Goal: Task Accomplishment & Management: Manage account settings

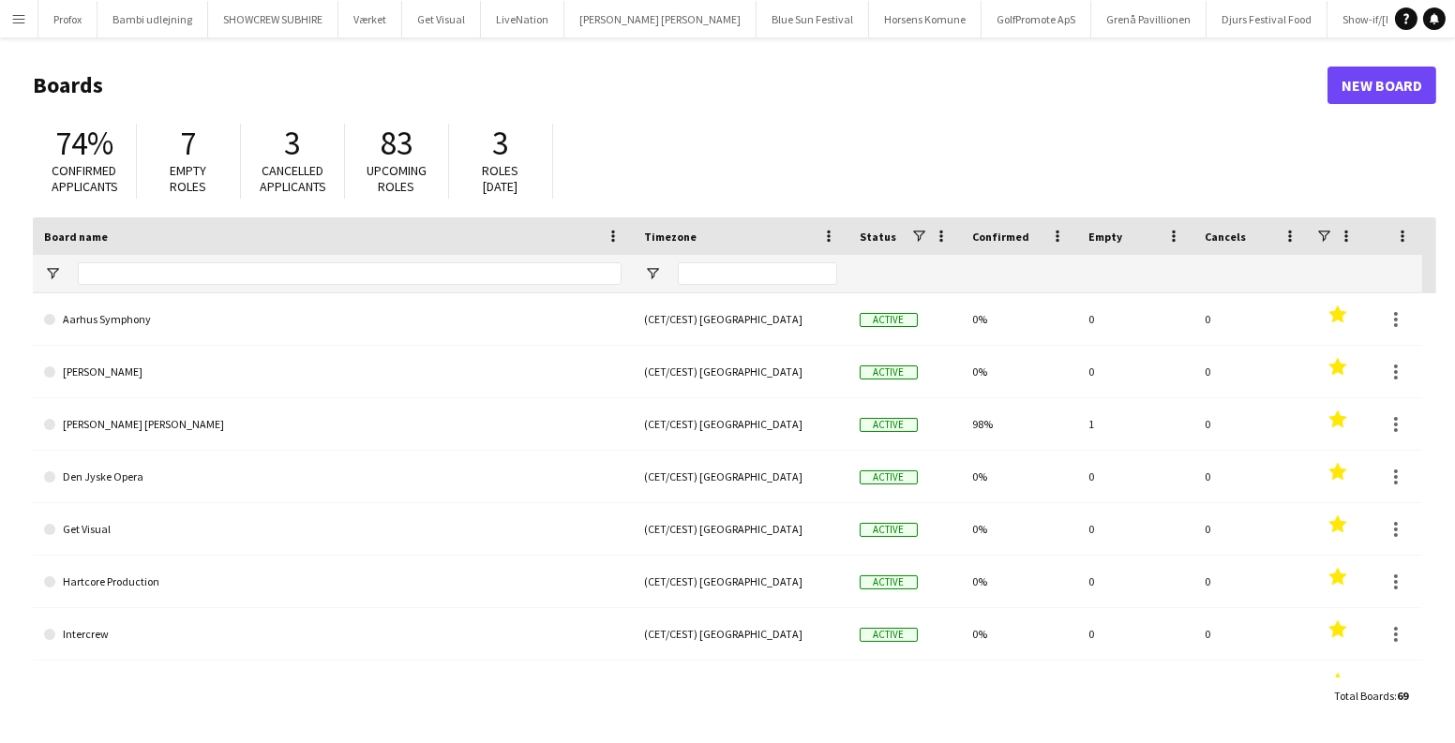
click at [18, 15] on app-icon "Menu" at bounding box center [18, 18] width 15 height 15
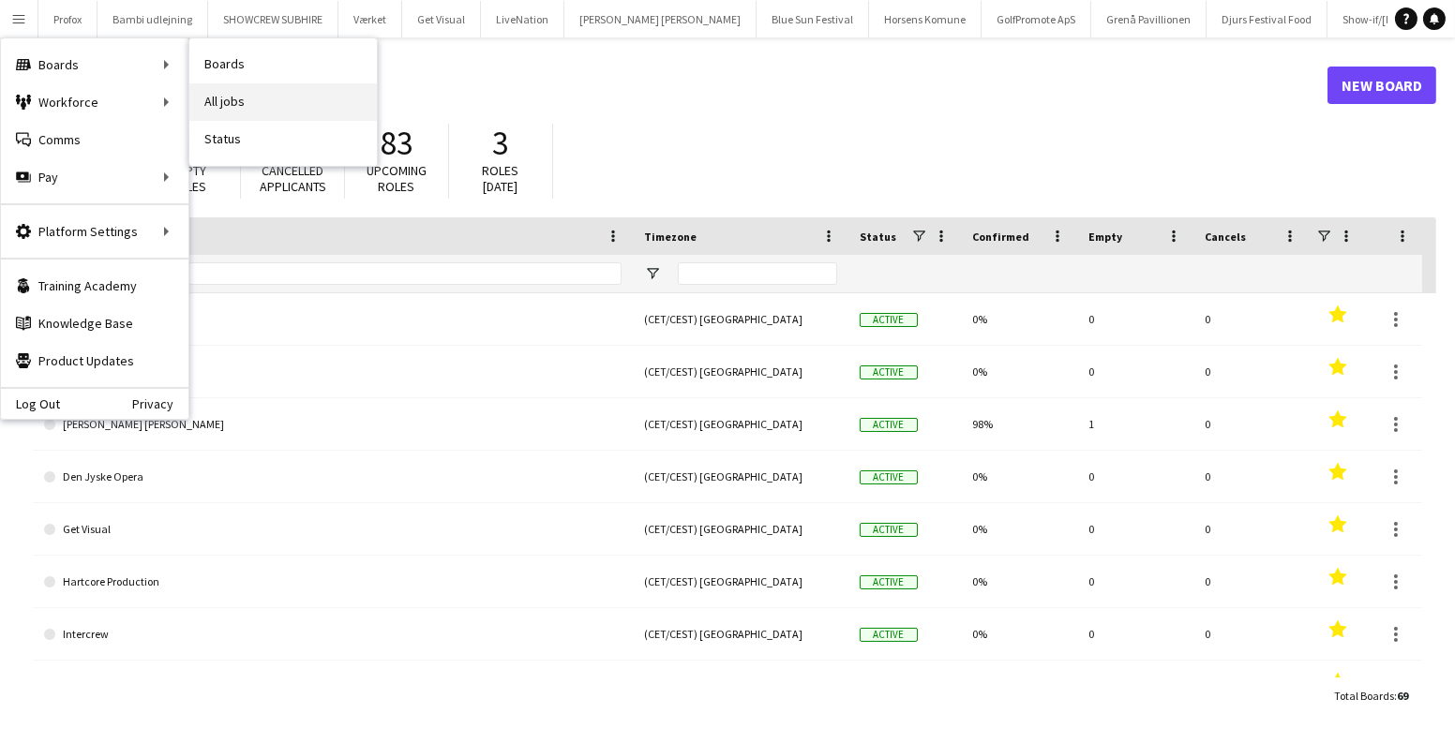
click at [289, 99] on link "All jobs" at bounding box center [282, 101] width 187 height 37
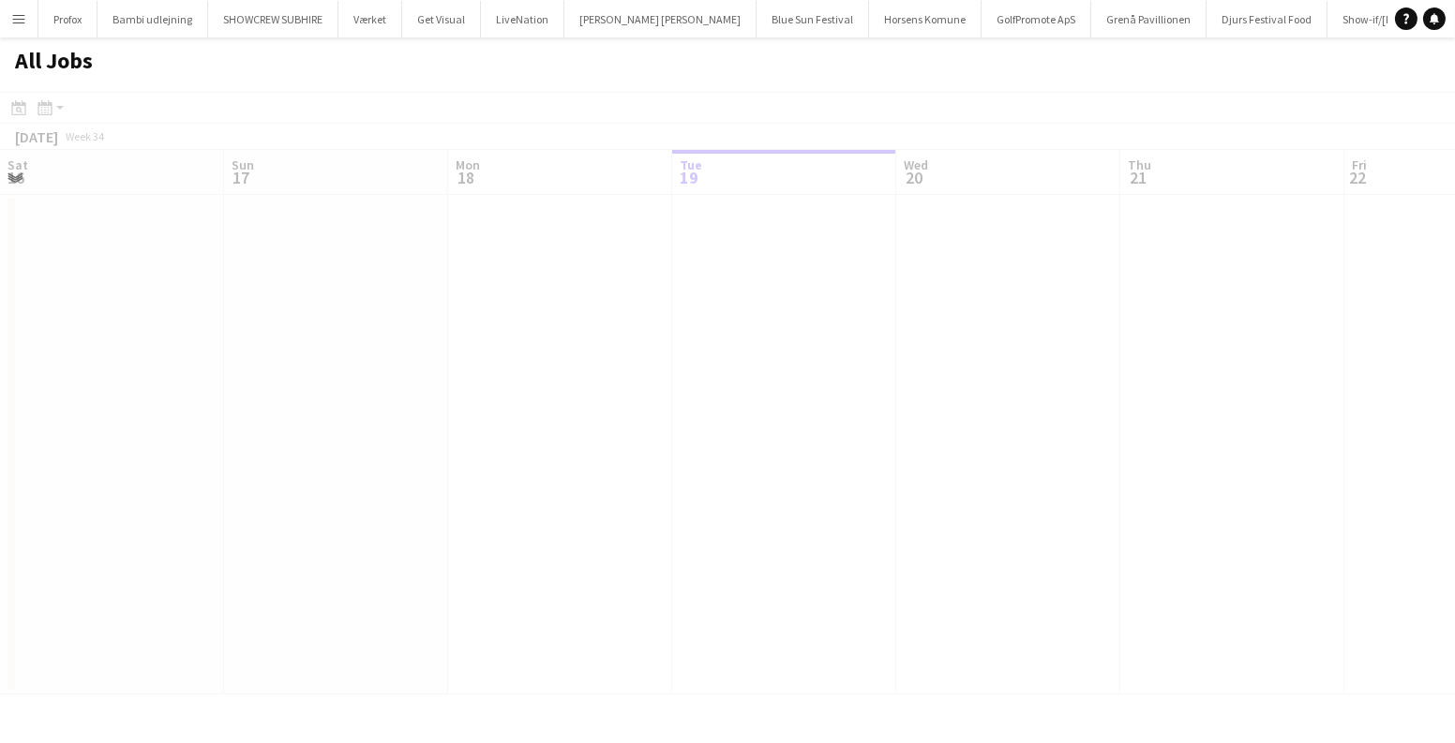
scroll to position [0, 448]
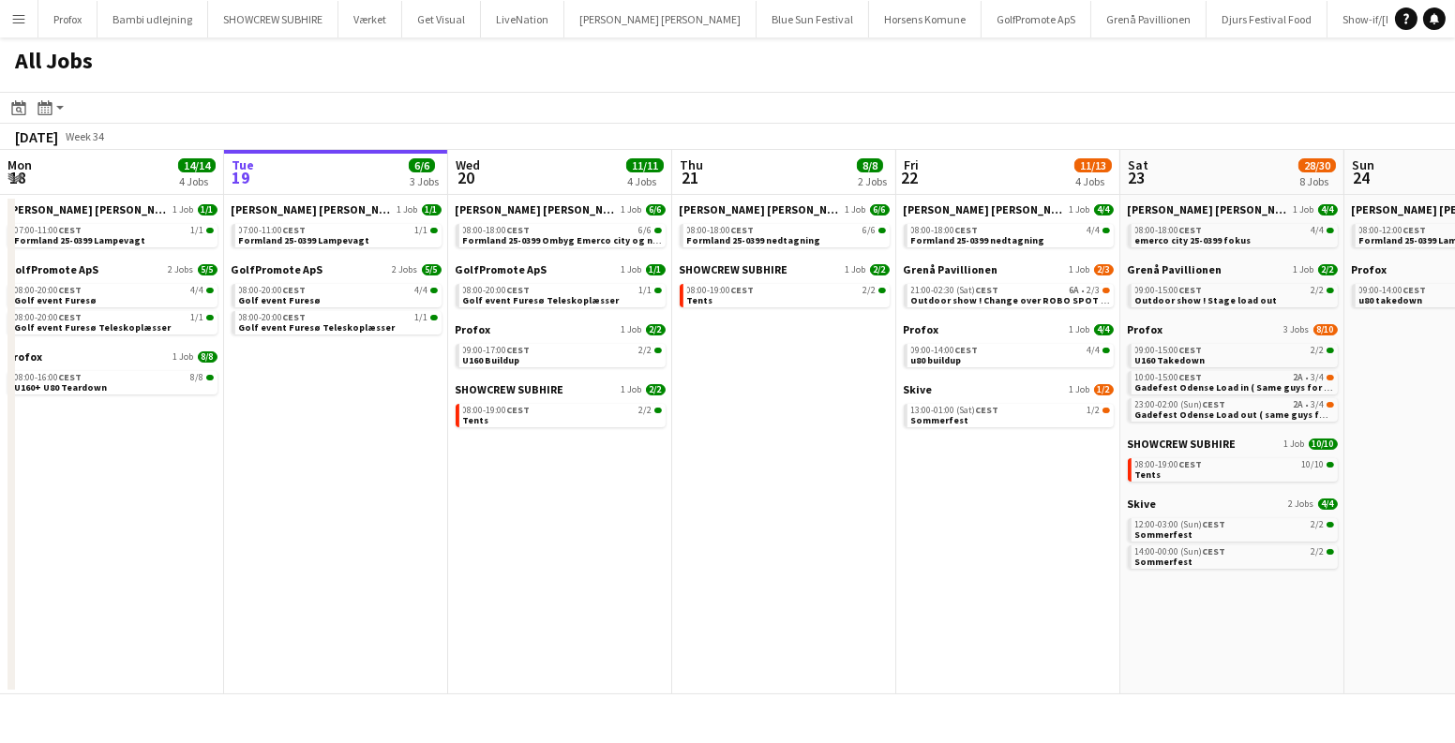
drag, startPoint x: 963, startPoint y: 530, endPoint x: 259, endPoint y: 518, distance: 704.0
click at [261, 527] on app-calendar-viewport "Sat 16 16/16 5 Jobs Sun 17 12/13 4 Jobs Mon 18 14/14 4 Jobs Tue 19 6/6 3 Jobs W…" at bounding box center [727, 422] width 1455 height 545
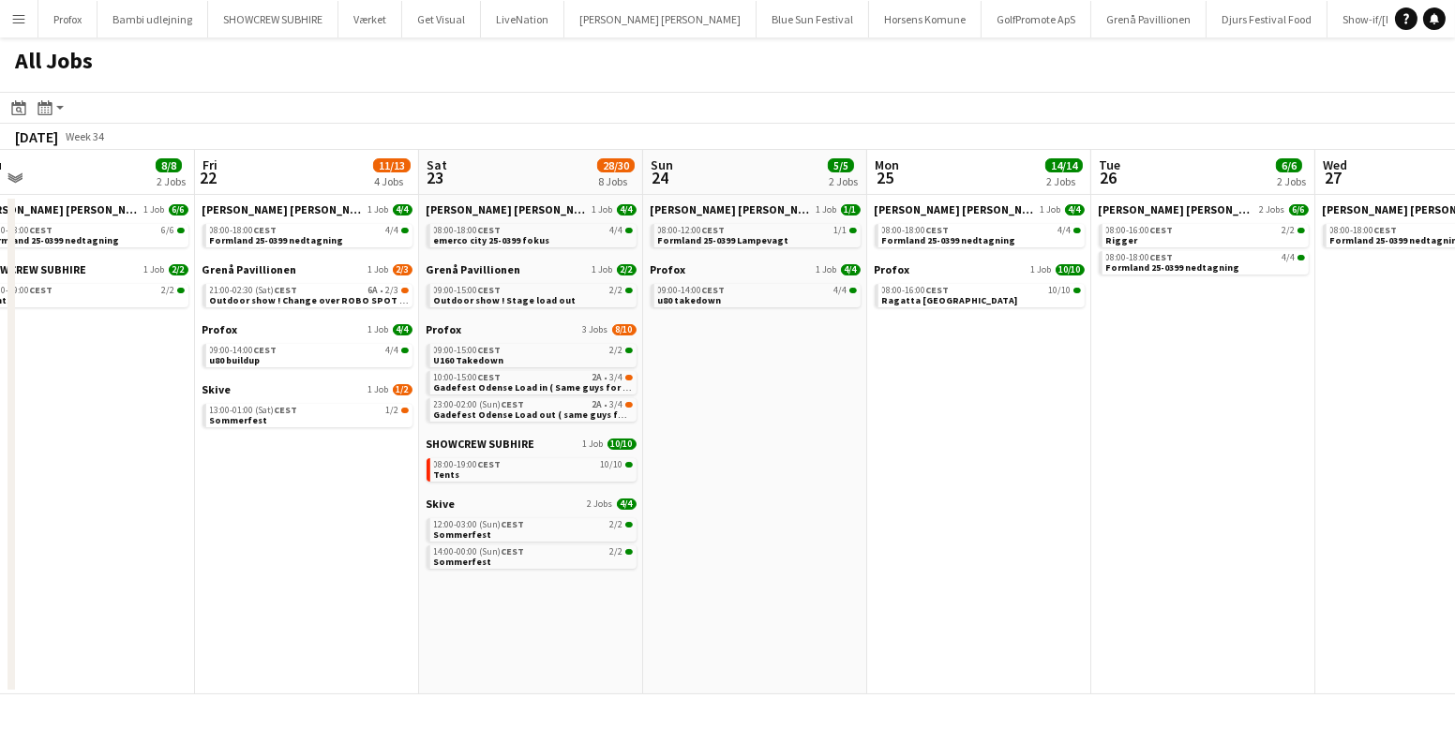
click at [524, 604] on app-date-cell "Danny Black Luna 1 Job 4/4 08:00-18:00 CEST 4/4 emerco city 25-0399 fokus Grenå…" at bounding box center [531, 445] width 224 height 500
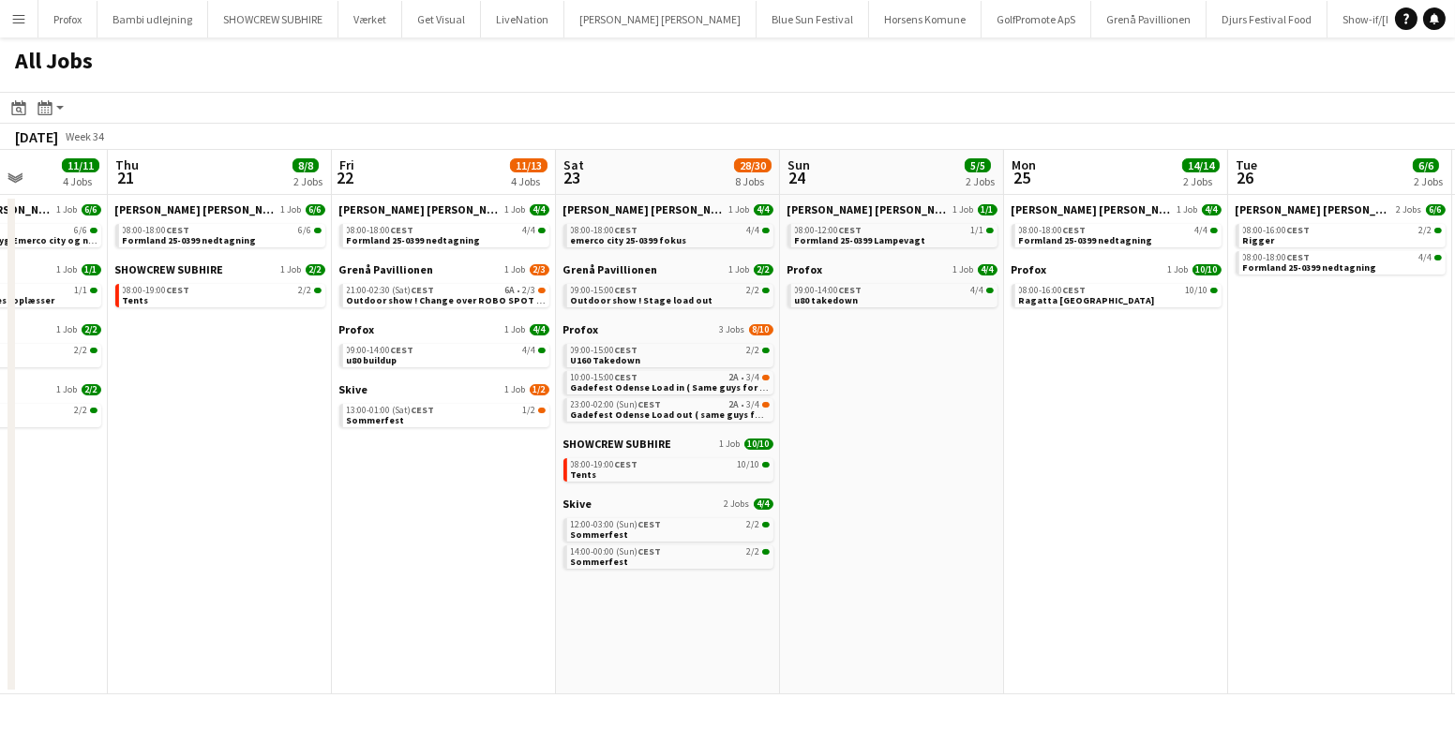
scroll to position [0, 480]
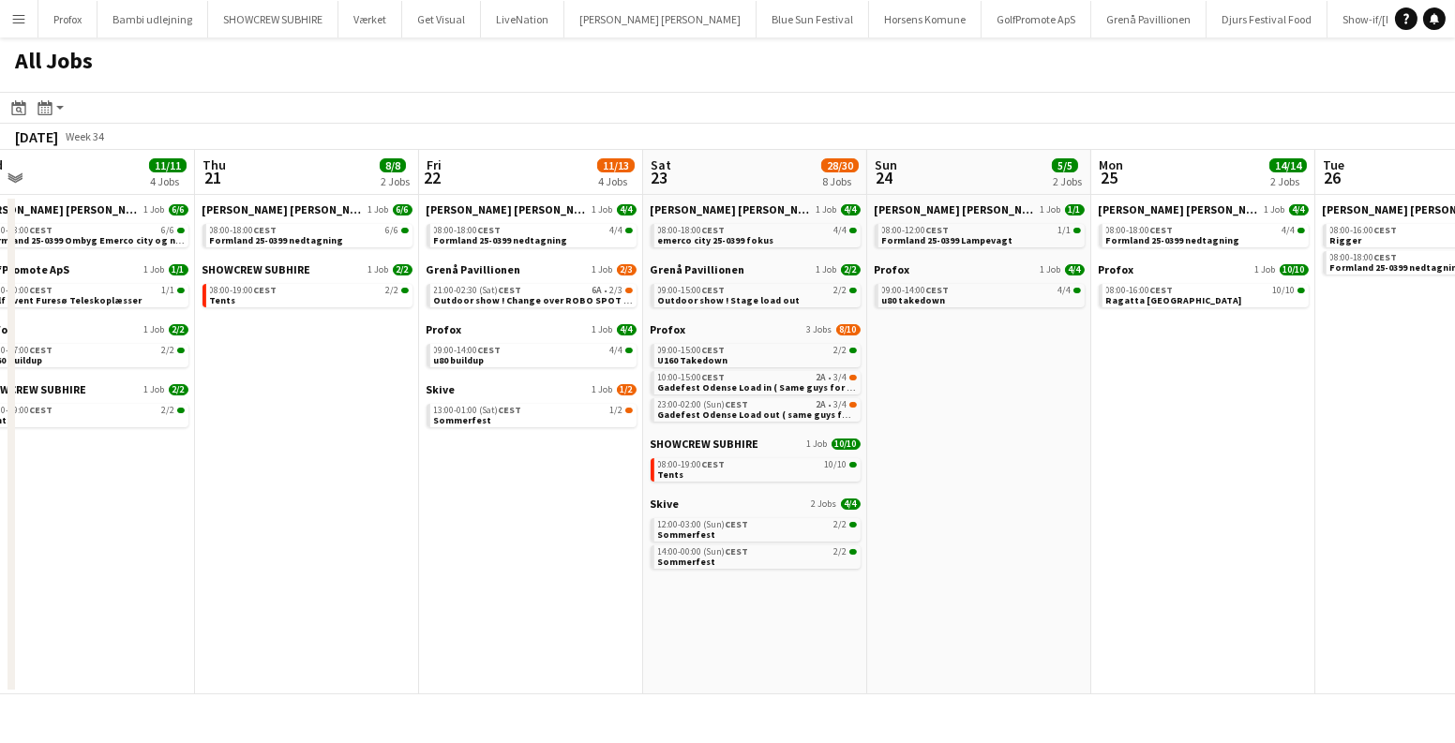
drag, startPoint x: 400, startPoint y: 586, endPoint x: 918, endPoint y: 589, distance: 517.4
click at [847, 590] on app-calendar-viewport "Mon 18 14/14 4 Jobs Tue 19 6/6 3 Jobs Wed 20 11/11 4 Jobs Thu 21 8/8 2 Jobs Fri…" at bounding box center [727, 422] width 1455 height 545
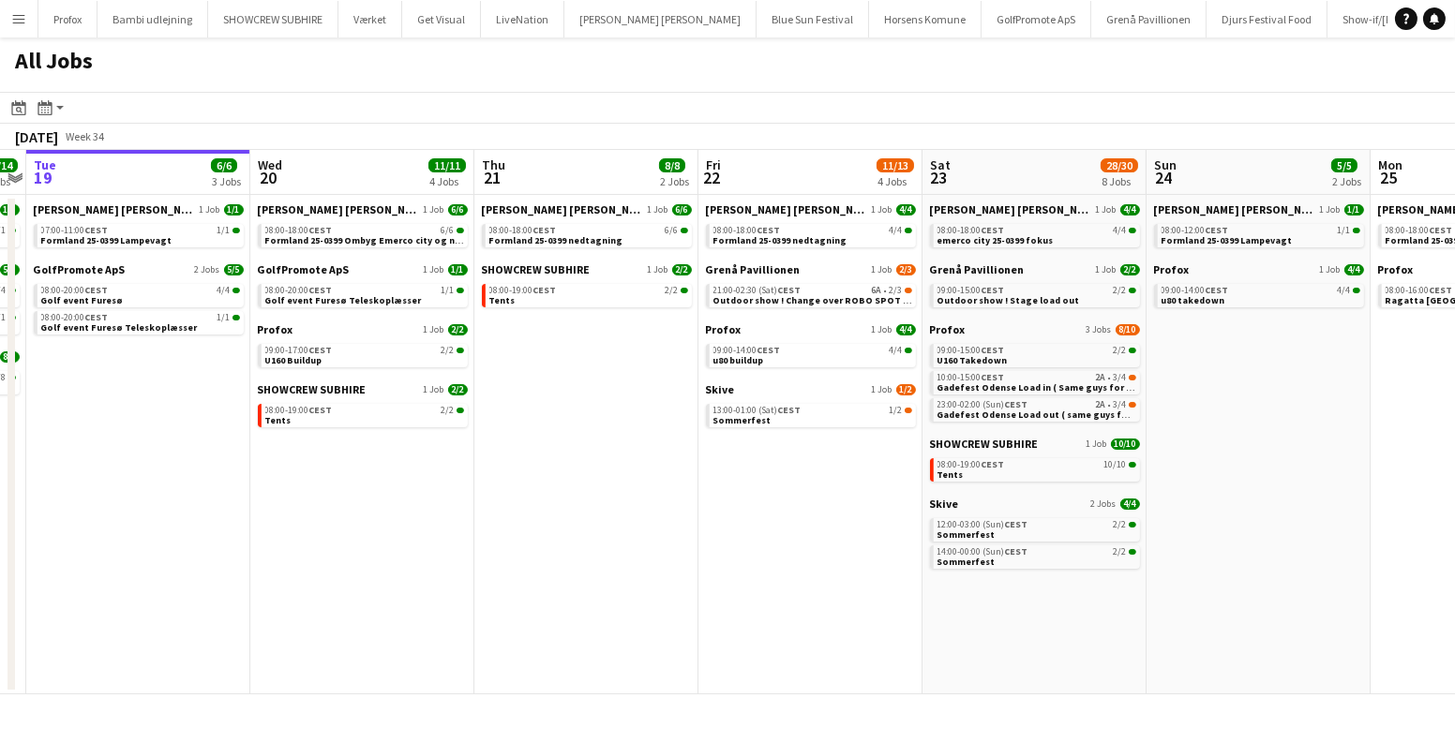
scroll to position [0, 640]
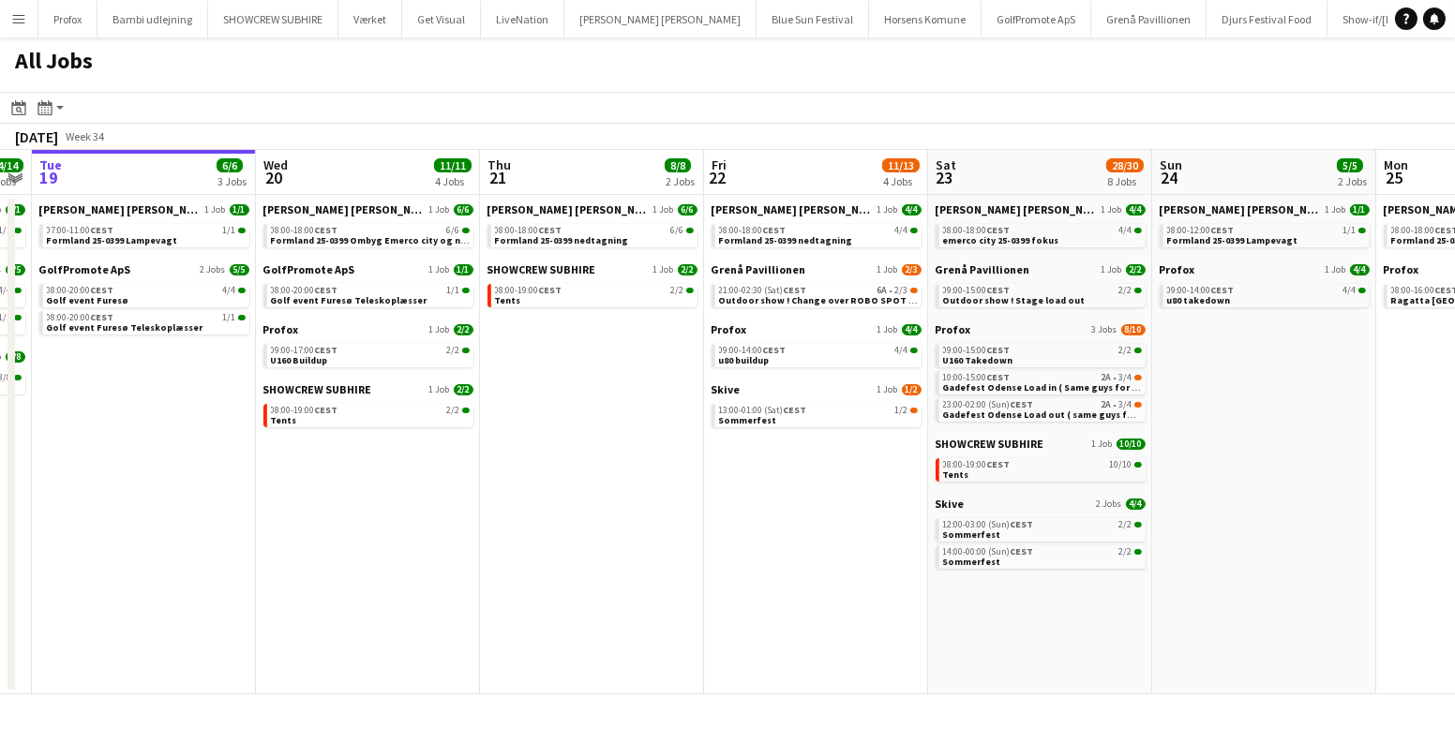
drag, startPoint x: 1371, startPoint y: 383, endPoint x: 987, endPoint y: 406, distance: 384.9
click at [987, 406] on app-calendar-viewport "Sat 16 16/16 5 Jobs Sun 17 12/13 4 Jobs Mon 18 14/14 4 Jobs Tue 19 6/6 3 Jobs W…" at bounding box center [727, 422] width 1455 height 545
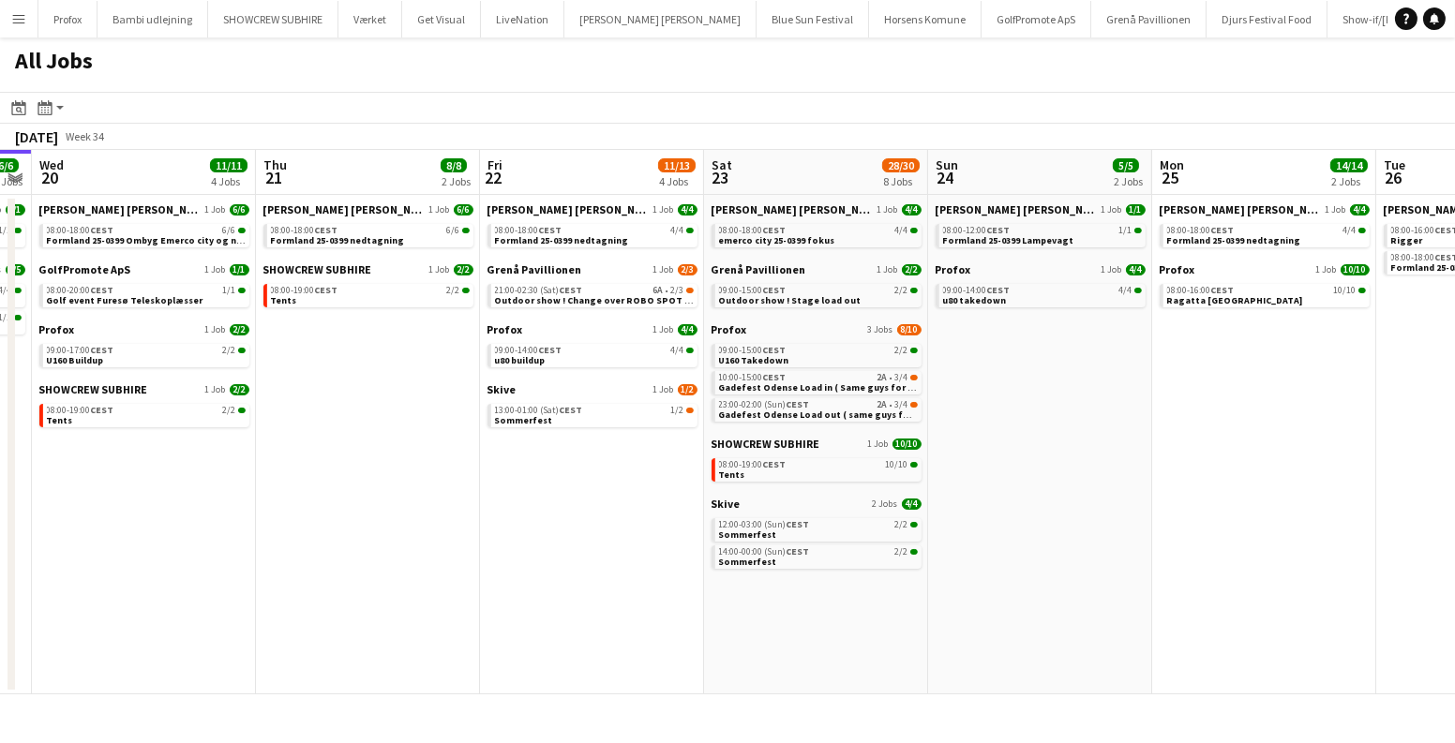
click at [884, 654] on app-date-cell "Danny Black Luna 1 Job 4/4 08:00-18:00 CEST 4/4 emerco city 25-0399 fokus Grenå…" at bounding box center [816, 445] width 224 height 500
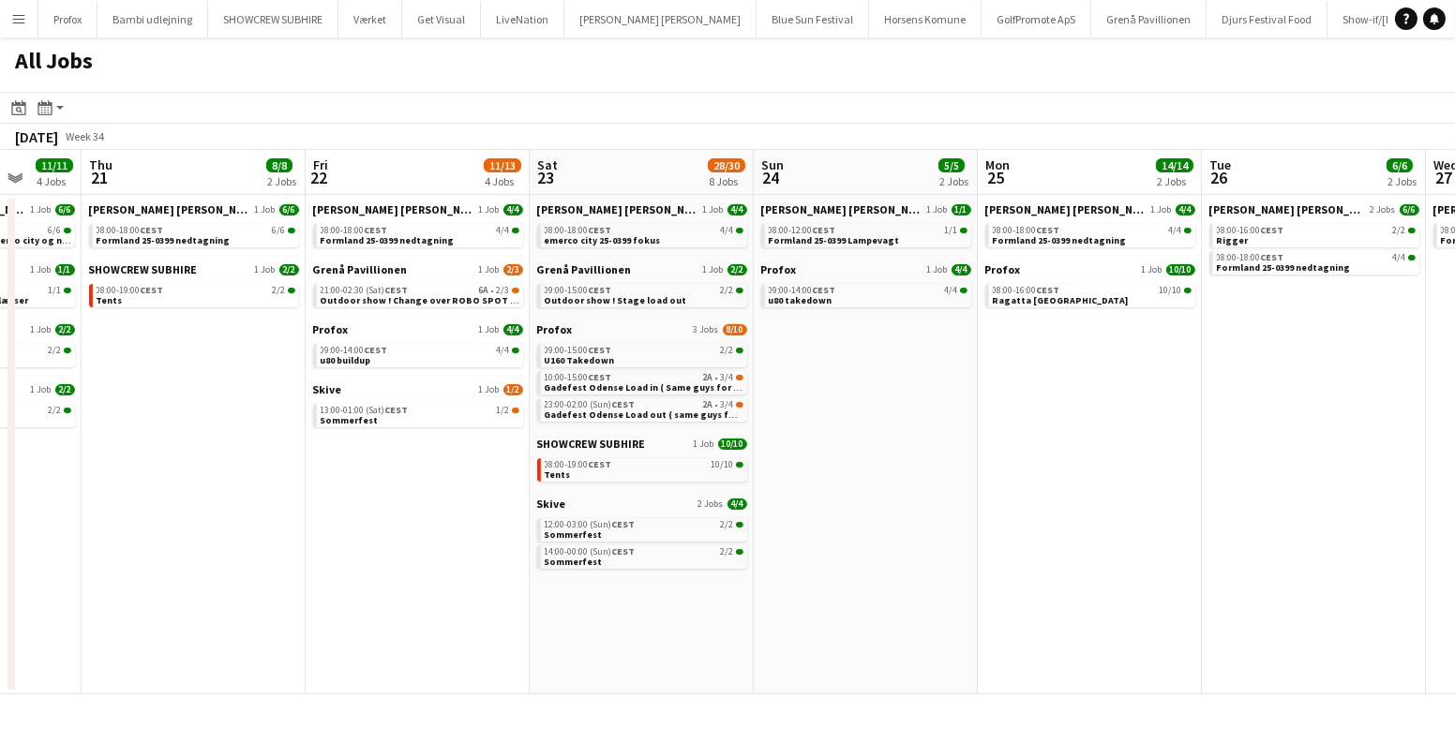
scroll to position [0, 651]
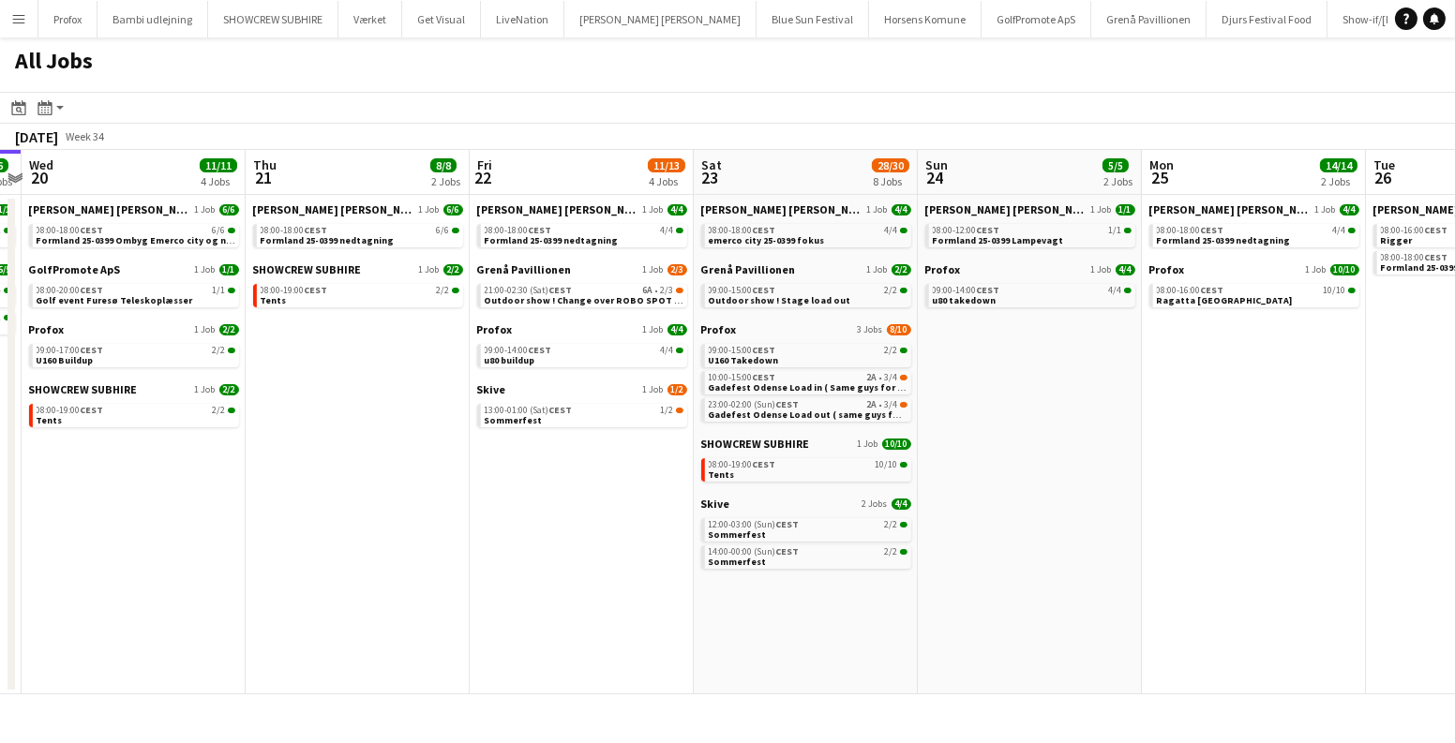
drag, startPoint x: 762, startPoint y: 634, endPoint x: 526, endPoint y: 616, distance: 236.9
click at [526, 616] on app-calendar-viewport "Sun 17 12/13 4 Jobs Mon 18 14/14 4 Jobs Tue 19 6/6 3 Jobs Wed 20 11/11 4 Jobs T…" at bounding box center [727, 422] width 1455 height 545
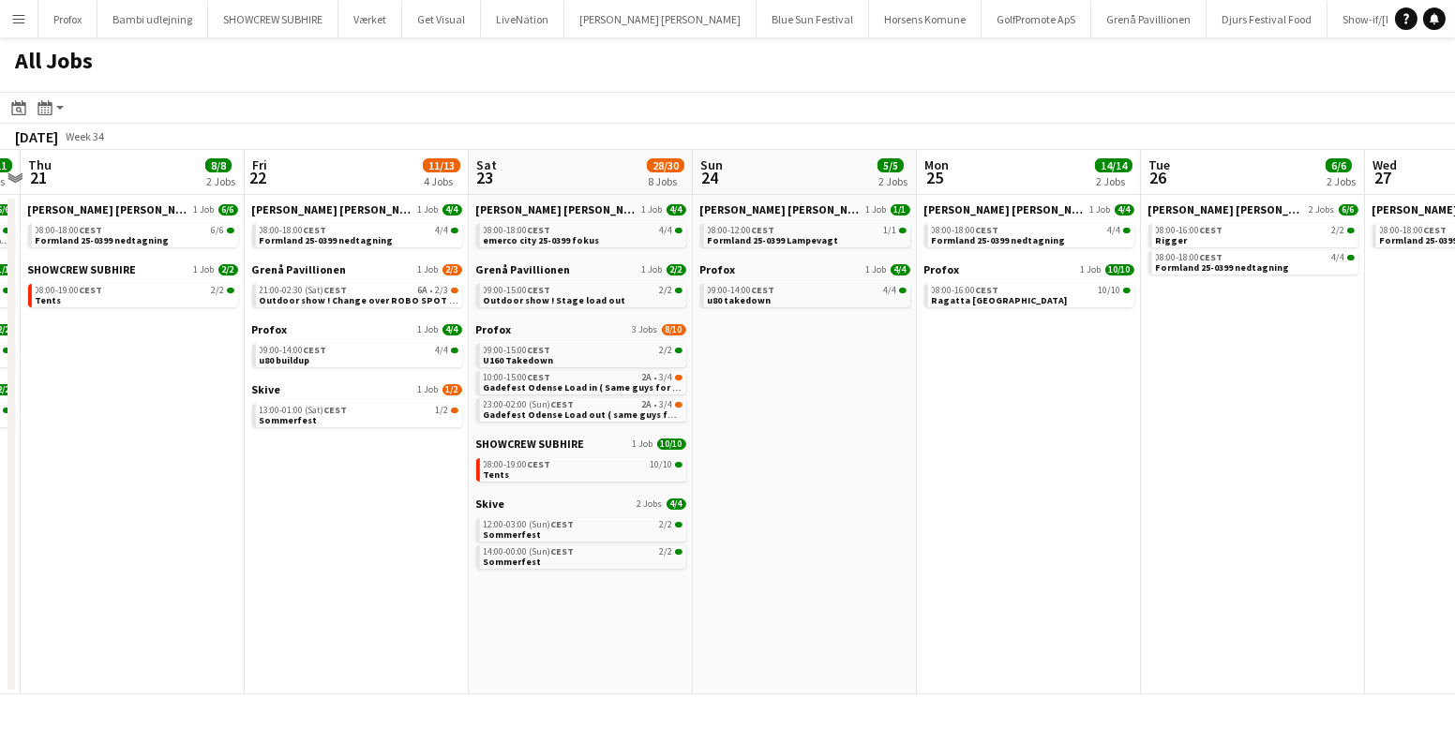
click at [600, 624] on app-date-cell "Danny Black Luna 1 Job 4/4 08:00-18:00 CEST 4/4 emerco city 25-0399 fokus Grenå…" at bounding box center [581, 445] width 224 height 500
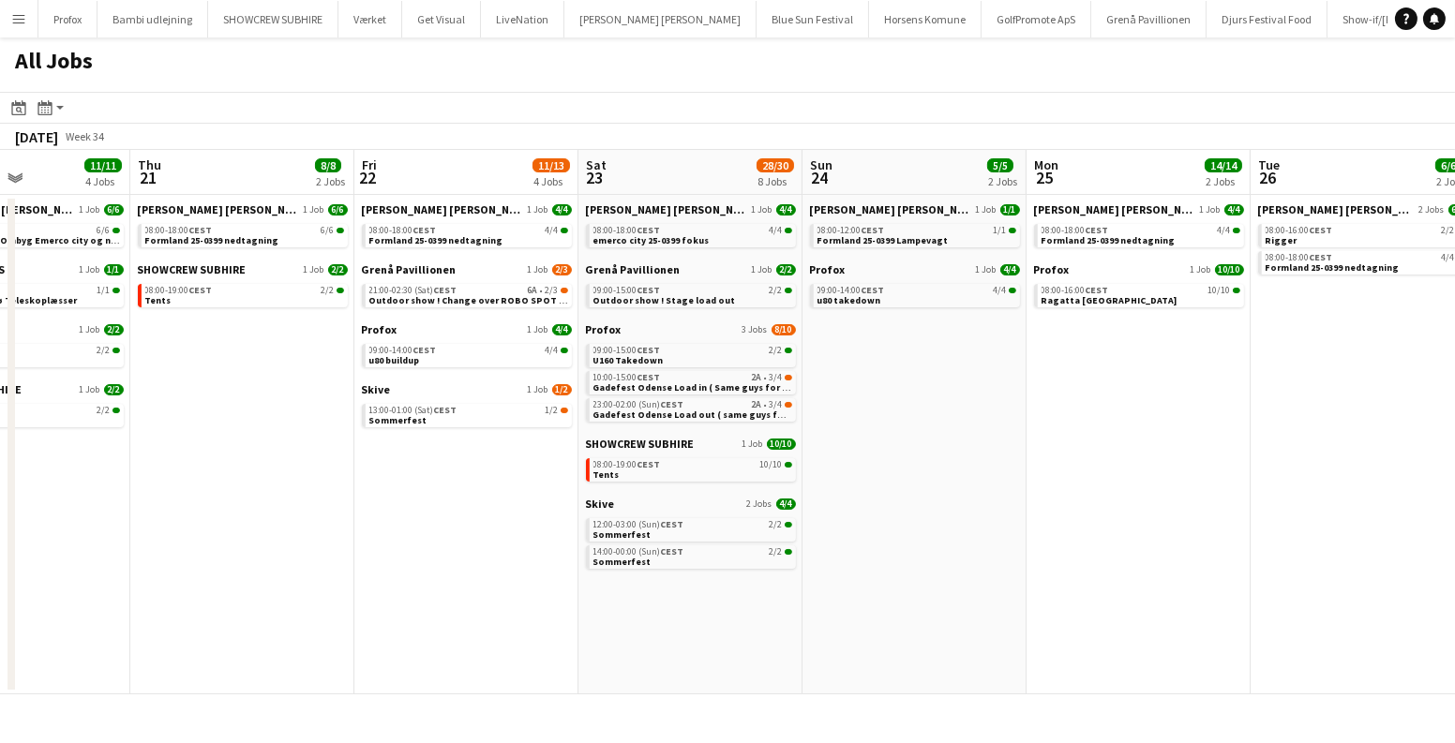
scroll to position [0, 501]
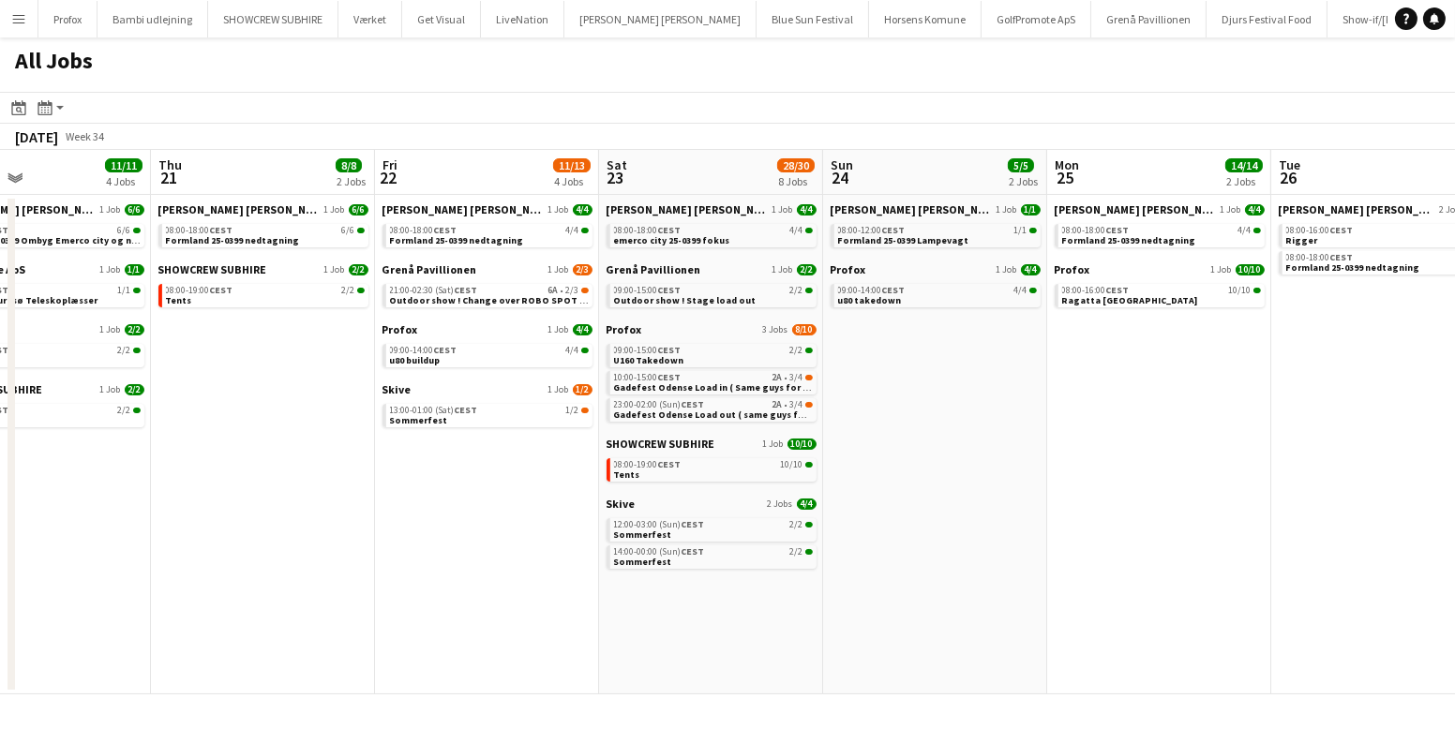
drag, startPoint x: 433, startPoint y: 590, endPoint x: 801, endPoint y: 610, distance: 368.9
click at [807, 612] on app-calendar-viewport "Mon 18 14/14 4 Jobs Tue 19 6/6 3 Jobs Wed 20 11/11 4 Jobs Thu 21 8/8 2 Jobs Fri…" at bounding box center [727, 422] width 1455 height 545
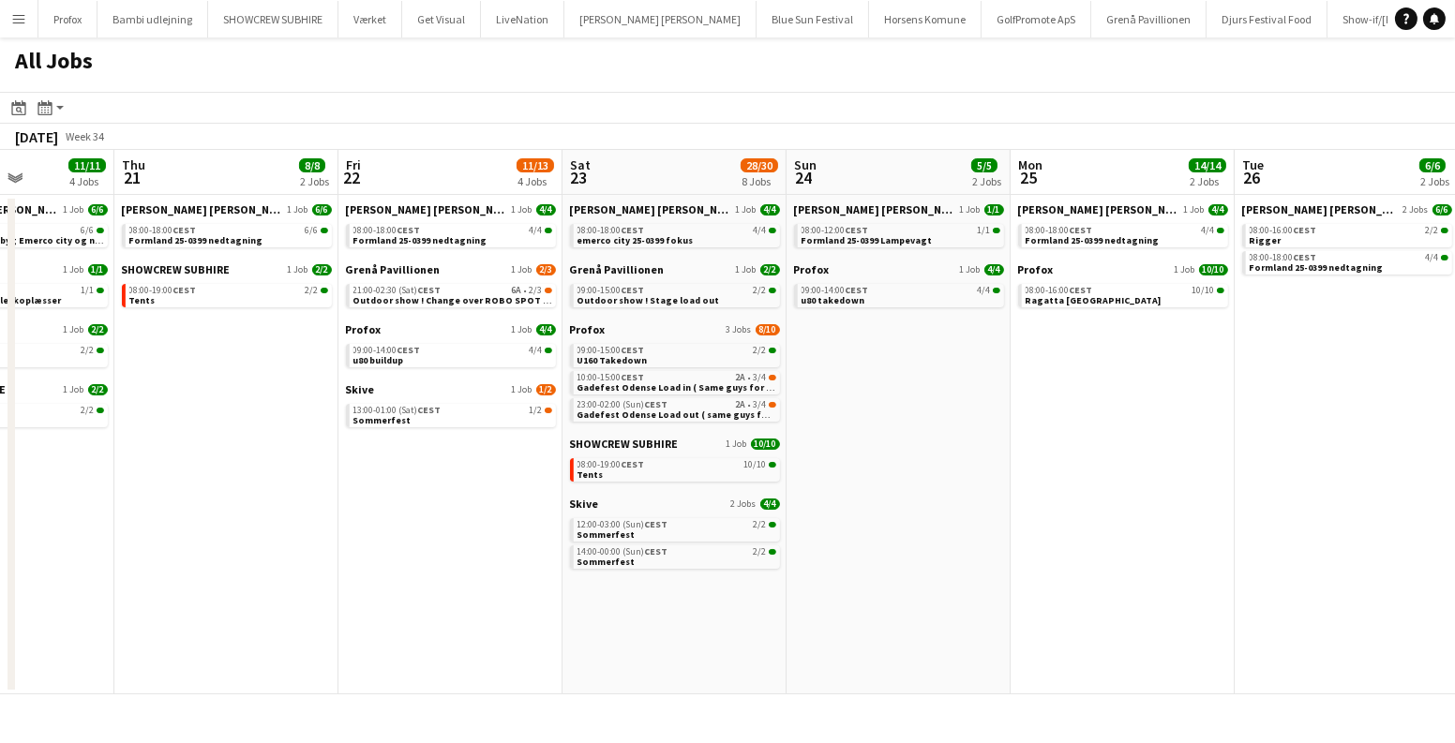
drag, startPoint x: 736, startPoint y: 557, endPoint x: 412, endPoint y: 573, distance: 323.7
click at [412, 573] on app-calendar-viewport "Sun 17 12/13 4 Jobs Mon 18 14/14 4 Jobs Tue 19 6/6 3 Jobs Wed 20 11/11 4 Jobs T…" at bounding box center [727, 422] width 1455 height 545
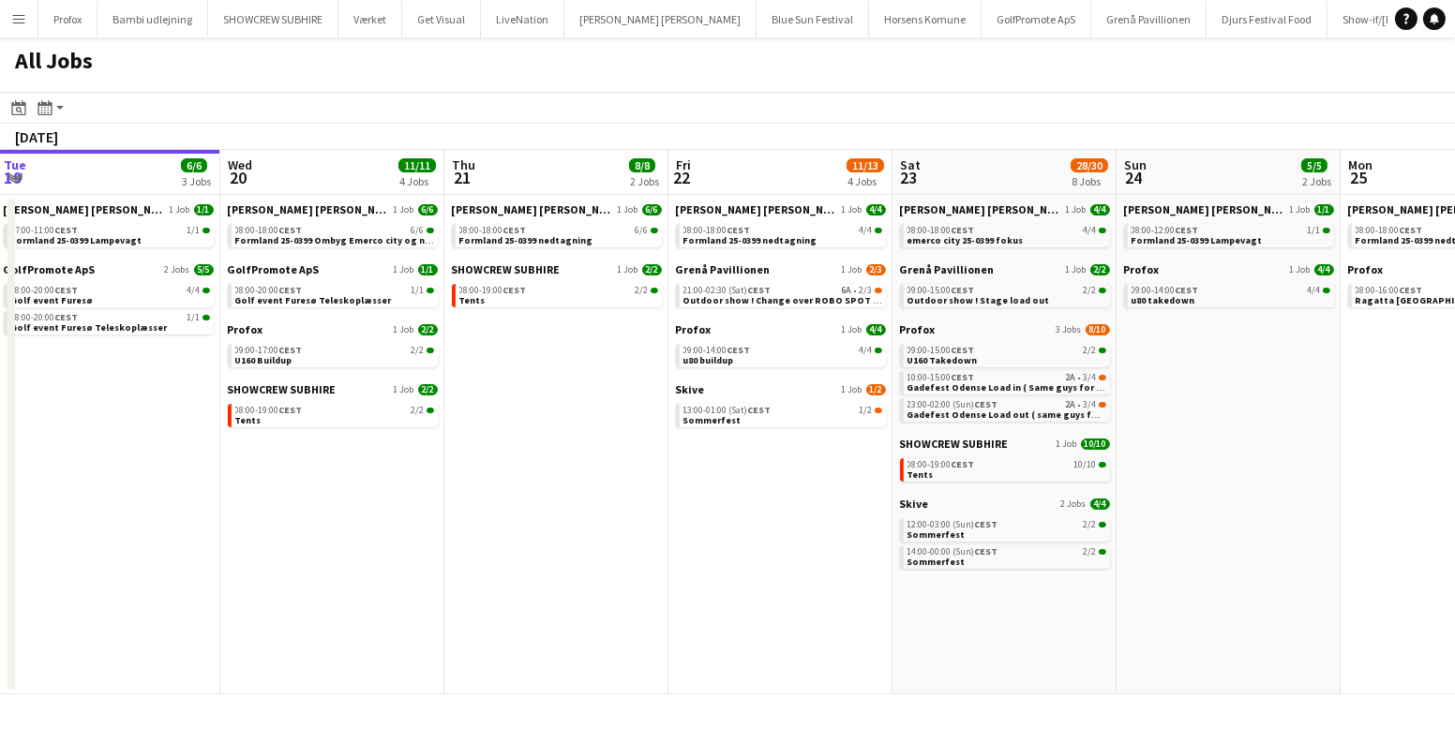
drag, startPoint x: 266, startPoint y: 516, endPoint x: 887, endPoint y: 524, distance: 620.5
click at [887, 524] on app-calendar-viewport "Sun 17 12/13 4 Jobs Mon 18 14/14 4 Jobs Tue 19 6/6 3 Jobs Wed 20 11/11 4 Jobs T…" at bounding box center [727, 422] width 1455 height 545
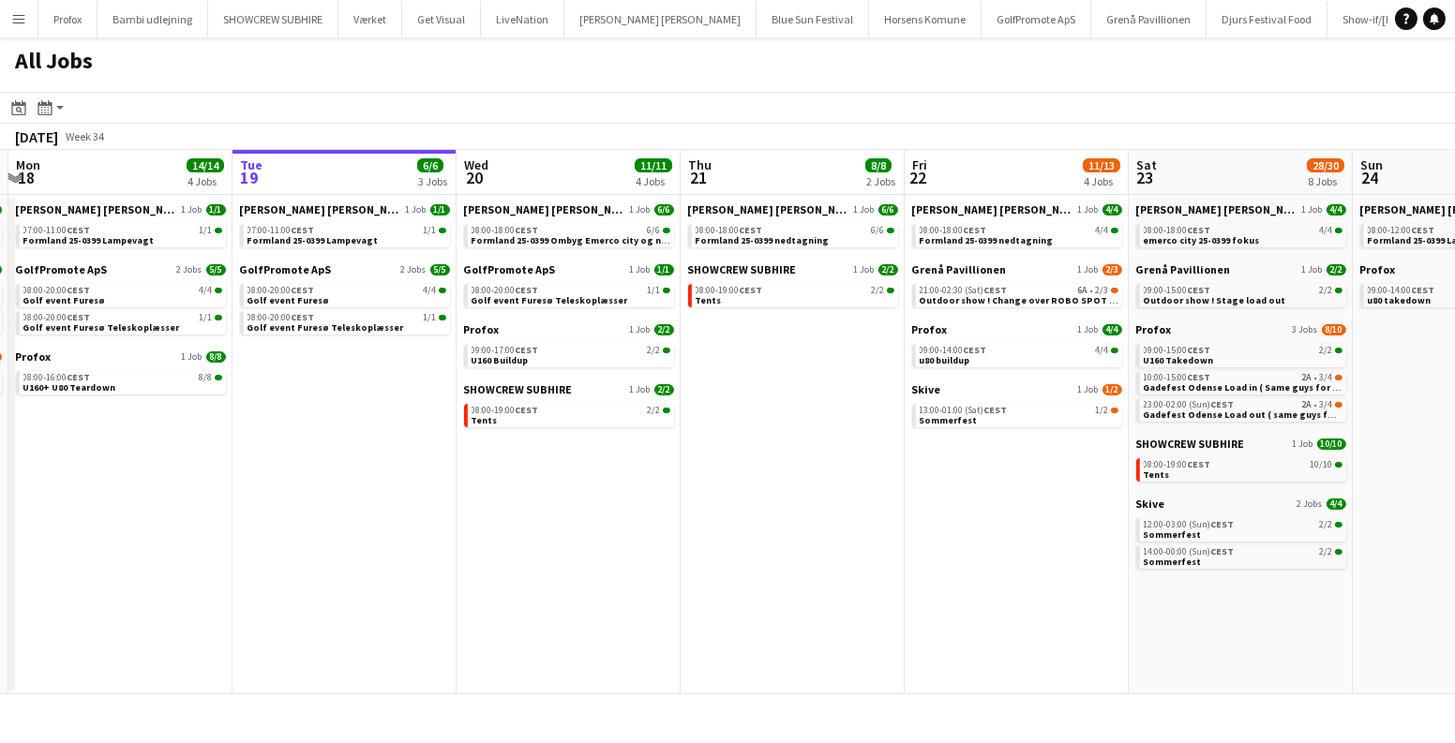
scroll to position [0, 695]
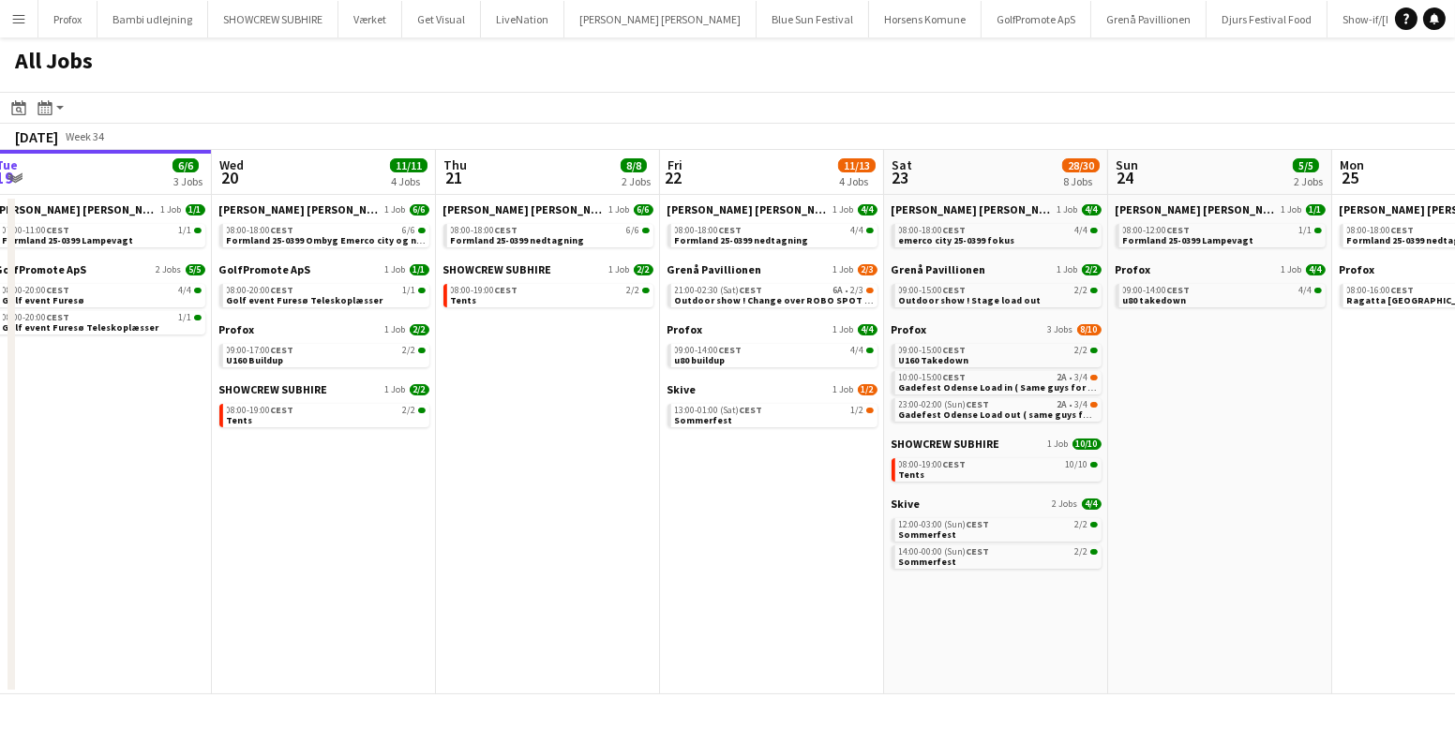
drag, startPoint x: 874, startPoint y: 469, endPoint x: 606, endPoint y: 469, distance: 267.1
click at [606, 469] on app-calendar-viewport "Sat 16 16/16 5 Jobs Sun 17 12/13 4 Jobs Mon 18 14/14 4 Jobs Tue 19 6/6 3 Jobs W…" at bounding box center [727, 422] width 1455 height 545
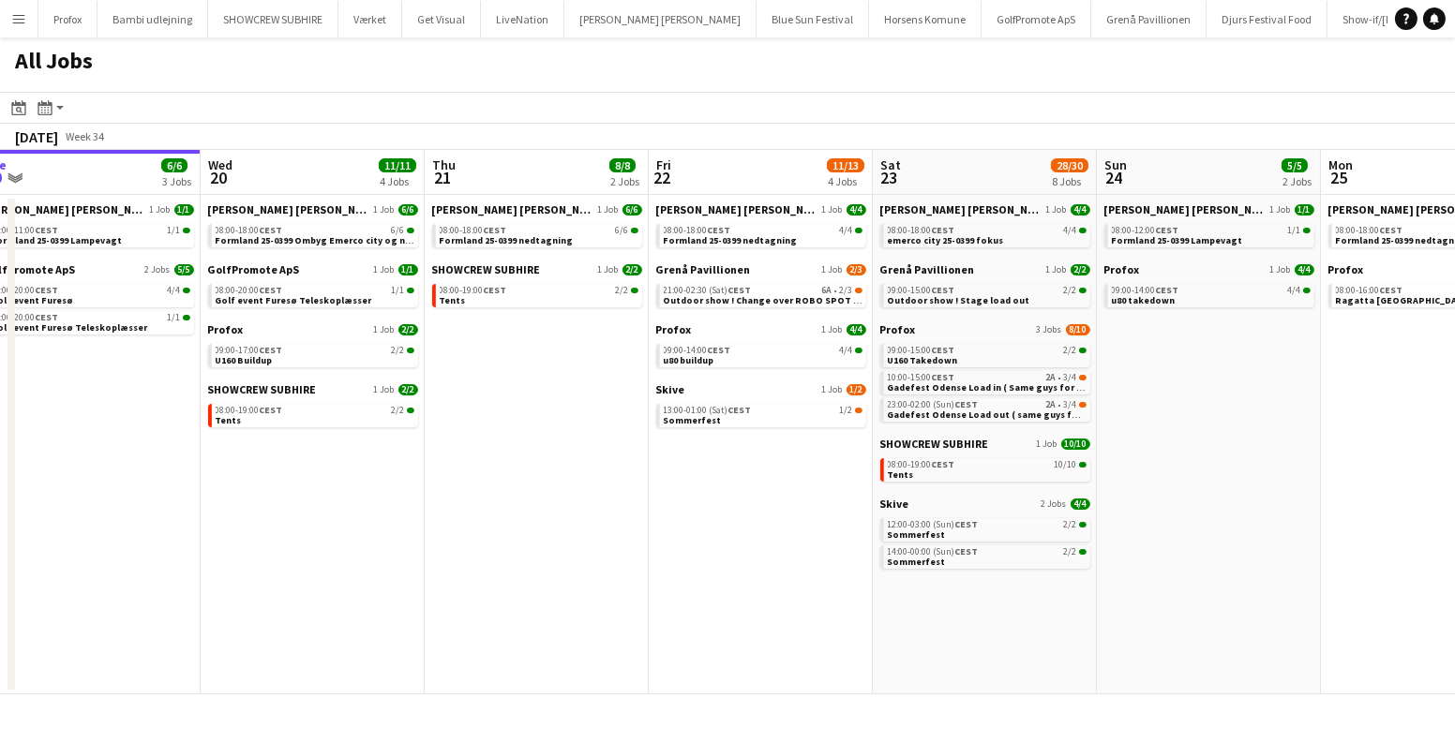
click at [606, 469] on app-date-cell "Danny Black Luna 1 Job 6/6 08:00-18:00 CEST 6/6 Formland 25-0399 nedtagning SHO…" at bounding box center [537, 445] width 224 height 500
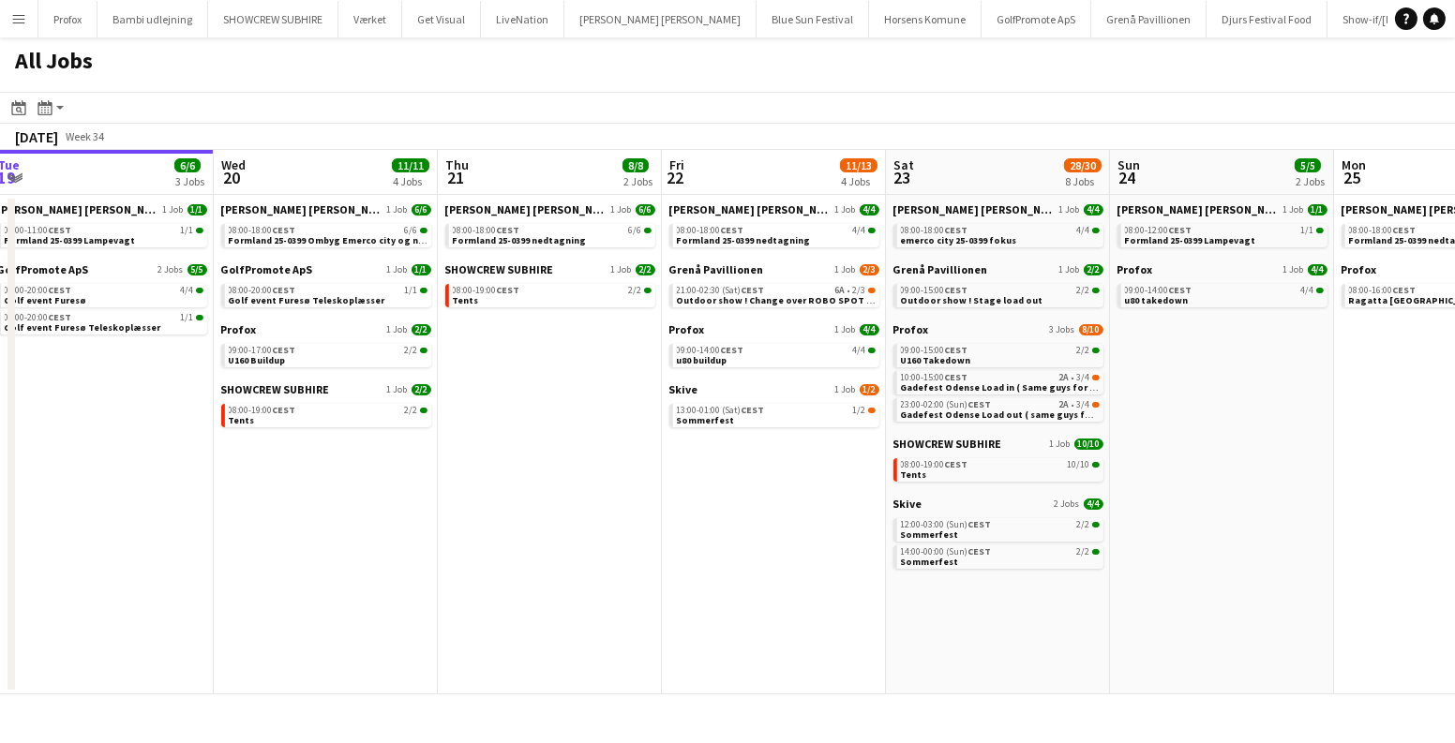
scroll to position [0, 642]
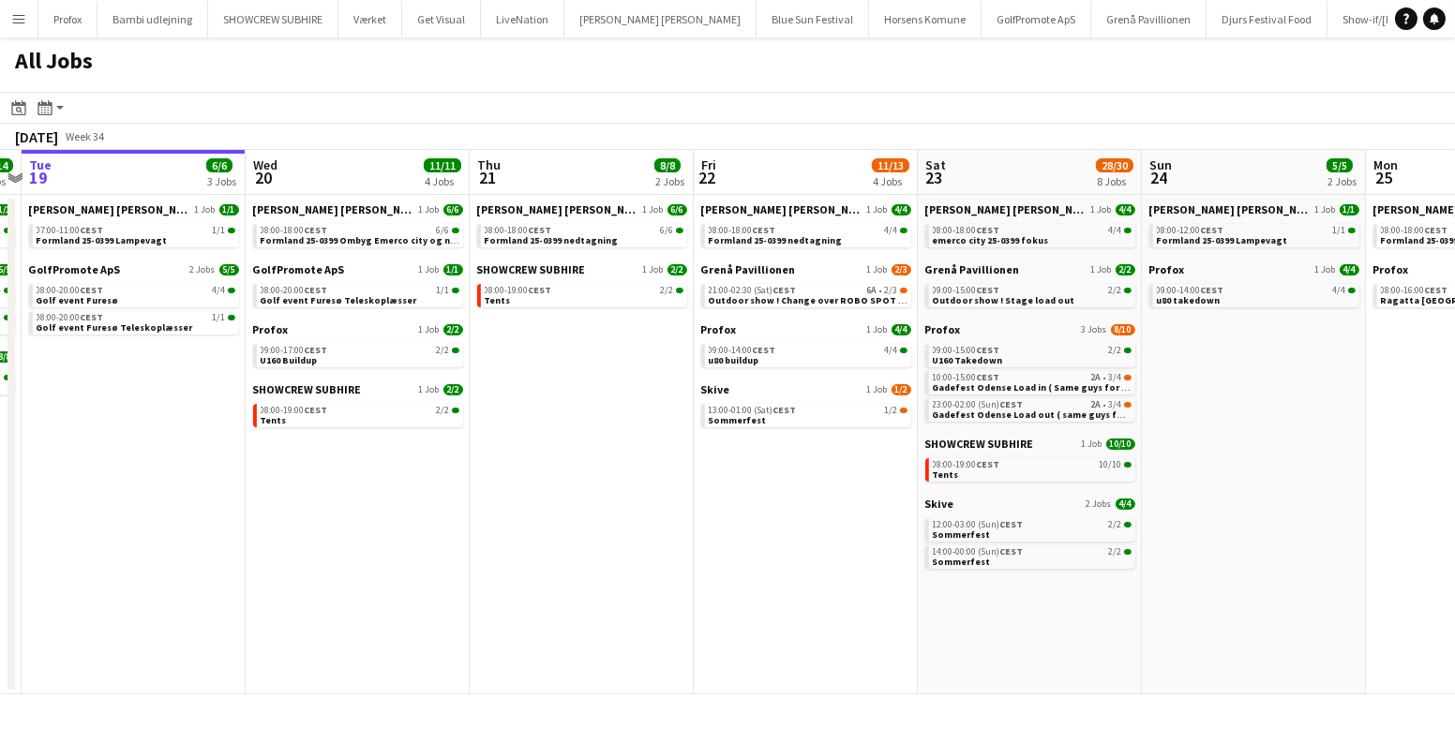
drag, startPoint x: 576, startPoint y: 512, endPoint x: 646, endPoint y: 495, distance: 71.4
click at [630, 501] on app-calendar-viewport "Sat 16 16/16 5 Jobs Sun 17 12/13 4 Jobs Mon 18 14/14 4 Jobs Tue 19 6/6 3 Jobs W…" at bounding box center [727, 422] width 1455 height 545
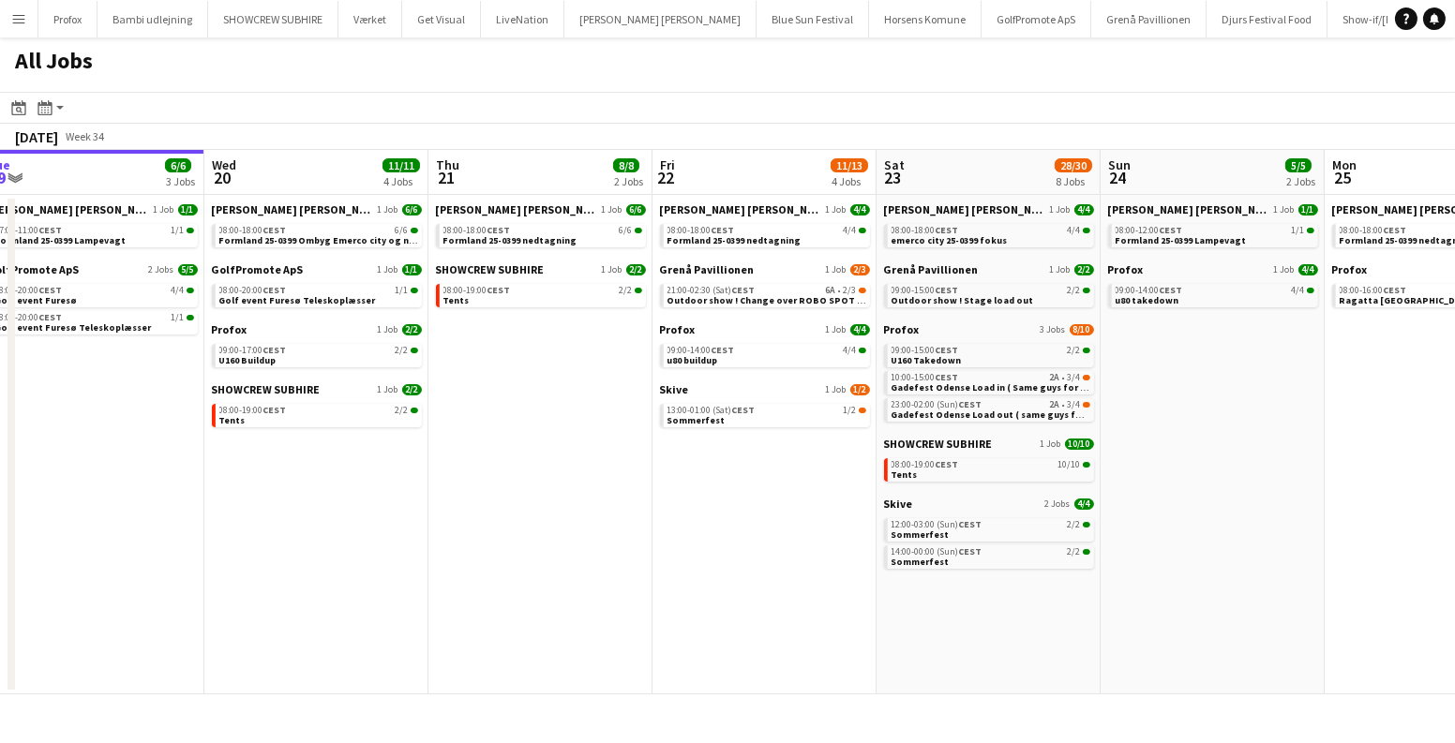
scroll to position [0, 669]
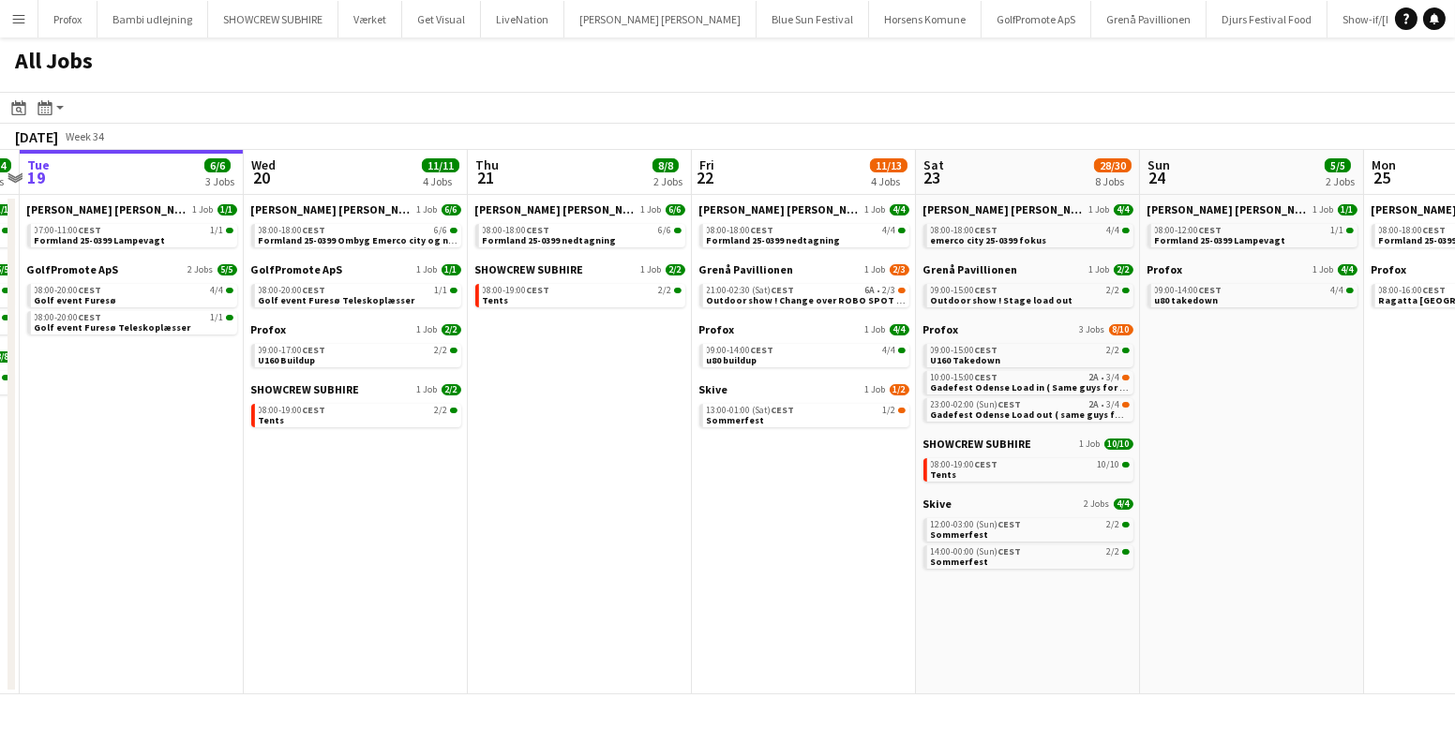
drag, startPoint x: 1342, startPoint y: 412, endPoint x: 860, endPoint y: 408, distance: 481.8
click at [868, 408] on app-calendar-viewport "Sat 16 16/16 5 Jobs Sun 17 12/13 4 Jobs Mon 18 14/14 4 Jobs Tue 19 6/6 3 Jobs W…" at bounding box center [727, 422] width 1455 height 545
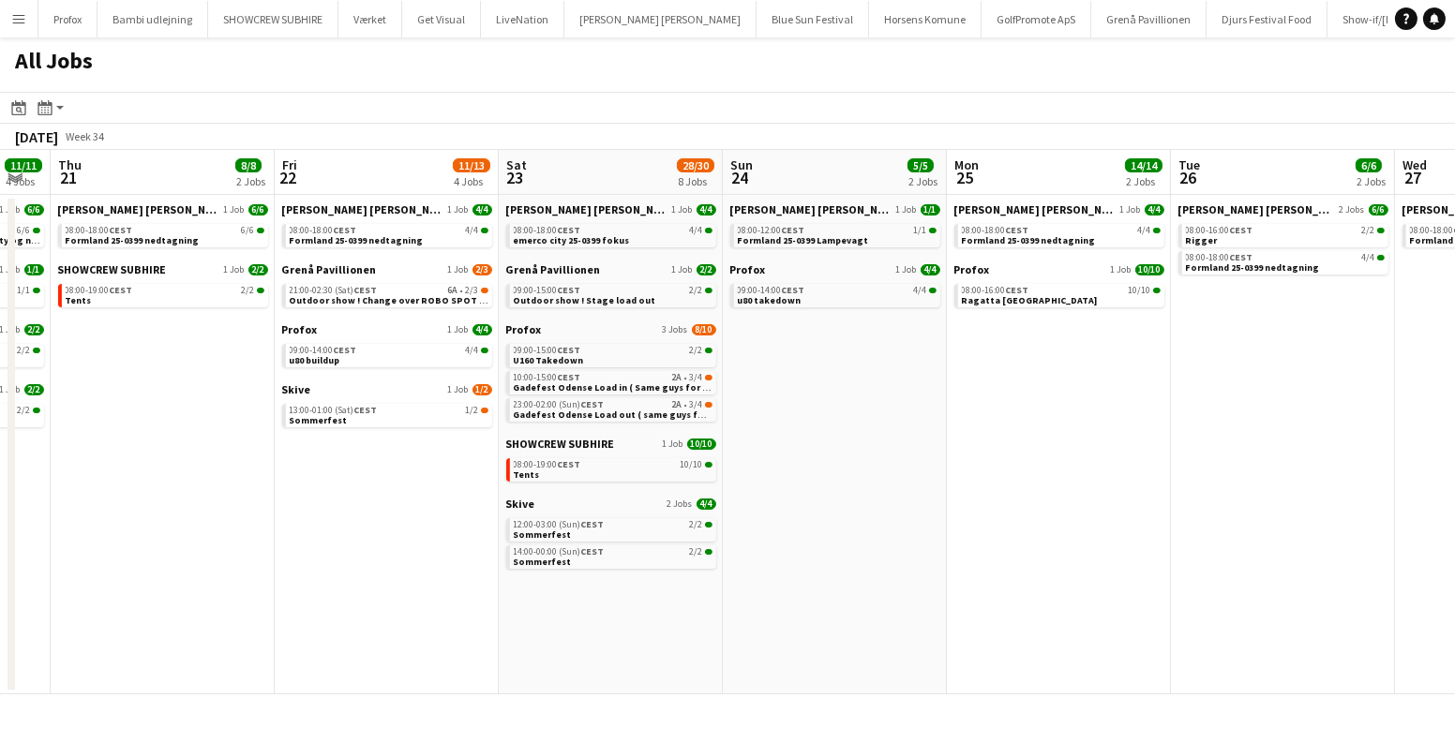
scroll to position [0, 577]
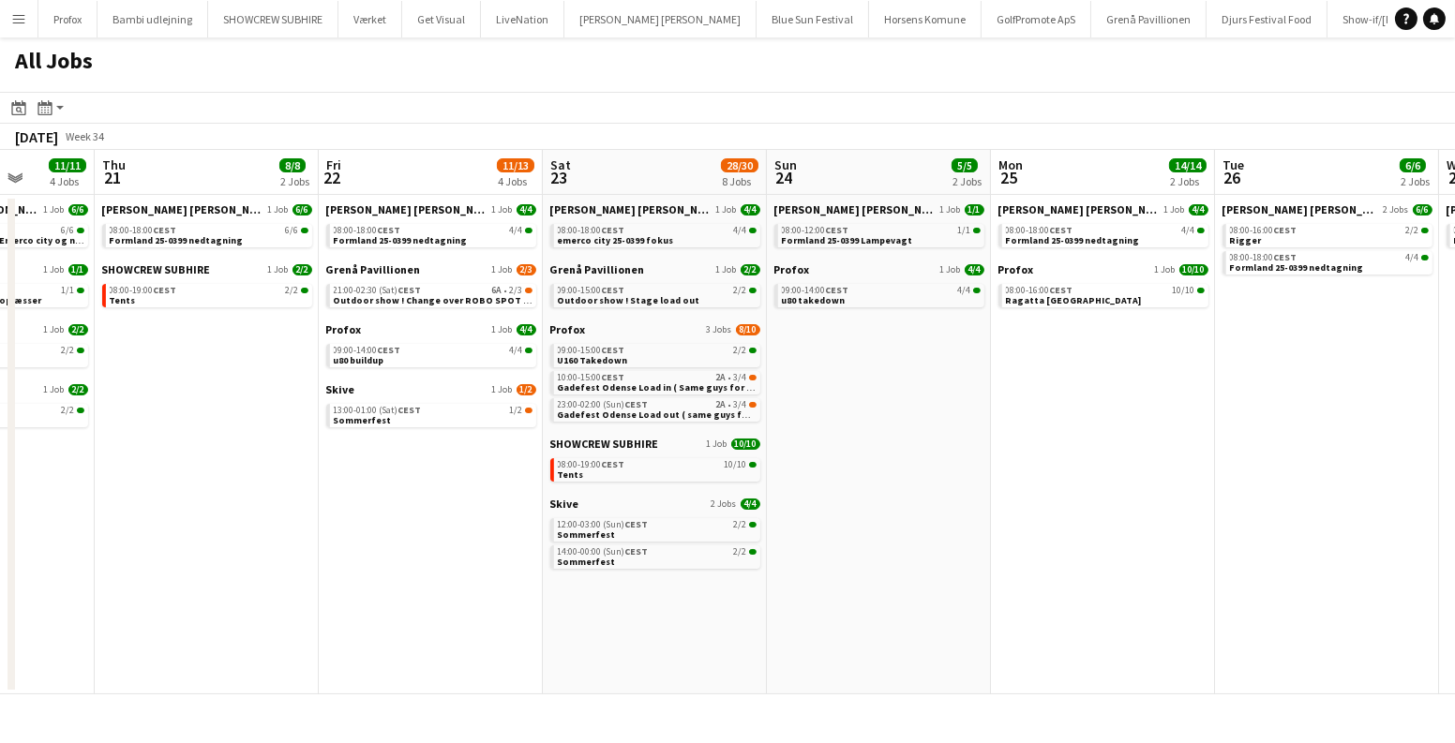
drag, startPoint x: 804, startPoint y: 404, endPoint x: 896, endPoint y: 405, distance: 91.9
click at [896, 405] on app-calendar-viewport "Mon 18 14/14 4 Jobs Tue 19 6/6 3 Jobs Wed 20 11/11 4 Jobs Thu 21 8/8 2 Jobs Fri…" at bounding box center [727, 422] width 1455 height 545
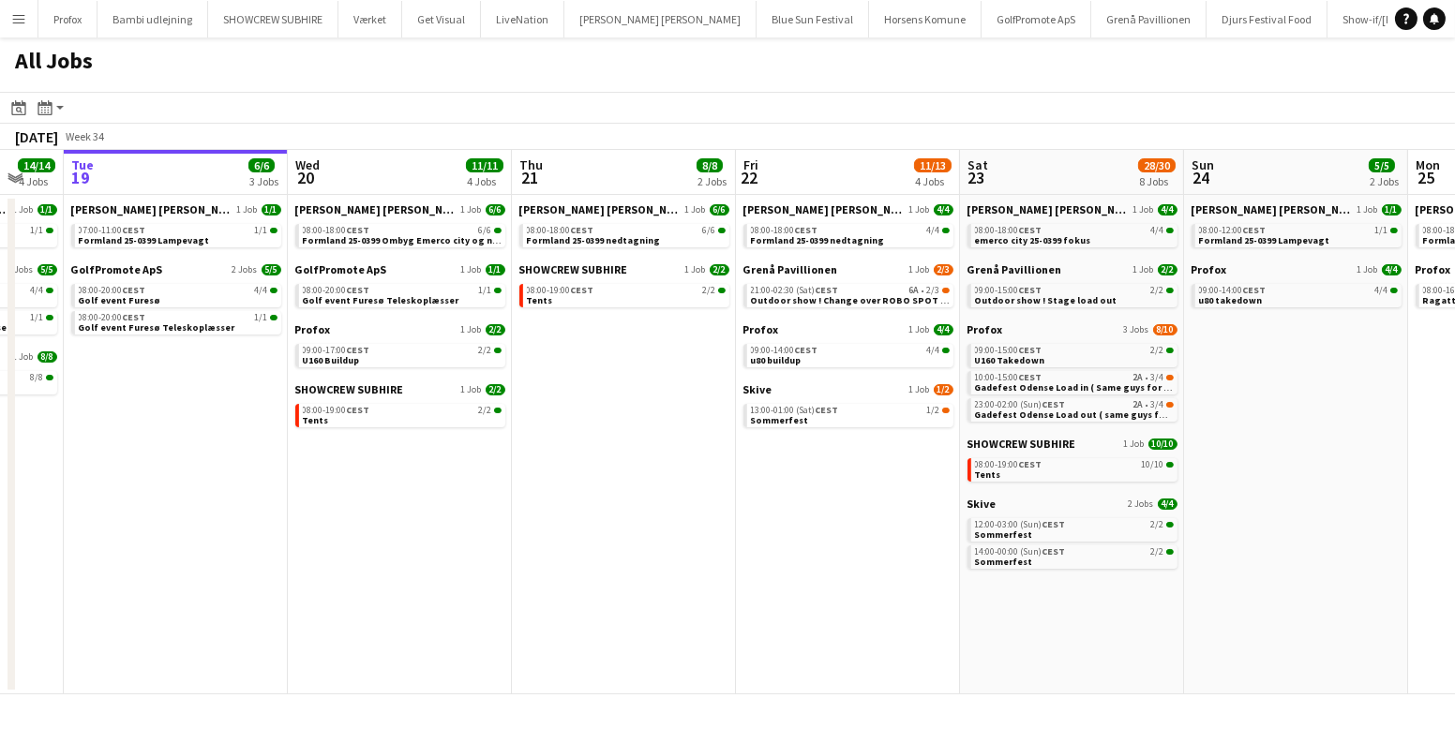
drag, startPoint x: 97, startPoint y: 493, endPoint x: 512, endPoint y: 498, distance: 415.2
click at [530, 492] on app-calendar-viewport "Sun 17 12/13 4 Jobs Mon 18 14/14 4 Jobs Tue 19 6/6 3 Jobs Wed 20 11/11 4 Jobs T…" at bounding box center [727, 422] width 1455 height 545
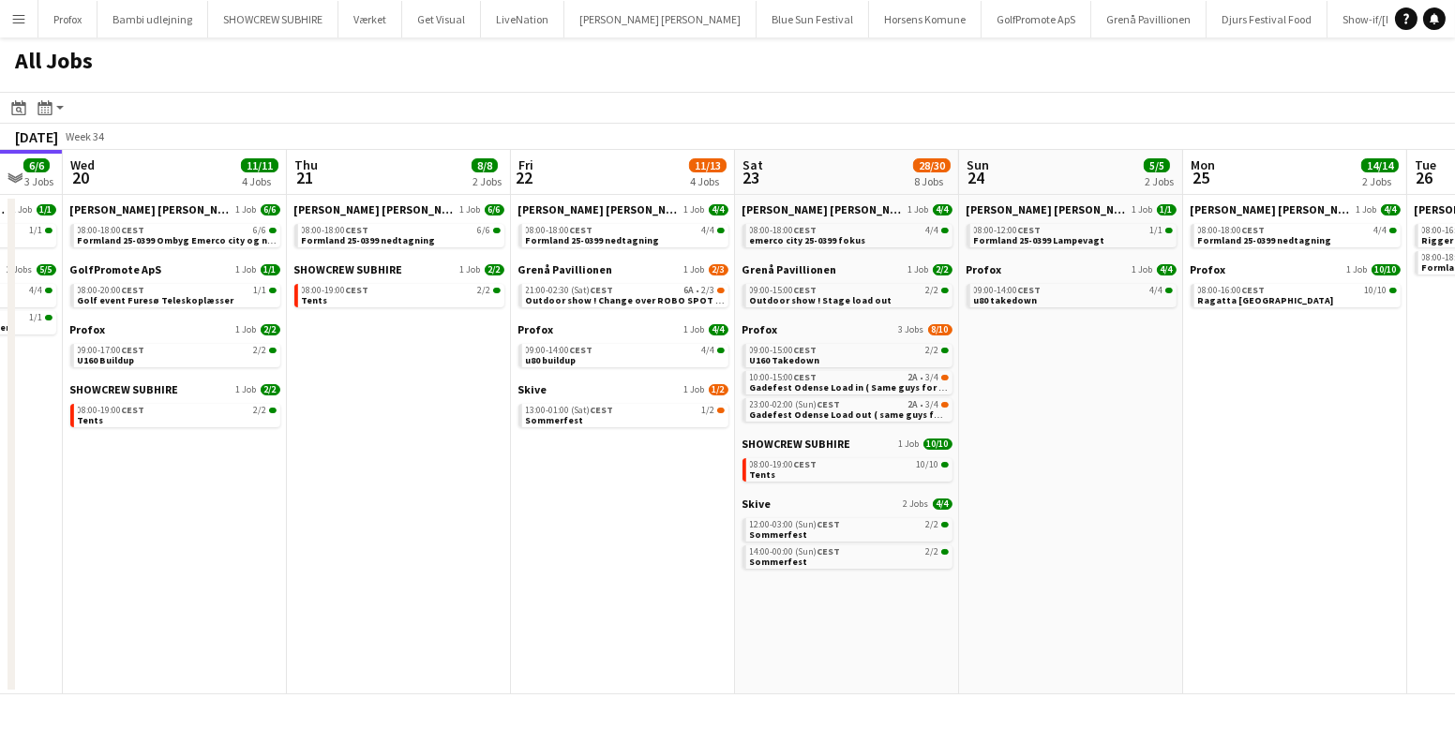
drag, startPoint x: 534, startPoint y: 577, endPoint x: 509, endPoint y: 577, distance: 25.3
click at [509, 577] on app-calendar-viewport "Sat 16 16/16 5 Jobs Sun 17 12/13 4 Jobs Mon 18 14/14 4 Jobs Tue 19 6/6 3 Jobs W…" at bounding box center [727, 422] width 1455 height 545
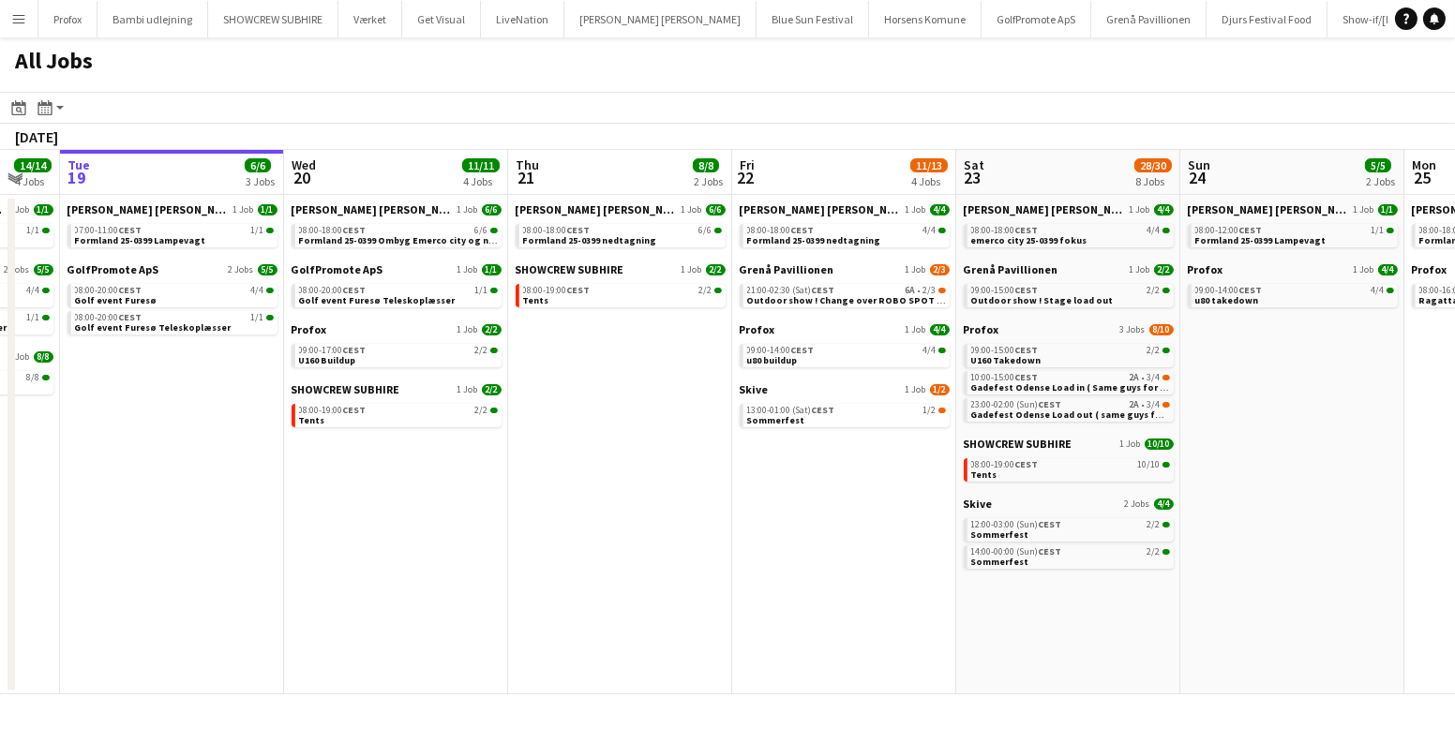
scroll to position [0, 571]
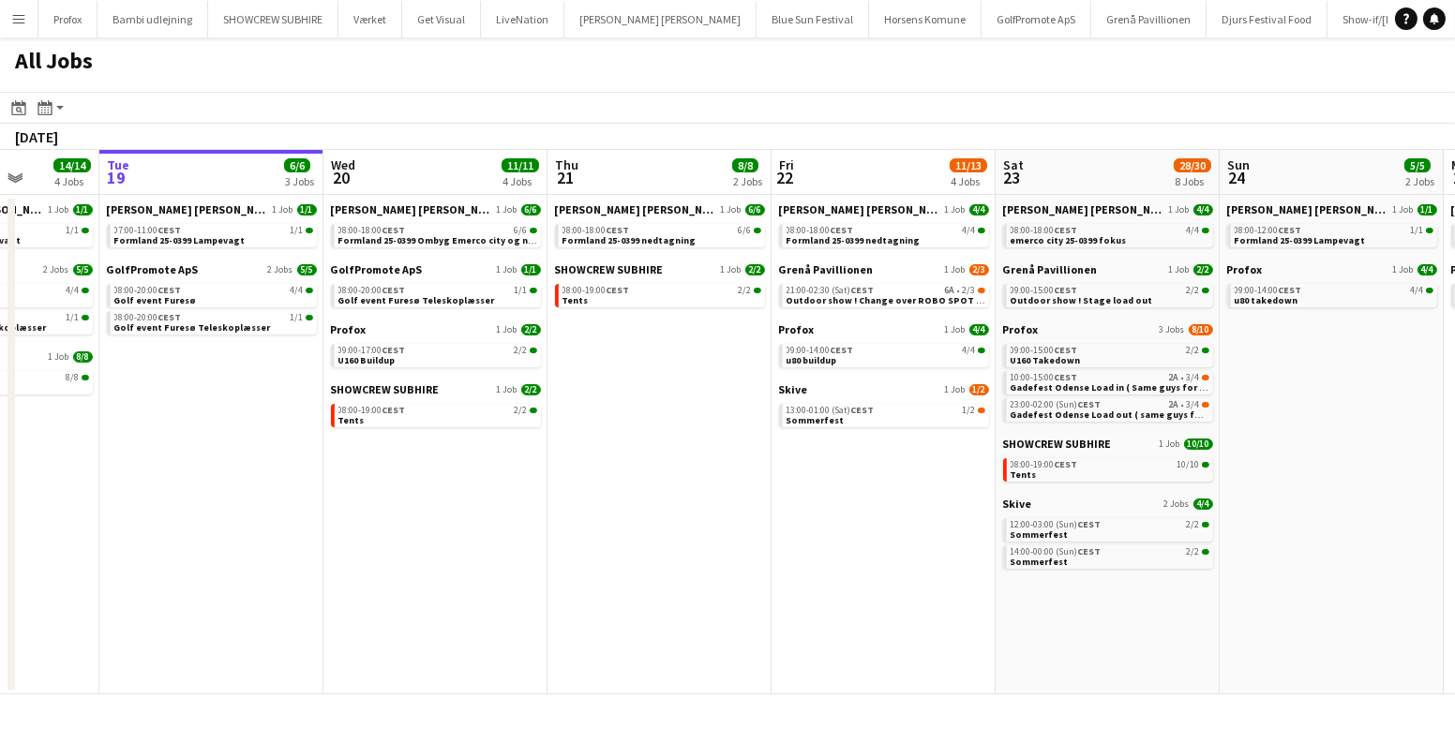
drag, startPoint x: 638, startPoint y: 564, endPoint x: 999, endPoint y: 555, distance: 361.0
click at [1004, 554] on app-calendar-viewport "Sat 16 16/16 5 Jobs Sun 17 12/13 4 Jobs Mon 18 14/14 4 Jobs Tue 19 6/6 3 Jobs W…" at bounding box center [727, 422] width 1455 height 545
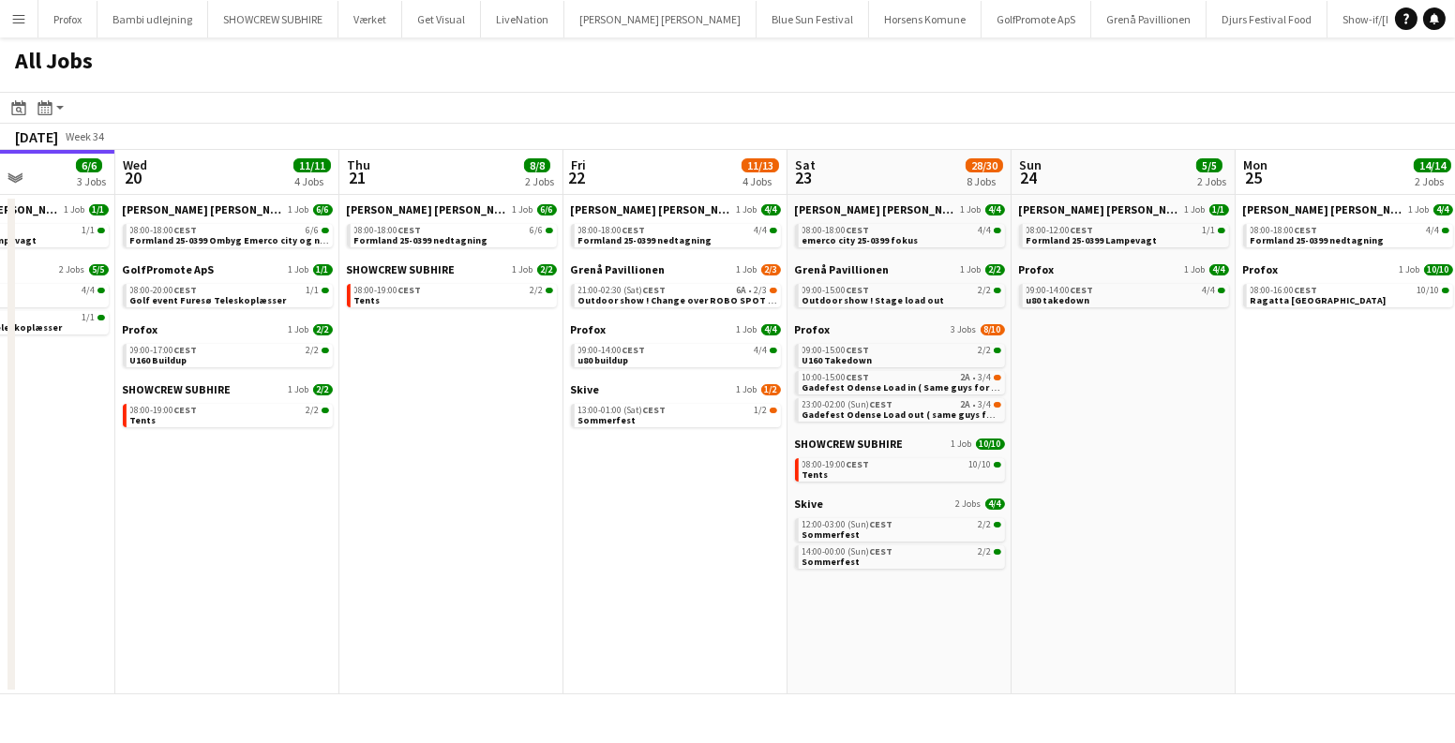
drag, startPoint x: 583, startPoint y: 566, endPoint x: 530, endPoint y: 565, distance: 52.5
click at [530, 565] on app-calendar-viewport "Sat 16 16/16 5 Jobs Sun 17 12/13 4 Jobs Mon 18 14/14 4 Jobs Tue 19 6/6 3 Jobs W…" at bounding box center [727, 422] width 1455 height 545
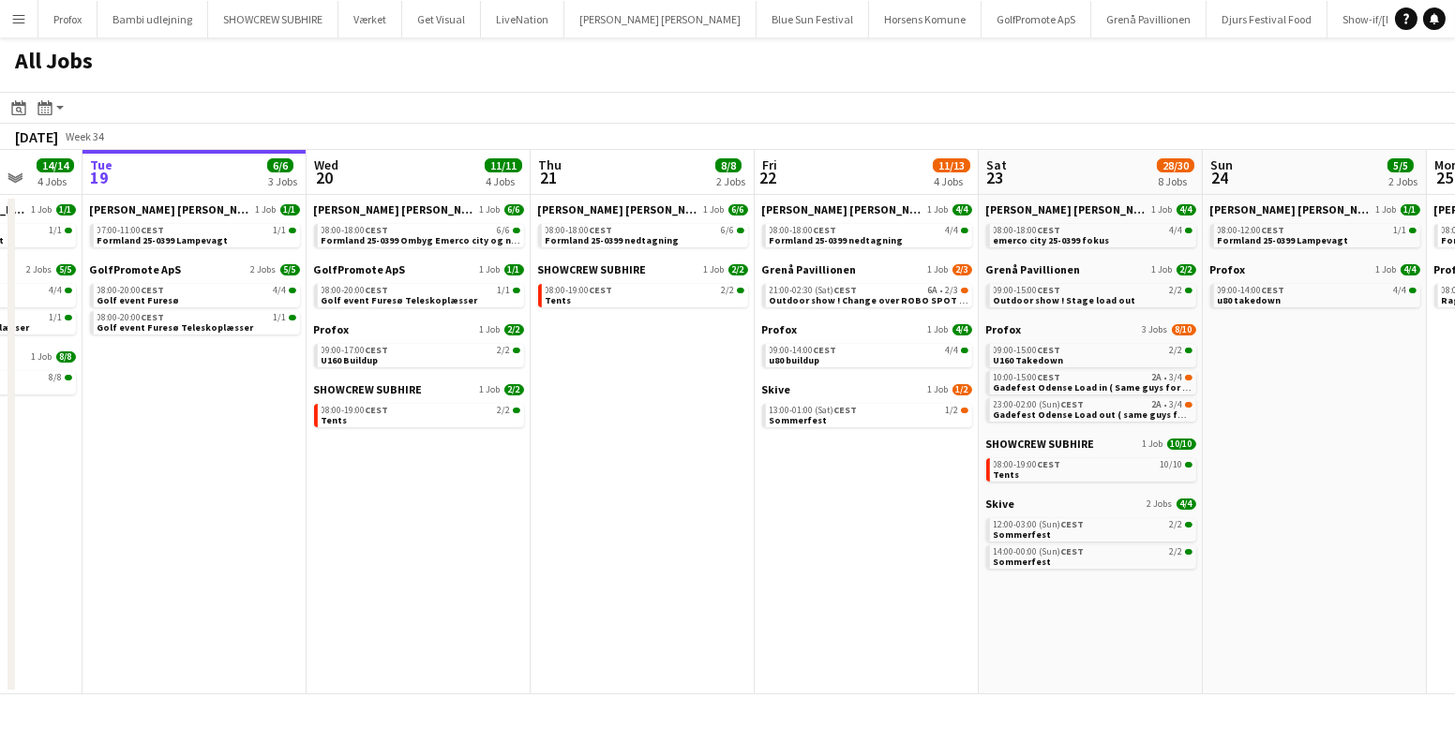
drag, startPoint x: 565, startPoint y: 603, endPoint x: 740, endPoint y: 601, distance: 174.3
click at [740, 601] on app-calendar-viewport "Sat 16 16/16 5 Jobs Sun 17 12/13 4 Jobs Mon 18 14/14 4 Jobs Tue 19 6/6 3 Jobs W…" at bounding box center [727, 422] width 1455 height 545
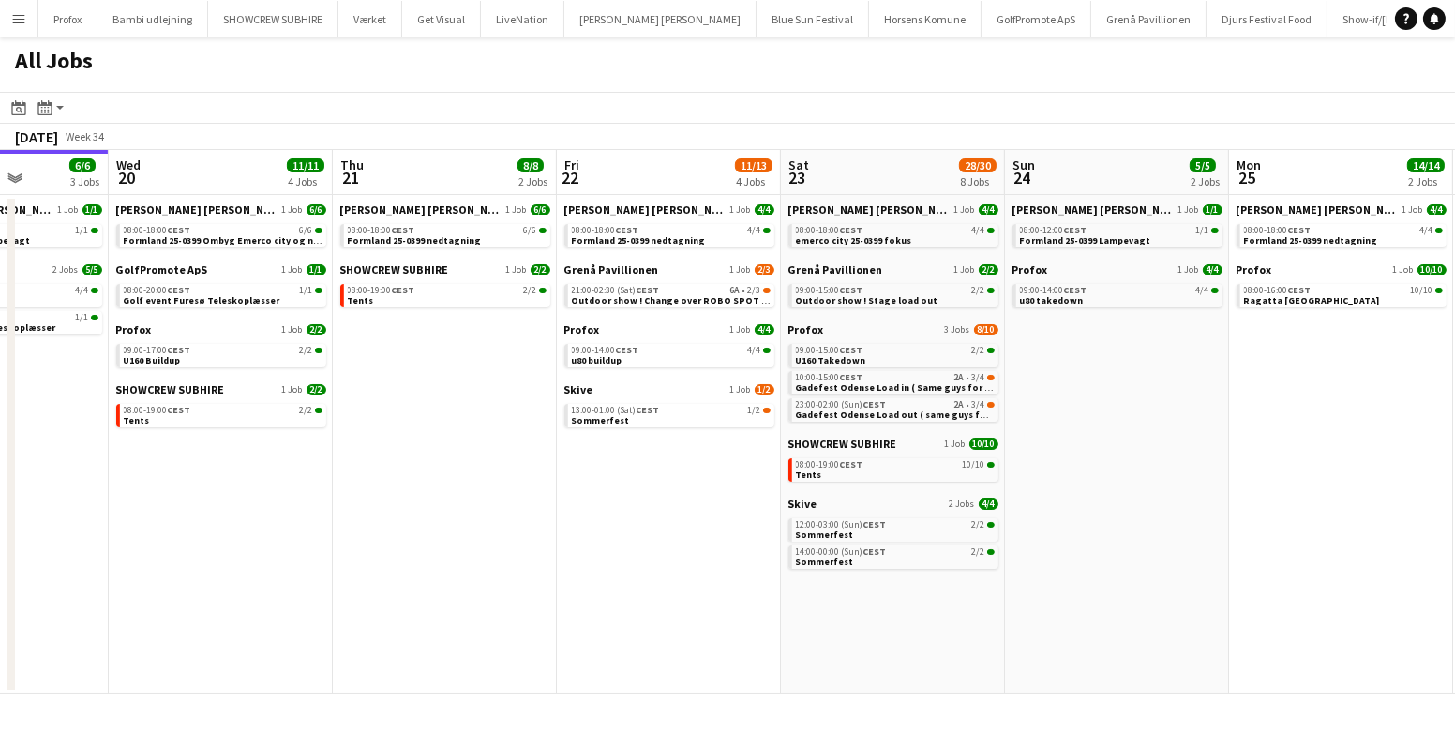
drag, startPoint x: 887, startPoint y: 596, endPoint x: 677, endPoint y: 597, distance: 209.9
click at [677, 597] on app-calendar-viewport "Sat 16 16/16 5 Jobs Sun 17 12/13 4 Jobs Mon 18 14/14 4 Jobs Tue 19 6/6 3 Jobs W…" at bounding box center [727, 422] width 1455 height 545
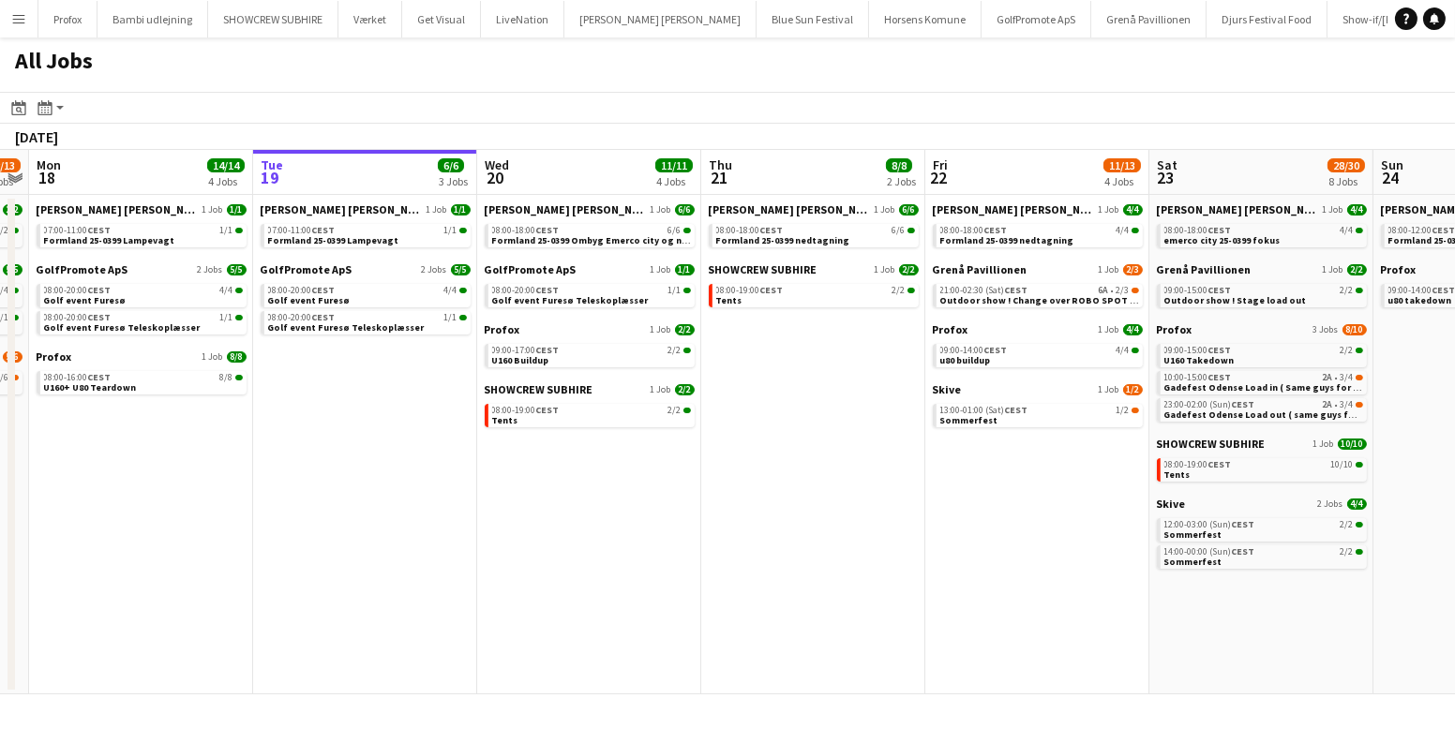
drag, startPoint x: 343, startPoint y: 530, endPoint x: 909, endPoint y: 568, distance: 567.4
click at [909, 568] on app-calendar-viewport "Sat 16 16/16 5 Jobs Sun 17 12/13 4 Jobs Mon 18 14/14 4 Jobs Tue 19 6/6 3 Jobs W…" at bounding box center [727, 422] width 1455 height 545
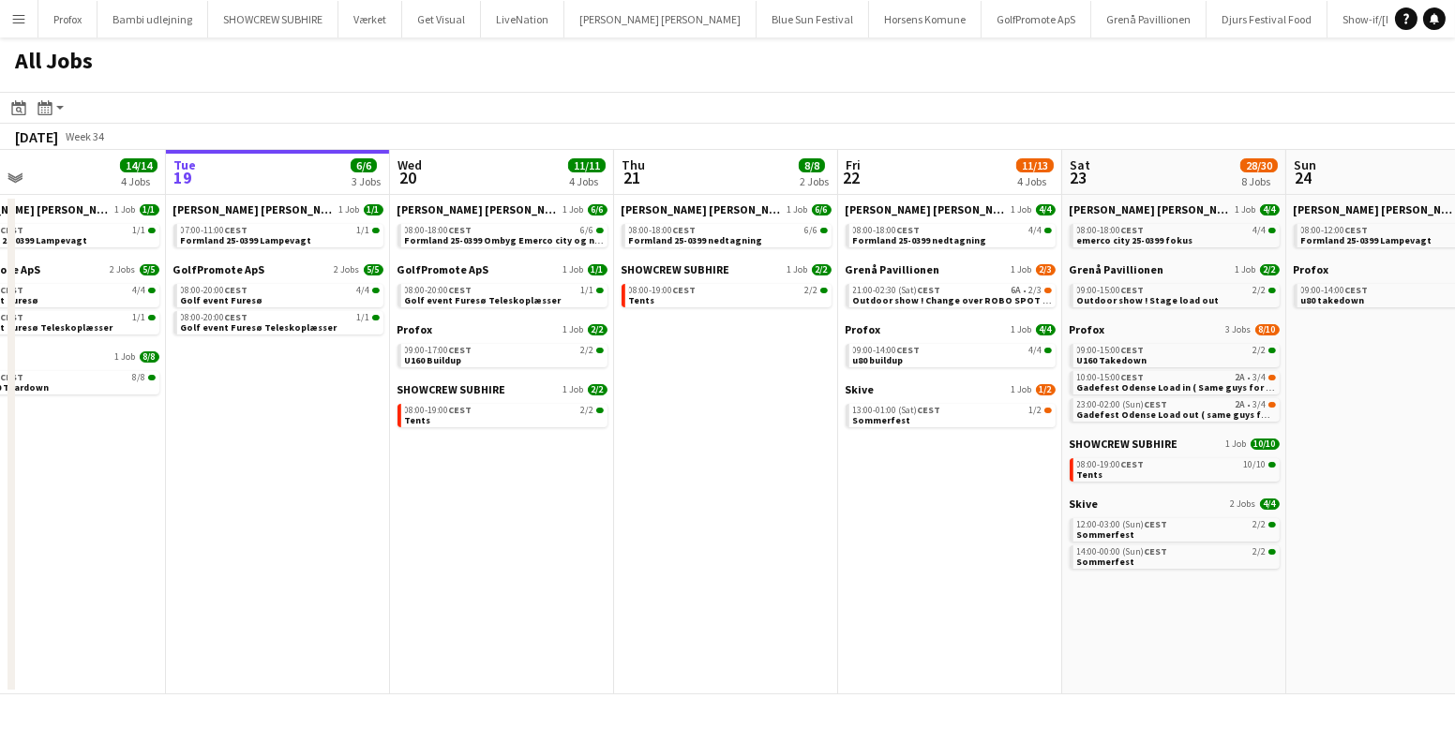
drag, startPoint x: 820, startPoint y: 615, endPoint x: 555, endPoint y: 618, distance: 265.3
click at [554, 618] on app-calendar-viewport "Fri 15 20/21 3 Jobs Sat 16 16/16 5 Jobs Sun 17 12/13 4 Jobs Mon 18 14/14 4 Jobs…" at bounding box center [727, 422] width 1455 height 545
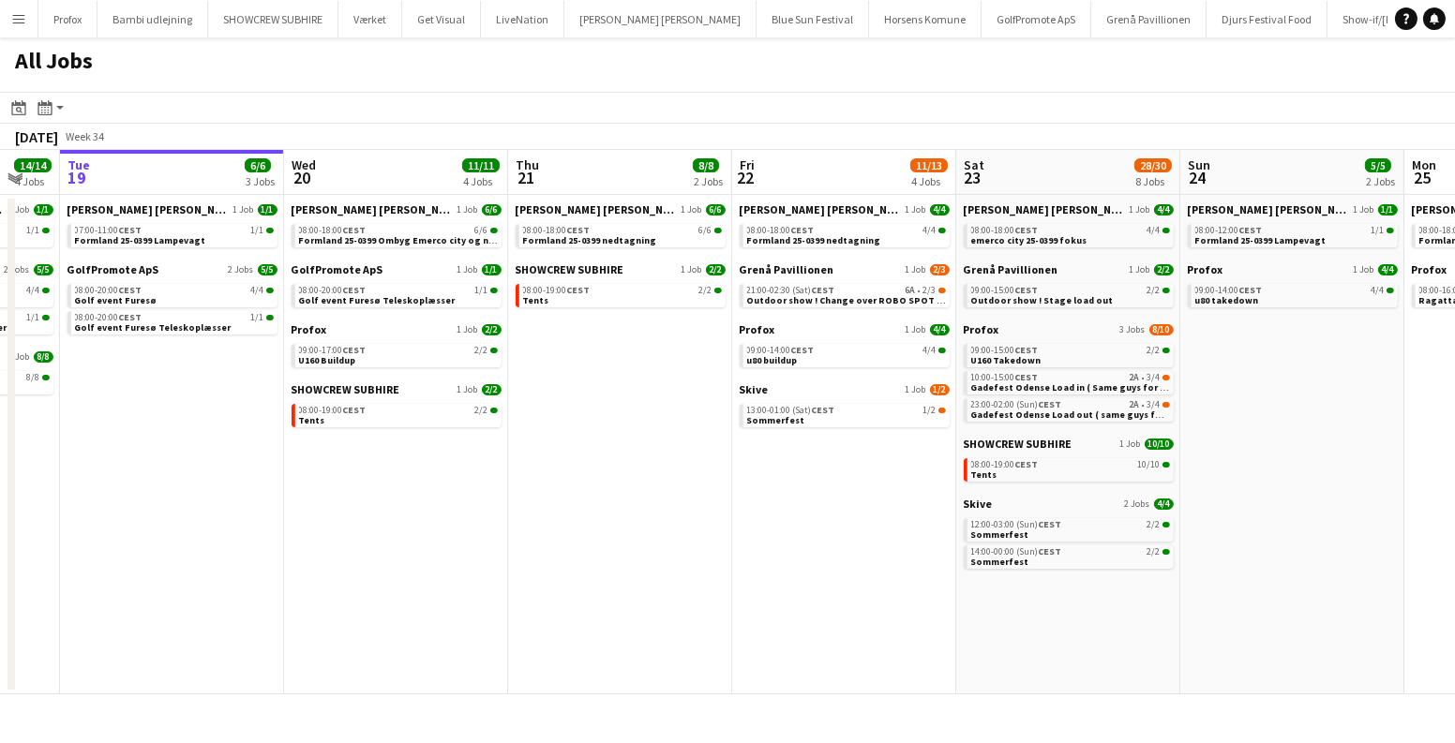
scroll to position [0, 726]
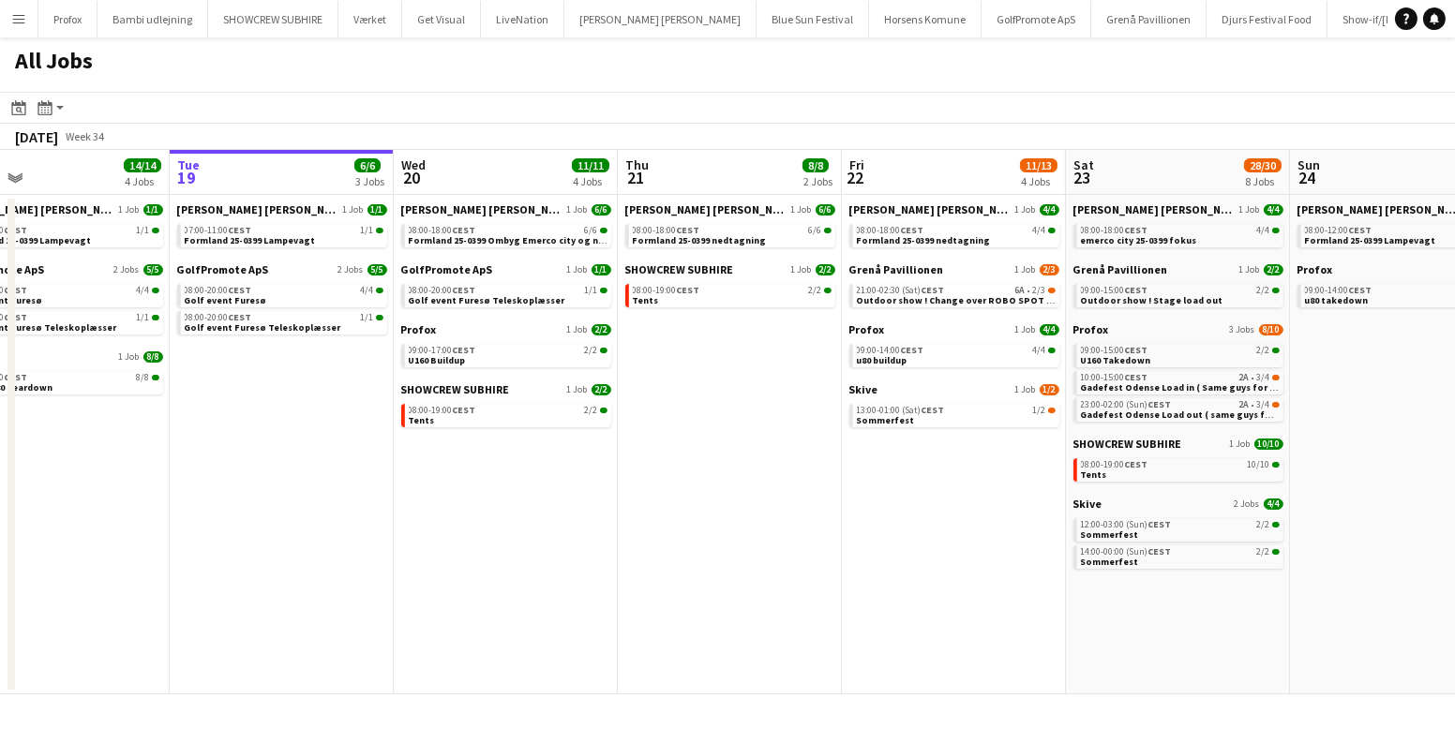
drag, startPoint x: 834, startPoint y: 527, endPoint x: 640, endPoint y: 474, distance: 201.0
click at [640, 474] on app-calendar-viewport "Fri 15 20/21 3 Jobs Sat 16 16/16 5 Jobs Sun 17 12/13 4 Jobs Mon 18 14/14 4 Jobs…" at bounding box center [727, 422] width 1455 height 545
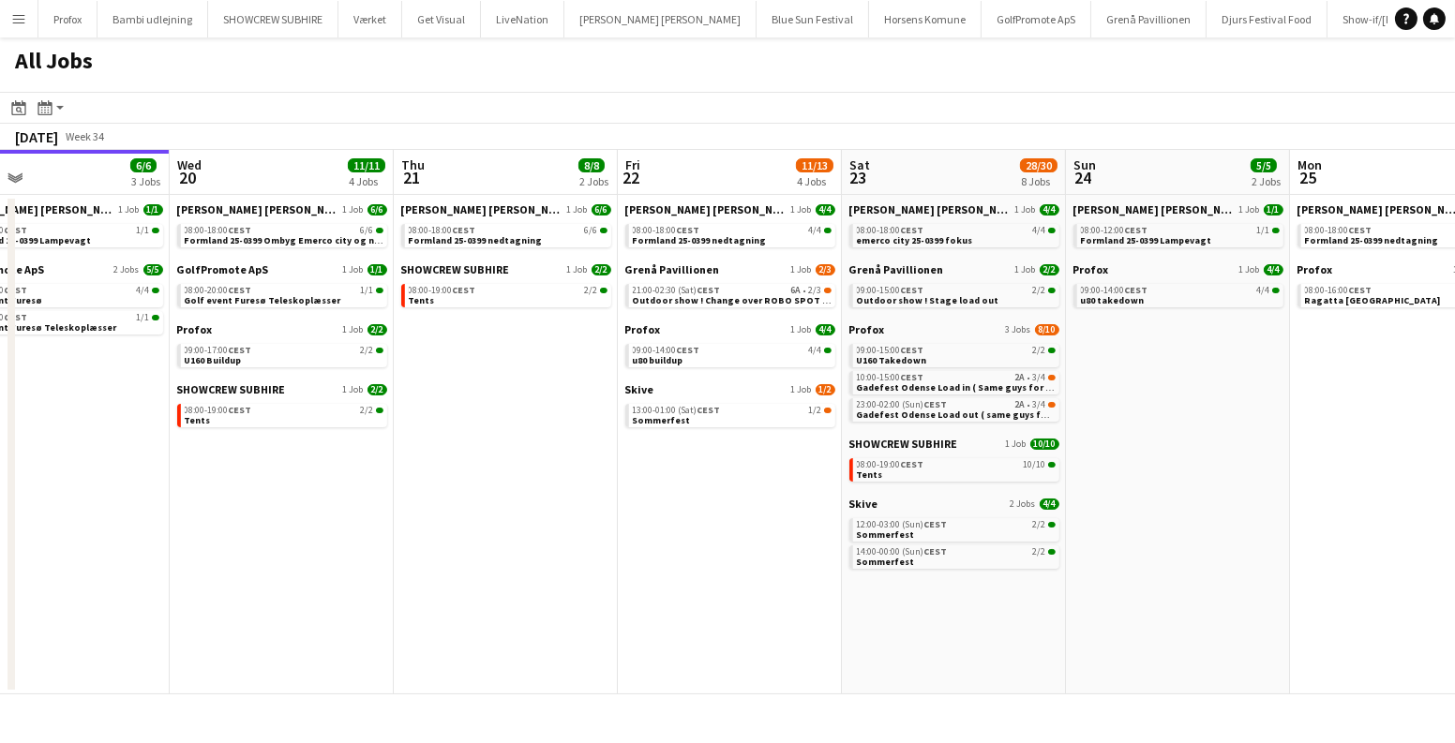
click at [965, 608] on app-date-cell "Danny Black Luna 1 Job 4/4 08:00-18:00 CEST 4/4 emerco city 25-0399 fokus Grenå…" at bounding box center [954, 445] width 224 height 500
click at [689, 357] on link "09:00-14:00 CEST 4/4 u80 buildup" at bounding box center [732, 355] width 199 height 22
click at [944, 615] on app-date-cell "Danny Black Luna 1 Job 4/4 08:00-18:00 CEST 4/4 emerco city 25-0399 fokus Grenå…" at bounding box center [954, 445] width 224 height 500
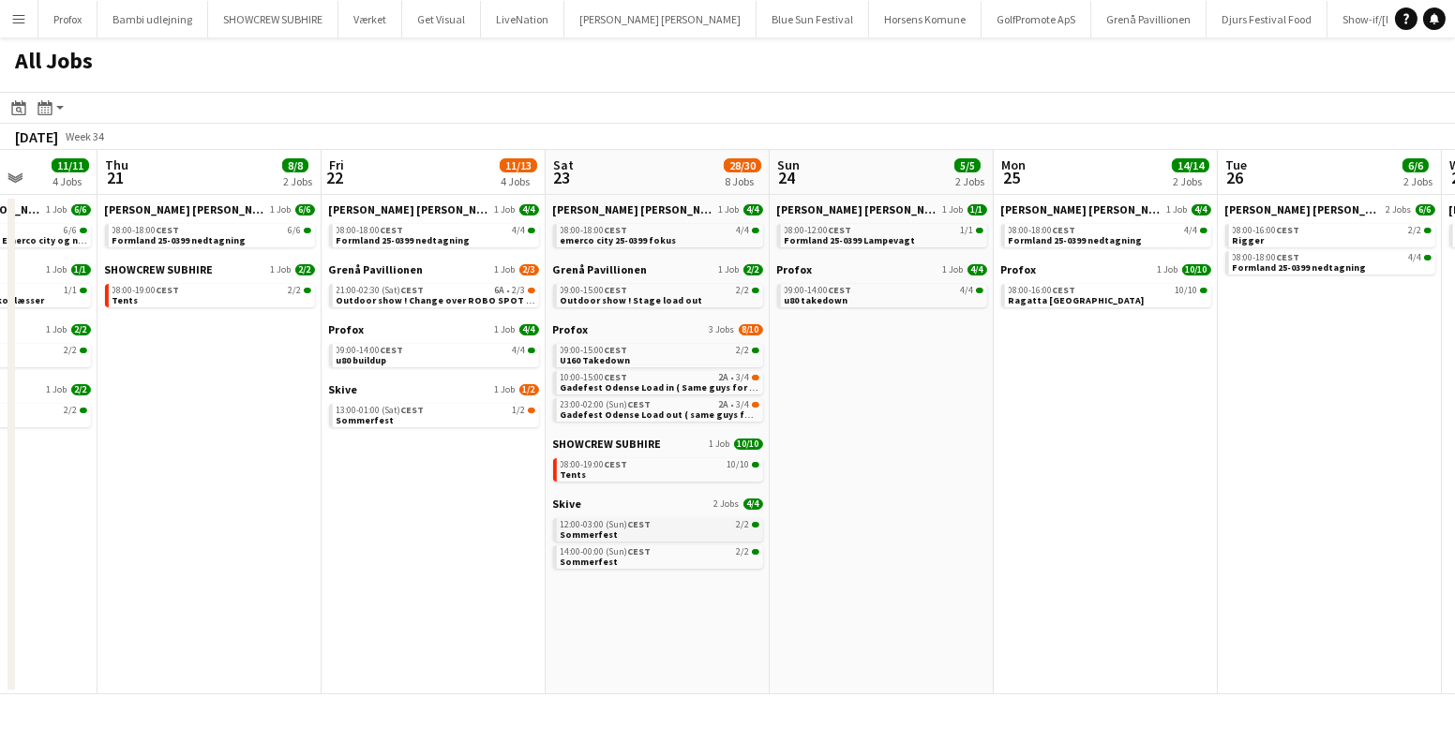
scroll to position [0, 830]
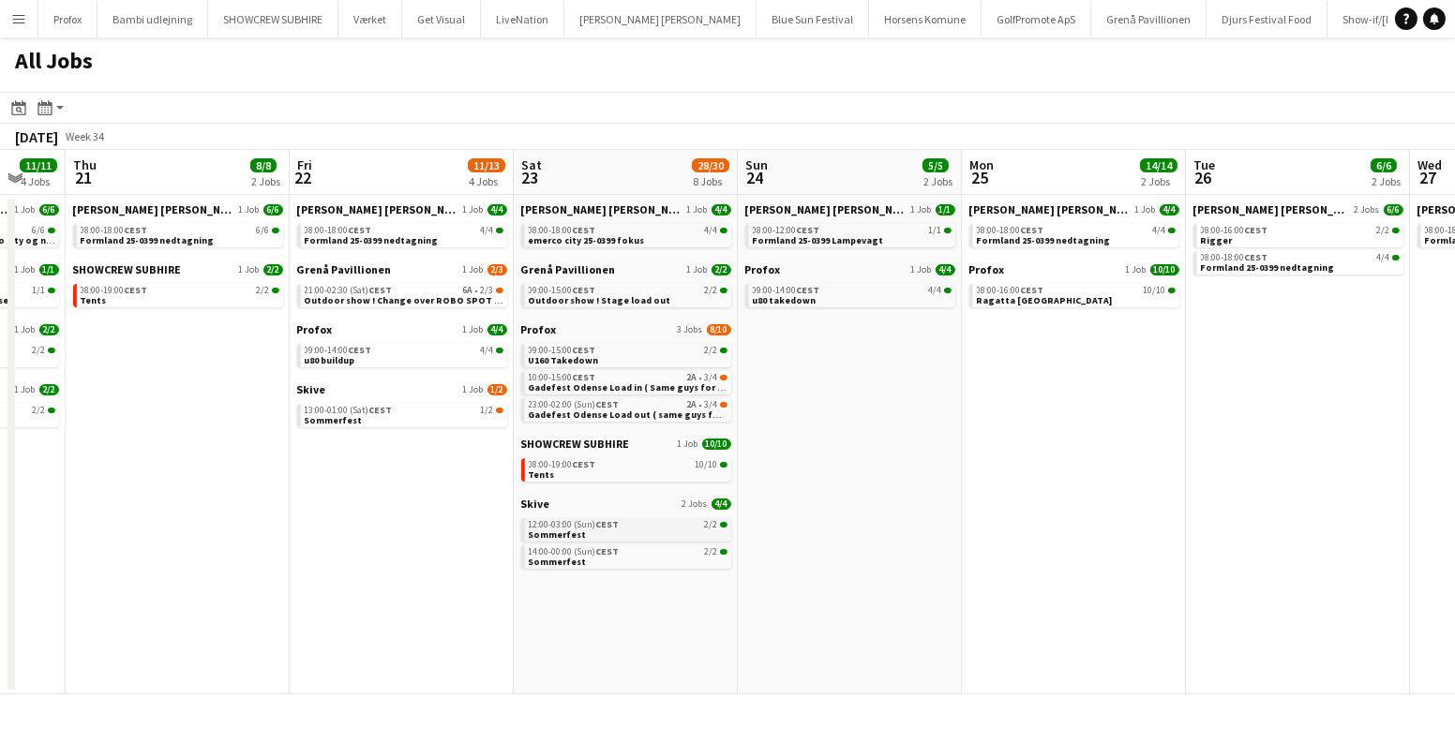
drag, startPoint x: 944, startPoint y: 615, endPoint x: 577, endPoint y: 527, distance: 376.9
click at [616, 554] on app-calendar-viewport "Sun 17 12/13 4 Jobs Mon 18 14/14 4 Jobs Tue 19 6/6 3 Jobs Wed 20 11/11 4 Jobs T…" at bounding box center [727, 422] width 1455 height 545
click at [9, 11] on button "Menu" at bounding box center [18, 18] width 37 height 37
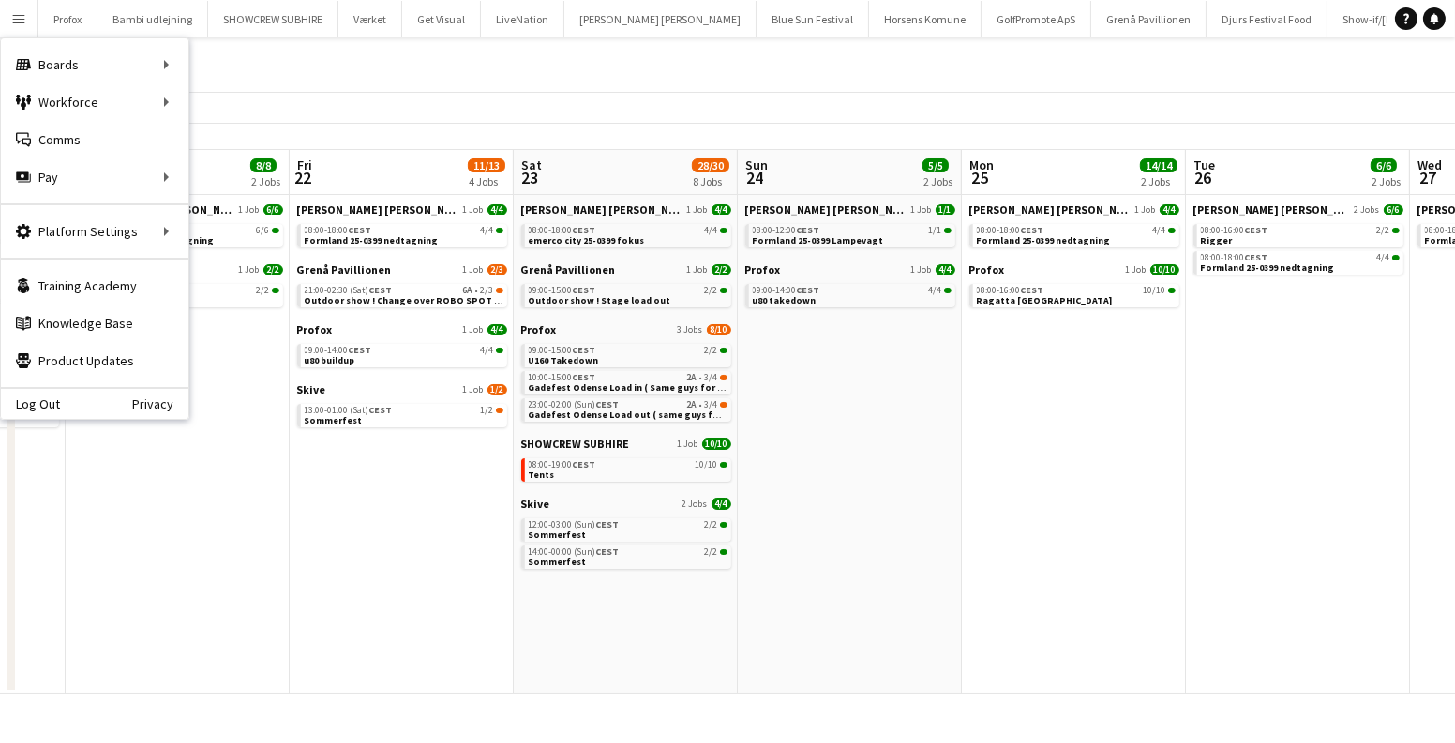
click at [599, 593] on app-date-cell "Danny Black Luna 1 Job 4/4 08:00-18:00 CEST 4/4 emerco city 25-0399 fokus Grenå…" at bounding box center [626, 445] width 224 height 500
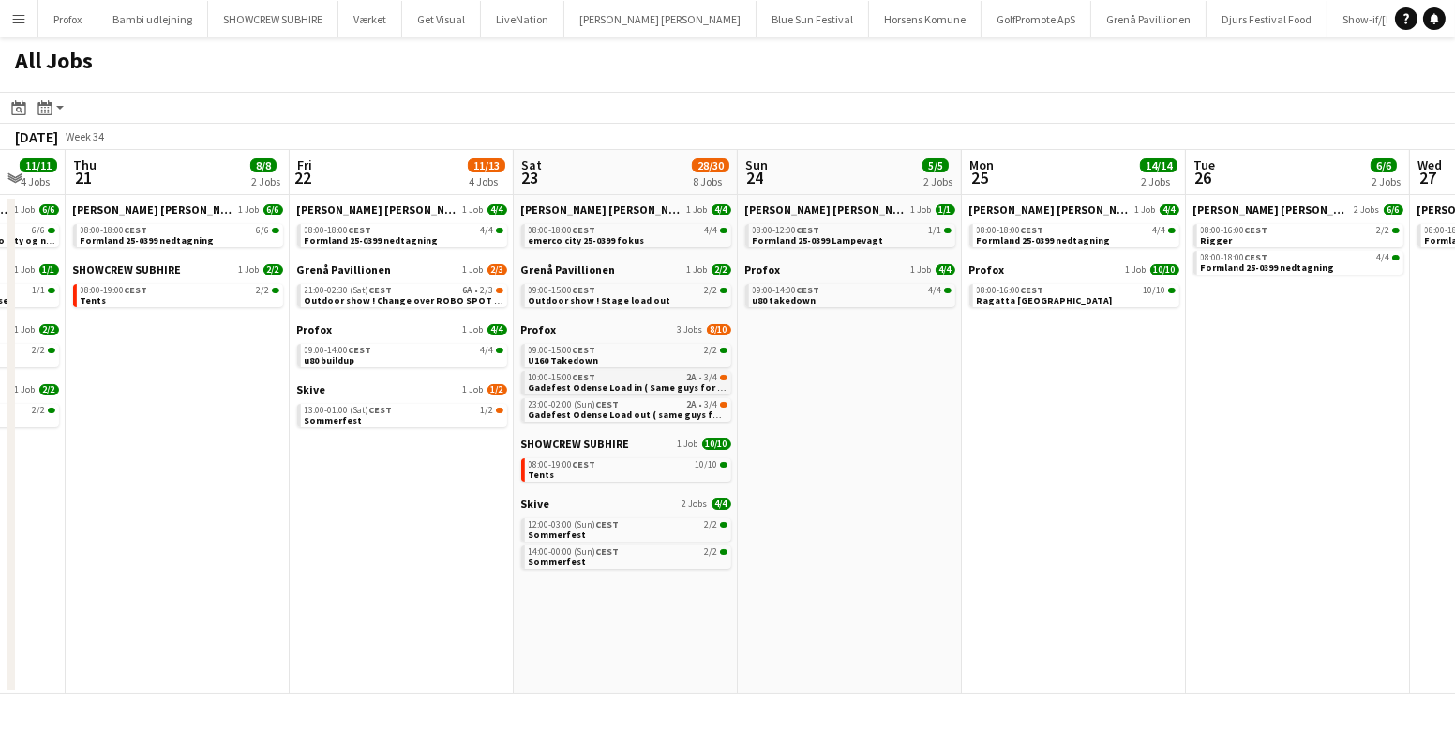
click at [614, 380] on div "10:00-15:00 CEST 2A • 3/4" at bounding box center [628, 377] width 199 height 9
click at [2, 12] on button "Menu" at bounding box center [18, 18] width 37 height 37
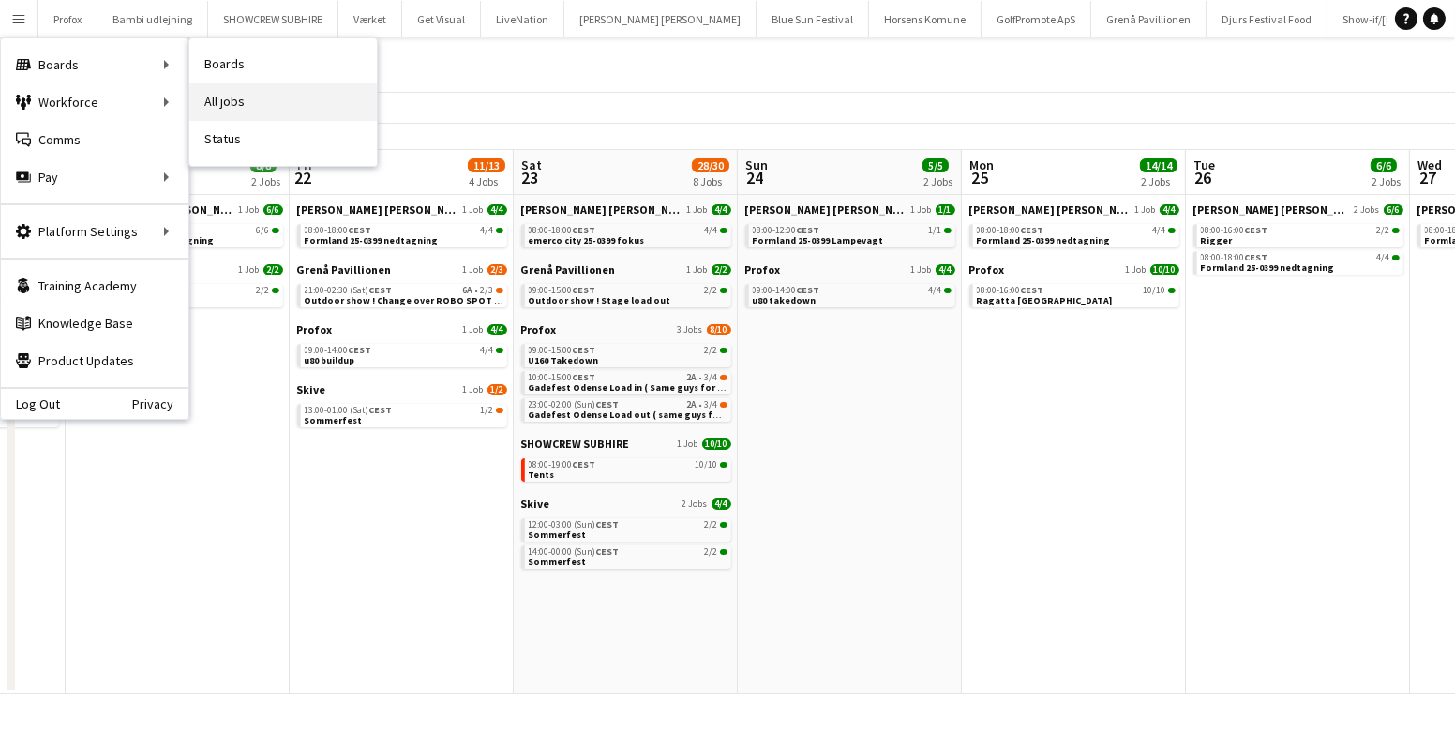
click at [242, 95] on link "All jobs" at bounding box center [282, 101] width 187 height 37
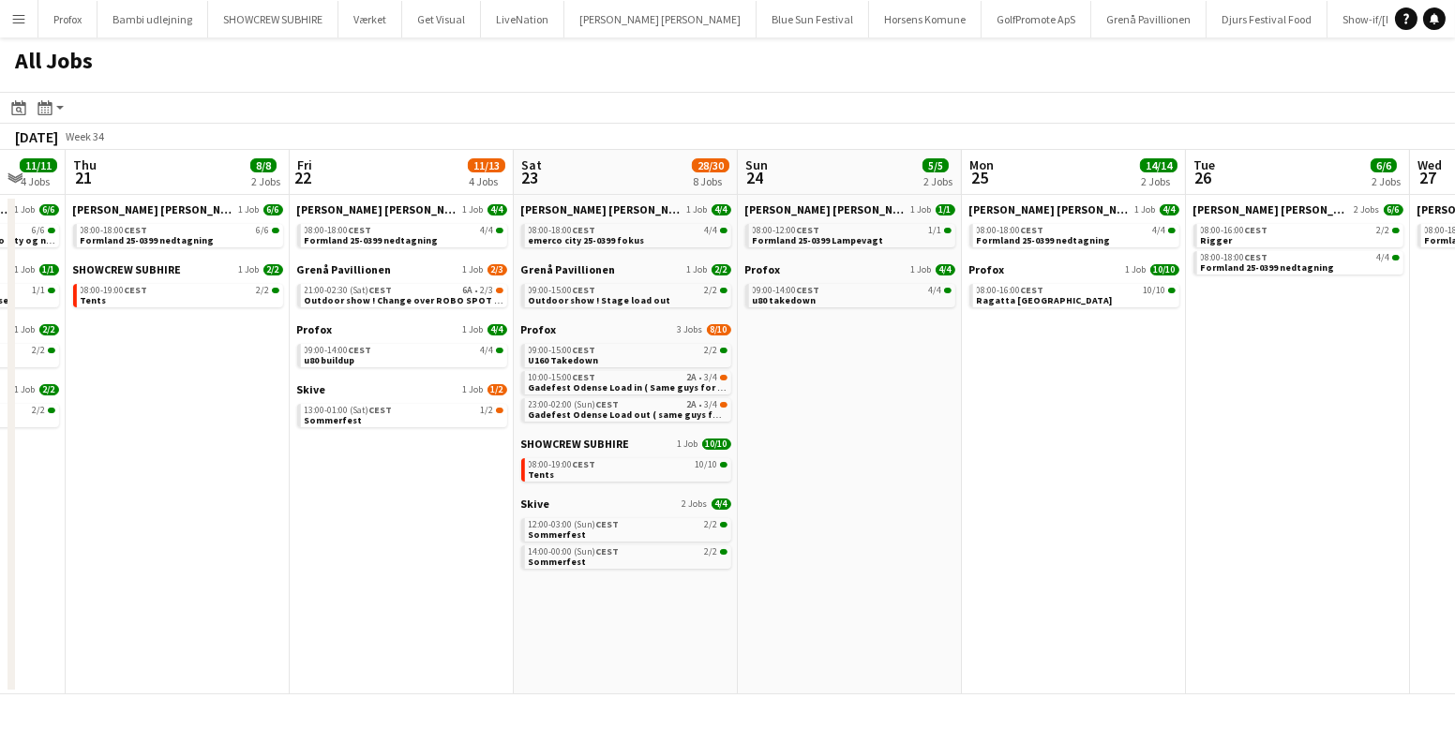
click at [5, 17] on button "Menu" at bounding box center [18, 18] width 37 height 37
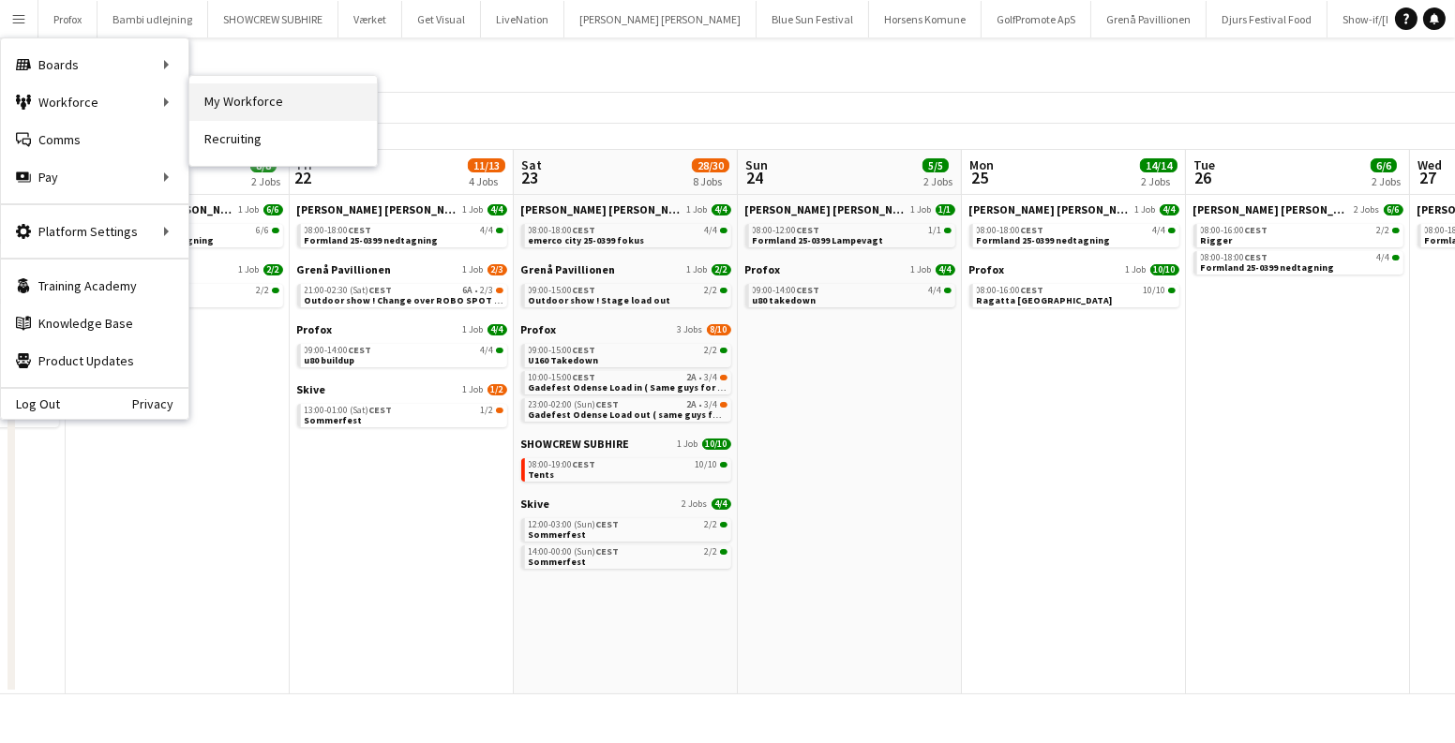
click at [212, 94] on link "My Workforce" at bounding box center [282, 101] width 187 height 37
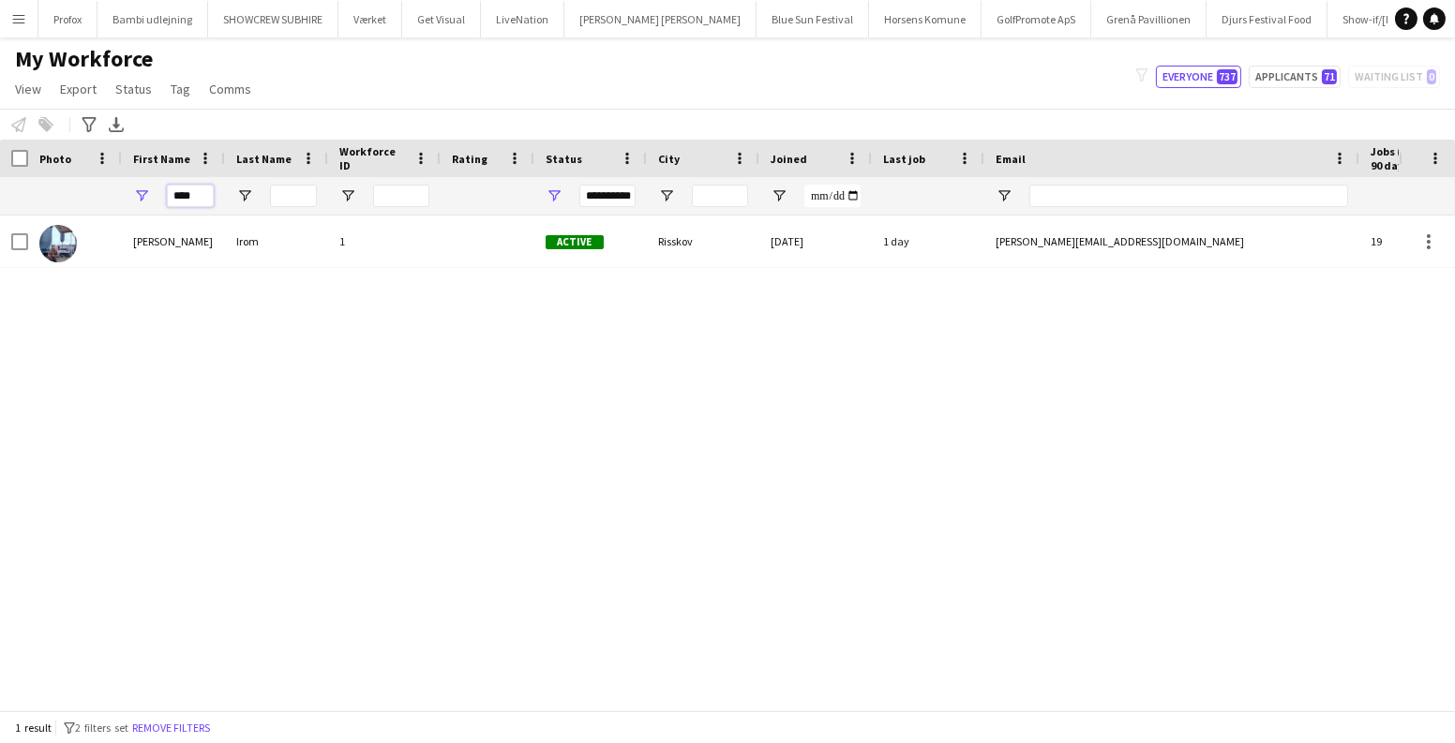
drag, startPoint x: 183, startPoint y: 189, endPoint x: 47, endPoint y: 187, distance: 135.9
click at [51, 192] on div "**********" at bounding box center [1016, 195] width 2032 height 37
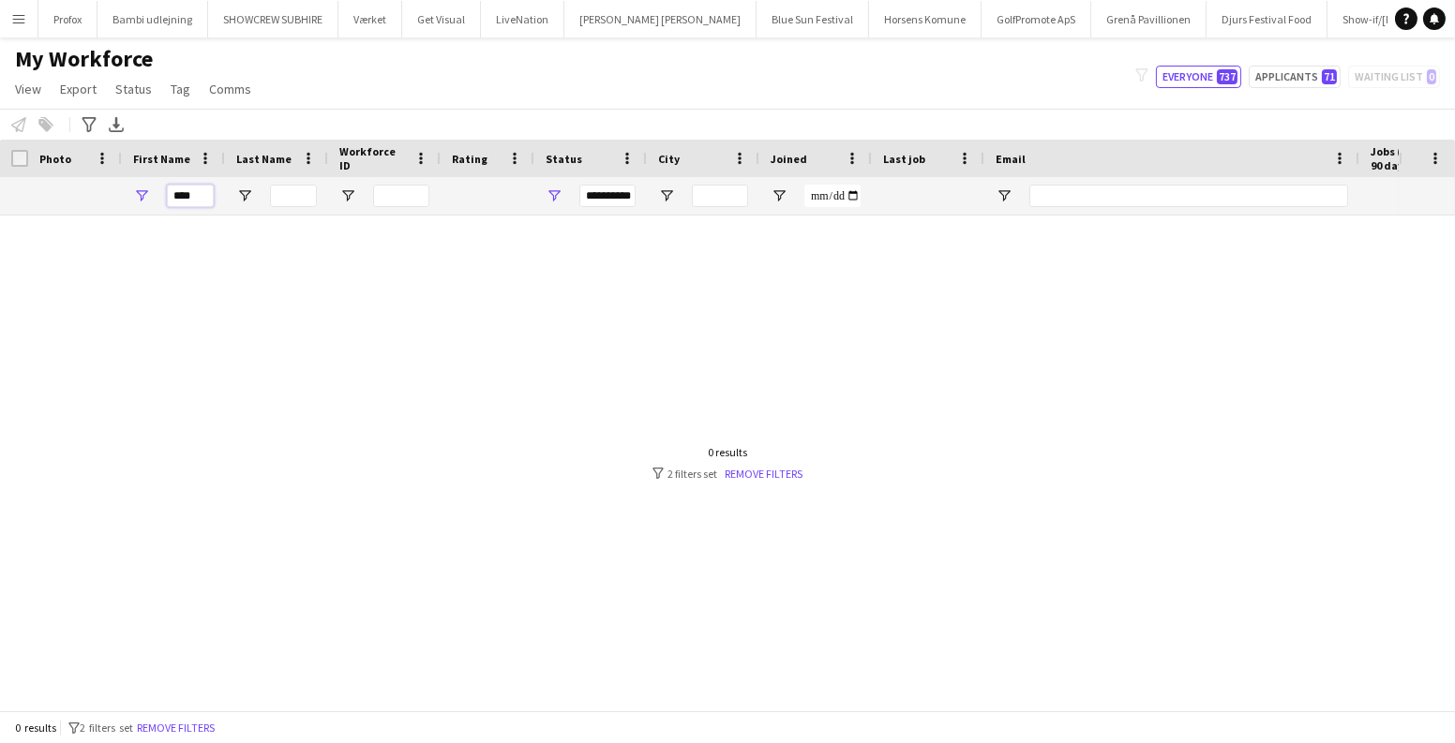
type input "****"
click at [28, 2] on button "Menu" at bounding box center [18, 18] width 37 height 37
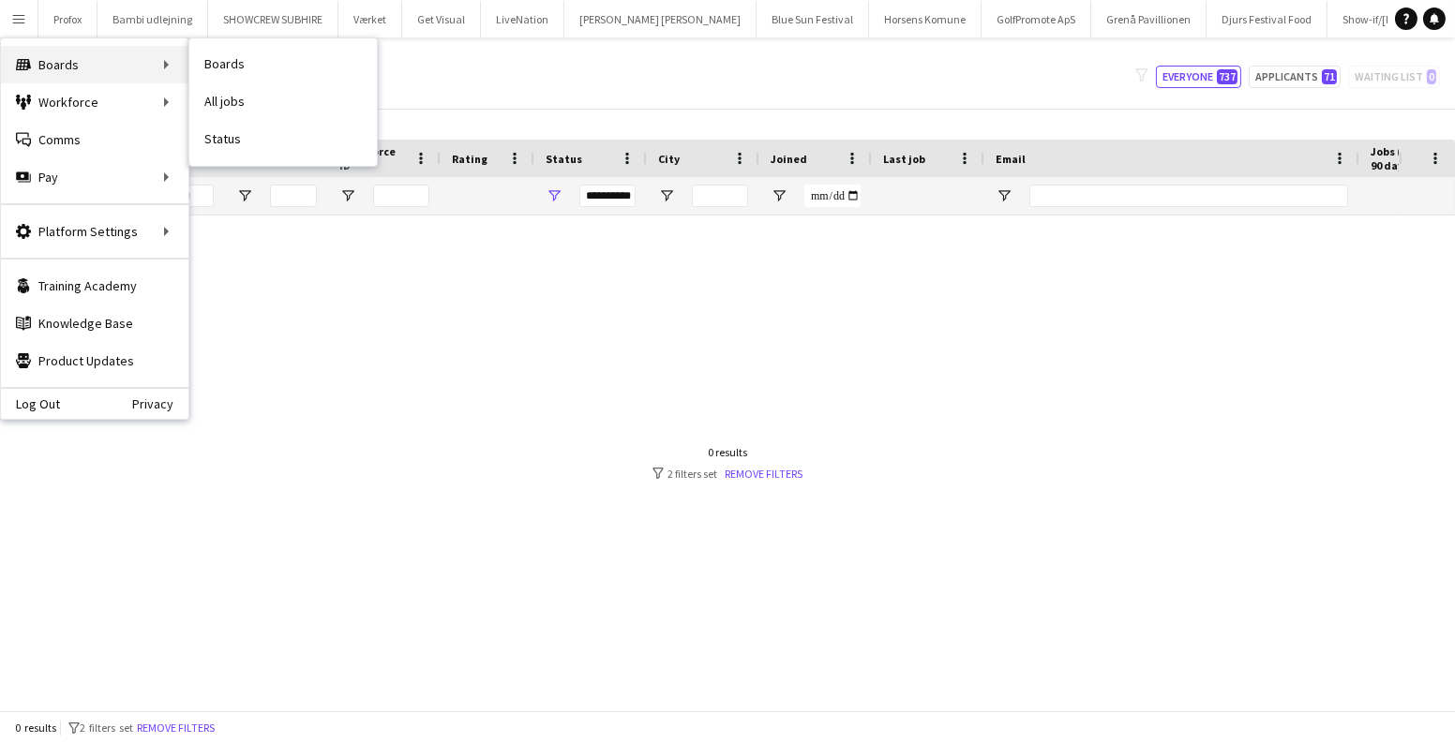
click at [150, 60] on div "Boards Boards" at bounding box center [94, 64] width 187 height 37
click at [225, 61] on link "Boards" at bounding box center [282, 64] width 187 height 37
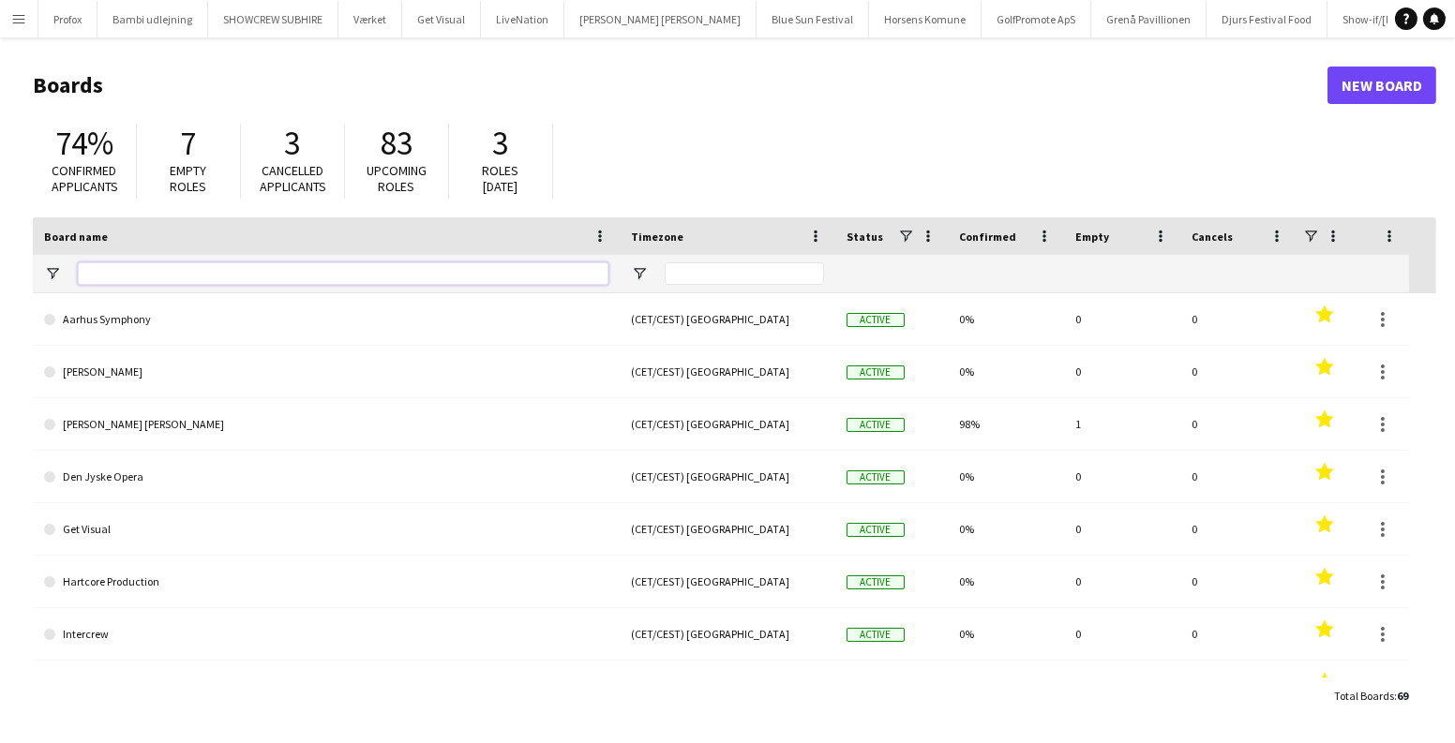
click at [387, 265] on input "Board name Filter Input" at bounding box center [343, 273] width 530 height 22
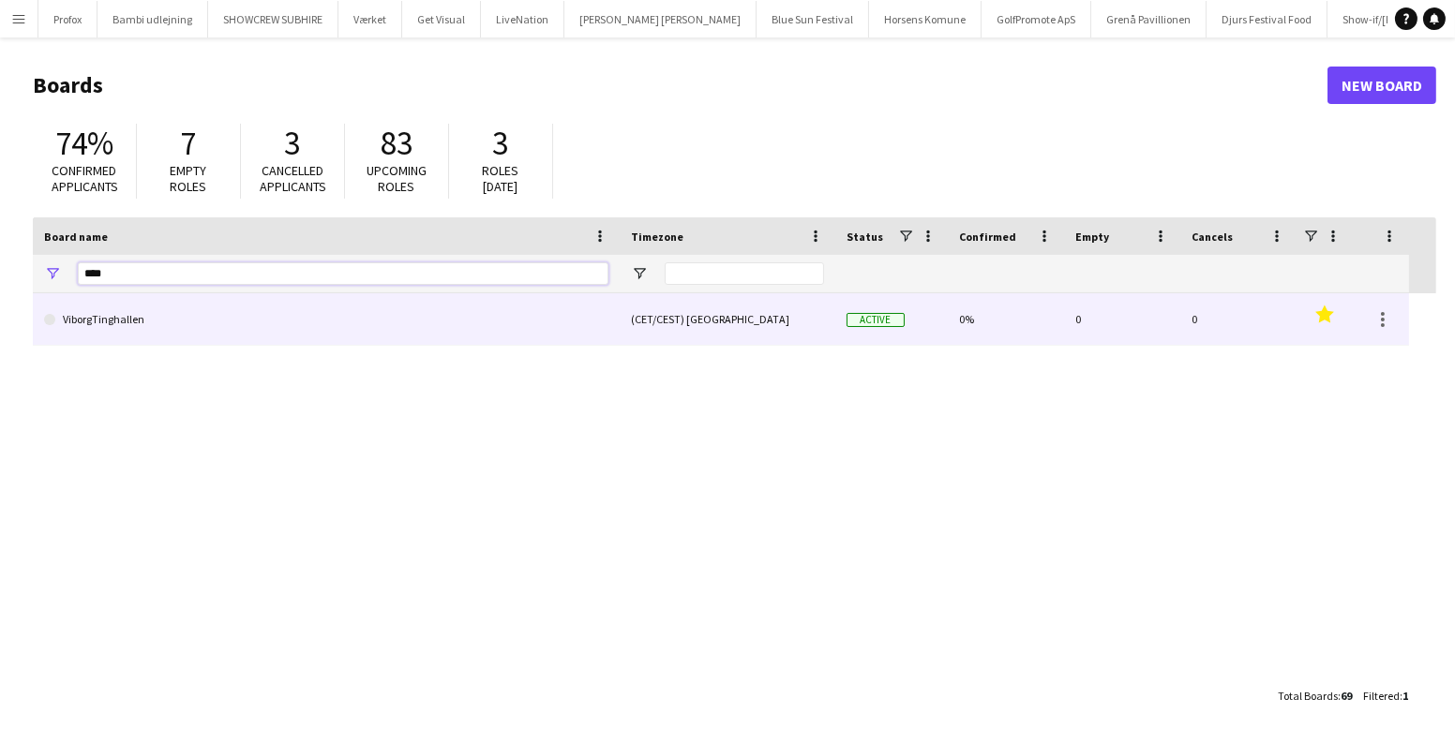
type input "****"
click at [207, 325] on link "ViborgTinghallen" at bounding box center [326, 319] width 564 height 52
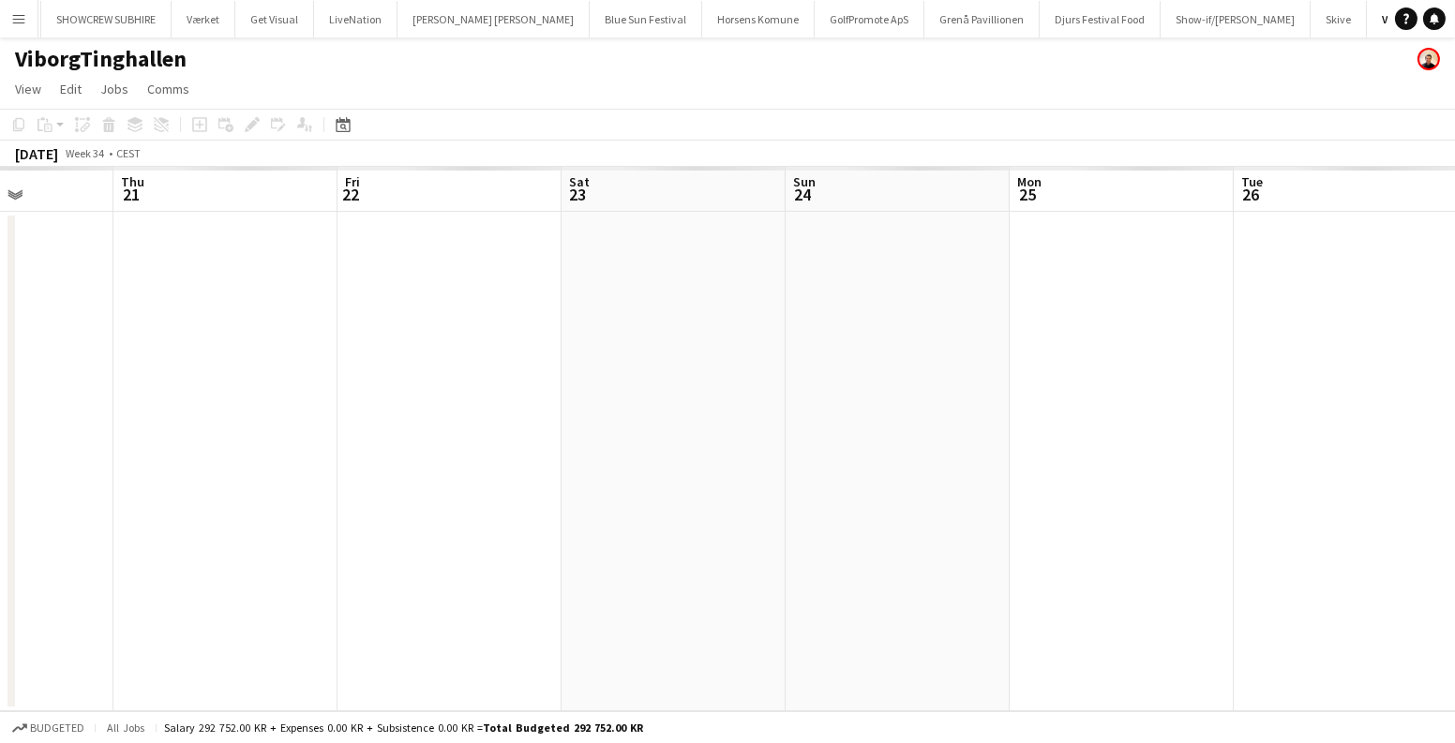
scroll to position [0, 577]
drag, startPoint x: 873, startPoint y: 383, endPoint x: 296, endPoint y: 406, distance: 576.9
click at [296, 406] on app-calendar-viewport "Mon 18 Tue 19 Wed 20 Thu 21 Fri 22 Sat 23 Sun 24 Mon 25 Tue 26 Wed 27 Thu 28 Fr…" at bounding box center [727, 439] width 1455 height 545
click at [690, 368] on app-date-cell at bounding box center [655, 462] width 224 height 500
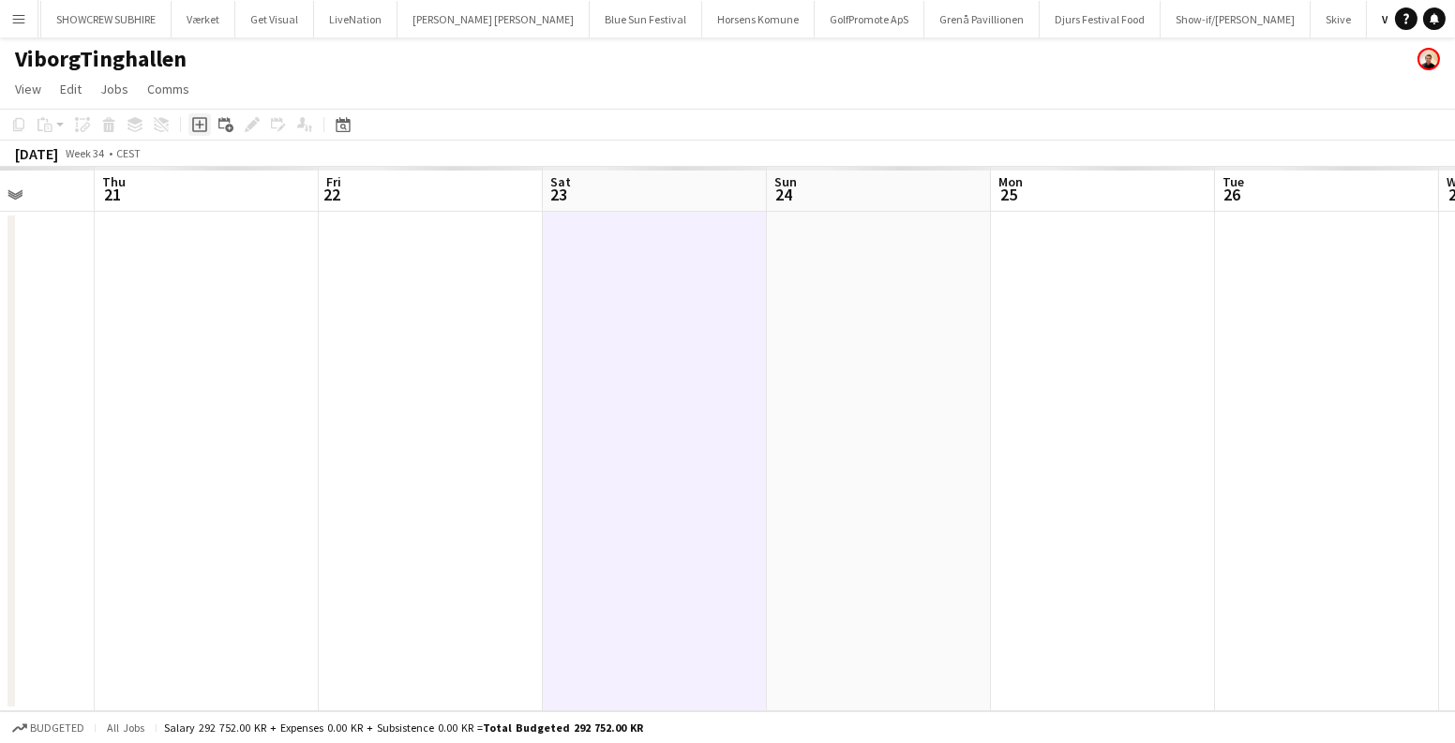
click at [203, 125] on icon "Add job" at bounding box center [199, 124] width 15 height 15
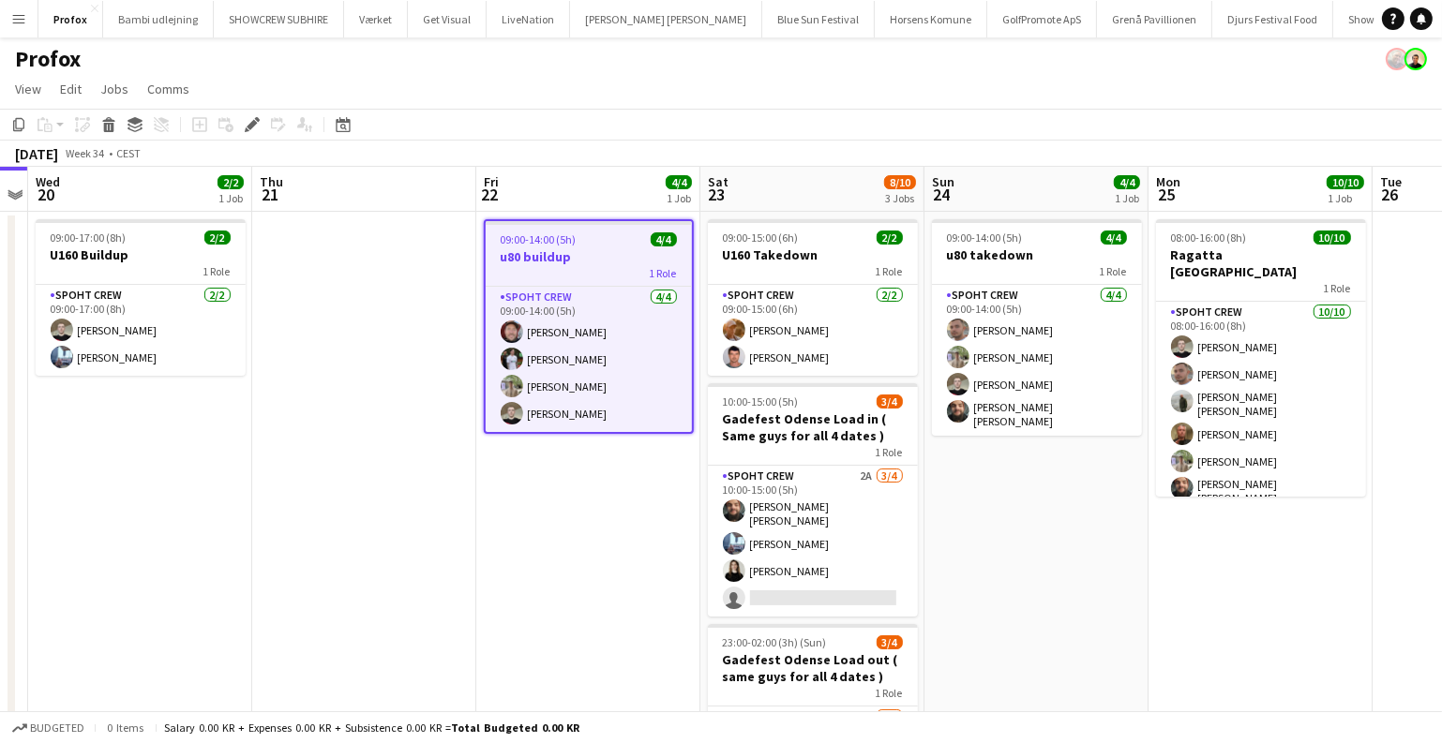
click at [560, 256] on h3 "u80 buildup" at bounding box center [589, 256] width 206 height 17
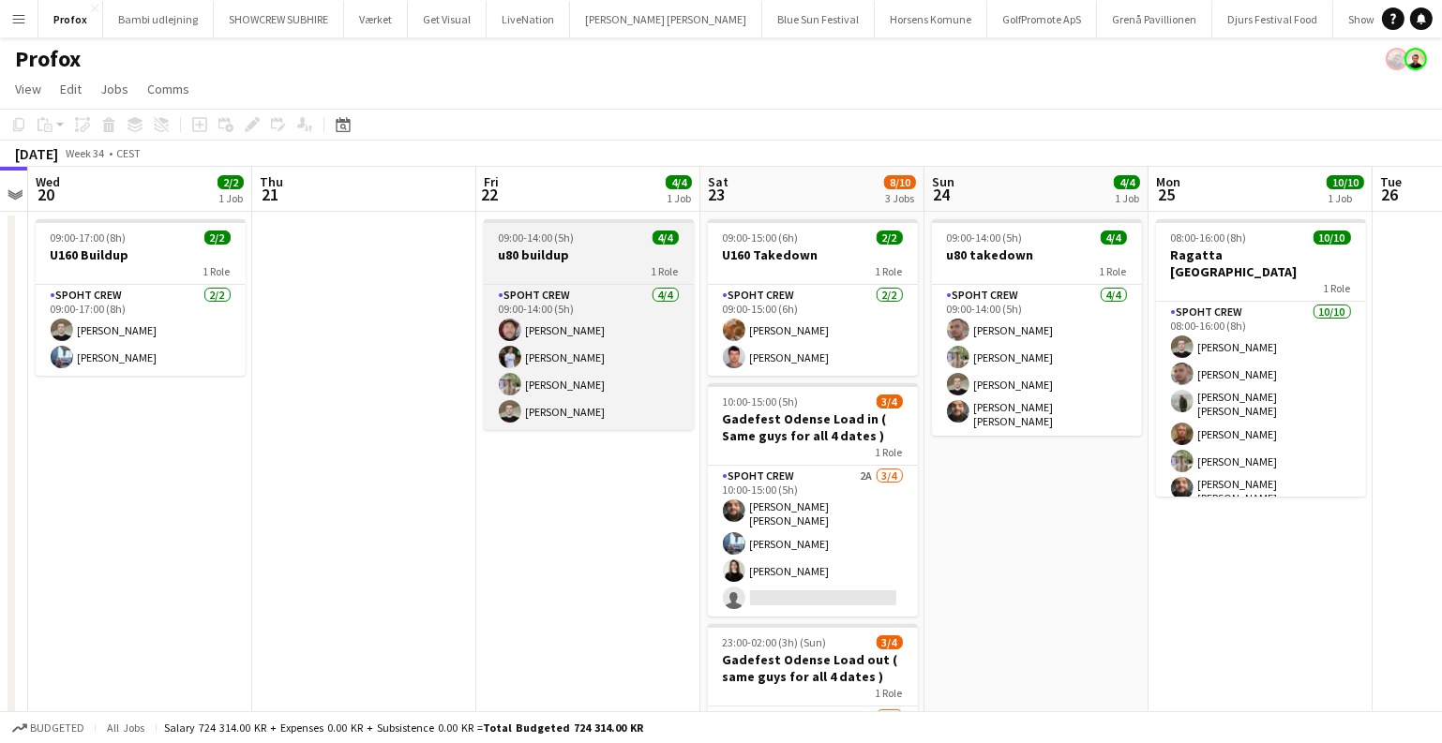
click at [549, 258] on h3 "u80 buildup" at bounding box center [589, 255] width 210 height 17
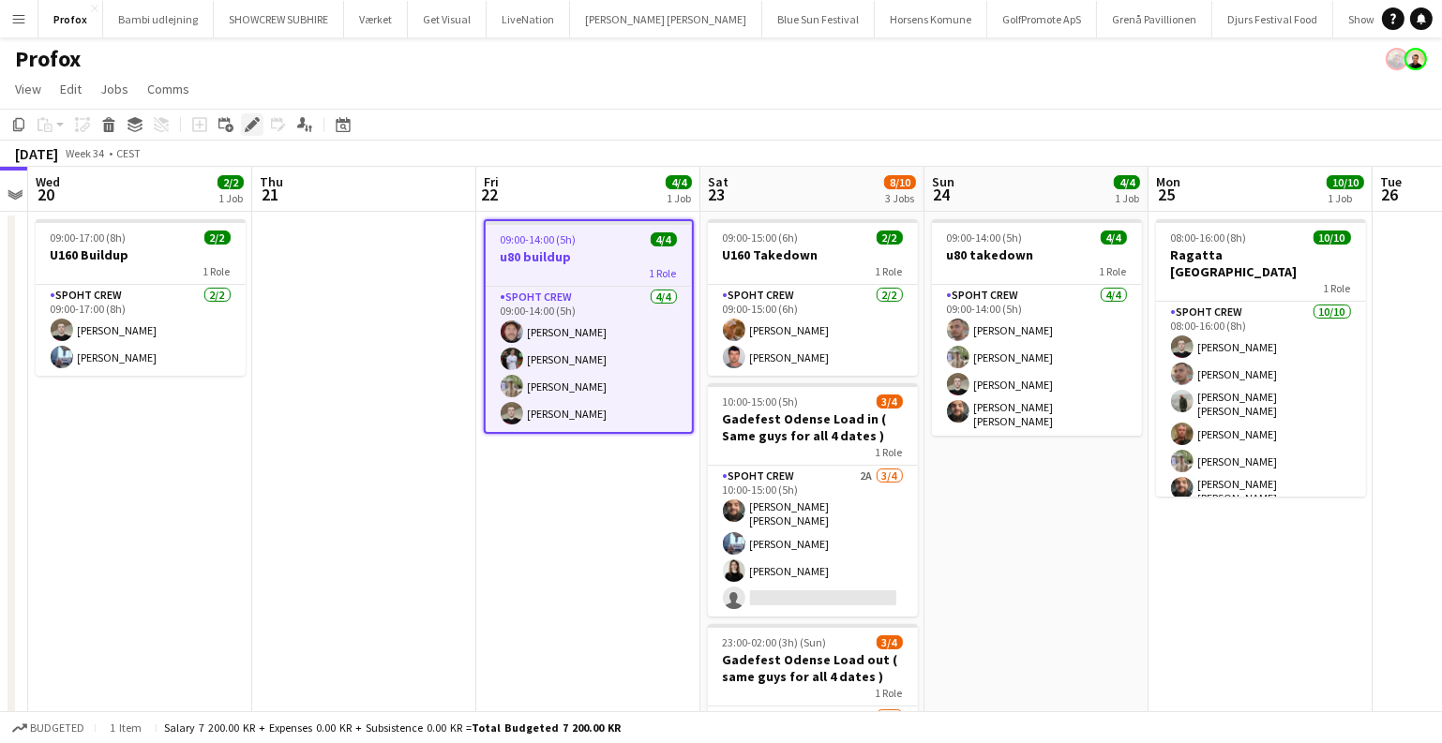
click at [241, 121] on div "Edit" at bounding box center [252, 124] width 22 height 22
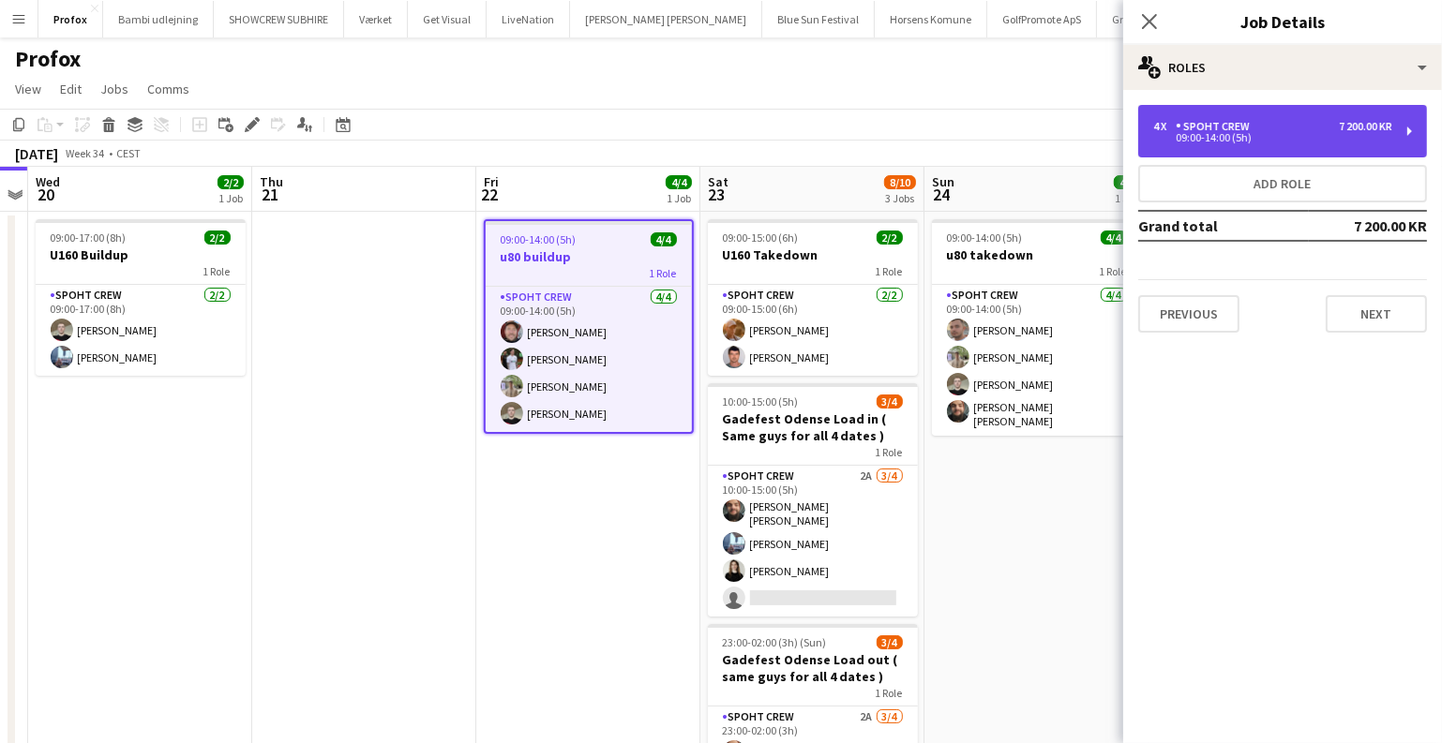
click at [1260, 134] on div "09:00-14:00 (5h)" at bounding box center [1272, 137] width 239 height 9
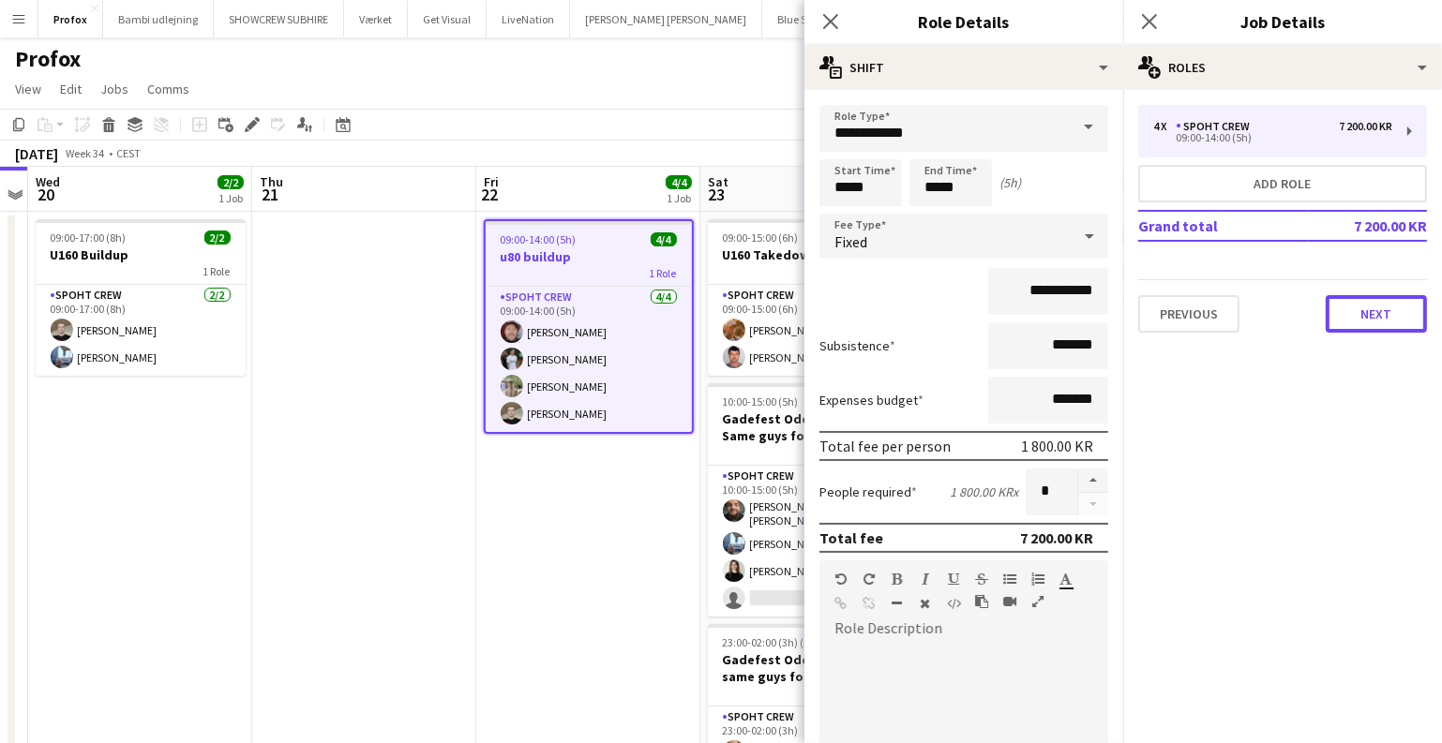
click at [1380, 320] on button "Next" at bounding box center [1375, 313] width 101 height 37
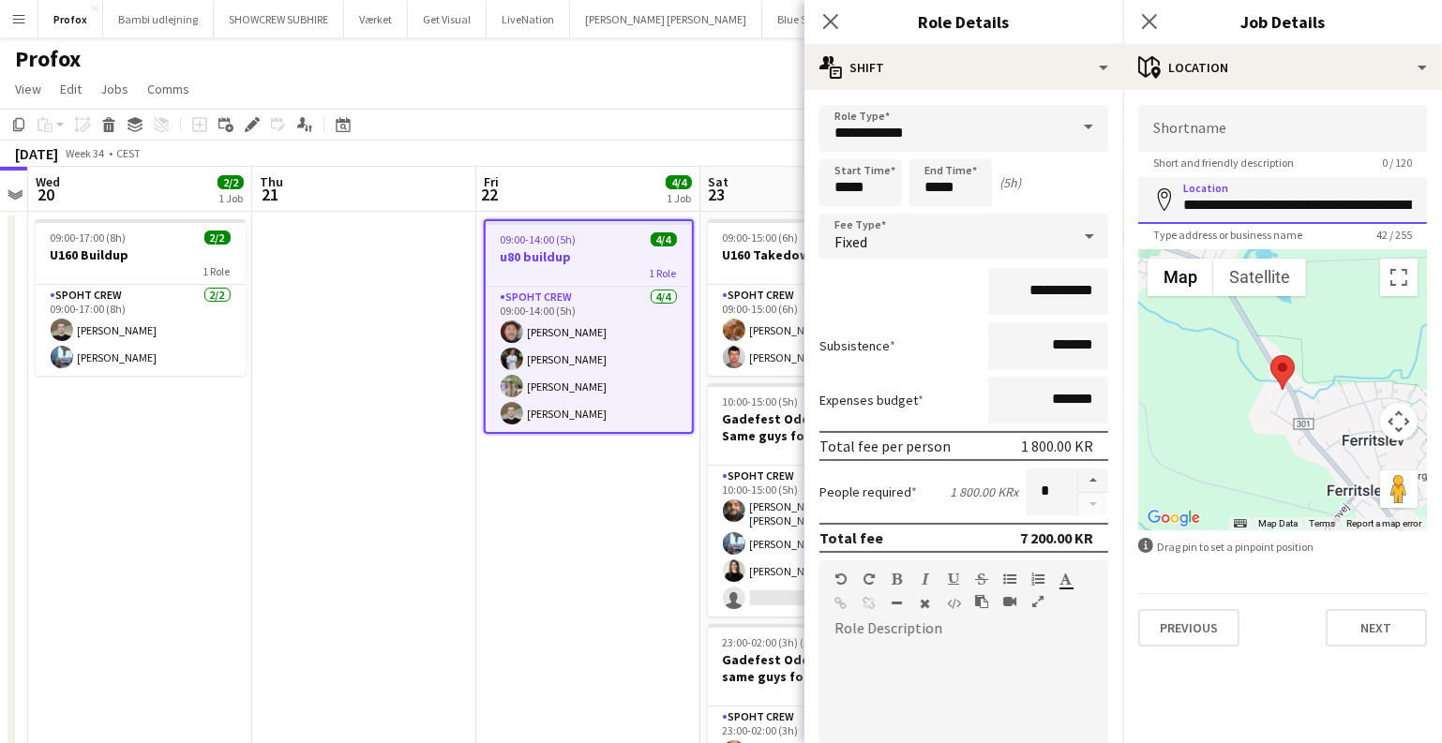
scroll to position [0, 44]
drag, startPoint x: 1183, startPoint y: 207, endPoint x: 1453, endPoint y: 207, distance: 269.9
click at [1442, 207] on html "Menu Boards Boards Boards All jobs Status Workforce Workforce My Workforce Recr…" at bounding box center [721, 460] width 1442 height 920
paste input
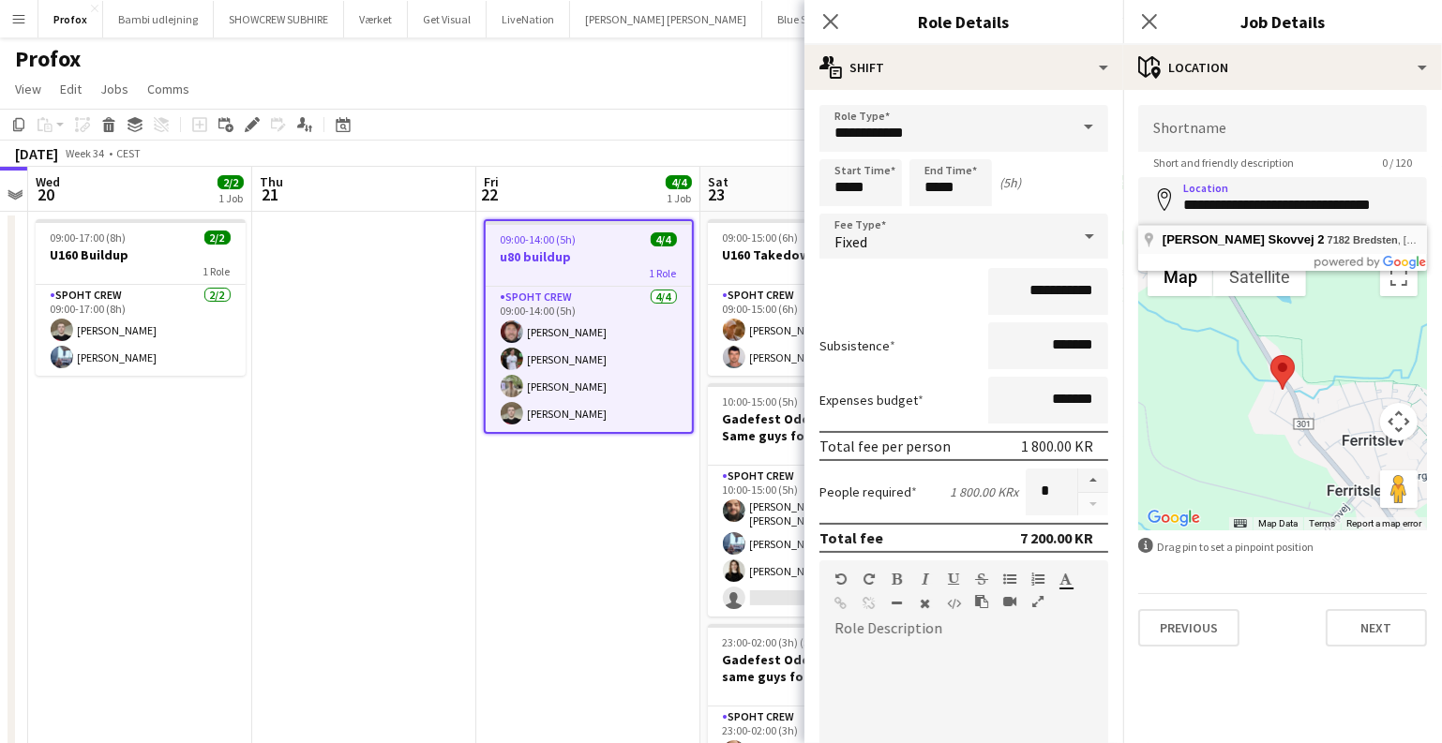
type input "**********"
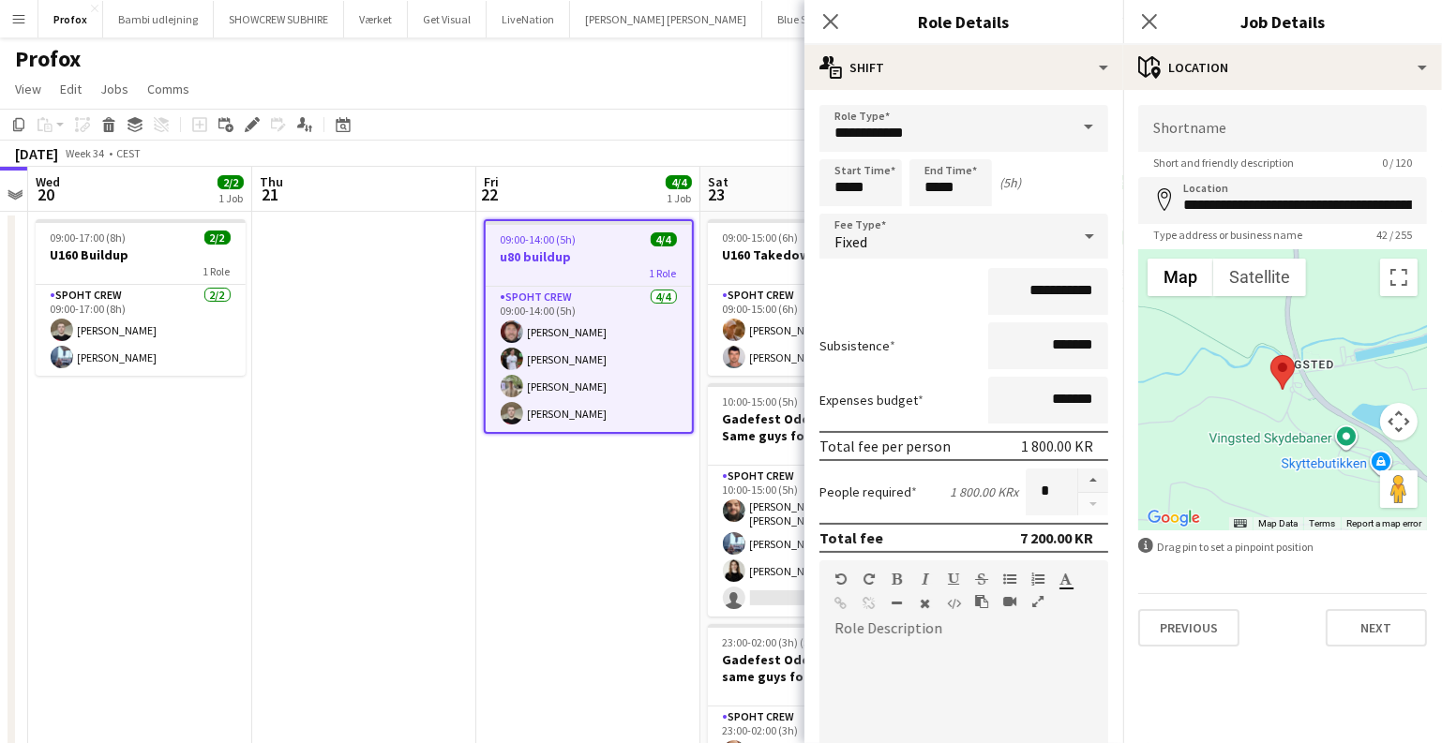
click at [561, 548] on app-date-cell "09:00-14:00 (5h) 4/4 u80 buildup 1 Role Spoht Crew 4/4 09:00-14:00 (5h) Jesper …" at bounding box center [588, 550] width 224 height 677
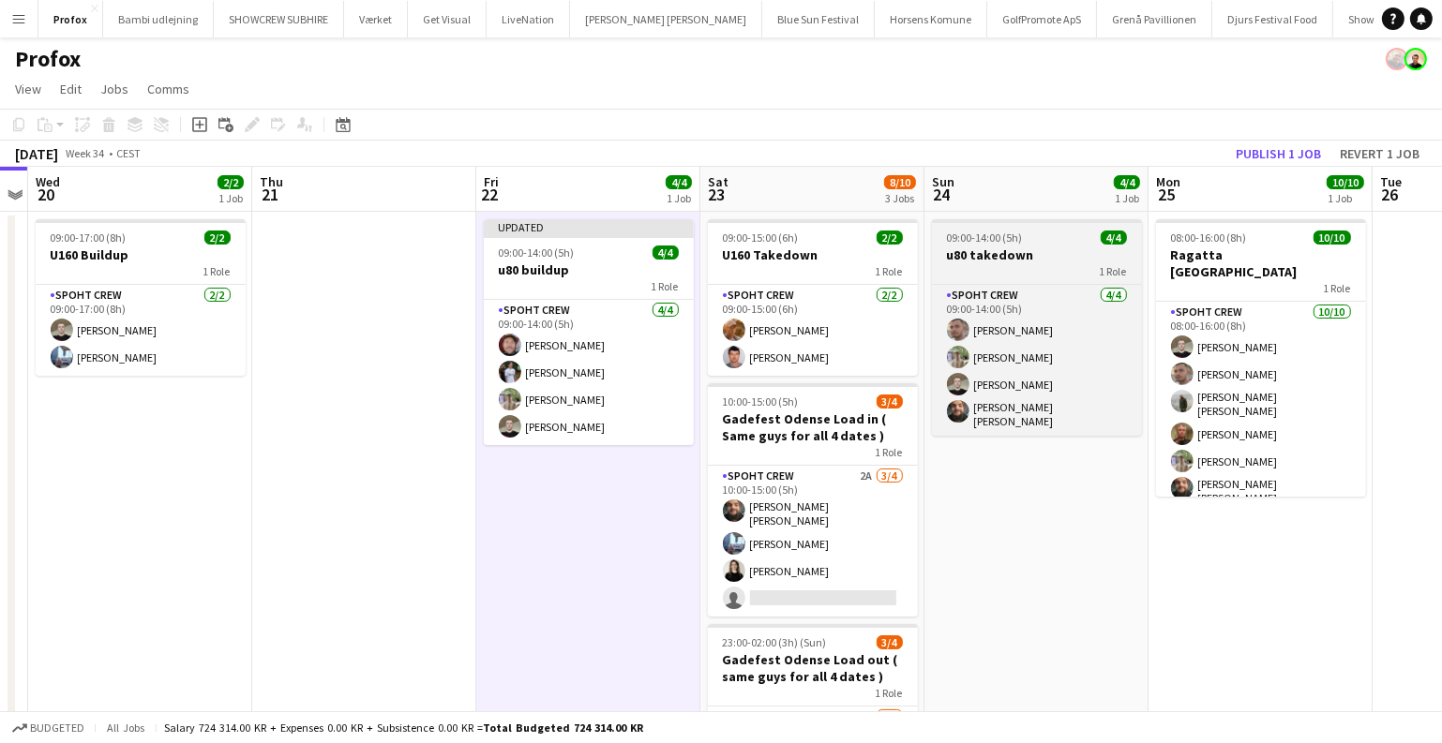
click at [981, 245] on app-job-card "09:00-14:00 (5h) 4/4 u80 takedown 1 Role Spoht Crew 4/4 09:00-14:00 (5h) Tomas …" at bounding box center [1037, 327] width 210 height 217
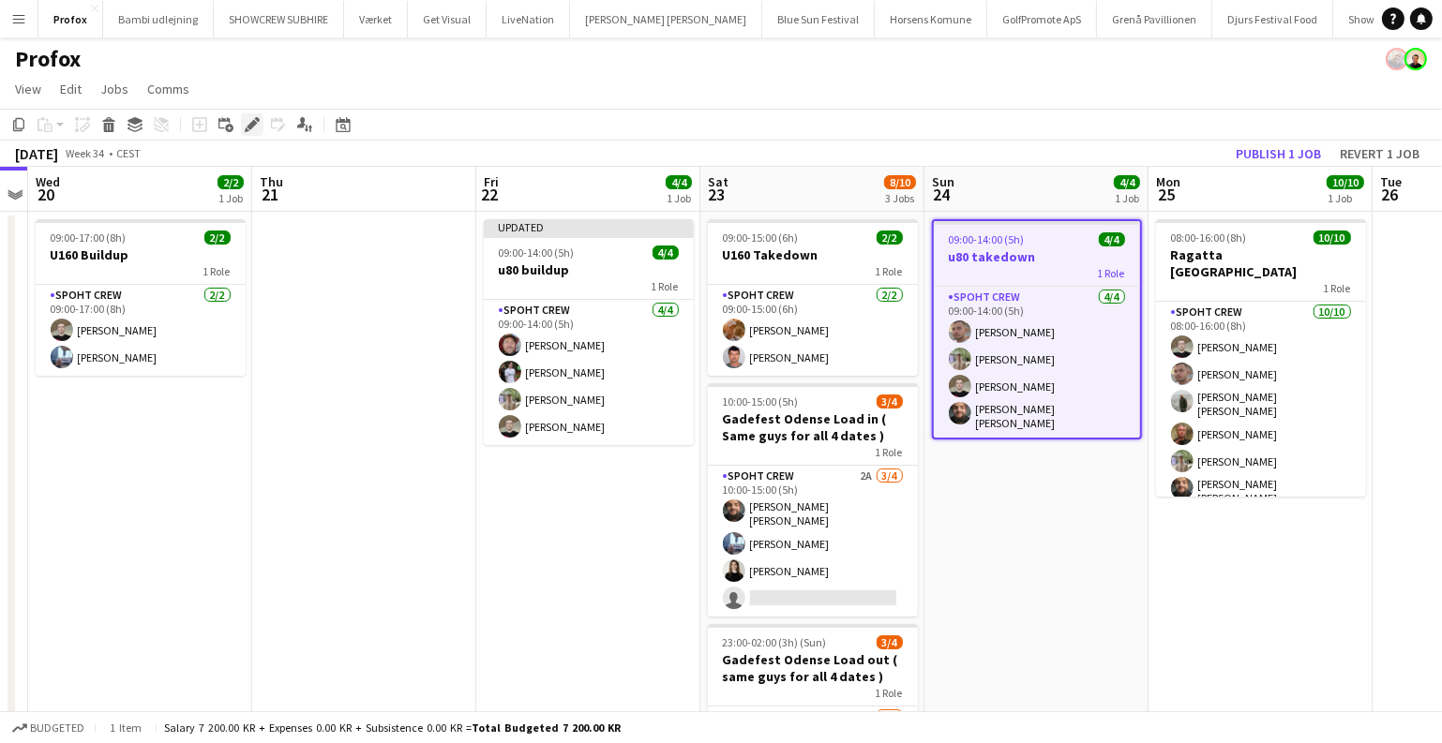
click at [251, 126] on icon at bounding box center [252, 125] width 10 height 10
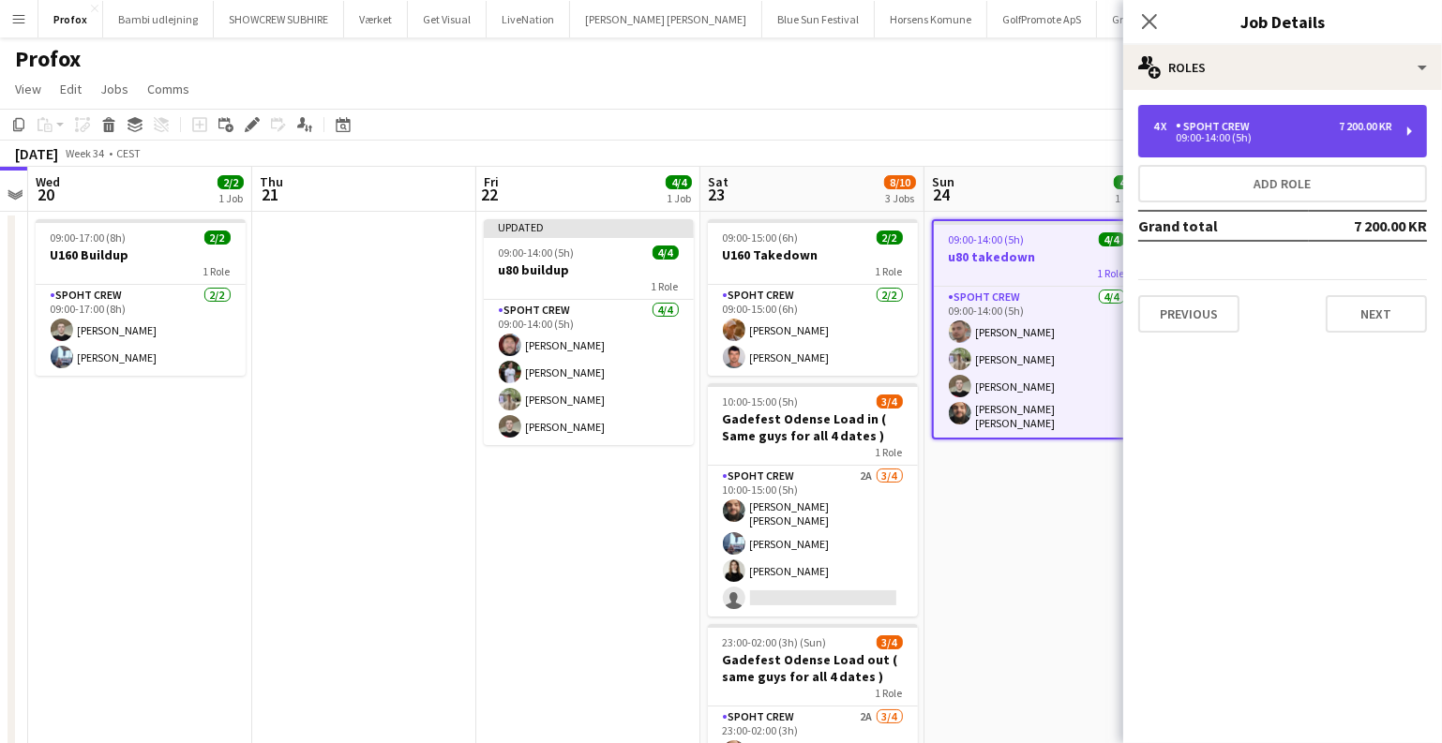
click at [1218, 128] on div "Spoht Crew" at bounding box center [1216, 126] width 82 height 13
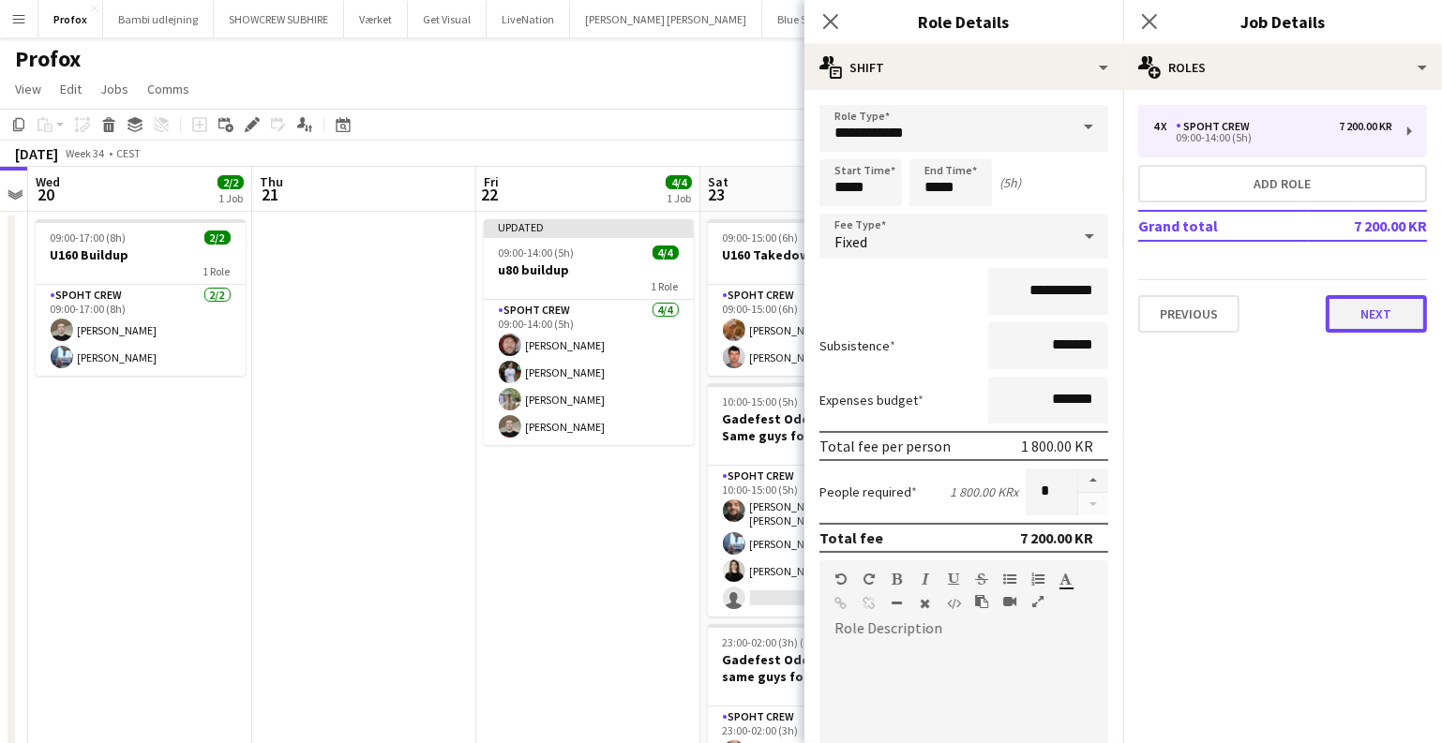
click at [1359, 300] on button "Next" at bounding box center [1375, 313] width 101 height 37
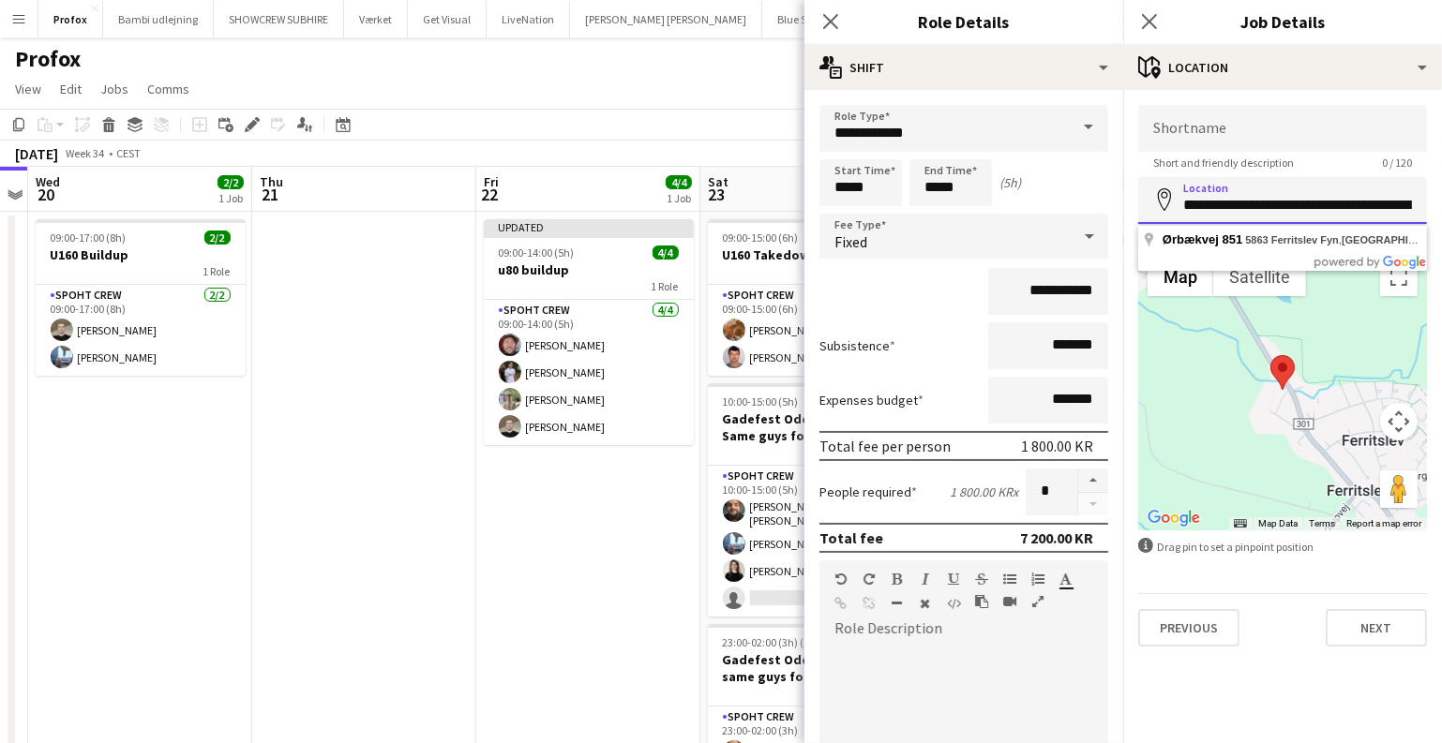
scroll to position [0, 44]
drag, startPoint x: 1182, startPoint y: 207, endPoint x: 1453, endPoint y: 208, distance: 270.9
click at [1442, 208] on html "Menu Boards Boards Boards All jobs Status Workforce Workforce My Workforce Recr…" at bounding box center [721, 460] width 1442 height 920
paste input
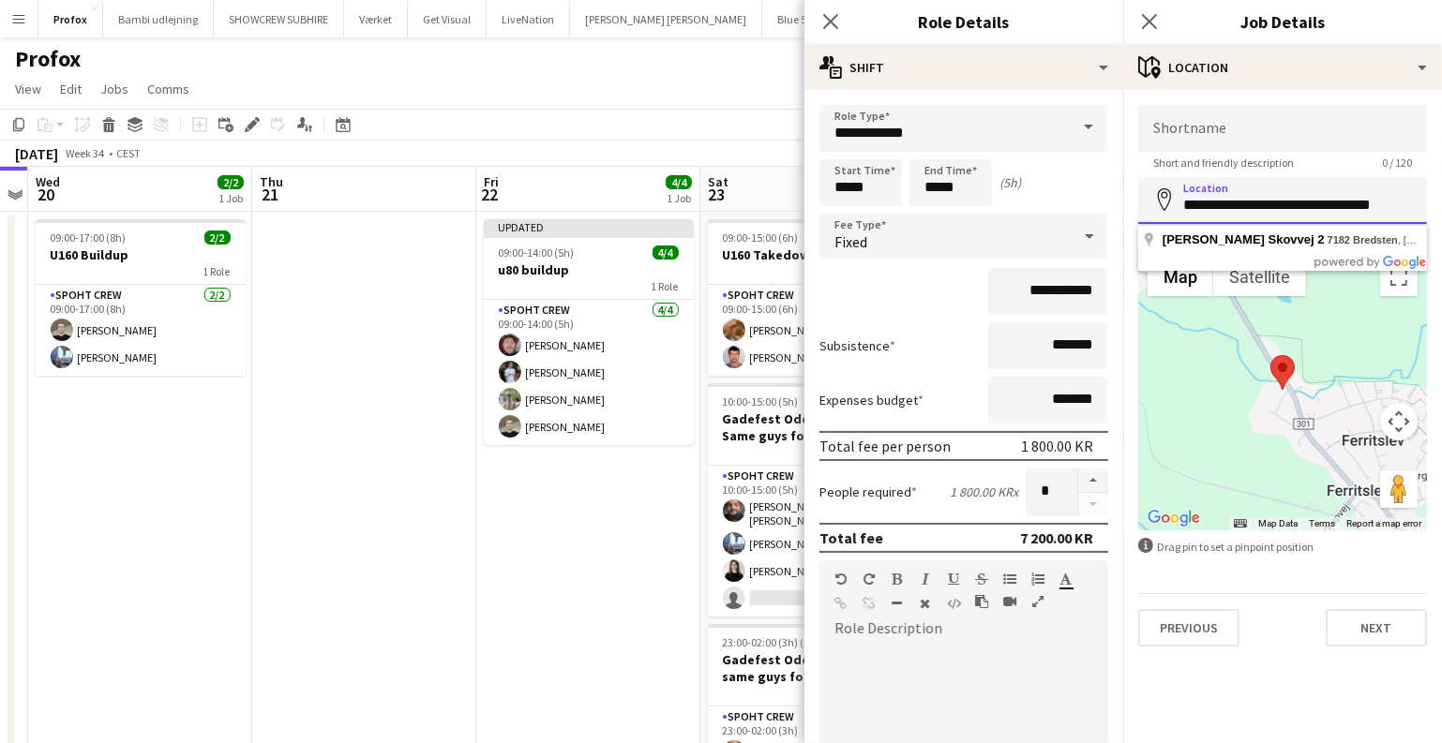
type input "**********"
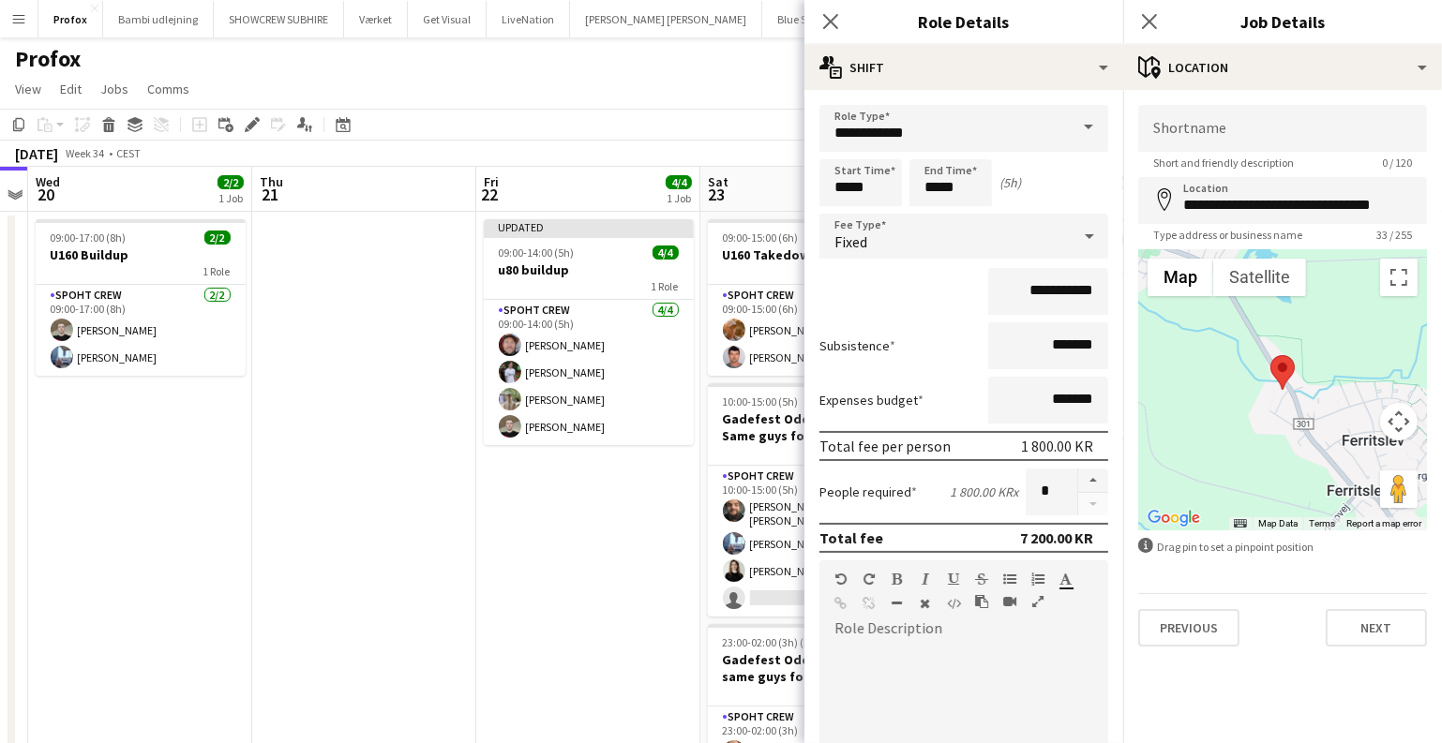
scroll to position [0, 640]
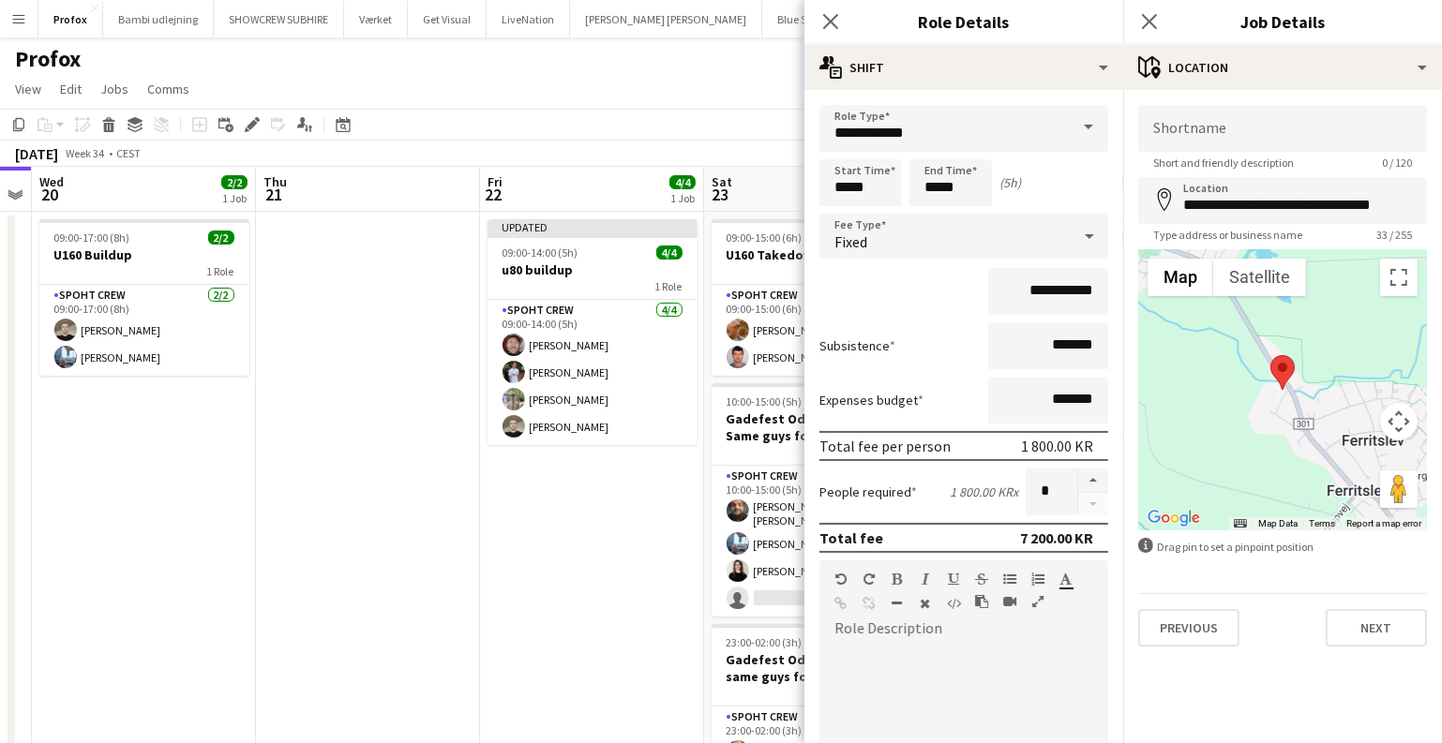
click at [537, 546] on app-date-cell "Updated 09:00-14:00 (5h) 4/4 u80 buildup 1 Role Spoht Crew 4/4 09:00-14:00 (5h)…" at bounding box center [592, 550] width 224 height 677
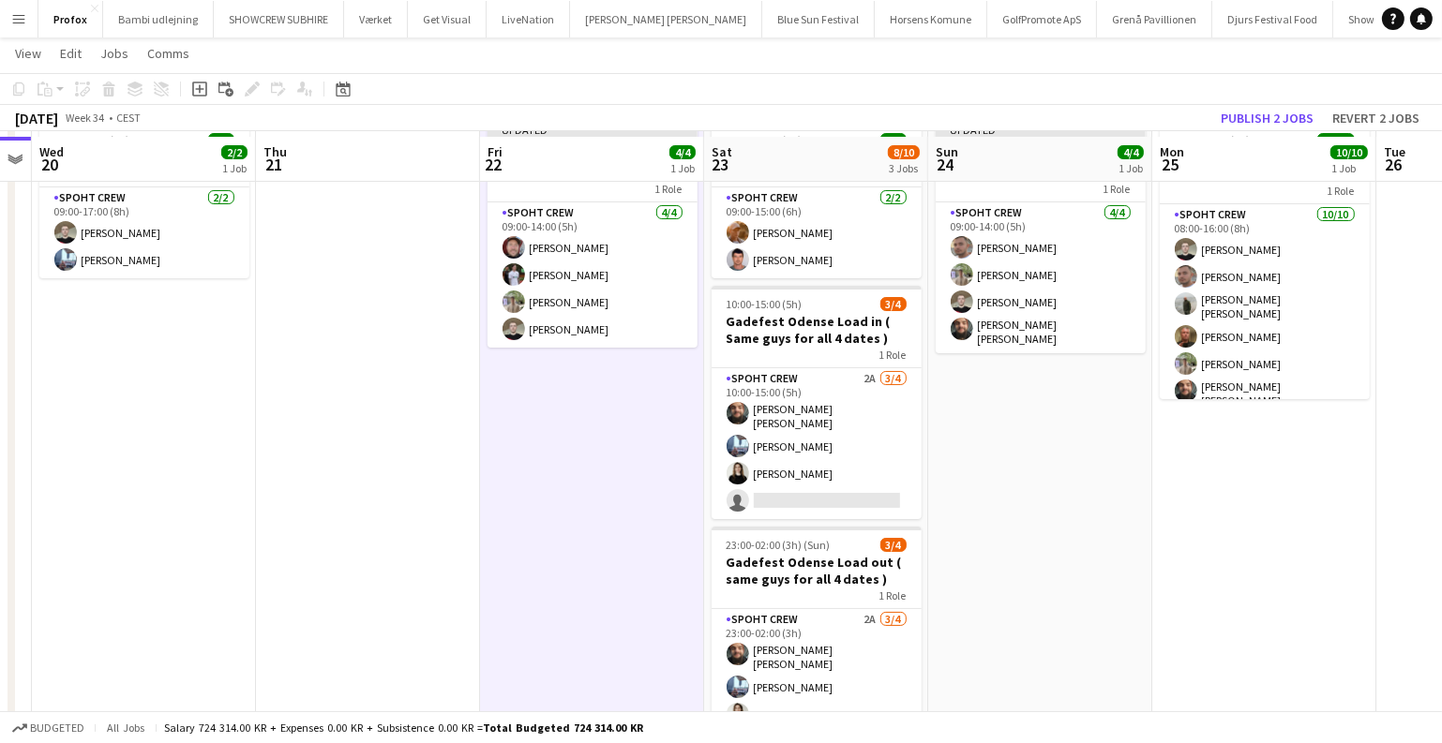
scroll to position [89, 0]
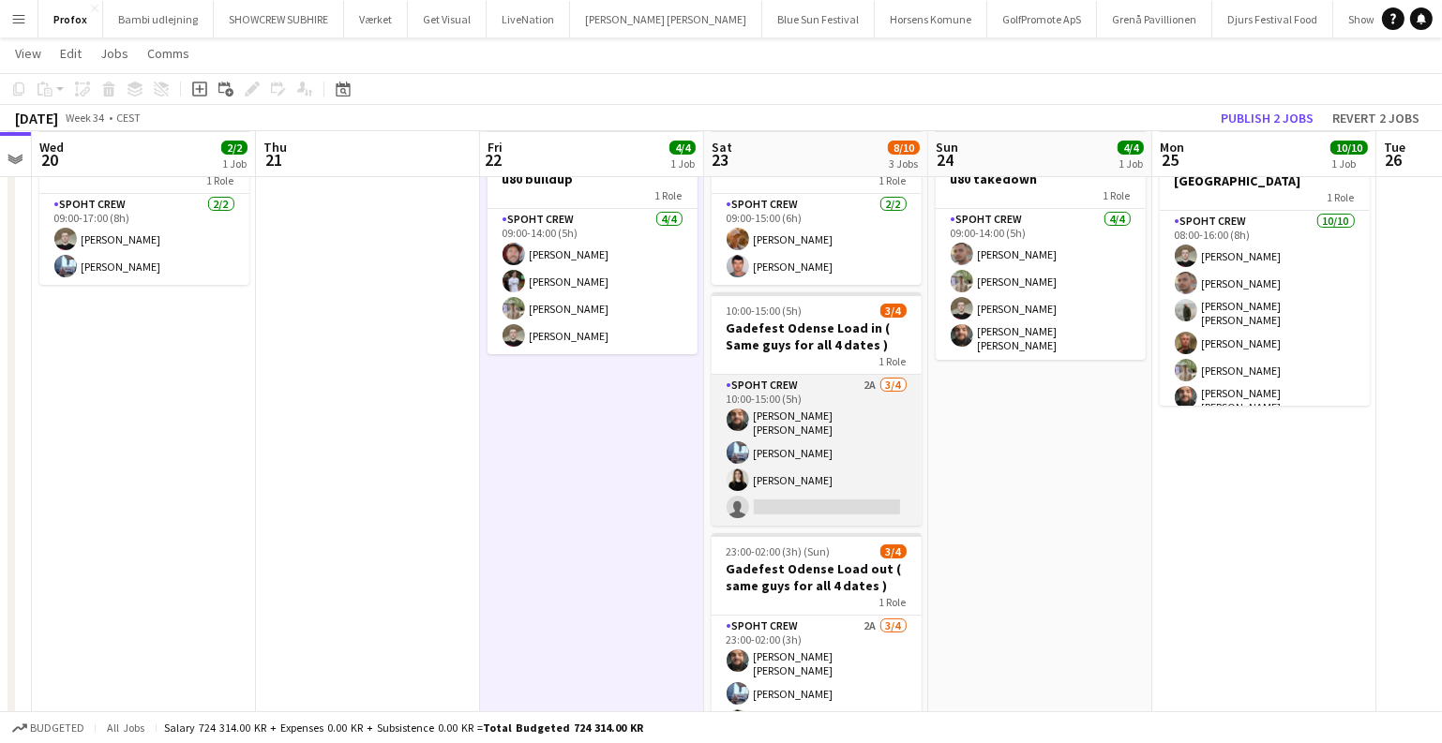
click at [859, 459] on app-card-role "Spoht Crew 2A 3/4 10:00-15:00 (5h) Adam Shem Abraham Armando Irom Ekaterina Mal…" at bounding box center [816, 450] width 210 height 151
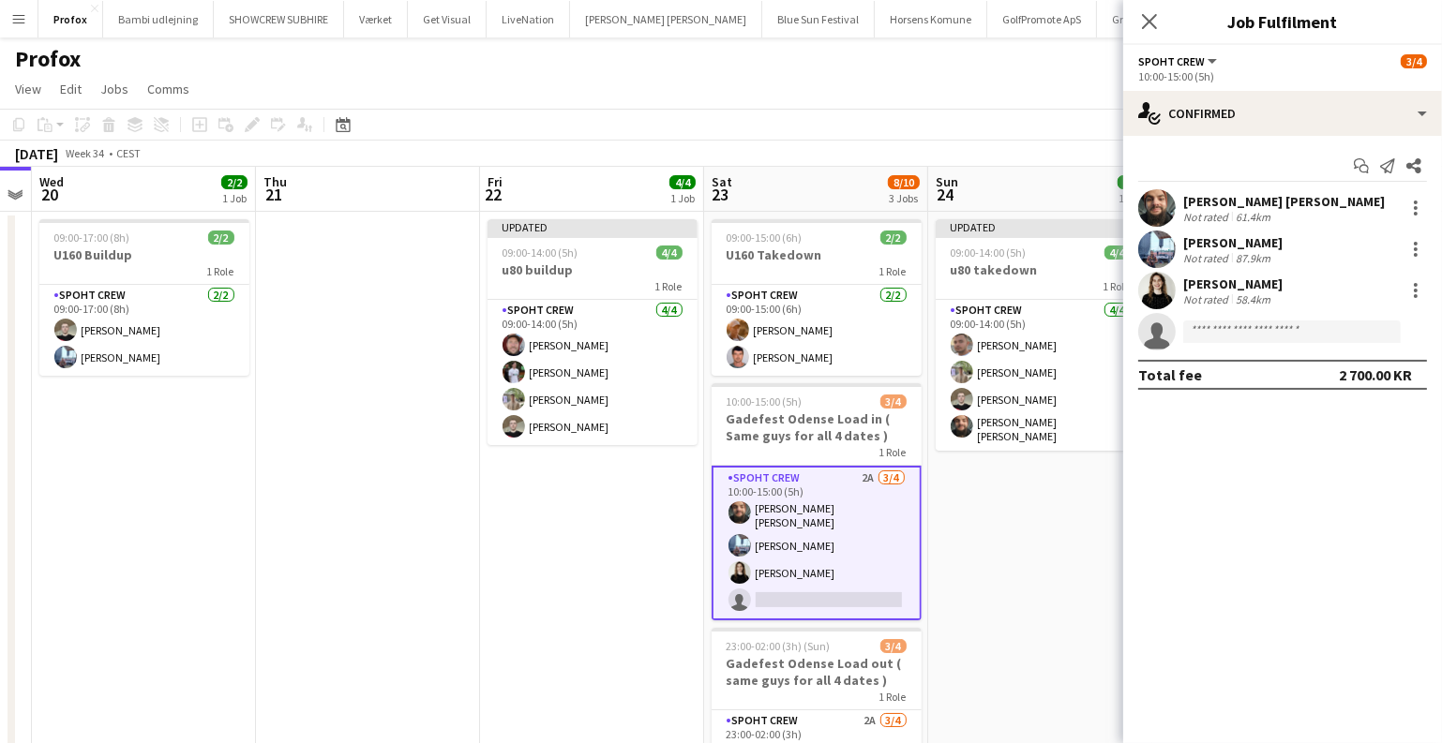
scroll to position [0, 0]
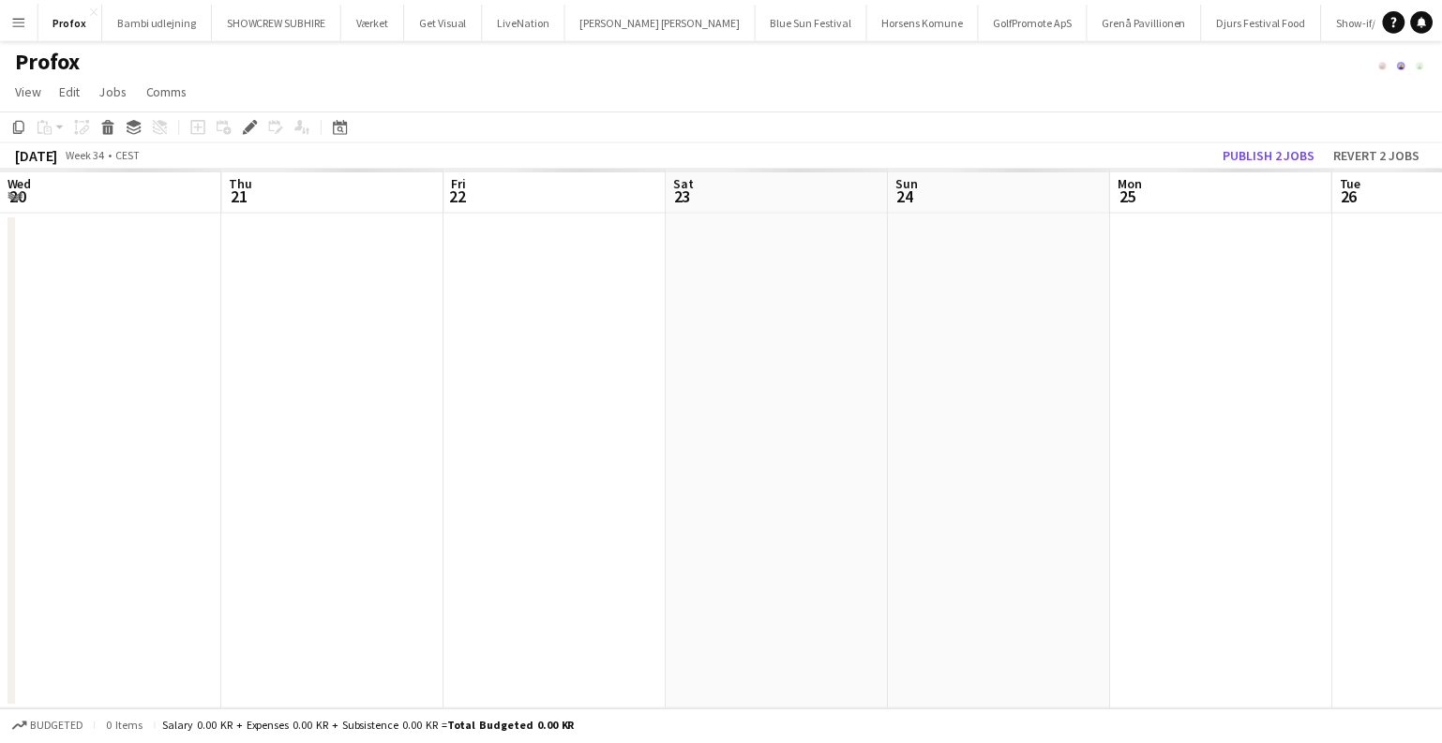
scroll to position [0, 644]
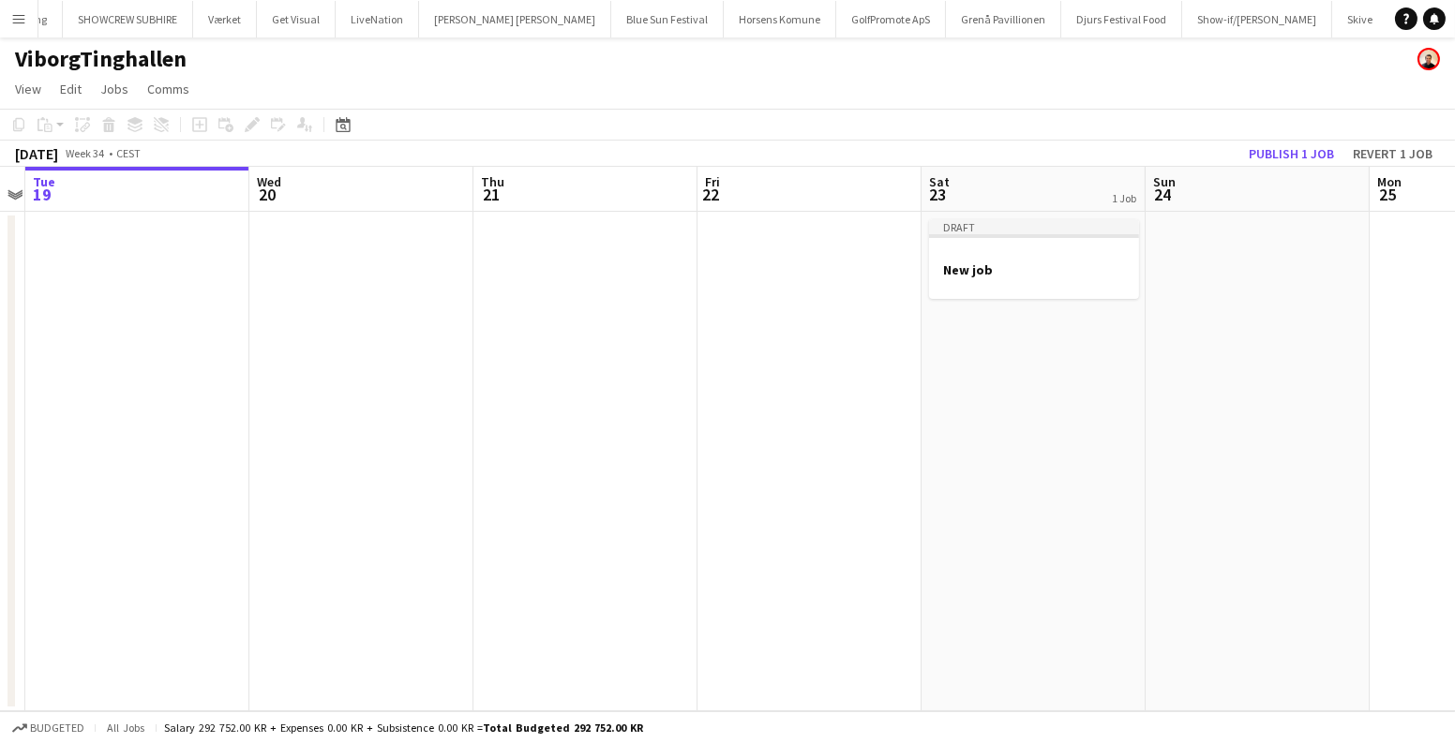
scroll to position [0, 749]
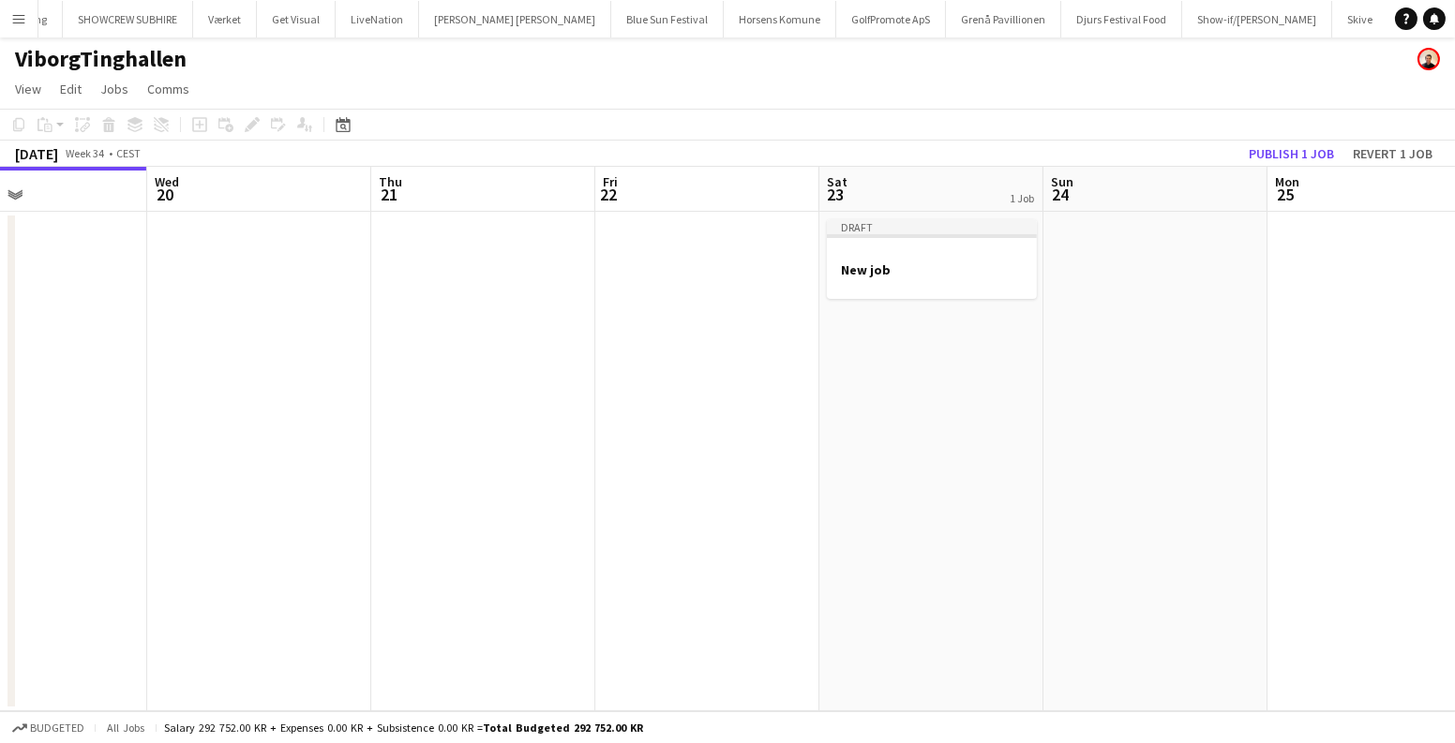
drag, startPoint x: 909, startPoint y: 381, endPoint x: 609, endPoint y: 454, distance: 308.7
click at [609, 454] on app-calendar-viewport "Sat 16 Sun 17 Mon 18 Tue 19 Wed 20 Thu 21 Fri 22 Sat 23 1 Job Sun 24 Mon 25 Tue…" at bounding box center [727, 439] width 1455 height 545
click at [931, 252] on div at bounding box center [932, 253] width 210 height 14
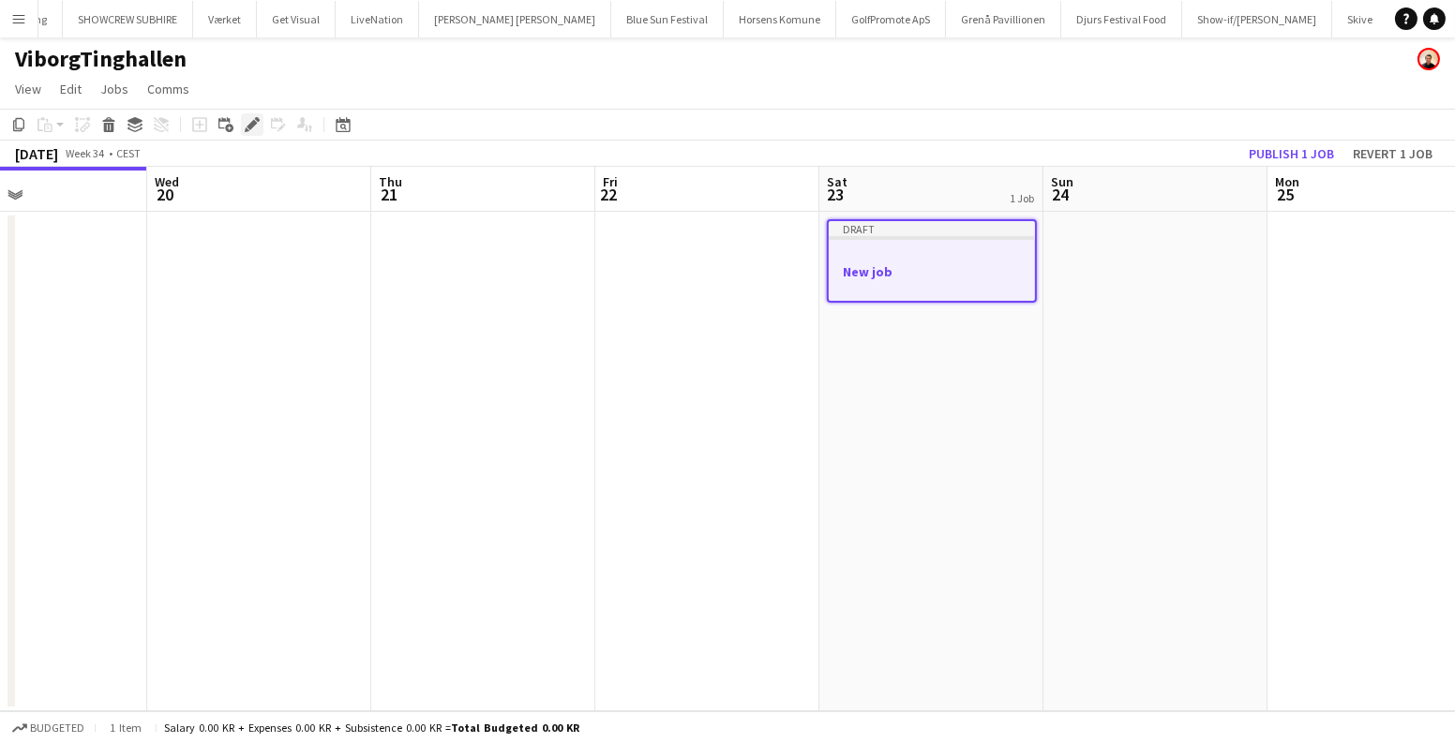
click at [257, 130] on icon "Edit" at bounding box center [252, 124] width 15 height 15
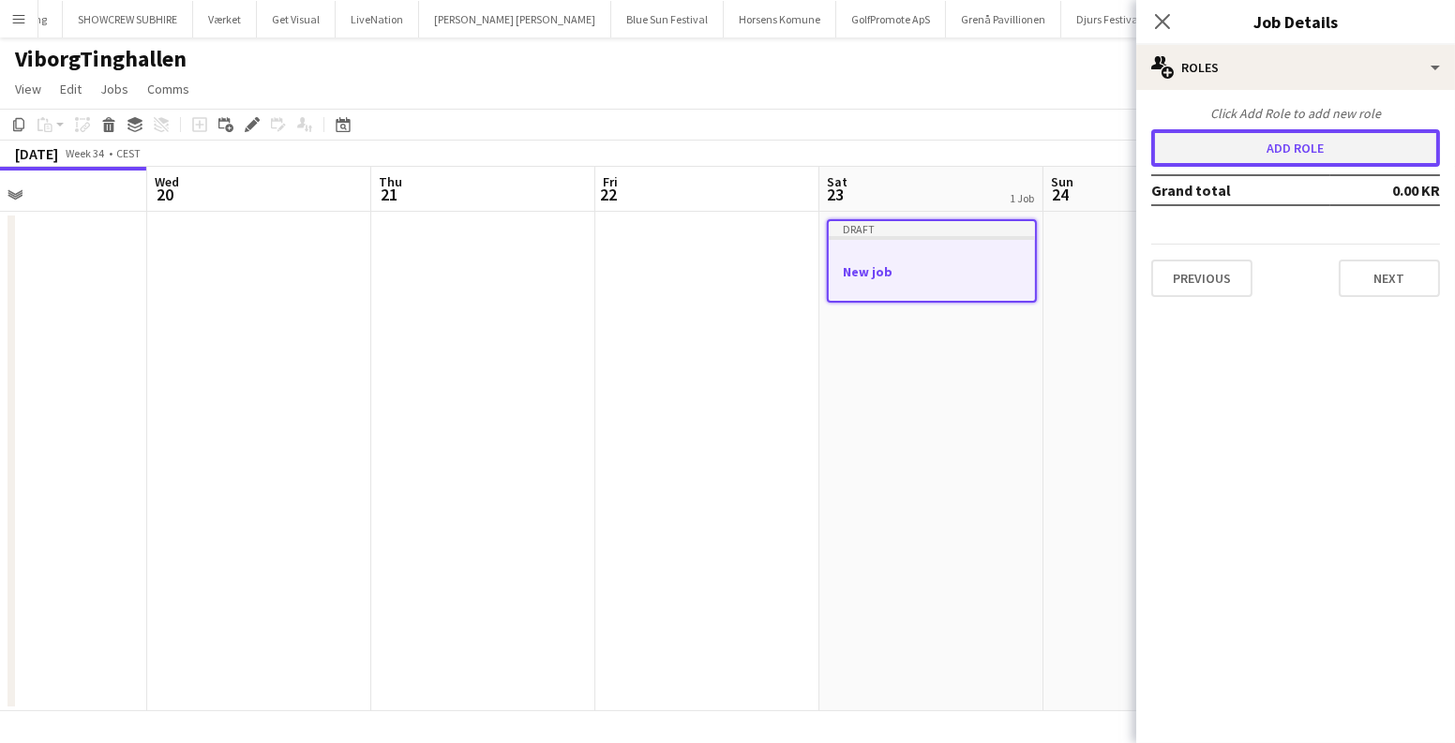
click at [1205, 143] on button "Add role" at bounding box center [1295, 147] width 289 height 37
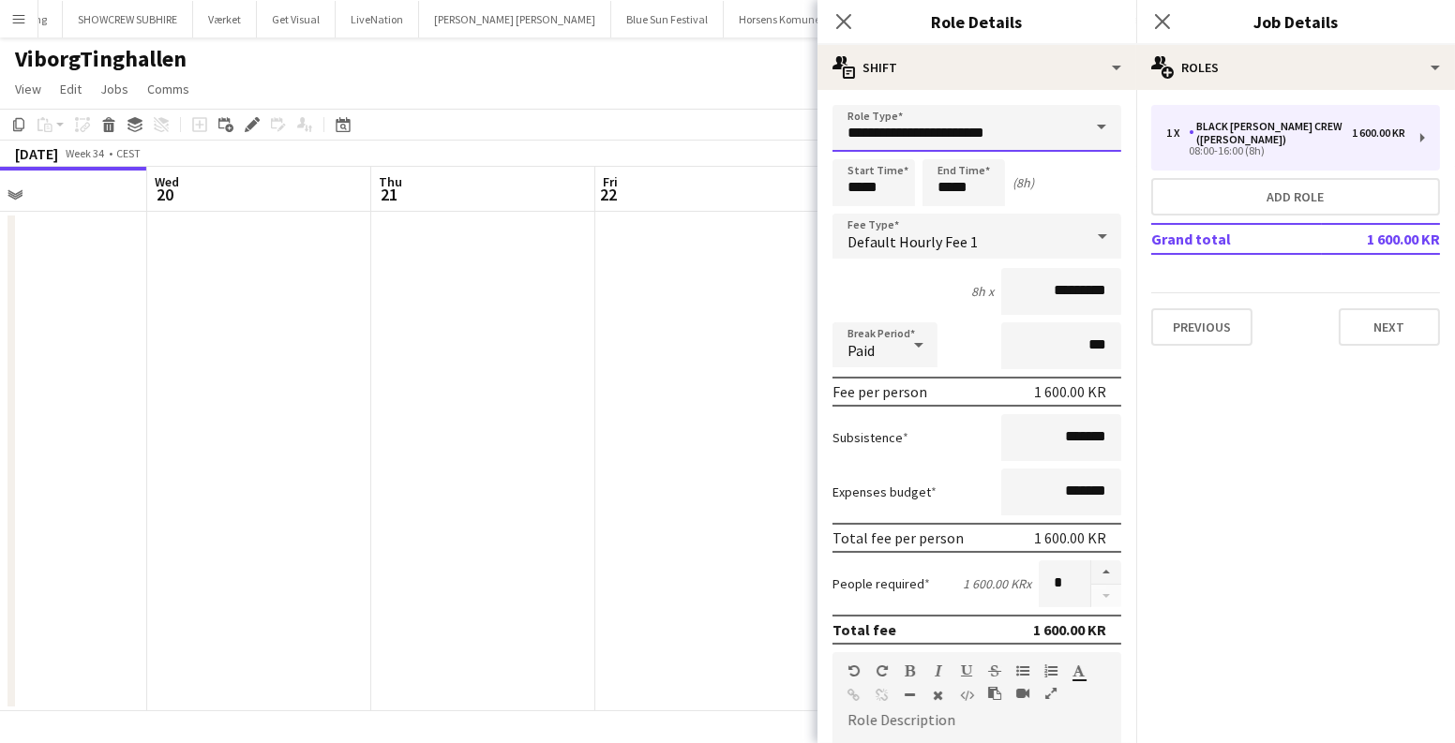
click at [959, 106] on input "**********" at bounding box center [976, 128] width 289 height 47
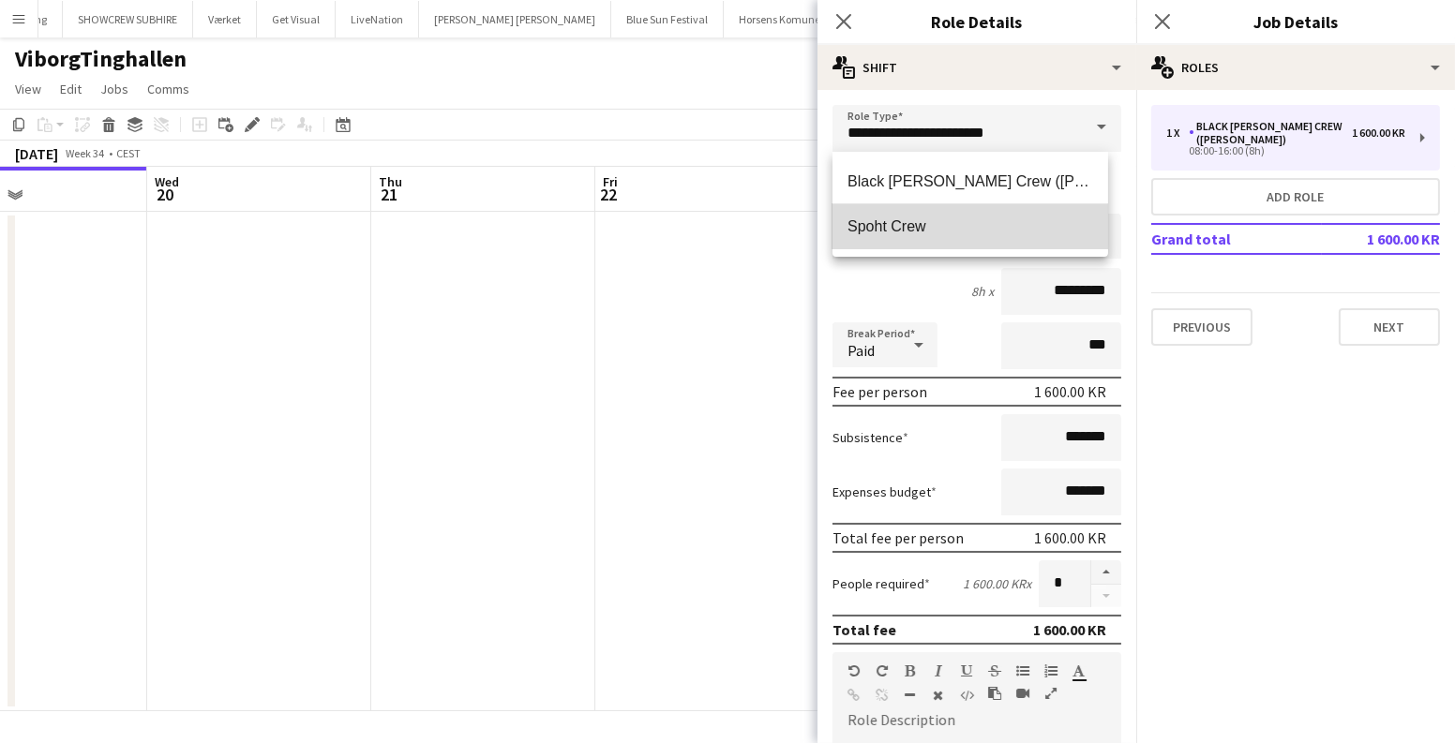
click at [892, 205] on mat-option "Spoht Crew" at bounding box center [970, 226] width 276 height 45
type input "**********"
type input "*********"
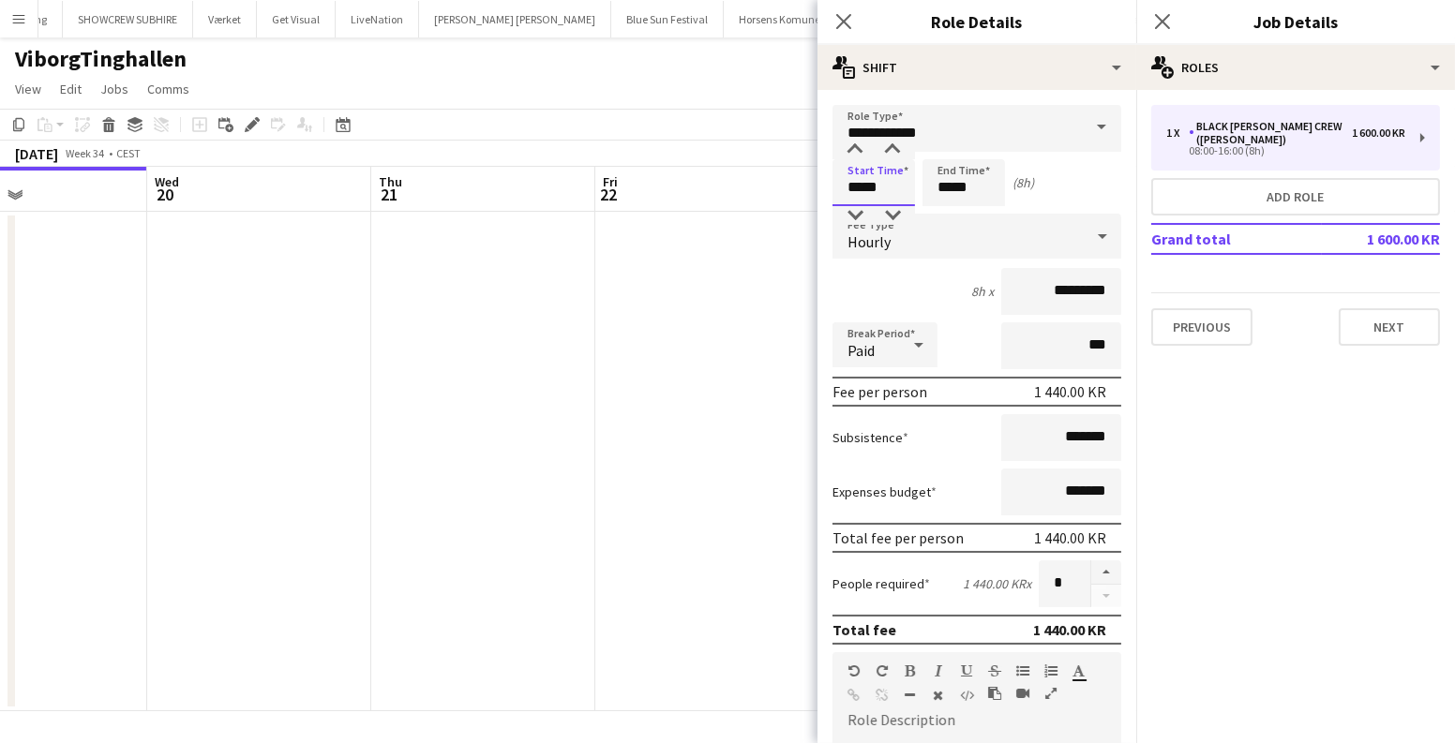
drag, startPoint x: 895, startPoint y: 179, endPoint x: 779, endPoint y: 176, distance: 116.3
click at [779, 176] on body "Menu Boards Boards Boards All jobs Status Workforce Workforce My Workforce Recr…" at bounding box center [727, 371] width 1455 height 743
type input "*****"
click at [1024, 581] on div "People required 720.00 KR x *" at bounding box center [976, 583] width 289 height 47
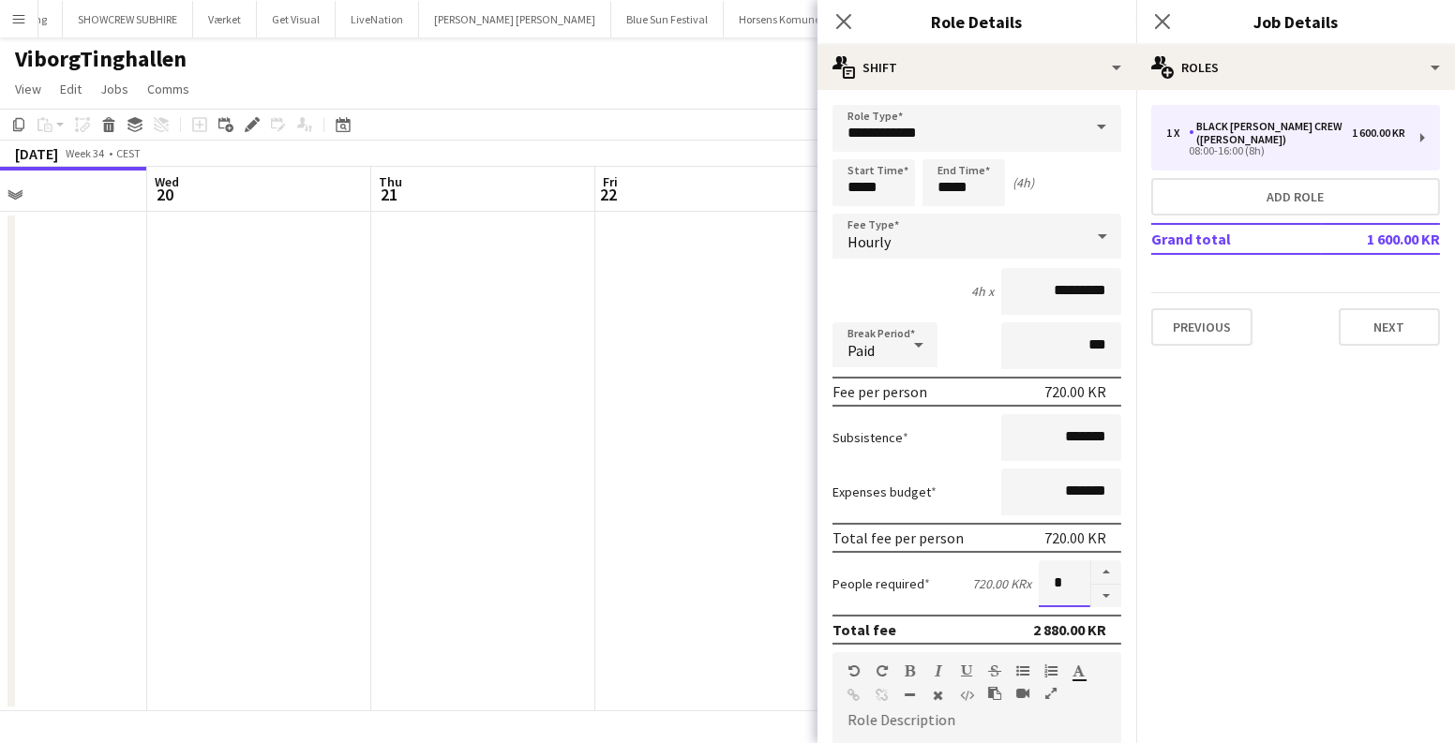
type input "*"
drag, startPoint x: 665, startPoint y: 423, endPoint x: 679, endPoint y: 425, distance: 13.3
click at [665, 422] on app-date-cell at bounding box center [707, 462] width 224 height 500
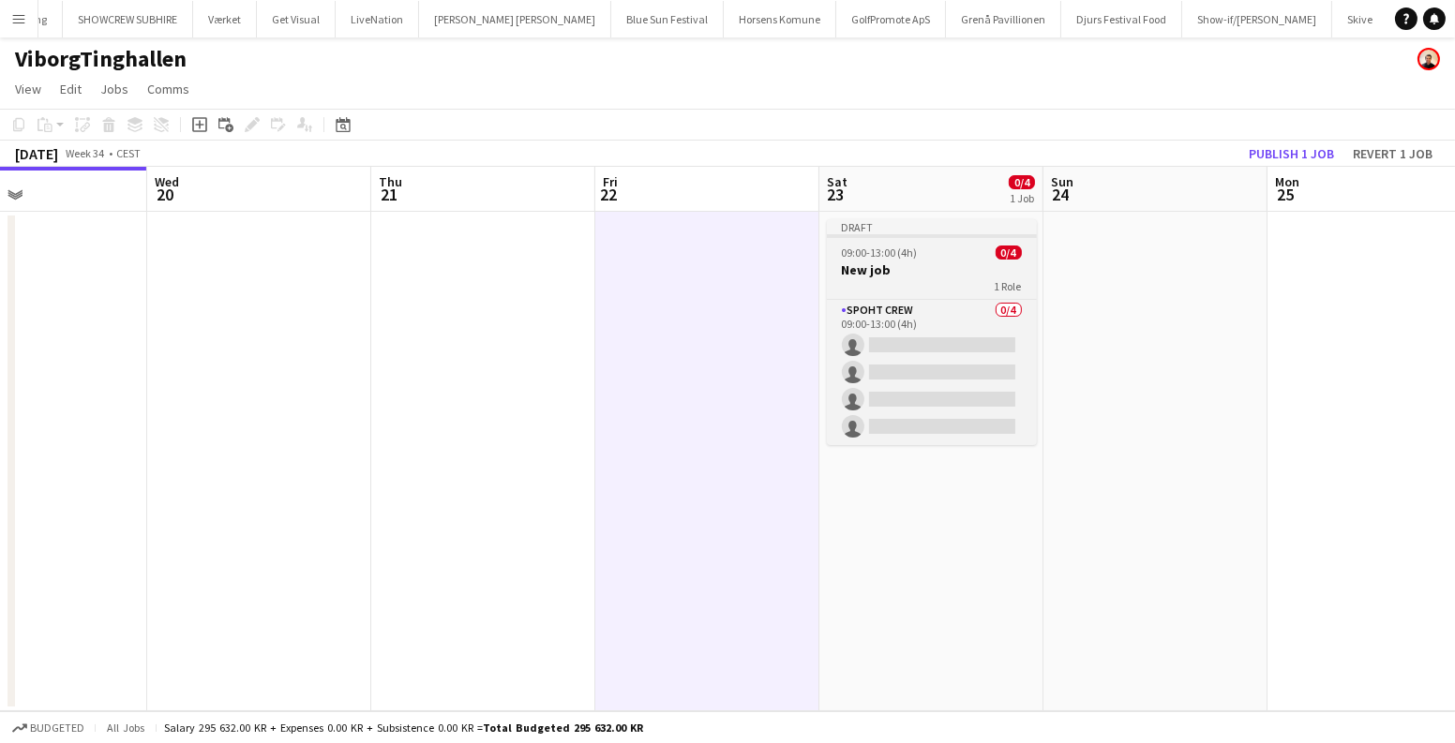
click at [927, 264] on h3 "New job" at bounding box center [932, 269] width 210 height 17
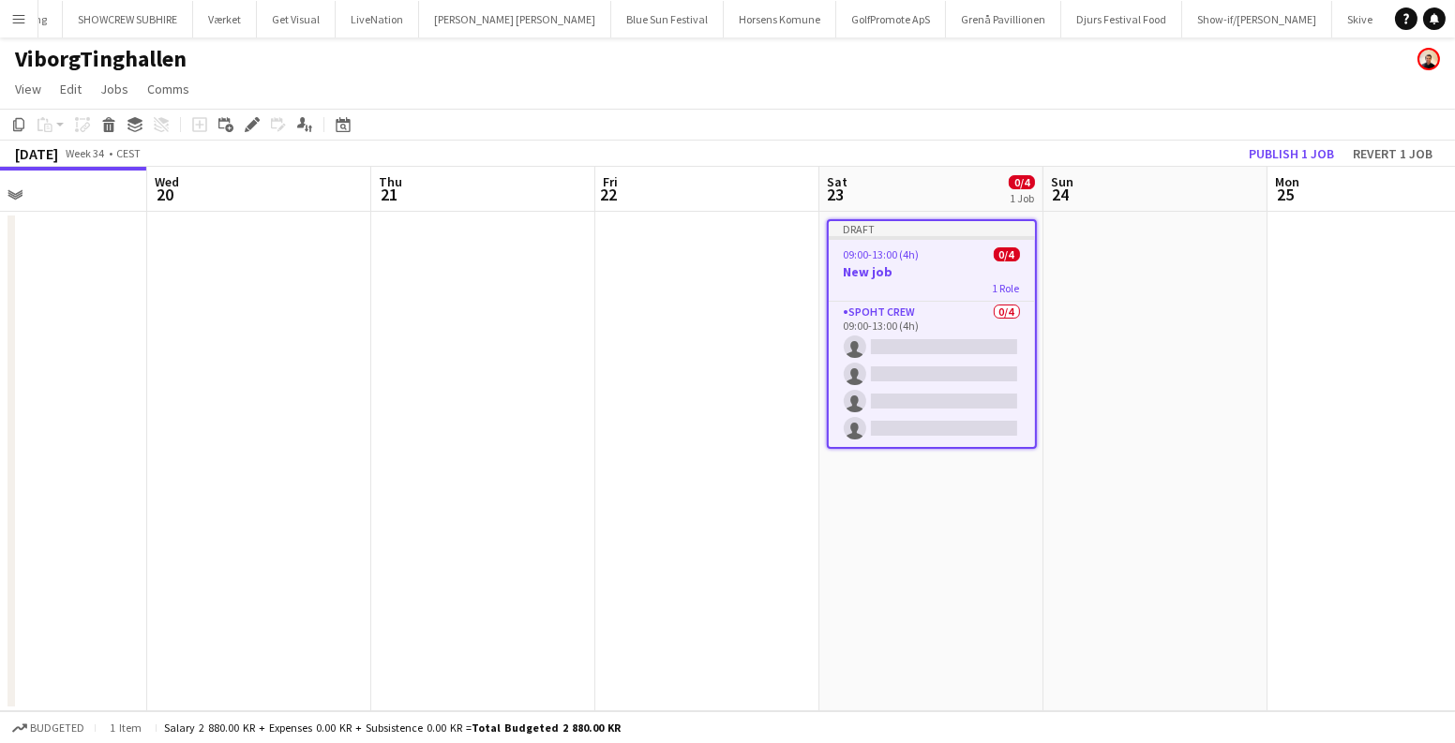
click at [914, 495] on app-date-cell "Draft 09:00-13:00 (4h) 0/4 New job 1 Role Spoht Crew 0/4 09:00-13:00 (4h) singl…" at bounding box center [931, 462] width 224 height 500
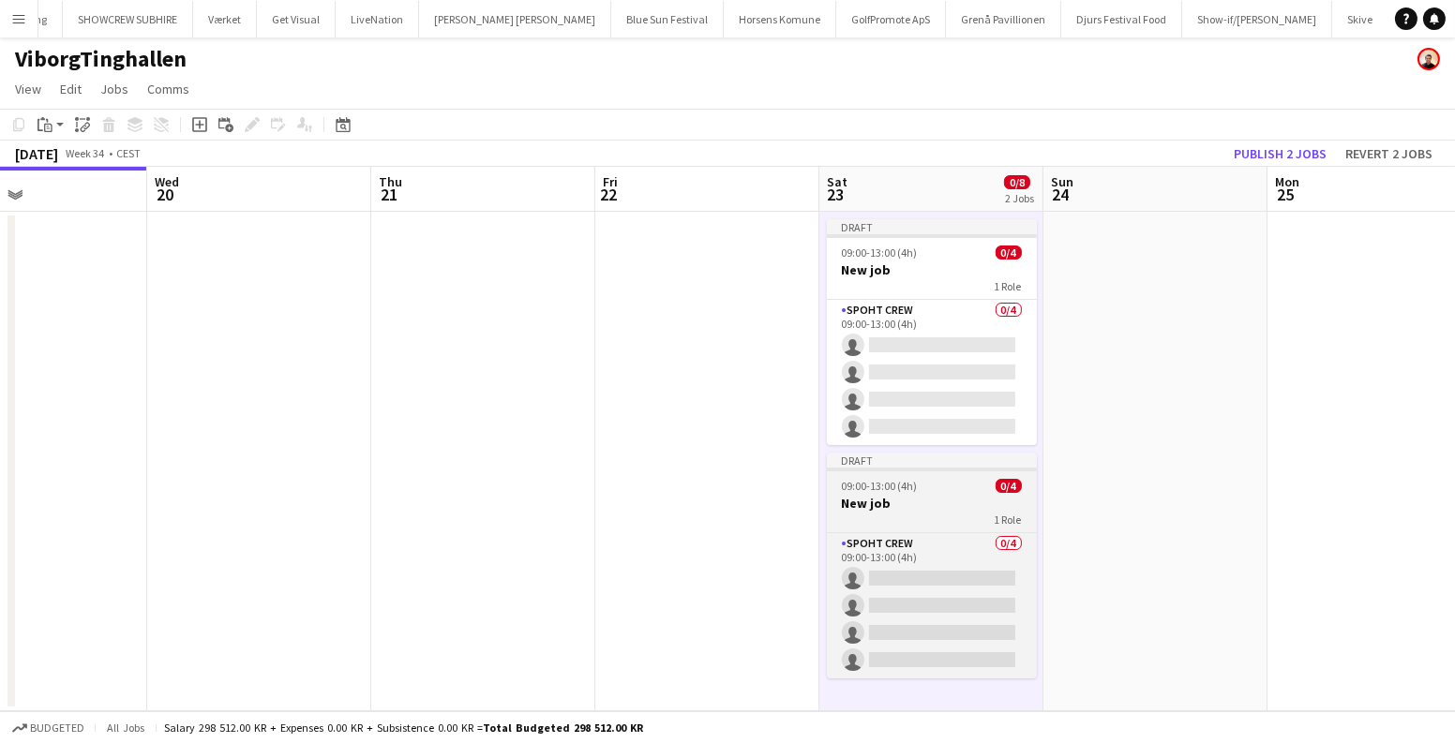
click at [918, 481] on div "09:00-13:00 (4h) 0/4" at bounding box center [932, 486] width 210 height 14
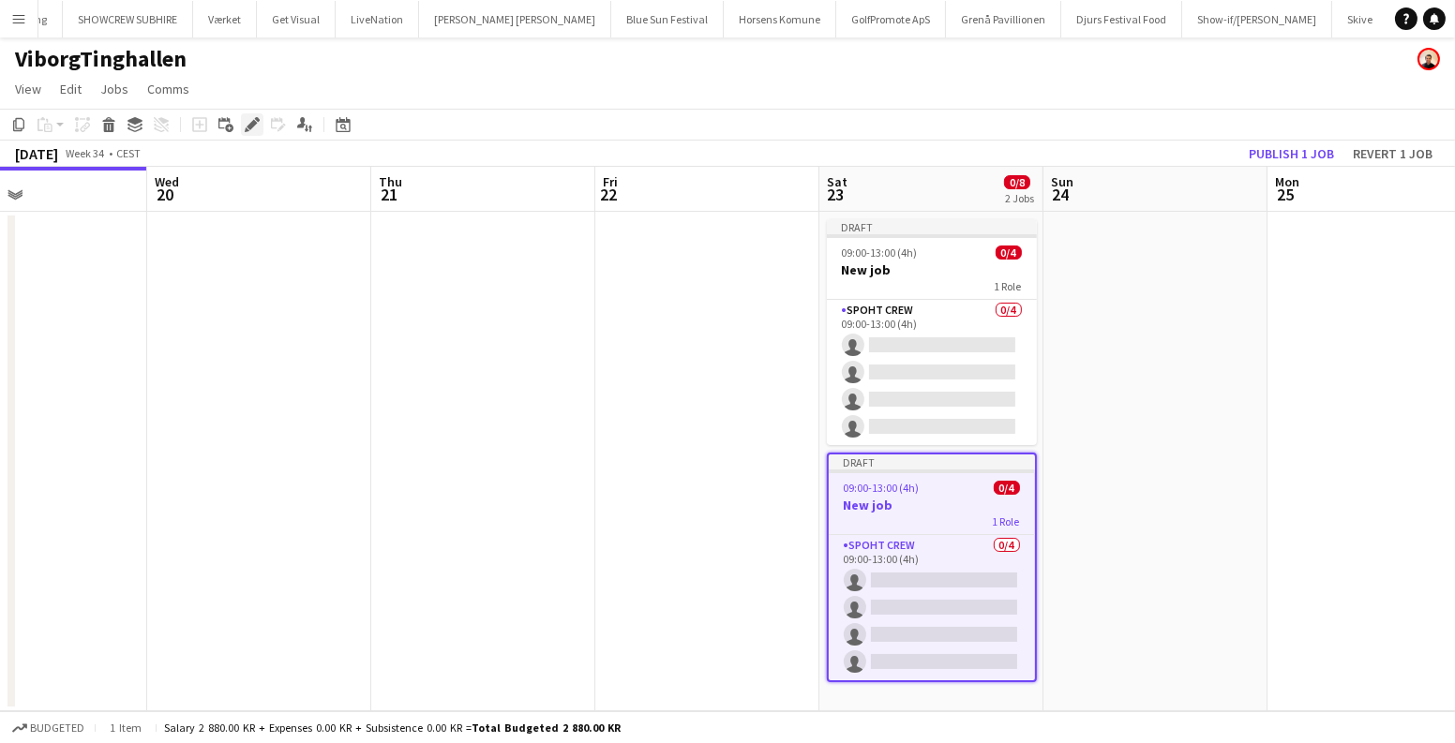
click at [248, 131] on icon "Edit" at bounding box center [252, 124] width 15 height 15
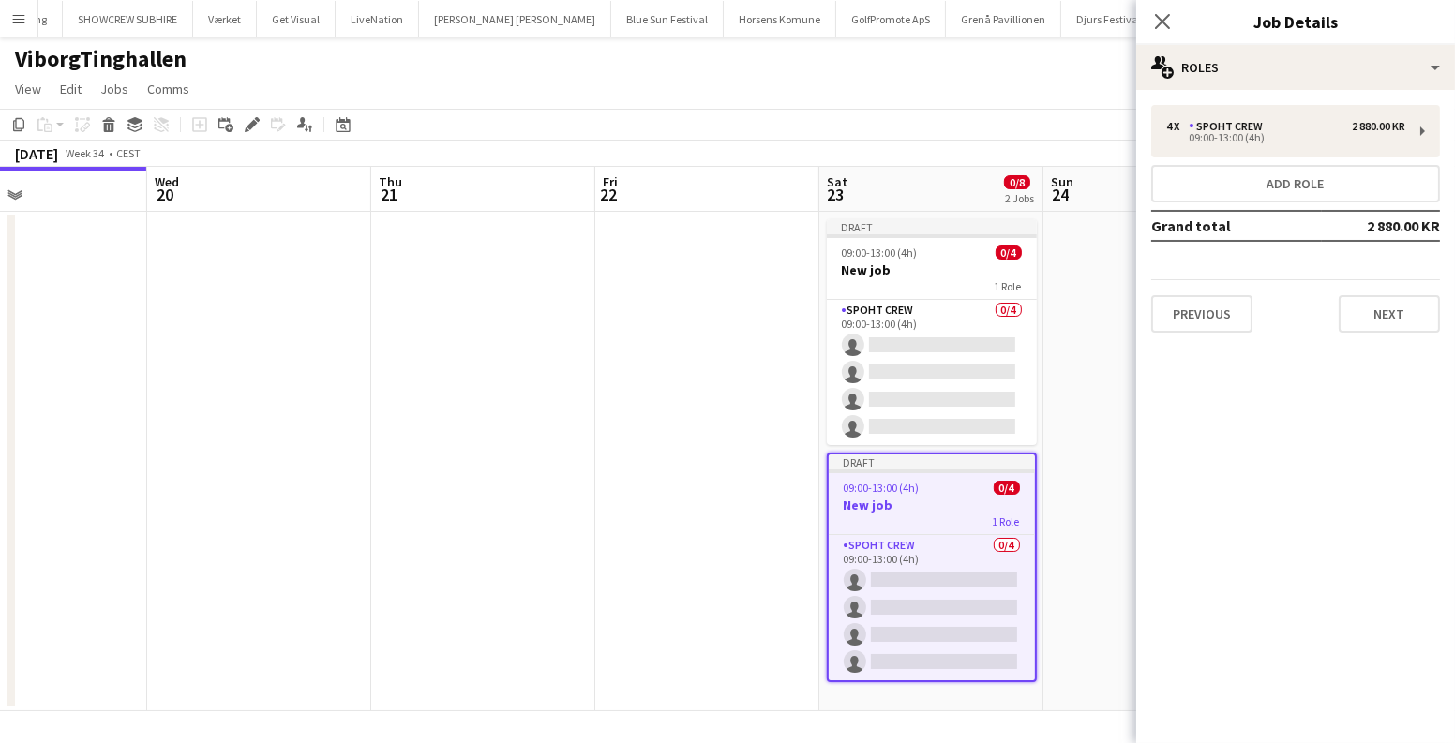
click at [923, 489] on div "09:00-13:00 (4h) 0/4" at bounding box center [932, 488] width 206 height 14
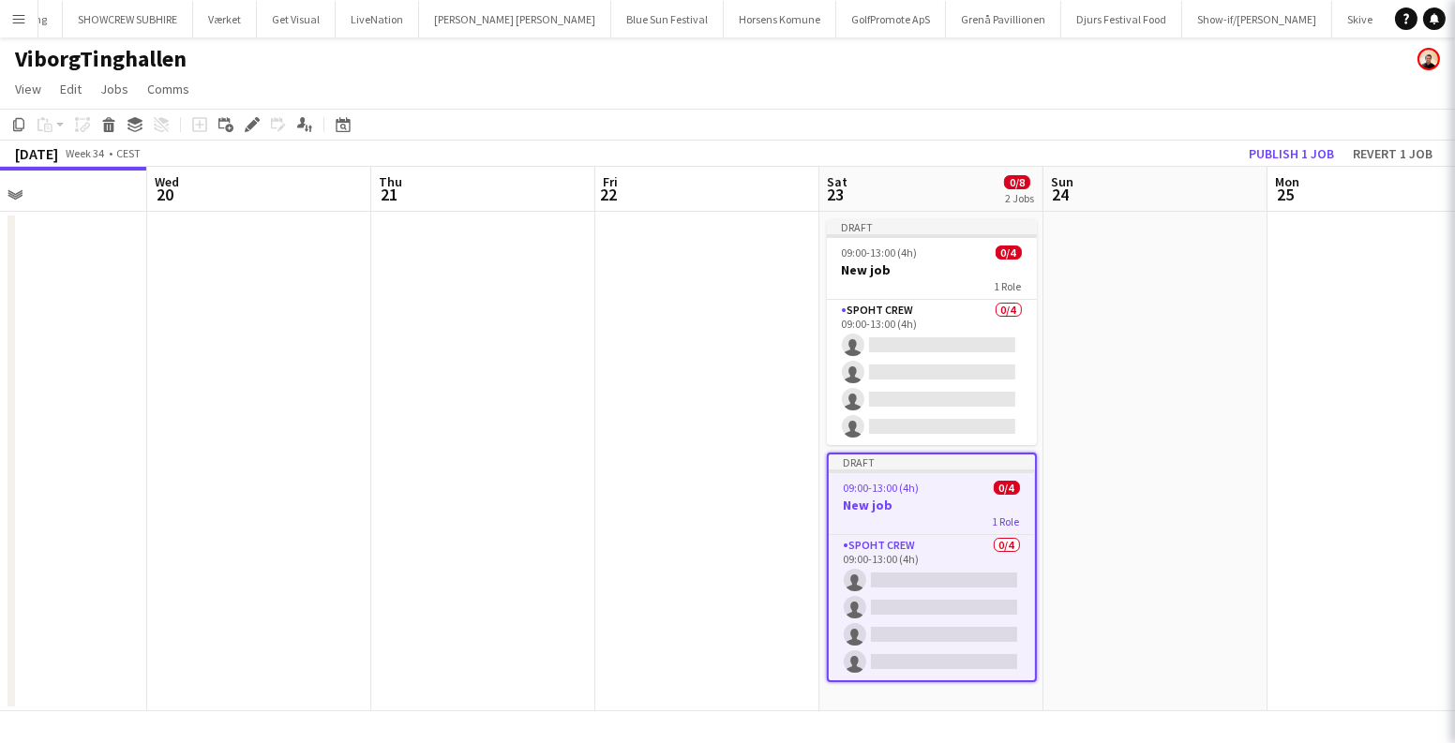
scroll to position [0, 750]
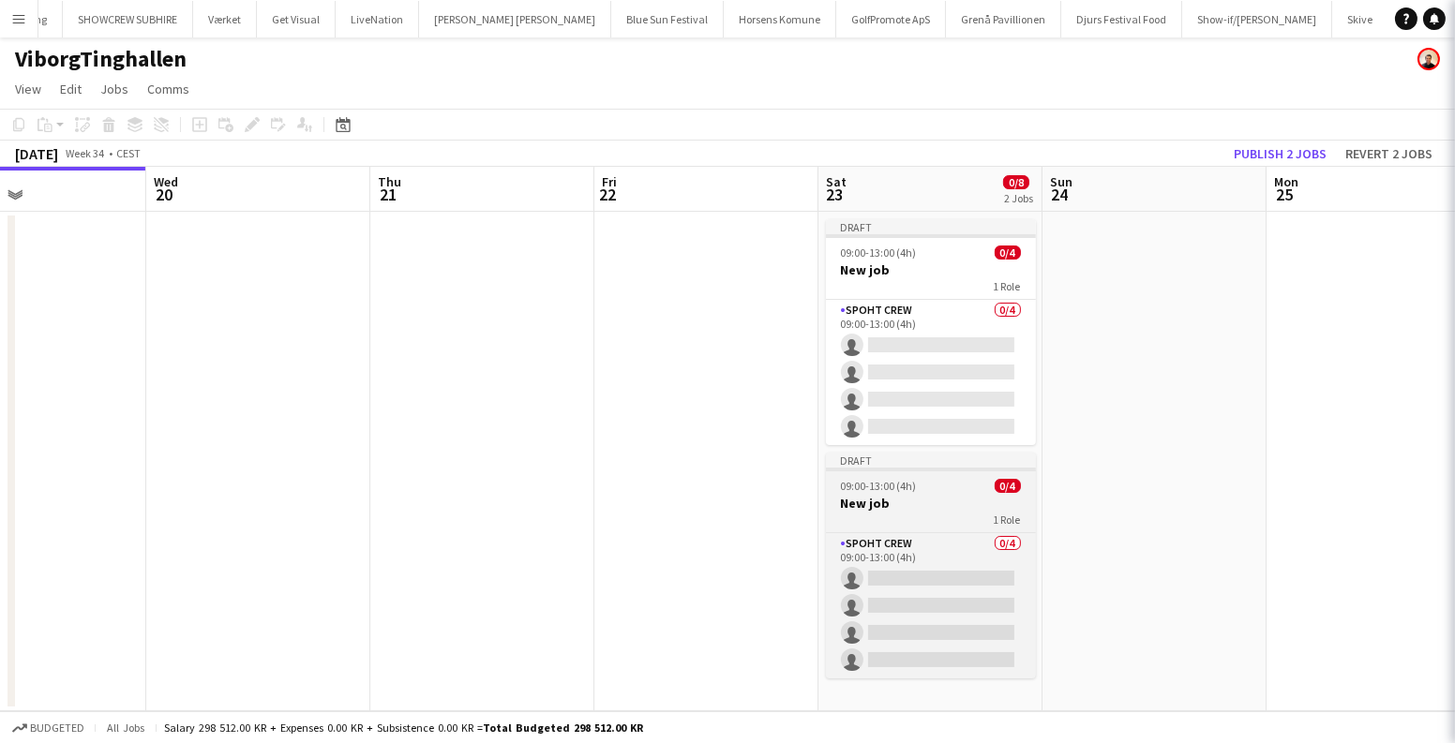
click at [922, 489] on div "09:00-13:00 (4h) 0/4" at bounding box center [931, 486] width 210 height 14
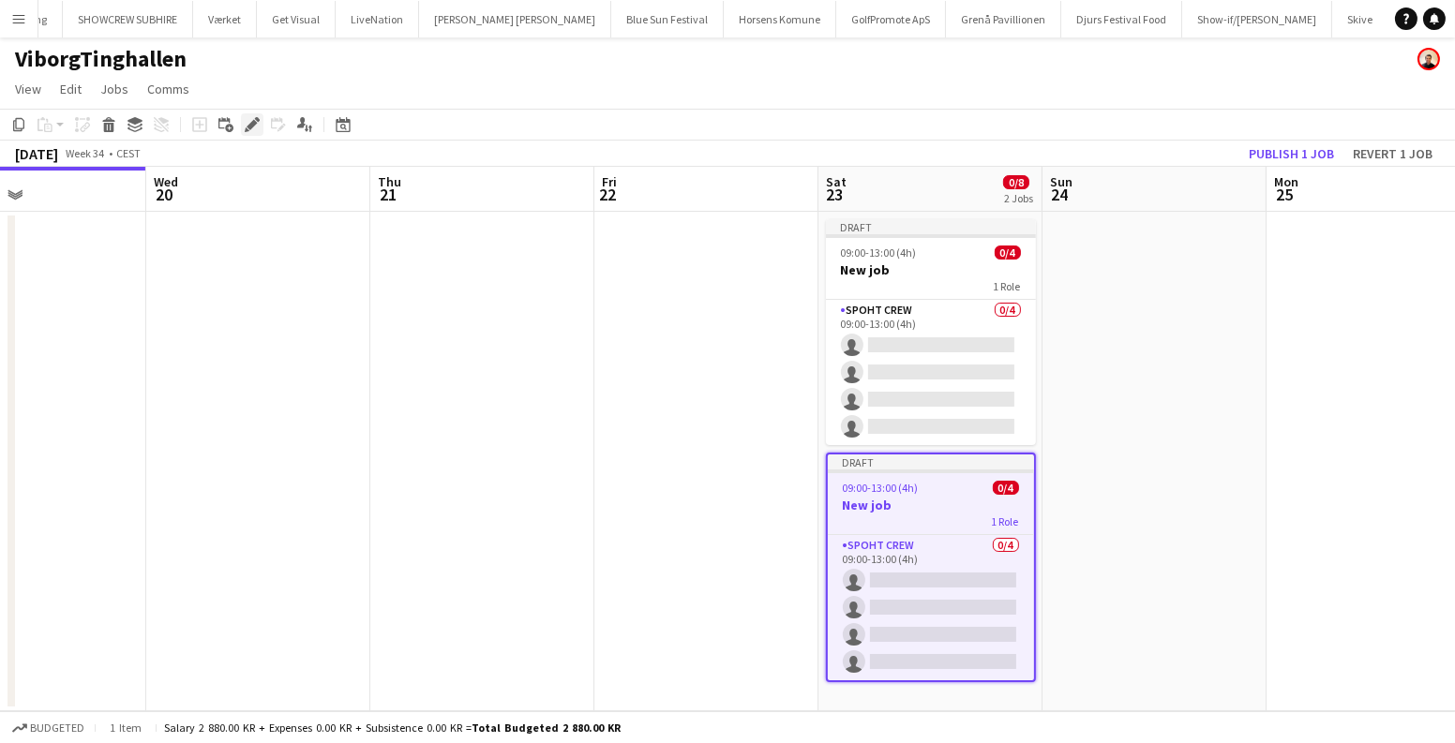
click at [248, 120] on icon "Edit" at bounding box center [252, 124] width 15 height 15
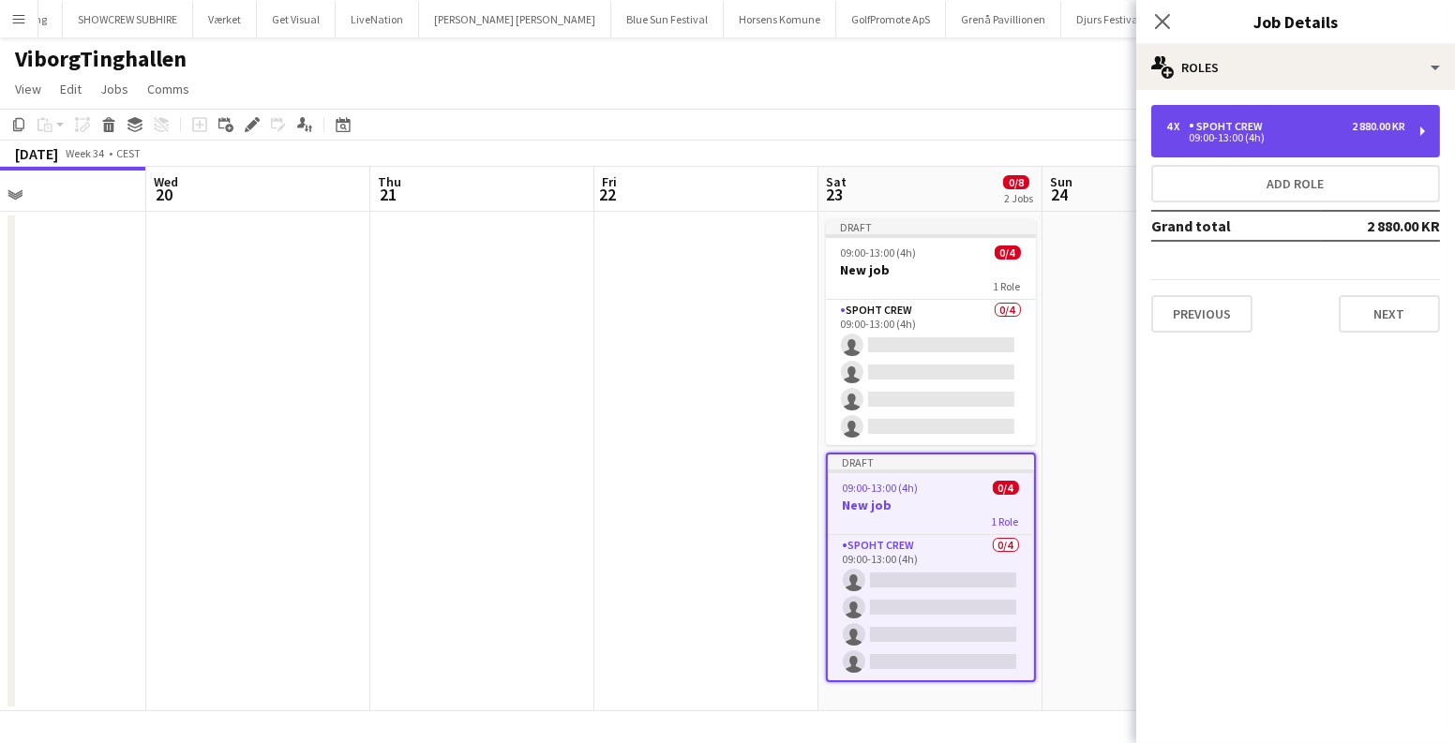
click at [1355, 118] on div "4 x Spoht Crew 2 880.00 KR 09:00-13:00 (4h)" at bounding box center [1295, 131] width 289 height 52
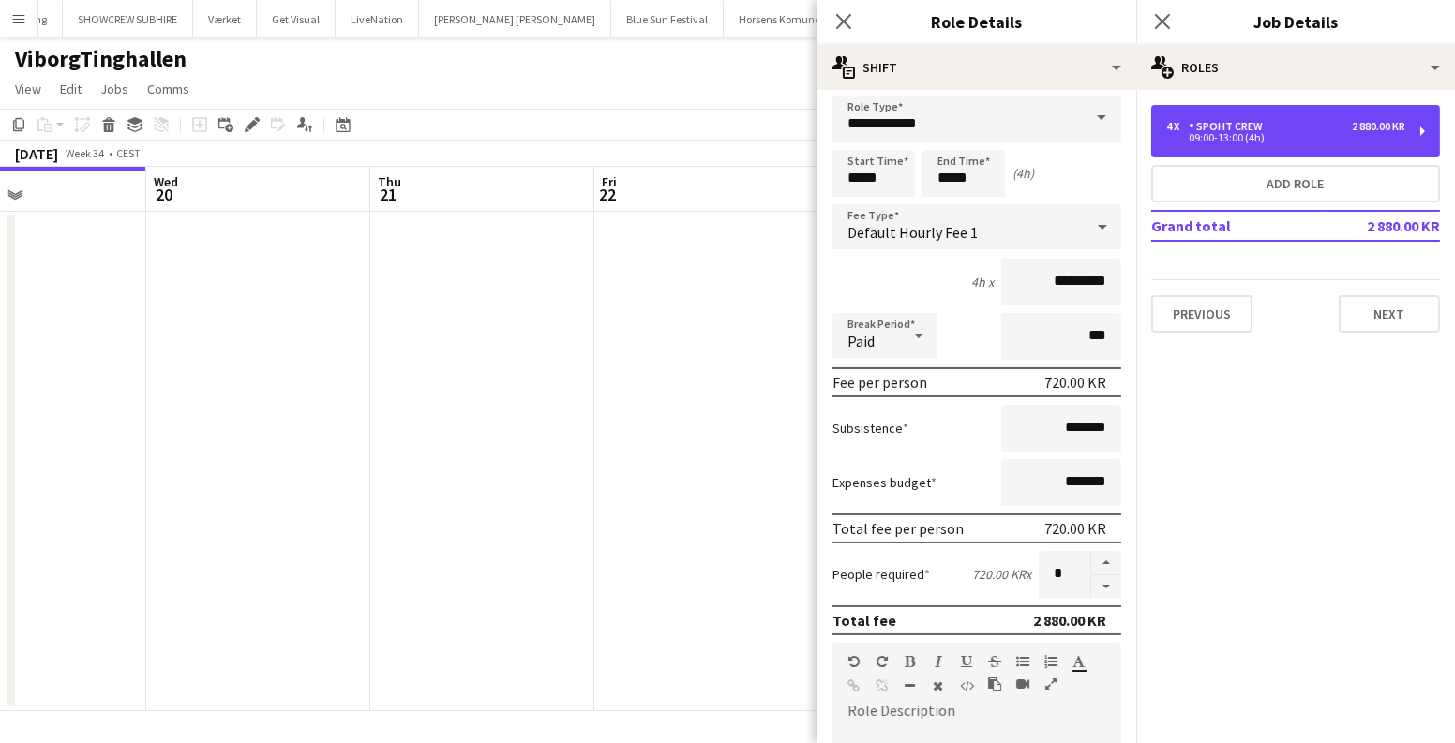
scroll to position [0, 0]
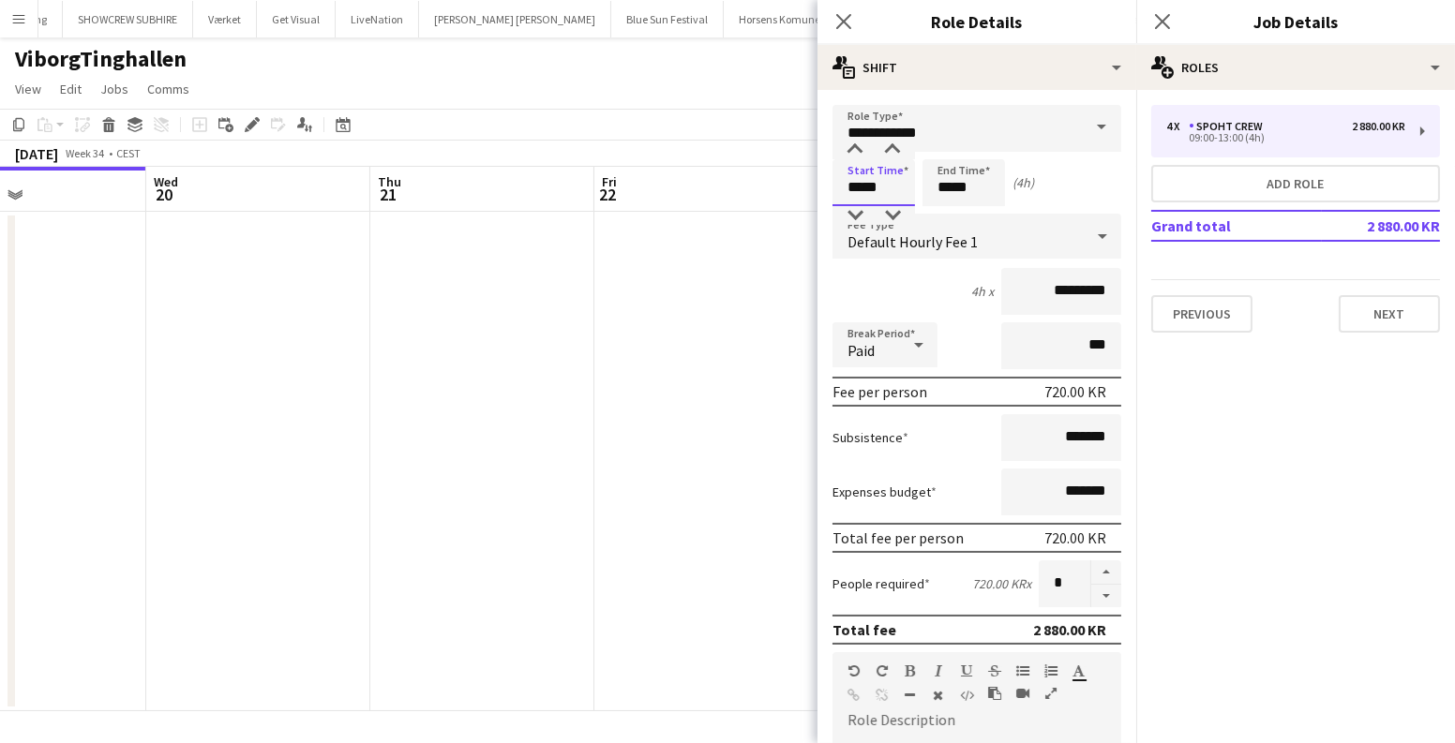
drag, startPoint x: 887, startPoint y: 192, endPoint x: 752, endPoint y: 192, distance: 135.0
click at [753, 192] on body "Menu Boards Boards Boards All jobs Status Workforce Workforce My Workforce Recr…" at bounding box center [727, 371] width 1455 height 743
type input "*****"
drag, startPoint x: 975, startPoint y: 183, endPoint x: 887, endPoint y: 190, distance: 88.4
click at [889, 190] on div "Start Time ***** End Time ***** (15h)" at bounding box center [976, 182] width 289 height 47
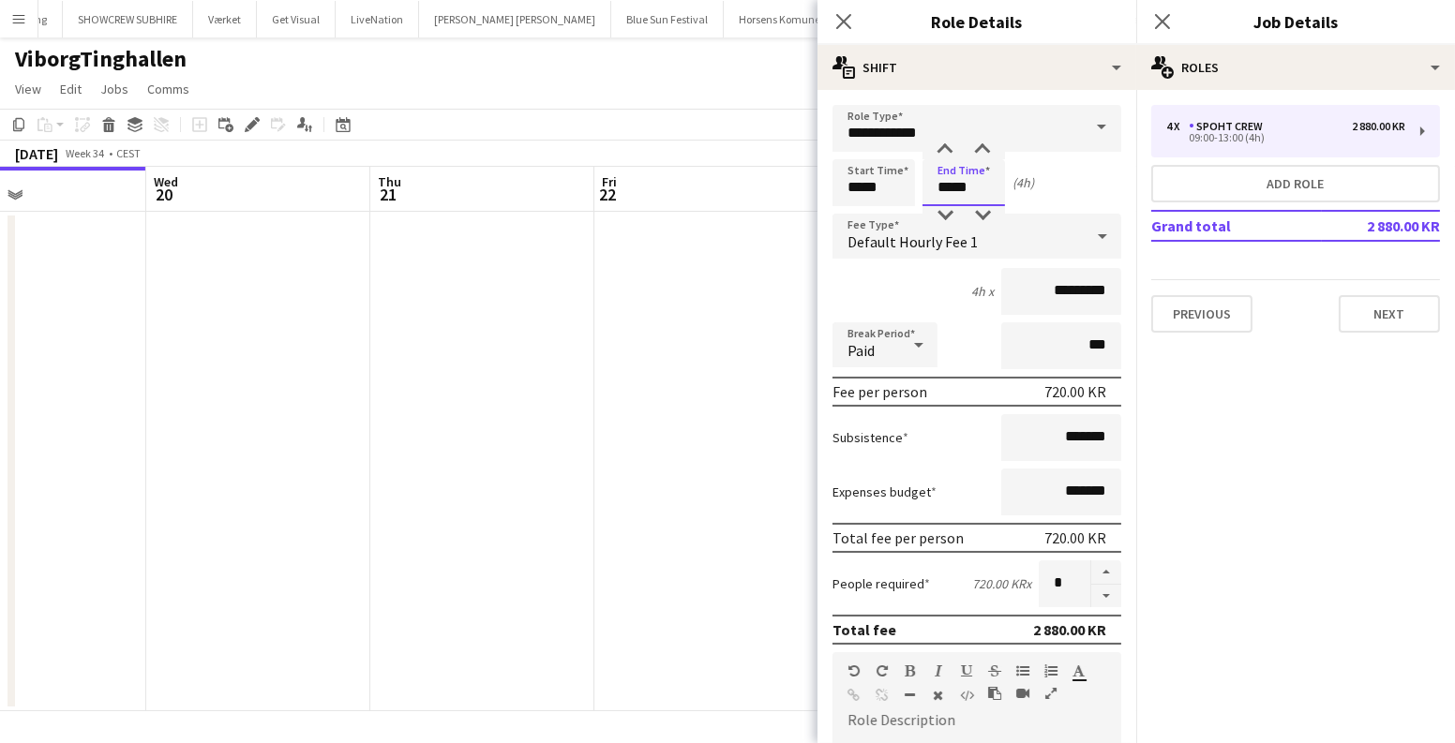
type input "*****"
click at [620, 356] on app-date-cell at bounding box center [706, 462] width 224 height 500
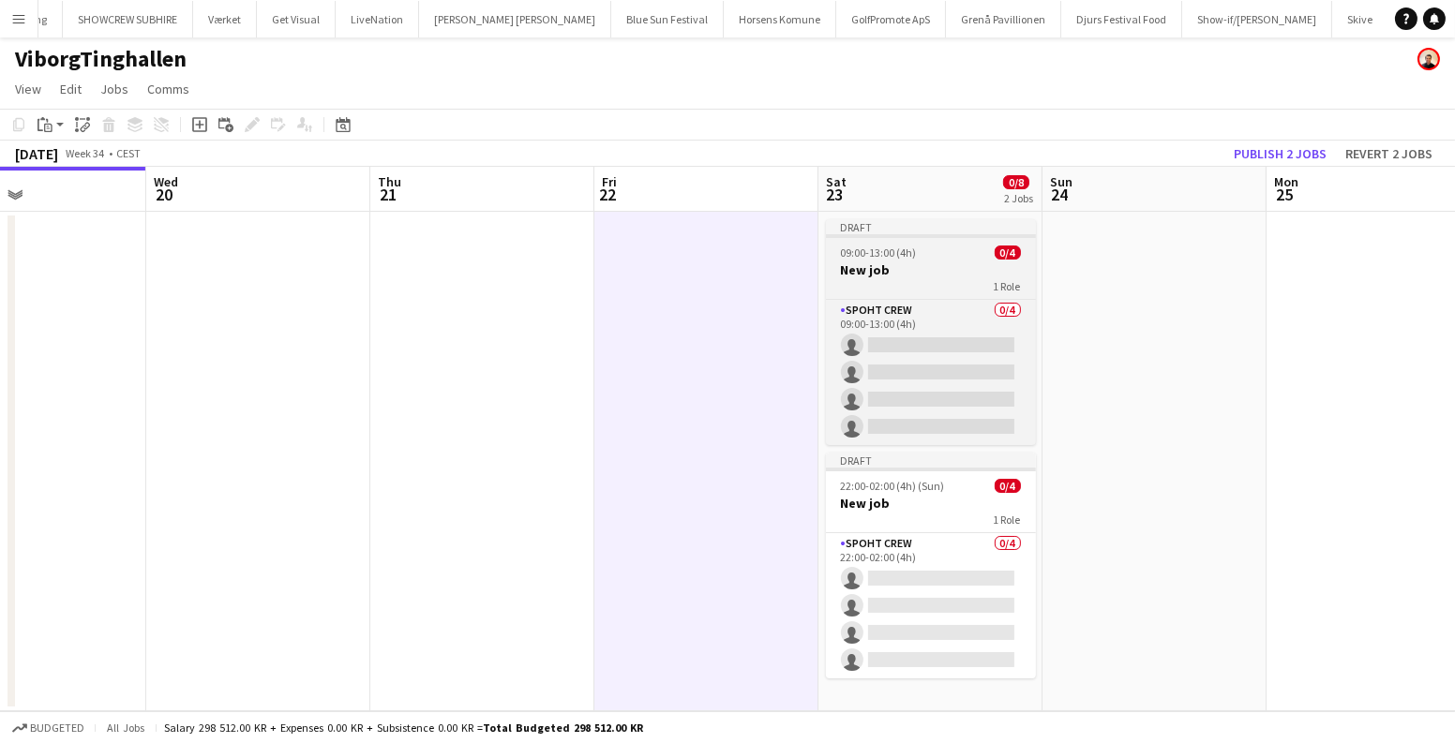
click at [870, 263] on h3 "New job" at bounding box center [931, 269] width 210 height 17
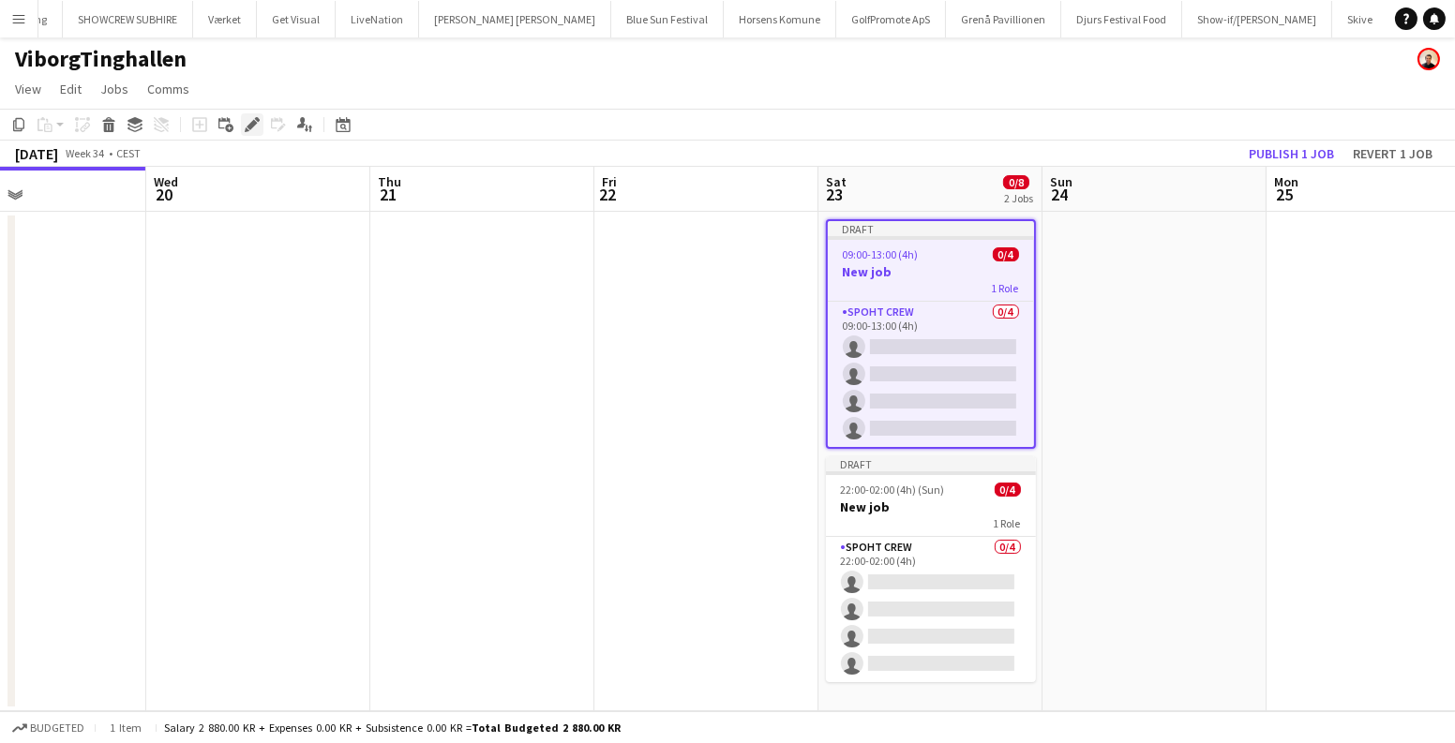
click at [260, 125] on div "Edit" at bounding box center [252, 124] width 22 height 22
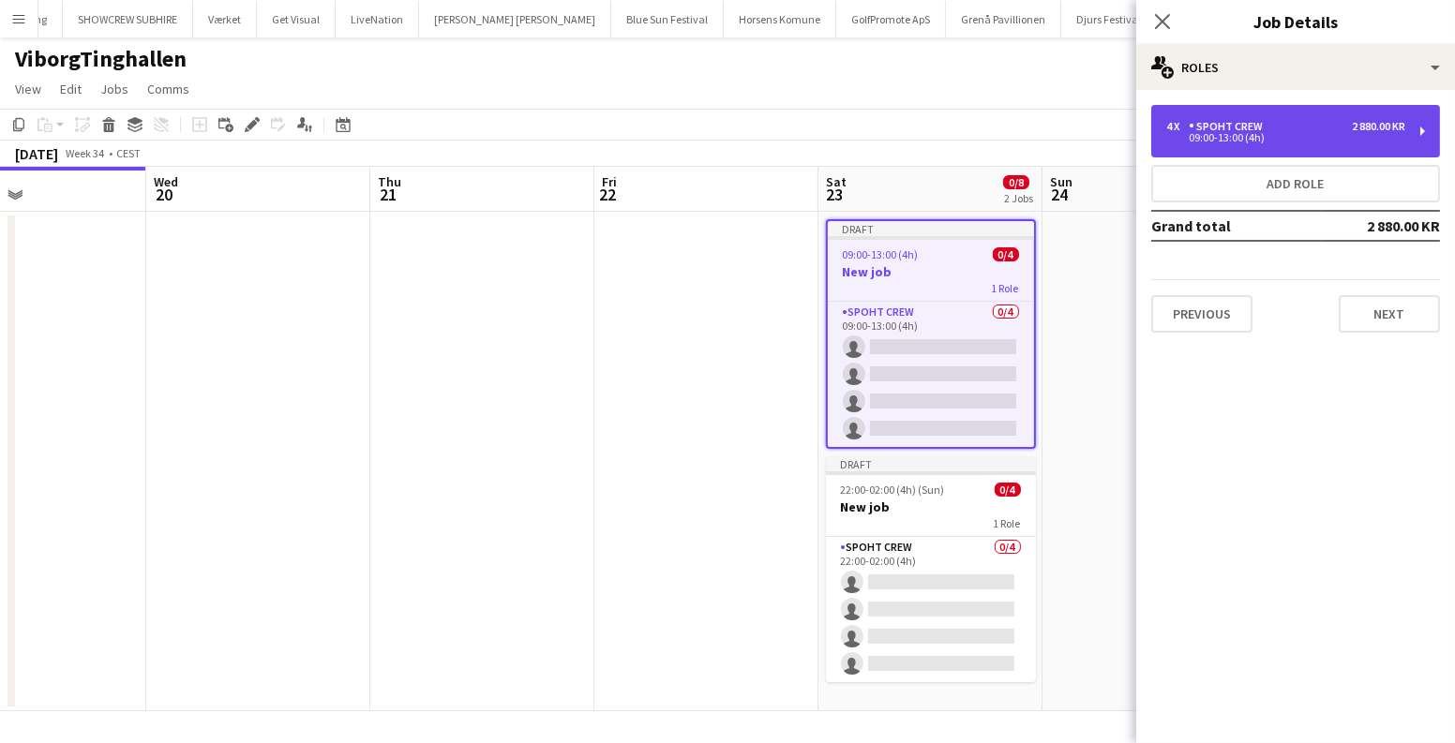
click at [1234, 128] on div "Spoht Crew" at bounding box center [1229, 126] width 82 height 13
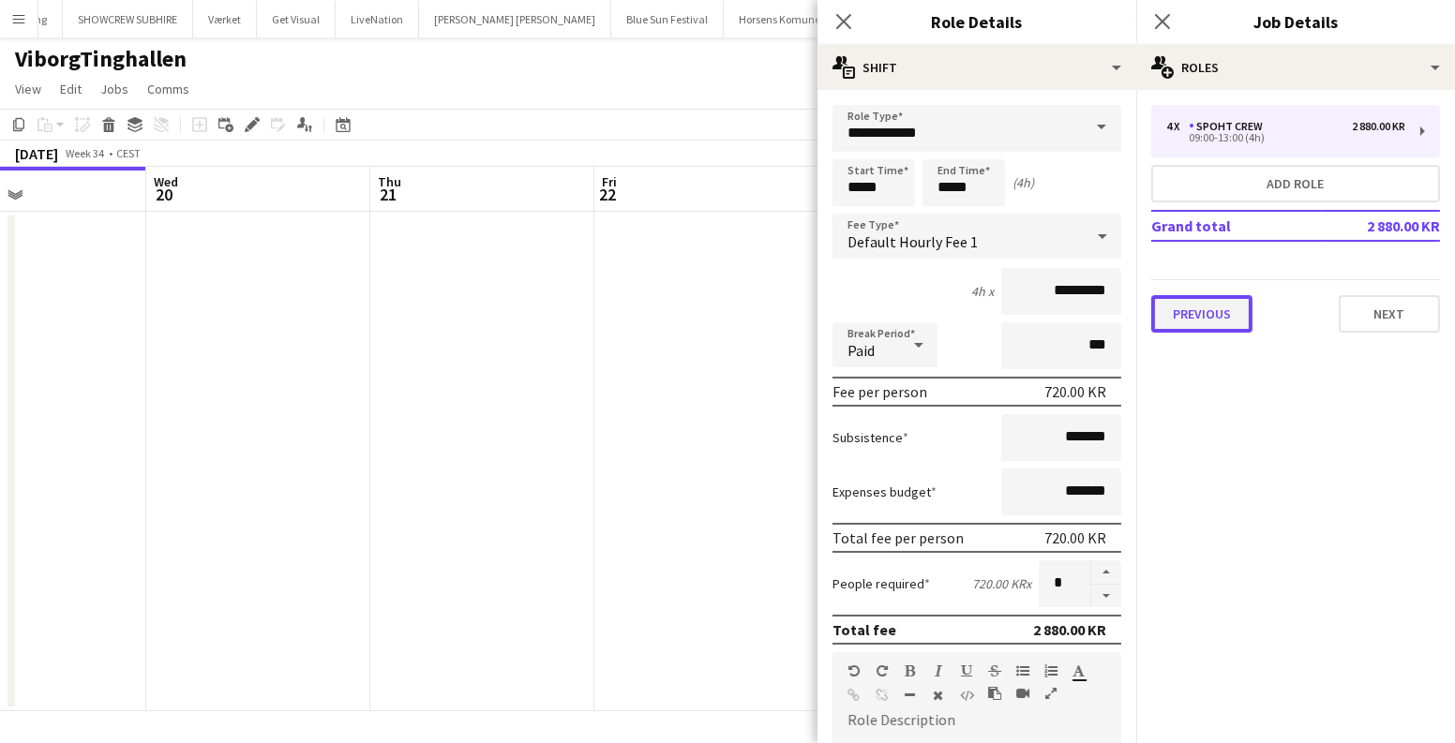
click at [1205, 313] on button "Previous" at bounding box center [1201, 313] width 101 height 37
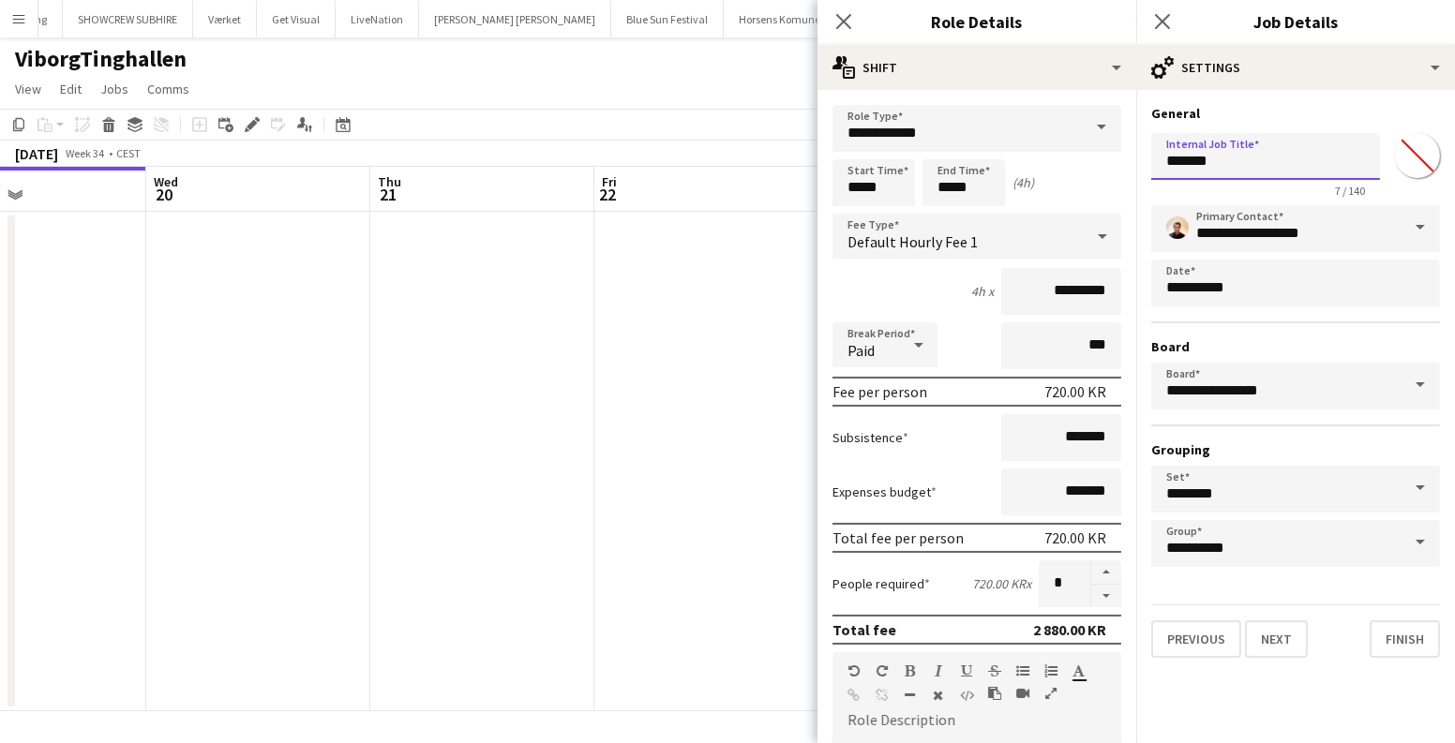
drag, startPoint x: 1221, startPoint y: 173, endPoint x: 1080, endPoint y: 165, distance: 141.8
click at [1080, 165] on body "Menu Boards Boards Boards All jobs Status Workforce Workforce My Workforce Recr…" at bounding box center [727, 371] width 1455 height 743
type input "*"
drag, startPoint x: 1287, startPoint y: 156, endPoint x: 1114, endPoint y: 170, distance: 173.0
click at [1114, 170] on body "Menu Boards Boards Boards All jobs Status Workforce Workforce My Workforce Recr…" at bounding box center [727, 371] width 1455 height 743
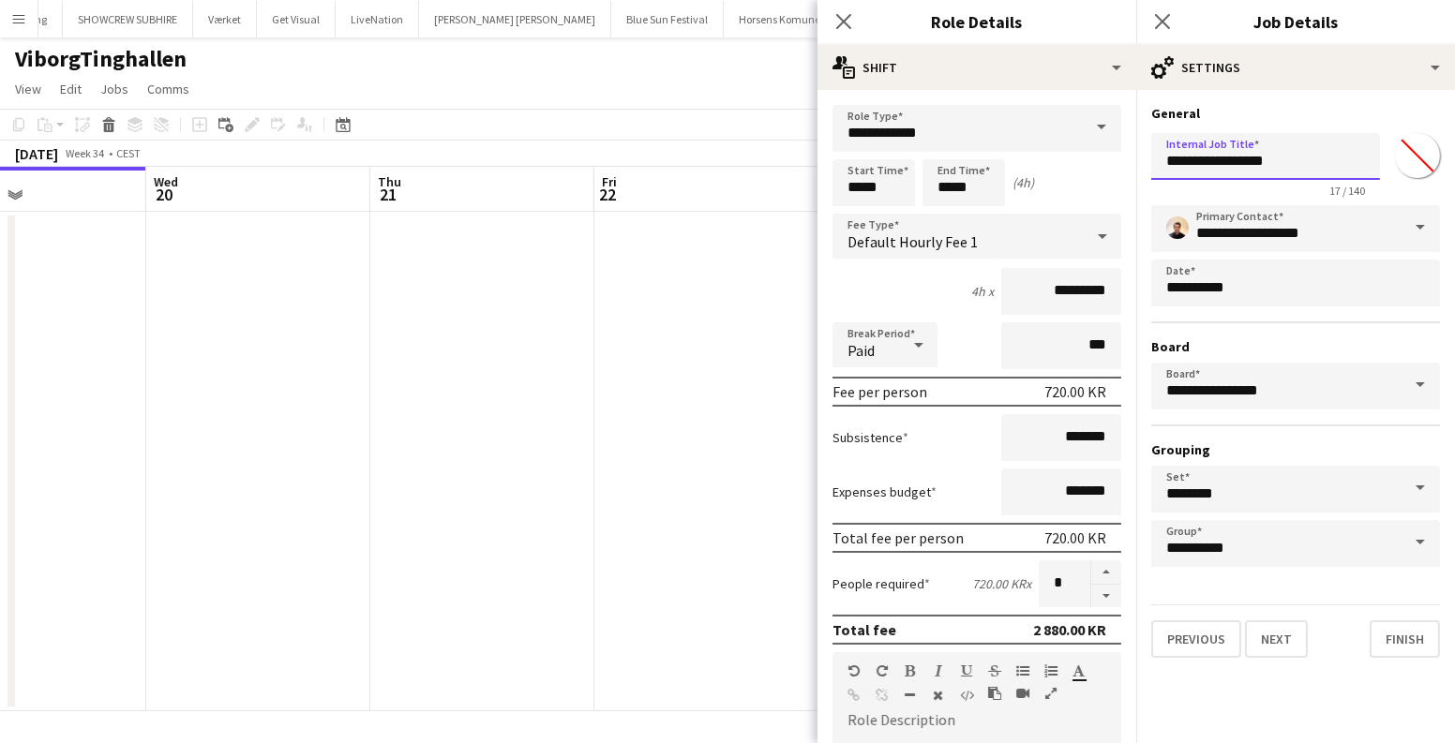
drag, startPoint x: 1273, startPoint y: 162, endPoint x: 1248, endPoint y: 163, distance: 25.3
click at [1248, 163] on input "**********" at bounding box center [1265, 156] width 229 height 47
click at [1280, 163] on input "**********" at bounding box center [1265, 156] width 229 height 47
drag, startPoint x: 1259, startPoint y: 162, endPoint x: 1163, endPoint y: 165, distance: 95.6
click at [1163, 165] on input "**********" at bounding box center [1265, 156] width 229 height 47
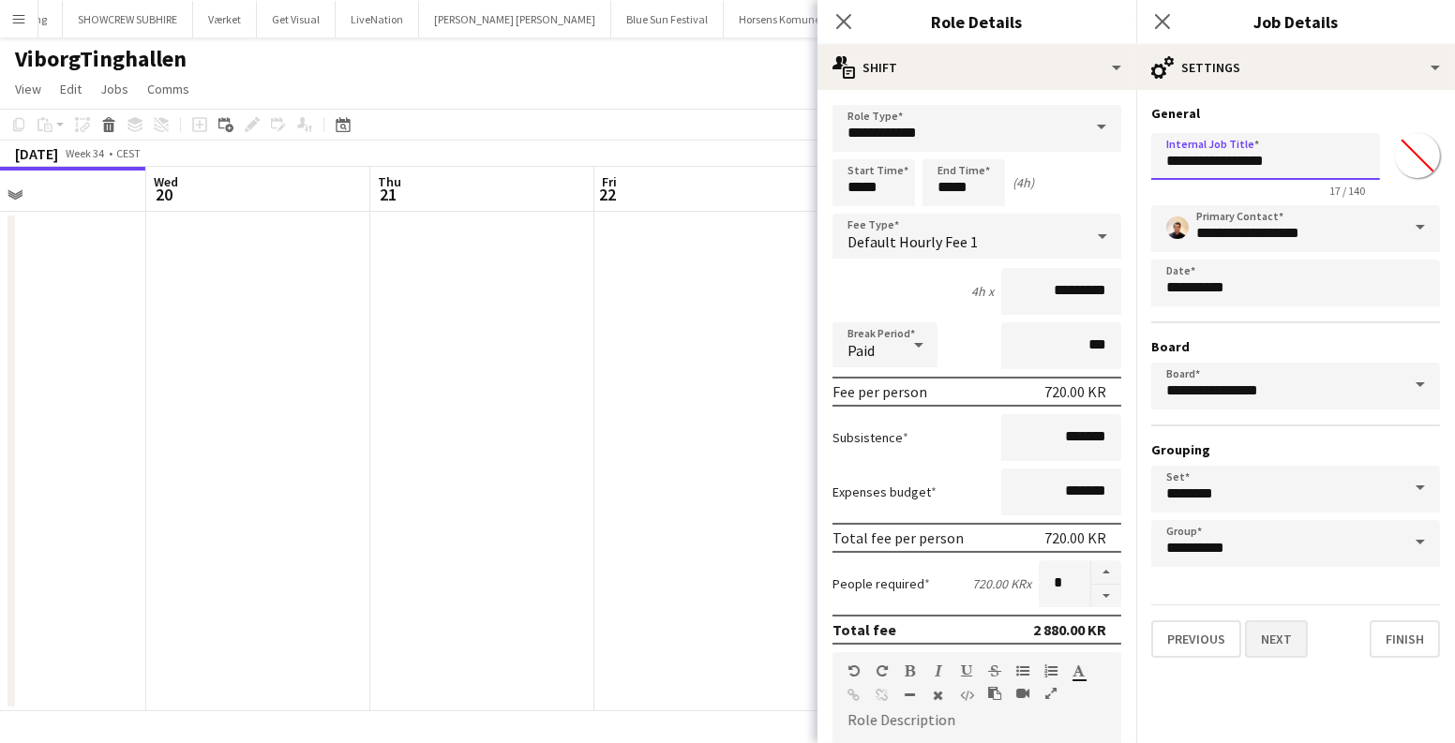
type input "**********"
click at [1278, 646] on button "Next" at bounding box center [1276, 638] width 63 height 37
type input "**********"
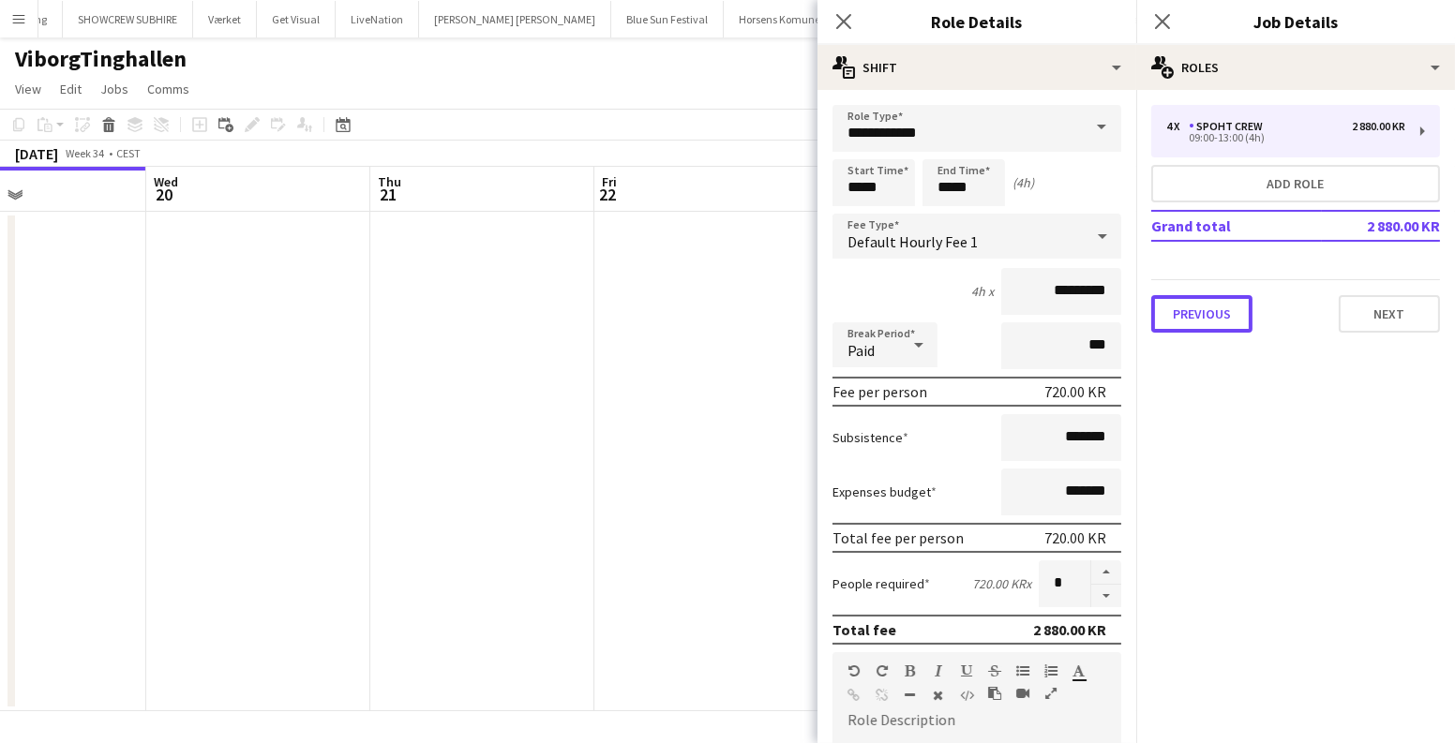
click at [1216, 309] on button "Previous" at bounding box center [1201, 313] width 101 height 37
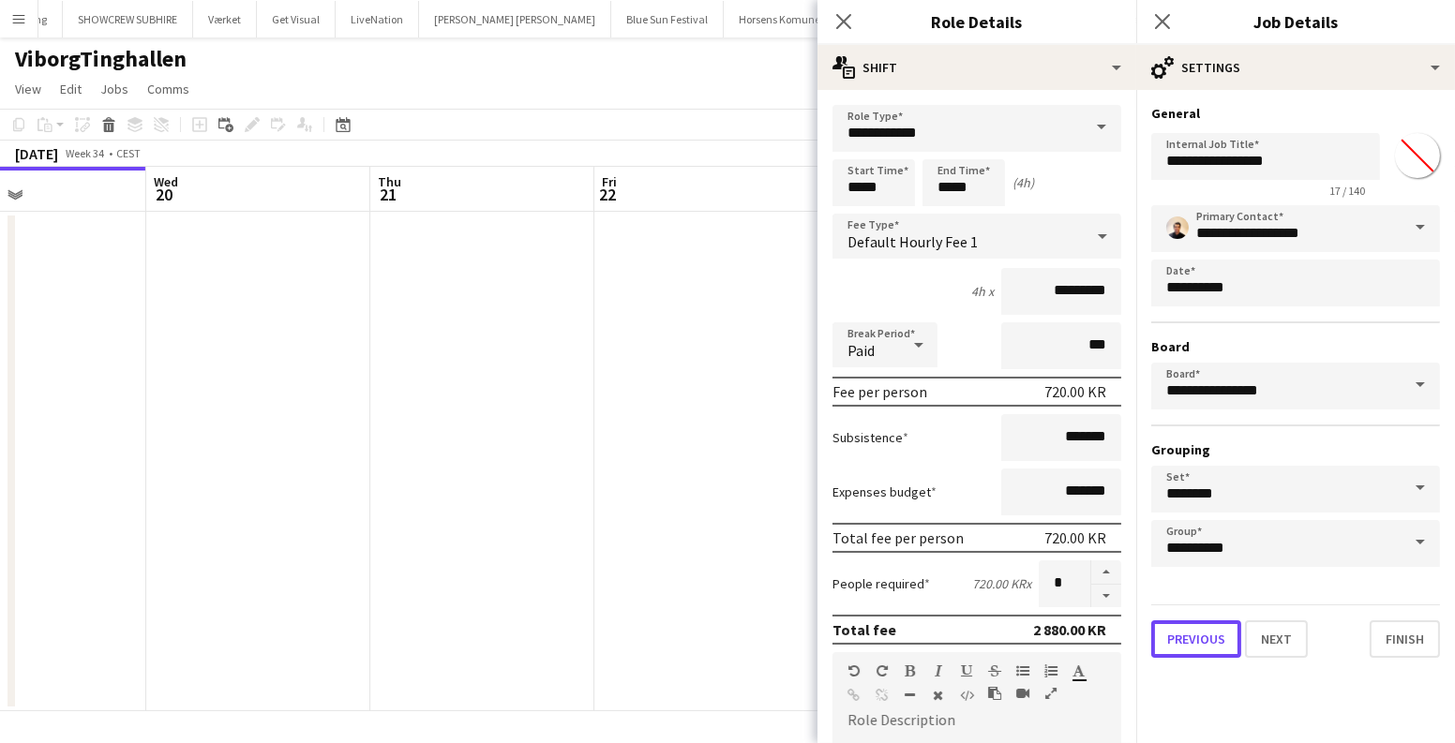
click at [1196, 634] on button "Previous" at bounding box center [1196, 638] width 90 height 37
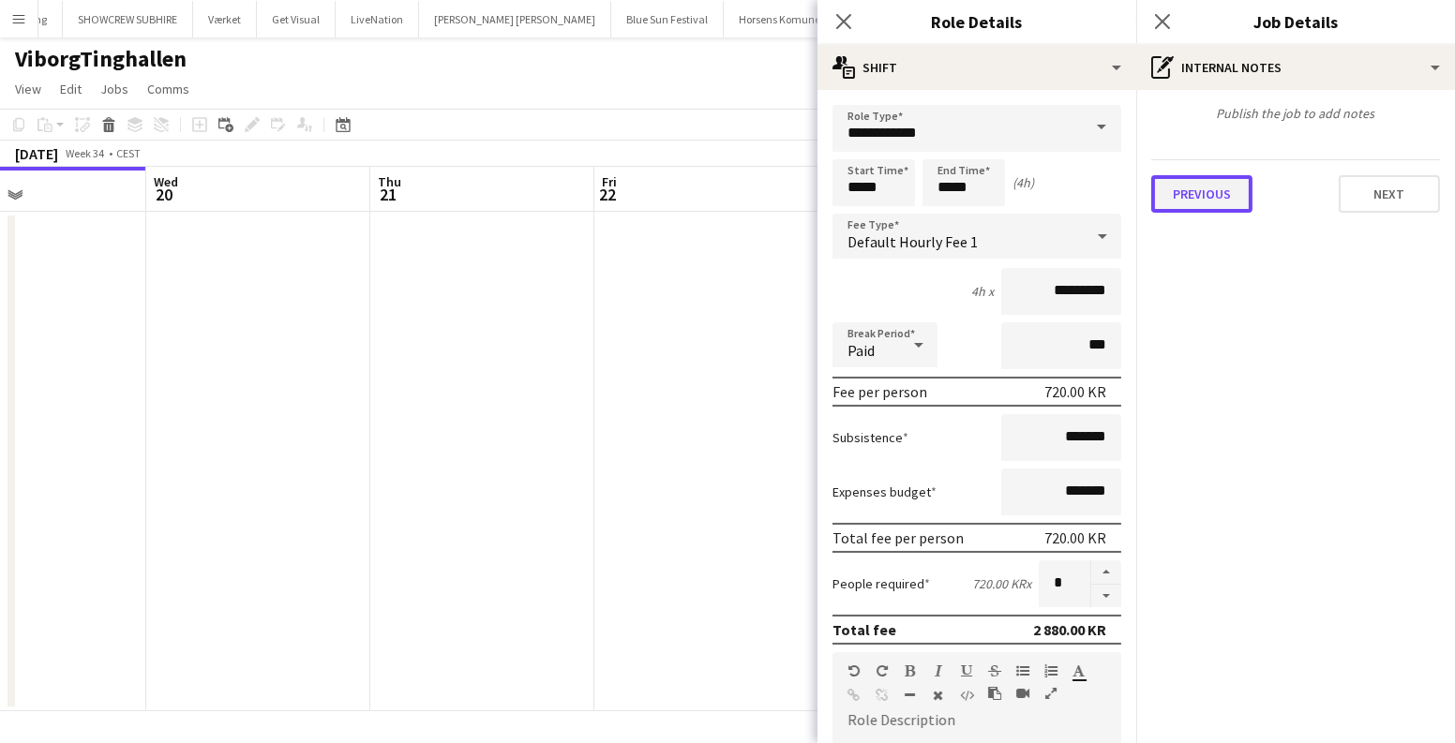
click at [1219, 190] on button "Previous" at bounding box center [1201, 193] width 101 height 37
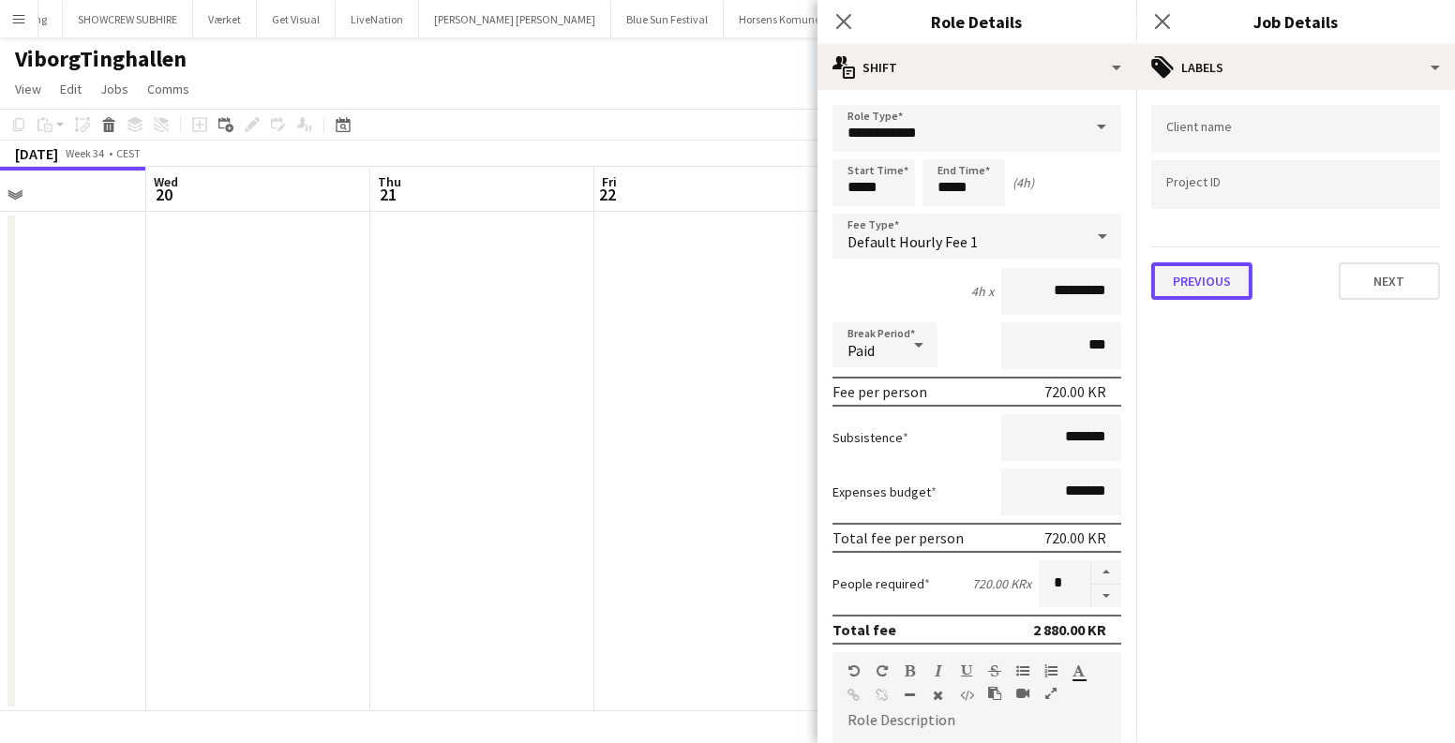
click at [1172, 279] on button "Previous" at bounding box center [1201, 280] width 101 height 37
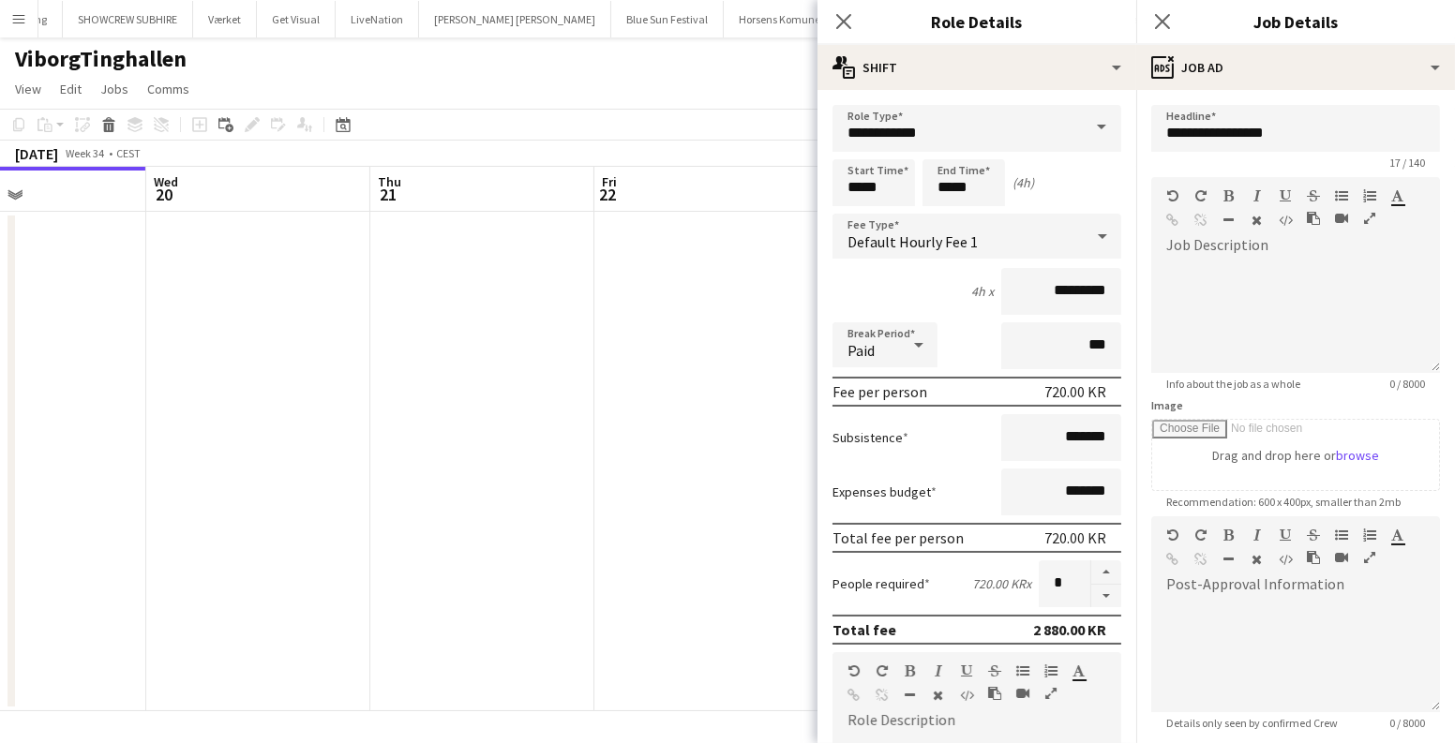
scroll to position [241, 0]
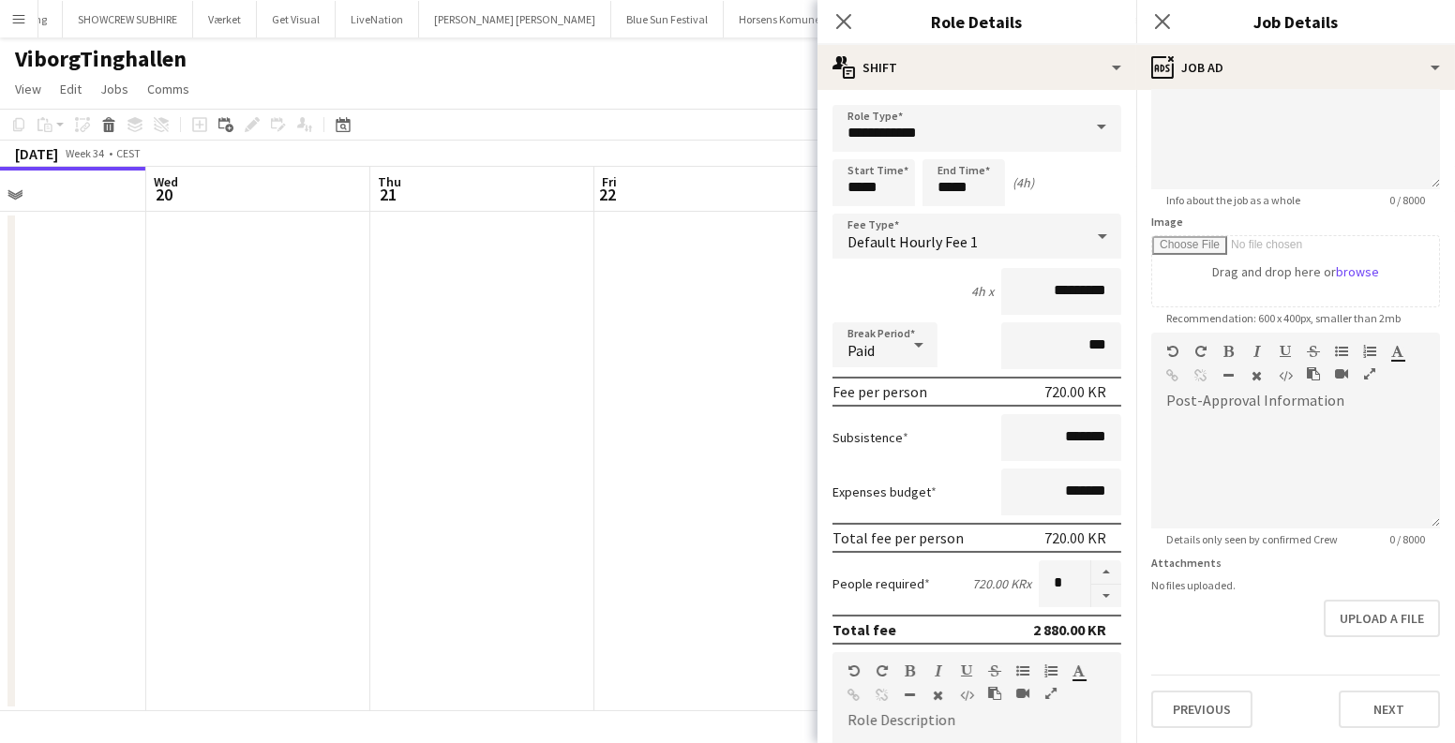
click at [327, 419] on app-date-cell at bounding box center [258, 462] width 224 height 500
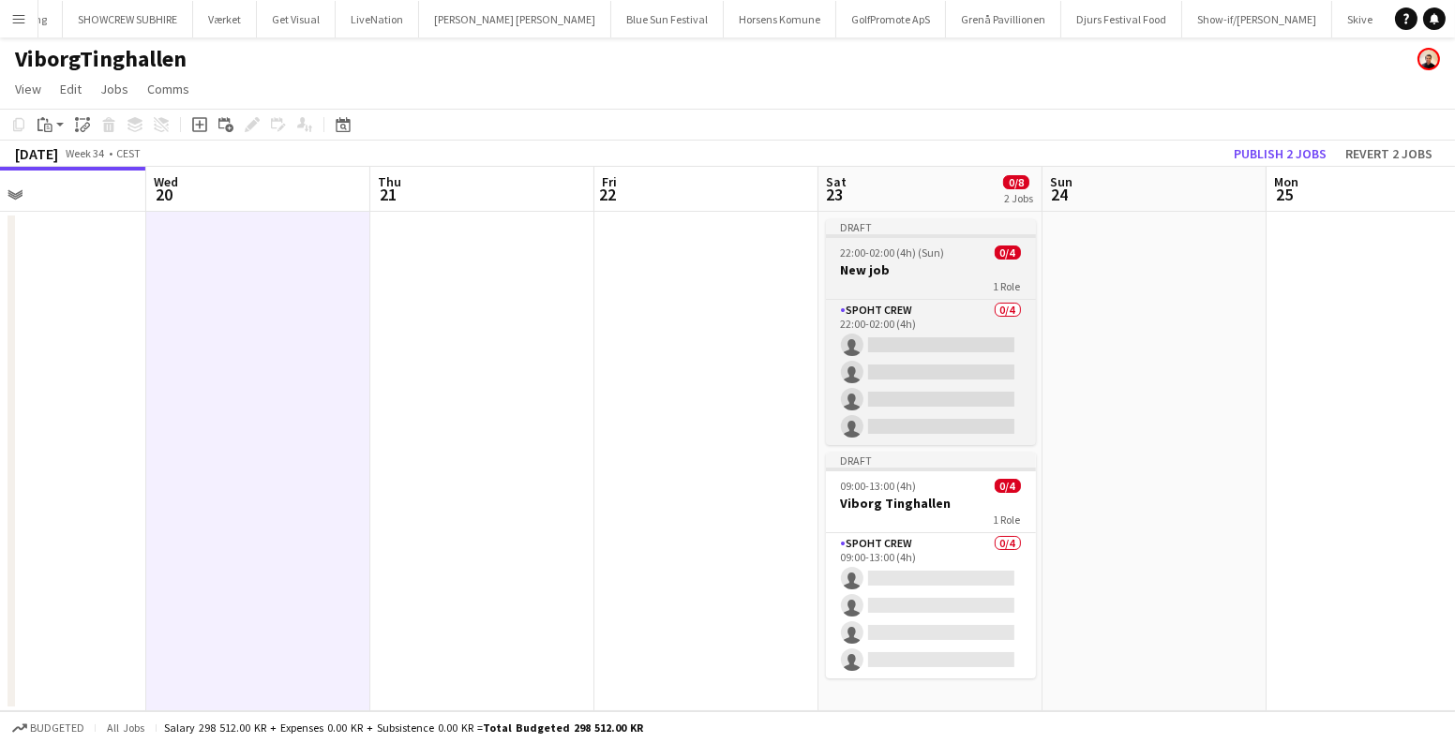
click at [881, 245] on app-job-card "Draft 22:00-02:00 (4h) (Sun) 0/4 New job 1 Role Spoht Crew 0/4 22:00-02:00 (4h)…" at bounding box center [931, 332] width 210 height 226
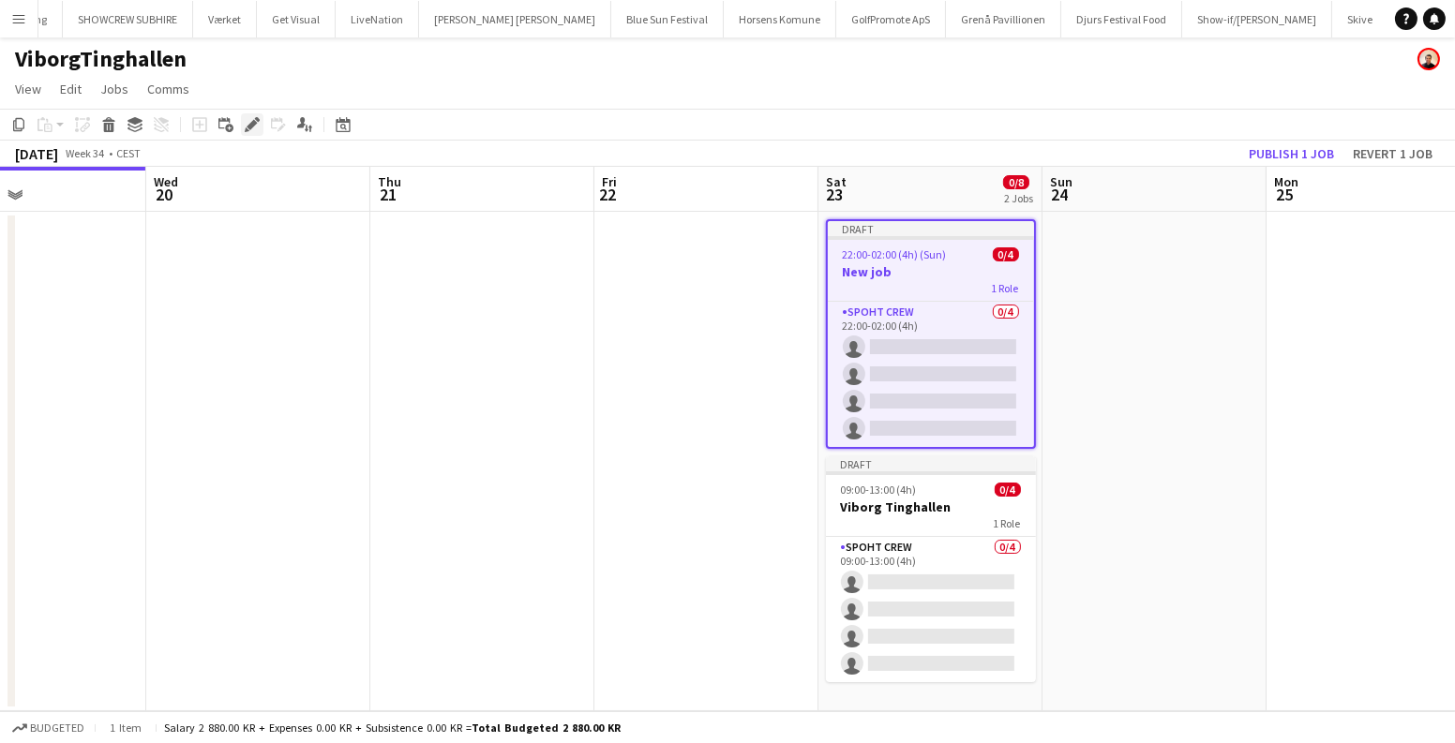
click at [251, 124] on icon at bounding box center [252, 125] width 10 height 10
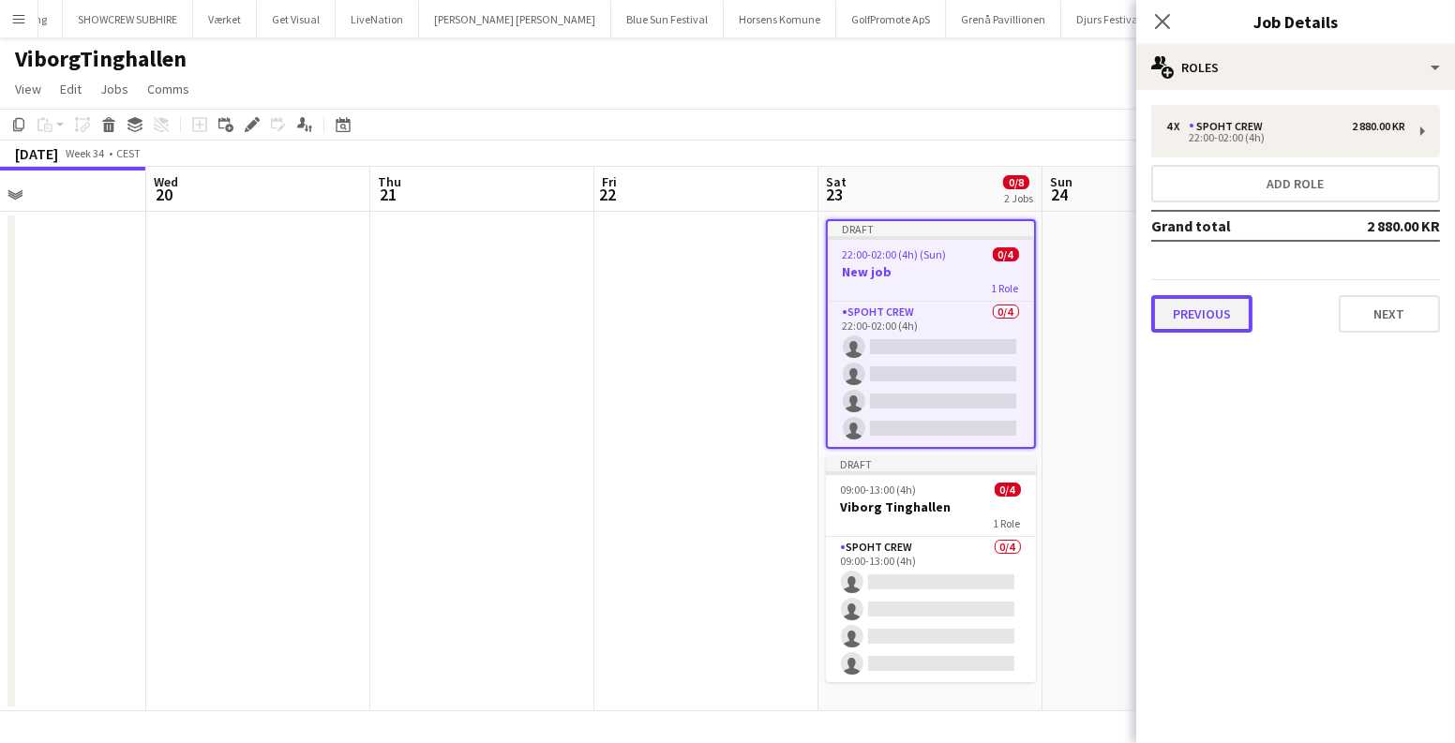
click at [1206, 313] on button "Previous" at bounding box center [1201, 313] width 101 height 37
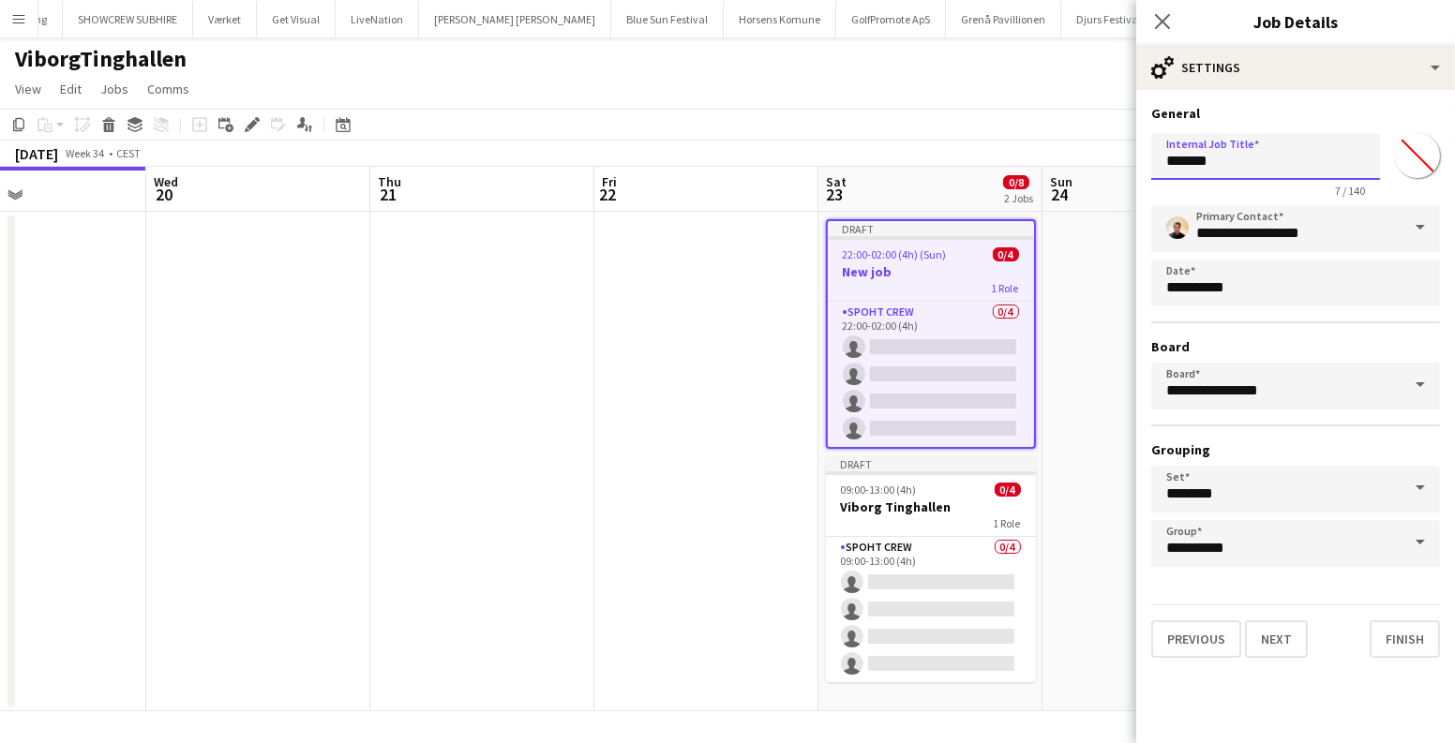
drag, startPoint x: 1134, startPoint y: 163, endPoint x: 1118, endPoint y: 163, distance: 15.9
click at [1118, 163] on body "Menu Boards Boards Boards All jobs Status Workforce Workforce My Workforce Recr…" at bounding box center [727, 371] width 1455 height 743
paste input "**********"
type input "**********"
click at [1278, 631] on button "Next" at bounding box center [1276, 638] width 63 height 37
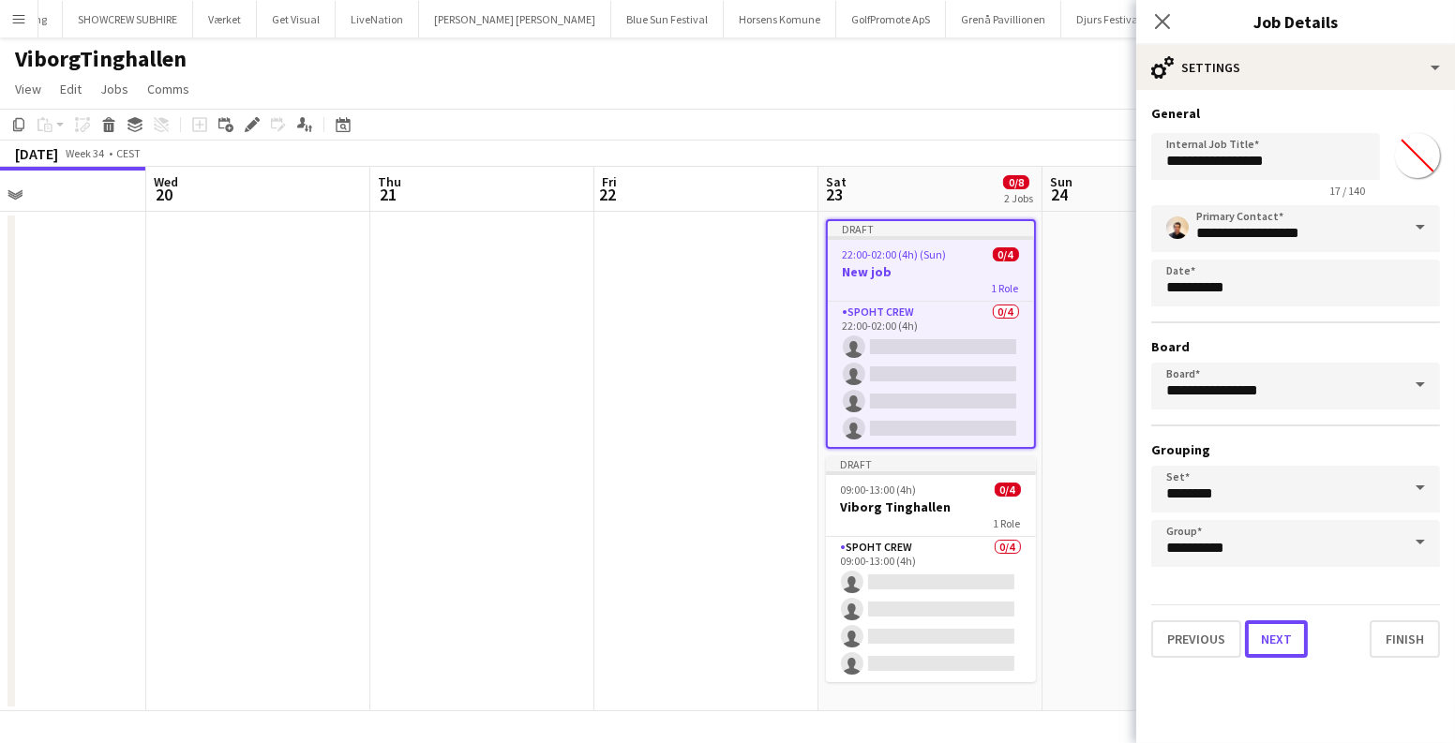
type input "**********"
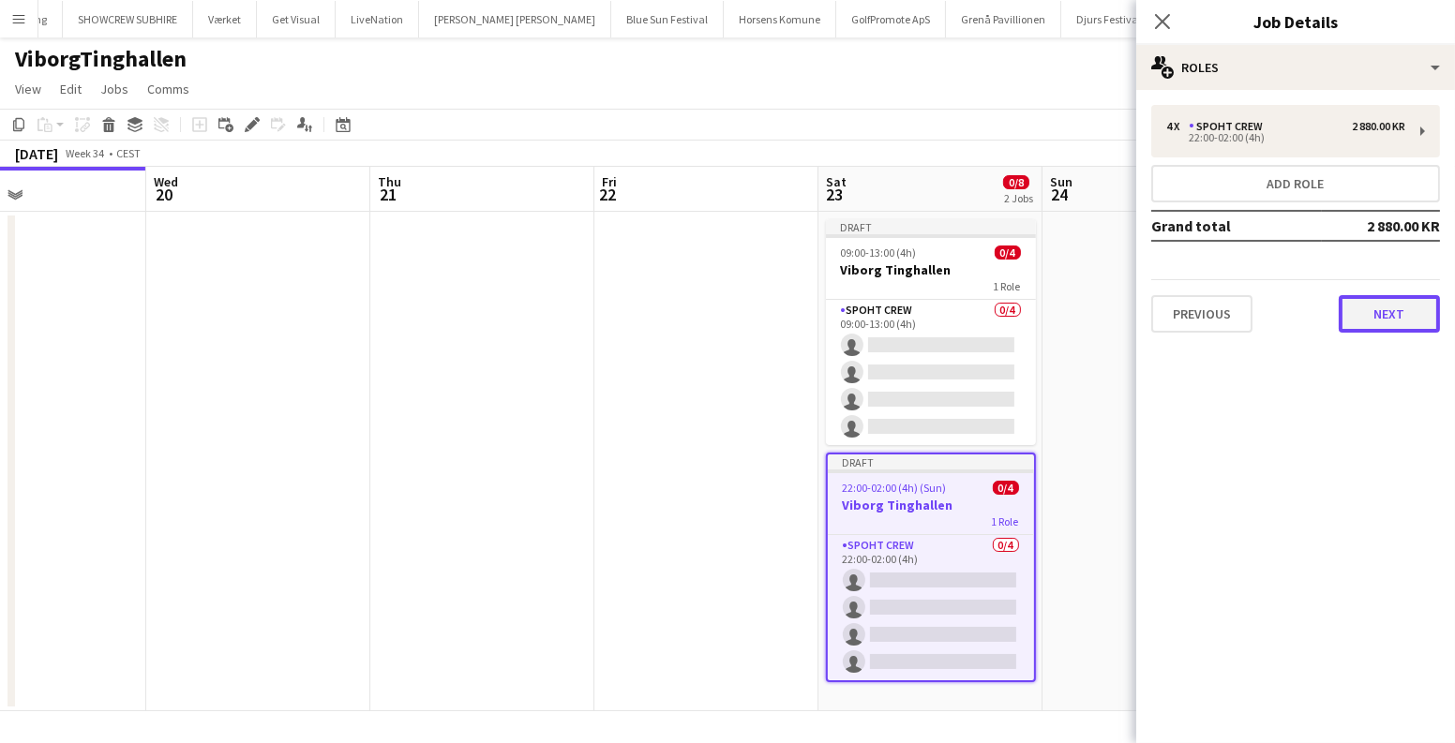
click at [1383, 316] on button "Next" at bounding box center [1388, 313] width 101 height 37
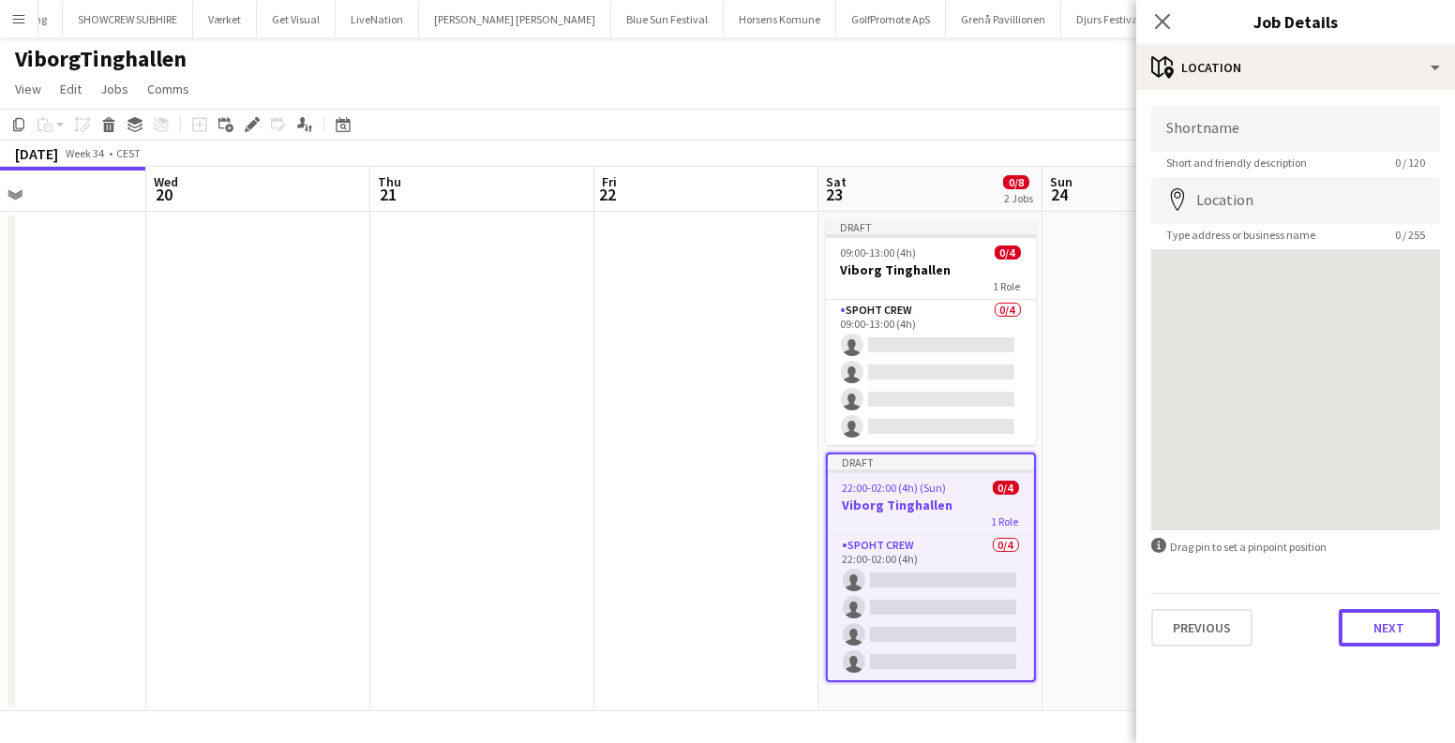
click at [1410, 627] on button "Next" at bounding box center [1388, 627] width 101 height 37
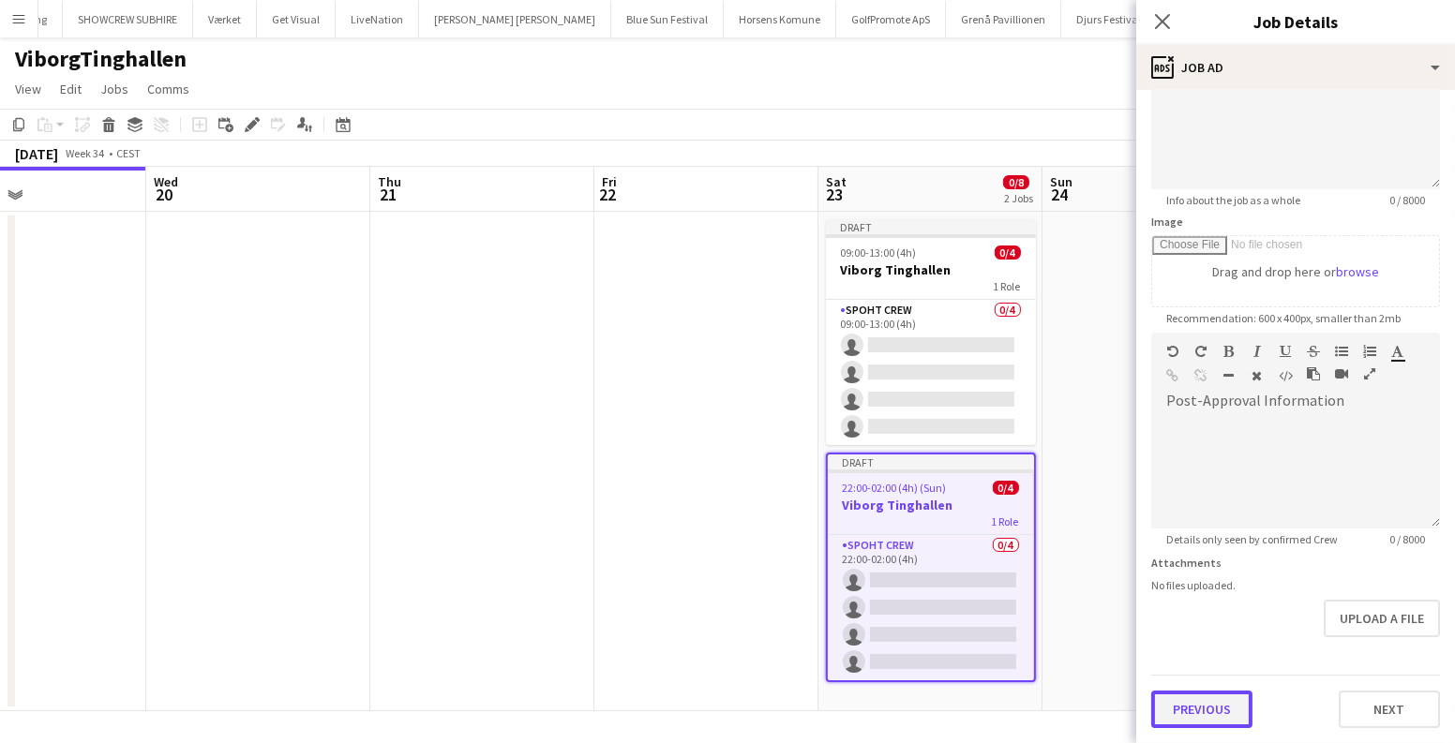
click at [1201, 655] on form "**********" at bounding box center [1295, 324] width 319 height 807
click at [1201, 655] on form "**********" at bounding box center [1295, 326] width 319 height 807
click at [1219, 699] on button "Previous" at bounding box center [1201, 711] width 101 height 37
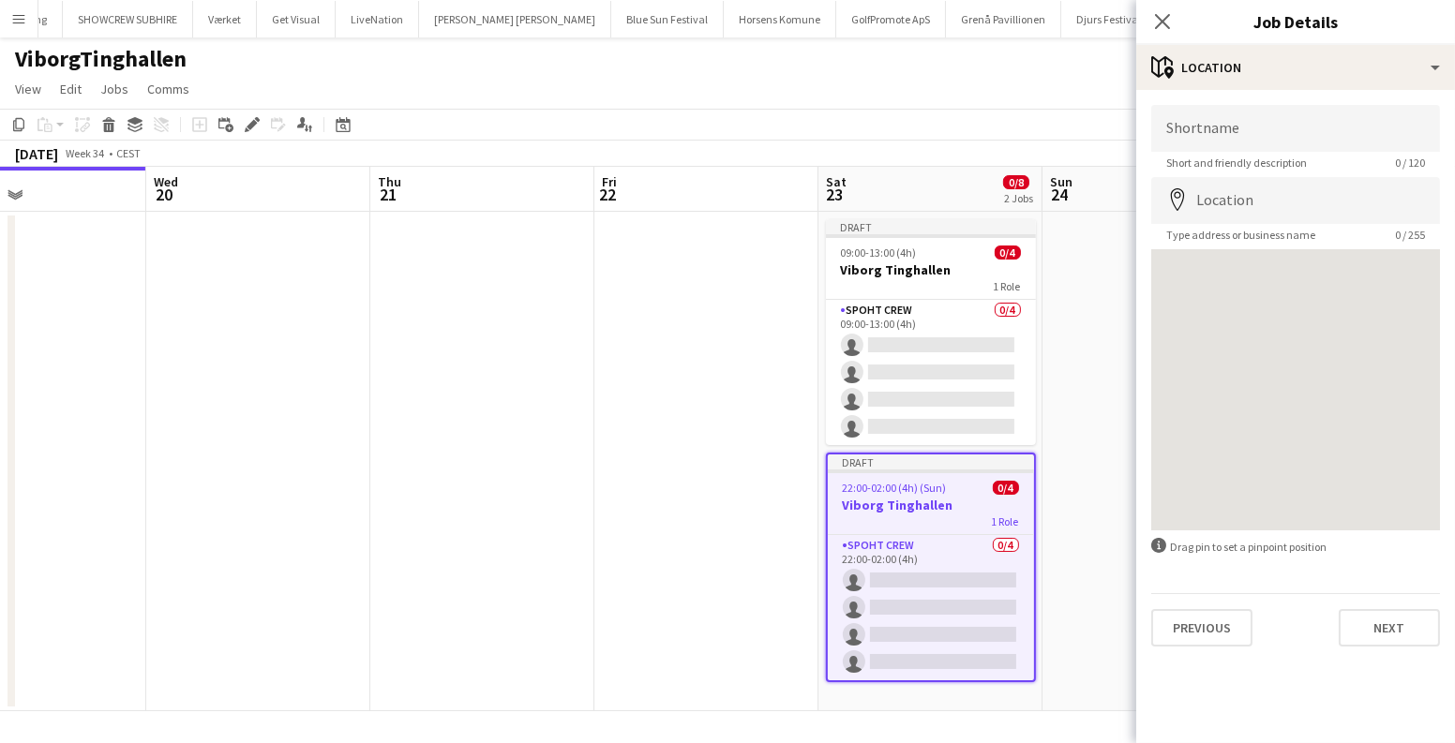
scroll to position [0, 0]
click at [1270, 193] on input "Location" at bounding box center [1295, 200] width 289 height 47
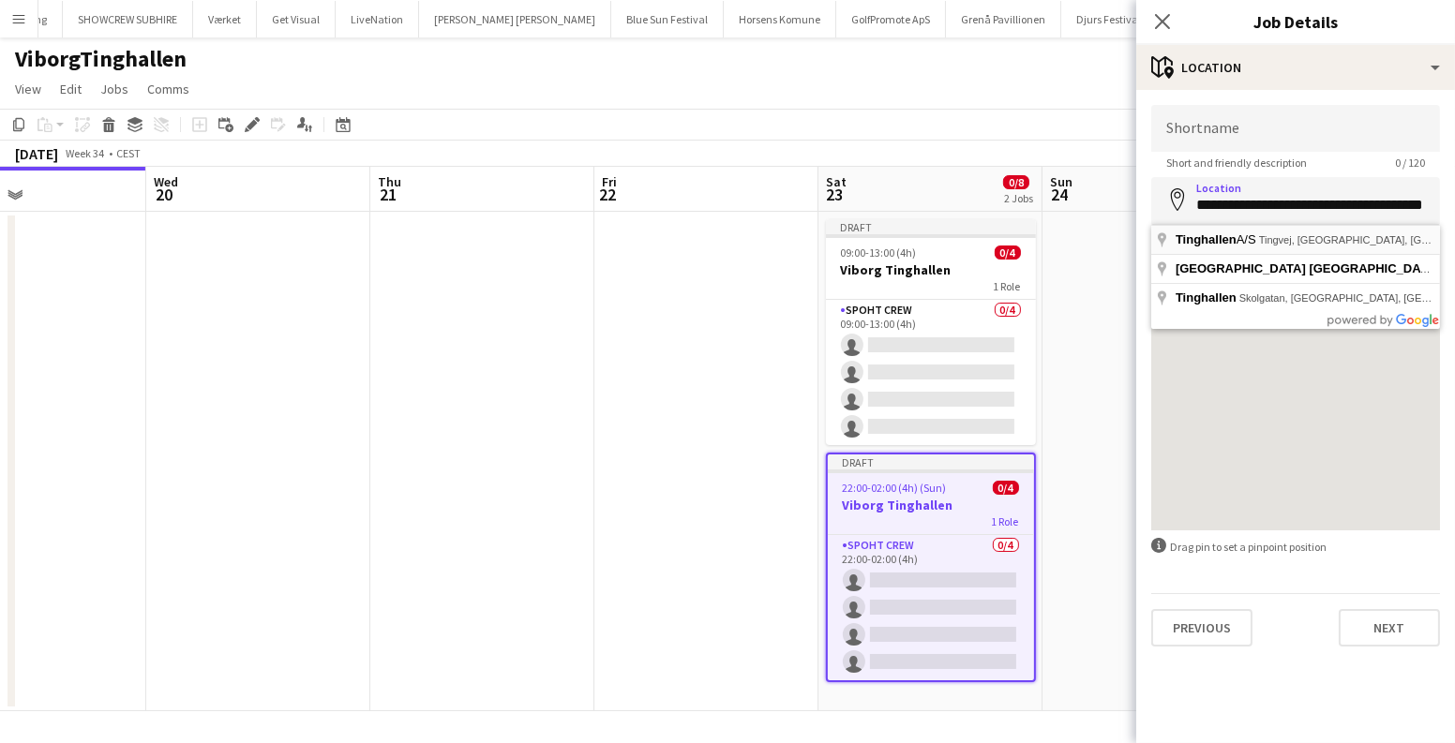
type input "**********"
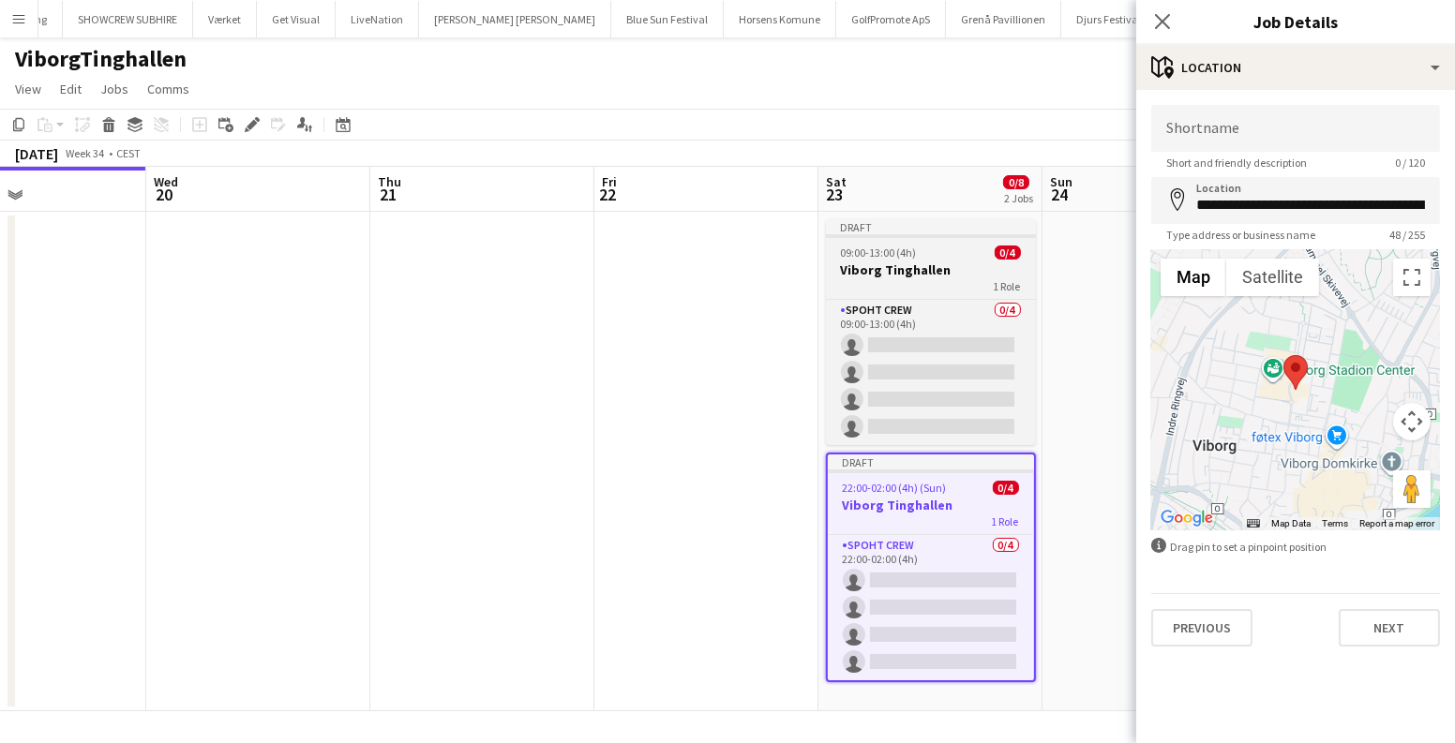
click at [949, 261] on h3 "Viborg Tinghallen" at bounding box center [931, 269] width 210 height 17
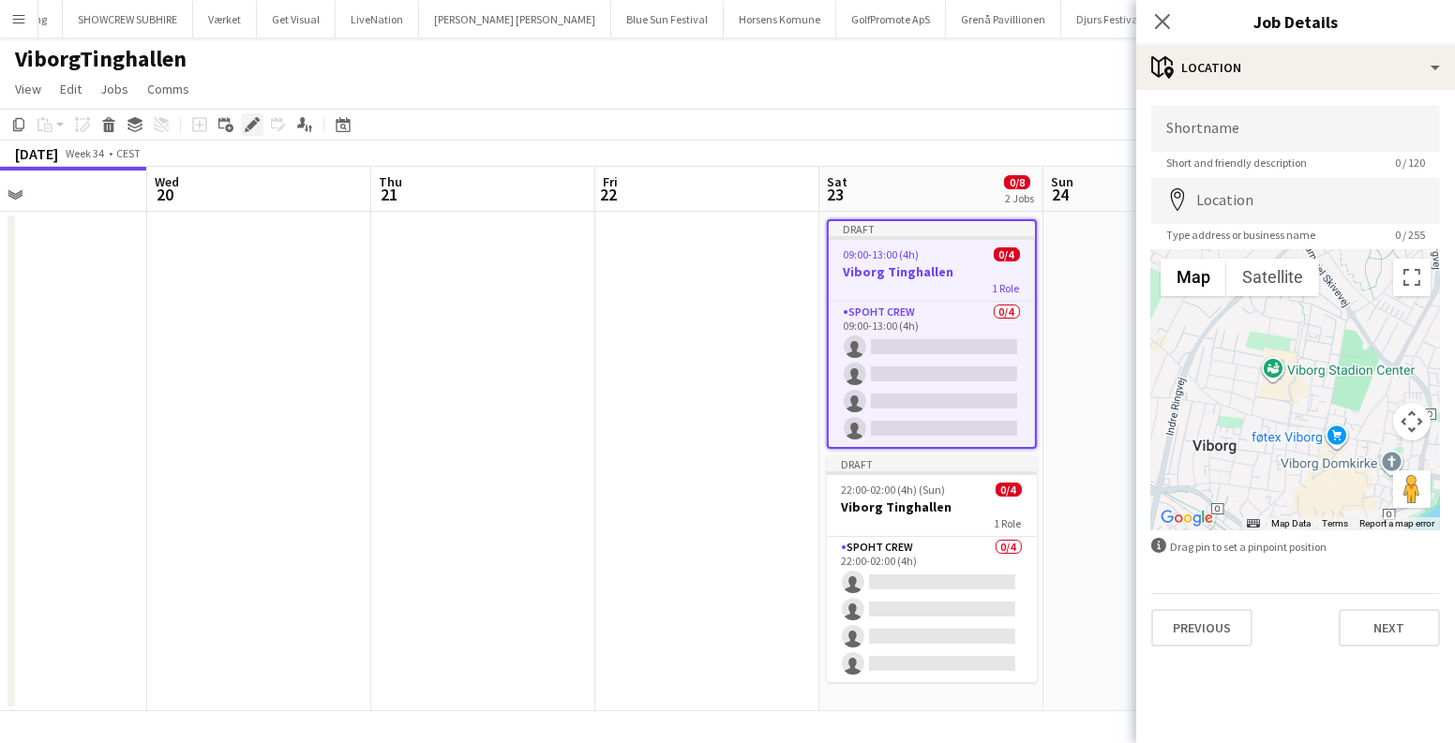
click at [251, 127] on icon at bounding box center [252, 125] width 10 height 10
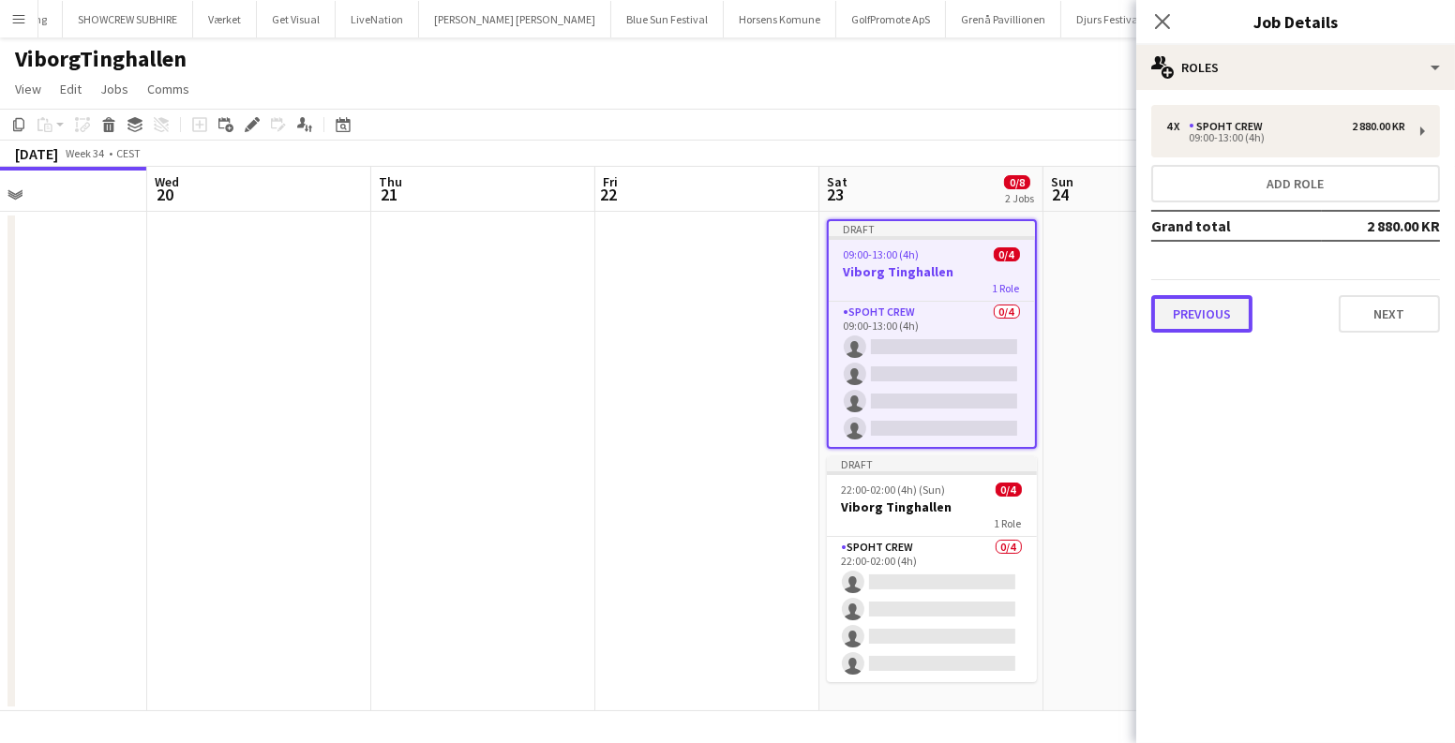
click at [1203, 306] on button "Previous" at bounding box center [1201, 313] width 101 height 37
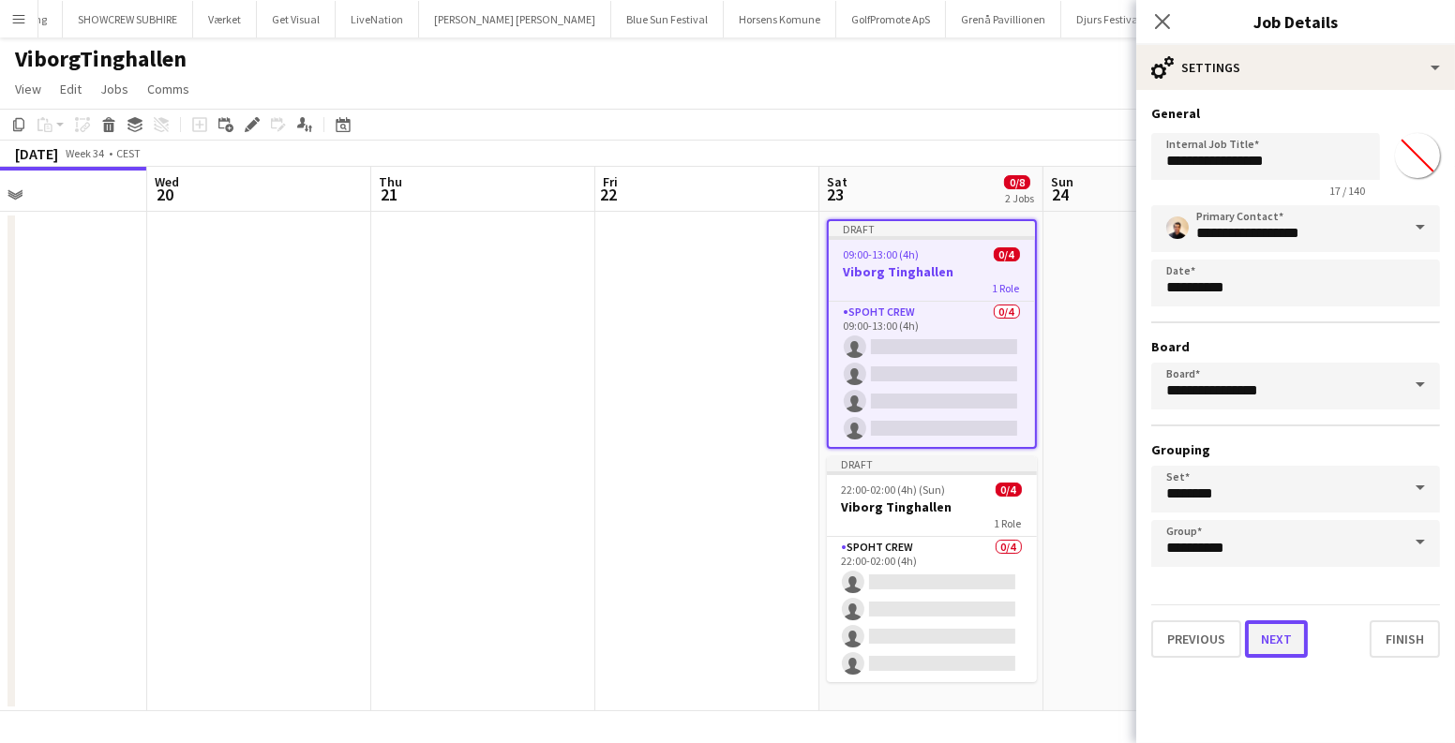
click at [1261, 622] on button "Next" at bounding box center [1276, 638] width 63 height 37
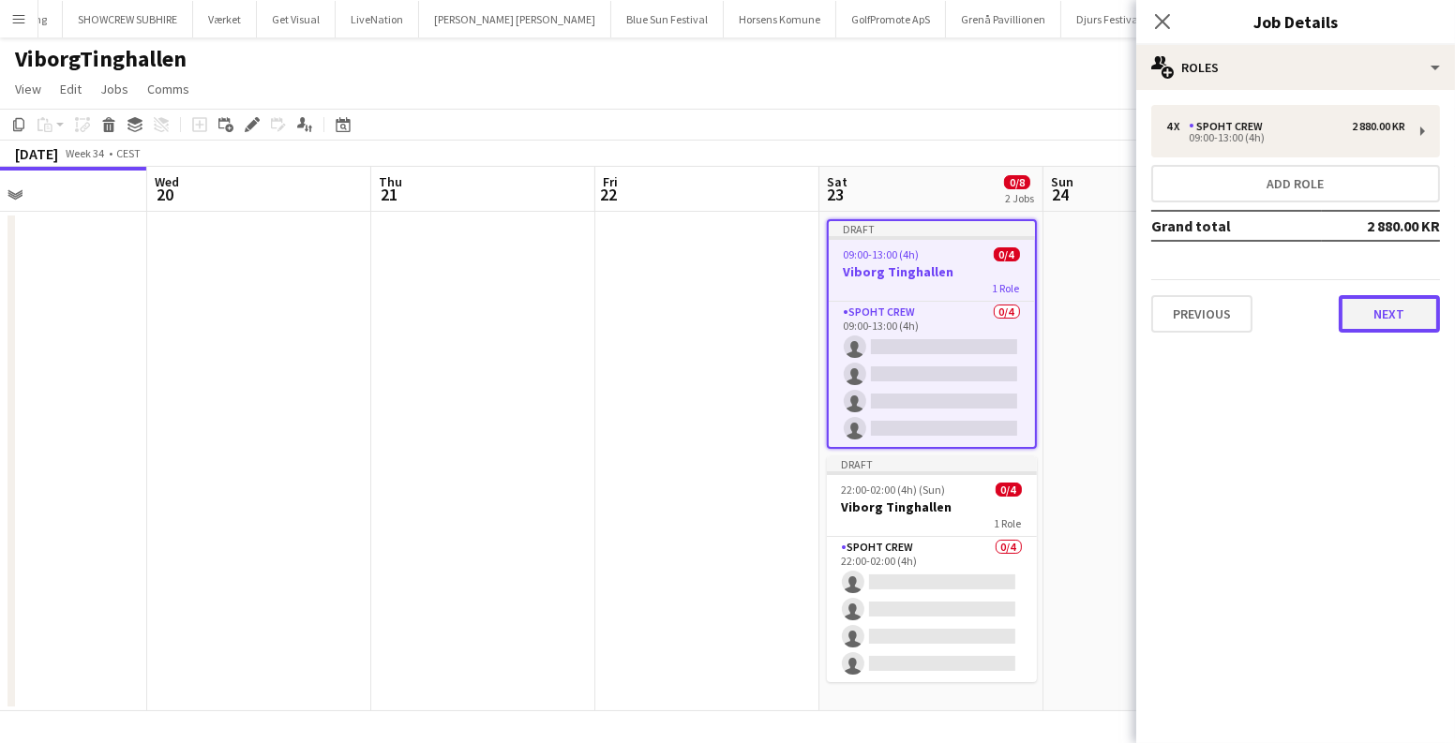
click at [1404, 331] on button "Next" at bounding box center [1388, 313] width 101 height 37
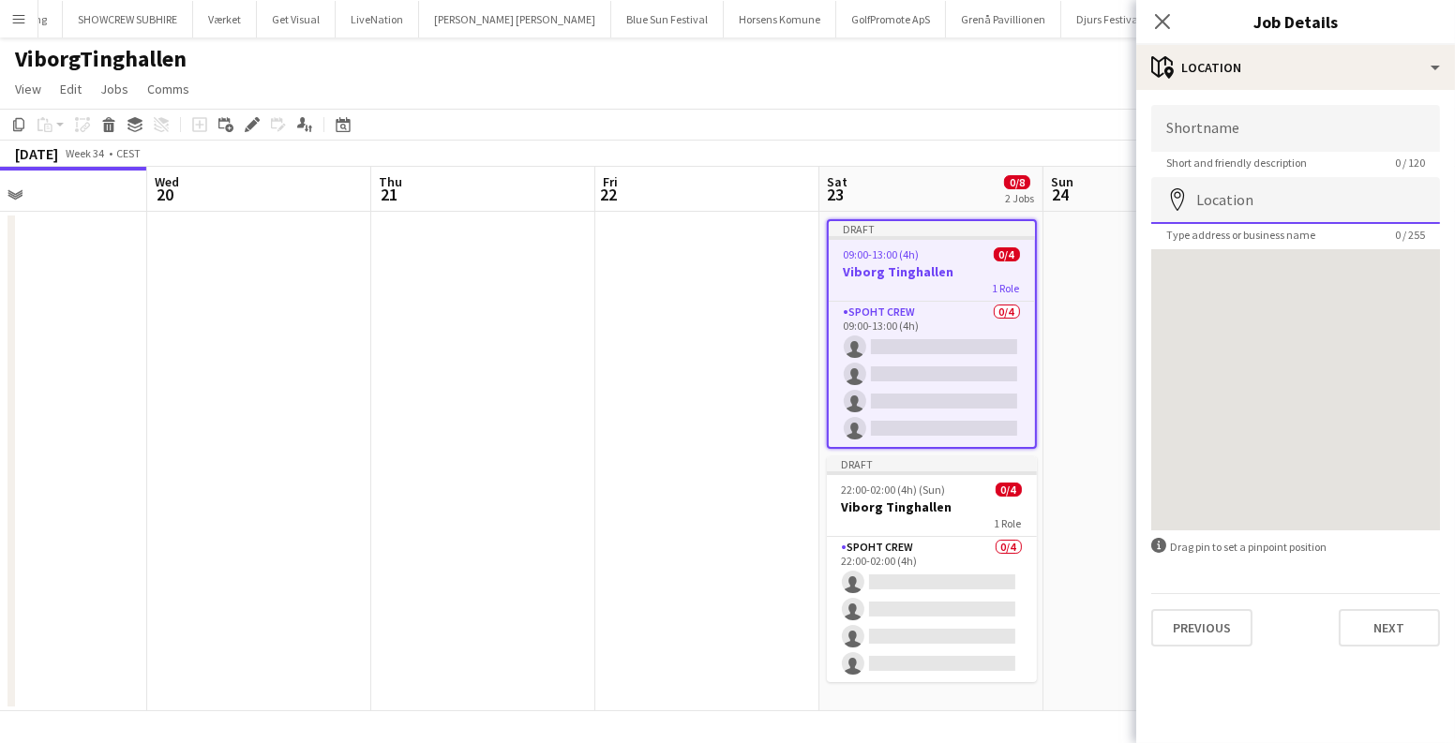
click at [1252, 217] on input "Location" at bounding box center [1295, 200] width 289 height 47
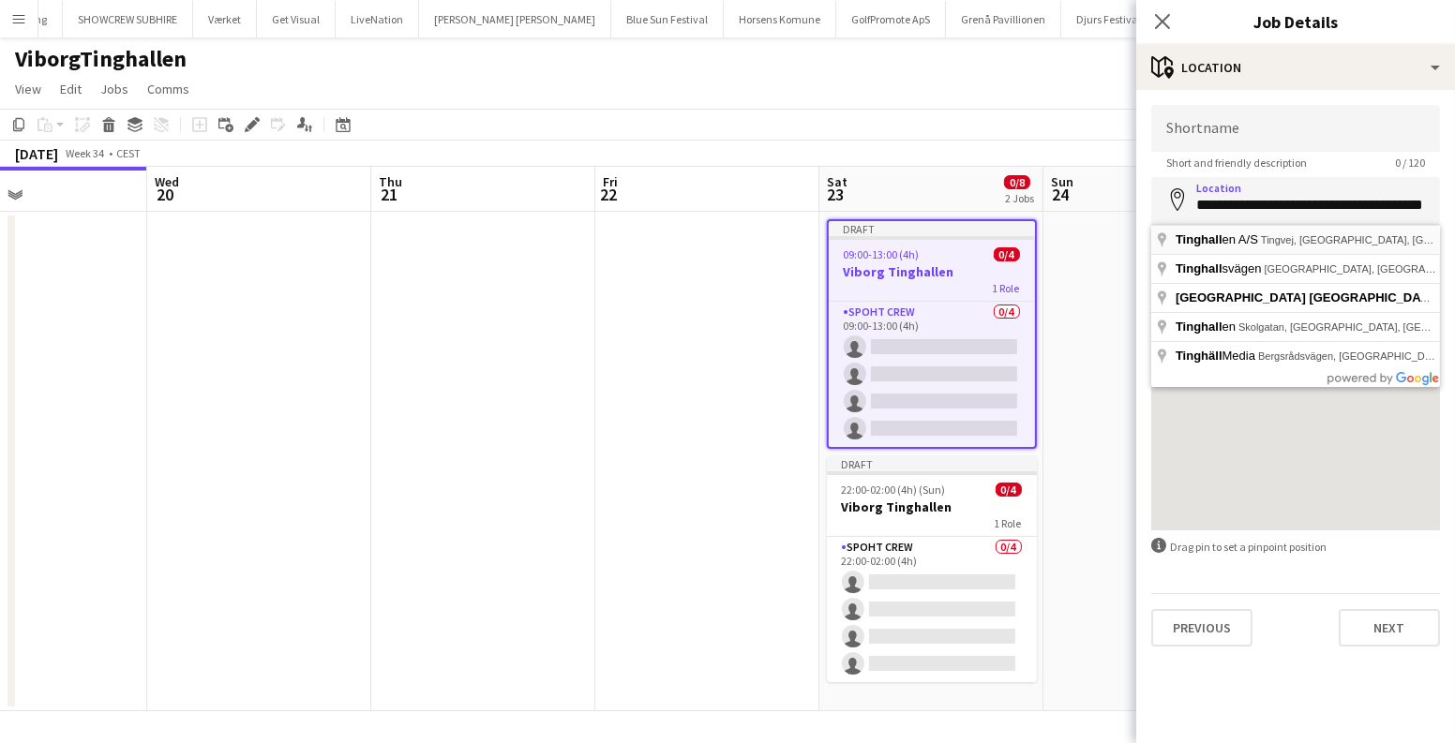
type input "**********"
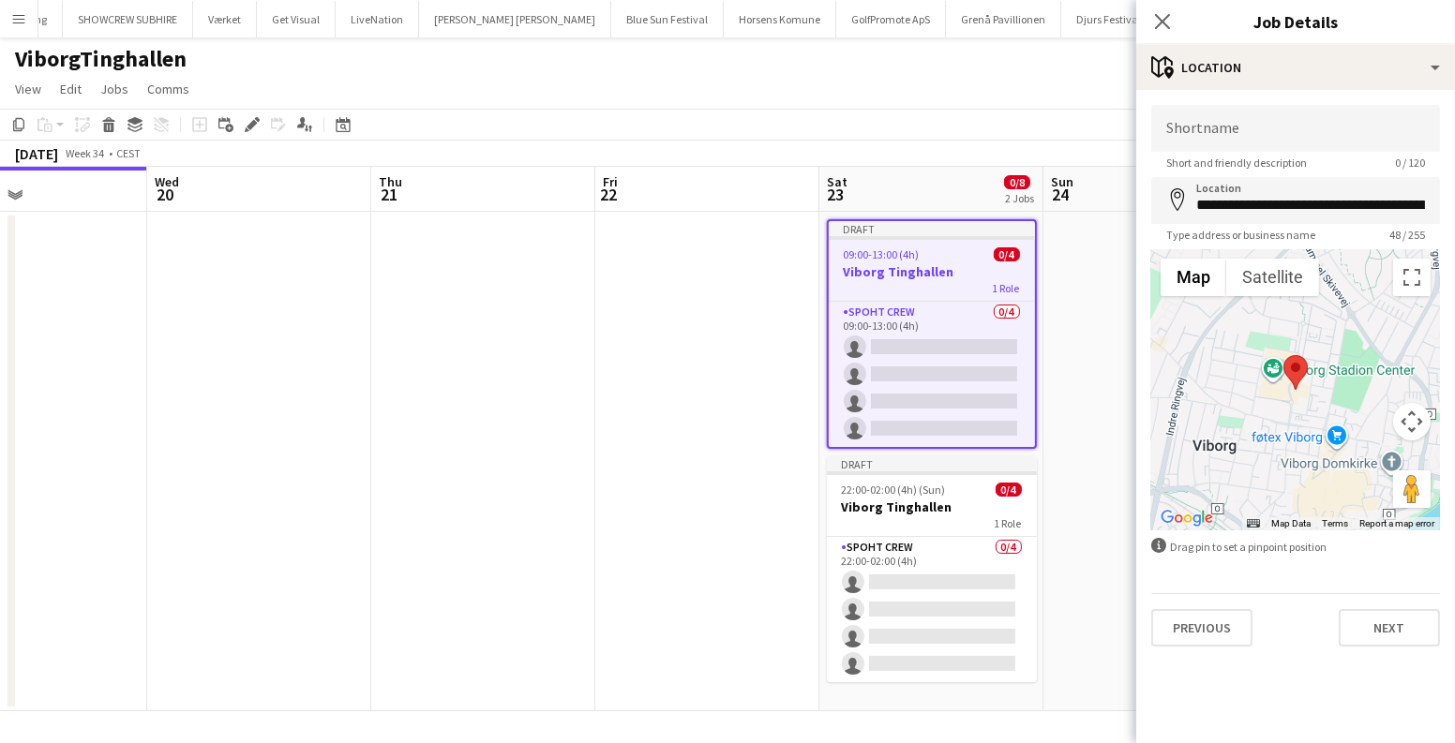
drag, startPoint x: 639, startPoint y: 296, endPoint x: 780, endPoint y: 276, distance: 142.1
click at [639, 296] on app-date-cell at bounding box center [707, 462] width 224 height 500
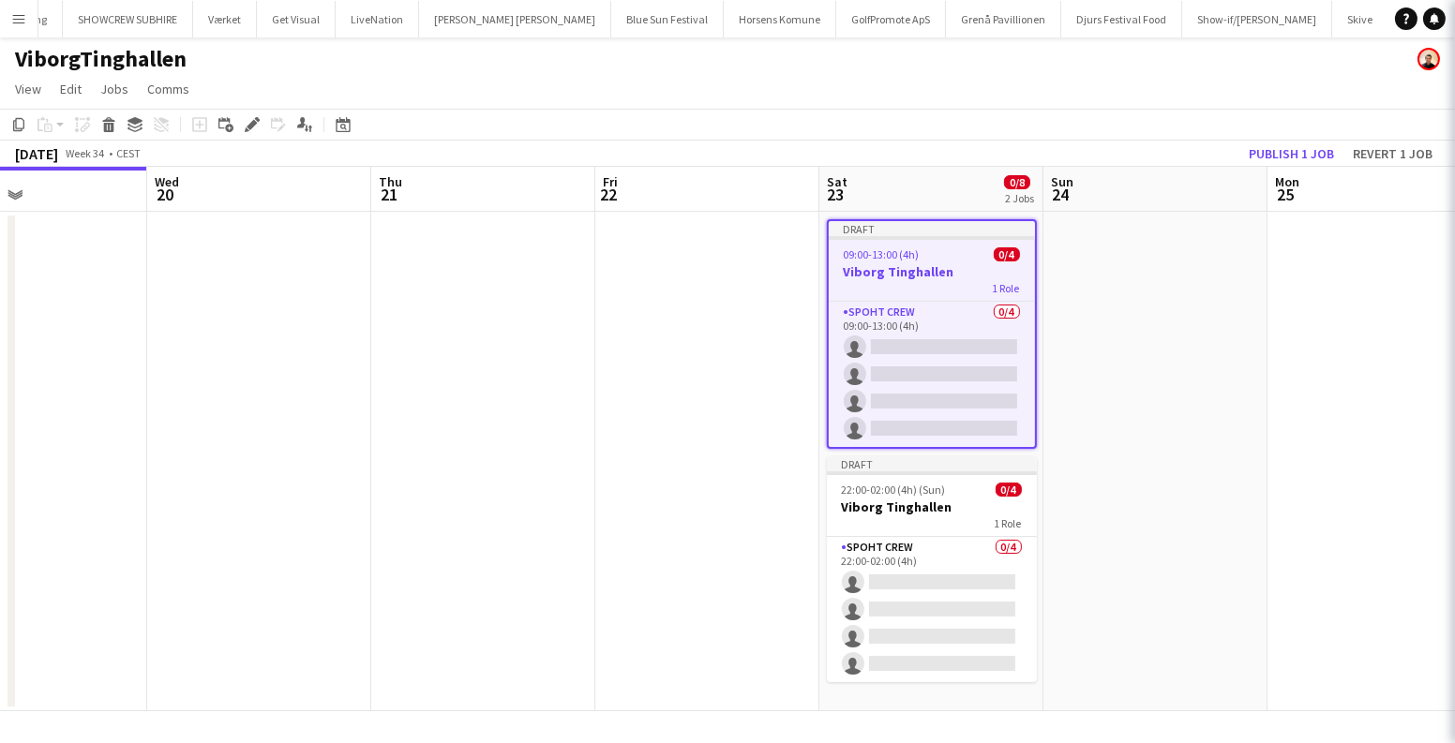
scroll to position [0, 748]
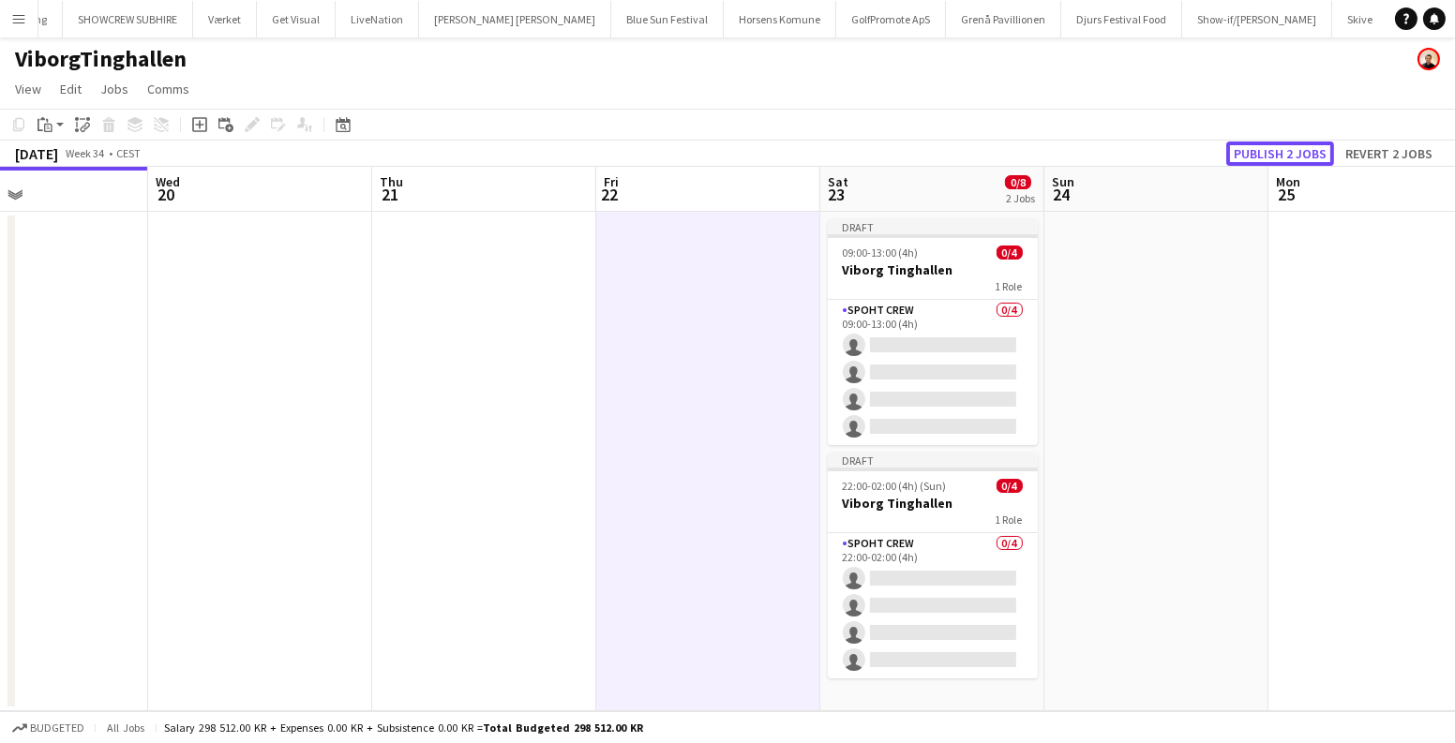
click at [1276, 150] on button "Publish 2 jobs" at bounding box center [1280, 154] width 108 height 24
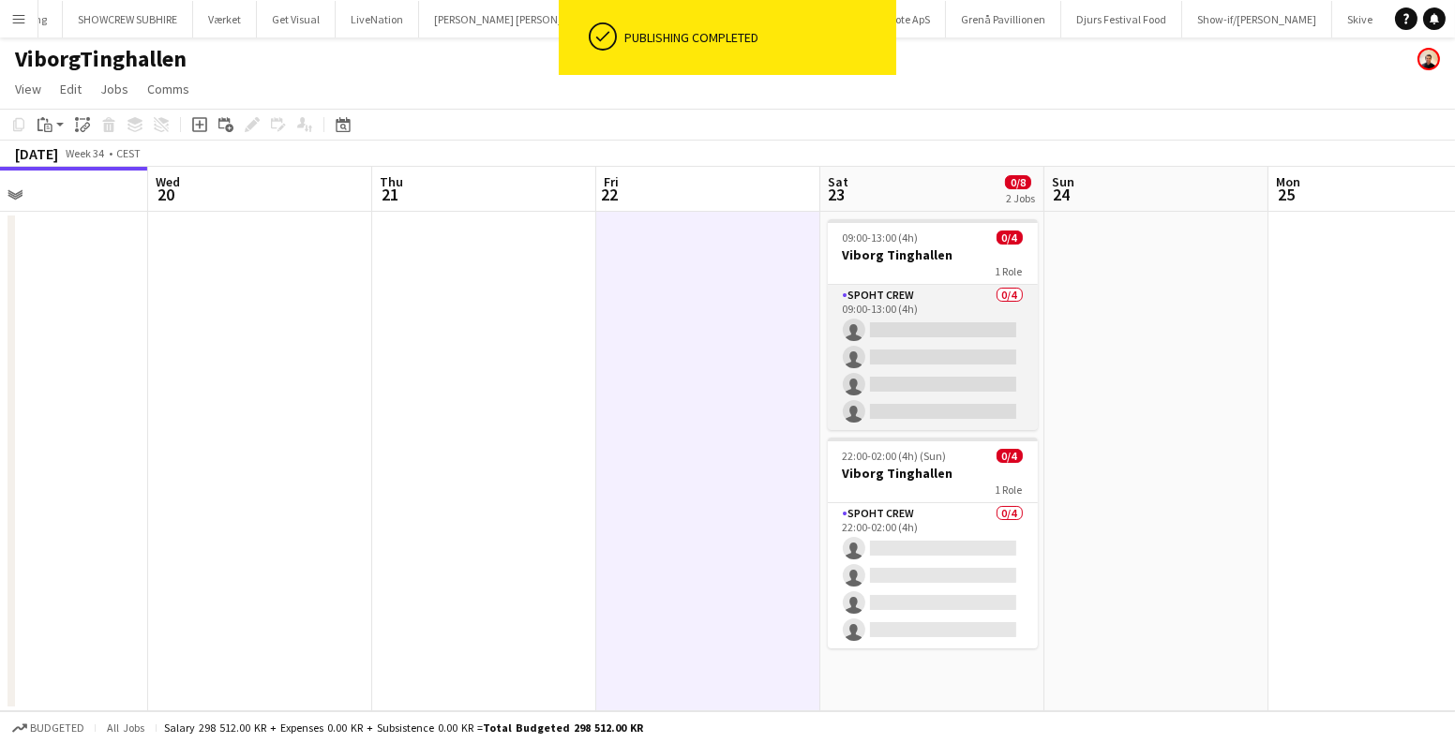
click at [910, 369] on app-card-role "Spoht Crew 0/4 09:00-13:00 (4h) single-neutral-actions single-neutral-actions s…" at bounding box center [933, 357] width 210 height 145
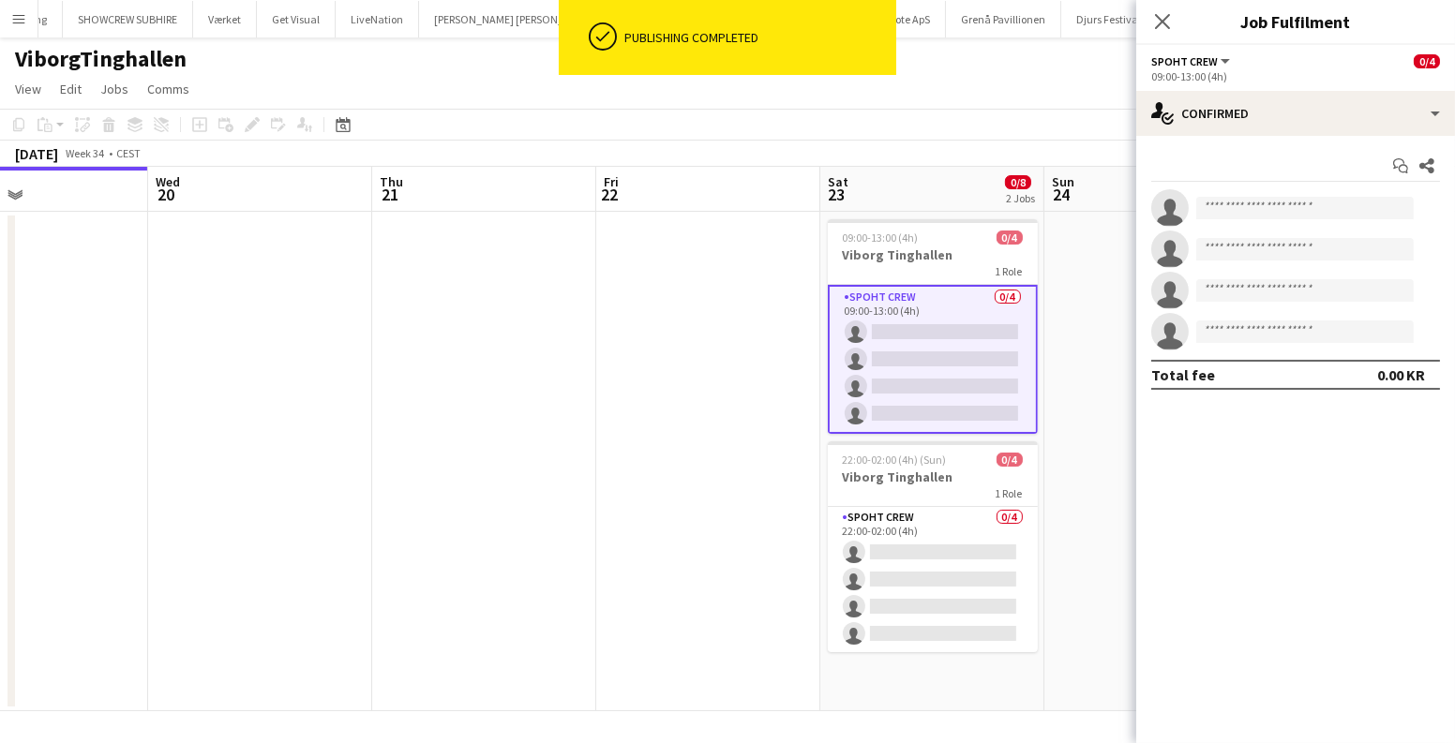
drag, startPoint x: 18, startPoint y: 13, endPoint x: 17, endPoint y: 23, distance: 10.4
click at [17, 12] on app-icon "Menu" at bounding box center [18, 18] width 15 height 15
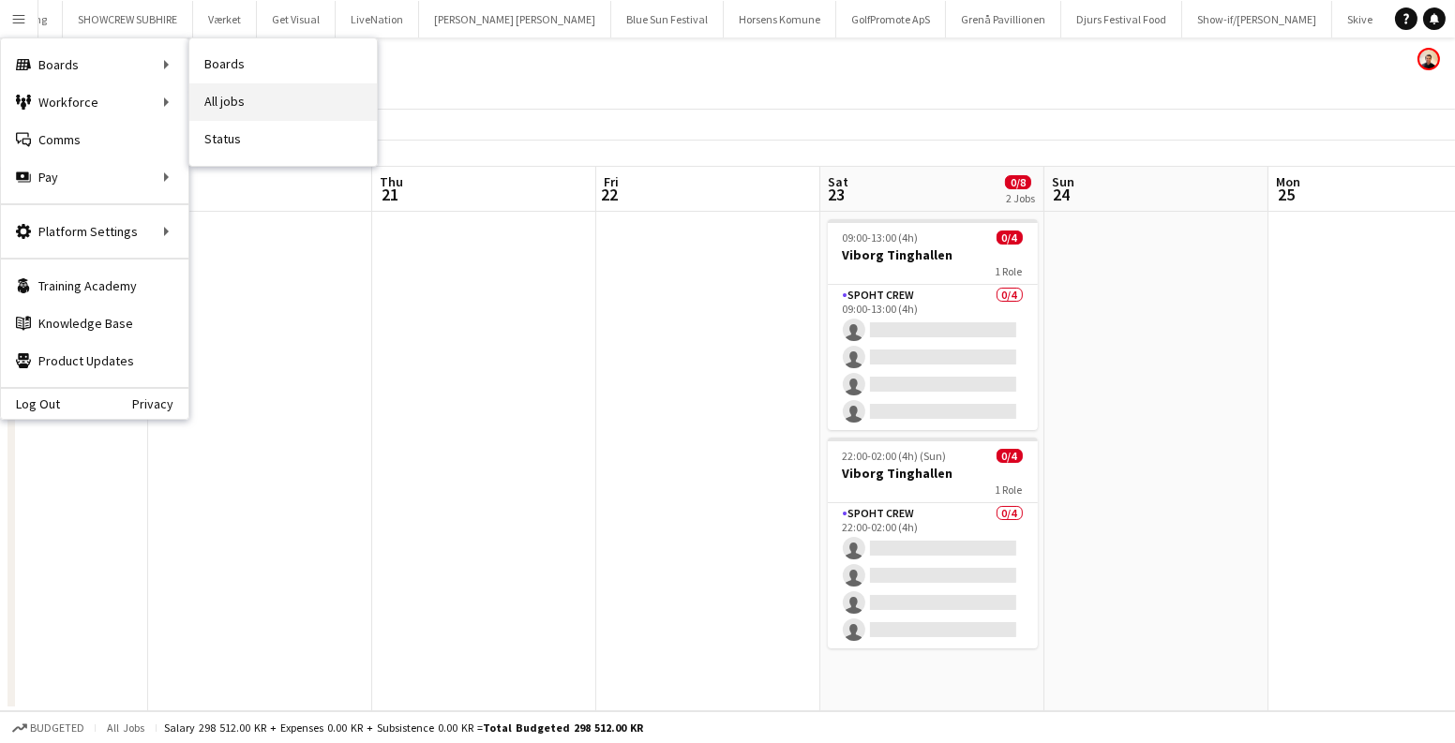
click at [230, 87] on link "All jobs" at bounding box center [282, 101] width 187 height 37
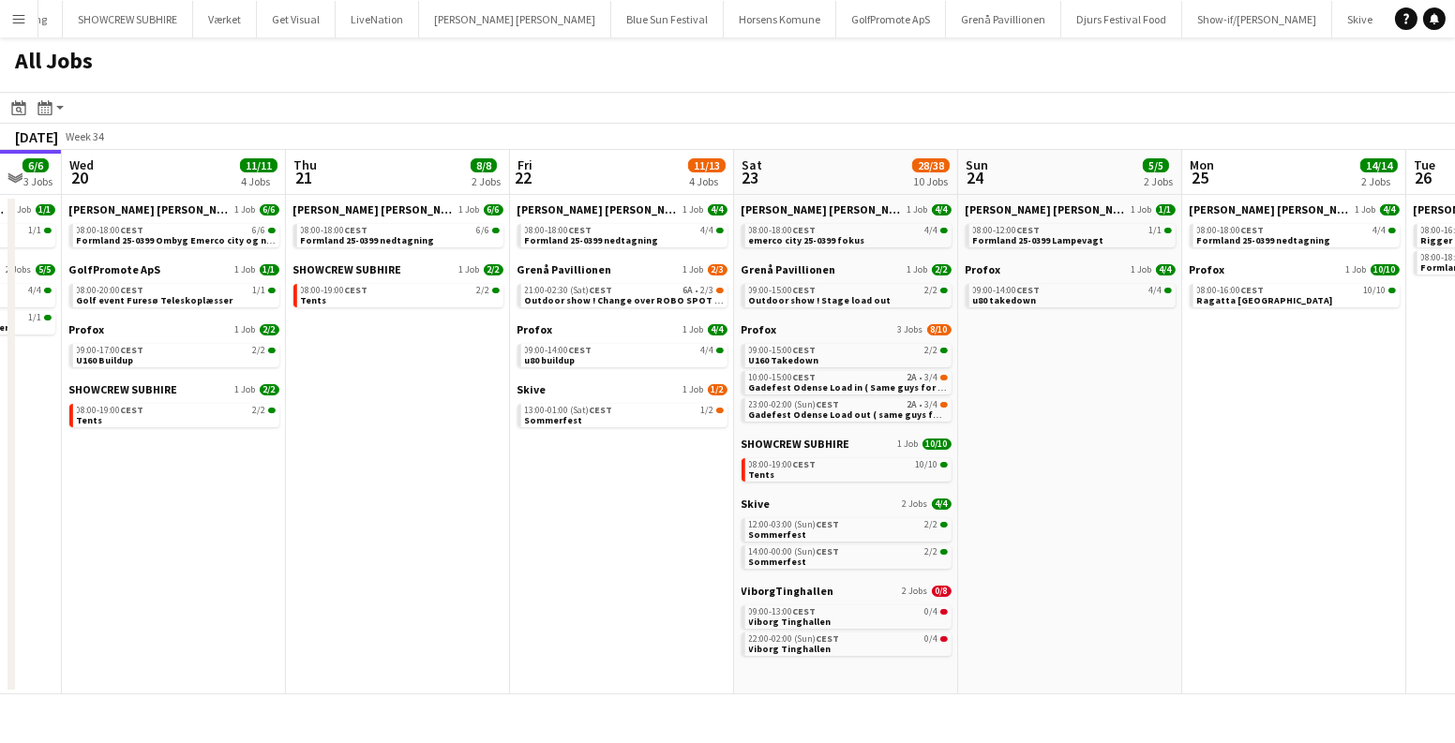
scroll to position [0, 658]
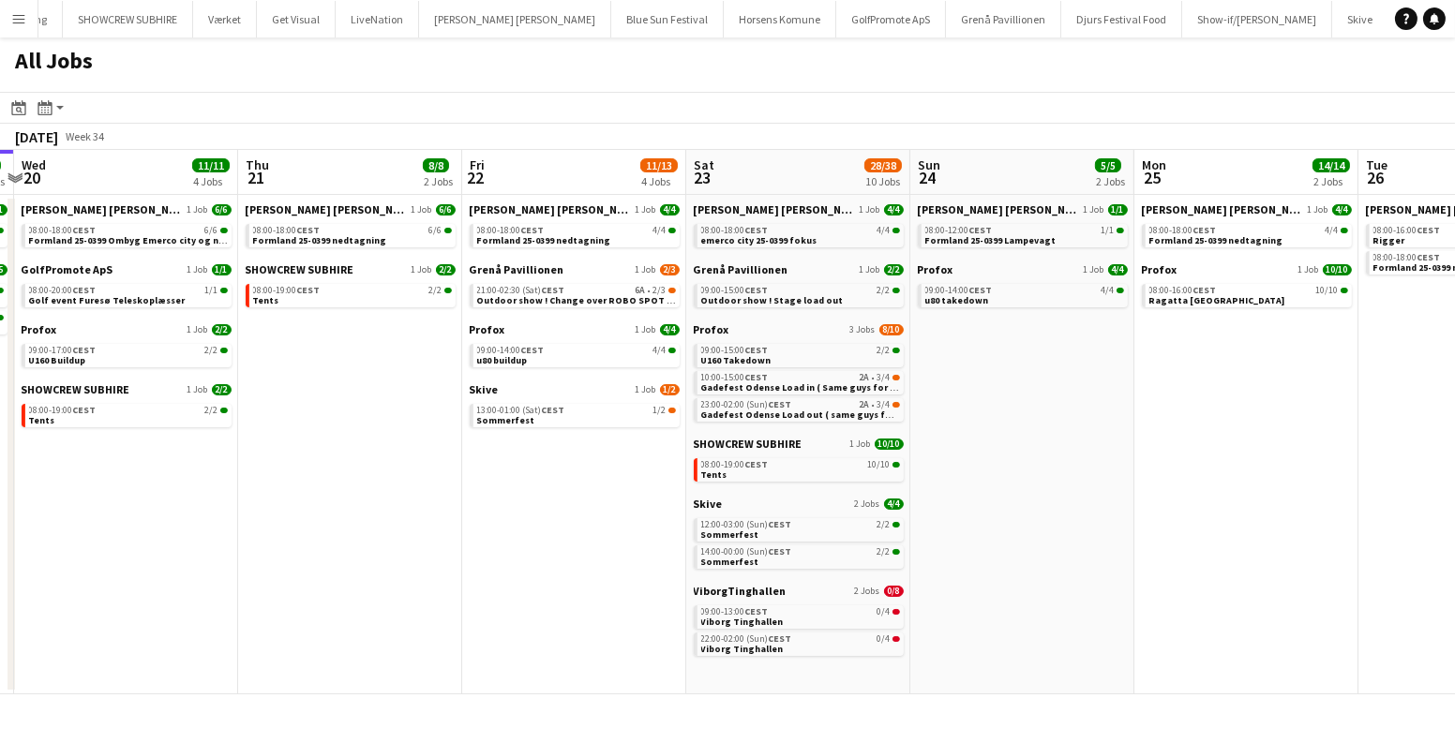
drag, startPoint x: 1301, startPoint y: 485, endPoint x: 917, endPoint y: 462, distance: 384.9
click at [917, 462] on app-calendar-viewport "Sun 17 12/13 4 Jobs Mon 18 14/14 4 Jobs Tue 19 6/6 3 Jobs Wed 20 11/11 4 Jobs T…" at bounding box center [727, 422] width 1455 height 545
click at [758, 618] on span "Viborg Tinghallen" at bounding box center [742, 622] width 82 height 12
click at [786, 458] on link "08:00-19:00 CEST 10/10 Tents" at bounding box center [800, 469] width 199 height 22
click at [641, 298] on span "Outdoor show ! Change over ROBO SPOT Follow spot / Load out" at bounding box center [623, 300] width 293 height 12
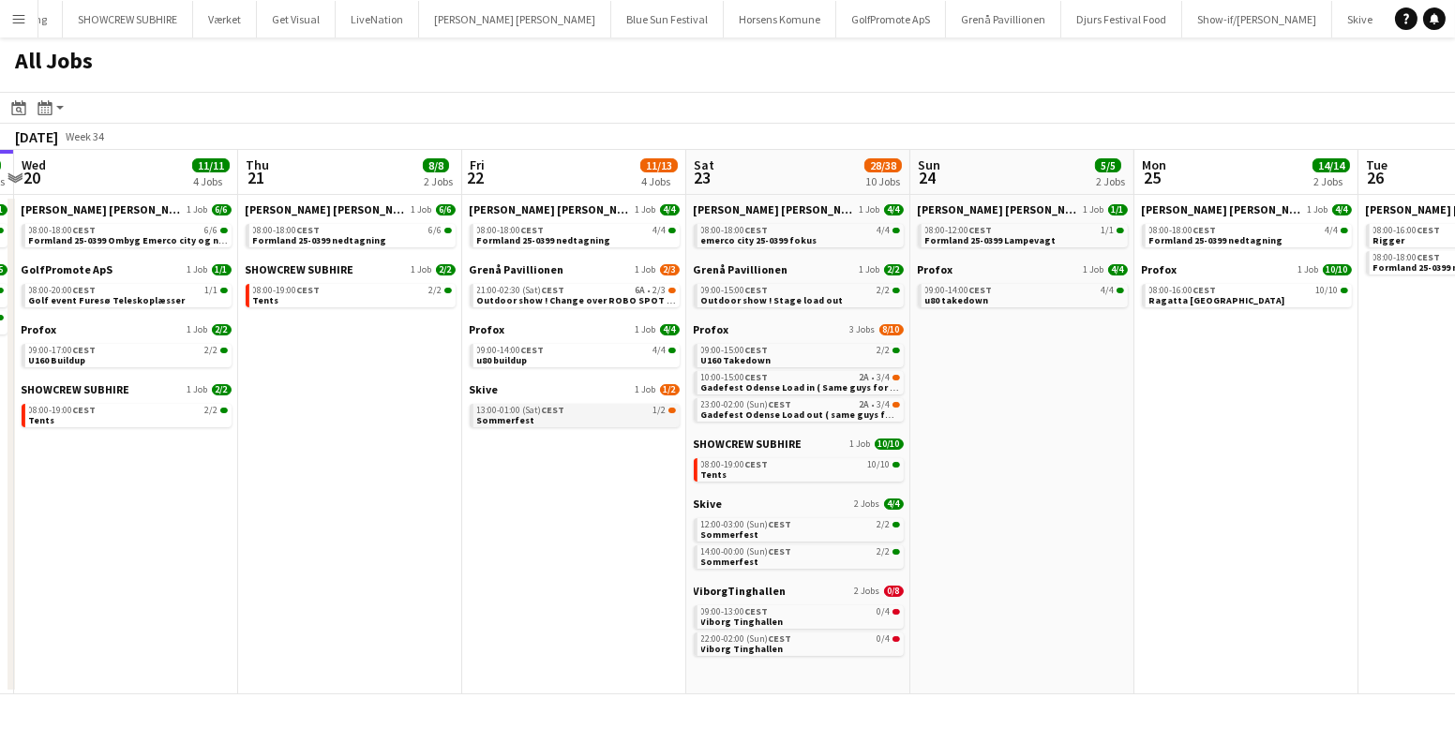
click at [563, 409] on span "CEST" at bounding box center [553, 410] width 23 height 12
click at [572, 353] on div "09:00-14:00 CEST 4/4" at bounding box center [576, 350] width 199 height 9
click at [799, 475] on link "08:00-19:00 CEST 10/10 Tents" at bounding box center [800, 469] width 199 height 22
click at [573, 415] on link "13:00-01:00 (Sat) CEST 1/2 Sommerfest" at bounding box center [576, 415] width 199 height 22
click at [804, 382] on span "Gadefest Odense Load in ( Same guys for all 4 dates )" at bounding box center [821, 387] width 241 height 12
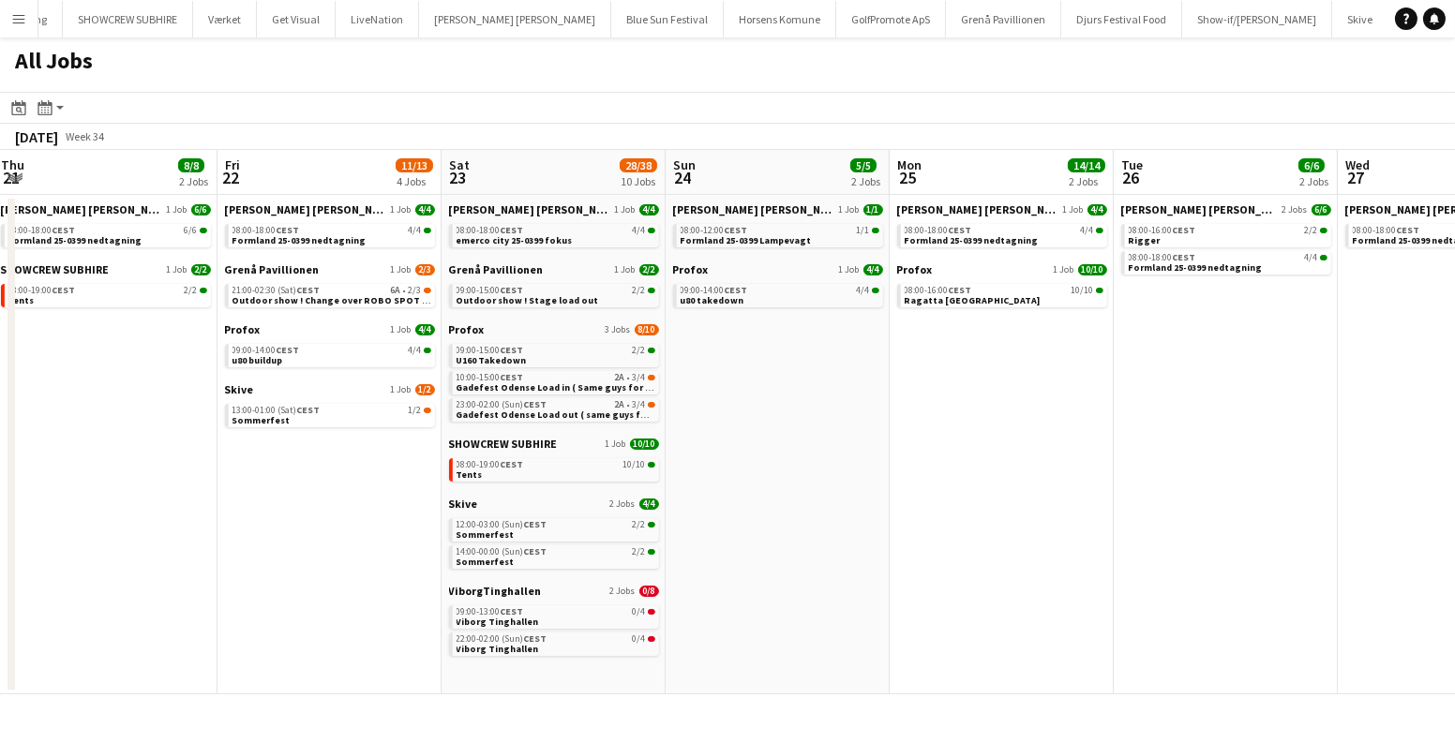
click at [449, 406] on app-all-jobs "All Jobs Date picker AUG 2025 AUG 2025 Monday M Tuesday T Wednesday W Thursday …" at bounding box center [727, 365] width 1455 height 657
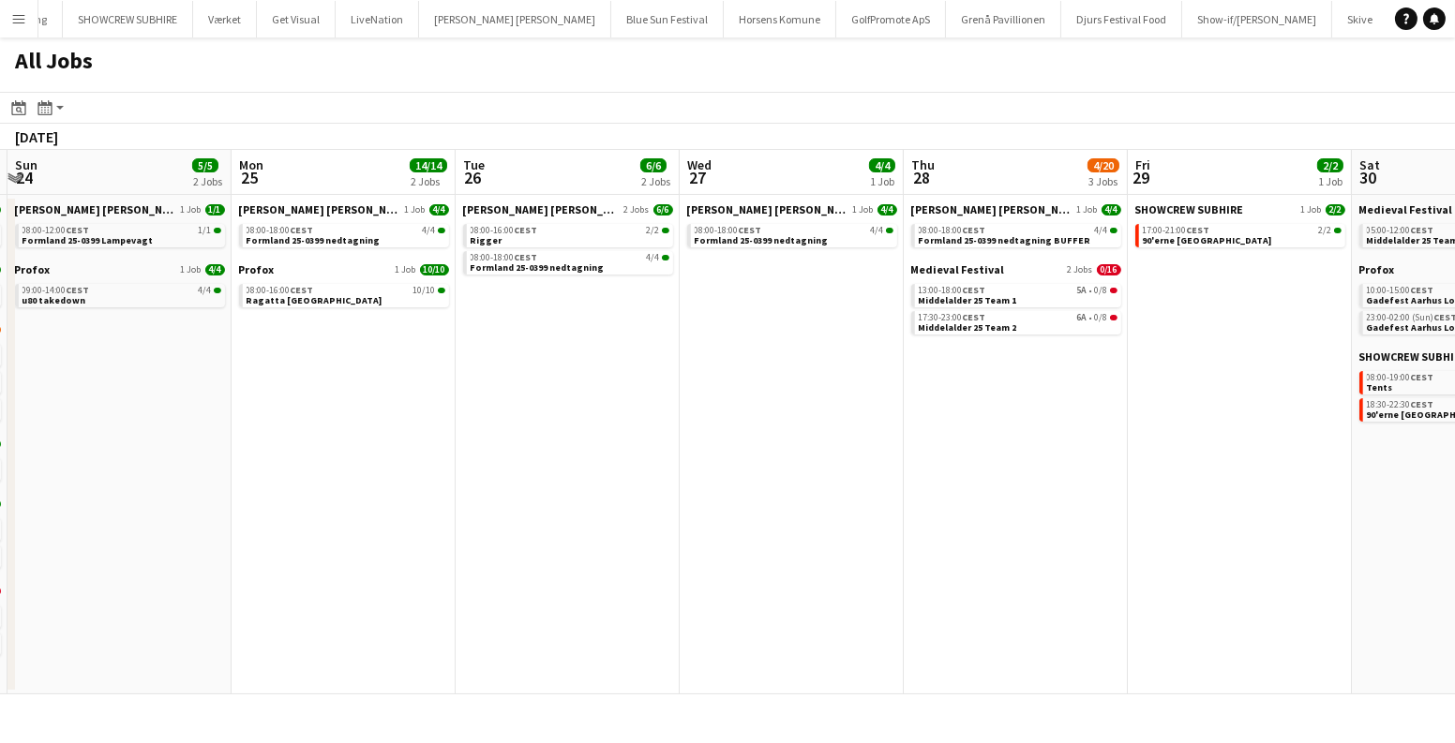
scroll to position [0, 796]
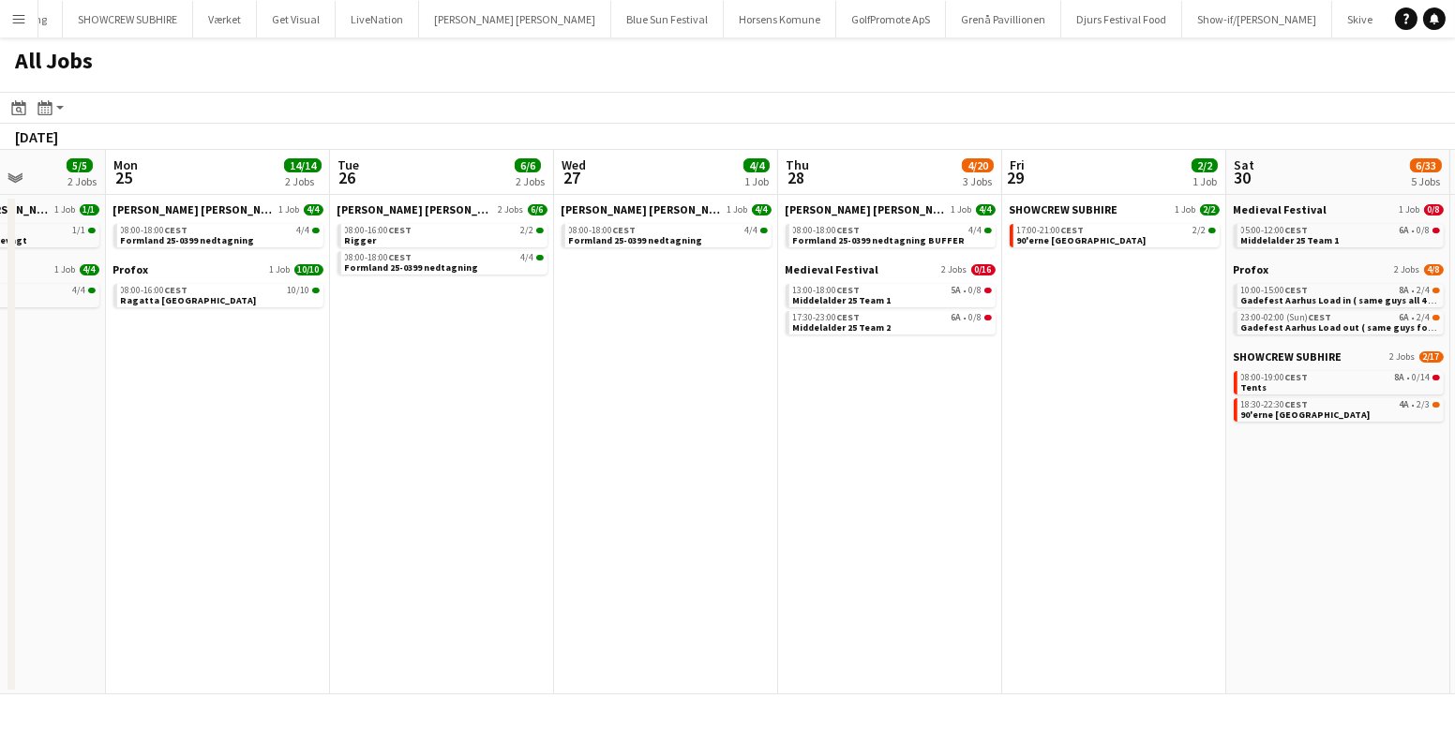
drag, startPoint x: 949, startPoint y: 427, endPoint x: 411, endPoint y: 437, distance: 537.1
click at [411, 437] on app-calendar-viewport "Thu 21 8/8 2 Jobs Fri 22 11/13 4 Jobs Sat 23 28/38 10 Jobs Sun 24 5/5 2 Jobs Mo…" at bounding box center [727, 422] width 1455 height 545
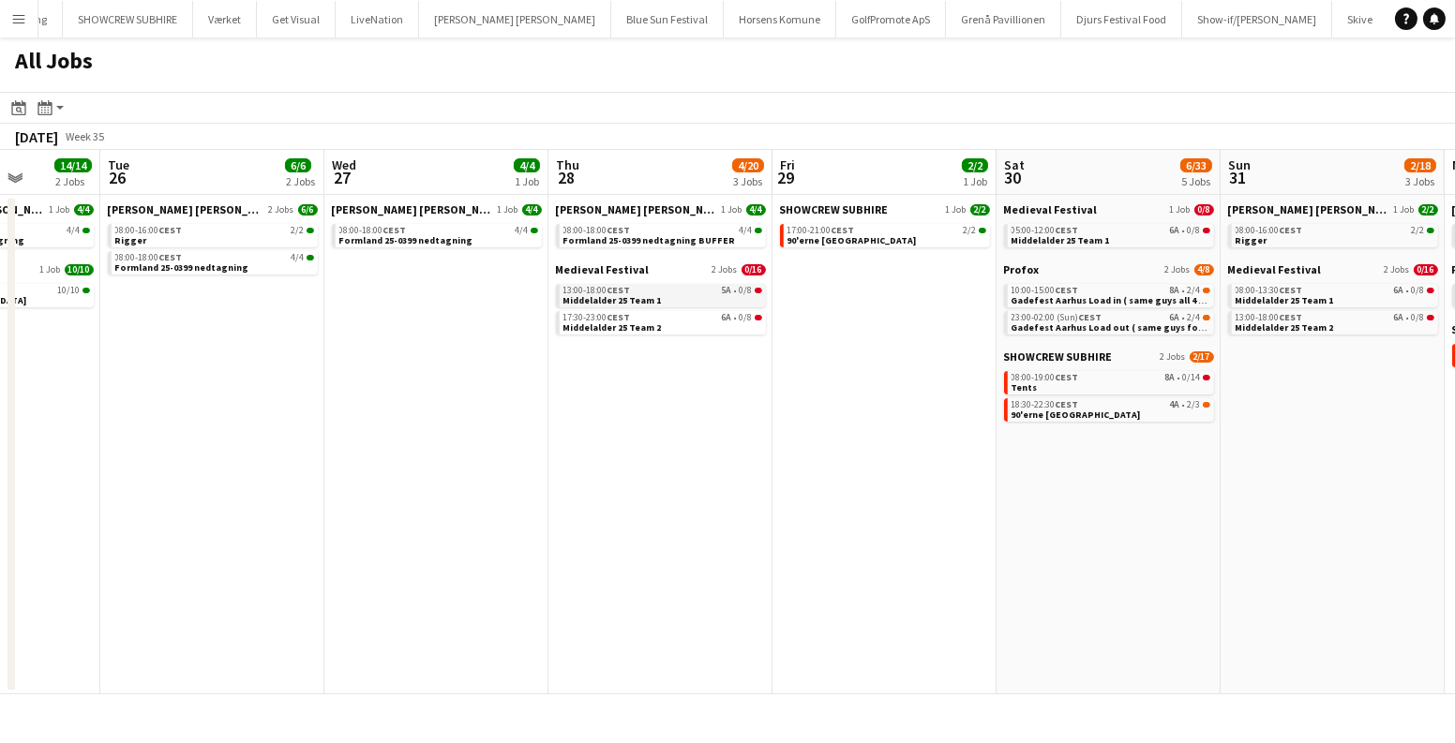
click at [679, 296] on link "13:00-18:00 CEST 5A • 0/8 Middelalder 25 Team 1" at bounding box center [662, 295] width 199 height 22
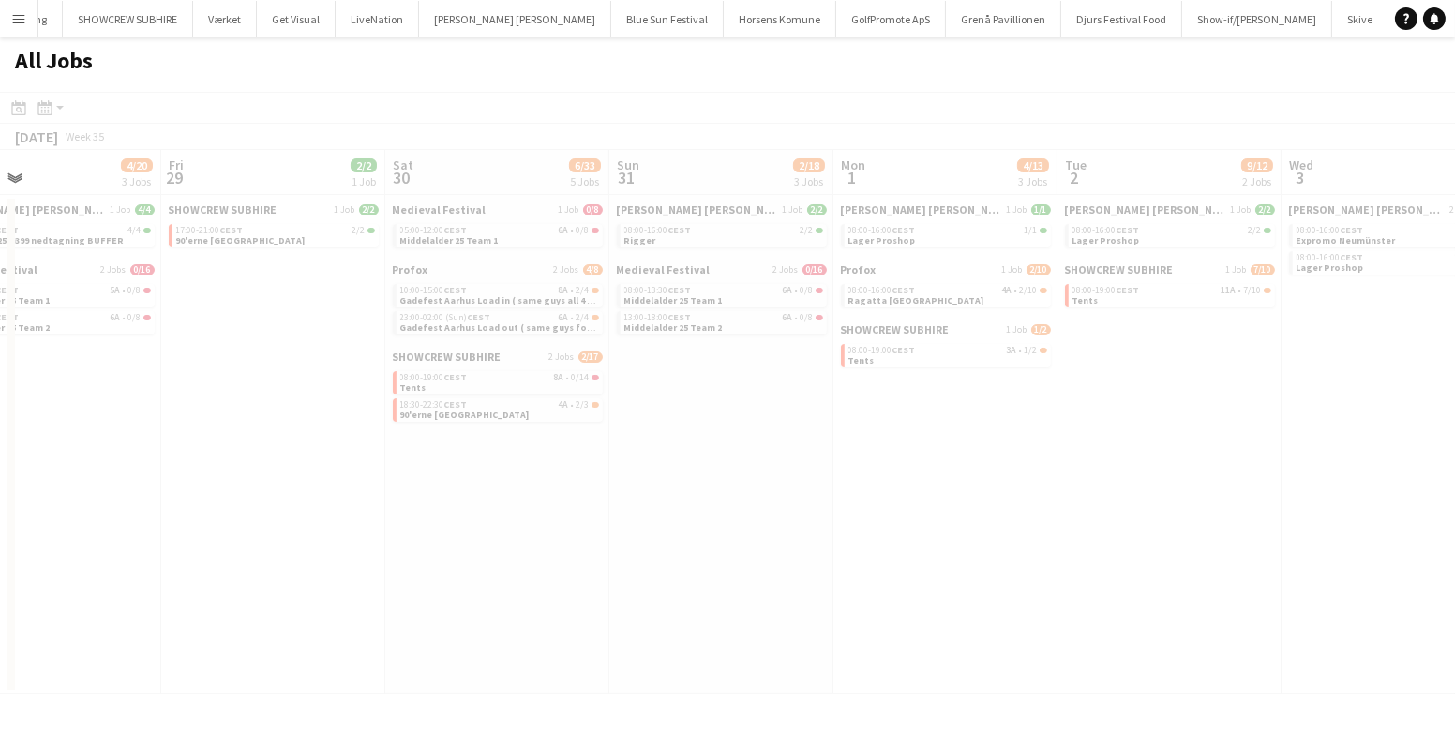
drag, startPoint x: 942, startPoint y: 398, endPoint x: 320, endPoint y: 446, distance: 624.2
click at [280, 447] on app-calendar-viewport "Tue 26 6/6 2 Jobs Wed 27 4/4 1 Job Thu 28 4/20 3 Jobs Fri 29 2/2 1 Job Sat 30 6…" at bounding box center [727, 422] width 1455 height 545
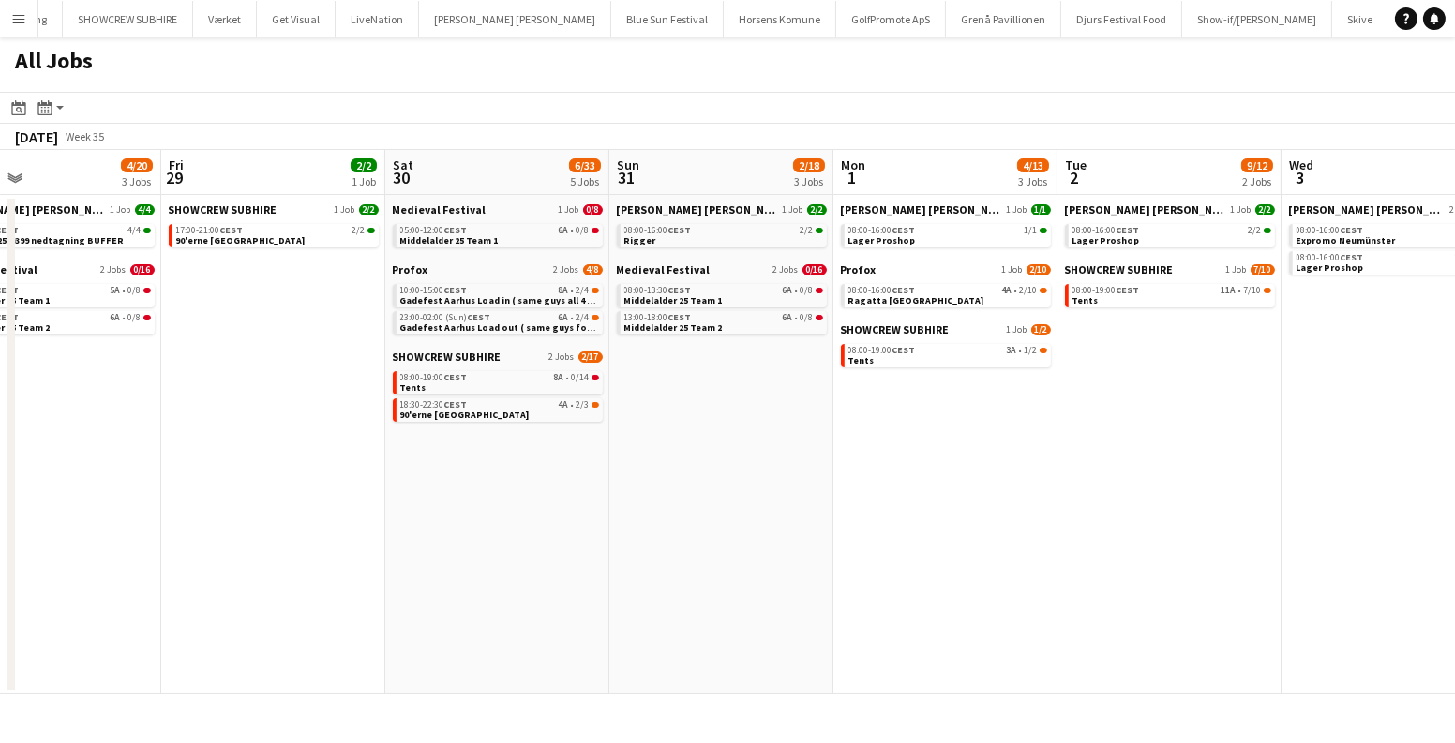
click at [964, 458] on app-calendar-viewport "Tue 26 6/6 2 Jobs Wed 27 4/4 1 Job Thu 28 4/20 3 Jobs Fri 29 2/2 1 Job Sat 30 6…" at bounding box center [727, 422] width 1455 height 545
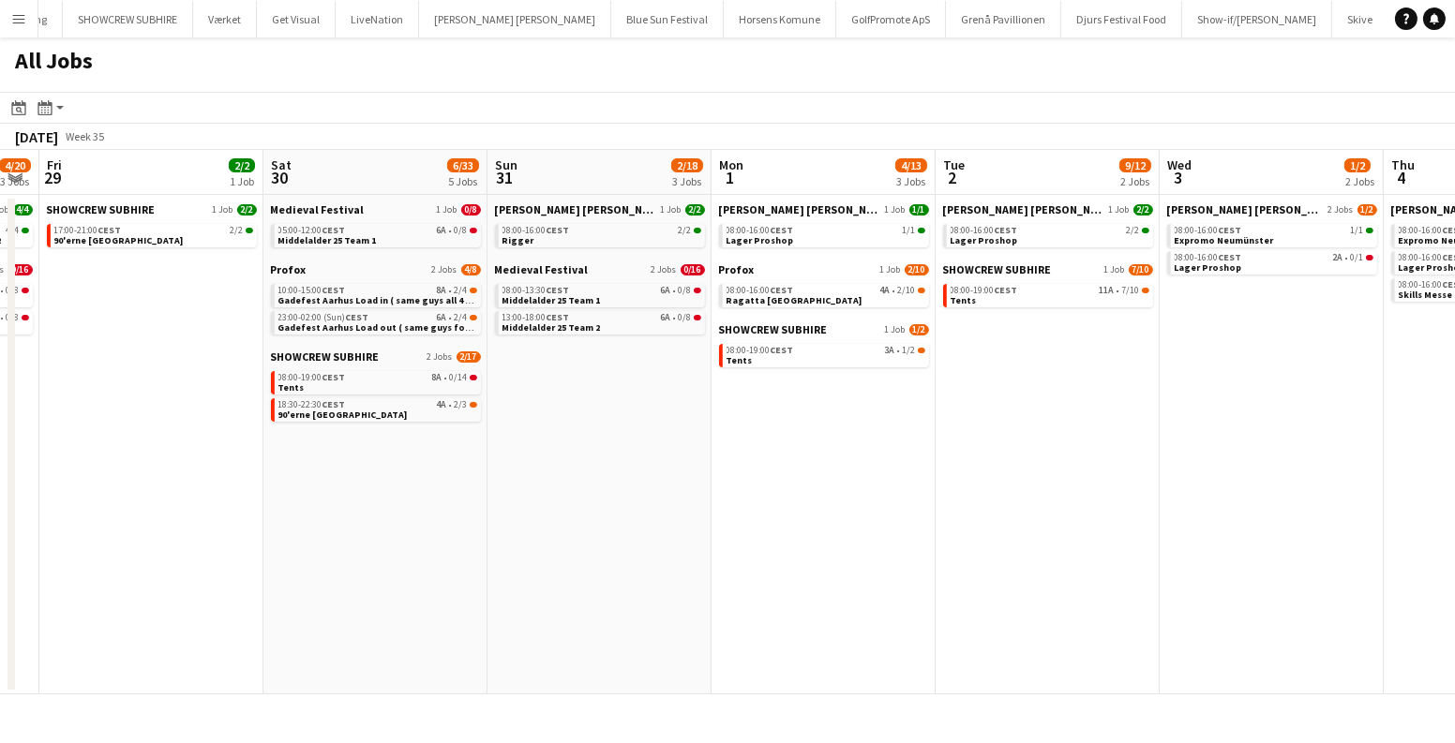
click at [569, 479] on app-calendar-viewport "Tue 26 6/6 2 Jobs Wed 27 4/4 1 Job Thu 28 4/20 3 Jobs Fri 29 2/2 1 Job Sat 30 6…" at bounding box center [727, 422] width 1455 height 545
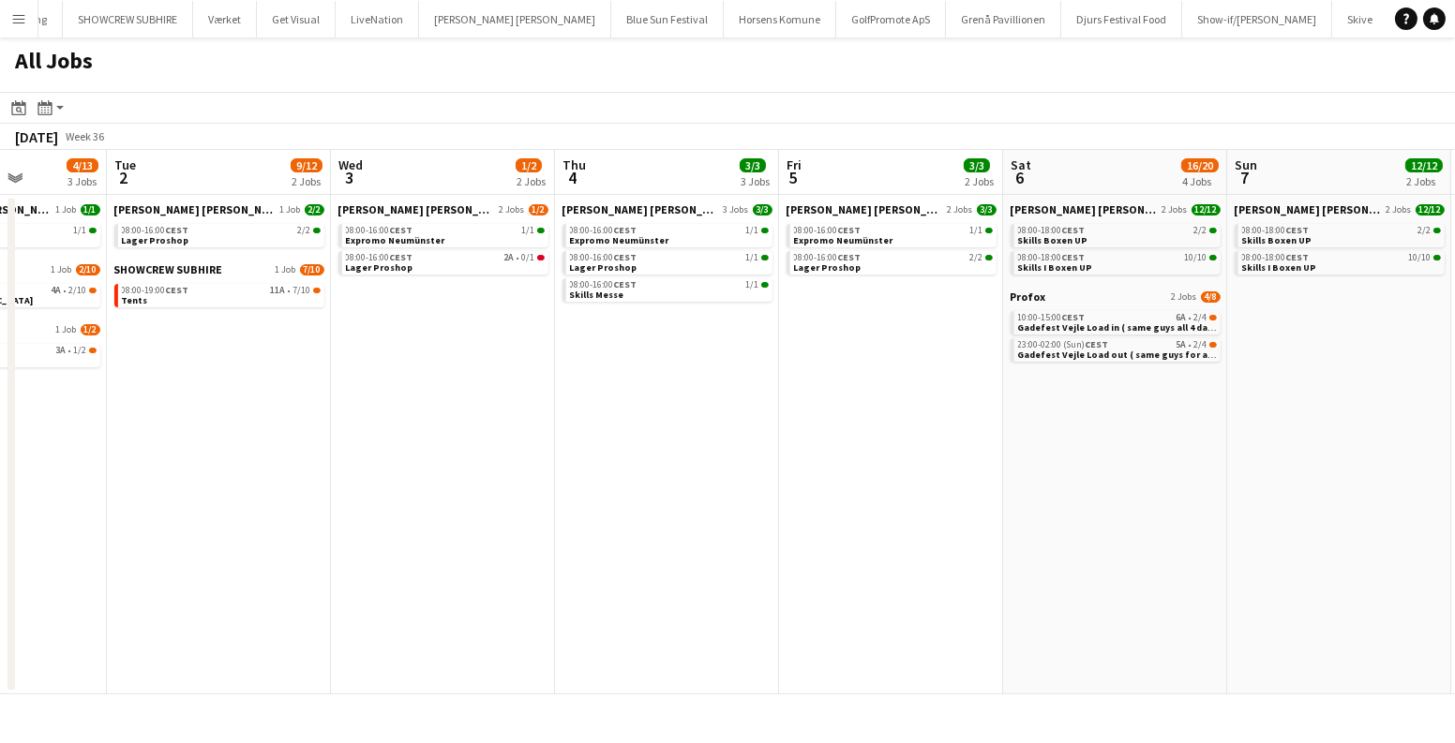
drag, startPoint x: 1062, startPoint y: 485, endPoint x: 253, endPoint y: 491, distance: 808.9
click at [253, 491] on app-calendar-viewport "Fri 29 2/2 1 Job Sat 30 6/33 5 Jobs Sun 31 2/18 3 Jobs Mon 1 4/13 3 Jobs Tue 2 …" at bounding box center [727, 422] width 1455 height 545
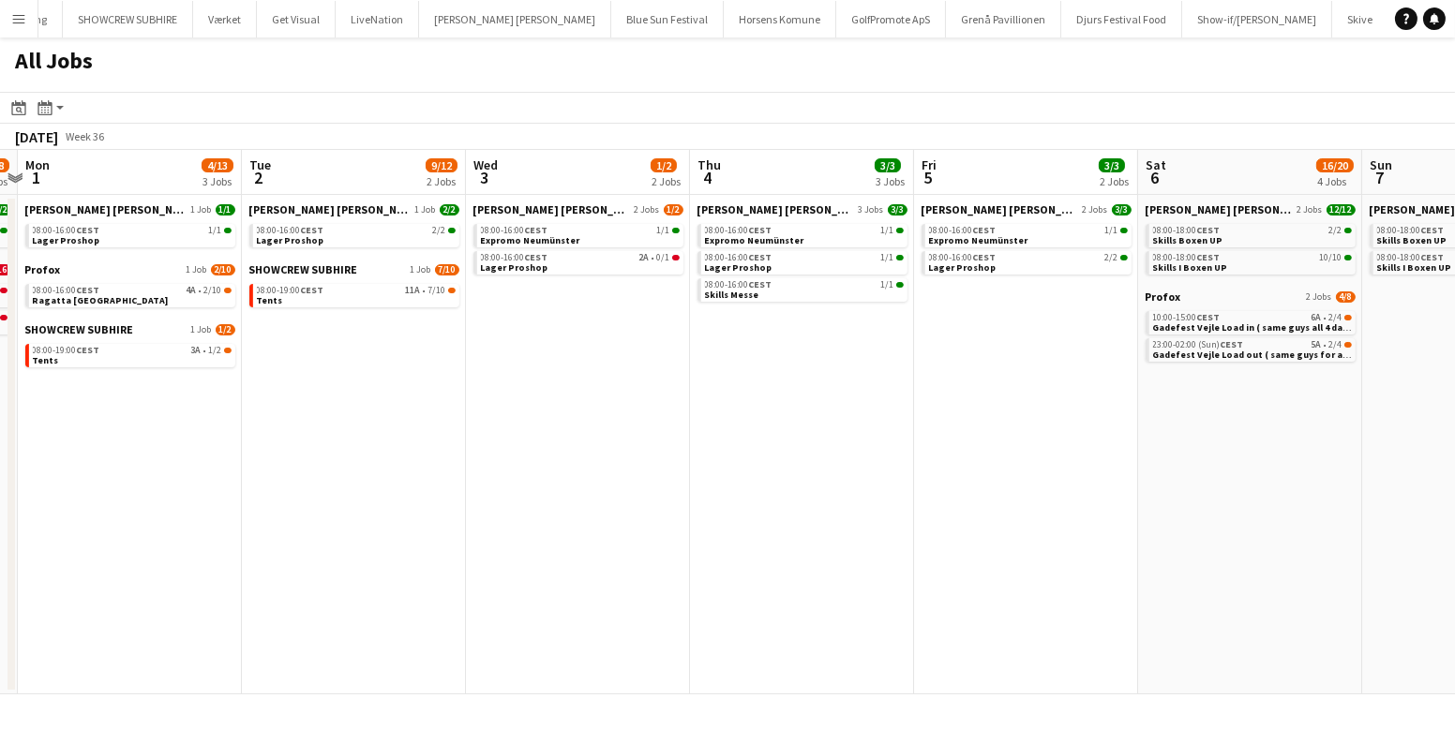
click at [701, 486] on app-all-jobs "All Jobs Date picker AUG 2025 AUG 2025 Monday M Tuesday T Wednesday W Thursday …" at bounding box center [727, 365] width 1455 height 657
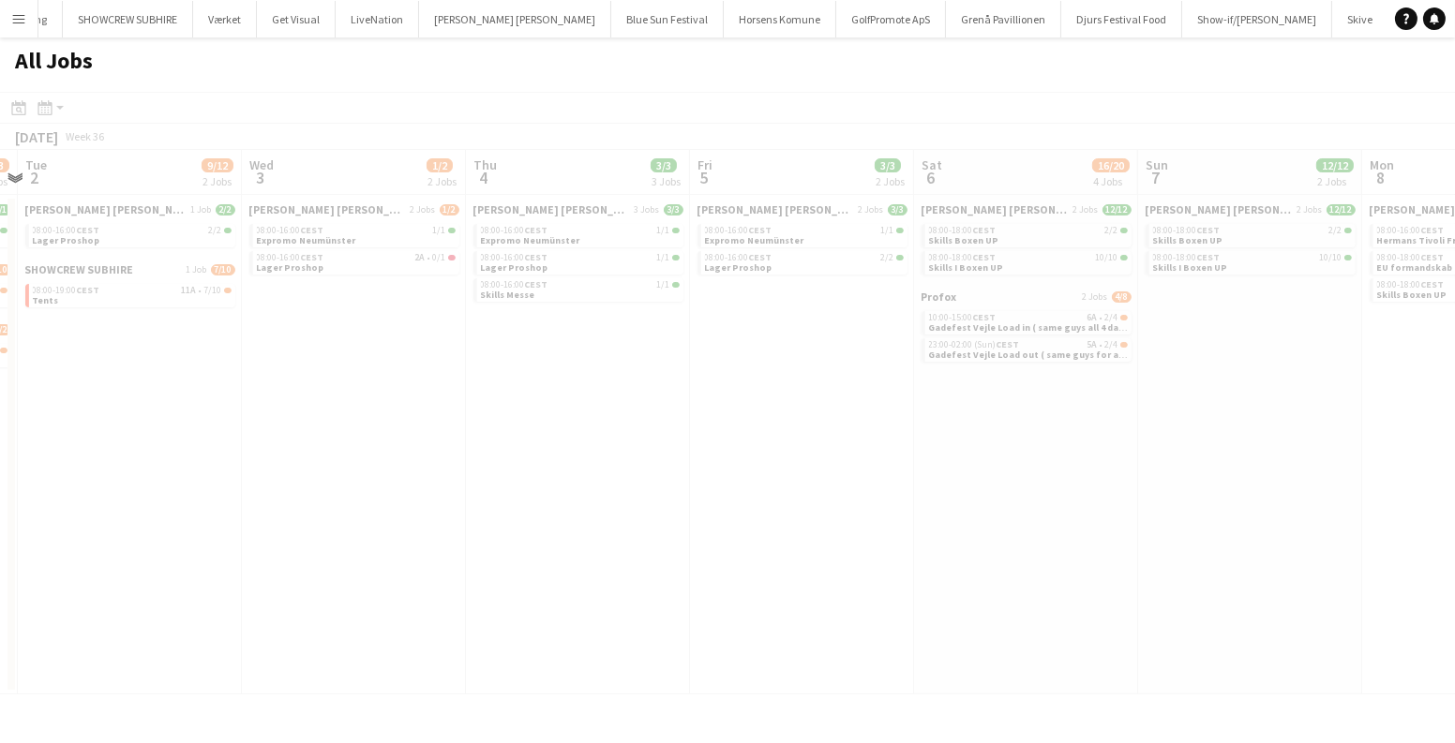
drag, startPoint x: 531, startPoint y: 486, endPoint x: 178, endPoint y: 488, distance: 353.4
click at [282, 488] on app-calendar-viewport "Sat 30 6/33 5 Jobs Sun 31 2/18 3 Jobs Mon 1 4/13 3 Jobs Tue 2 9/12 2 Jobs Wed 3…" at bounding box center [727, 422] width 1455 height 545
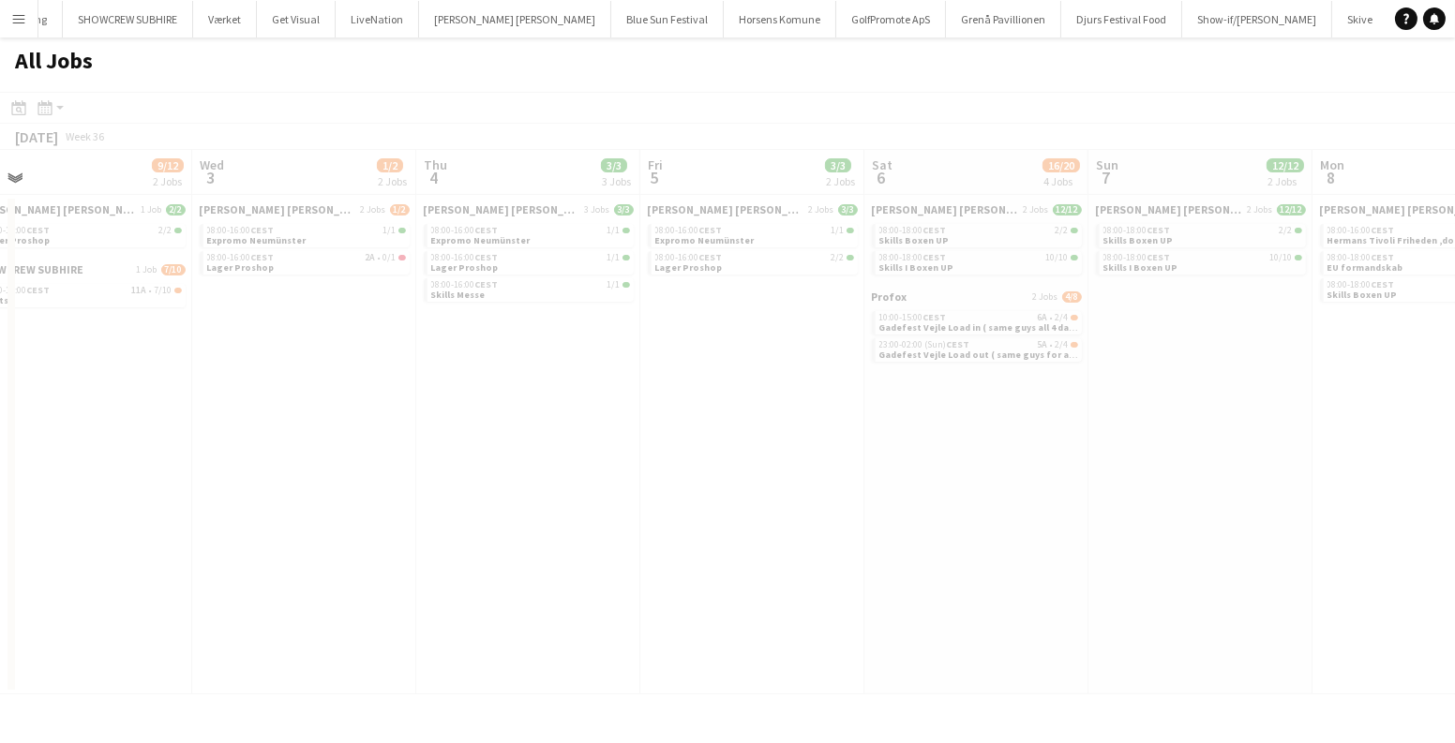
click at [178, 488] on app-calendar-viewport "Sat 30 6/33 5 Jobs Sun 31 2/18 3 Jobs Mon 1 4/13 3 Jobs Tue 2 9/12 2 Jobs Wed 3…" at bounding box center [727, 422] width 1455 height 545
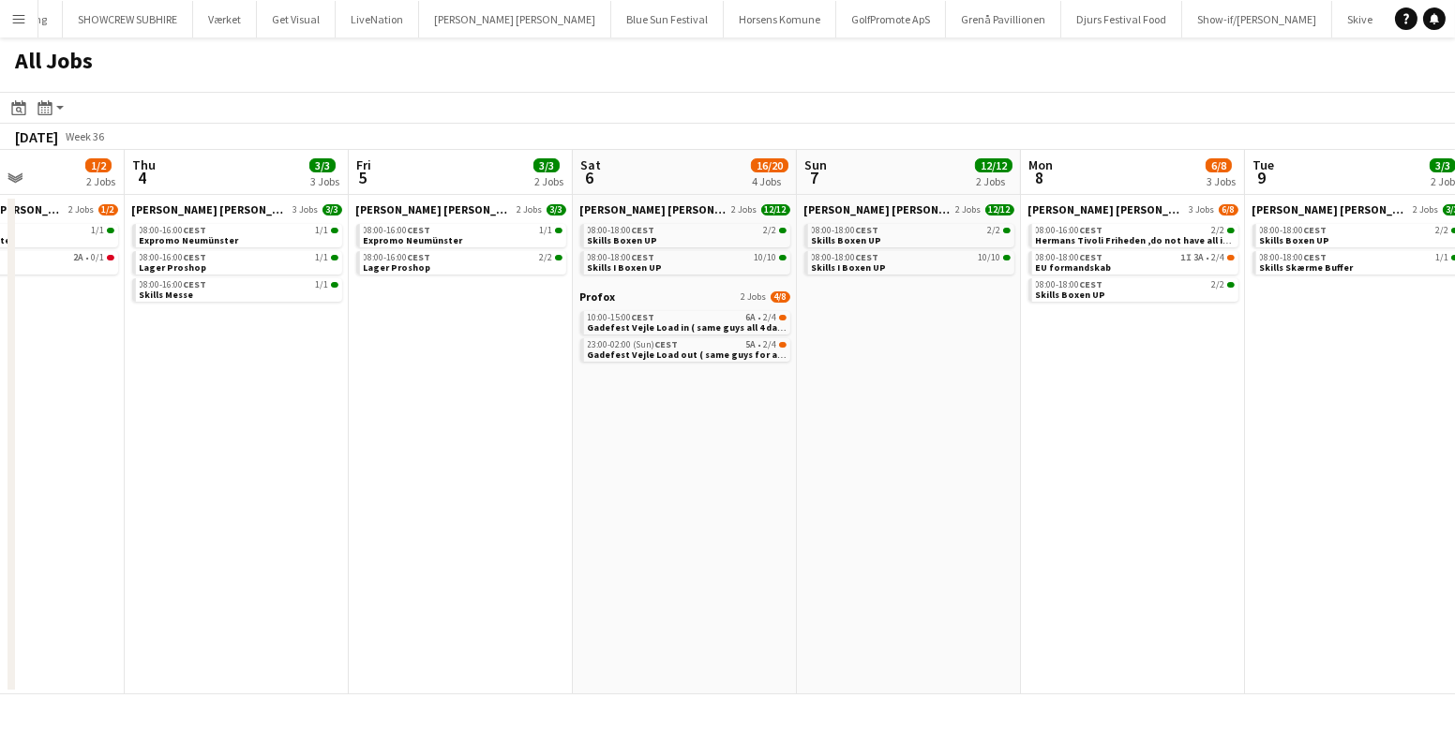
scroll to position [0, 666]
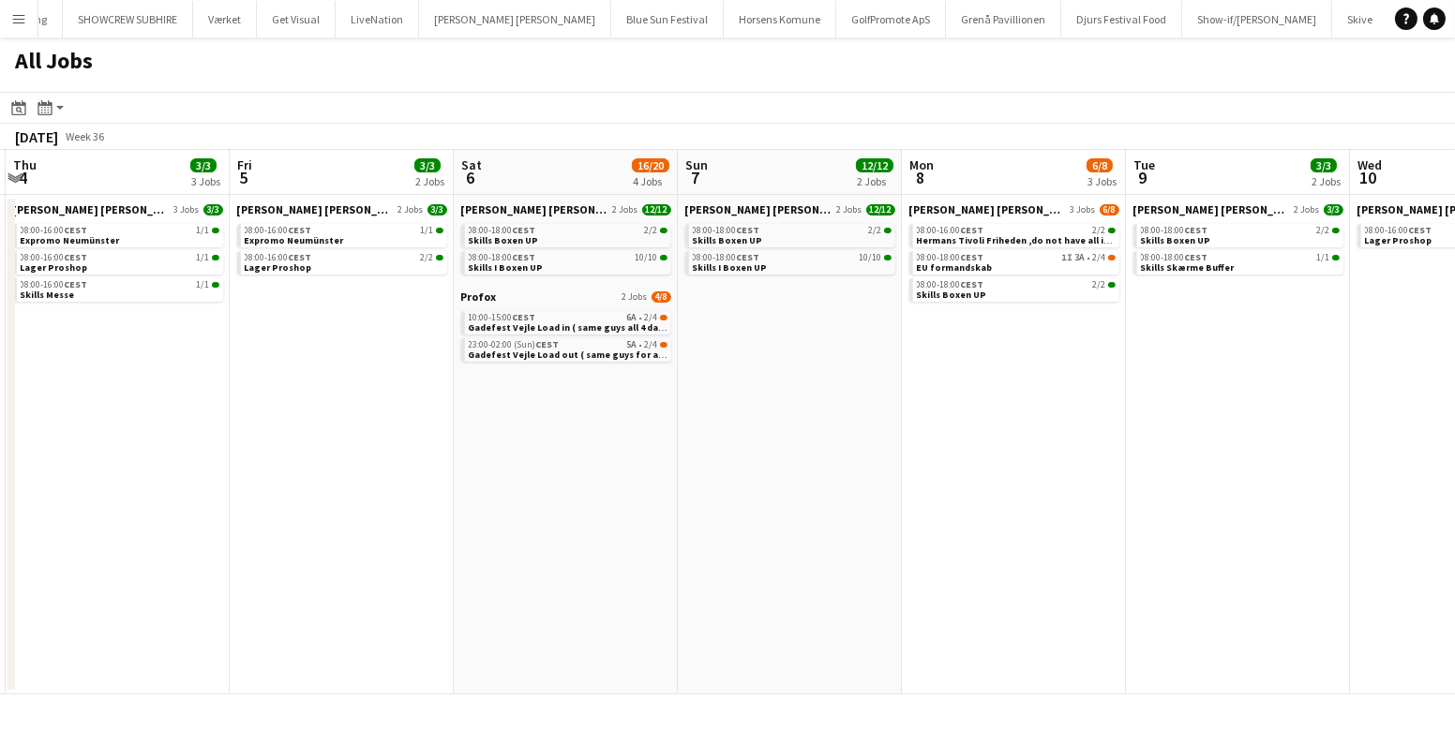
drag, startPoint x: 843, startPoint y: 399, endPoint x: 691, endPoint y: 423, distance: 153.6
click at [691, 423] on app-calendar-viewport "Mon 1 4/13 3 Jobs Tue 2 9/12 2 Jobs Wed 3 1/2 2 Jobs Thu 4 3/3 3 Jobs Fri 5 3/3…" at bounding box center [727, 422] width 1455 height 545
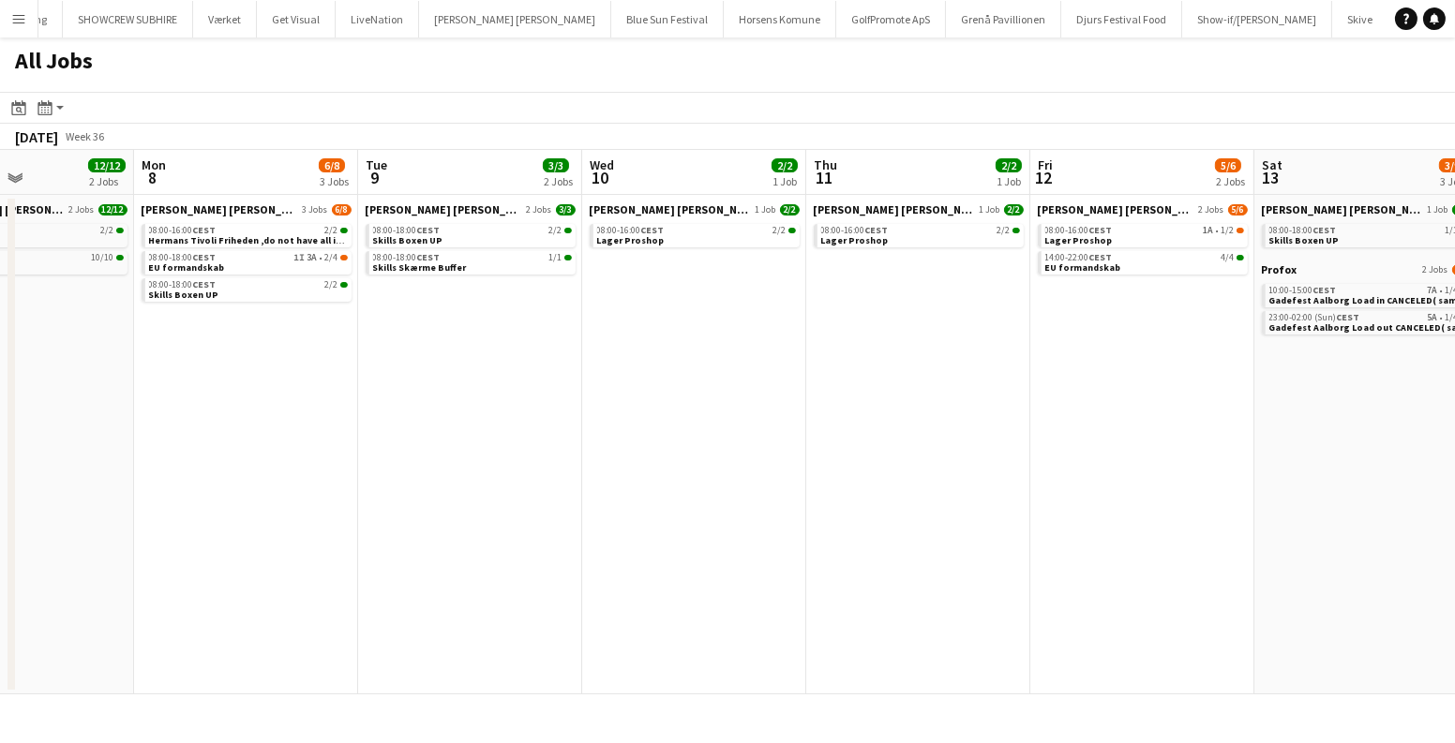
drag, startPoint x: 768, startPoint y: 350, endPoint x: 0, endPoint y: 430, distance: 771.8
click at [0, 430] on app-calendar-viewport "Thu 4 3/3 3 Jobs Fri 5 3/3 2 Jobs Sat 6 16/20 4 Jobs Sun 7 12/12 2 Jobs Mon 8 6…" at bounding box center [727, 422] width 1455 height 545
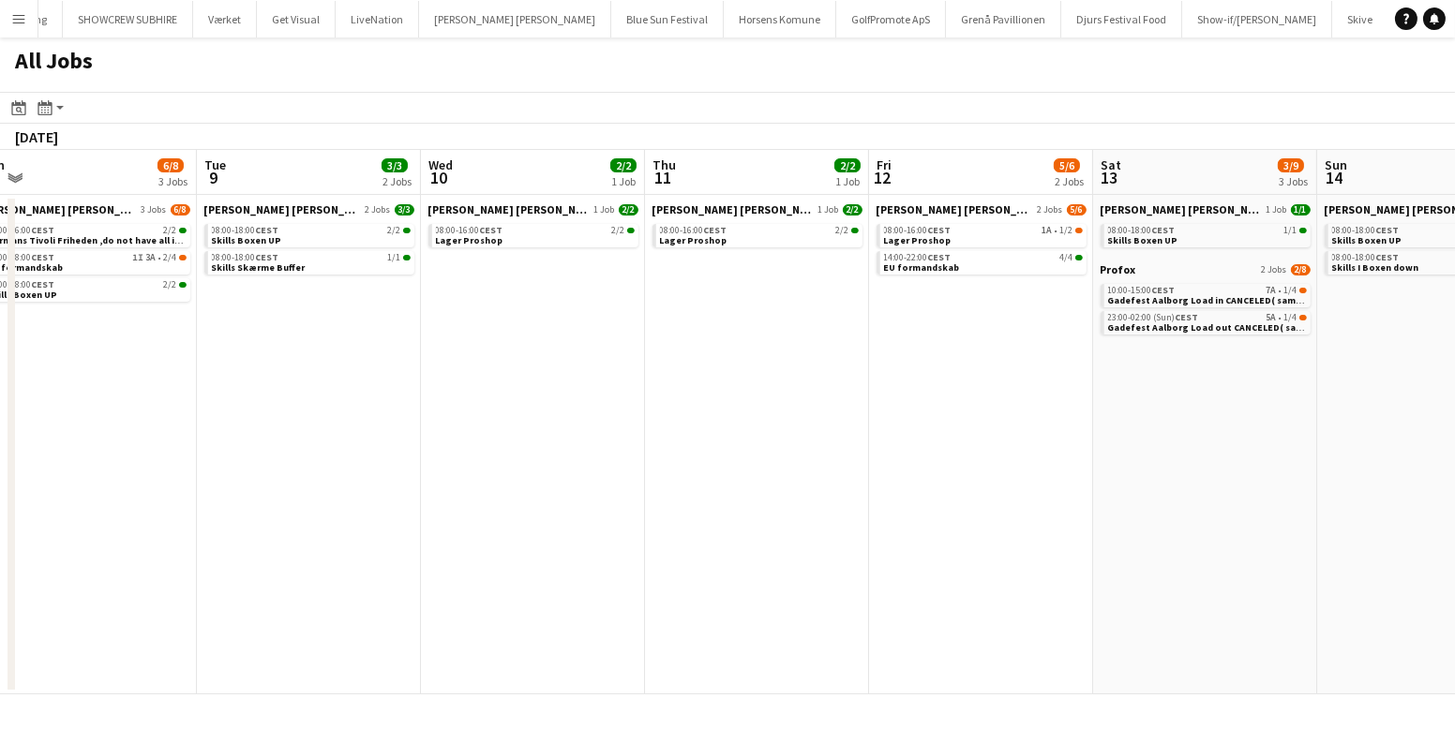
scroll to position [0, 834]
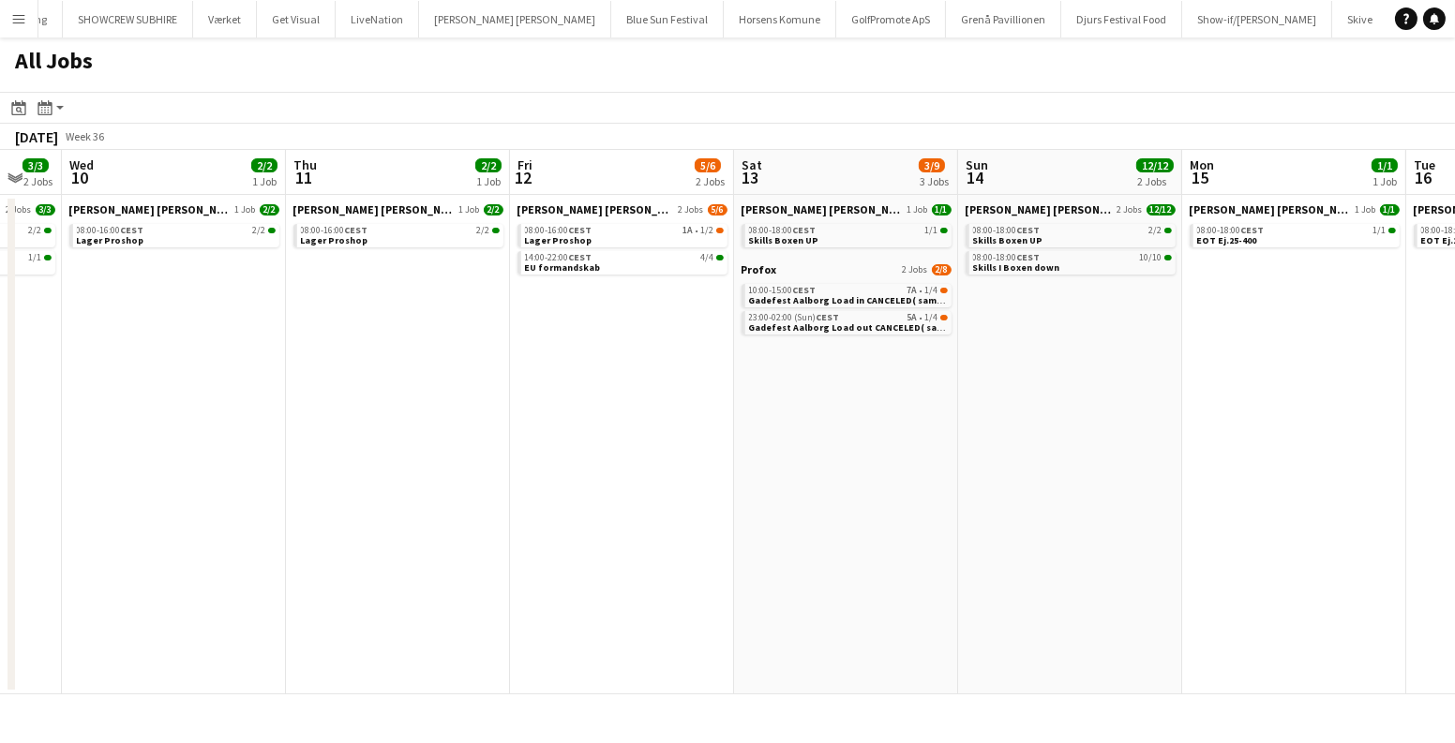
drag, startPoint x: 743, startPoint y: 418, endPoint x: 223, endPoint y: 442, distance: 520.8
click at [223, 442] on app-calendar-viewport "Sat 6 16/20 4 Jobs Sun 7 12/12 2 Jobs Mon 8 6/8 3 Jobs Tue 9 3/3 2 Jobs Wed 10 …" at bounding box center [727, 422] width 1455 height 545
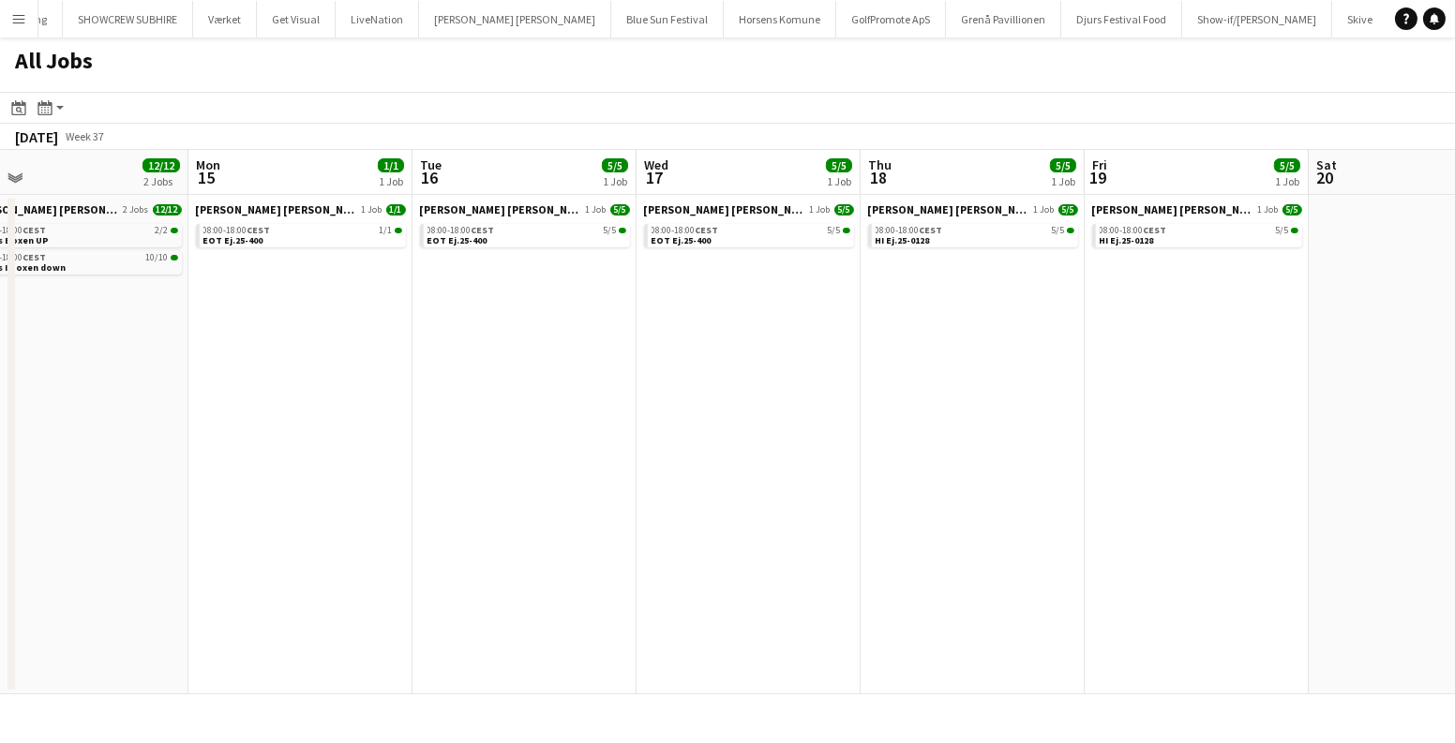
scroll to position [0, 711]
drag, startPoint x: 1078, startPoint y: 421, endPoint x: 183, endPoint y: 496, distance: 898.2
click at [81, 510] on app-calendar-viewport "Thu 11 2/2 1 Job Fri 12 5/6 2 Jobs Sat 13 3/9 3 Jobs Sun 14 12/12 2 Jobs Mon 15…" at bounding box center [727, 422] width 1455 height 545
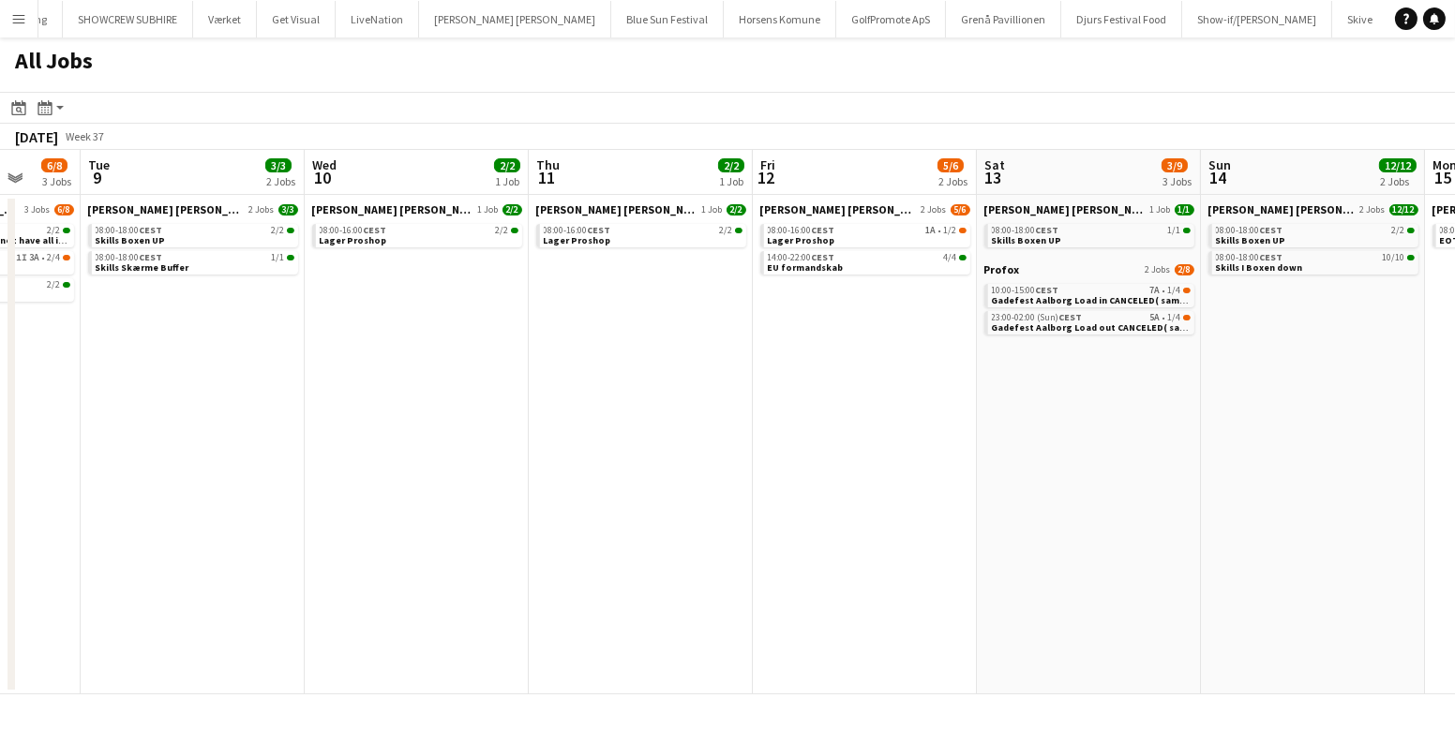
drag, startPoint x: 229, startPoint y: 491, endPoint x: 1038, endPoint y: 492, distance: 808.9
click at [1453, 486] on app-calendar-viewport "Sat 6 16/20 4 Jobs Sun 7 12/12 2 Jobs Mon 8 6/8 3 Jobs Tue 9 3/3 2 Jobs Wed 10 …" at bounding box center [727, 422] width 1455 height 545
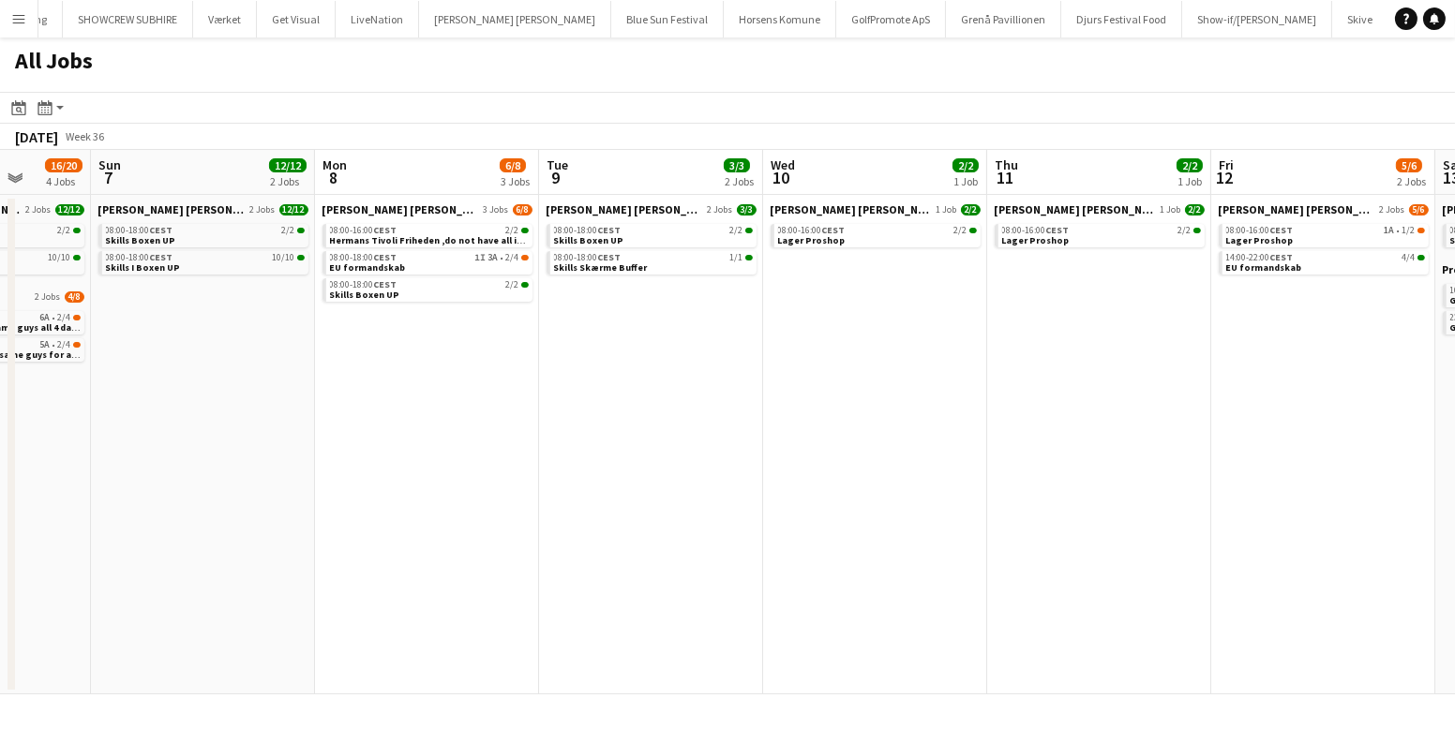
drag, startPoint x: 997, startPoint y: 497, endPoint x: 1098, endPoint y: 511, distance: 101.3
click at [1133, 503] on app-calendar-viewport "Thu 4 3/3 3 Jobs Fri 5 3/3 2 Jobs Sat 6 16/20 4 Jobs Sun 7 12/12 2 Jobs Mon 8 6…" at bounding box center [727, 422] width 1455 height 545
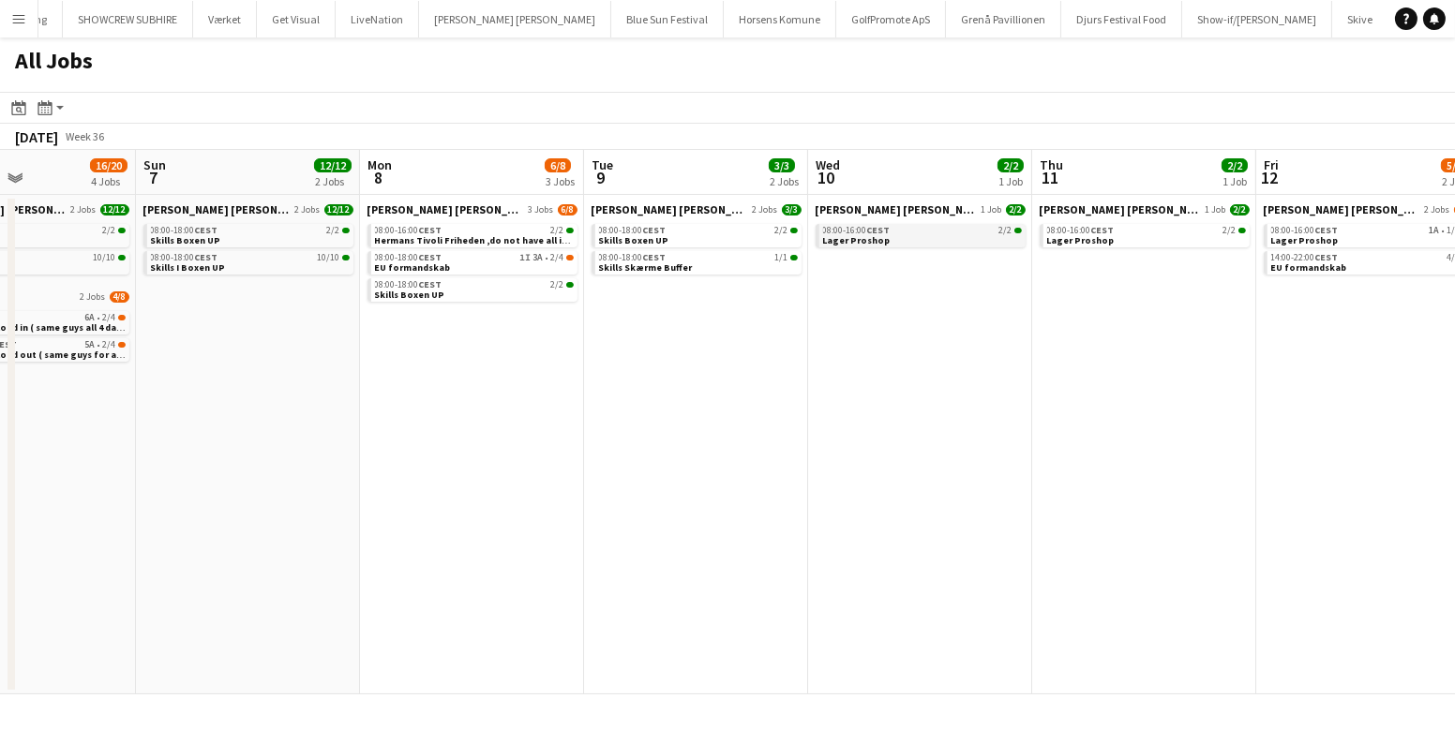
click at [978, 232] on div "08:00-16:00 CEST 2/2" at bounding box center [922, 230] width 199 height 9
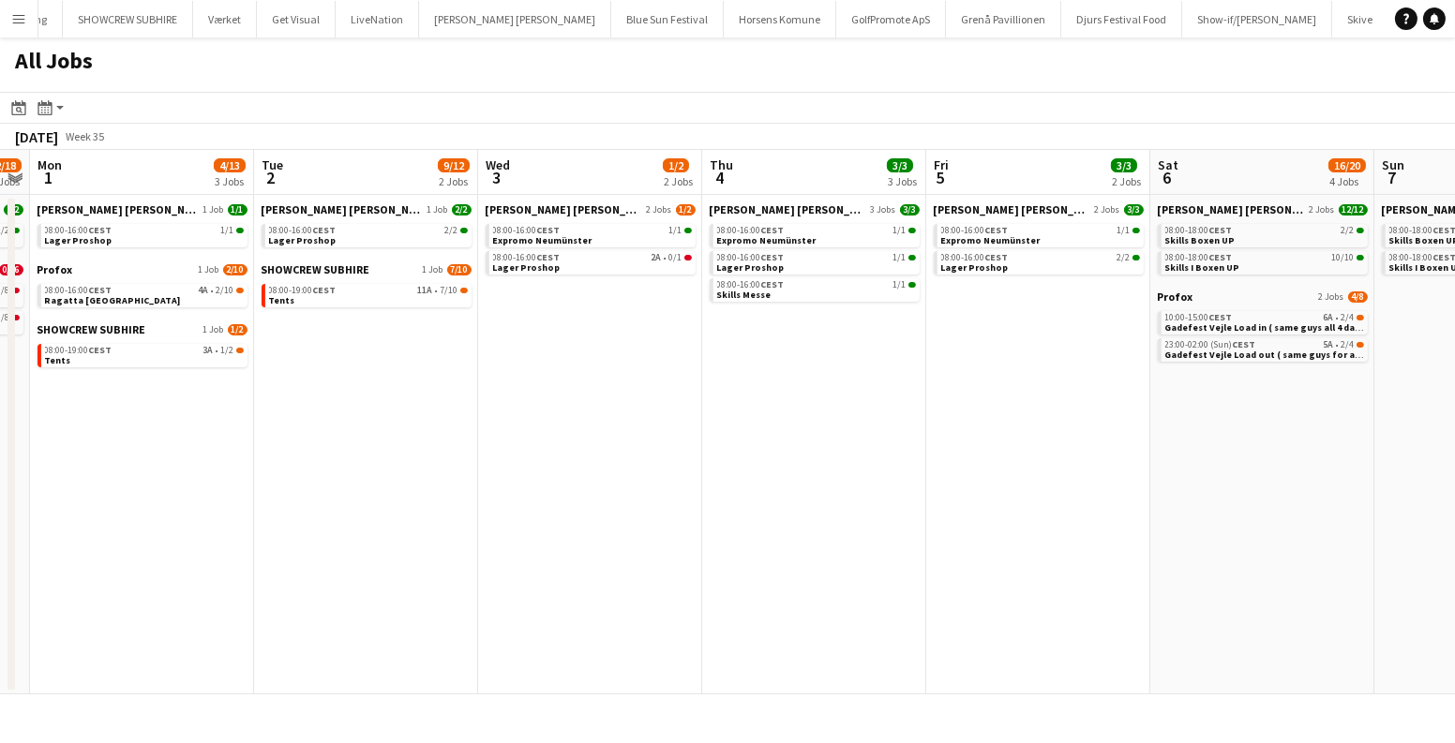
drag, startPoint x: 1244, startPoint y: 485, endPoint x: 1453, endPoint y: 485, distance: 209.0
click at [1453, 485] on app-calendar-viewport "Sat 30 6/33 5 Jobs Sun 31 2/18 3 Jobs Mon 1 4/13 3 Jobs Tue 2 9/12 2 Jobs Wed 3…" at bounding box center [727, 422] width 1455 height 545
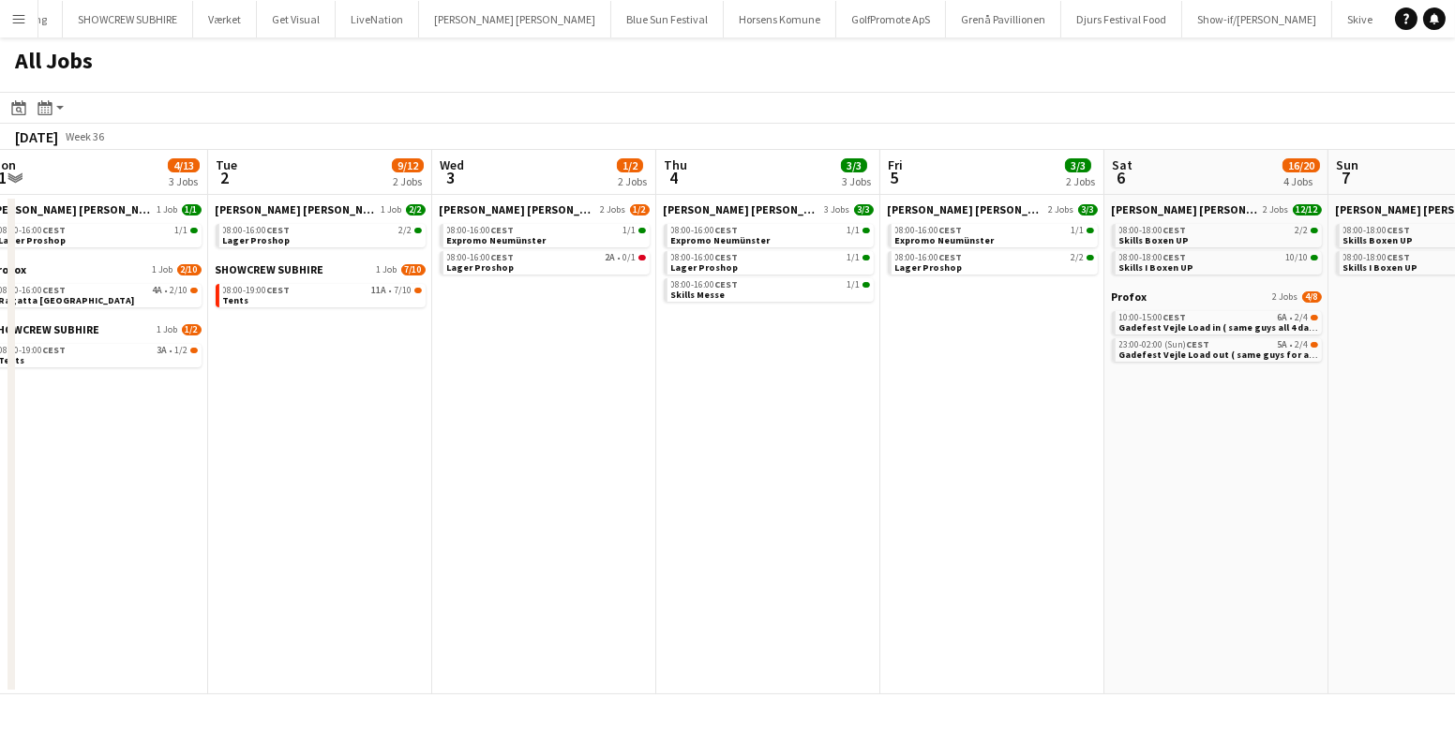
drag, startPoint x: 265, startPoint y: 411, endPoint x: 1117, endPoint y: 411, distance: 852.0
click at [1117, 411] on app-calendar-viewport "Sat 30 6/33 5 Jobs Sun 31 2/18 3 Jobs Mon 1 4/13 3 Jobs Tue 2 9/12 2 Jobs Wed 3…" at bounding box center [727, 422] width 1455 height 545
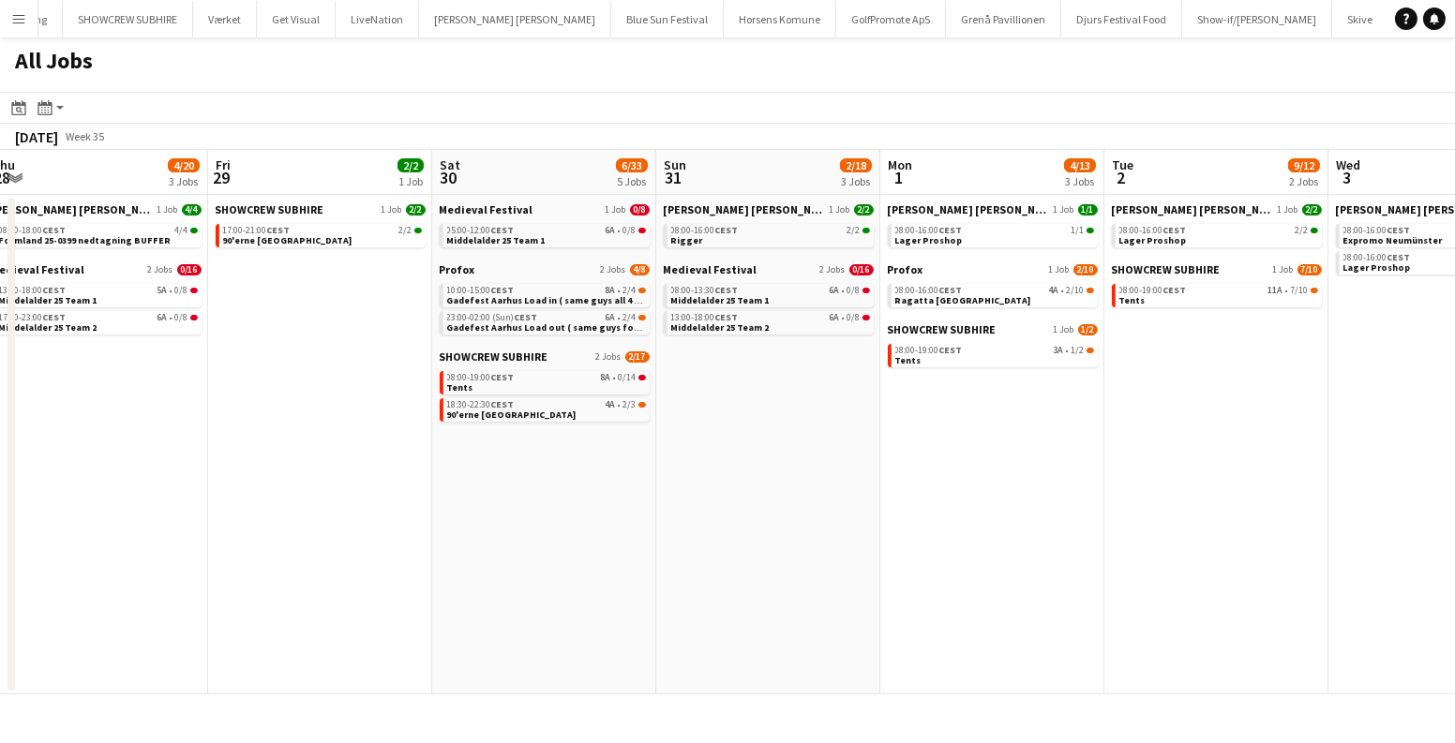
scroll to position [0, 462]
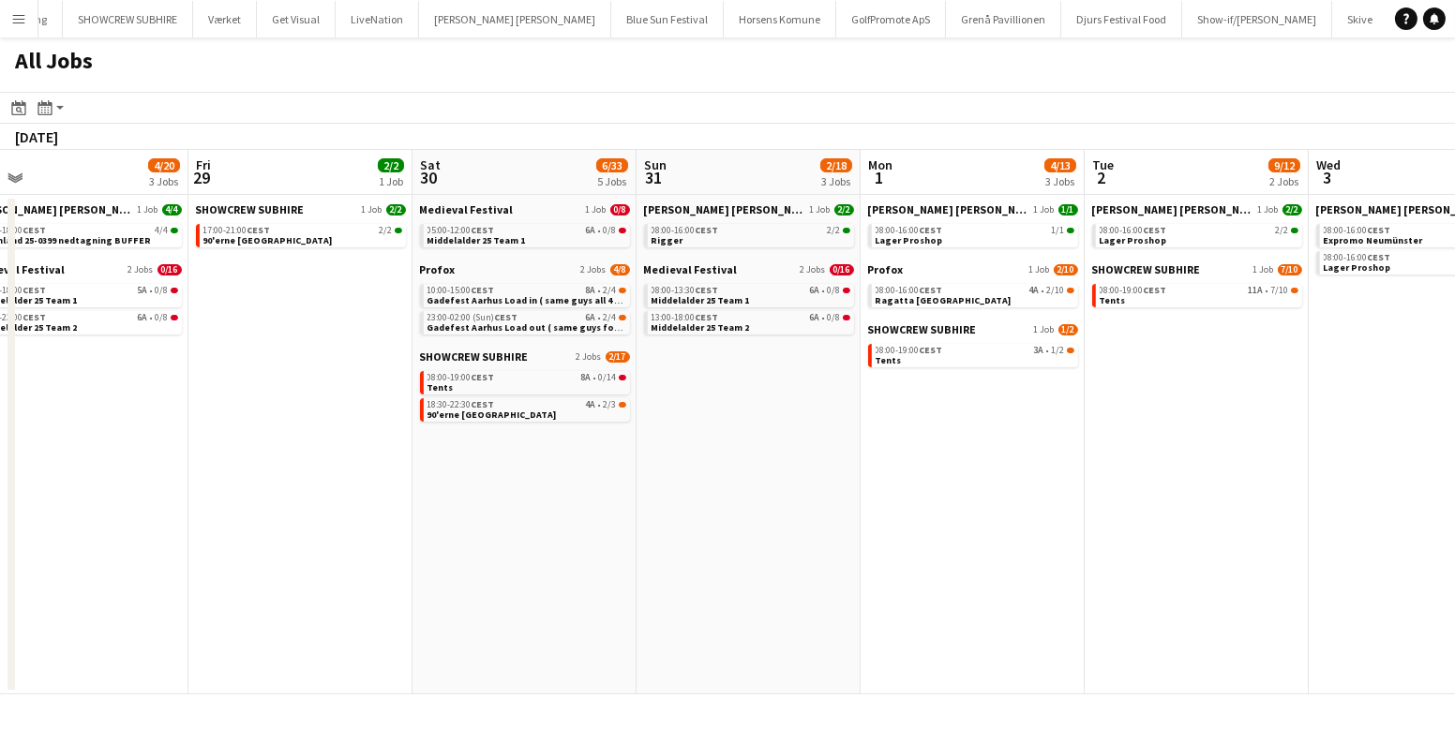
drag, startPoint x: 266, startPoint y: 418, endPoint x: 1287, endPoint y: 485, distance: 1022.8
click at [1453, 496] on app-calendar-viewport "Tue 26 6/6 2 Jobs Wed 27 4/4 1 Job Thu 28 4/20 3 Jobs Fri 29 2/2 1 Job Sat 30 6…" at bounding box center [727, 422] width 1455 height 545
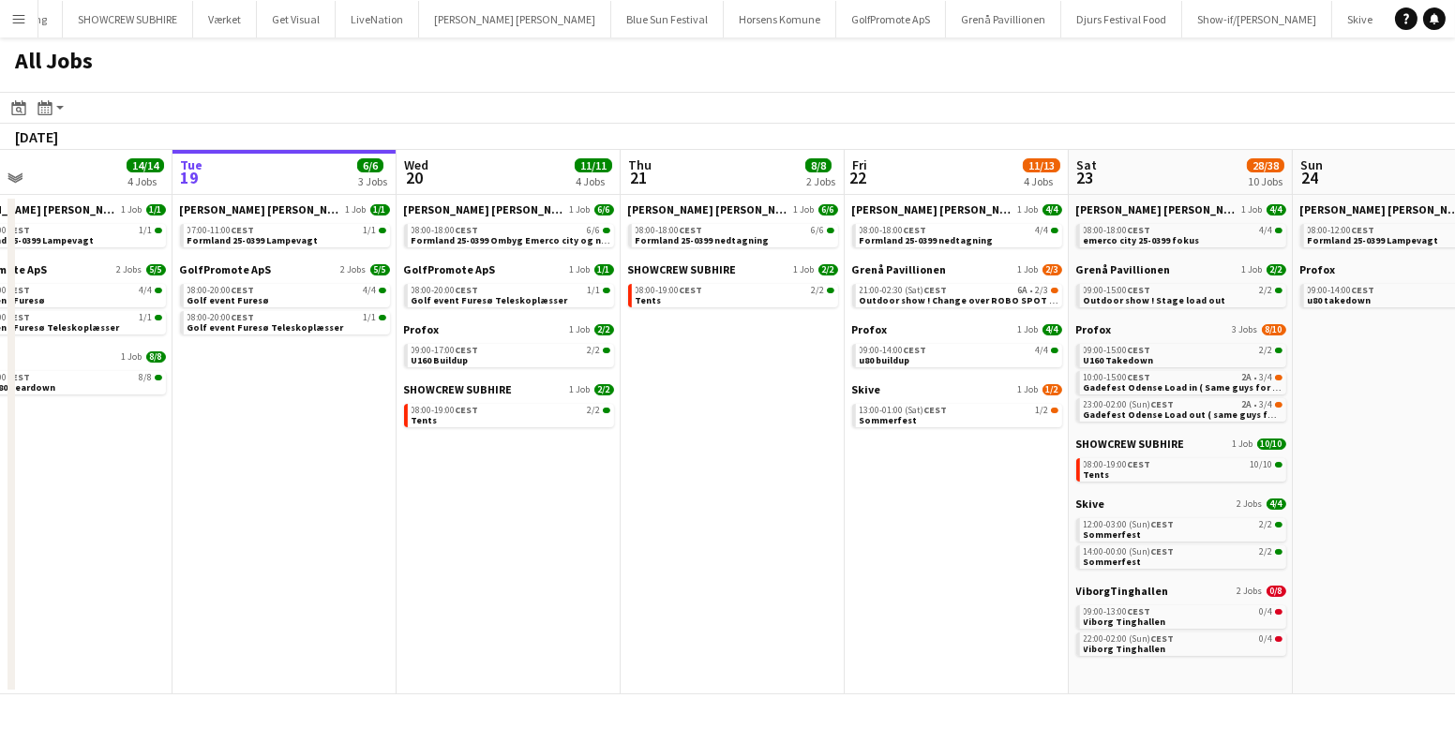
drag, startPoint x: 169, startPoint y: 359, endPoint x: 1209, endPoint y: 485, distance: 1047.9
click at [1237, 484] on app-calendar-viewport "Sat 16 16/16 5 Jobs Sun 17 12/13 4 Jobs Mon 18 14/14 4 Jobs Tue 19 6/6 3 Jobs W…" at bounding box center [727, 422] width 1455 height 545
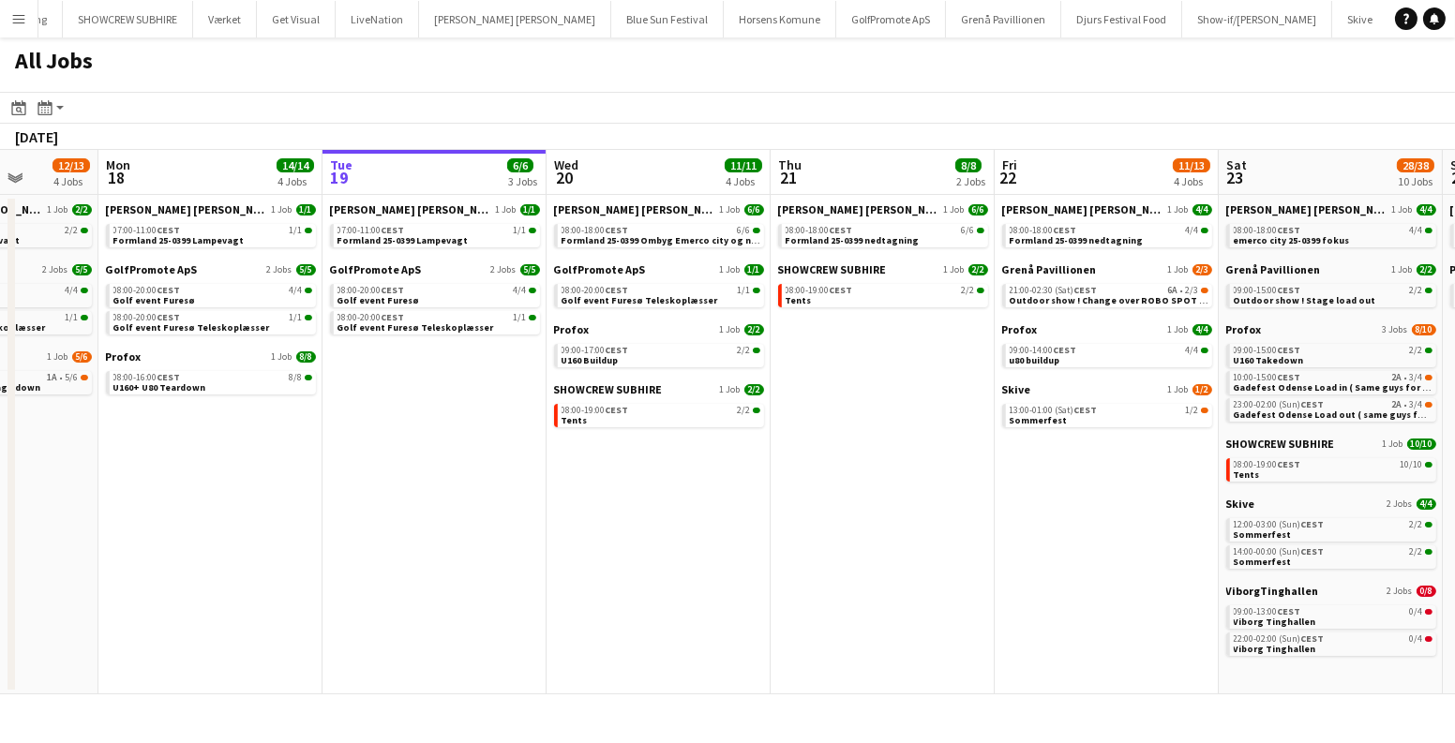
scroll to position [0, 611]
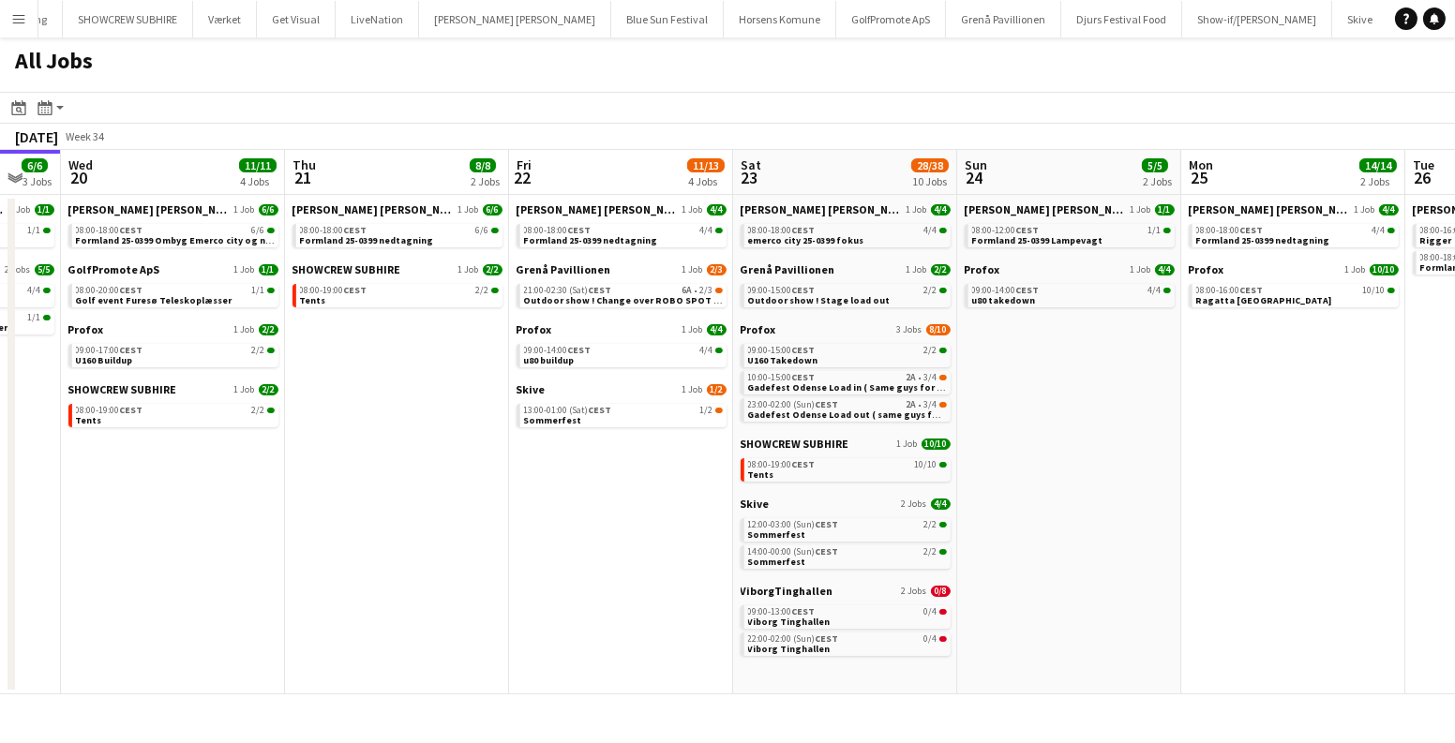
drag, startPoint x: 967, startPoint y: 452, endPoint x: 408, endPoint y: 415, distance: 560.7
click at [408, 415] on app-calendar-viewport "Sun 17 12/13 4 Jobs Mon 18 14/14 4 Jobs Tue 19 6/6 3 Jobs Wed 20 11/11 4 Jobs T…" at bounding box center [727, 422] width 1455 height 545
click at [842, 618] on link "09:00-13:00 CEST 0/4 Viborg Tinghallen" at bounding box center [847, 616] width 199 height 22
click at [605, 243] on span "Formland 25-0399 nedtagning" at bounding box center [591, 240] width 134 height 12
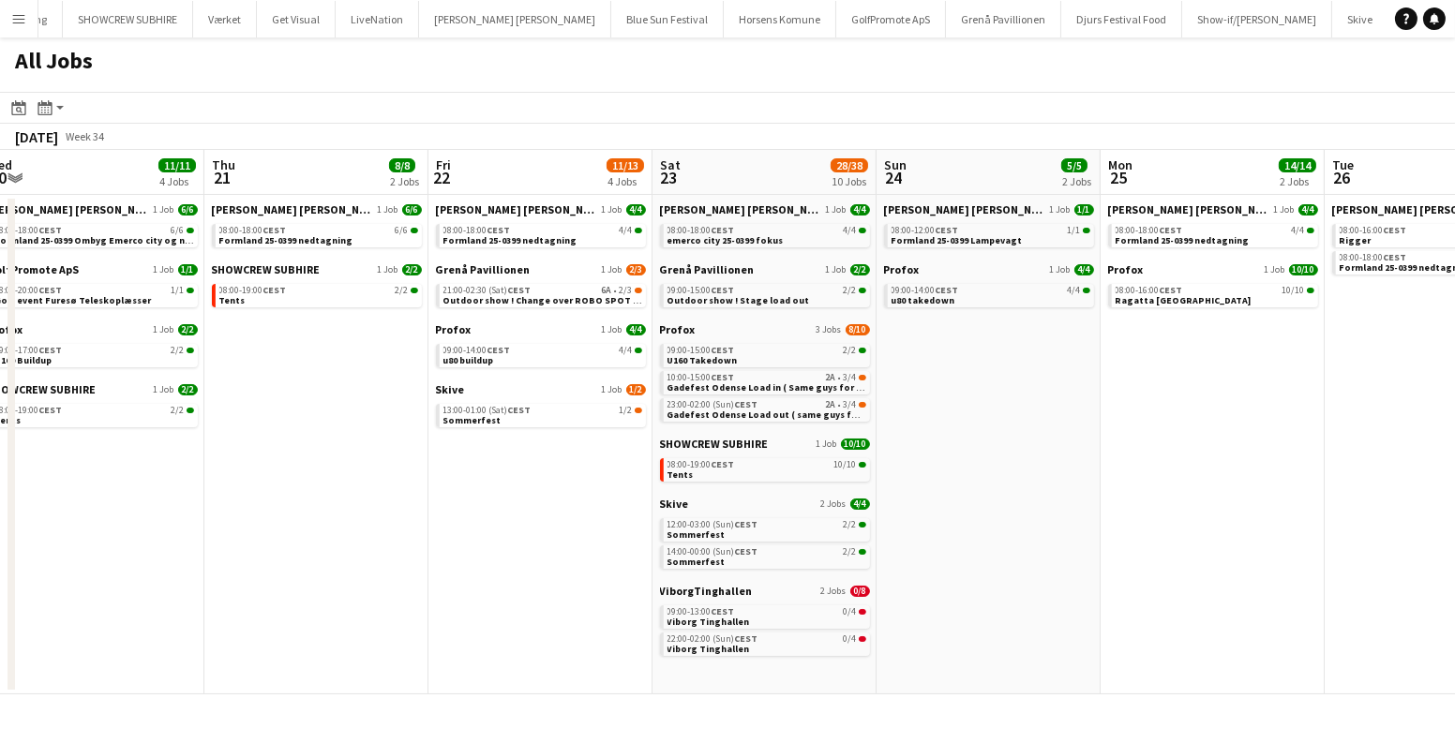
drag, startPoint x: 1067, startPoint y: 404, endPoint x: 973, endPoint y: 417, distance: 94.6
click at [973, 417] on app-calendar-viewport "Sun 17 12/13 4 Jobs Mon 18 14/14 4 Jobs Tue 19 6/6 3 Jobs Wed 20 11/11 4 Jobs T…" at bounding box center [727, 422] width 1455 height 545
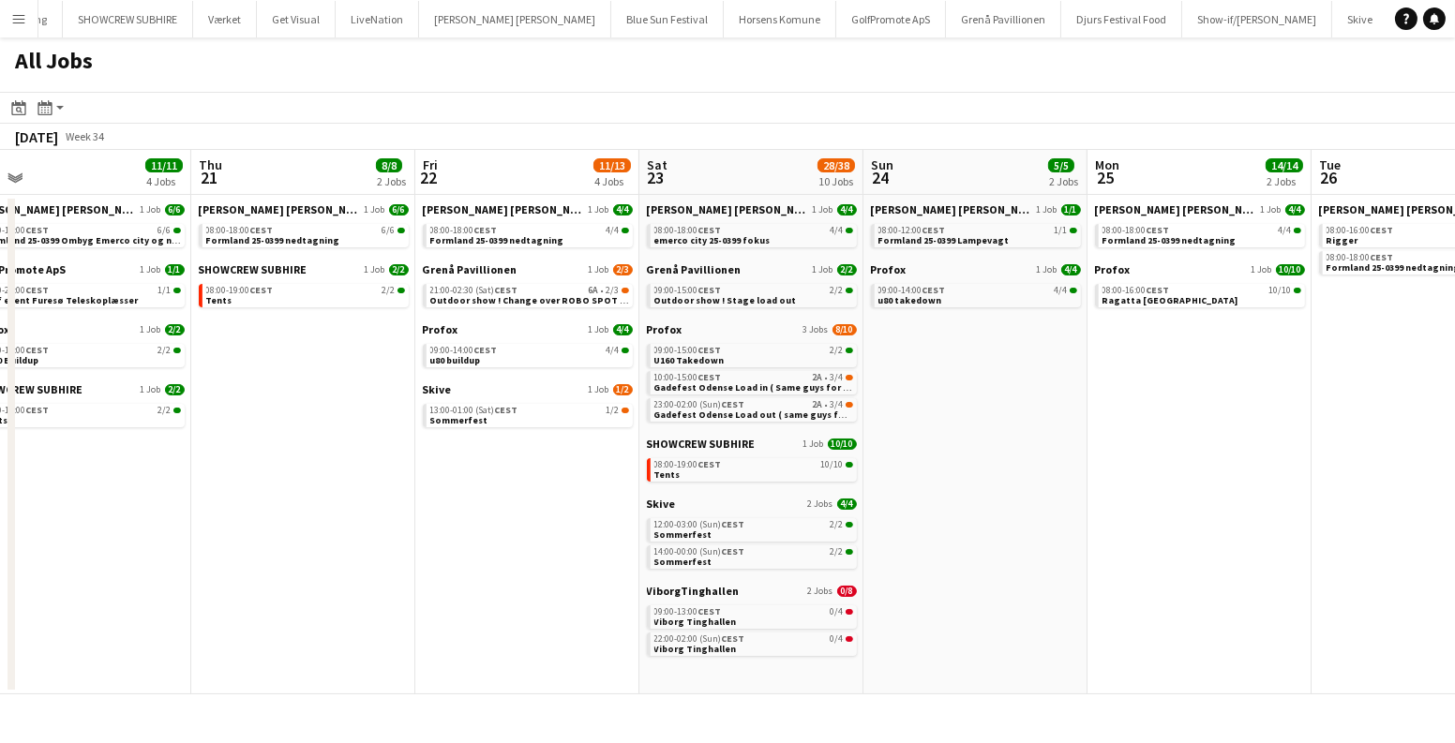
click at [973, 417] on app-calendar-viewport "Sun 17 12/13 4 Jobs Mon 18 14/14 4 Jobs Tue 19 6/6 3 Jobs Wed 20 11/11 4 Jobs T…" at bounding box center [727, 422] width 1455 height 545
click at [523, 281] on app-calendar-brief-board "Grenå Pavillionen 1 Job 2/3 21:00-02:30 (Sat) CEST 6A • 2/3 Outdoor show ! Chan…" at bounding box center [528, 284] width 210 height 45
click at [512, 289] on span "CEST" at bounding box center [506, 290] width 23 height 12
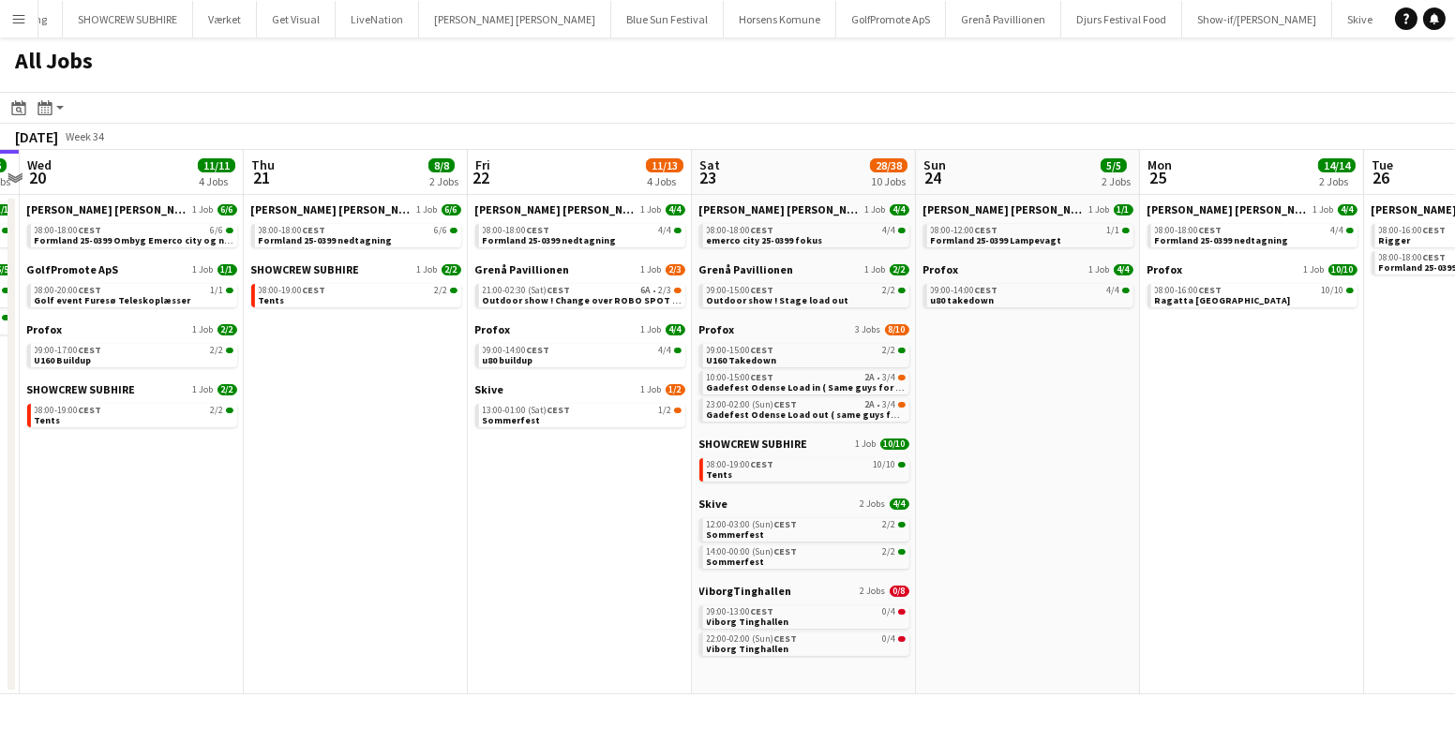
scroll to position [0, 598]
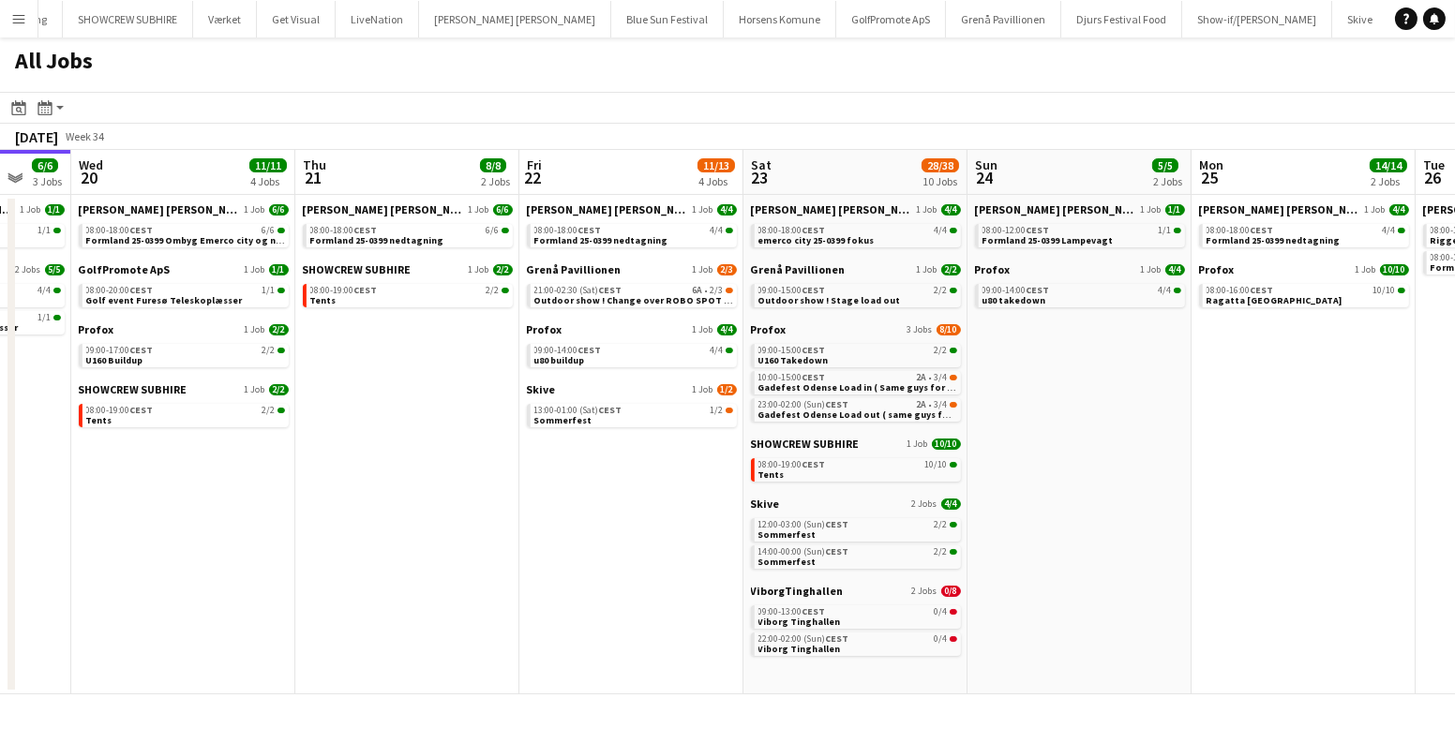
drag, startPoint x: 366, startPoint y: 487, endPoint x: 472, endPoint y: 545, distance: 121.6
click at [472, 546] on app-calendar-viewport "Sun 17 12/13 4 Jobs Mon 18 14/14 4 Jobs Tue 19 6/6 3 Jobs Wed 20 11/11 4 Jobs T…" at bounding box center [727, 422] width 1455 height 545
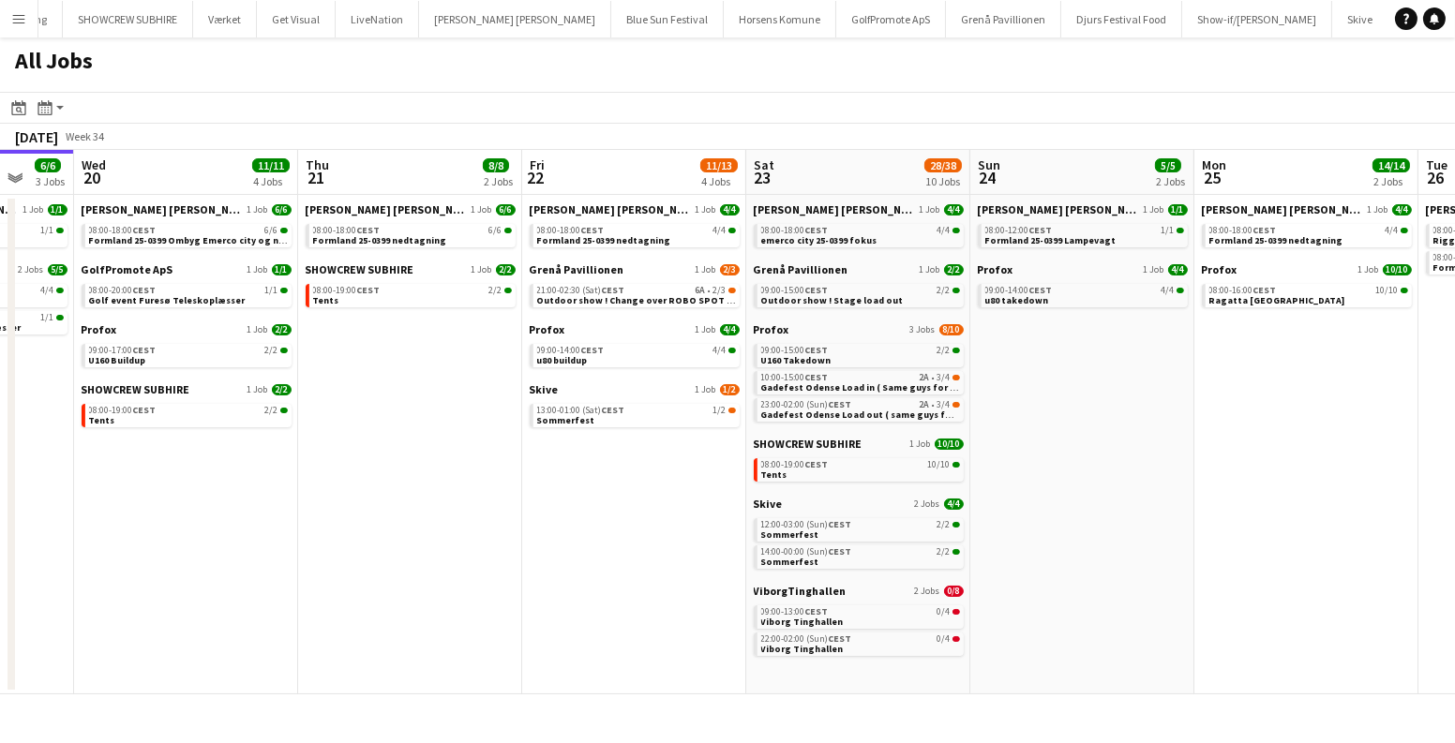
click at [581, 515] on app-date-cell "Danny Black Luna 1 Job 4/4 08:00-18:00 CEST 4/4 Formland 25-0399 nedtagning Gre…" at bounding box center [634, 445] width 224 height 500
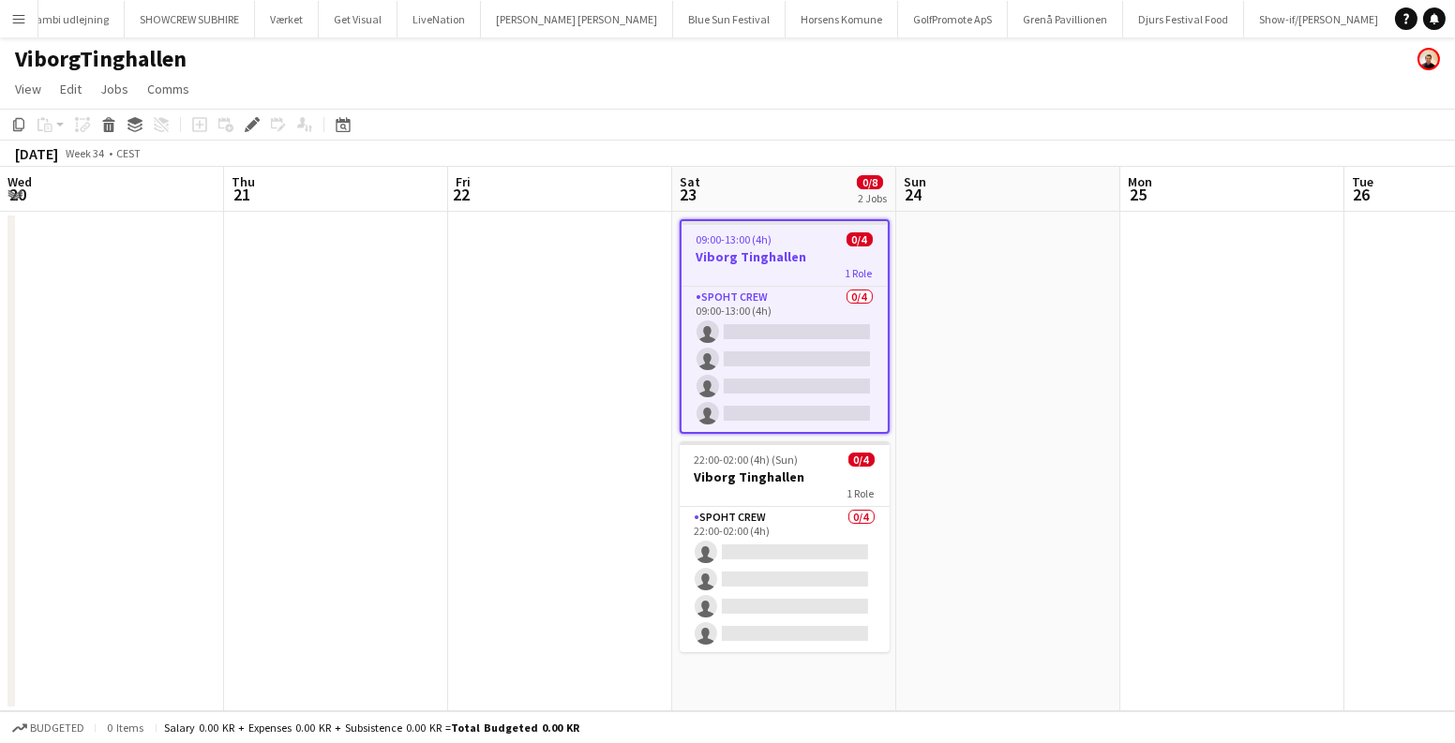
scroll to position [0, 145]
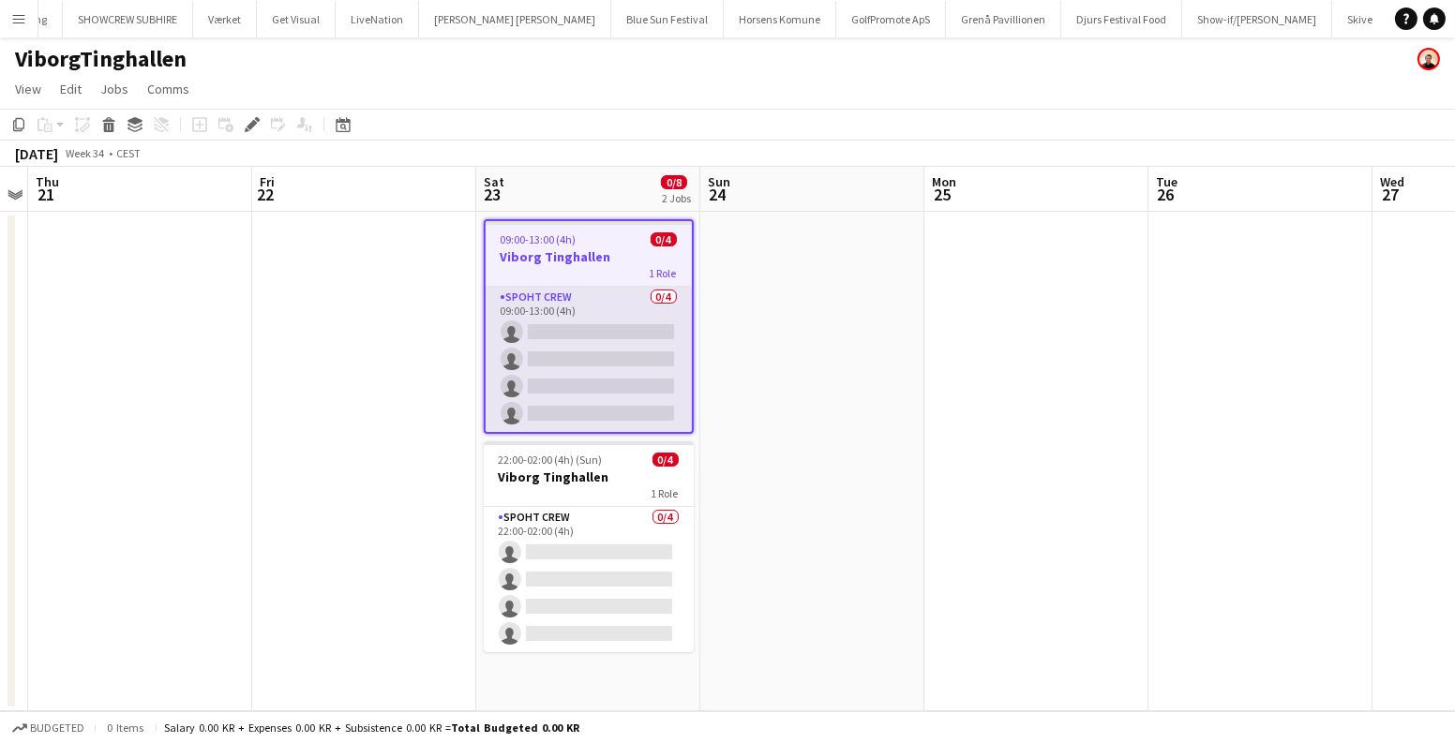
click at [608, 334] on app-card-role "Spoht Crew 0/4 09:00-13:00 (4h) single-neutral-actions single-neutral-actions s…" at bounding box center [589, 359] width 206 height 145
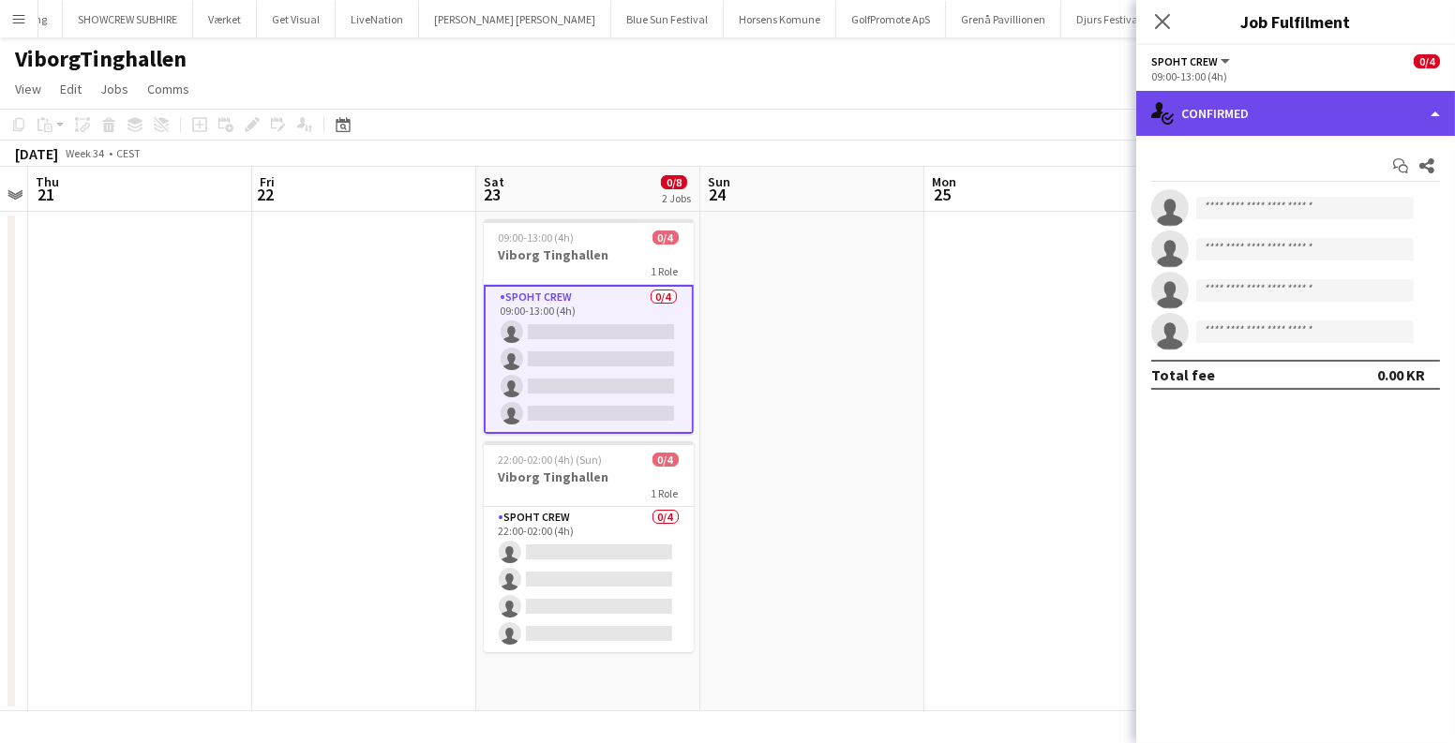
click at [1267, 94] on div "single-neutral-actions-check-2 Confirmed" at bounding box center [1295, 113] width 319 height 45
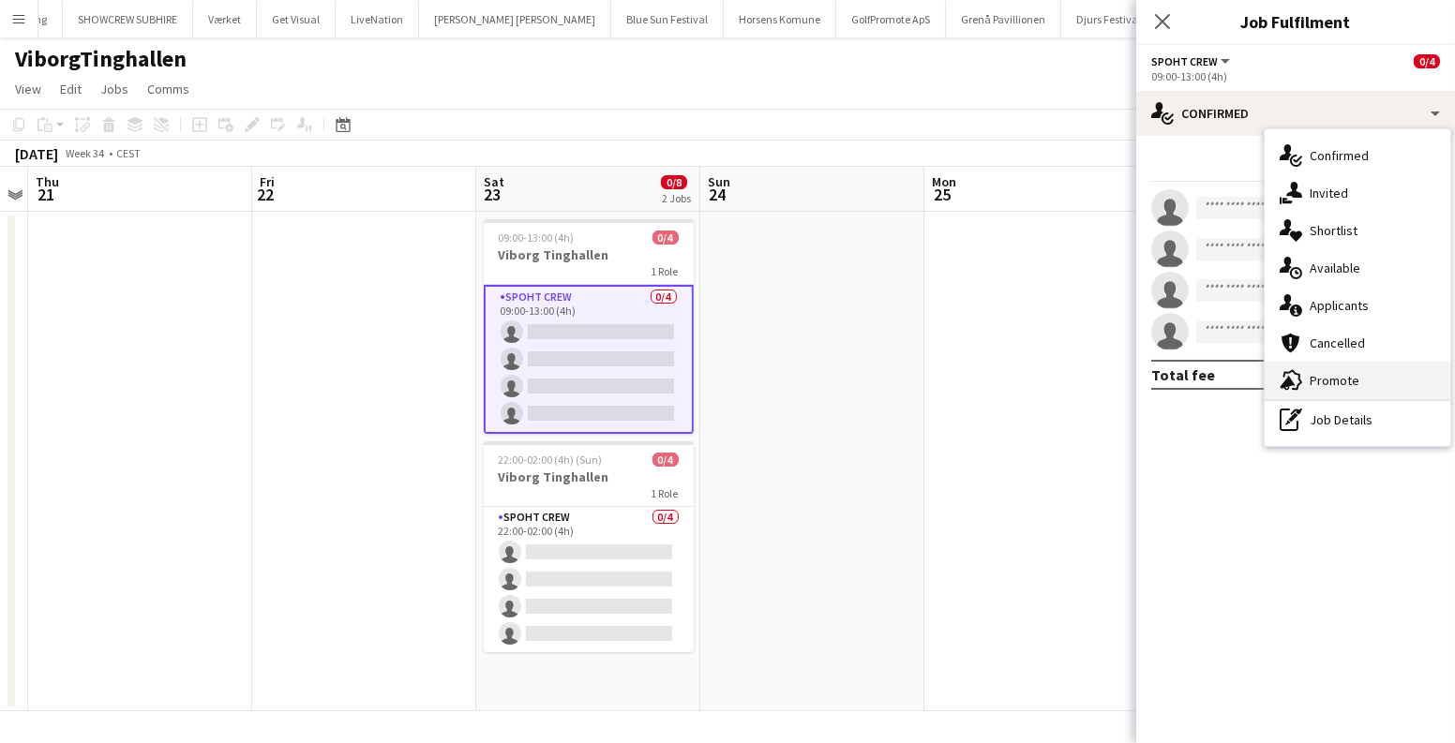
click at [1329, 372] on div "advertising-megaphone Promote" at bounding box center [1357, 380] width 186 height 37
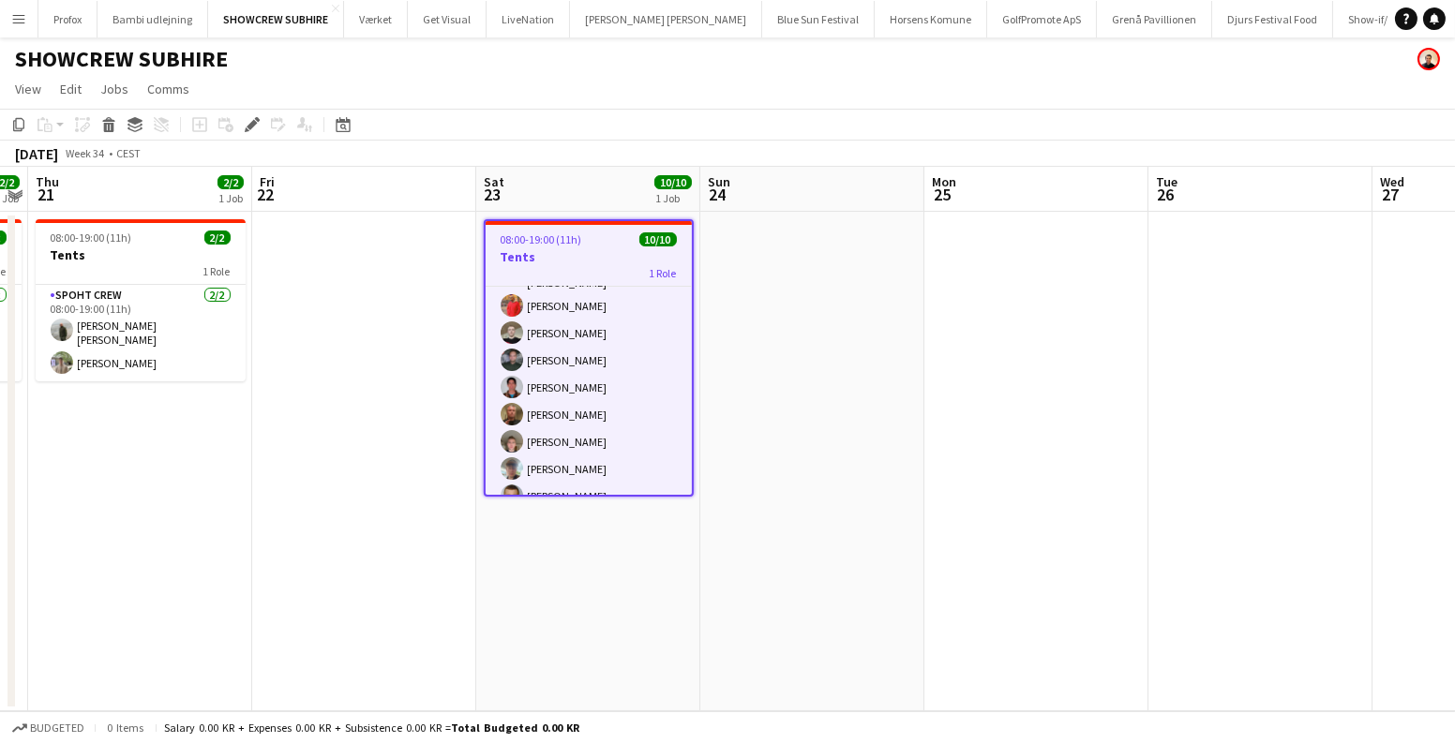
scroll to position [99, 0]
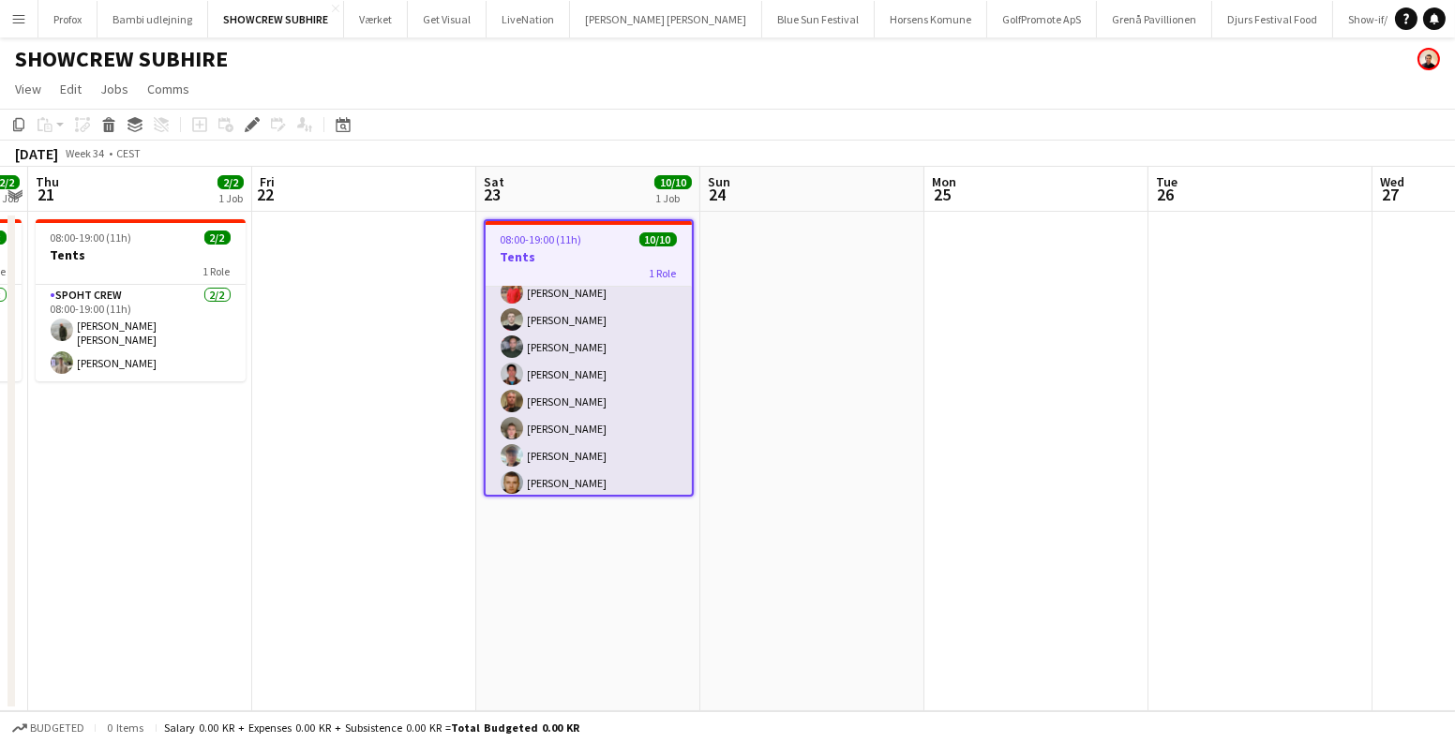
click at [665, 376] on app-card-role "Spoht Crew [DATE] 08:00-19:00 (11h) [PERSON_NAME] [PERSON_NAME] [PERSON_NAME] […" at bounding box center [589, 344] width 206 height 314
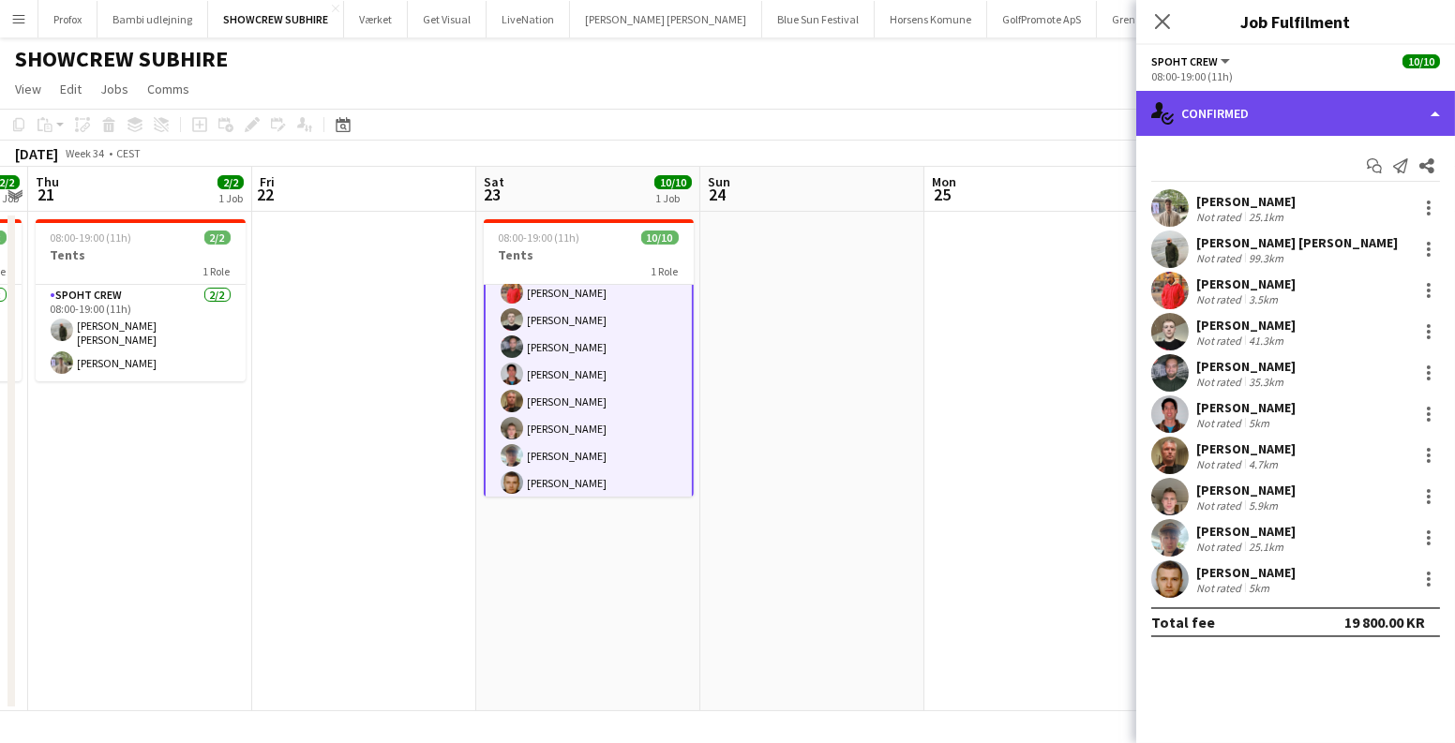
click at [1254, 113] on div "single-neutral-actions-check-2 Confirmed" at bounding box center [1295, 113] width 319 height 45
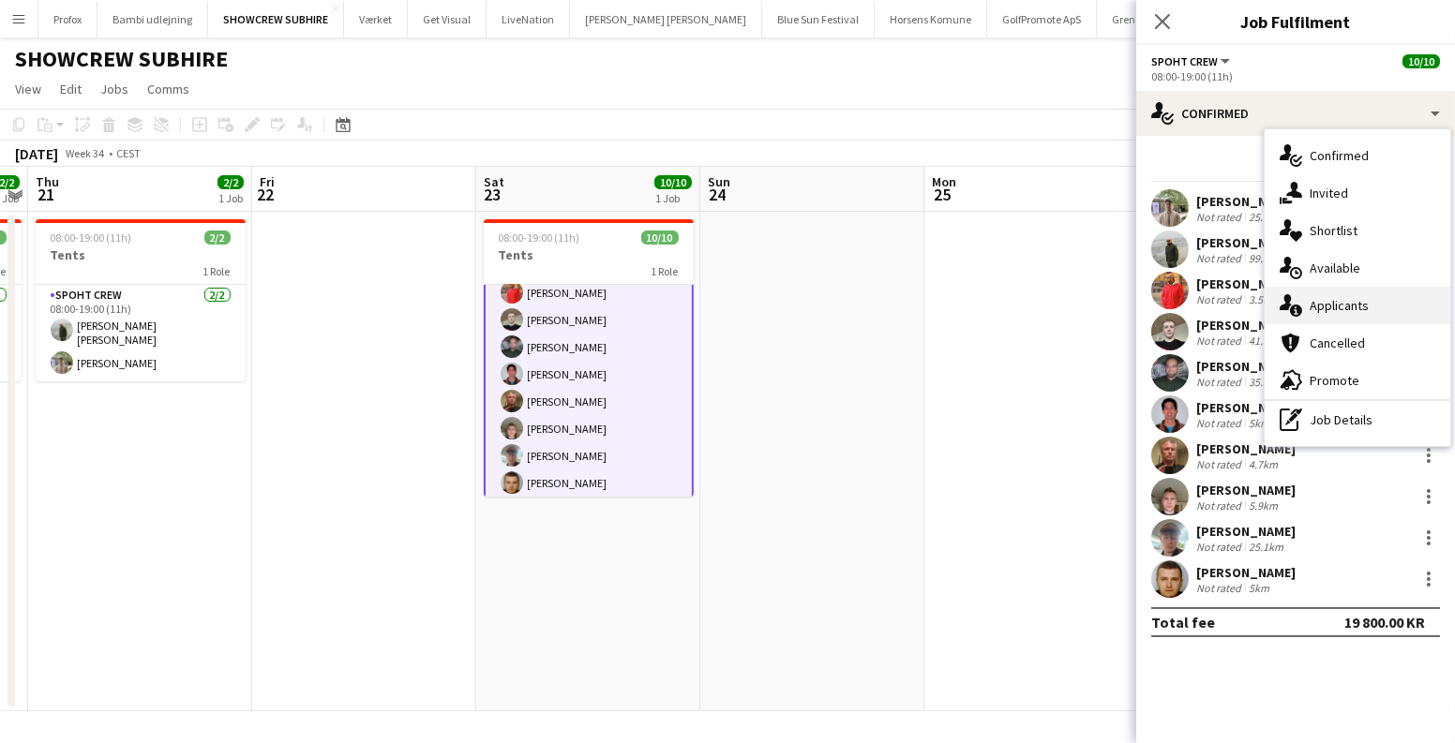
click at [1375, 296] on div "single-neutral-actions-information Applicants" at bounding box center [1357, 305] width 186 height 37
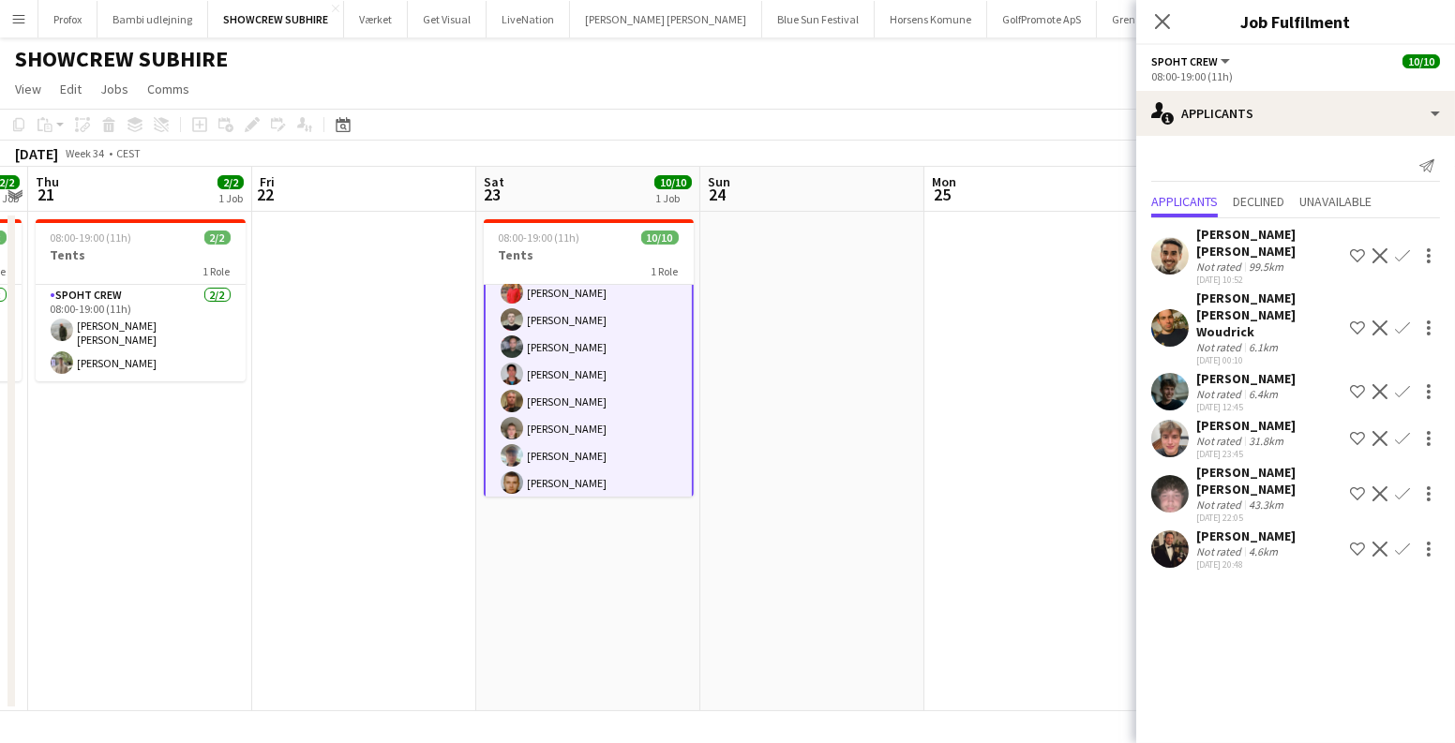
click at [1168, 475] on app-user-avatar at bounding box center [1169, 493] width 37 height 37
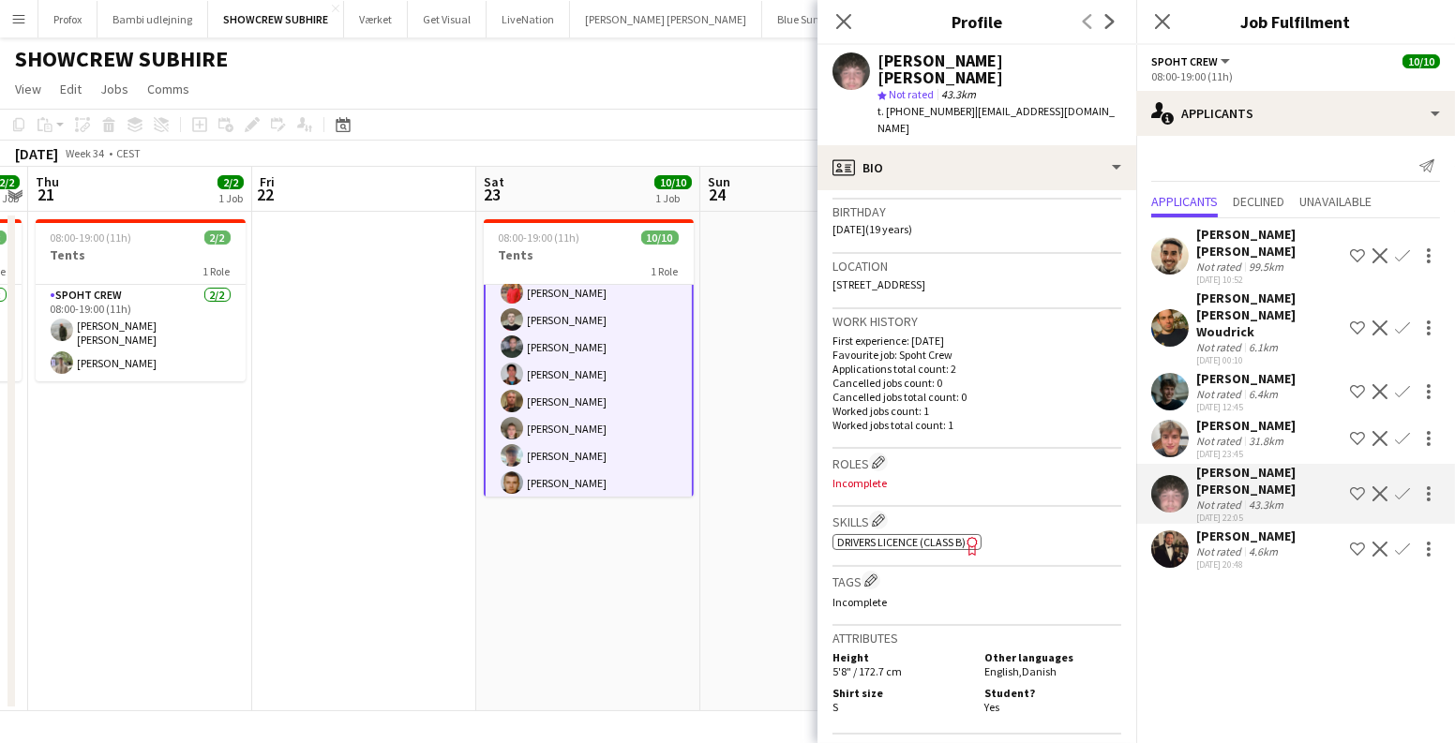
scroll to position [426, 0]
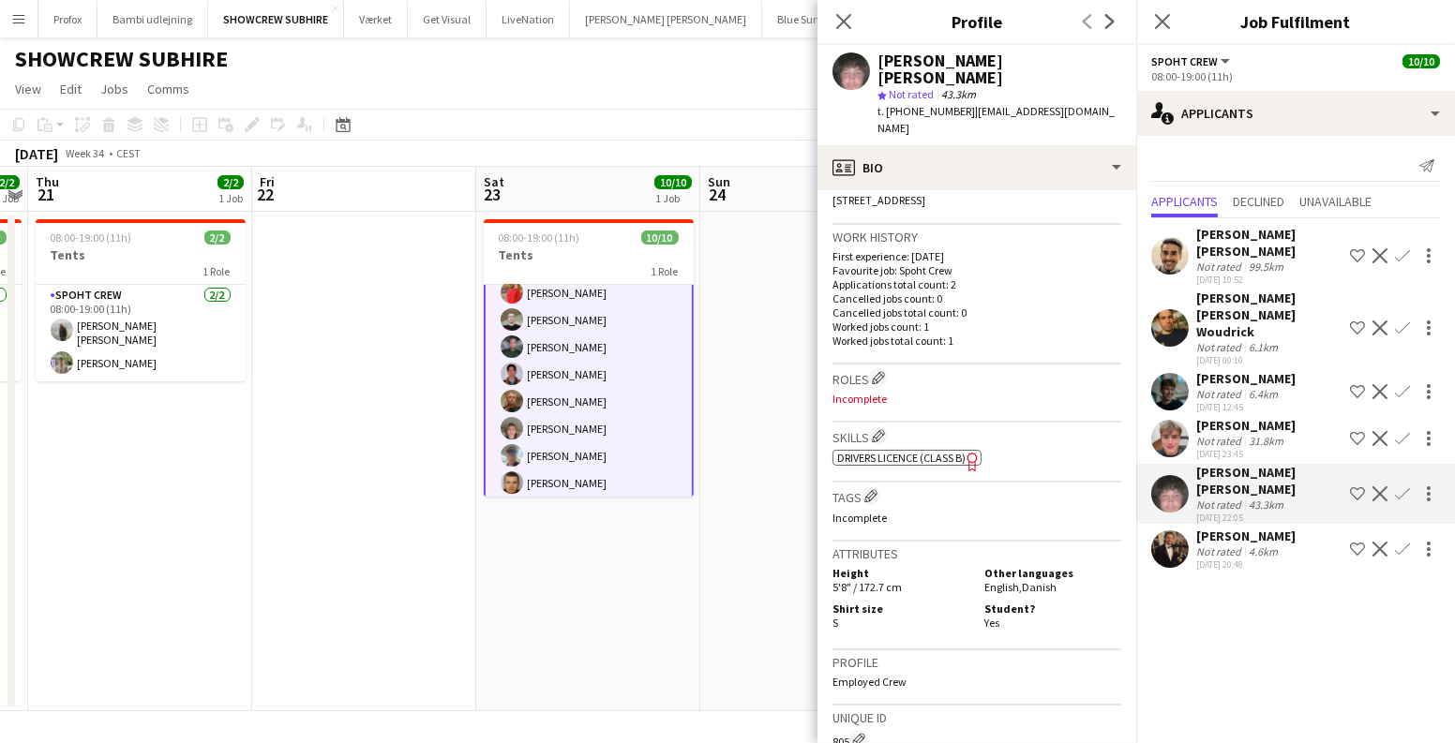
click at [700, 393] on app-date-cell at bounding box center [812, 462] width 224 height 500
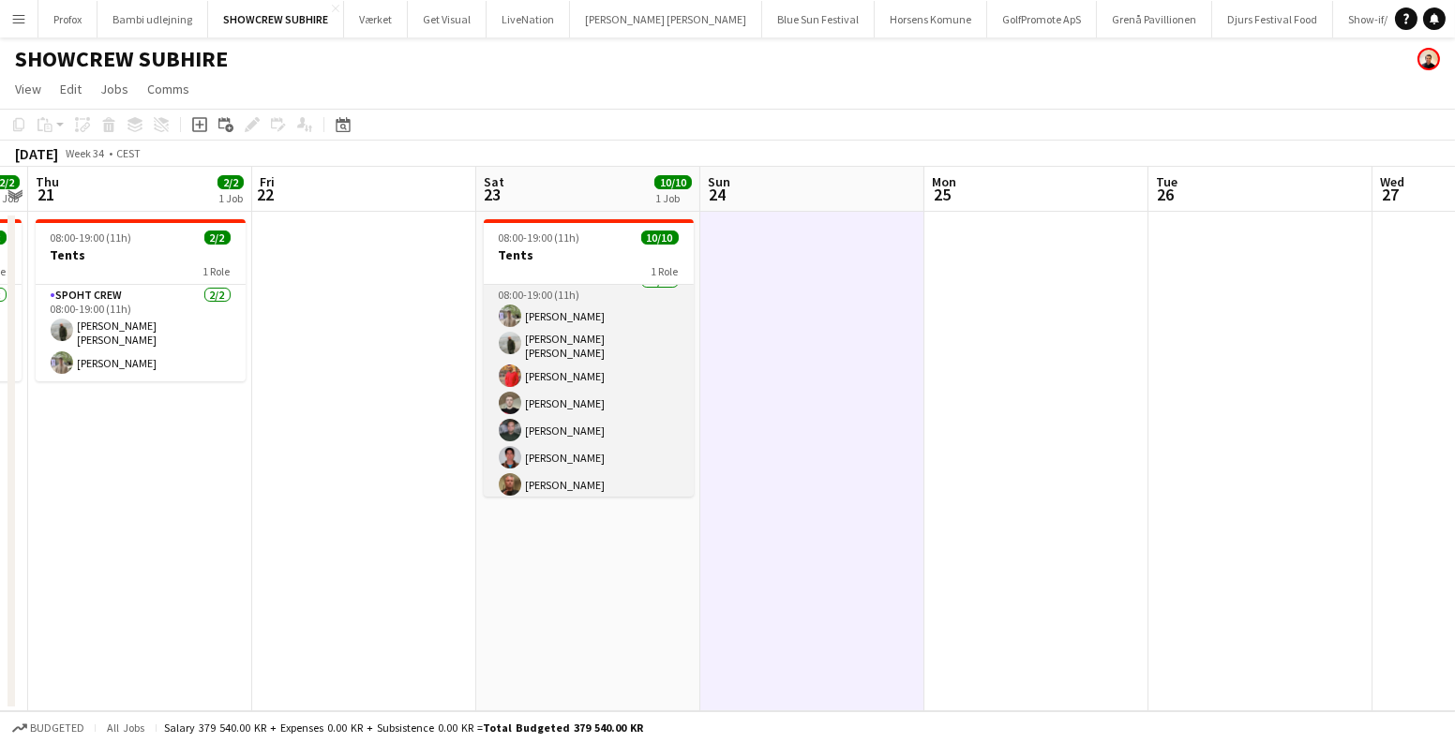
scroll to position [0, 0]
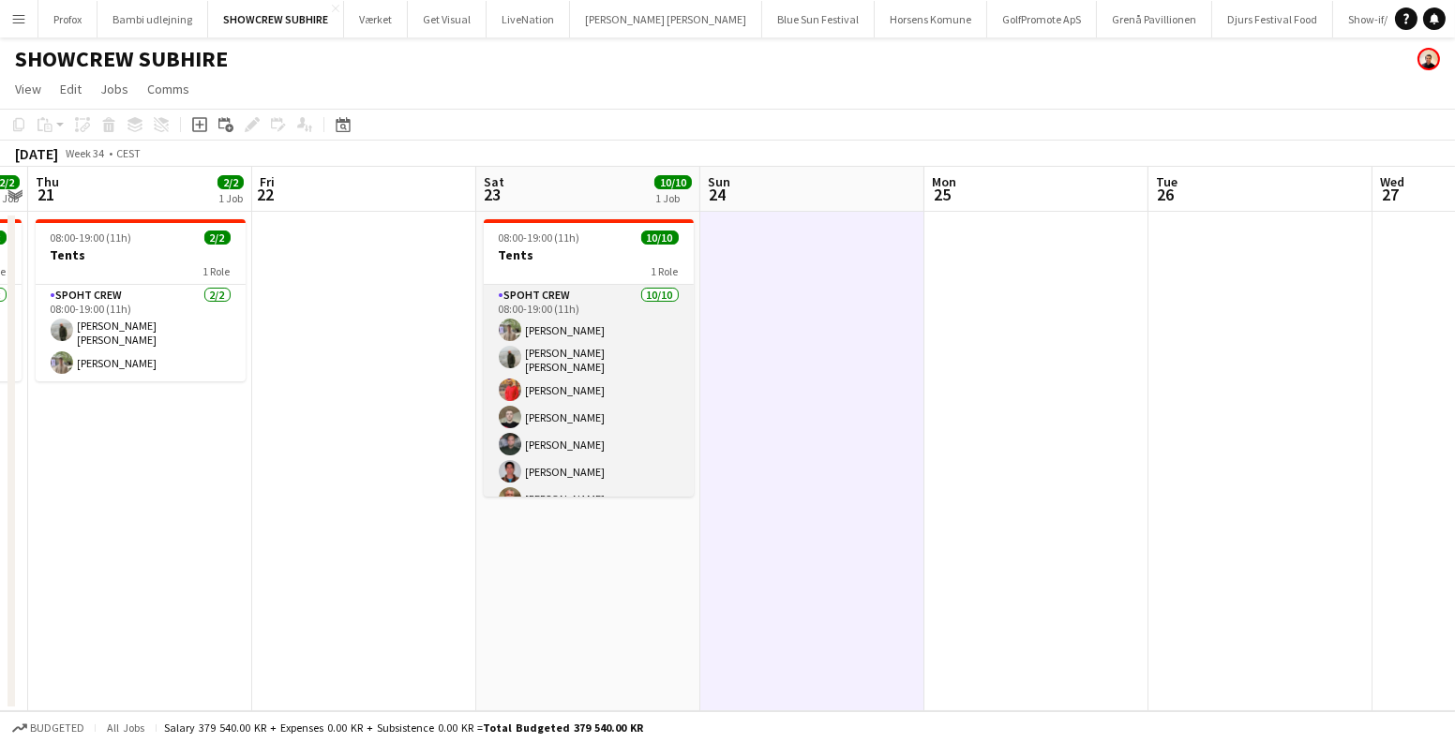
click at [645, 396] on app-card-role "Spoht Crew [DATE] 08:00-19:00 (11h) [PERSON_NAME] [PERSON_NAME] [PERSON_NAME] […" at bounding box center [589, 442] width 210 height 314
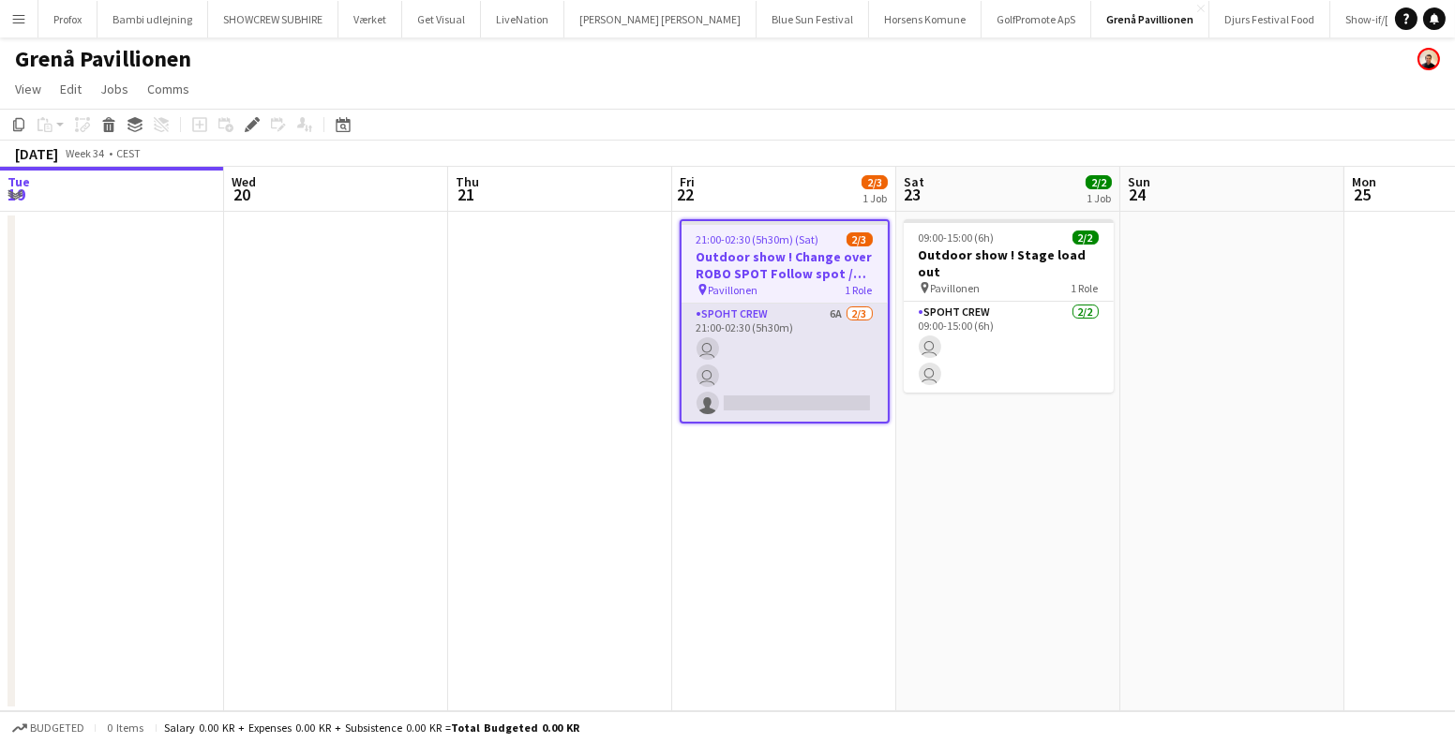
scroll to position [0, 644]
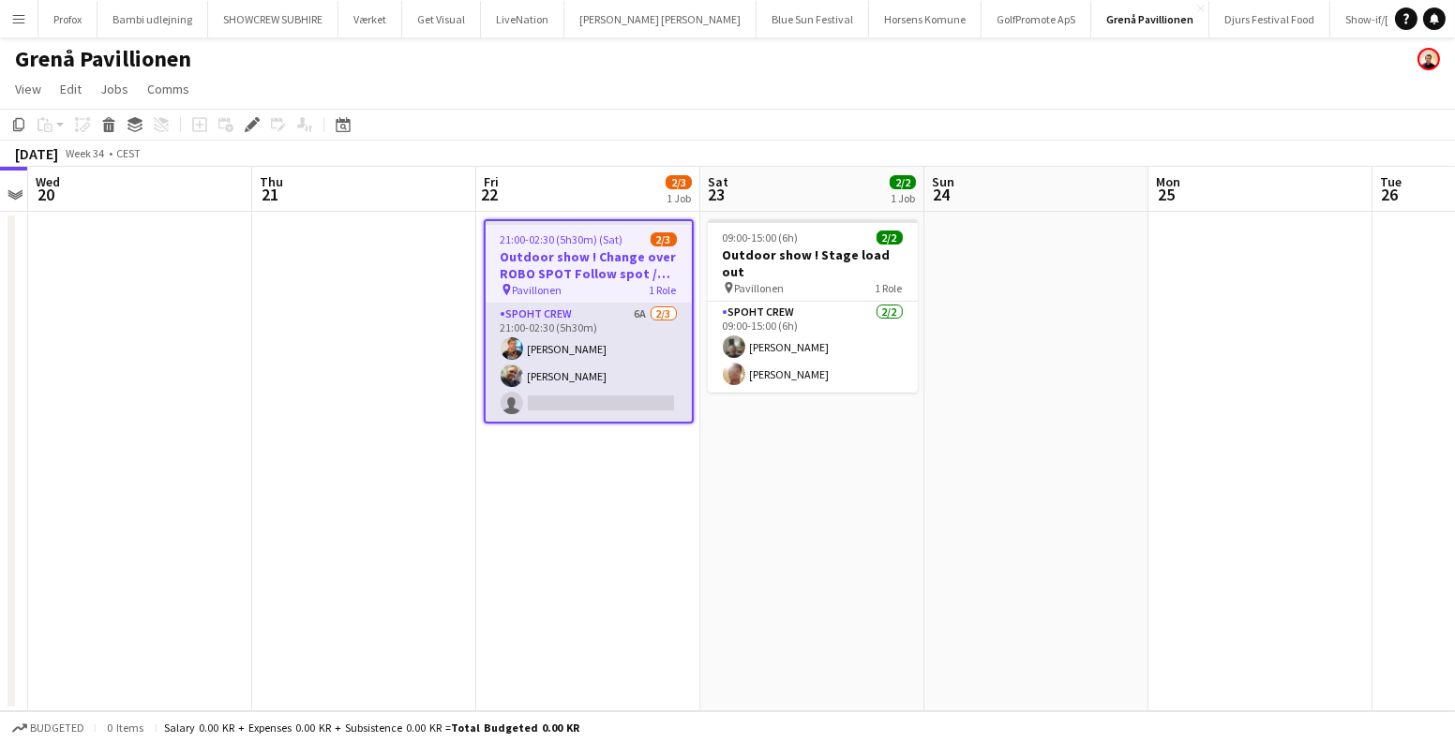
click at [615, 367] on app-card-role "Spoht Crew 6A 2/3 21:00-02:30 (5h30m) Gustav Fly Danny Tranekær single-neutral-…" at bounding box center [589, 363] width 206 height 118
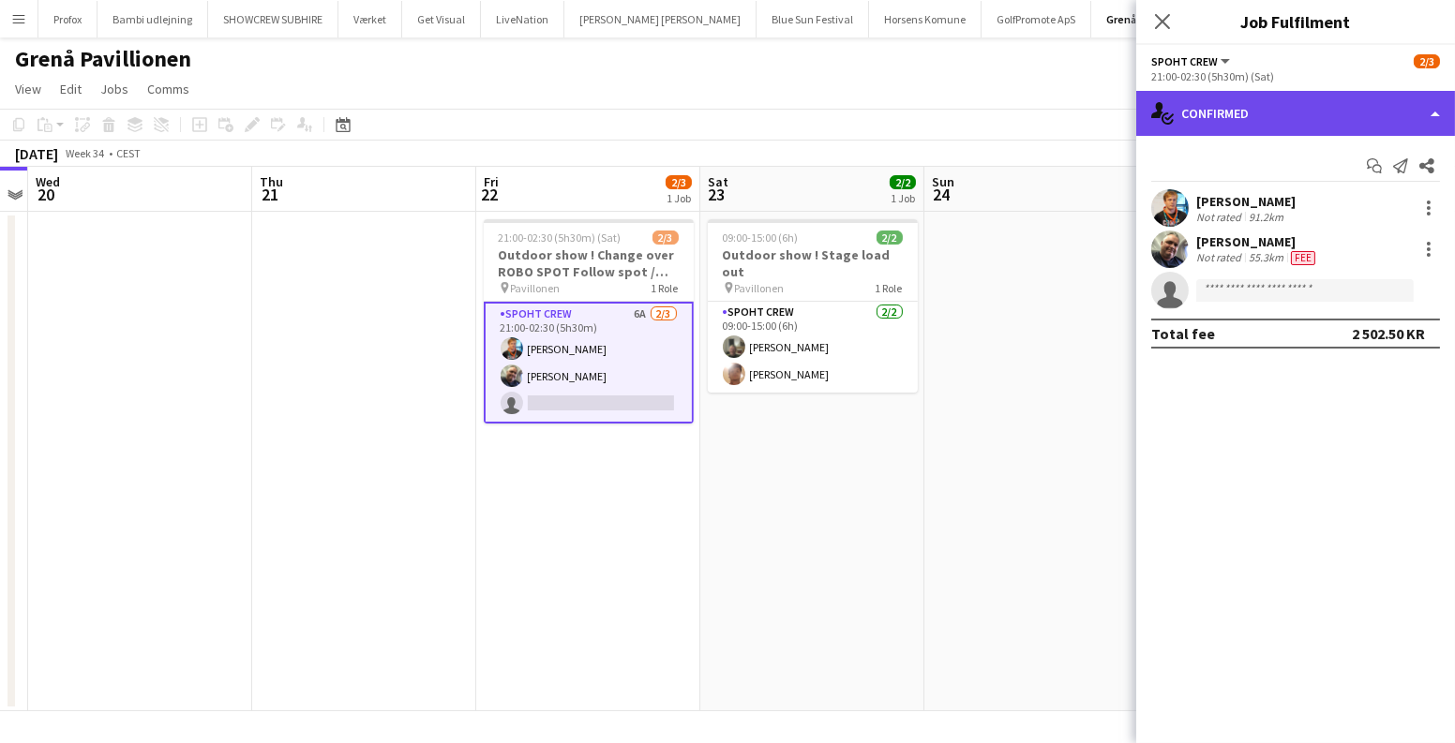
click at [1316, 119] on div "single-neutral-actions-check-2 Confirmed" at bounding box center [1295, 113] width 319 height 45
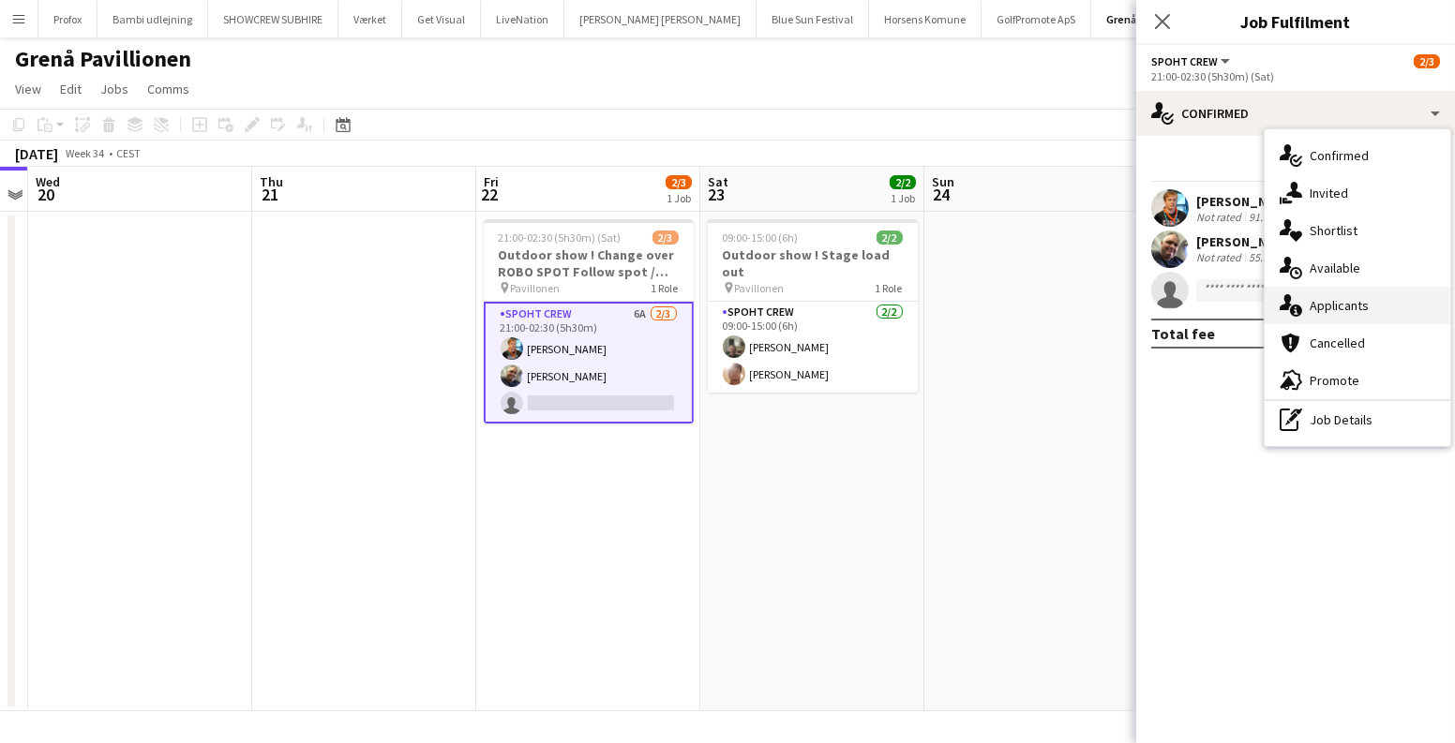
click at [1320, 295] on div "single-neutral-actions-information Applicants" at bounding box center [1357, 305] width 186 height 37
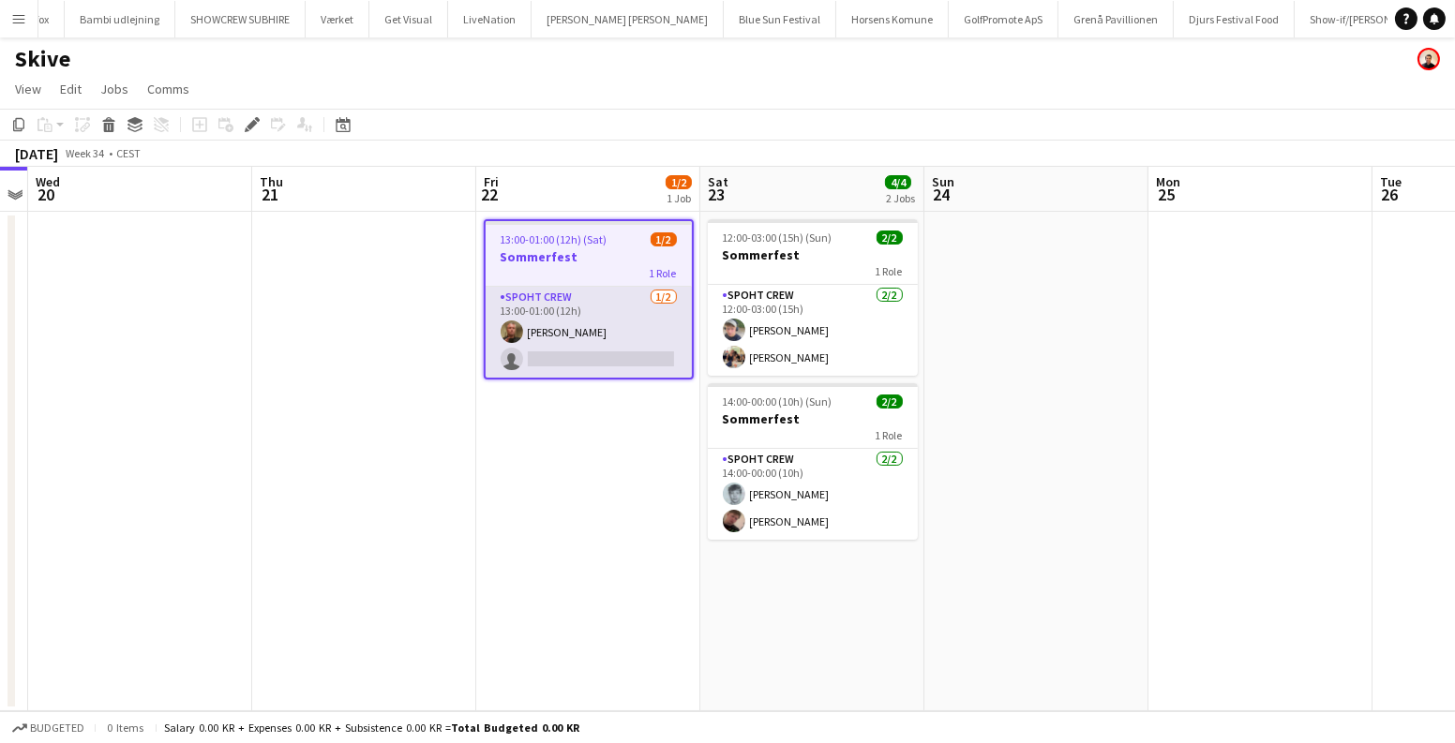
click at [626, 346] on app-card-role "Spoht Crew [DATE] 13:00-01:00 (12h) [PERSON_NAME] single-neutral-actions" at bounding box center [589, 332] width 206 height 91
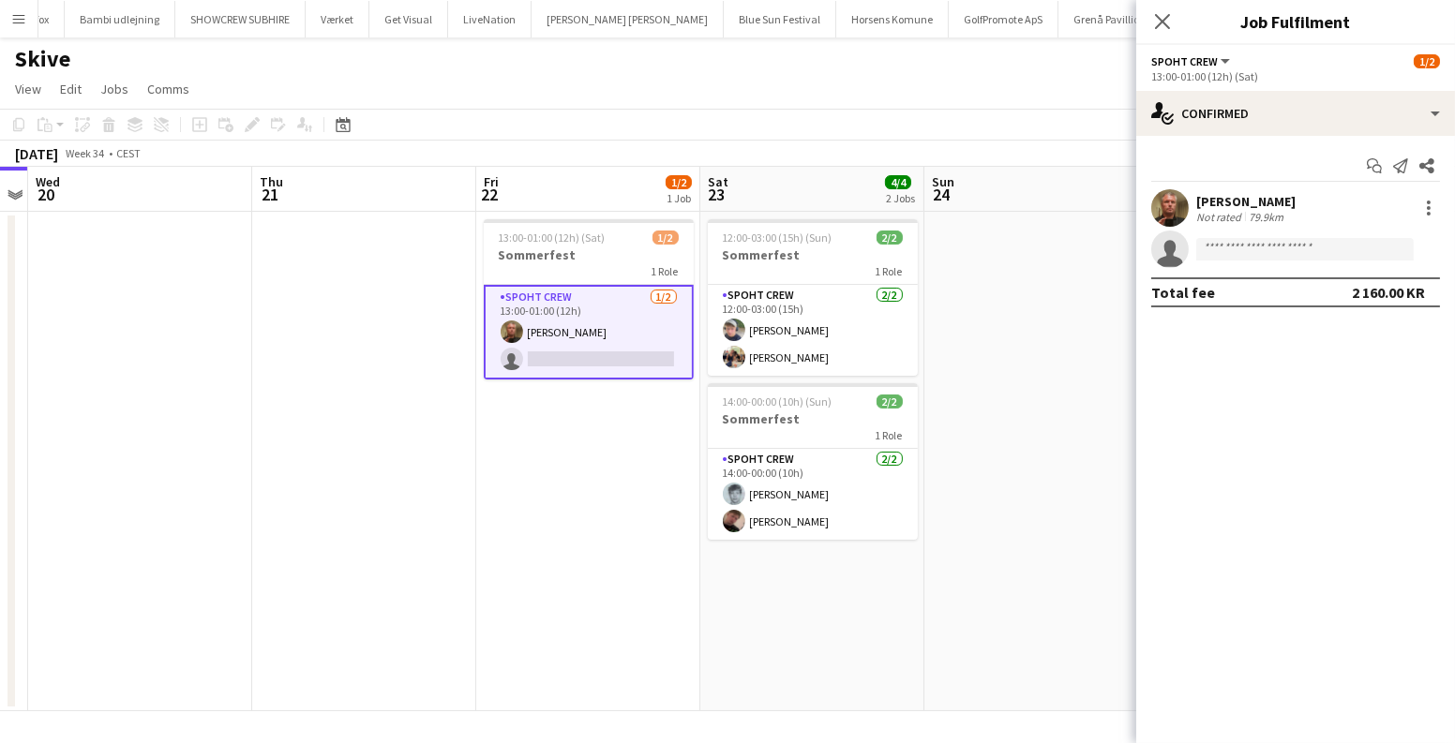
click at [1165, 201] on app-user-avatar at bounding box center [1169, 207] width 37 height 37
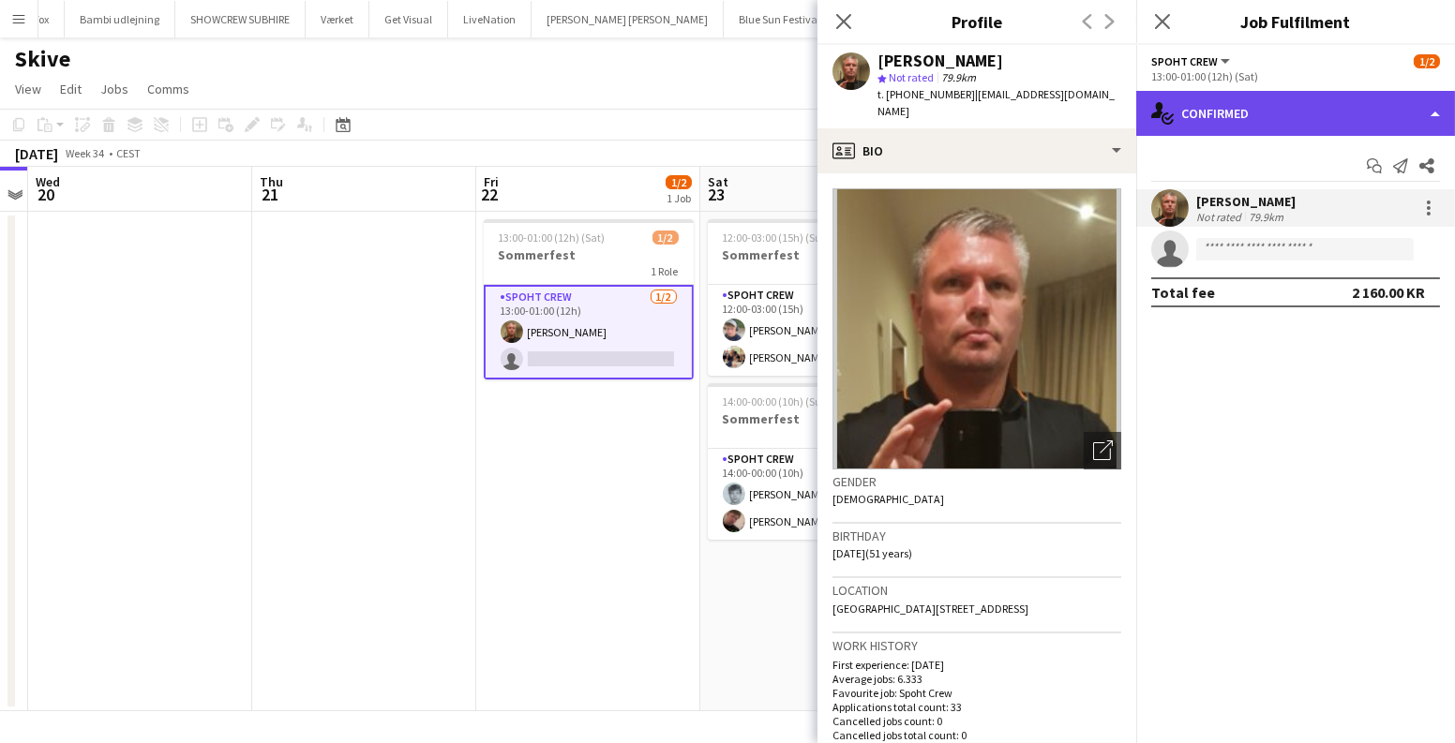
click at [1314, 116] on div "single-neutral-actions-check-2 Confirmed" at bounding box center [1295, 113] width 319 height 45
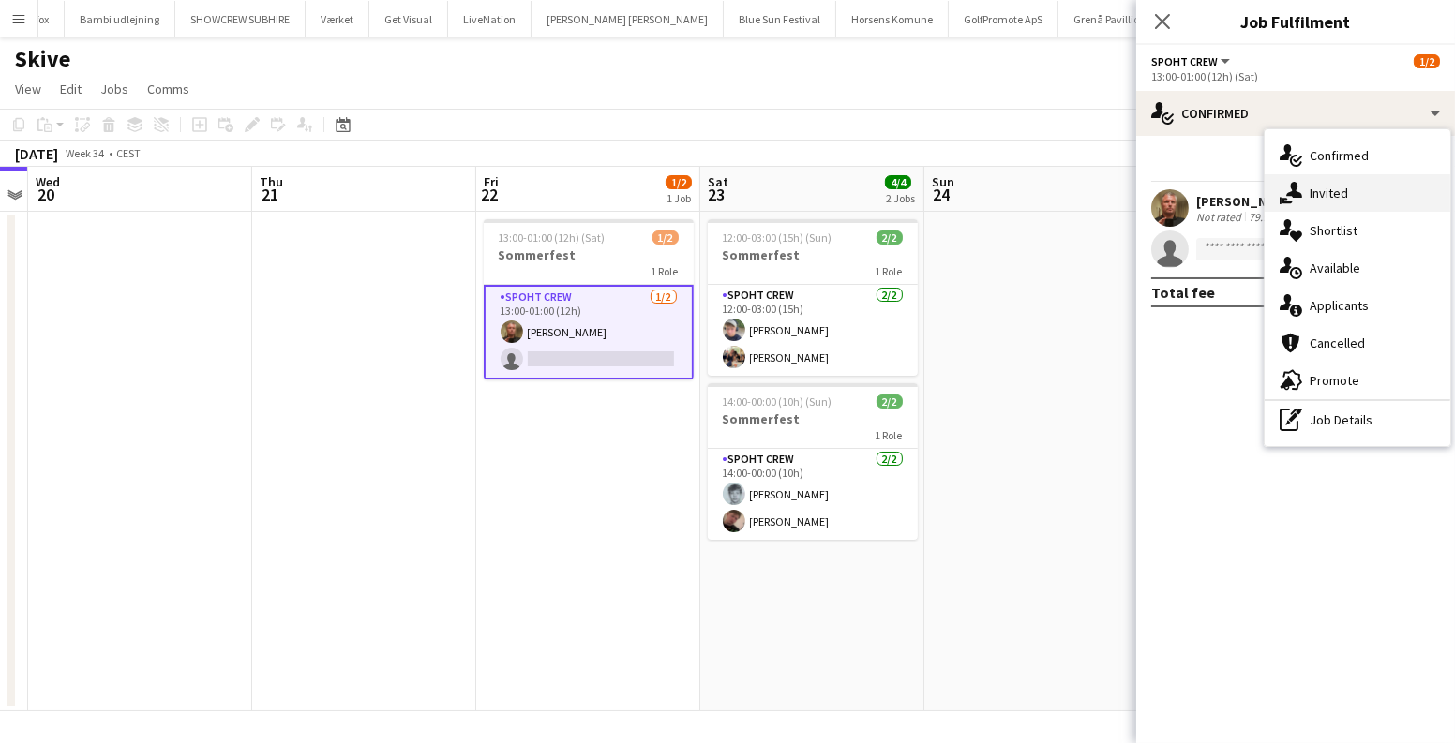
click at [1311, 189] on div "single-neutral-actions-share-1 Invited" at bounding box center [1357, 192] width 186 height 37
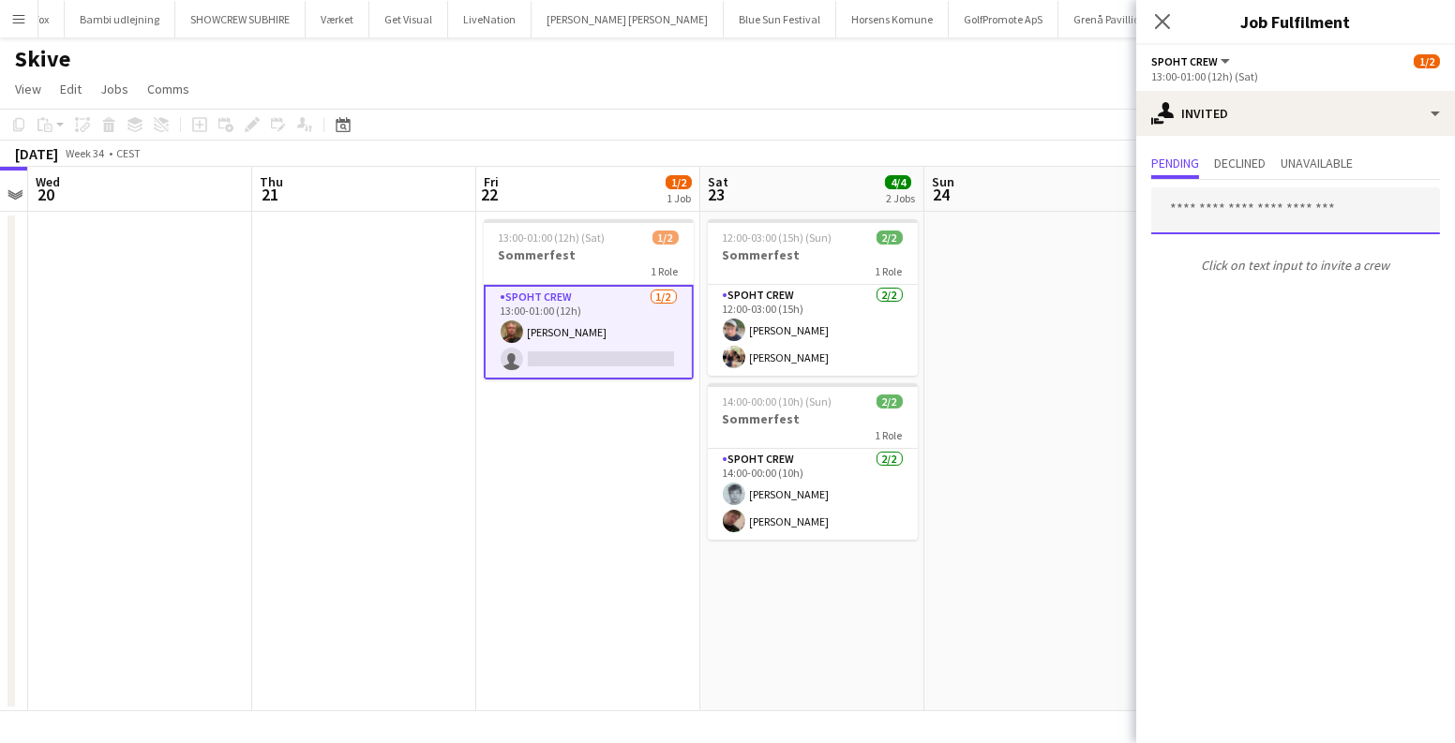
click at [1234, 210] on input "text" at bounding box center [1295, 210] width 289 height 47
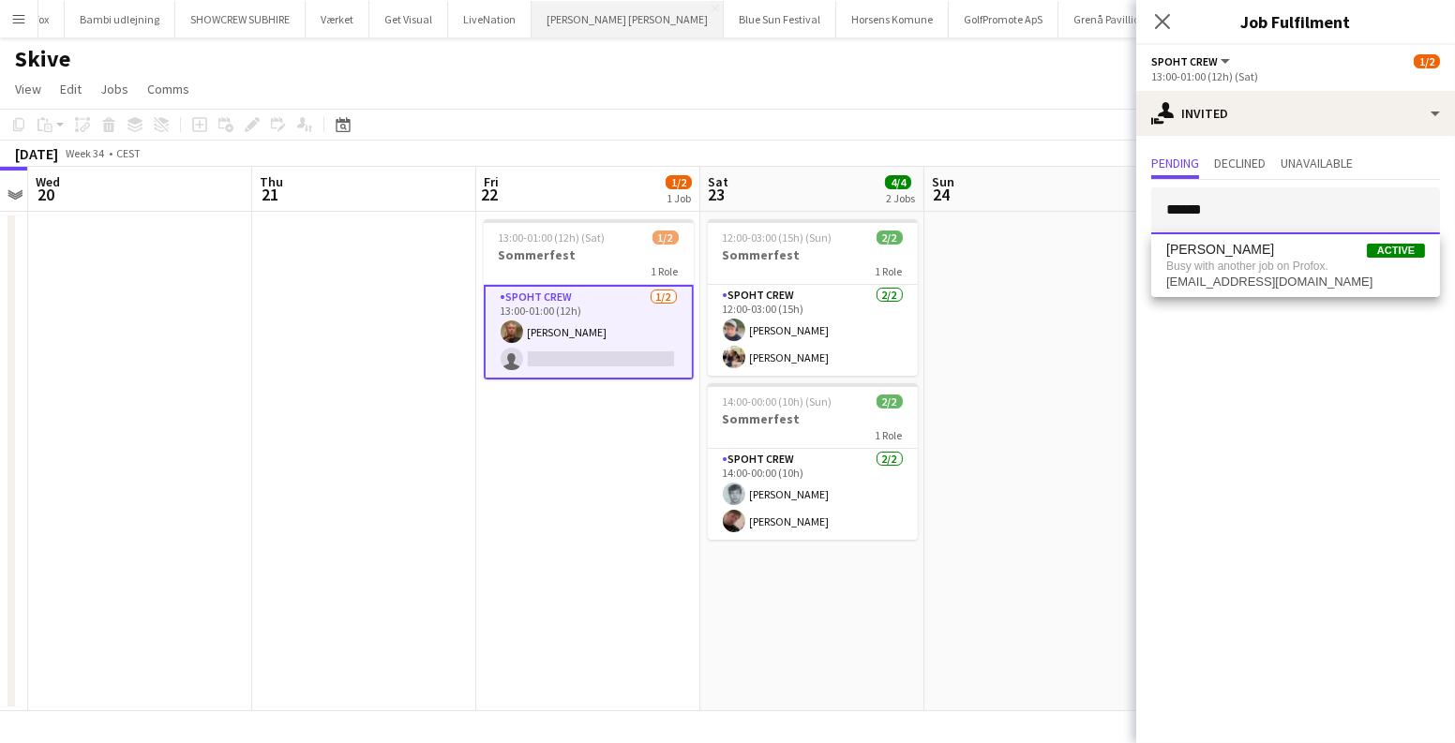
type input "******"
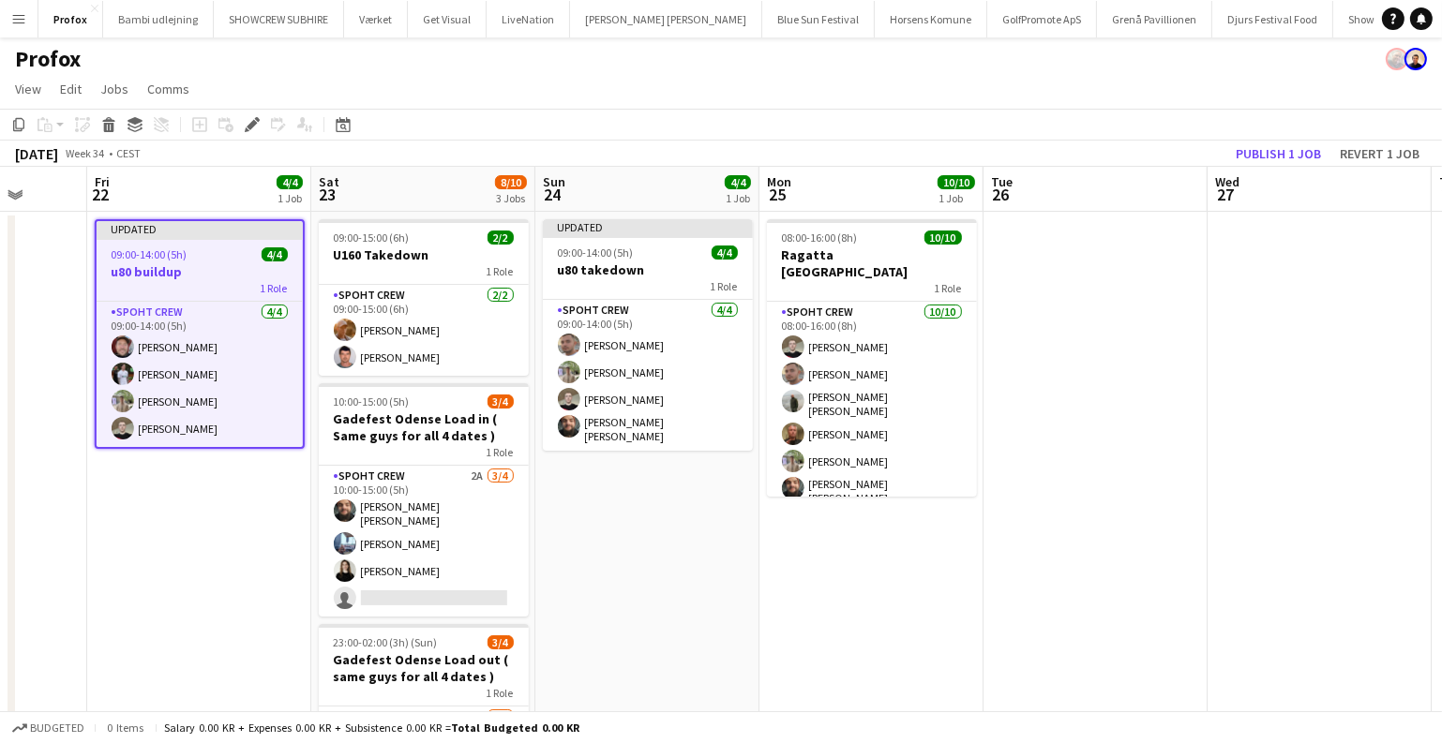
scroll to position [0, 787]
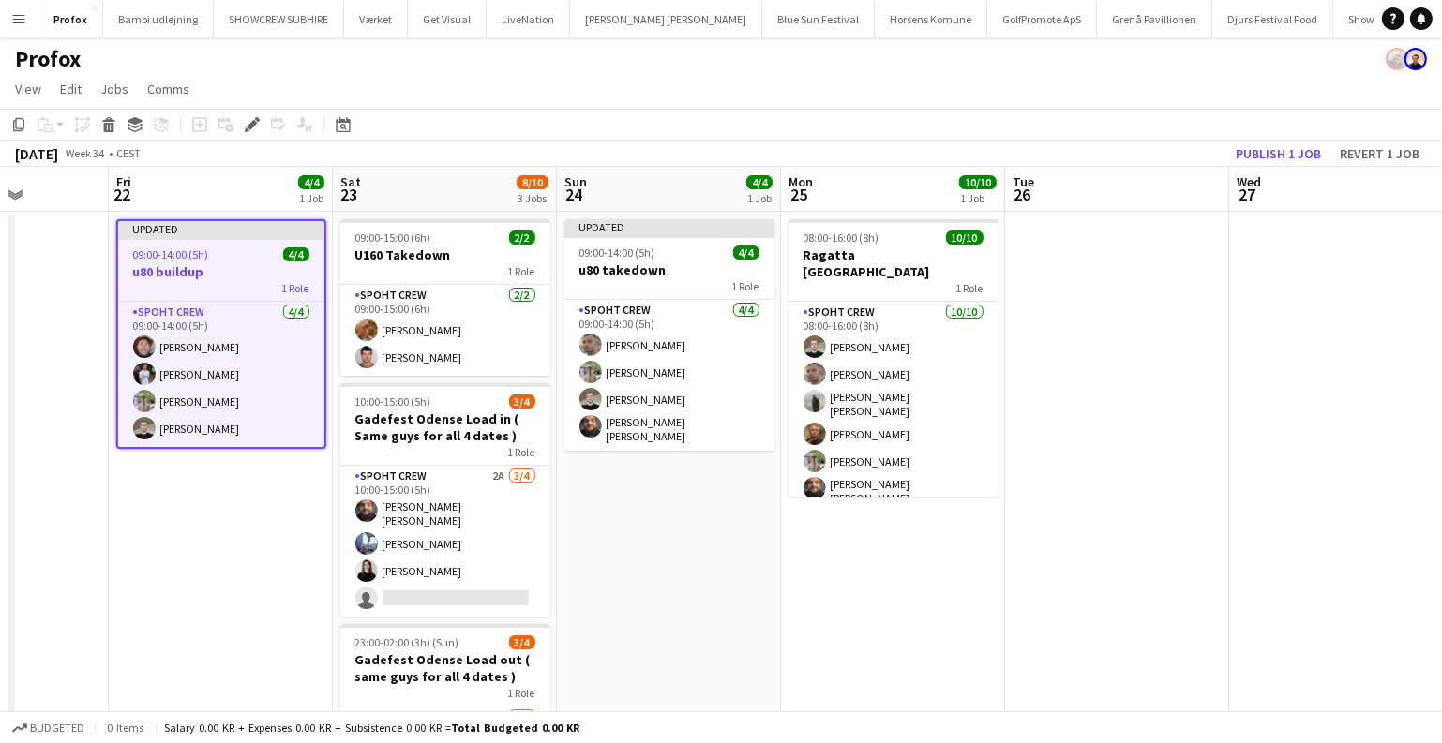
drag, startPoint x: 1097, startPoint y: 577, endPoint x: 729, endPoint y: 559, distance: 367.9
click at [729, 559] on app-calendar-viewport "Mon 18 8/8 1 Job Tue 19 Wed 20 2/2 1 Job Thu 21 Fri 22 4/4 1 Job Sat 23 8/10 3 …" at bounding box center [721, 528] width 1442 height 722
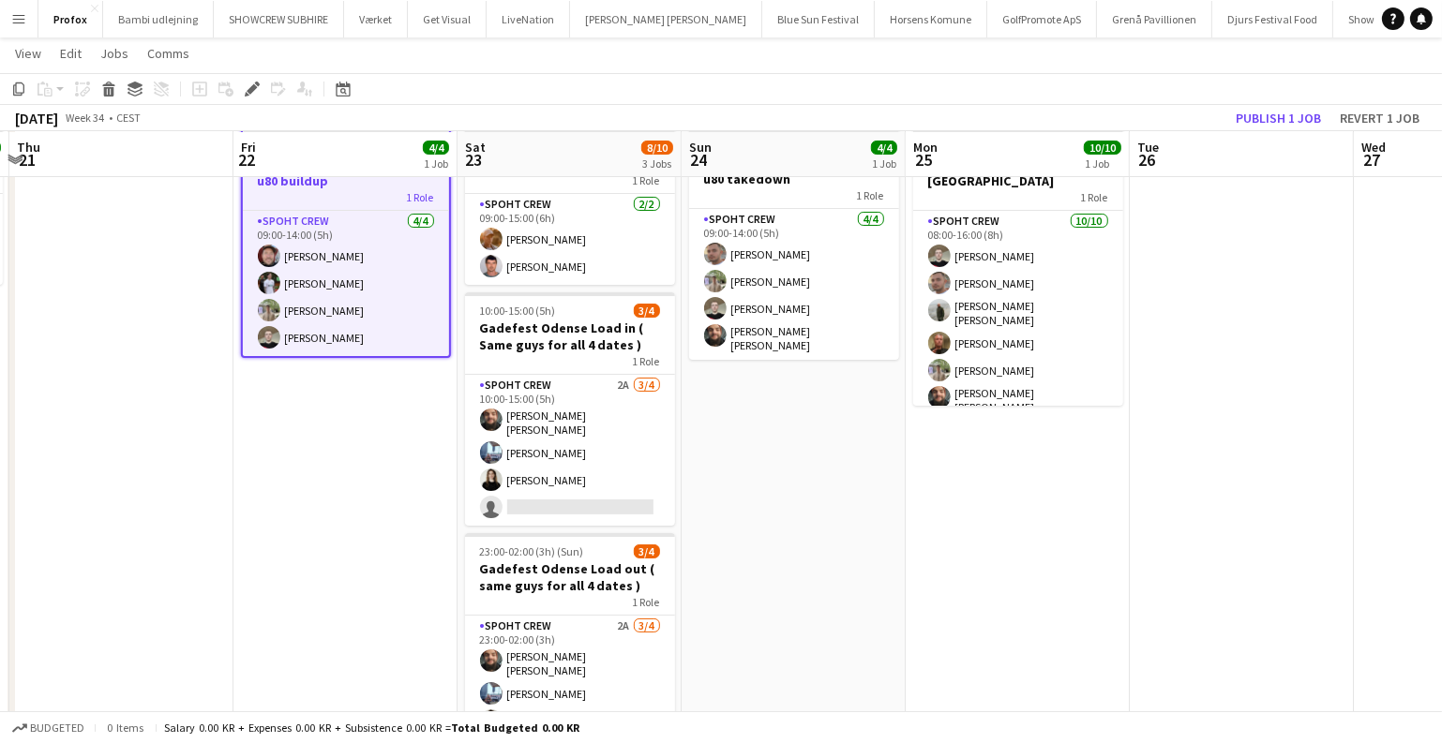
scroll to position [0, 625]
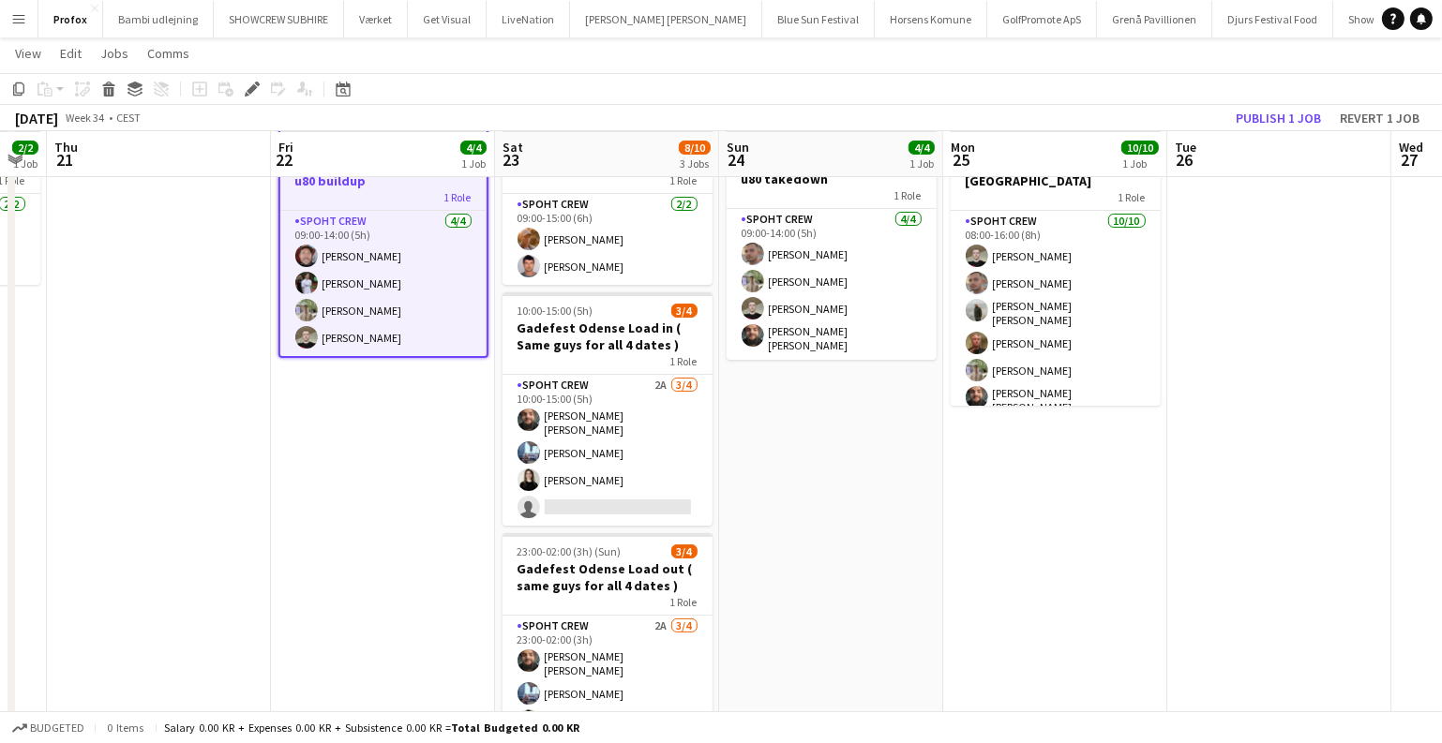
click at [899, 557] on app-calendar-viewport "Mon 18 8/8 1 Job Tue 19 Wed 20 2/2 1 Job Thu 21 Fri 22 4/4 1 Job Sat 23 8/10 3 …" at bounding box center [721, 391] width 1442 height 814
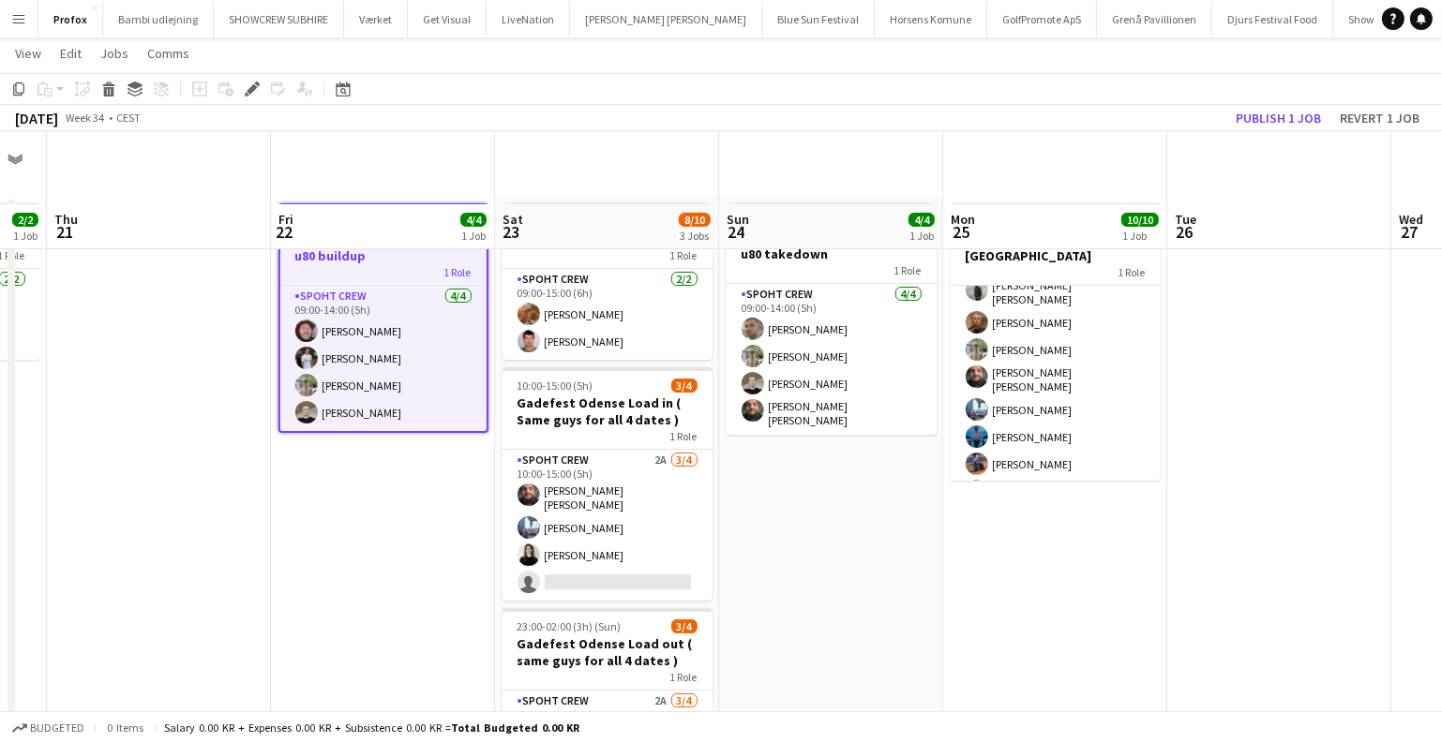
scroll to position [0, 0]
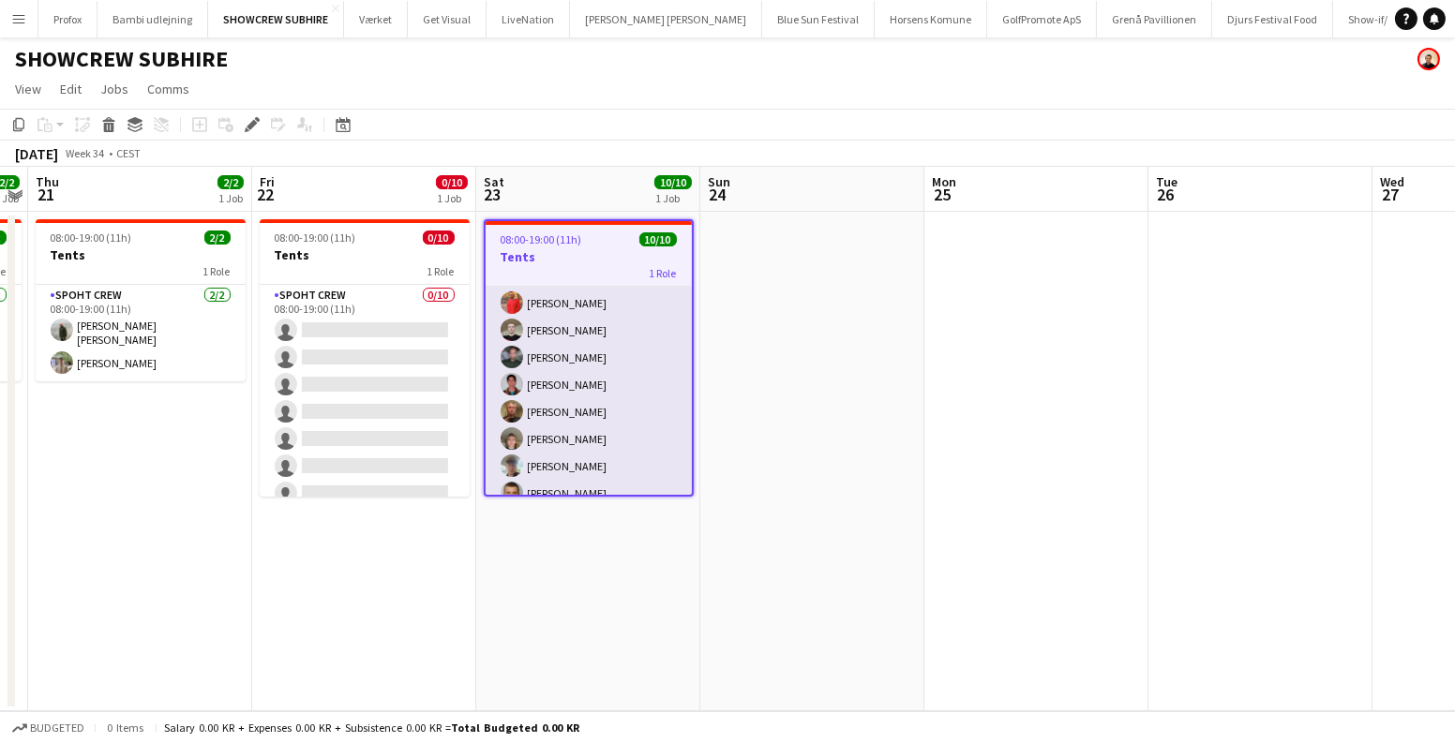
scroll to position [99, 0]
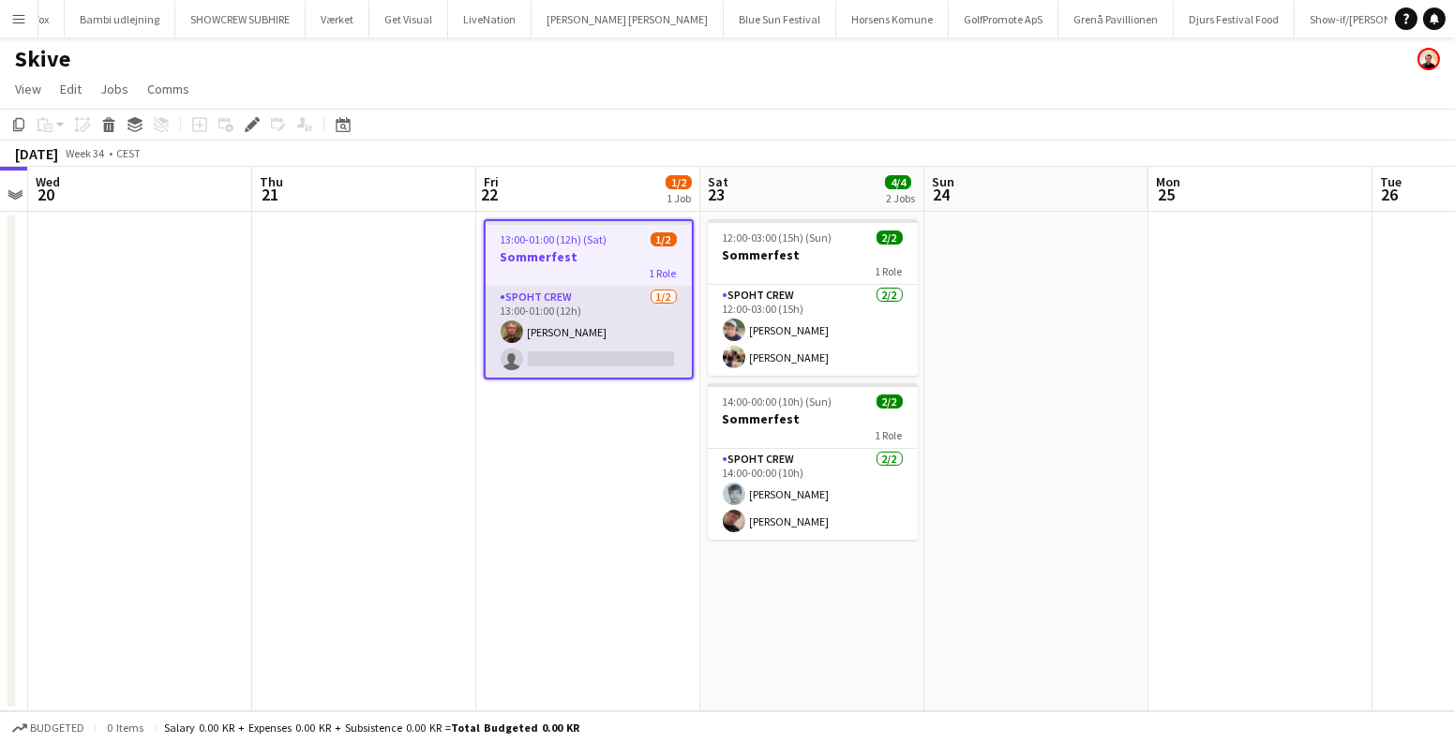
click at [622, 355] on app-card-role "Spoht Crew [DATE] 13:00-01:00 (12h) [PERSON_NAME] single-neutral-actions" at bounding box center [589, 332] width 206 height 91
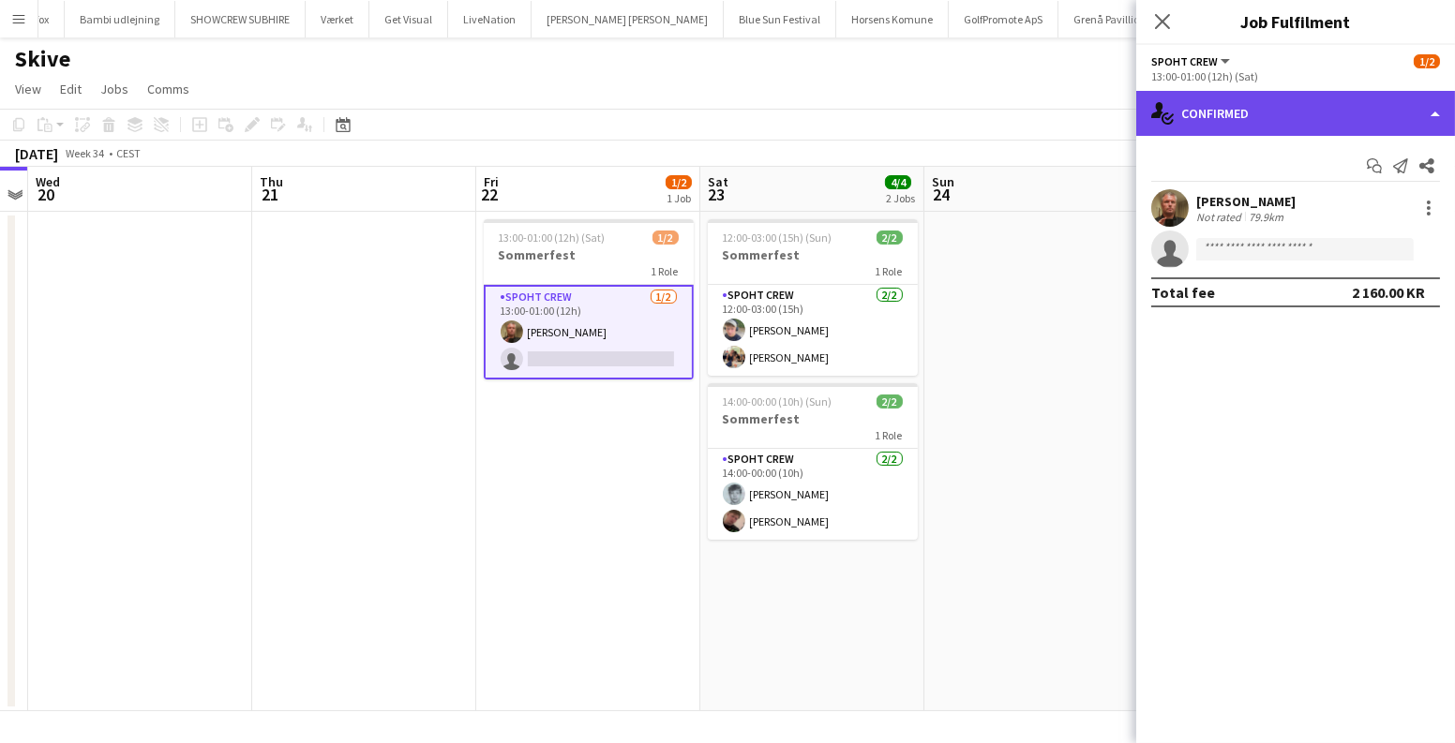
click at [1272, 98] on div "single-neutral-actions-check-2 Confirmed" at bounding box center [1295, 113] width 319 height 45
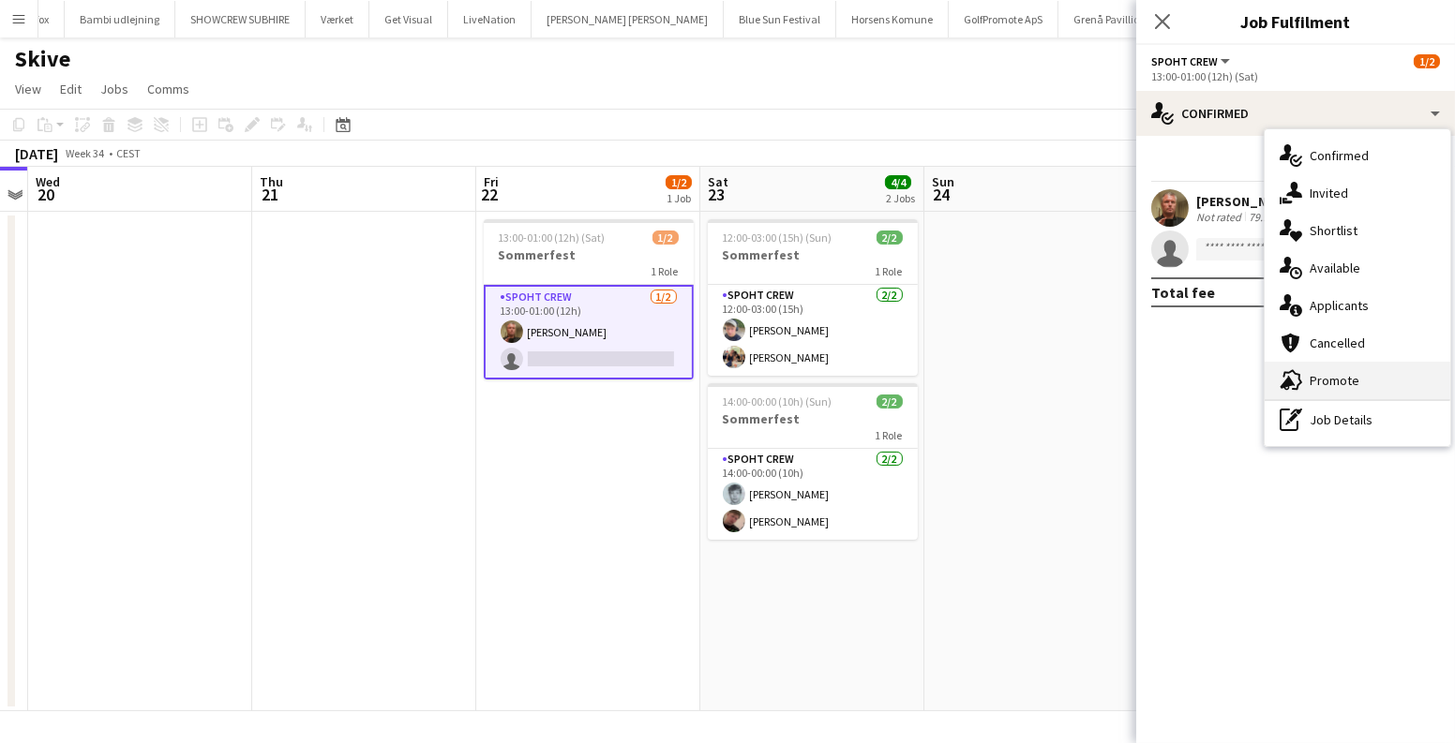
click at [1349, 374] on div "advertising-megaphone Promote" at bounding box center [1357, 380] width 186 height 37
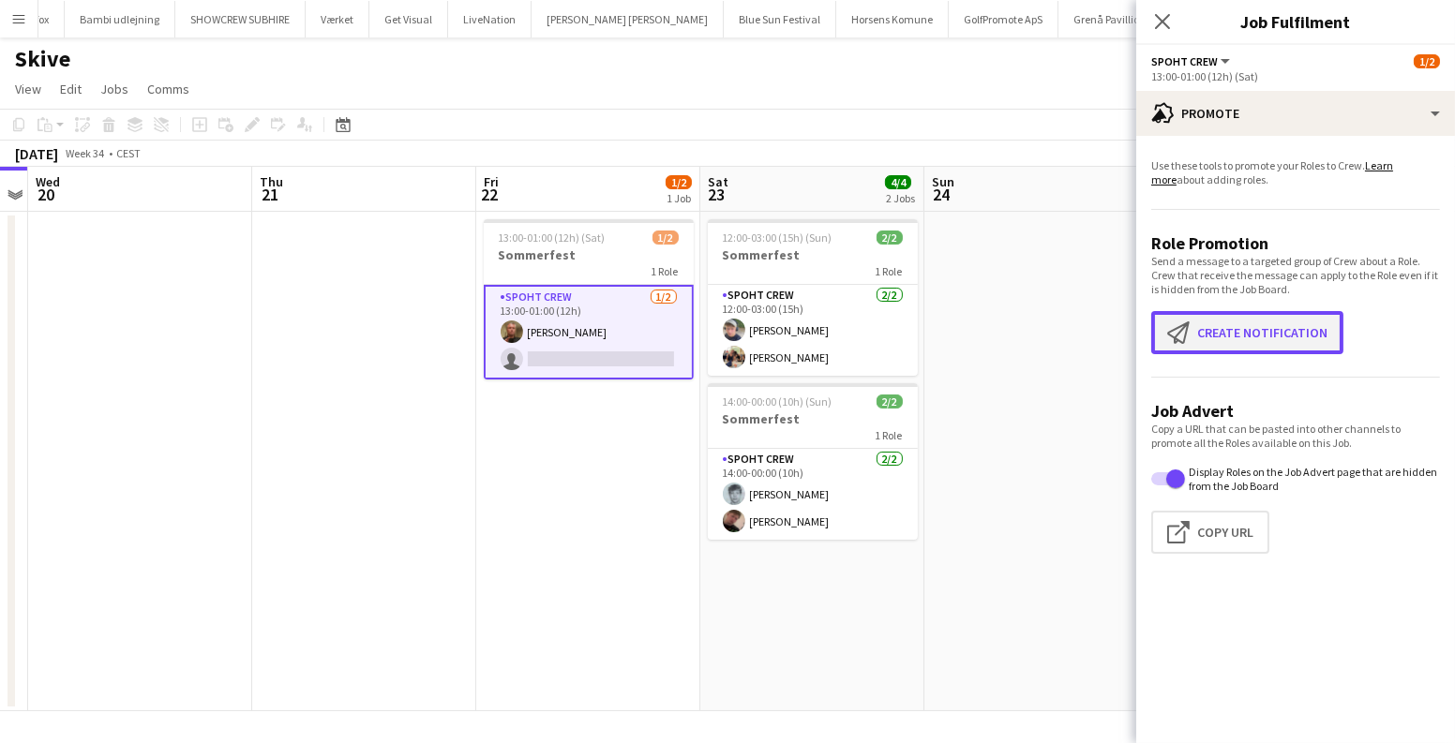
click at [1252, 323] on button "Create notification Create notification" at bounding box center [1247, 332] width 192 height 43
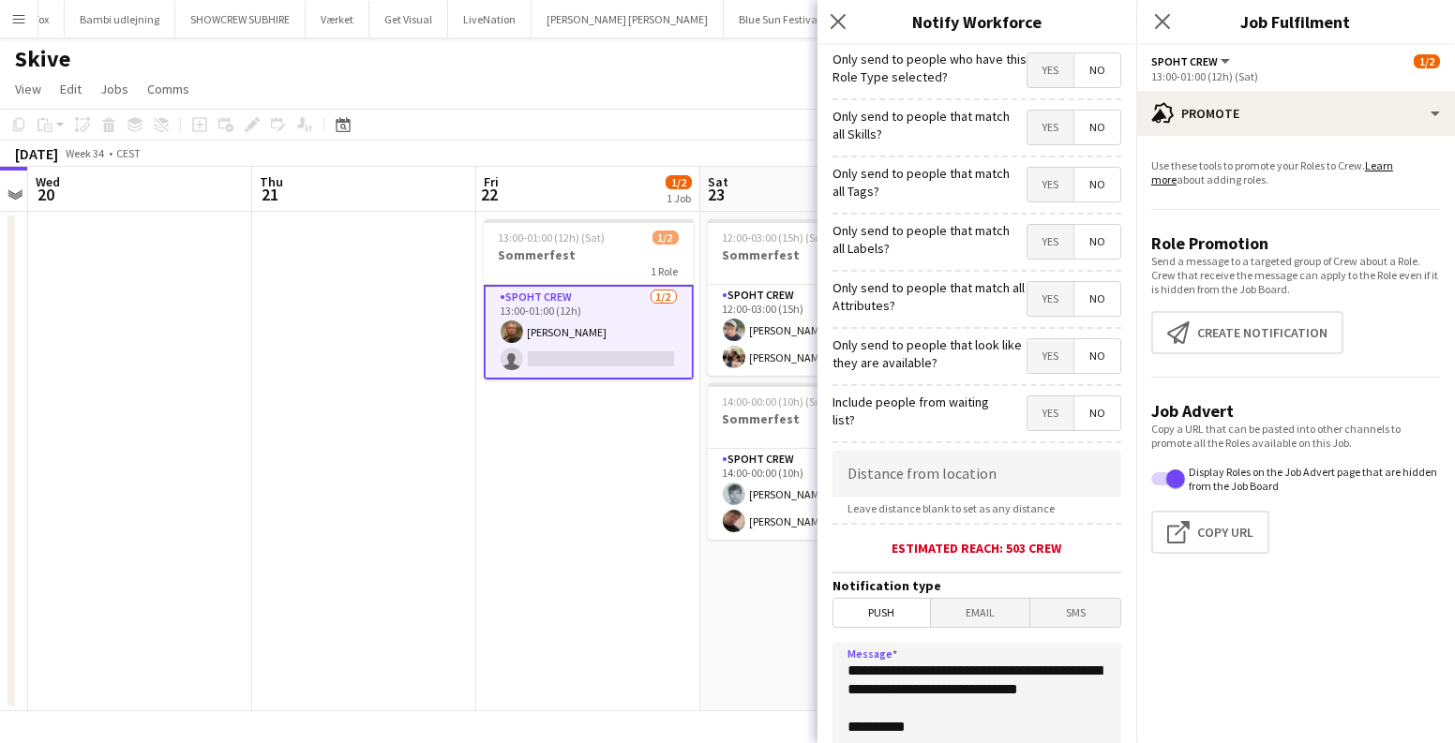
drag, startPoint x: 979, startPoint y: 707, endPoint x: 639, endPoint y: 606, distance: 353.8
click at [642, 607] on body "Menu Boards Boards Boards All jobs Status Workforce Workforce My Workforce Recr…" at bounding box center [727, 371] width 1455 height 743
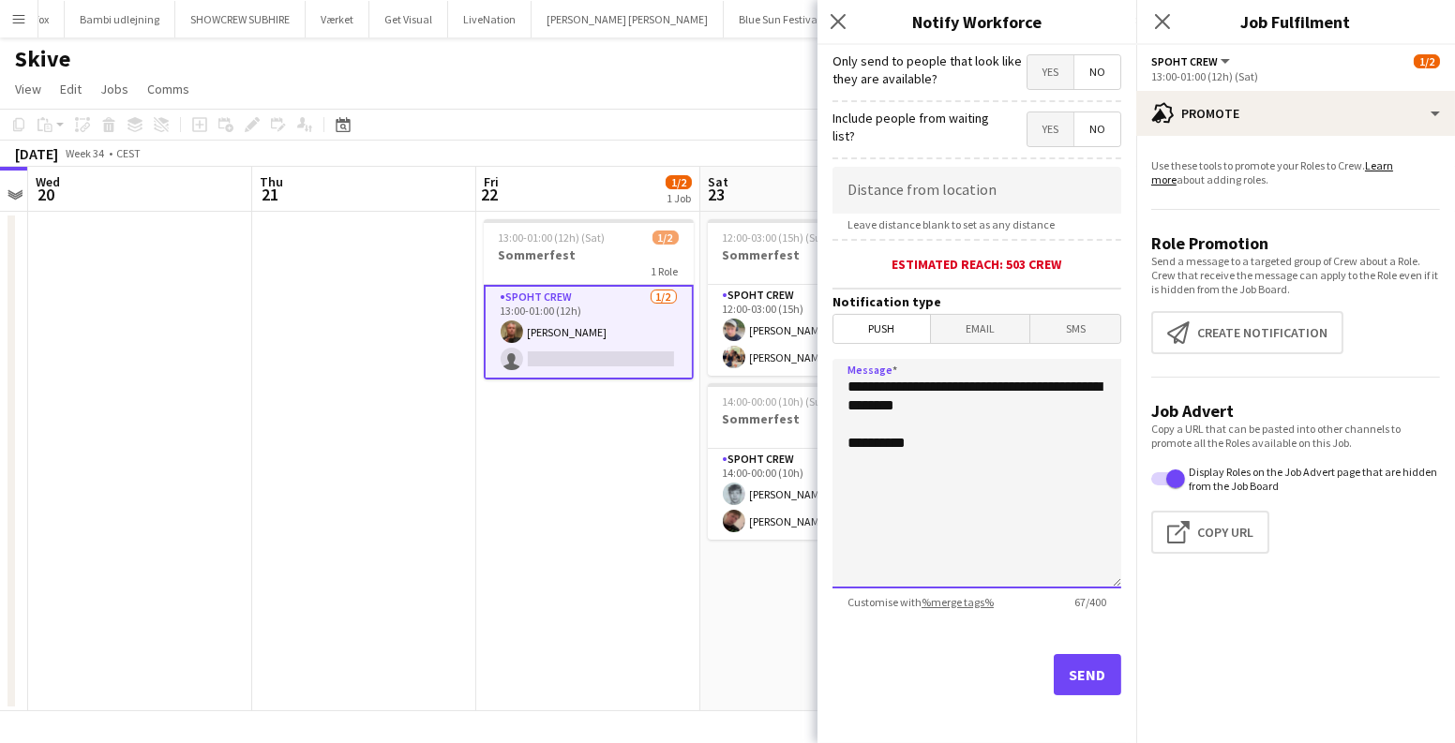
type textarea "**********"
click at [1076, 666] on button "Send" at bounding box center [1086, 674] width 67 height 41
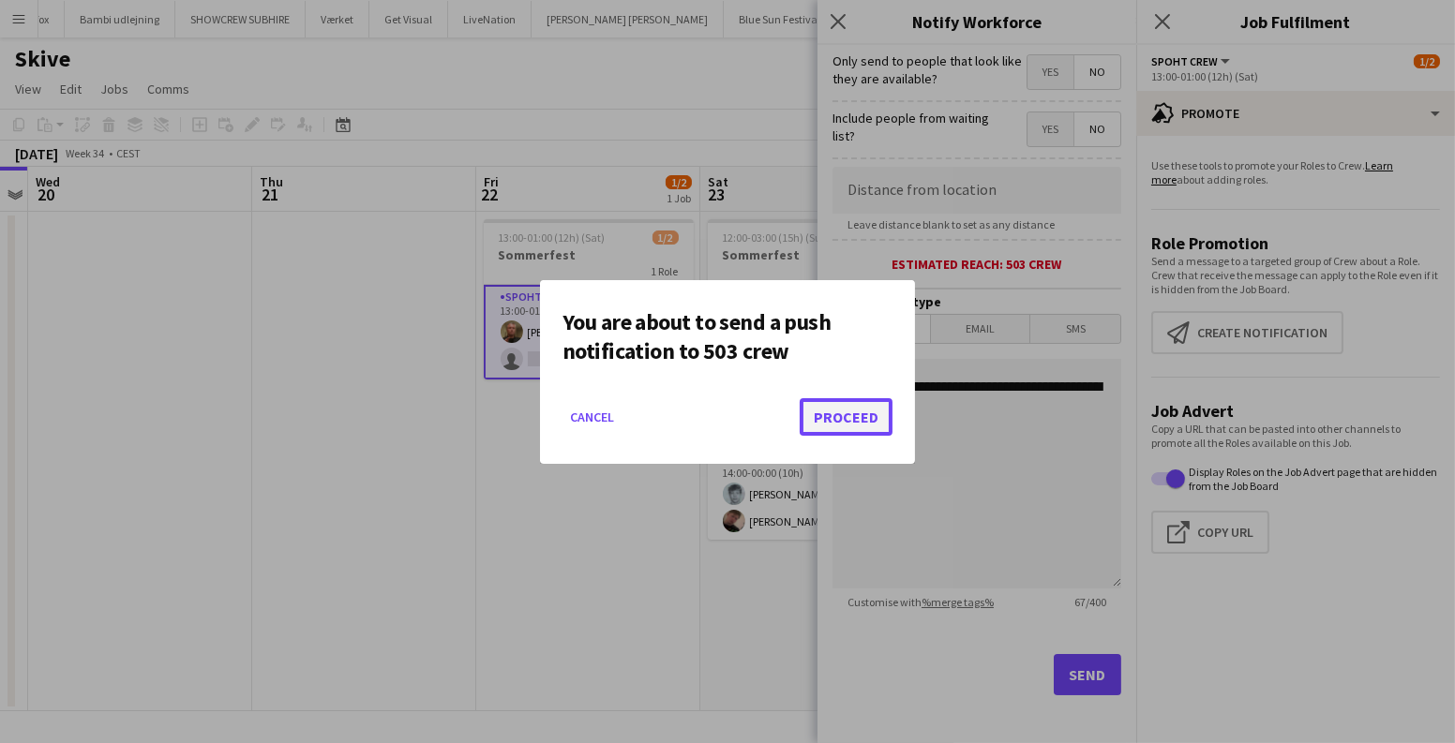
click at [839, 411] on button "Proceed" at bounding box center [845, 416] width 93 height 37
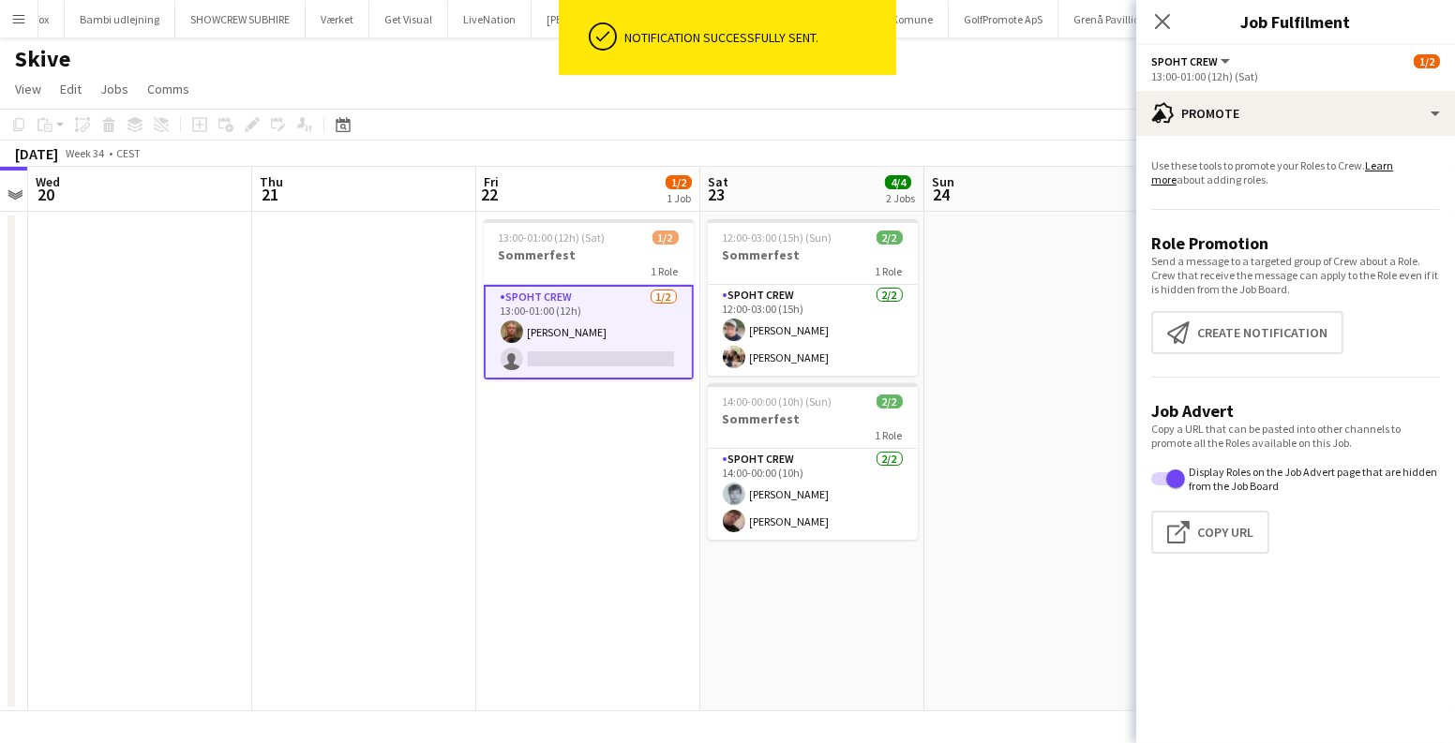
click at [613, 455] on app-date-cell "13:00-01:00 (12h) (Sat) 1/2 Sommerfest 1 Role Spoht Crew 1/2 13:00-01:00 (12h) …" at bounding box center [588, 462] width 224 height 500
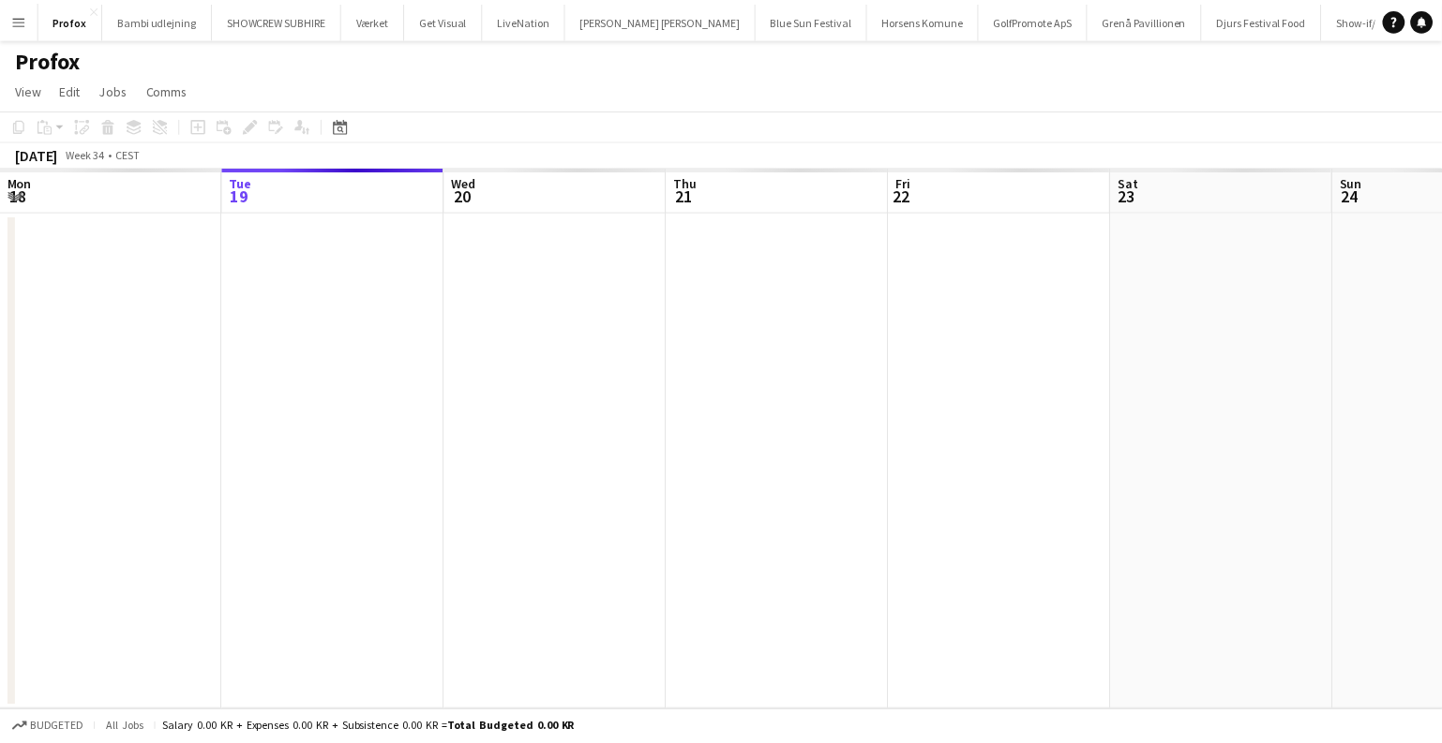
scroll to position [0, 644]
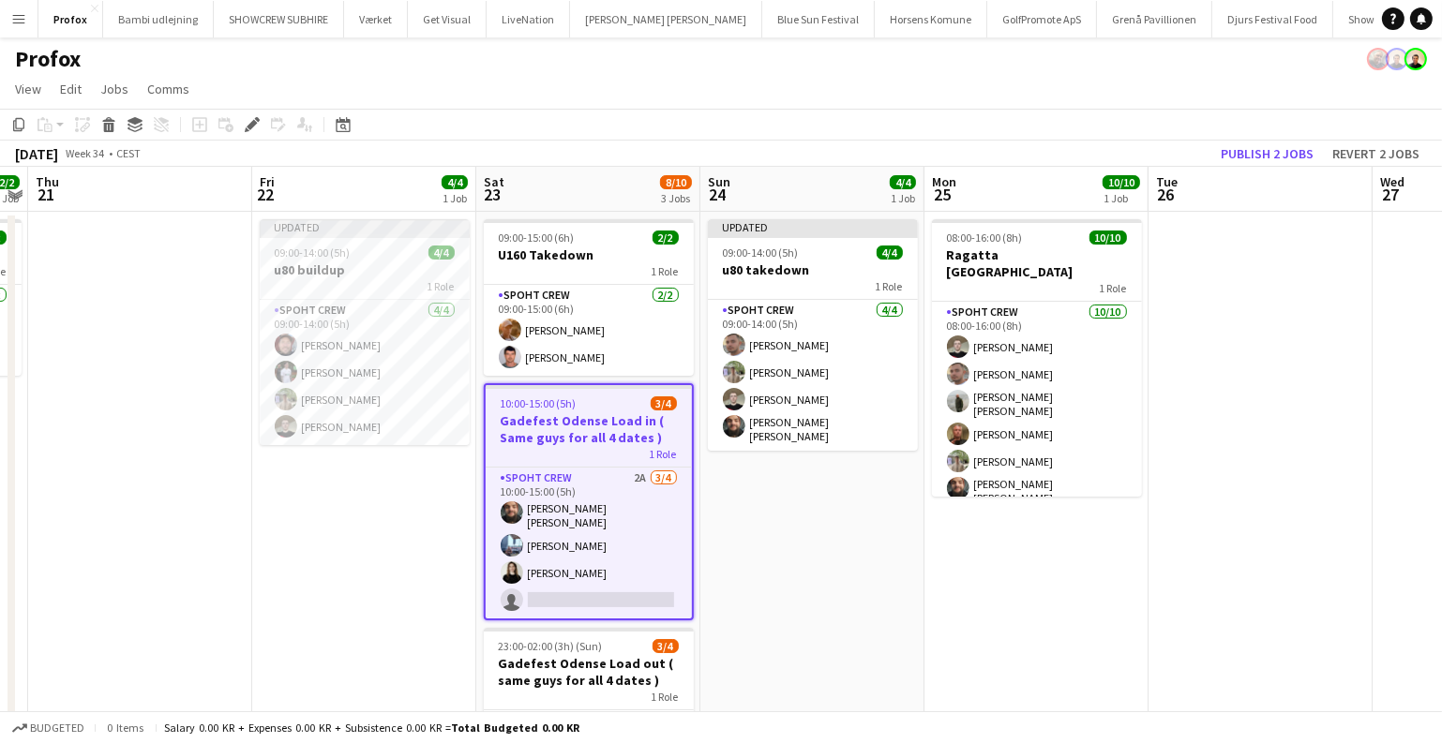
click at [769, 577] on app-date-cell "Updated 09:00-14:00 (5h) 4/4 u80 takedown 1 Role Spoht Crew 4/4 09:00-14:00 (5h…" at bounding box center [812, 550] width 224 height 677
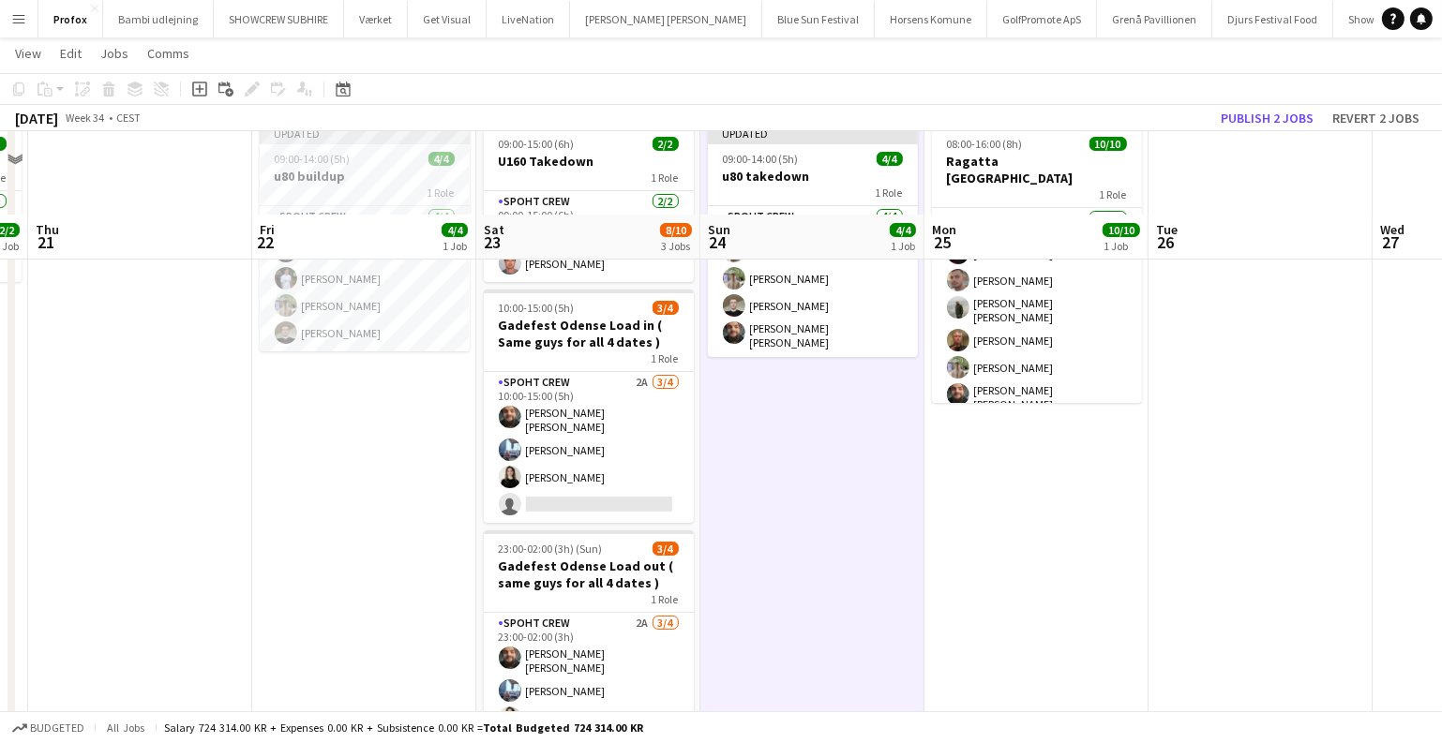
scroll to position [89, 0]
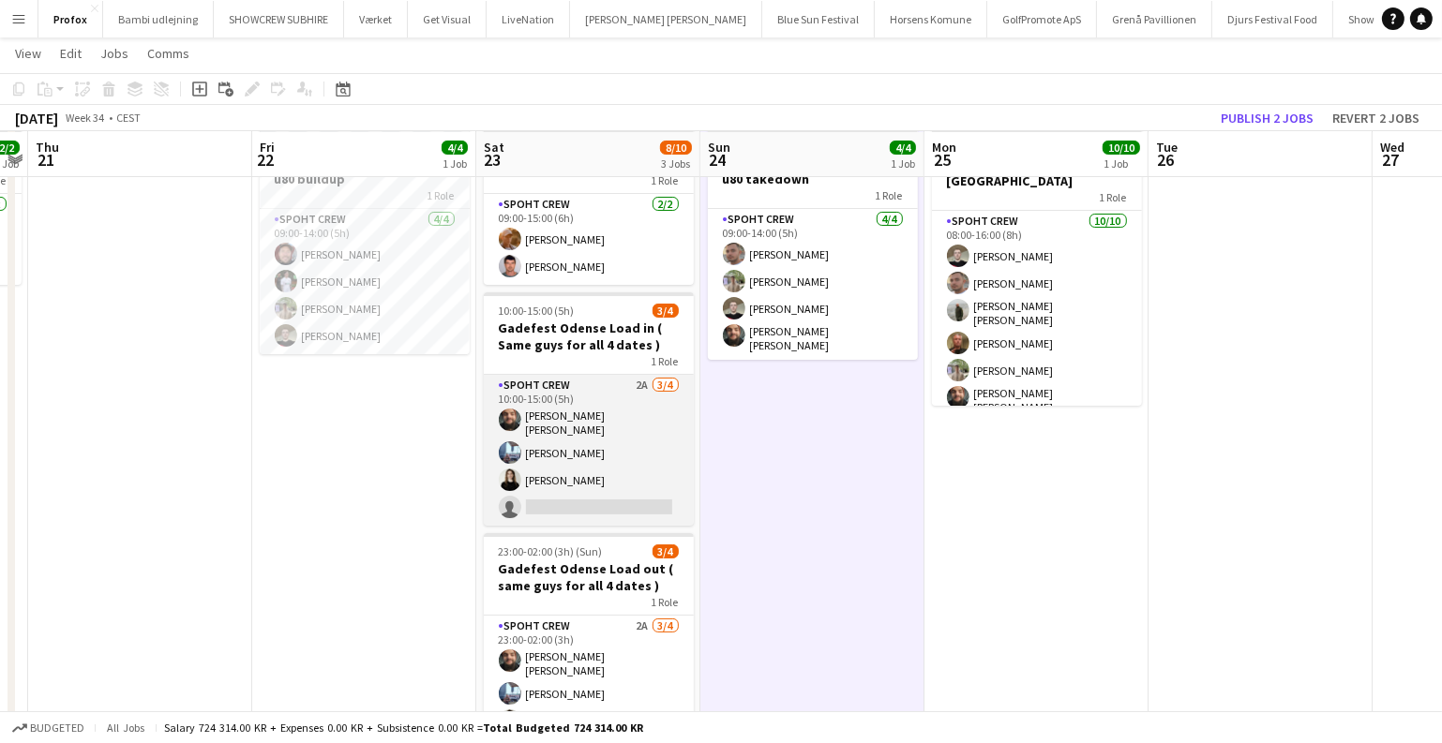
click at [515, 393] on app-card-role "Spoht Crew 2A 3/4 10:00-15:00 (5h) Adam Shem Abraham Armando Irom Ekaterina Mal…" at bounding box center [589, 450] width 210 height 151
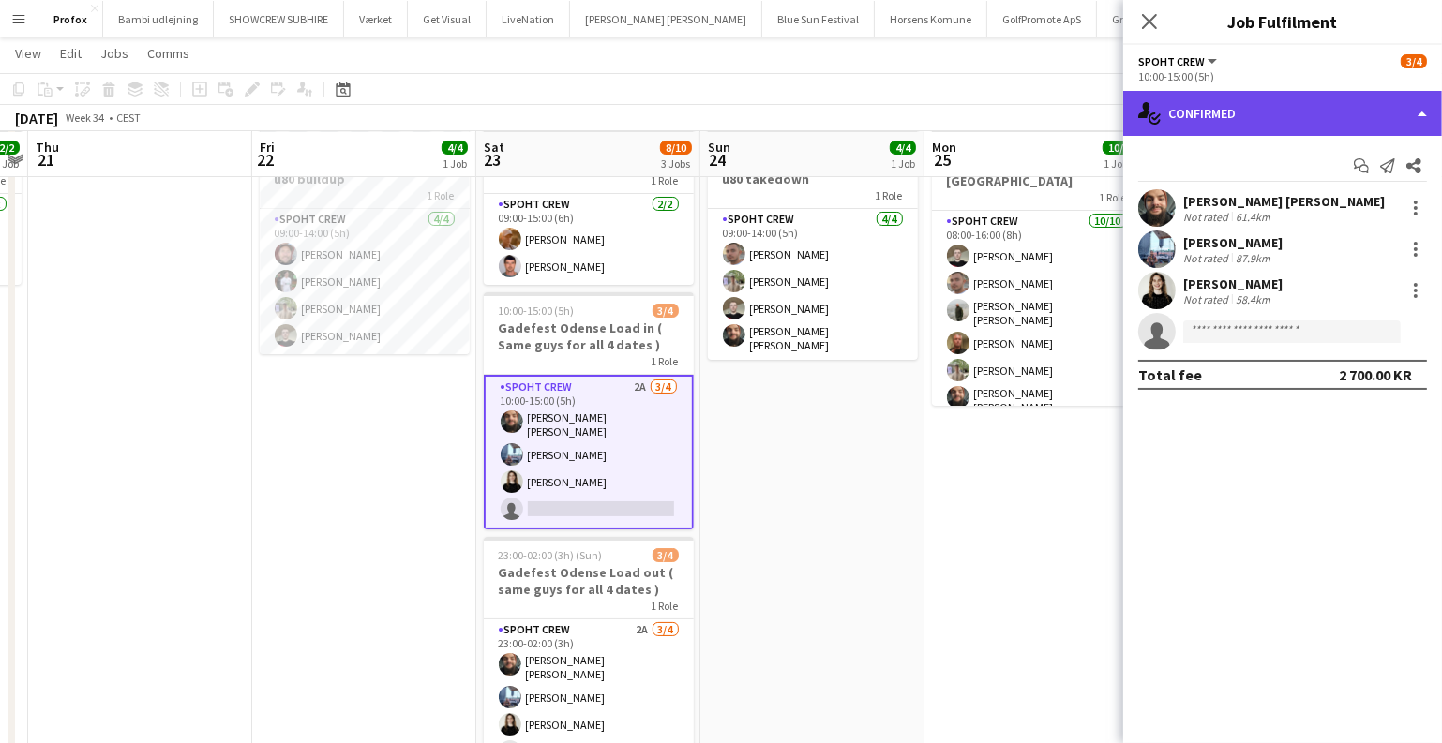
click at [1212, 128] on div "single-neutral-actions-check-2 Confirmed" at bounding box center [1282, 113] width 319 height 45
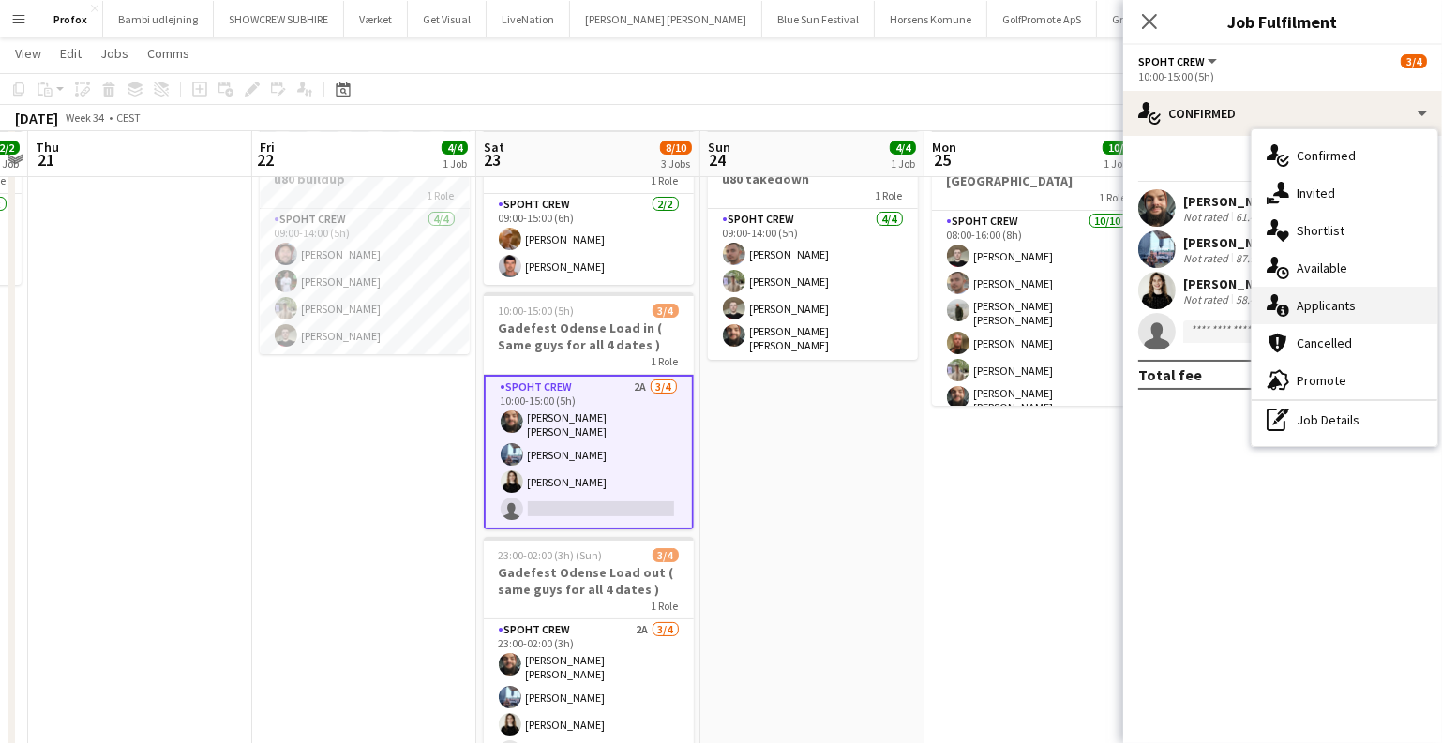
click at [1322, 303] on div "single-neutral-actions-information Applicants" at bounding box center [1344, 305] width 186 height 37
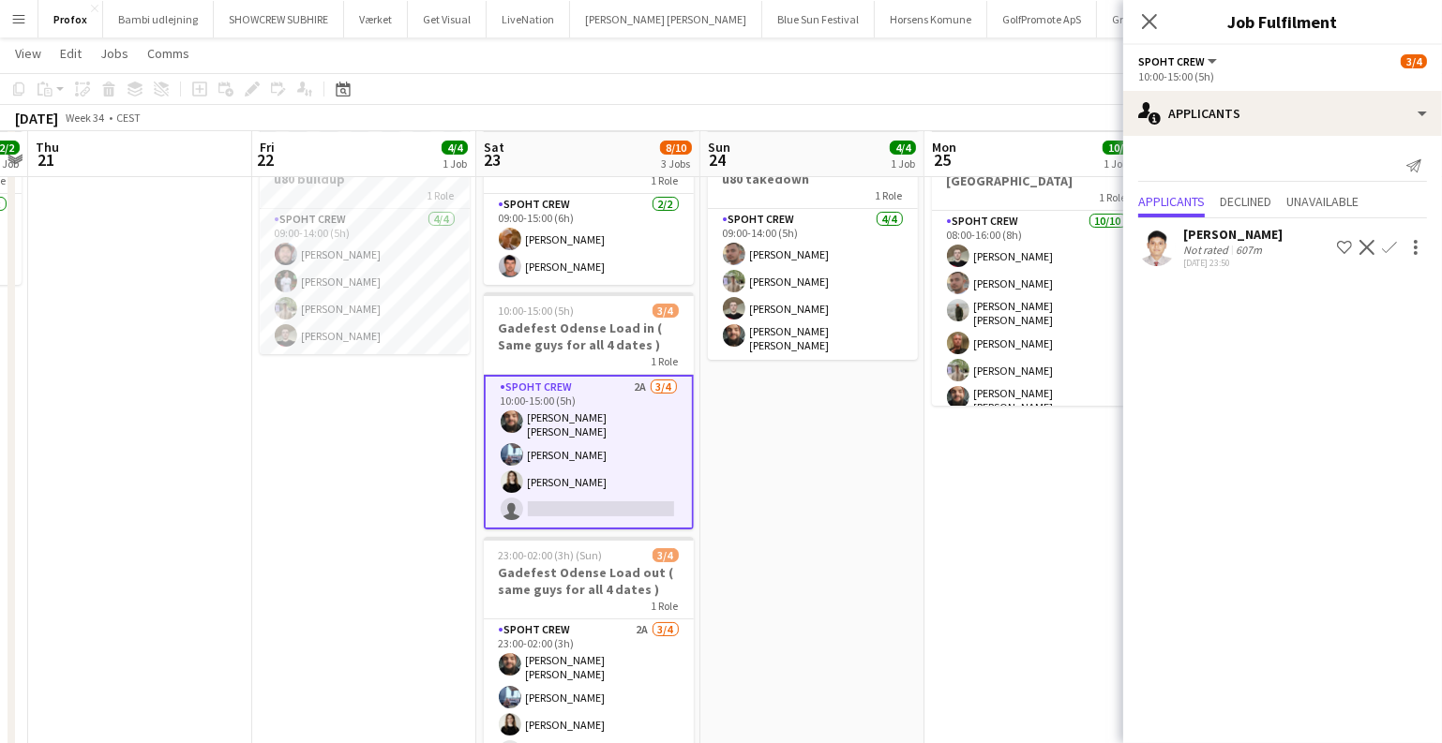
click at [918, 519] on app-date-cell "Updated 09:00-14:00 (5h) 4/4 u80 takedown 1 Role Spoht Crew 4/4 09:00-14:00 (5h…" at bounding box center [812, 459] width 224 height 677
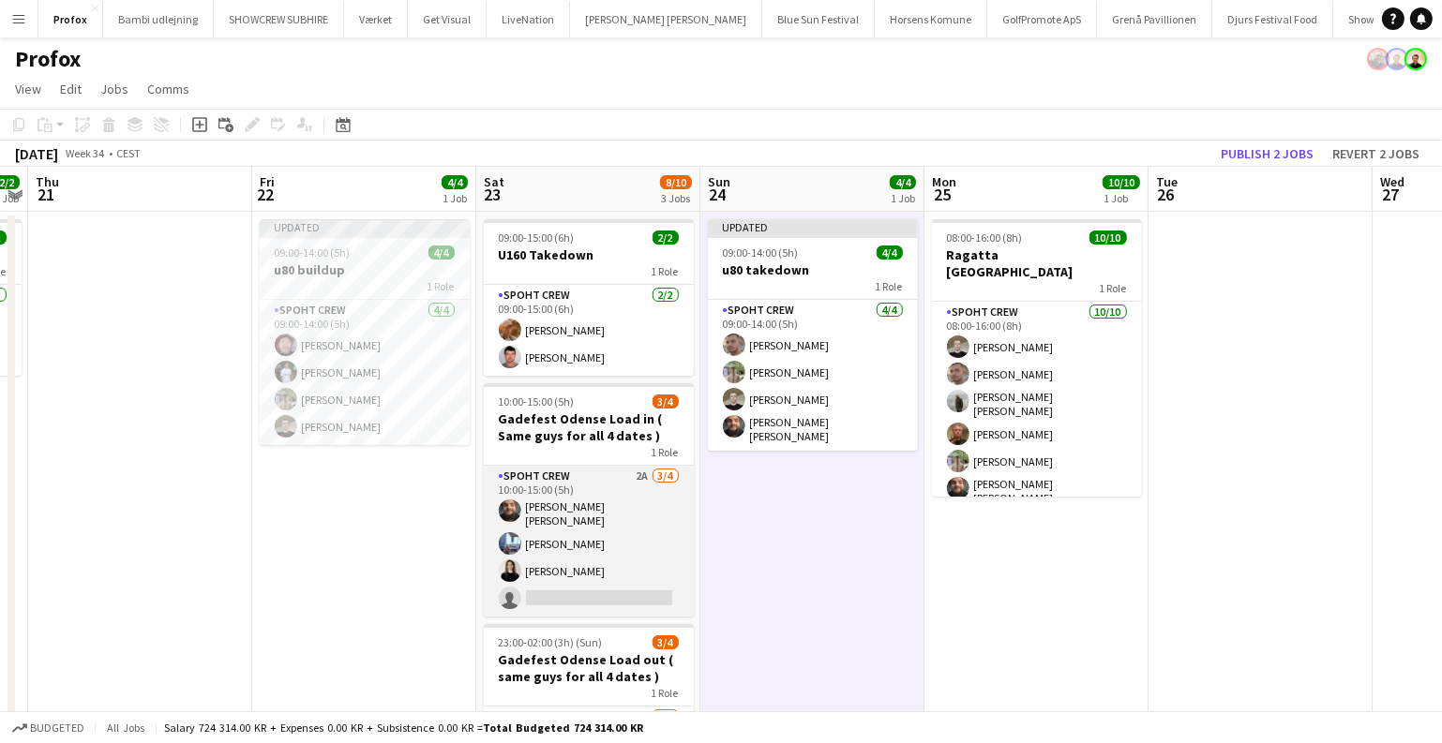
scroll to position [0, 0]
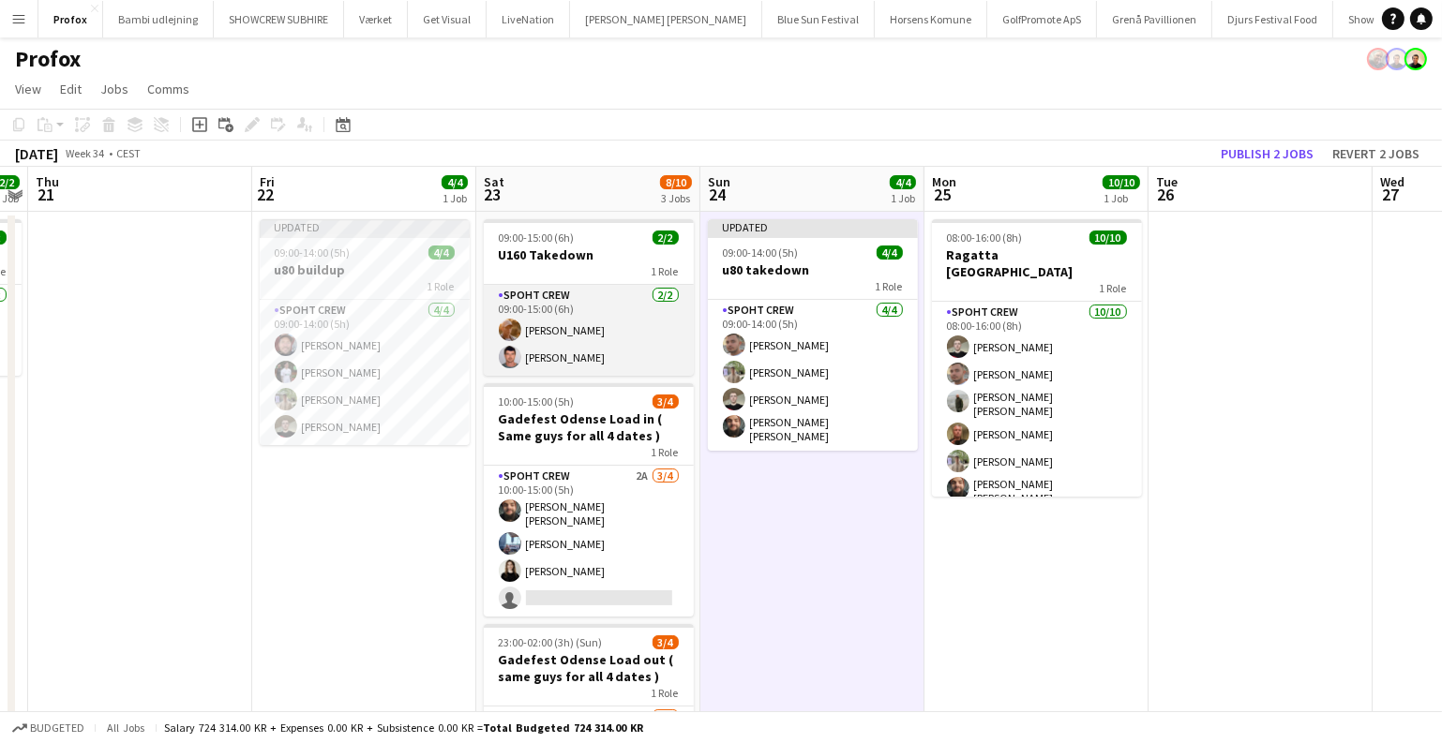
click at [576, 353] on app-card-role "Spoht Crew 2/2 09:00-15:00 (6h) Konstantin Kajsza Maximo Maria Barilatti" at bounding box center [589, 330] width 210 height 91
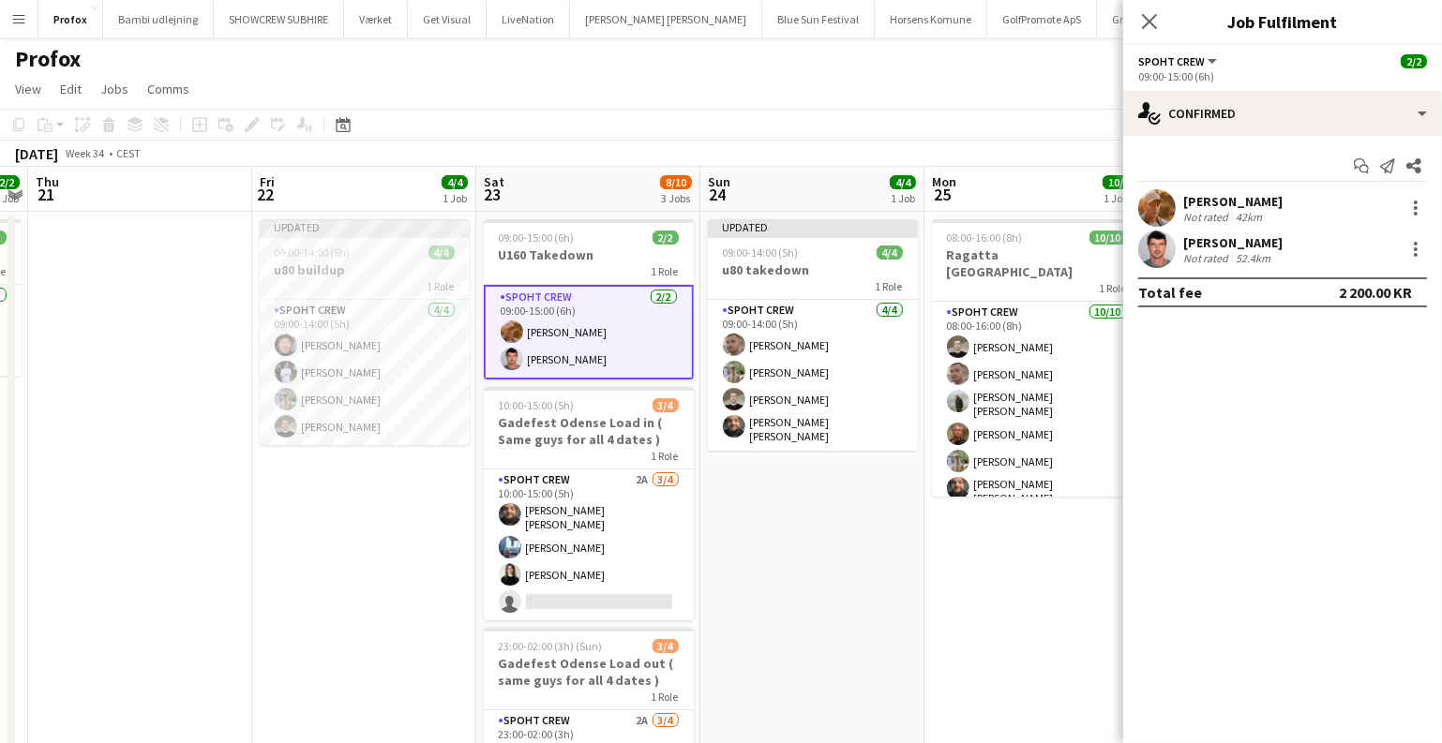
click at [1158, 241] on app-user-avatar at bounding box center [1156, 249] width 37 height 37
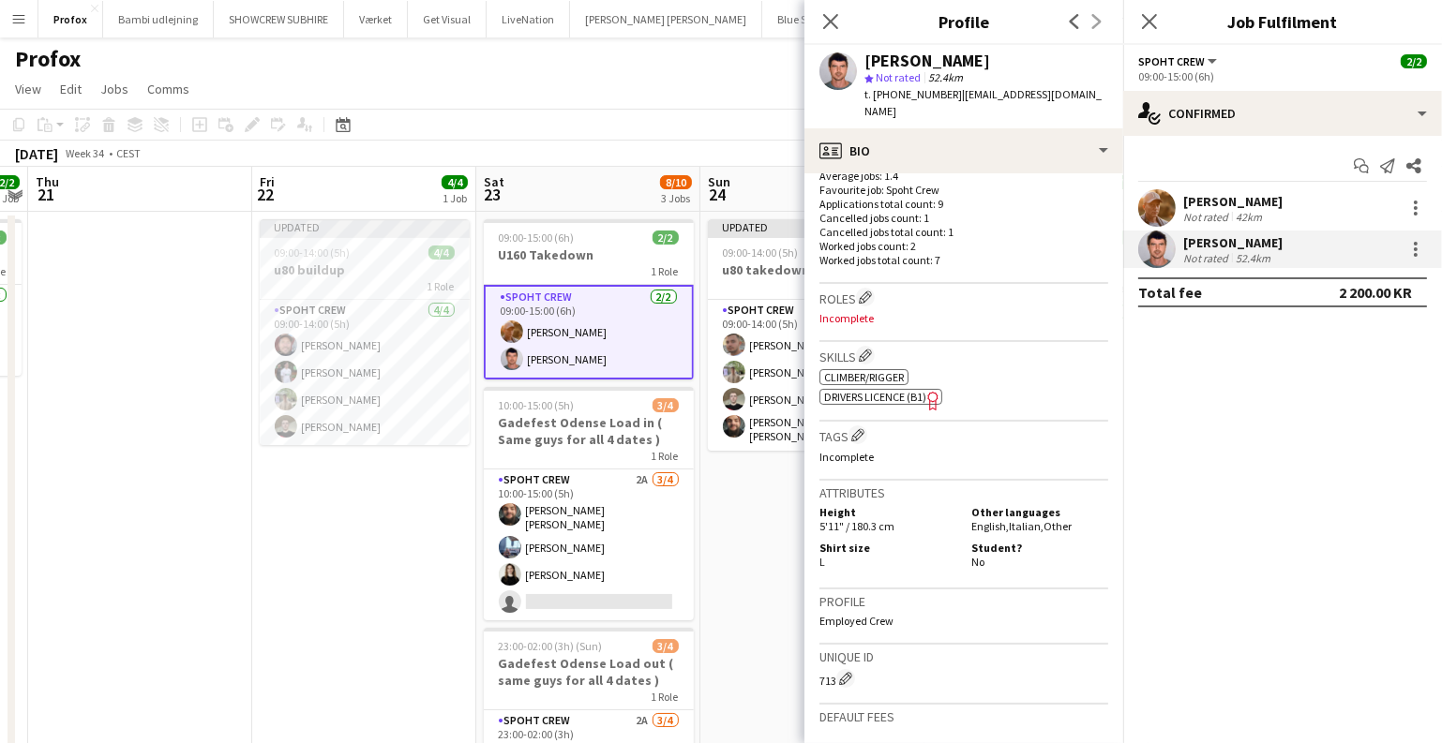
scroll to position [511, 0]
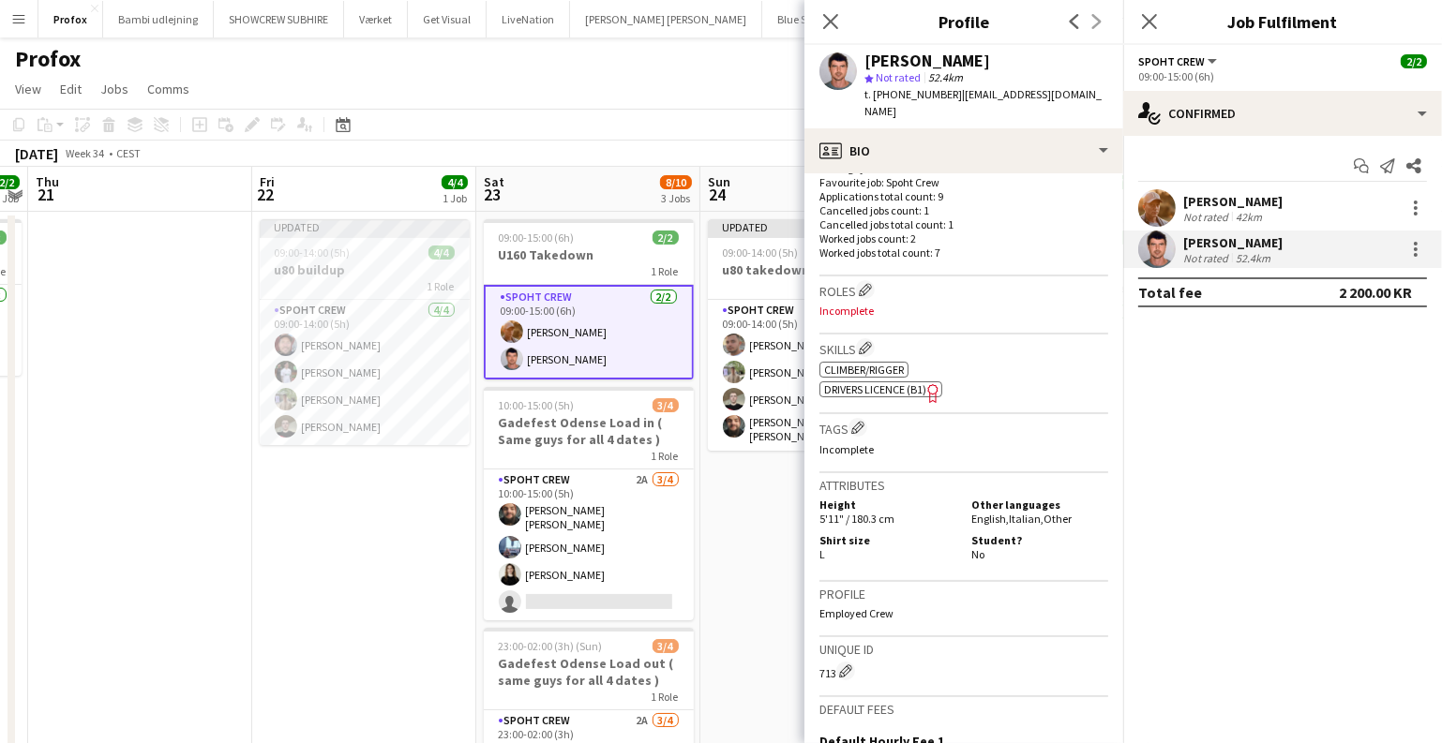
click at [734, 546] on app-date-cell "Updated 09:00-14:00 (5h) 4/4 u80 takedown 1 Role Spoht Crew [DATE] 09:00-14:00 …" at bounding box center [812, 550] width 224 height 677
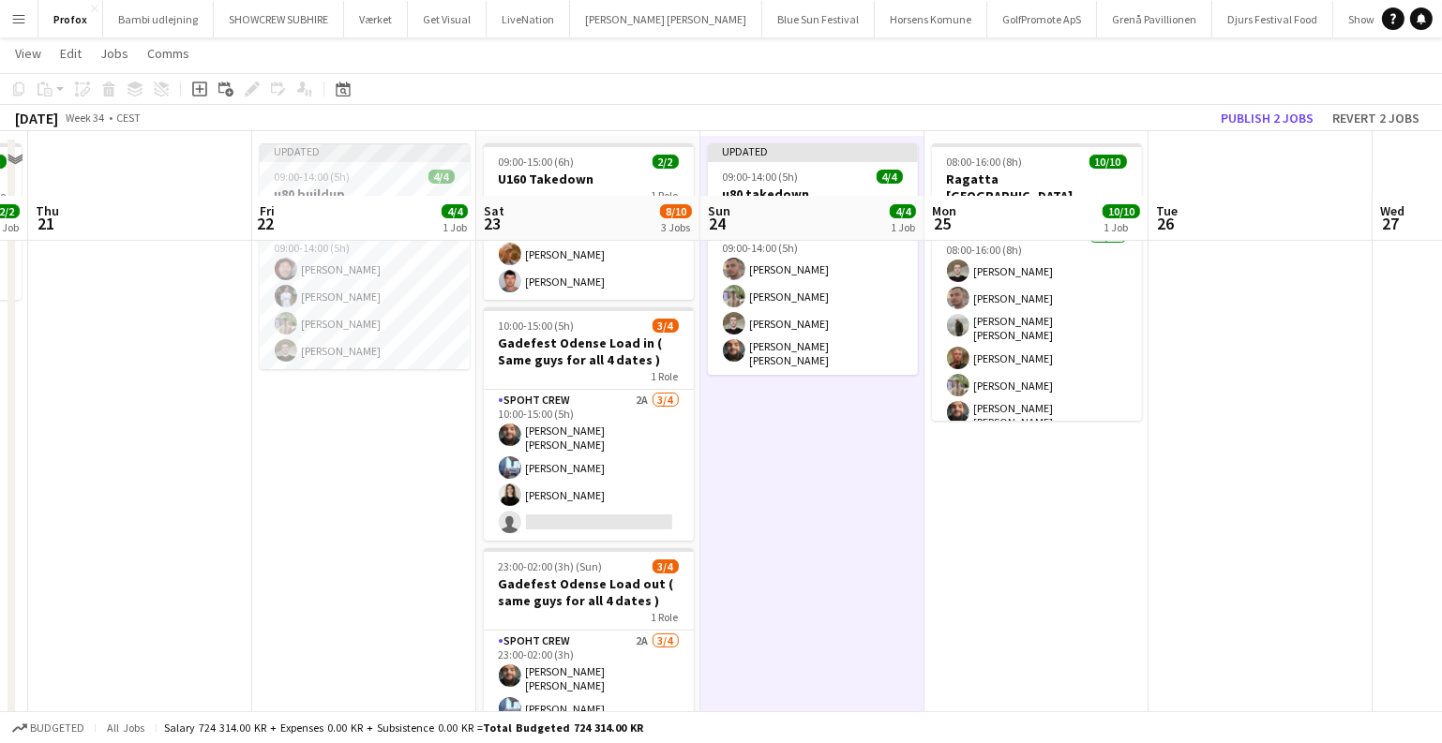
scroll to position [174, 0]
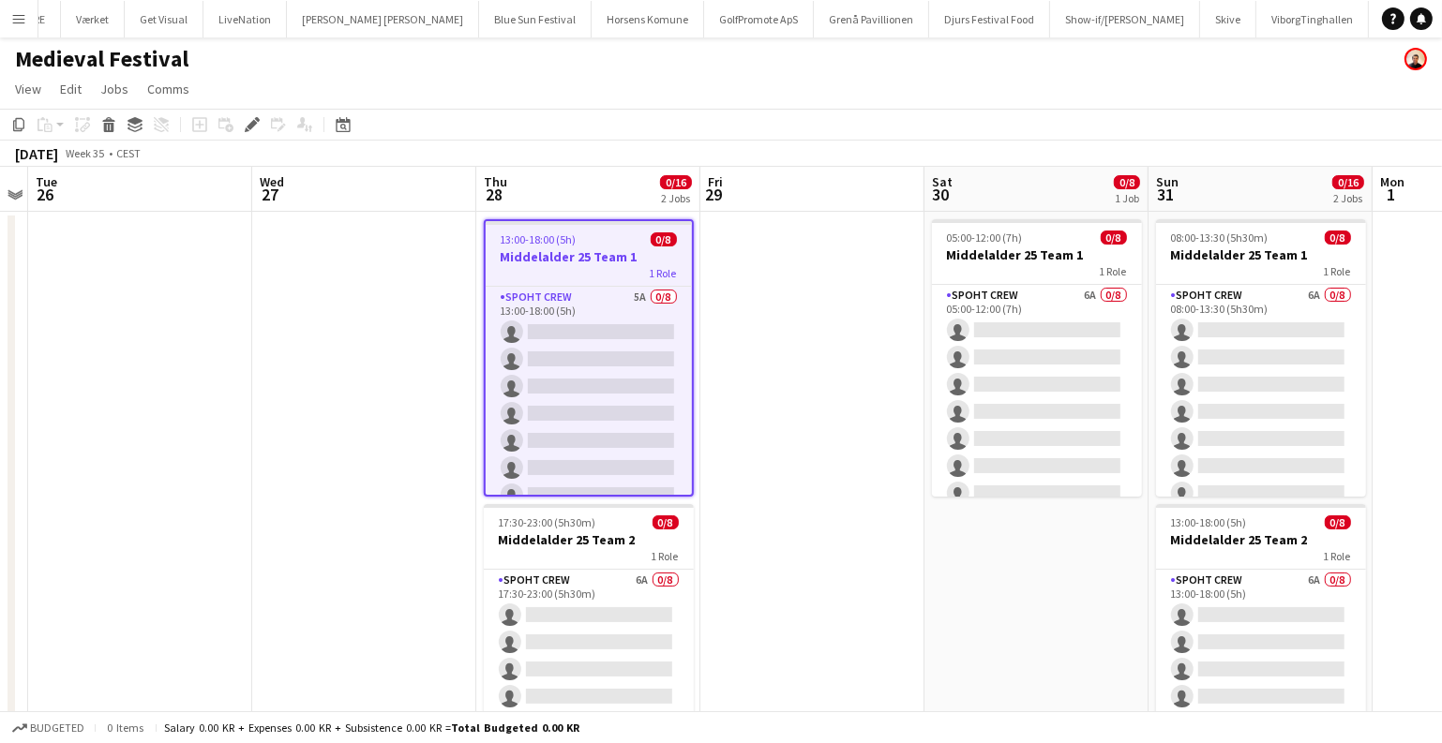
click at [595, 247] on app-job-card "13:00-18:00 (5h) 0/8 Middelalder 25 Team 1 1 Role Spoht Crew 5A 0/8 13:00-18:00…" at bounding box center [589, 357] width 210 height 277
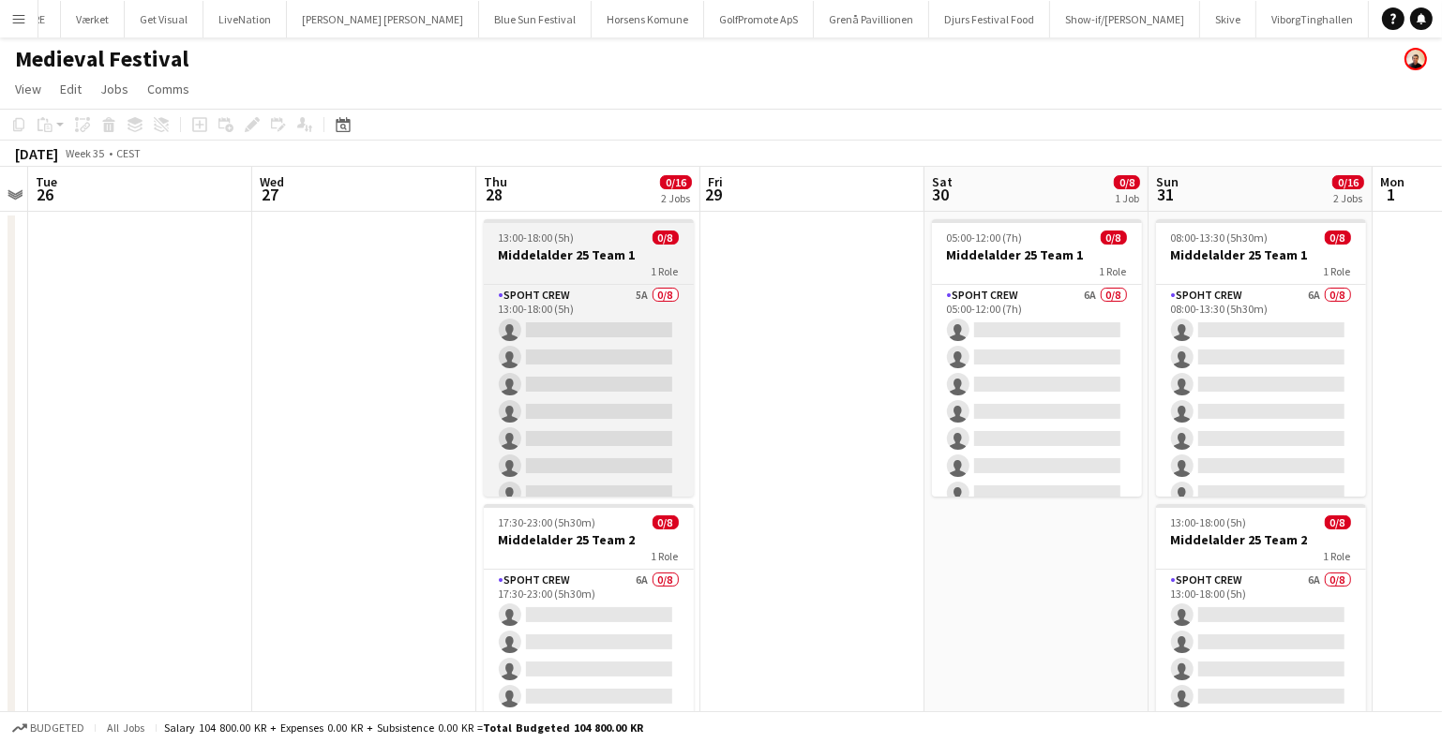
click at [595, 247] on h3 "Middelalder 25 Team 1" at bounding box center [589, 255] width 210 height 17
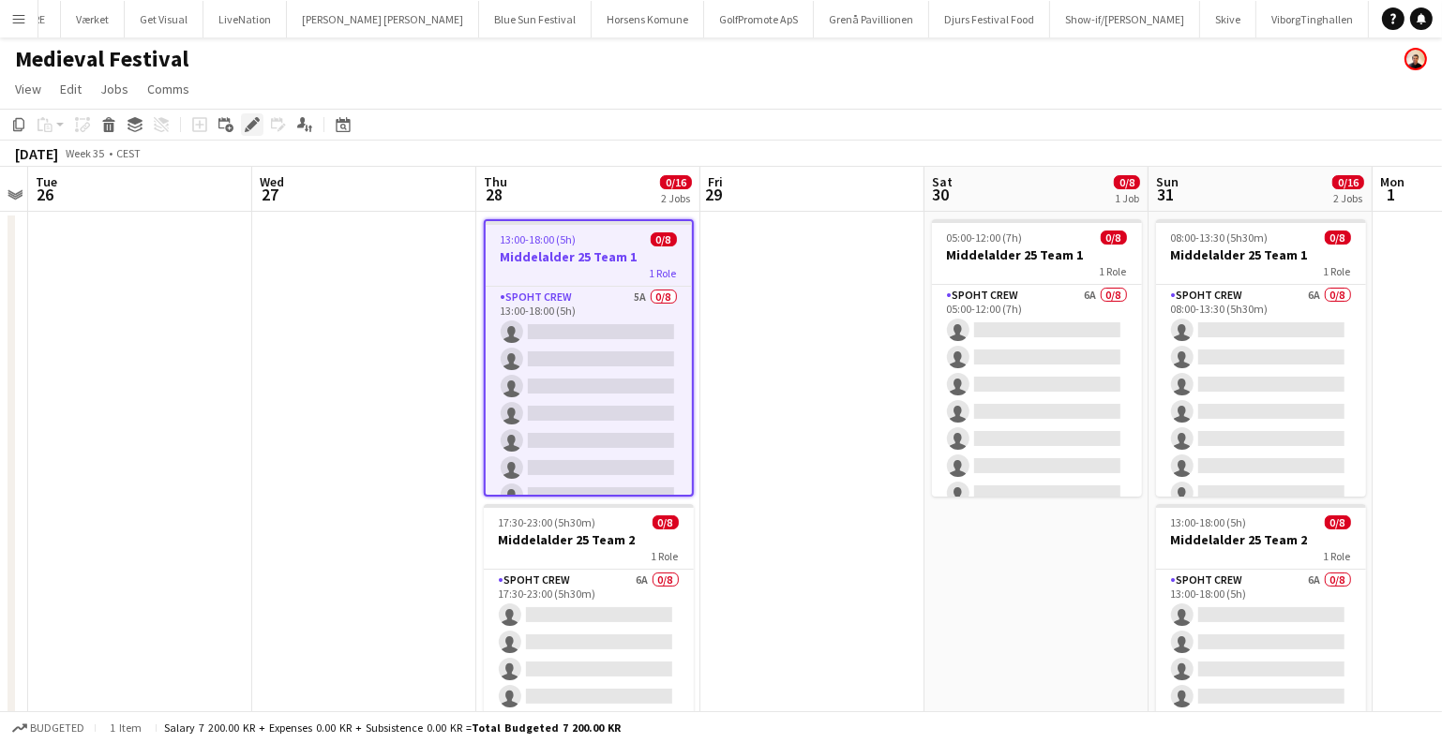
drag, startPoint x: 249, startPoint y: 128, endPoint x: 261, endPoint y: 128, distance: 11.2
click at [249, 127] on icon at bounding box center [252, 125] width 10 height 10
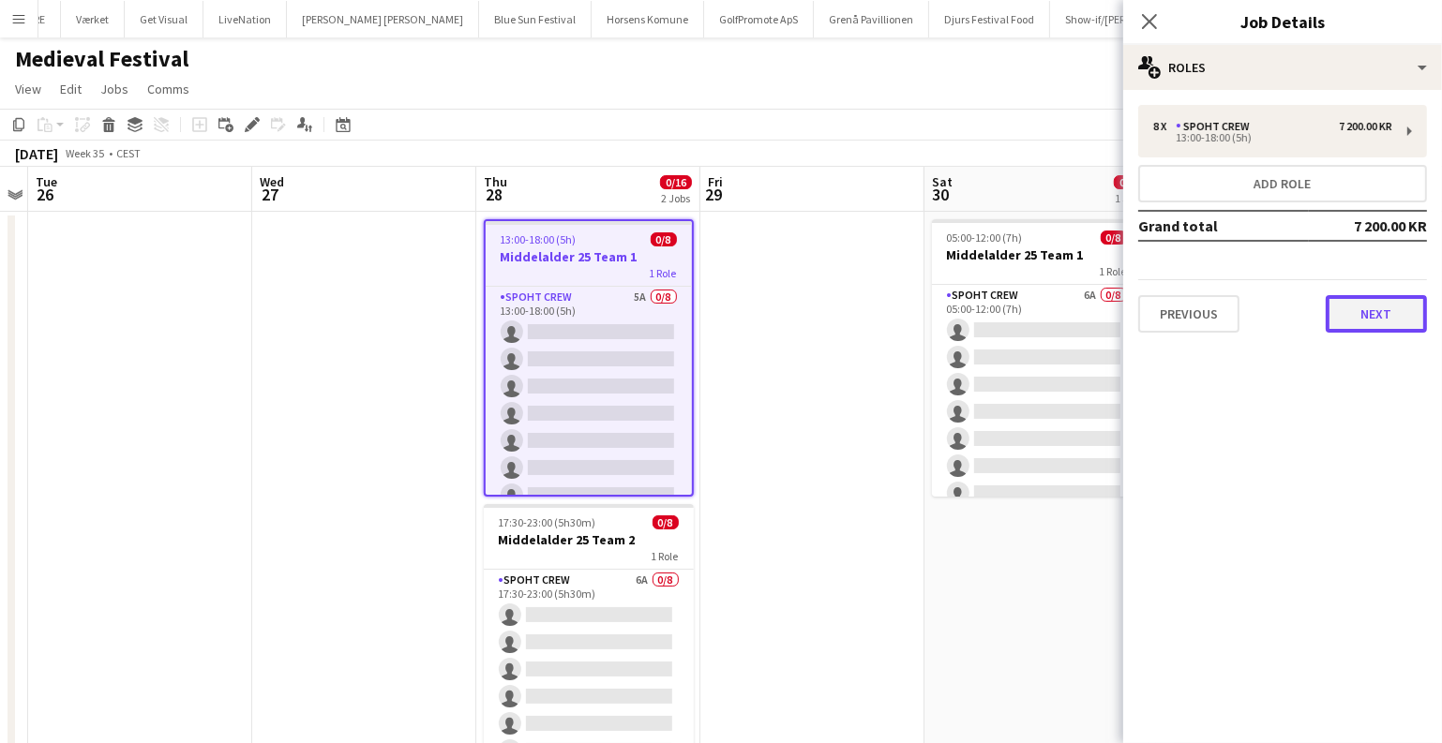
click at [1361, 319] on button "Next" at bounding box center [1375, 313] width 101 height 37
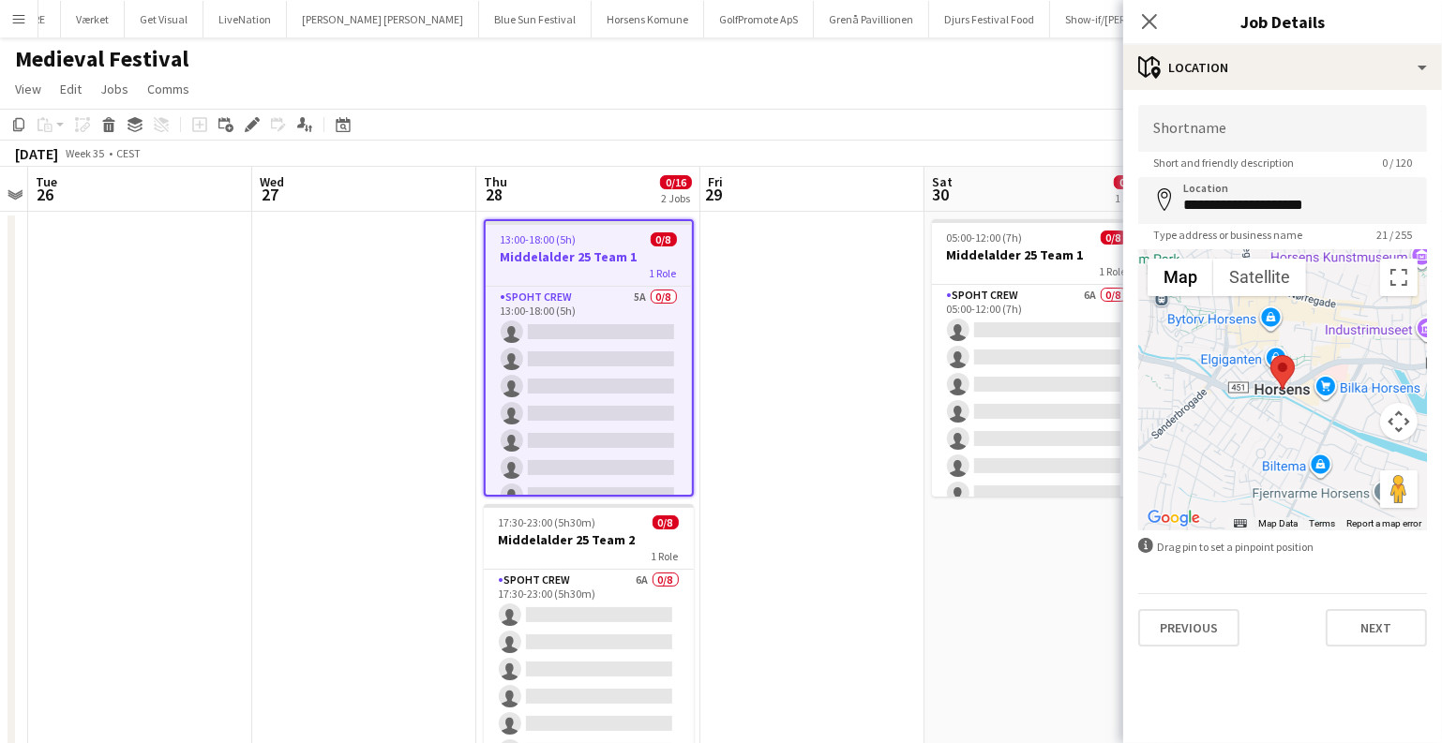
click at [903, 501] on app-date-cell at bounding box center [812, 515] width 224 height 607
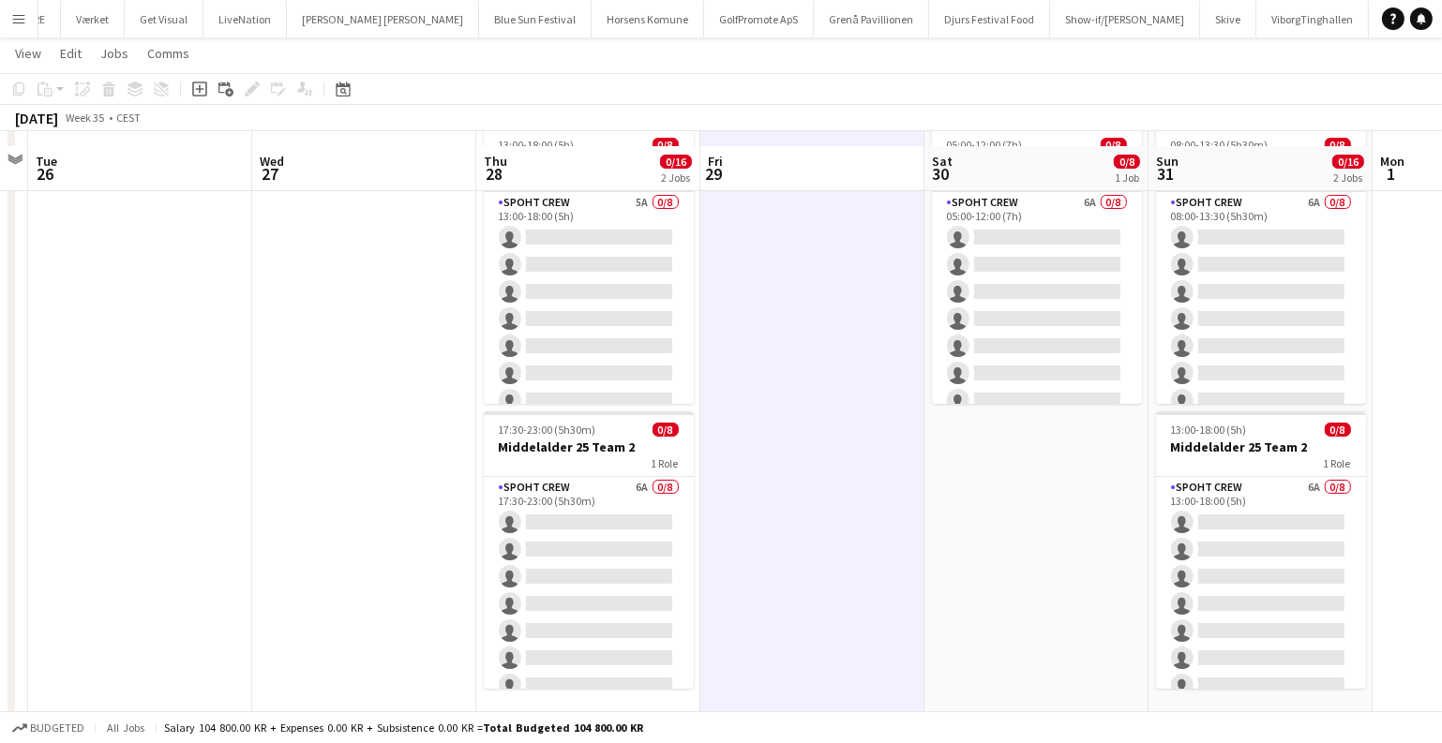
scroll to position [106, 0]
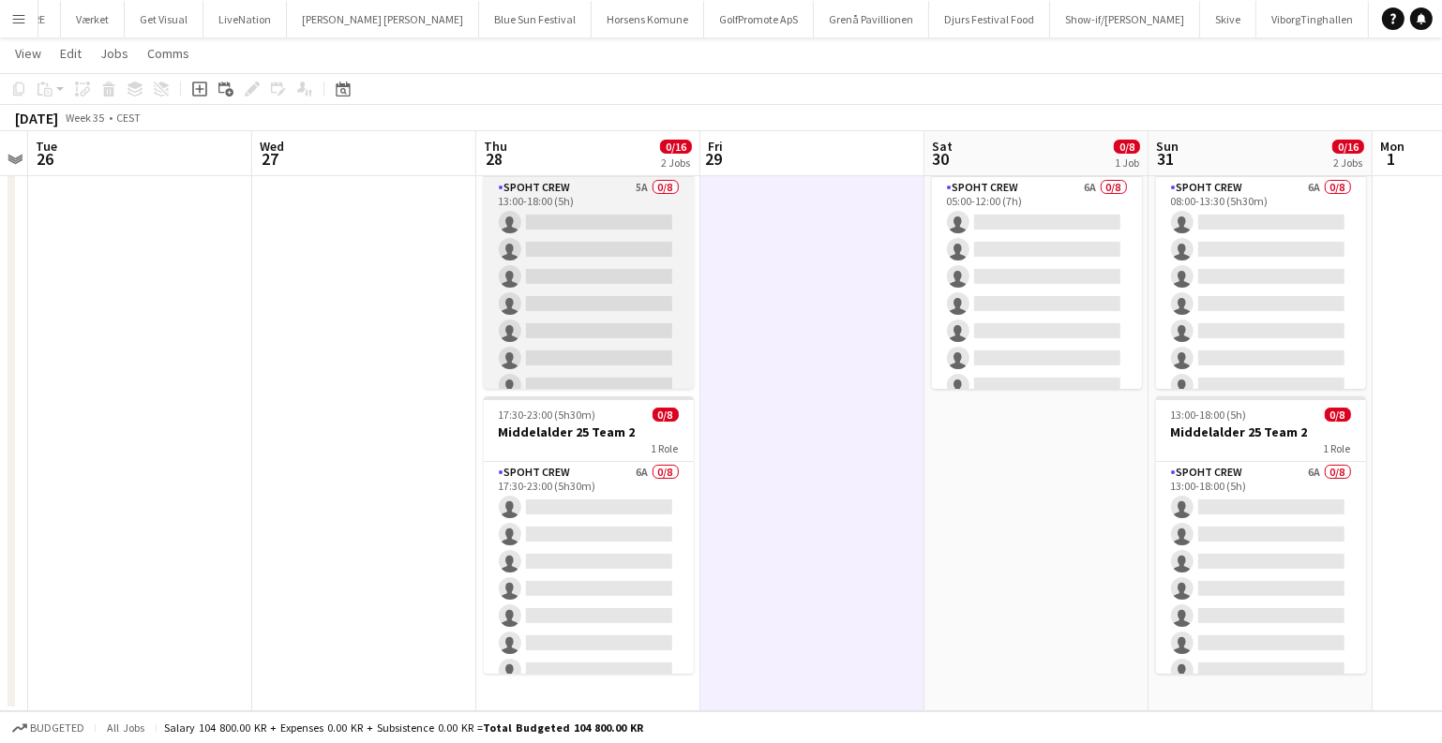
click at [541, 253] on app-card-role "Spoht Crew 5A 0/8 13:00-18:00 (5h) single-neutral-actions single-neutral-action…" at bounding box center [589, 304] width 210 height 254
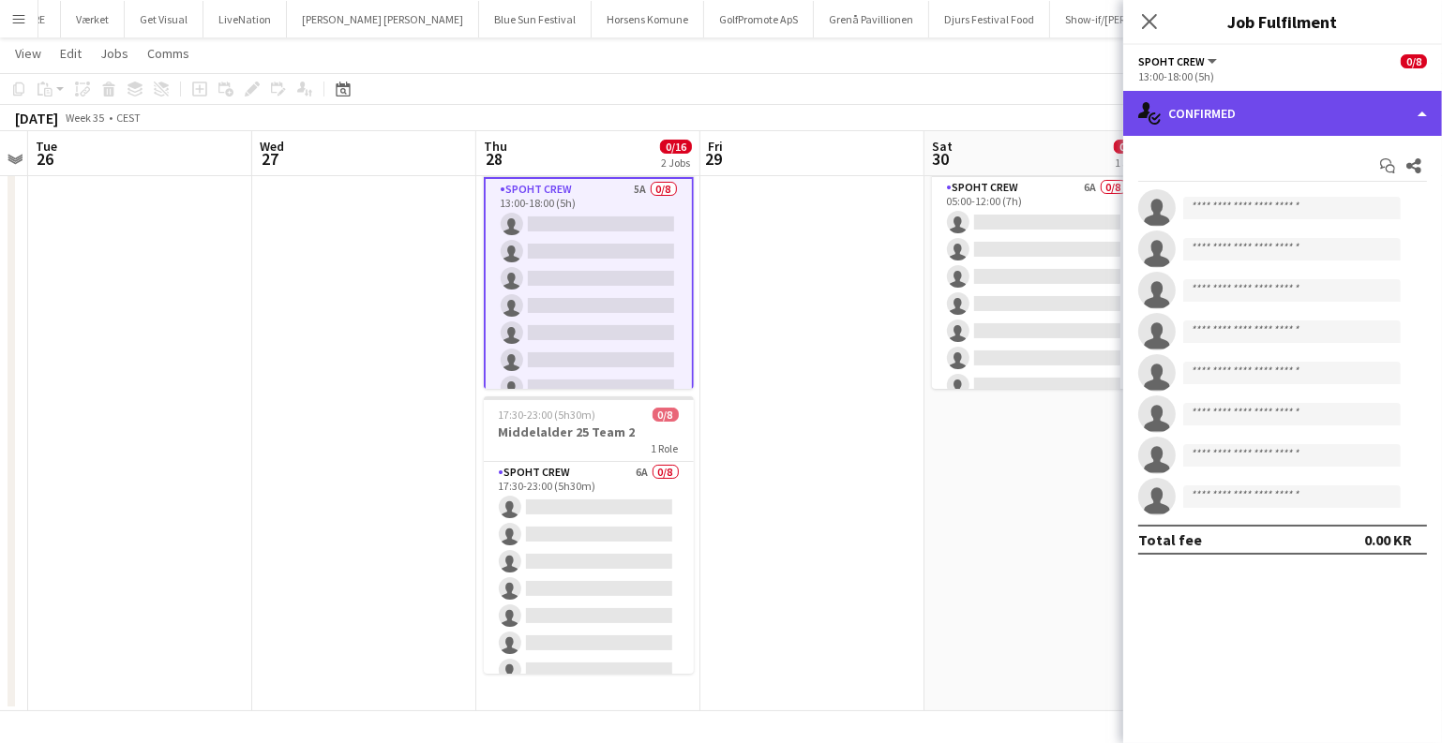
click at [1279, 112] on div "single-neutral-actions-check-2 Confirmed" at bounding box center [1282, 113] width 319 height 45
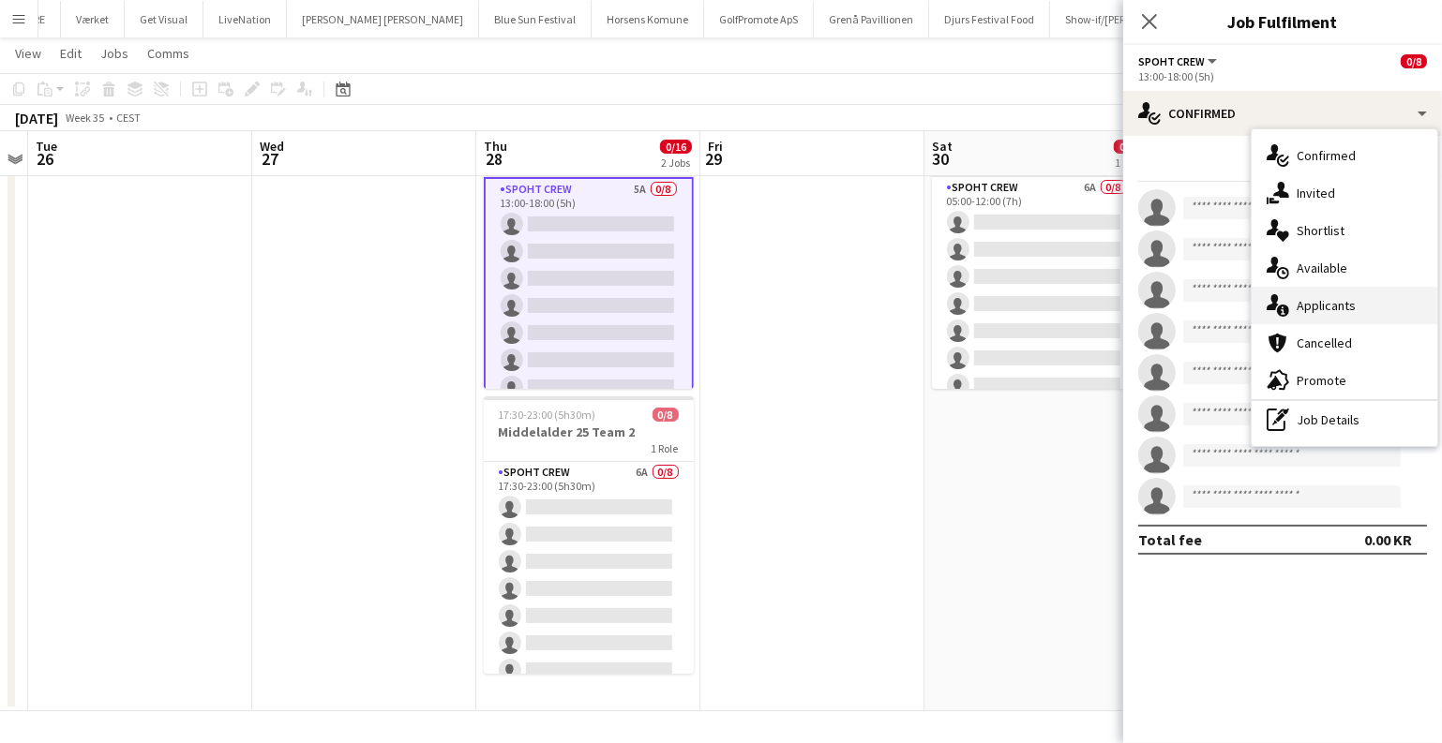
click at [1322, 302] on div "single-neutral-actions-information Applicants" at bounding box center [1344, 305] width 186 height 37
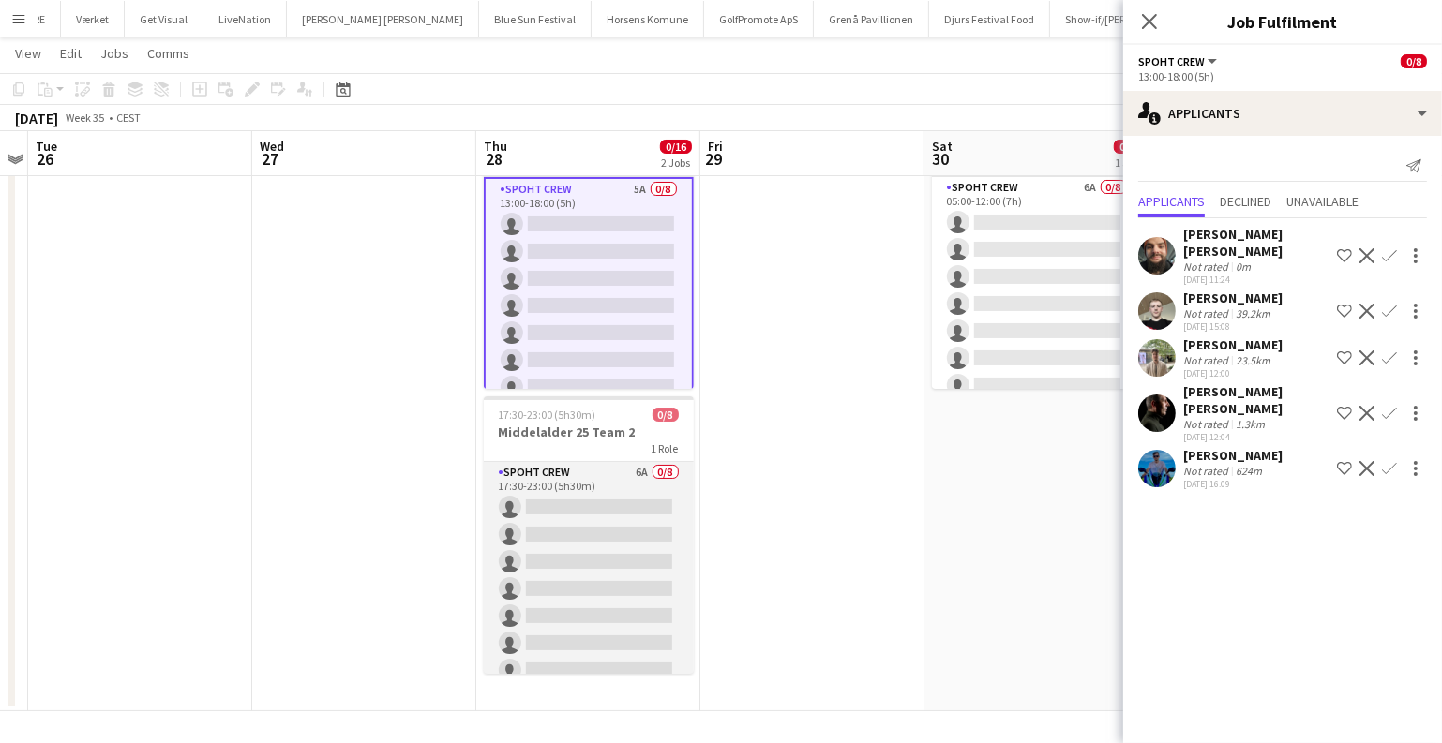
click at [590, 569] on app-card-role "Spoht Crew 6A 0/8 17:30-23:00 (5h30m) single-neutral-actions single-neutral-act…" at bounding box center [589, 589] width 210 height 254
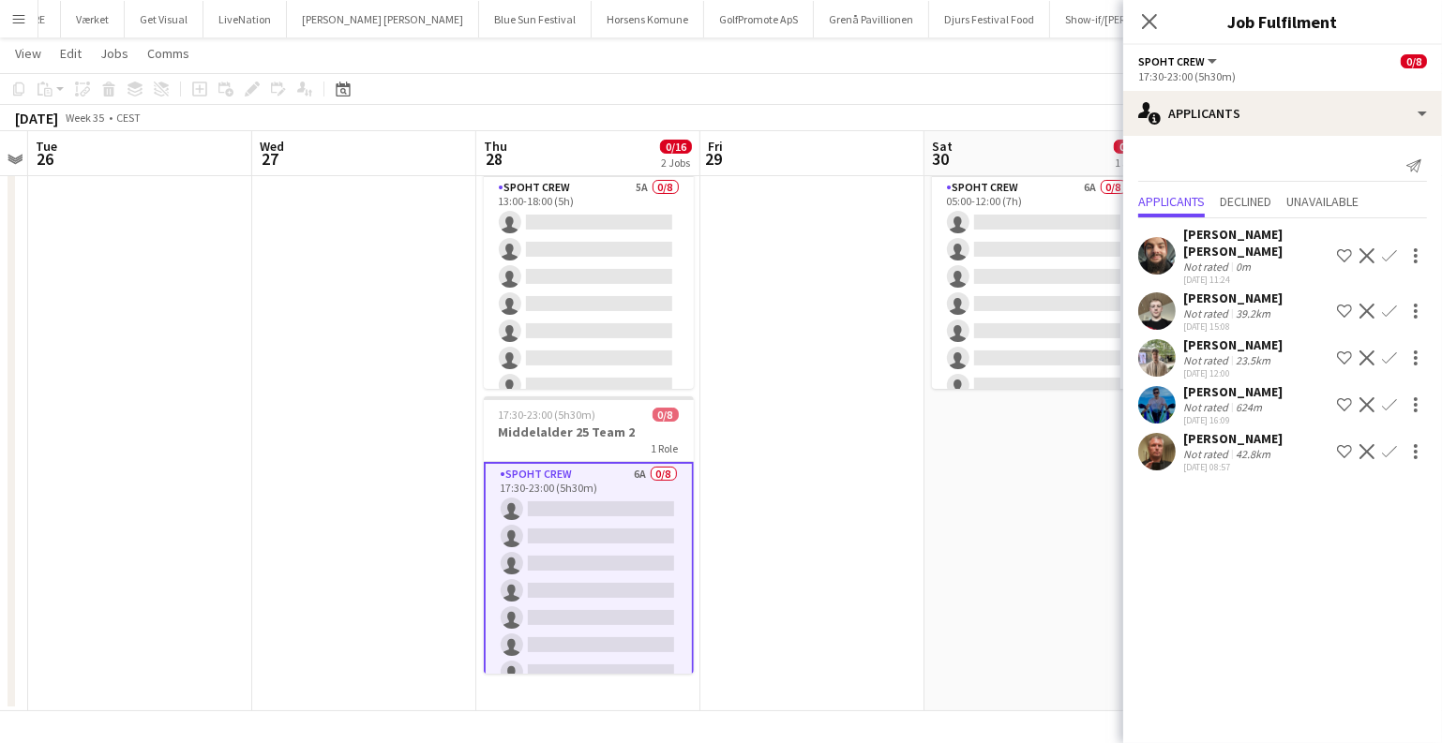
click at [892, 457] on app-date-cell at bounding box center [812, 407] width 224 height 607
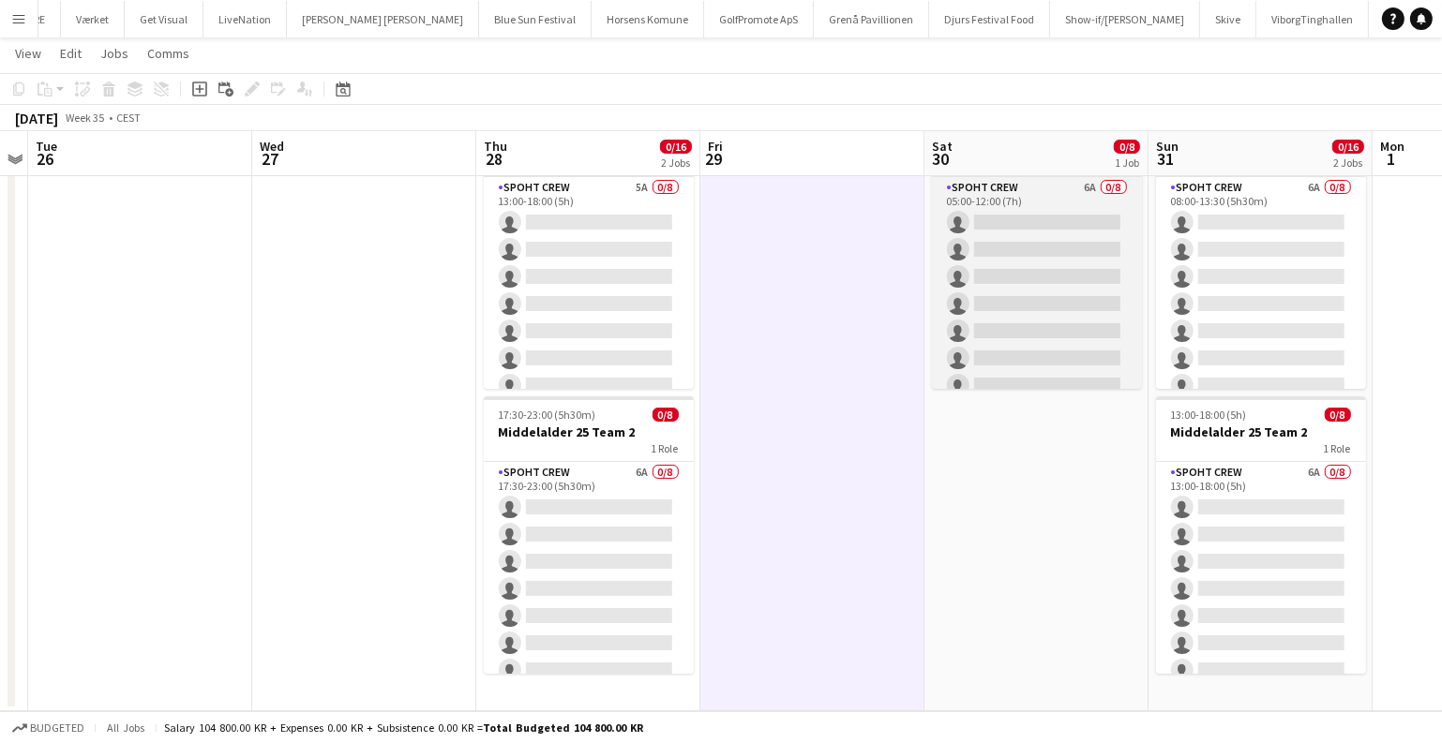
click at [981, 318] on app-card-role "Spoht Crew 6A 0/8 05:00-12:00 (7h) single-neutral-actions single-neutral-action…" at bounding box center [1037, 304] width 210 height 254
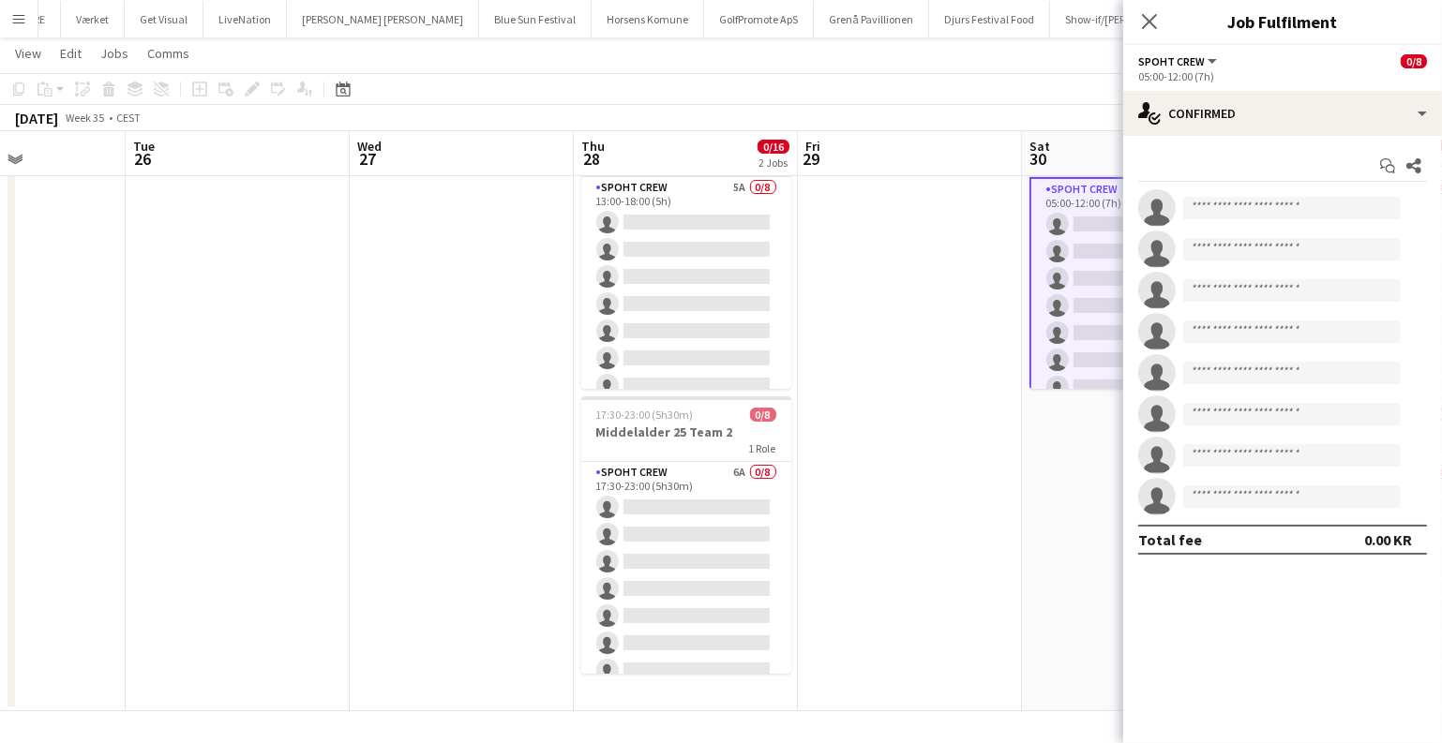
drag, startPoint x: 893, startPoint y: 419, endPoint x: 538, endPoint y: 452, distance: 356.7
click at [537, 453] on app-calendar-viewport "Sat 23 Sun 24 Mon 25 Tue 26 Wed 27 Thu 28 0/16 2 Jobs Fri 29 Sat 30 0/8 1 Job S…" at bounding box center [721, 339] width 1442 height 744
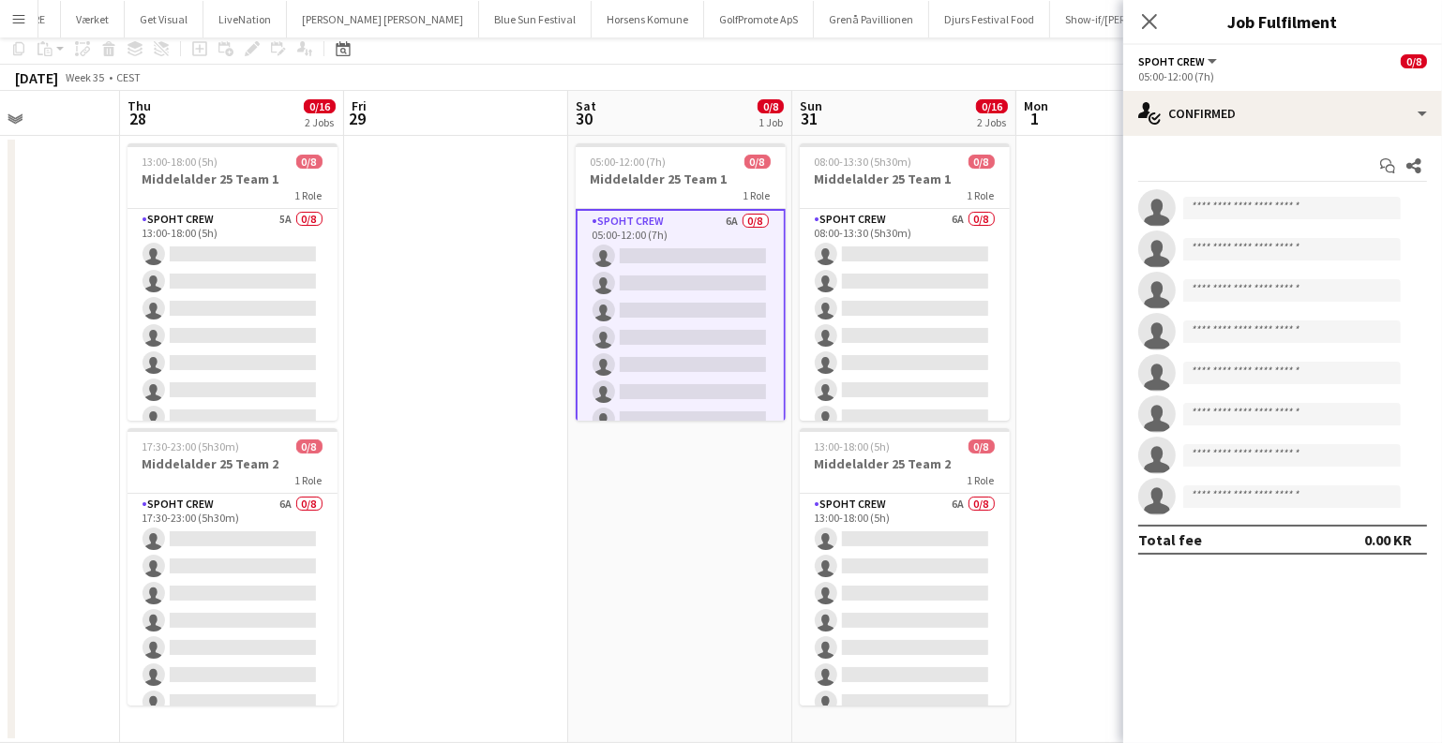
scroll to position [0, 0]
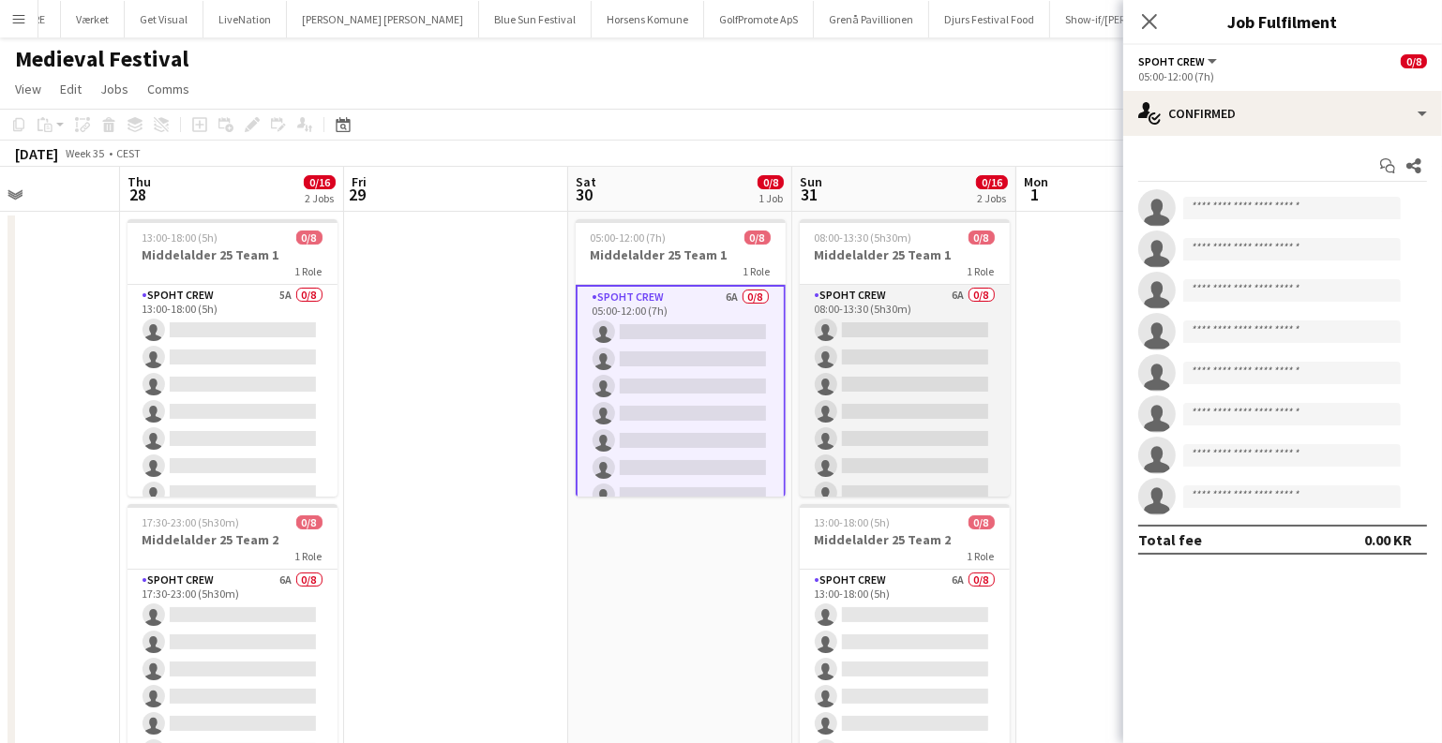
click at [801, 383] on app-card-role "Spoht Crew 6A 0/8 08:00-13:30 (5h30m) single-neutral-actions single-neutral-act…" at bounding box center [904, 412] width 210 height 254
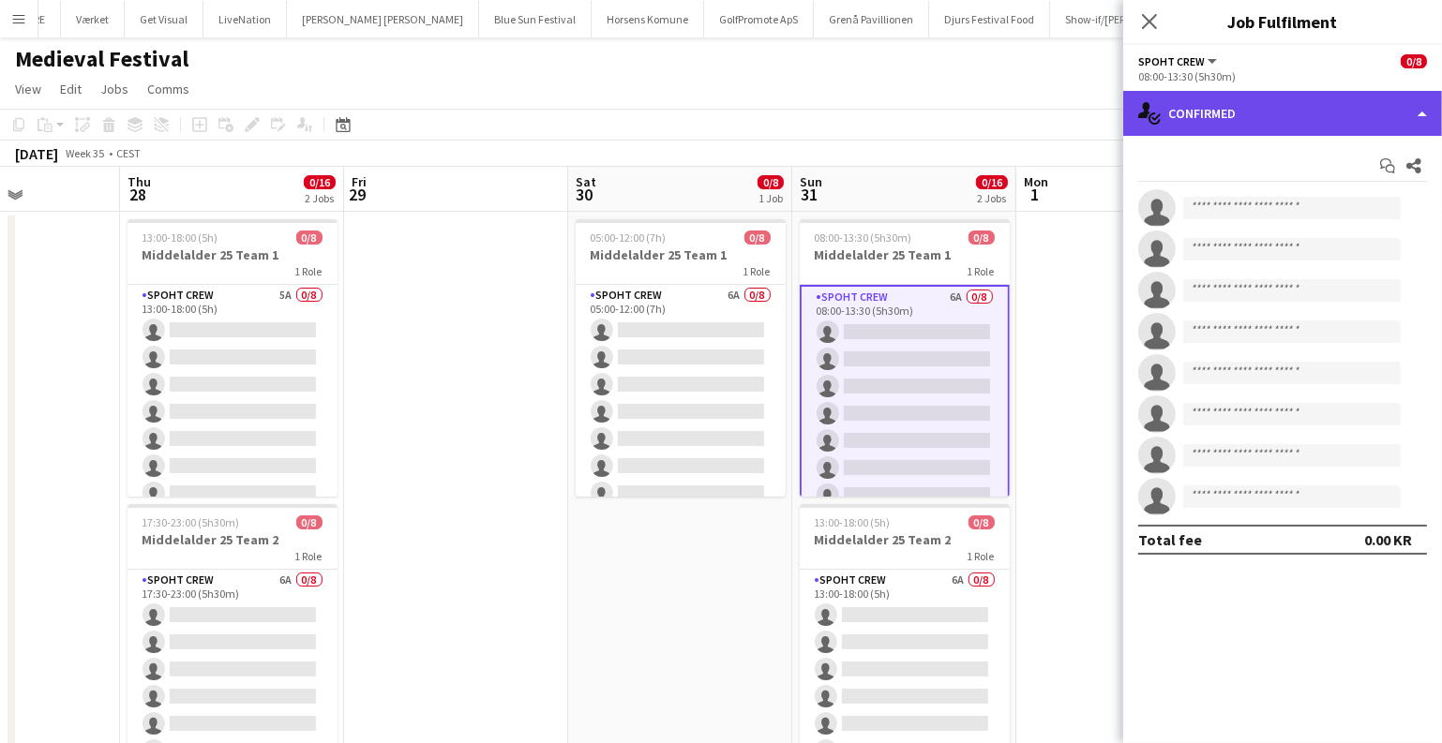
click at [1269, 124] on div "single-neutral-actions-check-2 Confirmed" at bounding box center [1282, 113] width 319 height 45
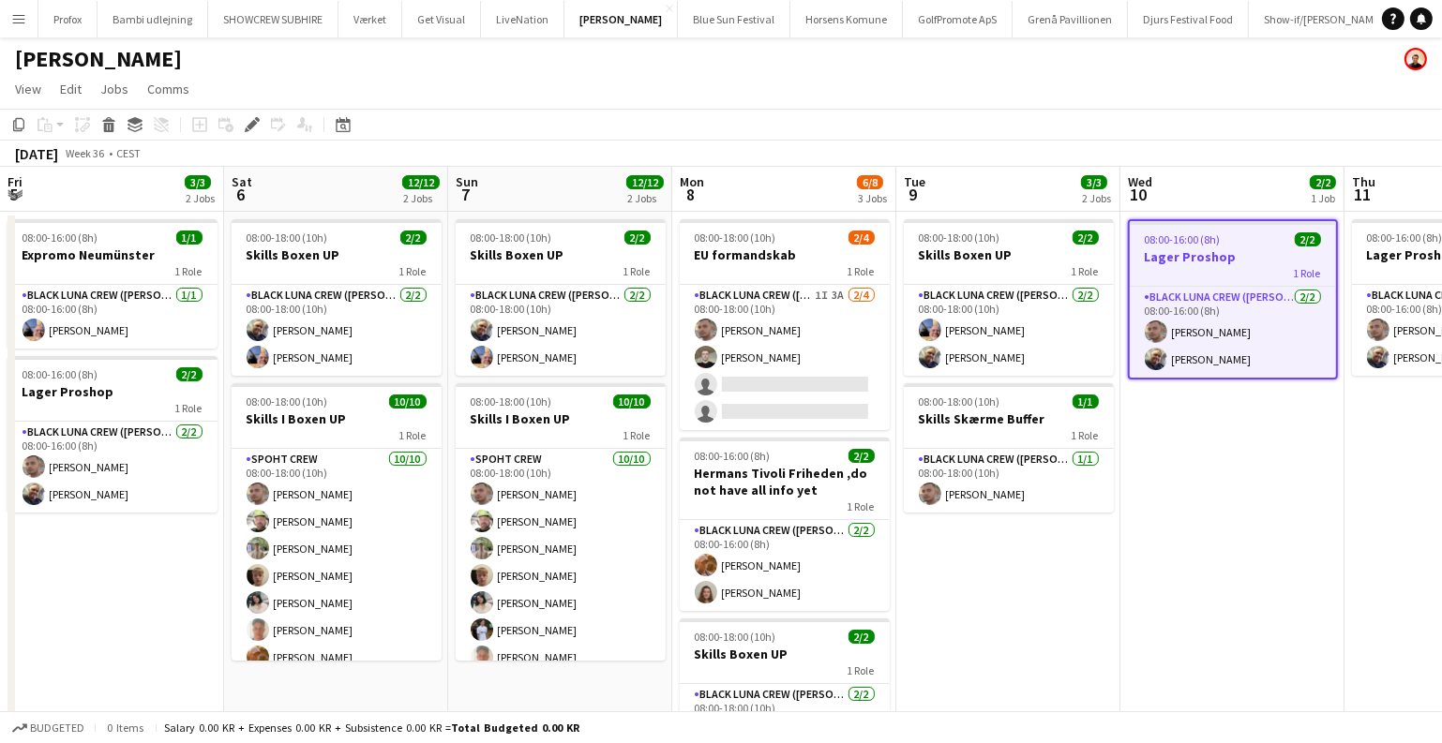
drag, startPoint x: 663, startPoint y: 578, endPoint x: 1236, endPoint y: 605, distance: 574.3
click at [1232, 605] on app-calendar-viewport "Wed 3 1/2 2 Jobs Thu 4 3/3 3 Jobs Fri 5 3/3 2 Jobs Sat 6 12/12 2 Jobs Sun 7 12/…" at bounding box center [721, 492] width 1442 height 650
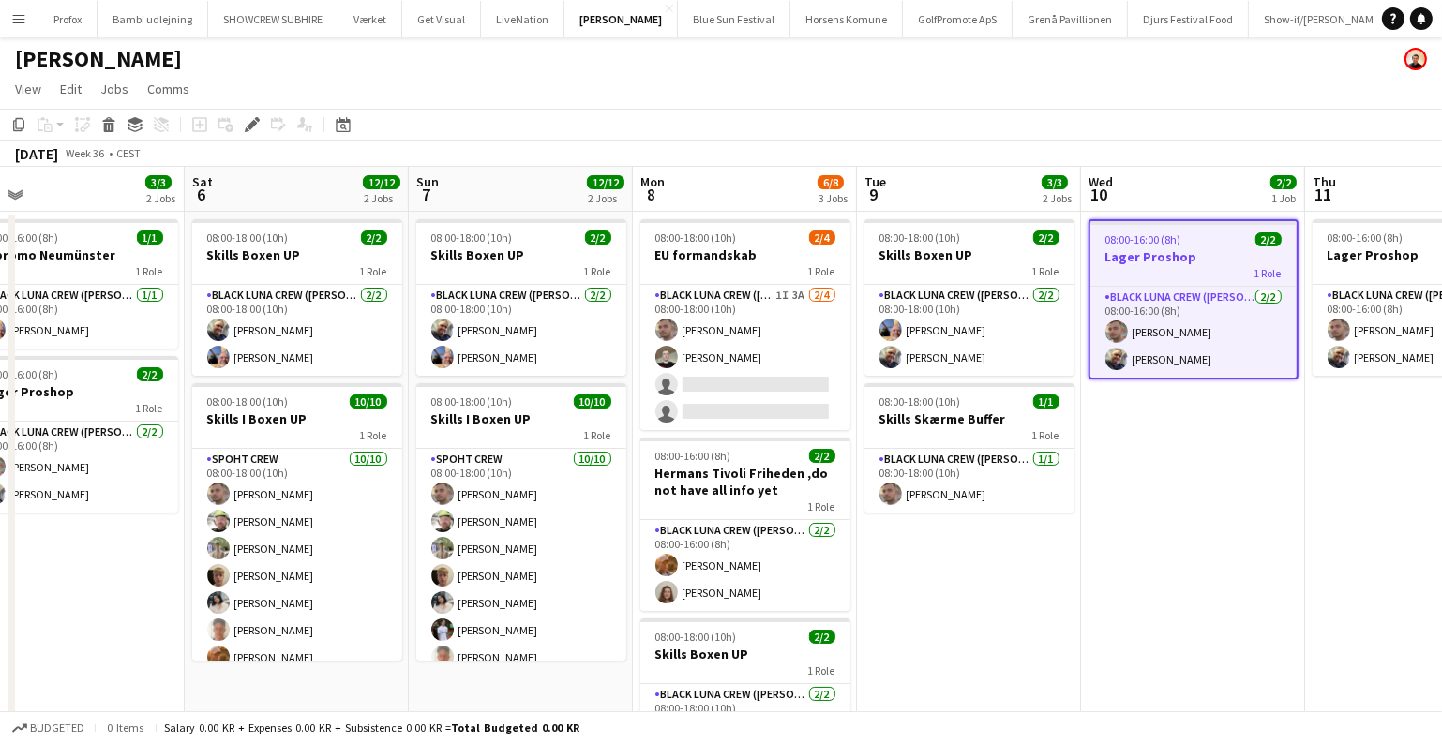
scroll to position [0, 464]
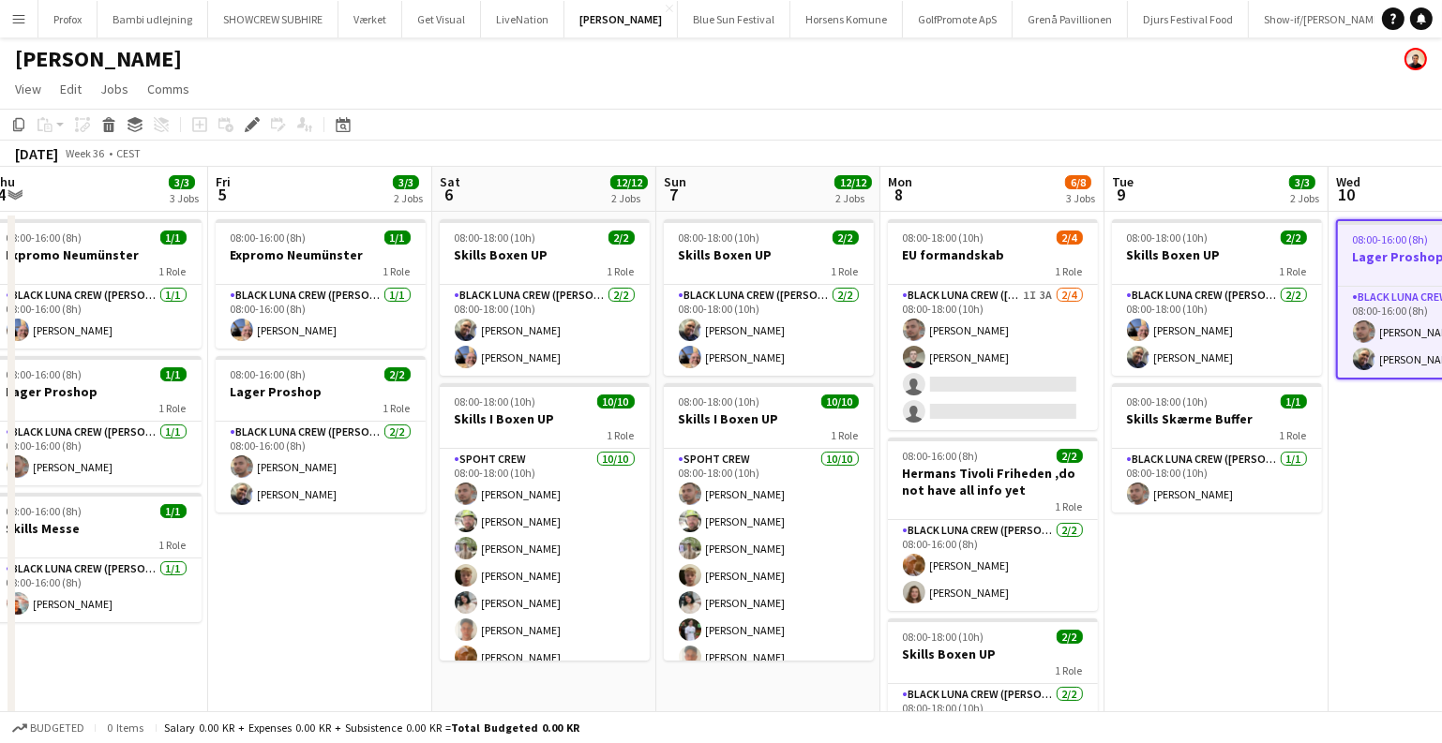
drag, startPoint x: 1225, startPoint y: 609, endPoint x: 1453, endPoint y: 615, distance: 227.8
click at [1442, 615] on html "Menu Boards Boards Boards All jobs Status Workforce Workforce My Workforce Recr…" at bounding box center [721, 424] width 1442 height 849
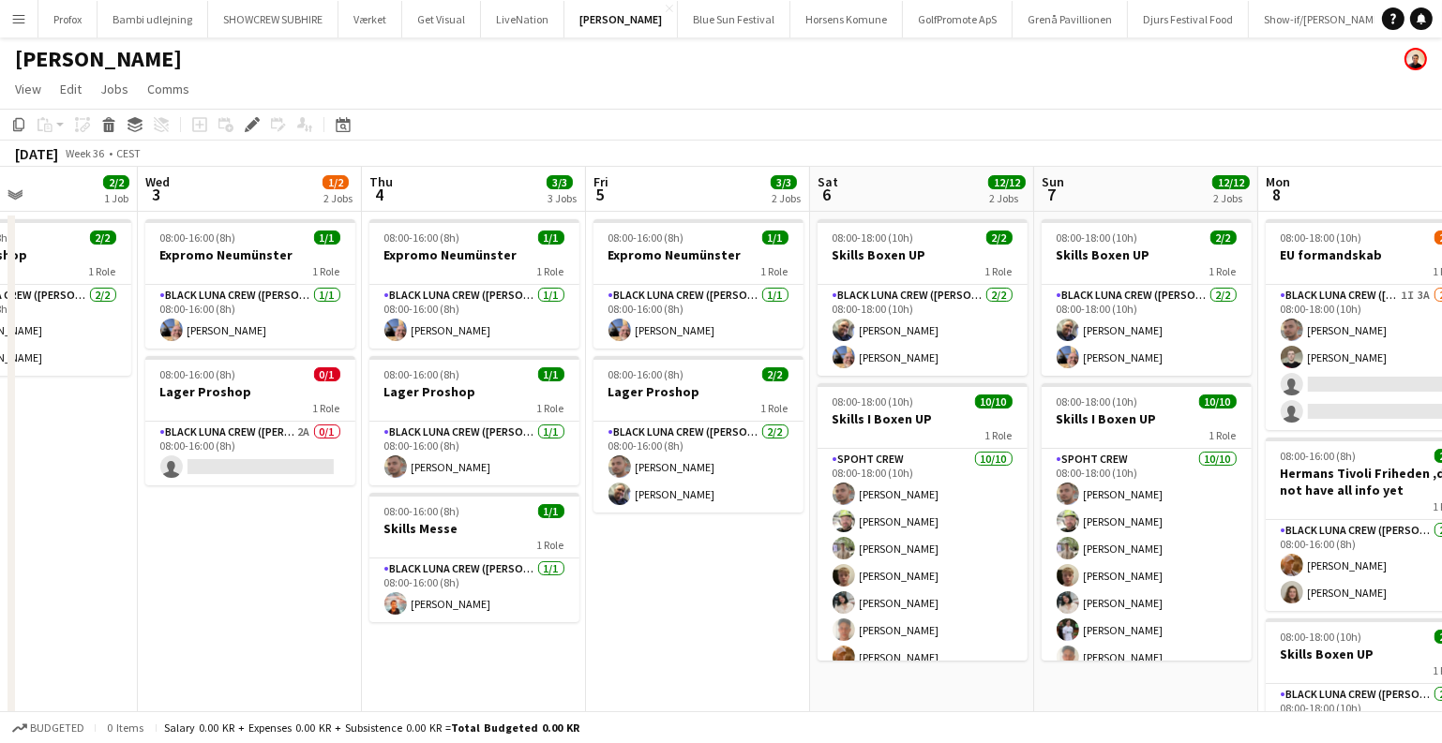
scroll to position [0, 529]
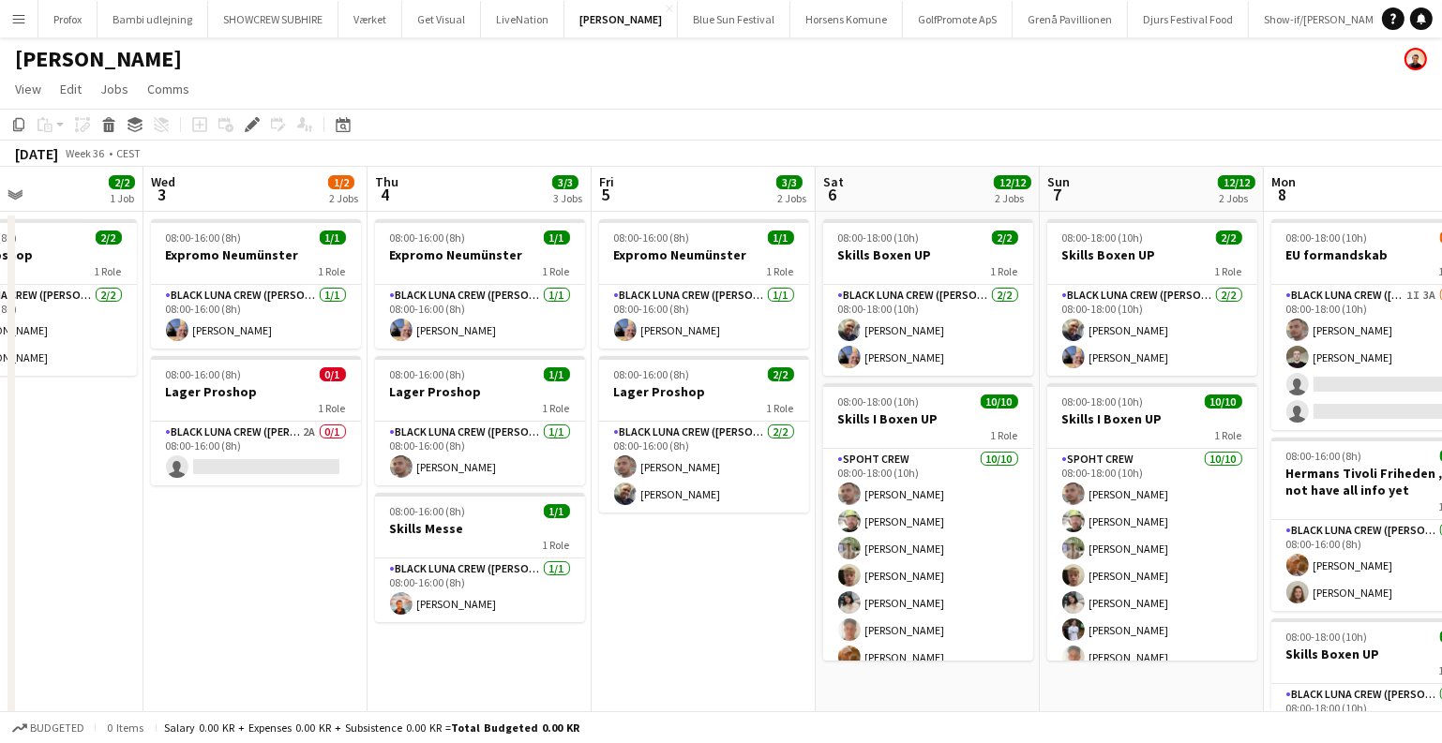
drag, startPoint x: 497, startPoint y: 586, endPoint x: 880, endPoint y: 607, distance: 383.9
click at [880, 607] on app-calendar-viewport "Sun 31 2/2 1 Job Mon 1 1/1 1 Job Tue 2 2/2 1 Job Wed 3 1/2 2 Jobs Thu 4 3/3 3 J…" at bounding box center [721, 492] width 1442 height 650
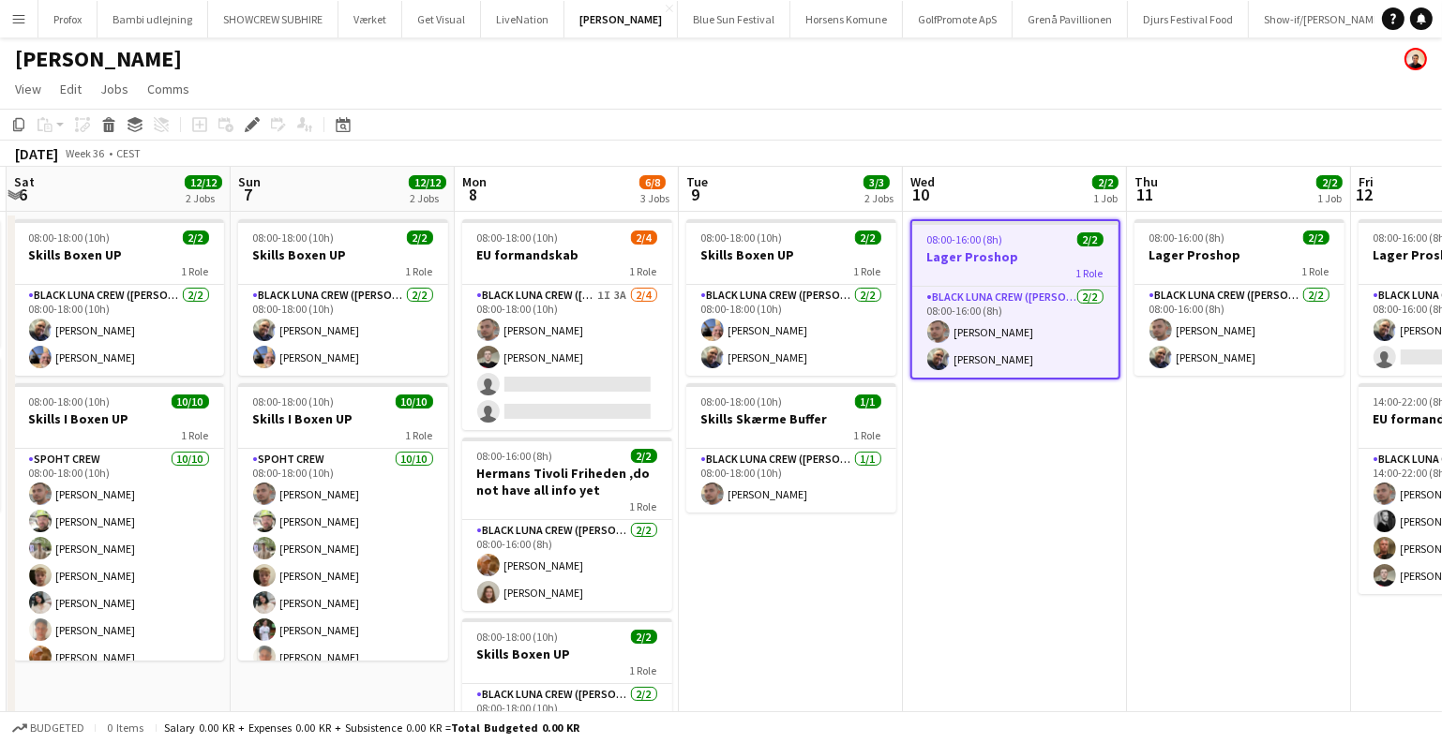
drag, startPoint x: 809, startPoint y: 592, endPoint x: 0, endPoint y: 612, distance: 809.1
click at [0, 613] on app-calendar-viewport "Wed 3 1/2 2 Jobs Thu 4 3/3 3 Jobs Fri 5 3/3 2 Jobs Sat 6 12/12 2 Jobs Sun 7 12/…" at bounding box center [721, 492] width 1442 height 650
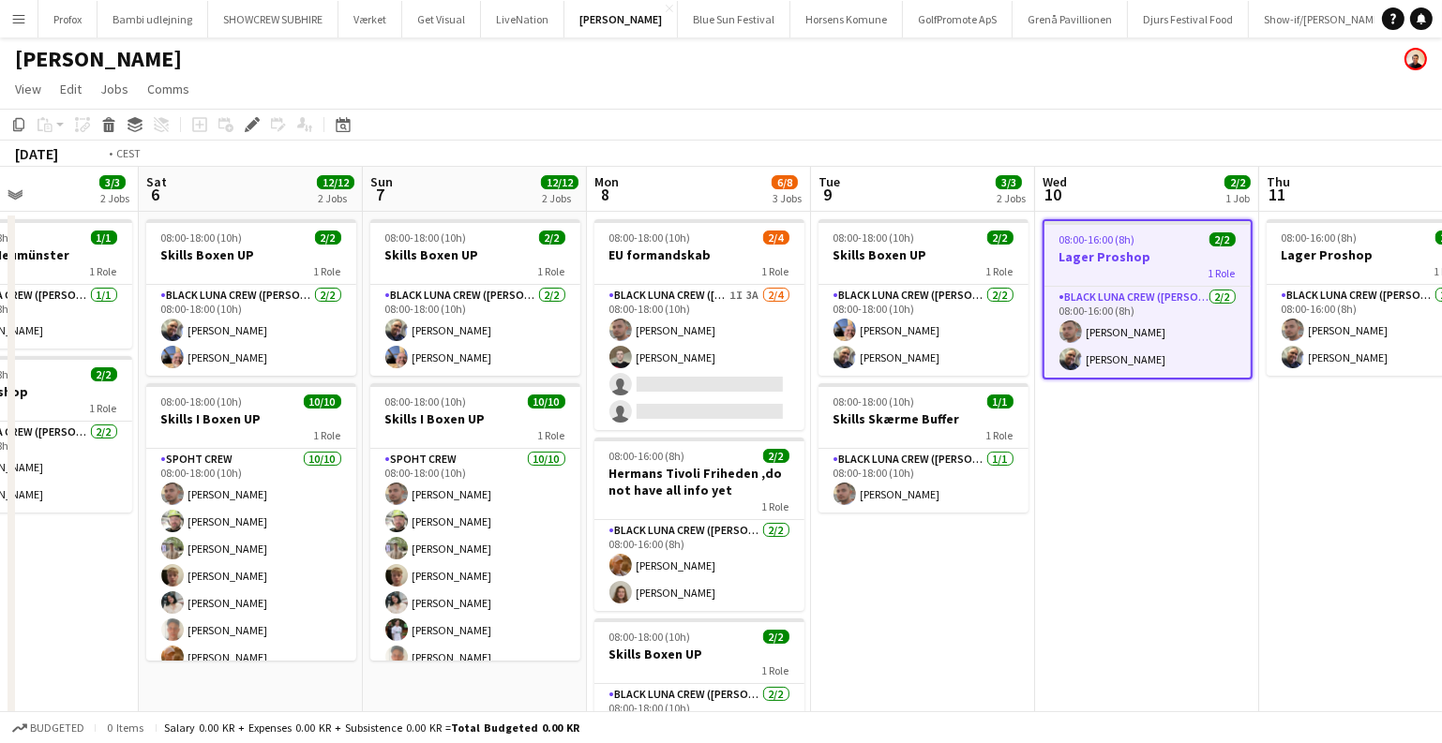
drag, startPoint x: 1012, startPoint y: 607, endPoint x: 276, endPoint y: 585, distance: 736.1
click at [280, 586] on app-calendar-viewport "Wed 3 1/2 2 Jobs Thu 4 3/3 3 Jobs Fri 5 3/3 2 Jobs Sat 6 12/12 2 Jobs Sun 7 12/…" at bounding box center [721, 492] width 1442 height 650
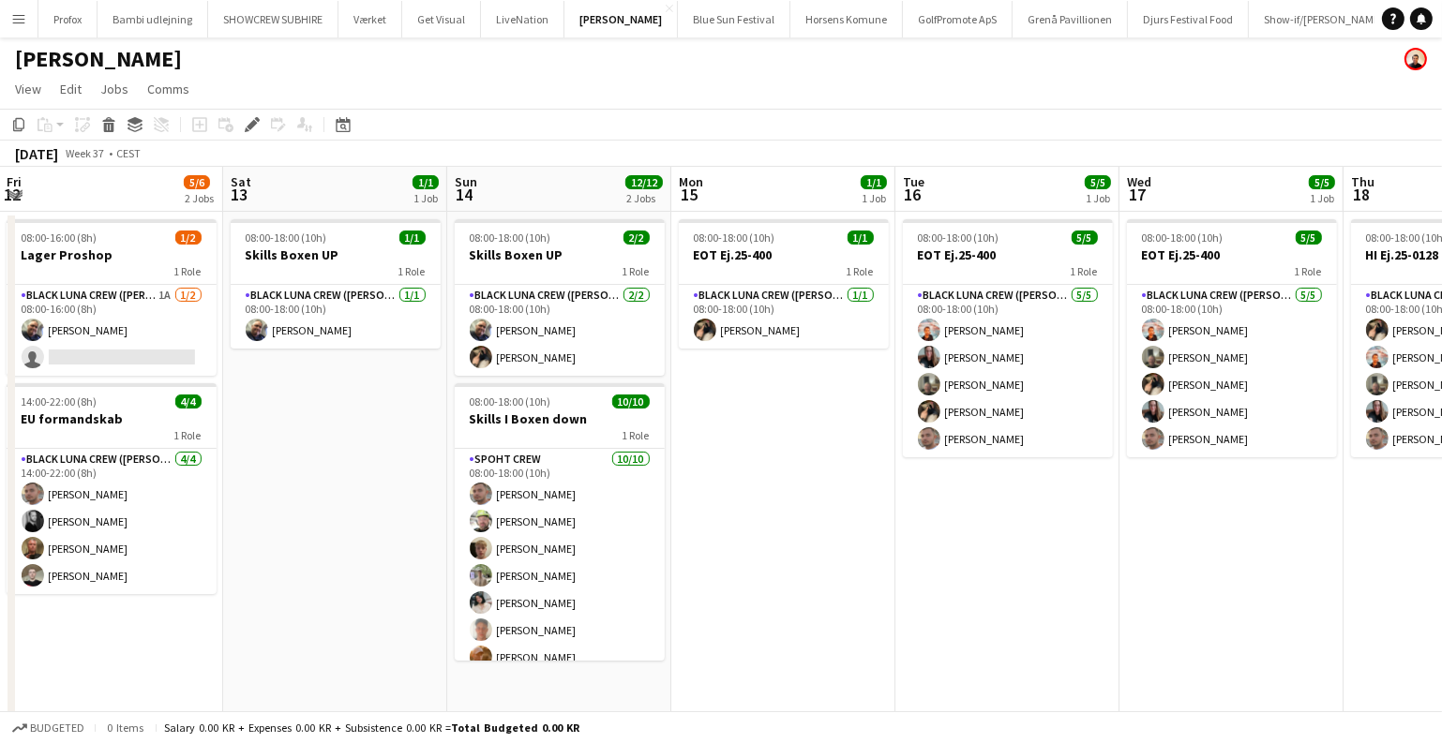
drag, startPoint x: 1334, startPoint y: 567, endPoint x: 590, endPoint y: 583, distance: 744.4
click at [590, 583] on app-calendar-viewport "Tue 9 3/3 2 Jobs Wed 10 2/2 1 Job Thu 11 2/2 1 Job Fri 12 5/6 2 Jobs Sat 13 1/1…" at bounding box center [721, 492] width 1442 height 650
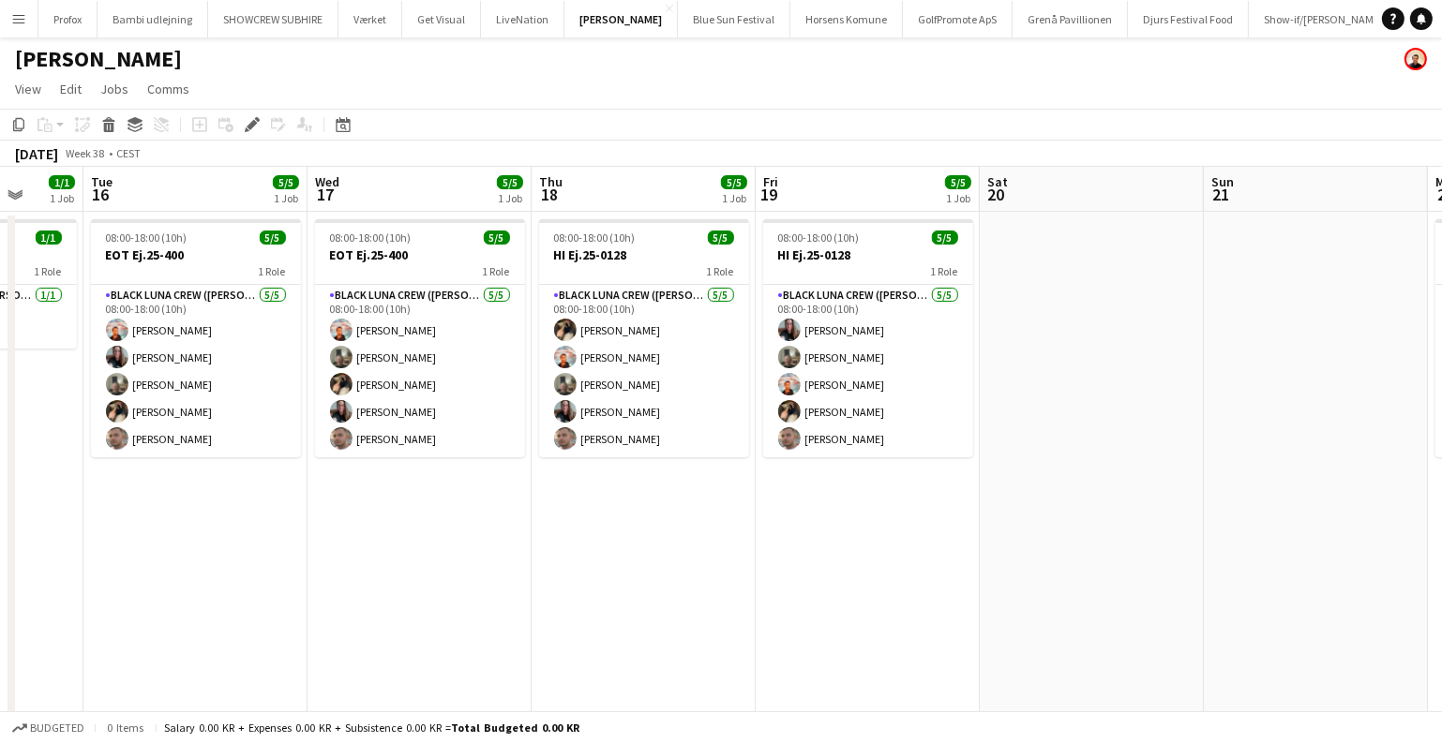
scroll to position [0, 846]
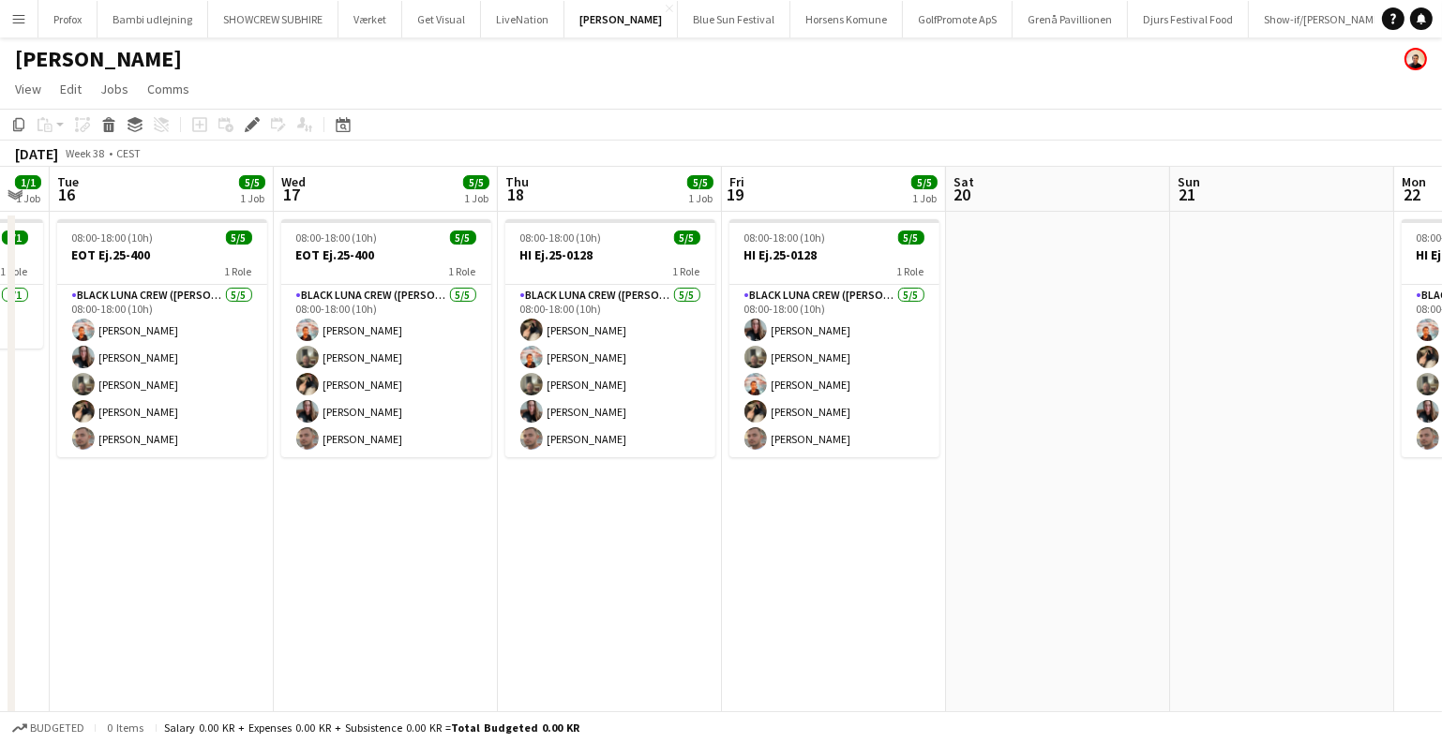
drag, startPoint x: 1074, startPoint y: 552, endPoint x: 453, endPoint y: 591, distance: 622.7
click at [453, 591] on app-calendar-viewport "Fri 12 5/6 2 Jobs Sat 13 1/1 1 Job Sun 14 12/12 2 Jobs Mon 15 1/1 1 Job Tue 16 …" at bounding box center [721, 492] width 1442 height 650
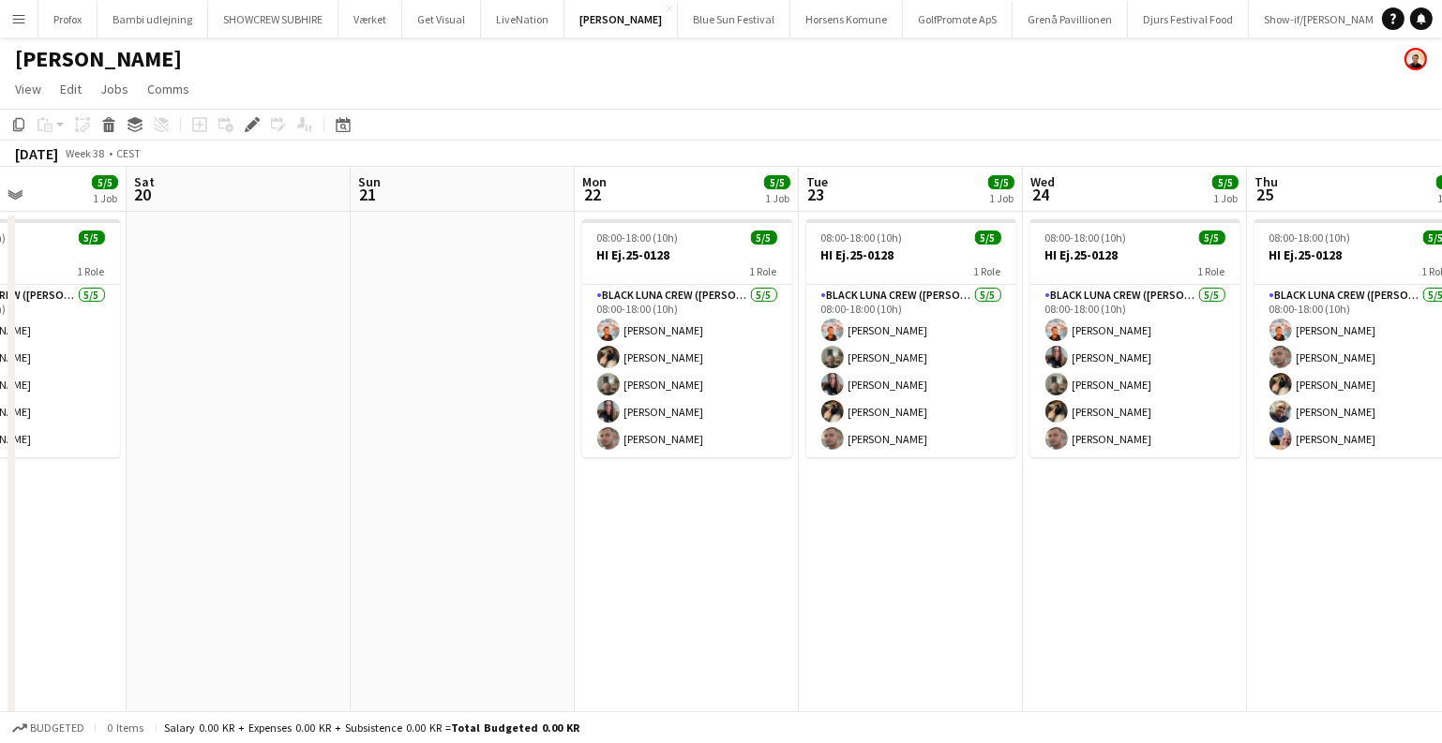
scroll to position [0, 690]
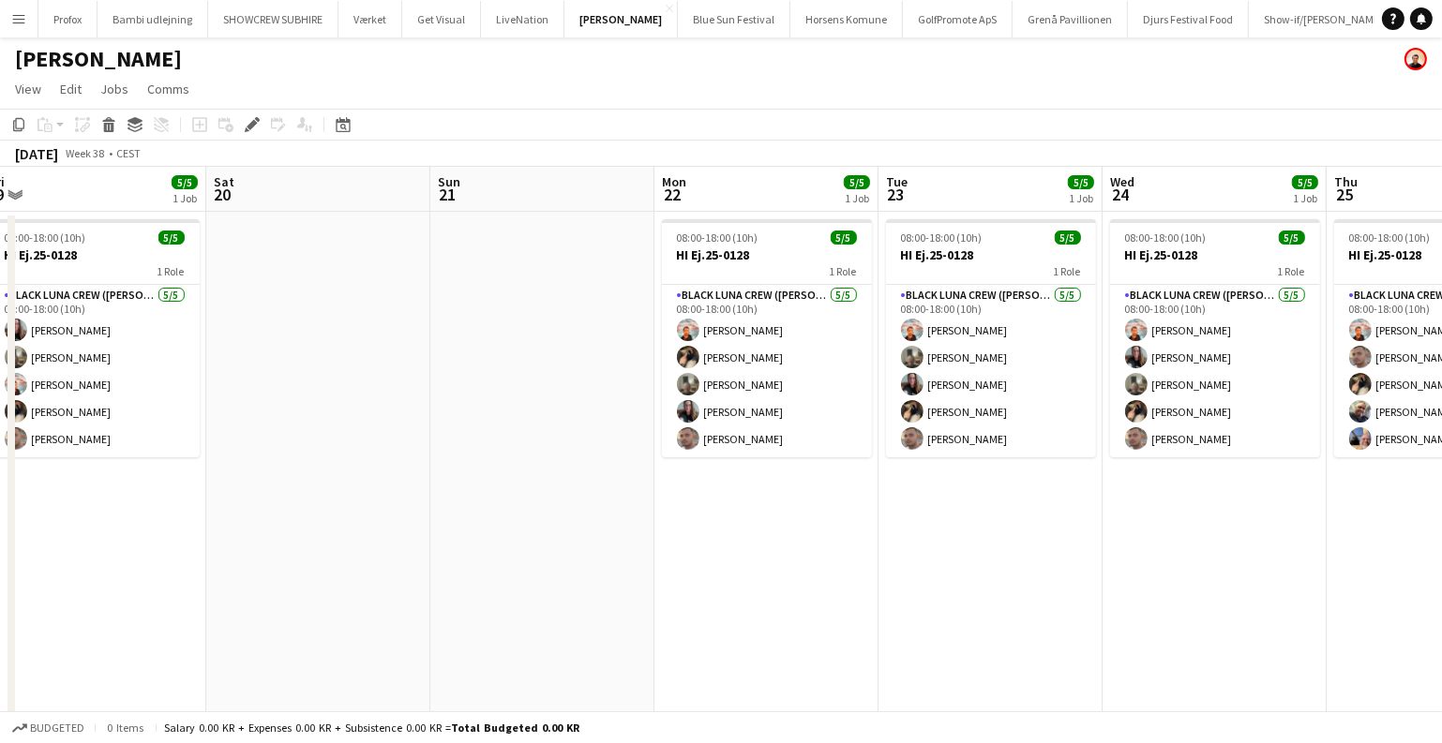
drag, startPoint x: 1075, startPoint y: 573, endPoint x: 111, endPoint y: 605, distance: 965.0
click at [111, 605] on app-calendar-viewport "Tue 16 5/5 1 Job Wed 17 5/5 1 Job Thu 18 5/5 1 Job Fri 19 5/5 1 Job Sat 20 Sun …" at bounding box center [721, 492] width 1442 height 650
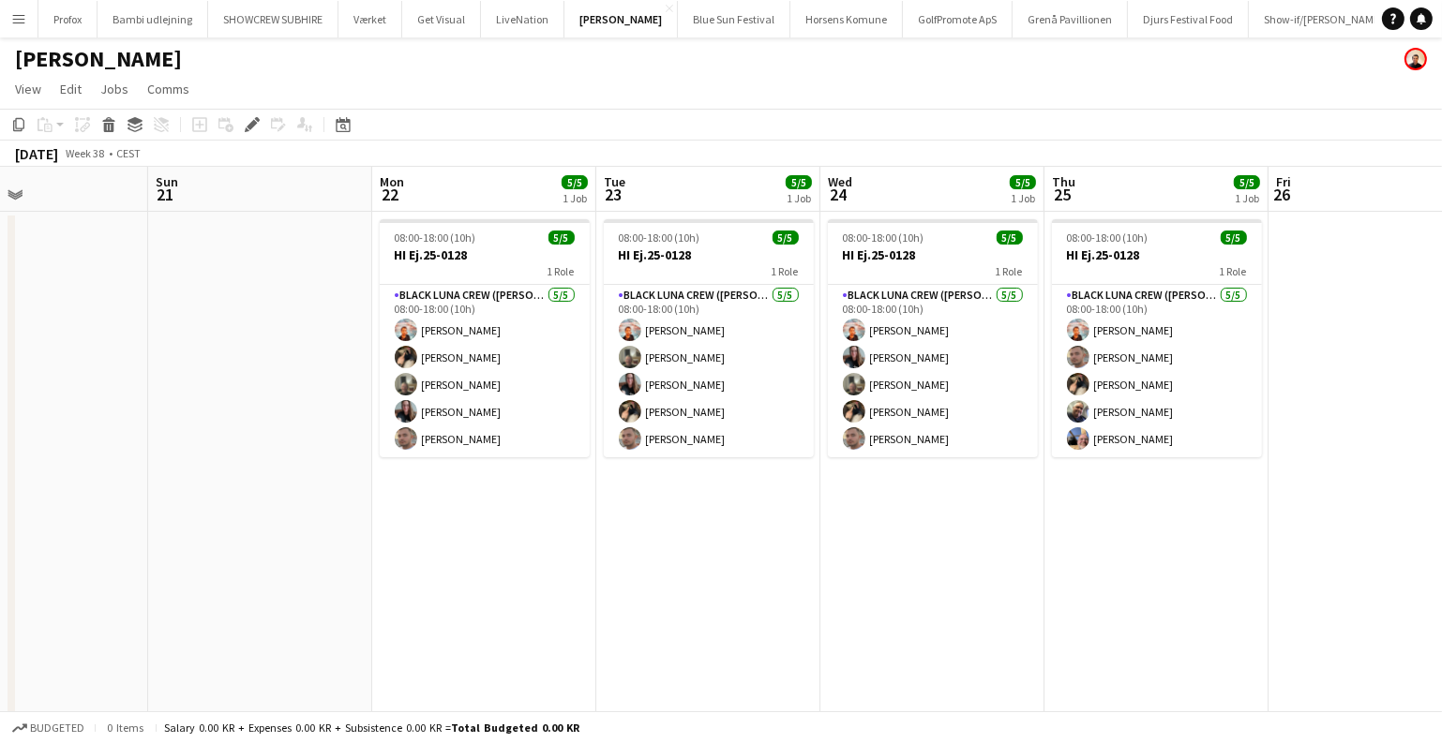
scroll to position [0, 852]
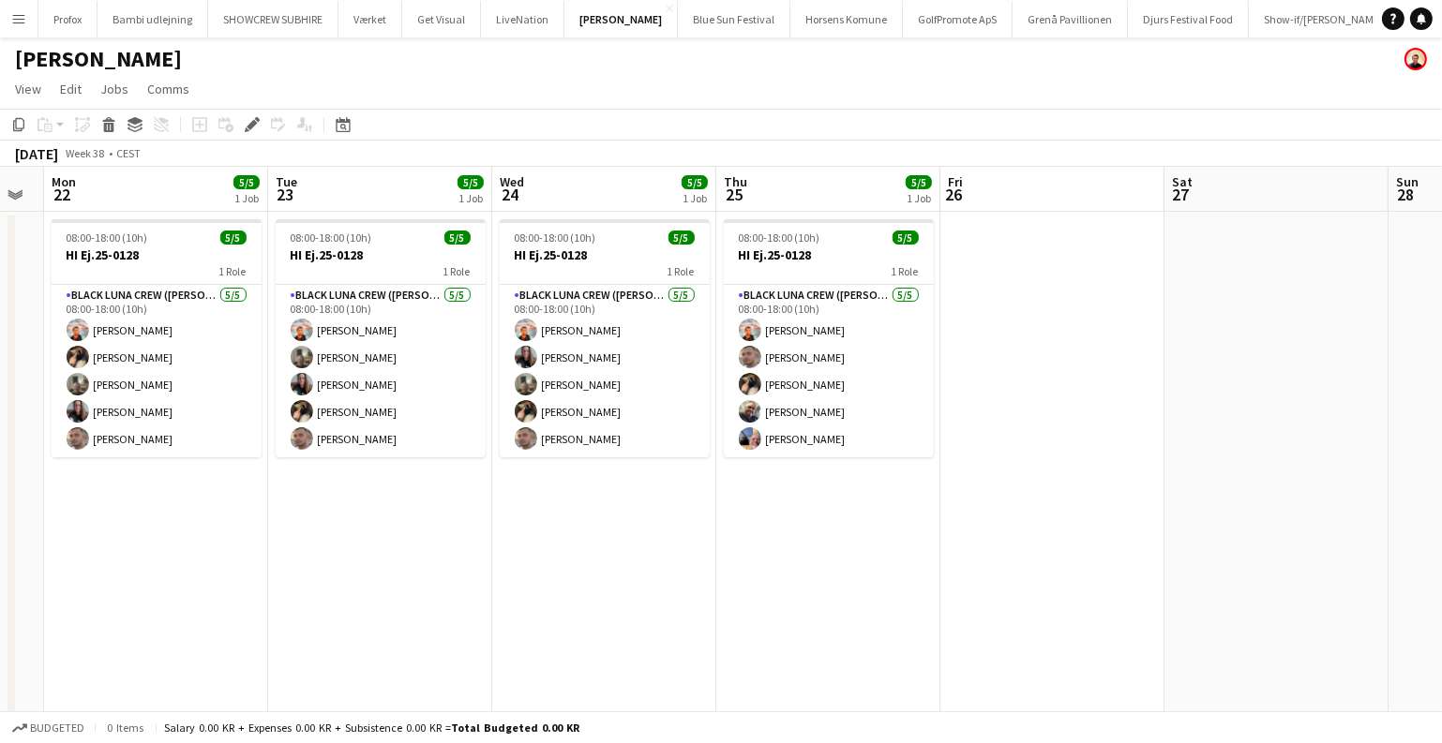
drag, startPoint x: 747, startPoint y: 577, endPoint x: 411, endPoint y: 611, distance: 337.2
click at [411, 611] on app-calendar-viewport "Thu 18 5/5 1 Job Fri 19 5/5 1 Job Sat 20 Sun 21 Mon 22 5/5 1 Job Tue 23 5/5 1 J…" at bounding box center [721, 492] width 1442 height 650
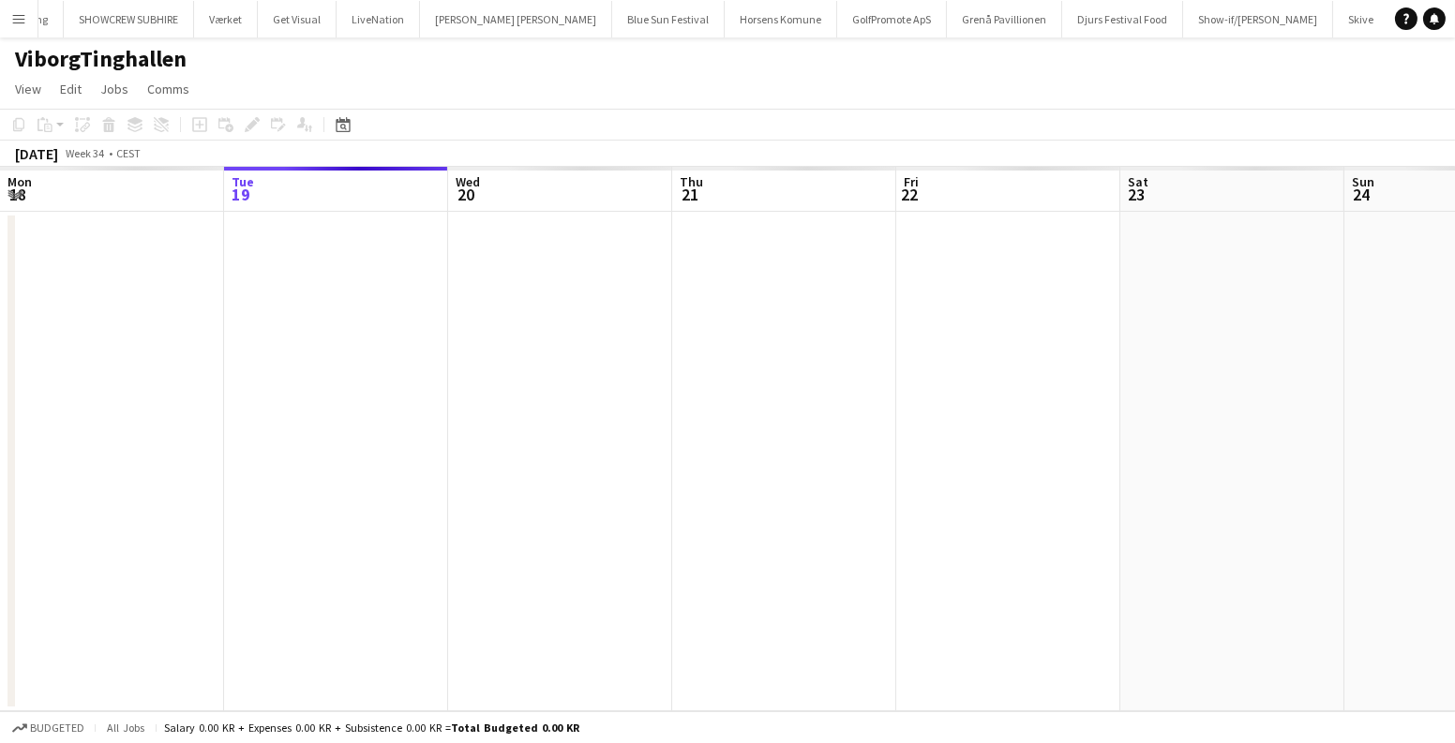
scroll to position [0, 644]
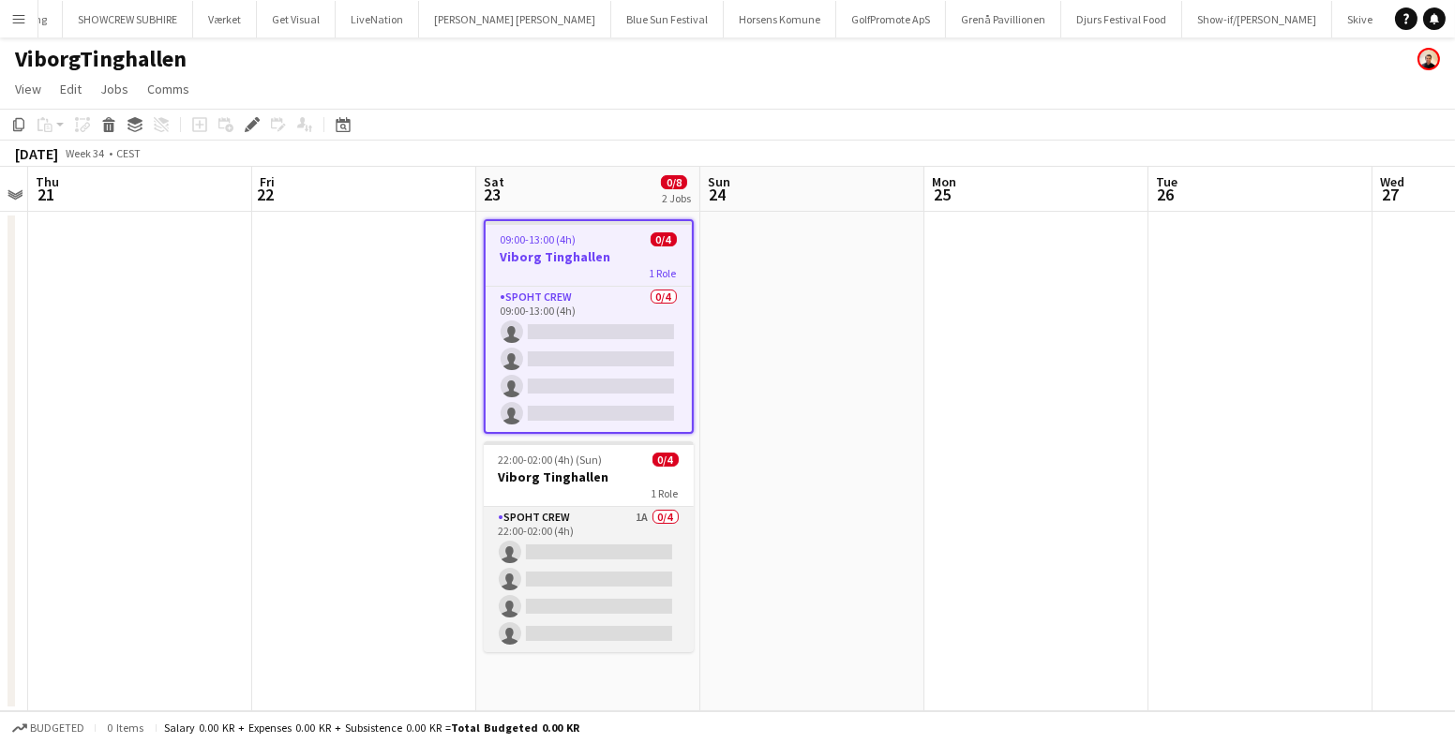
click at [555, 604] on app-card-role "Spoht Crew 1A 0/4 22:00-02:00 (4h) single-neutral-actions single-neutral-action…" at bounding box center [589, 579] width 210 height 145
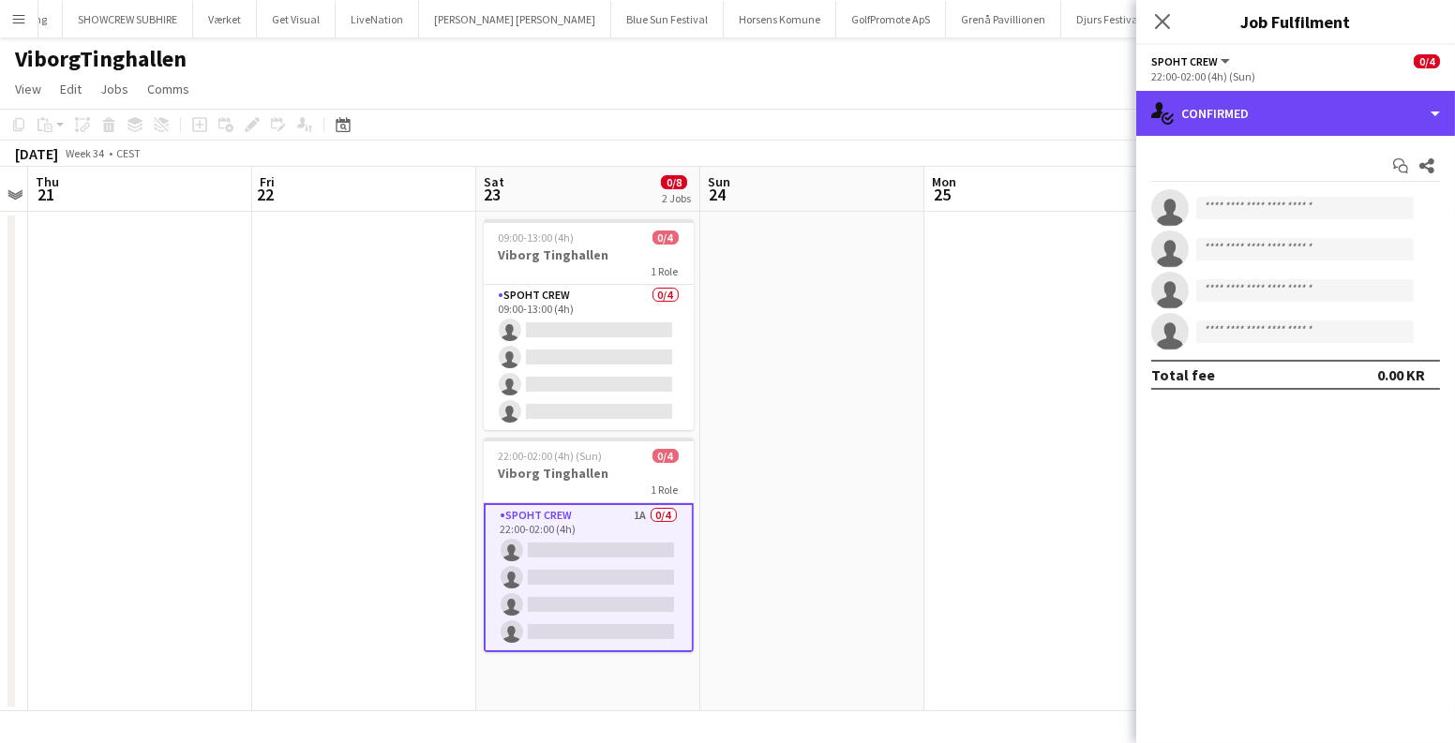
drag, startPoint x: 1234, startPoint y: 109, endPoint x: 1329, endPoint y: 214, distance: 141.4
click at [1235, 108] on div "single-neutral-actions-check-2 Confirmed" at bounding box center [1295, 113] width 319 height 45
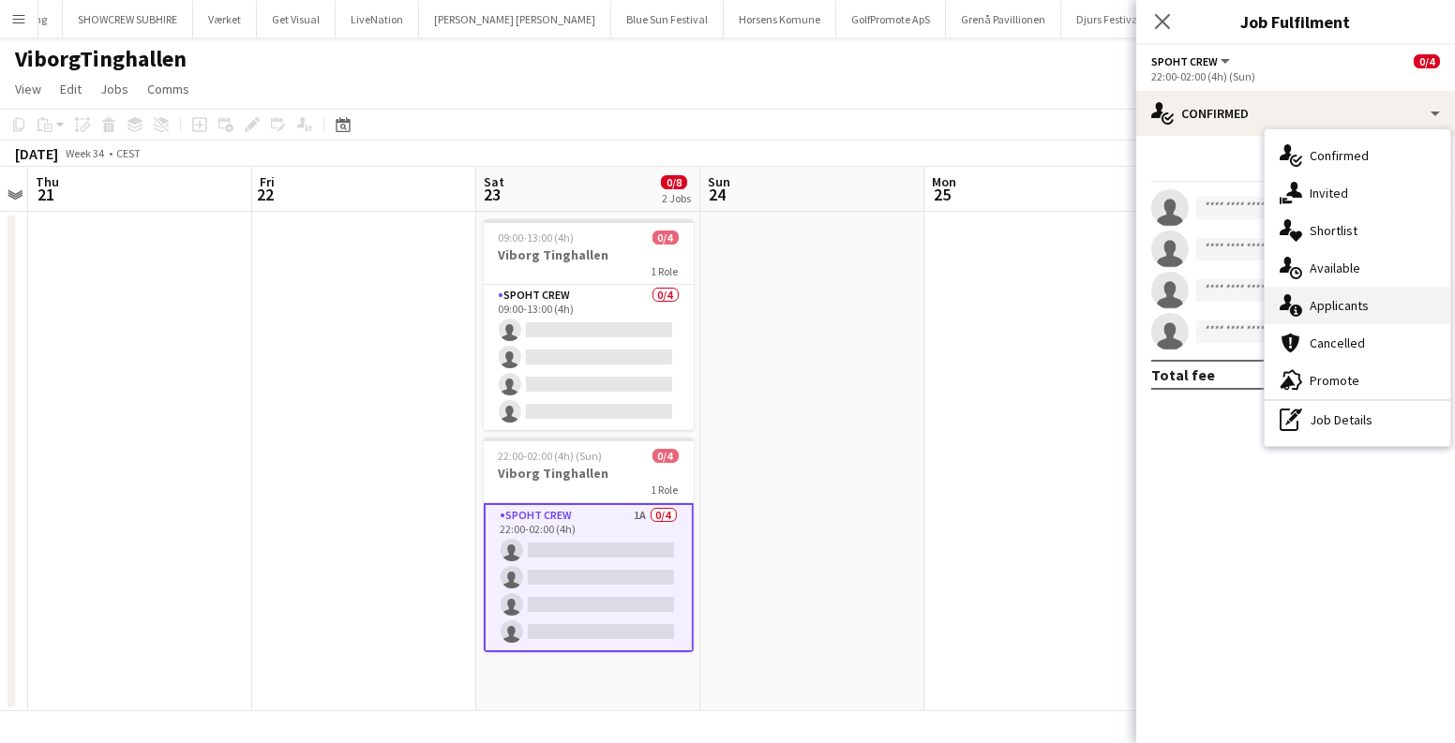
click at [1320, 302] on div "single-neutral-actions-information Applicants" at bounding box center [1357, 305] width 186 height 37
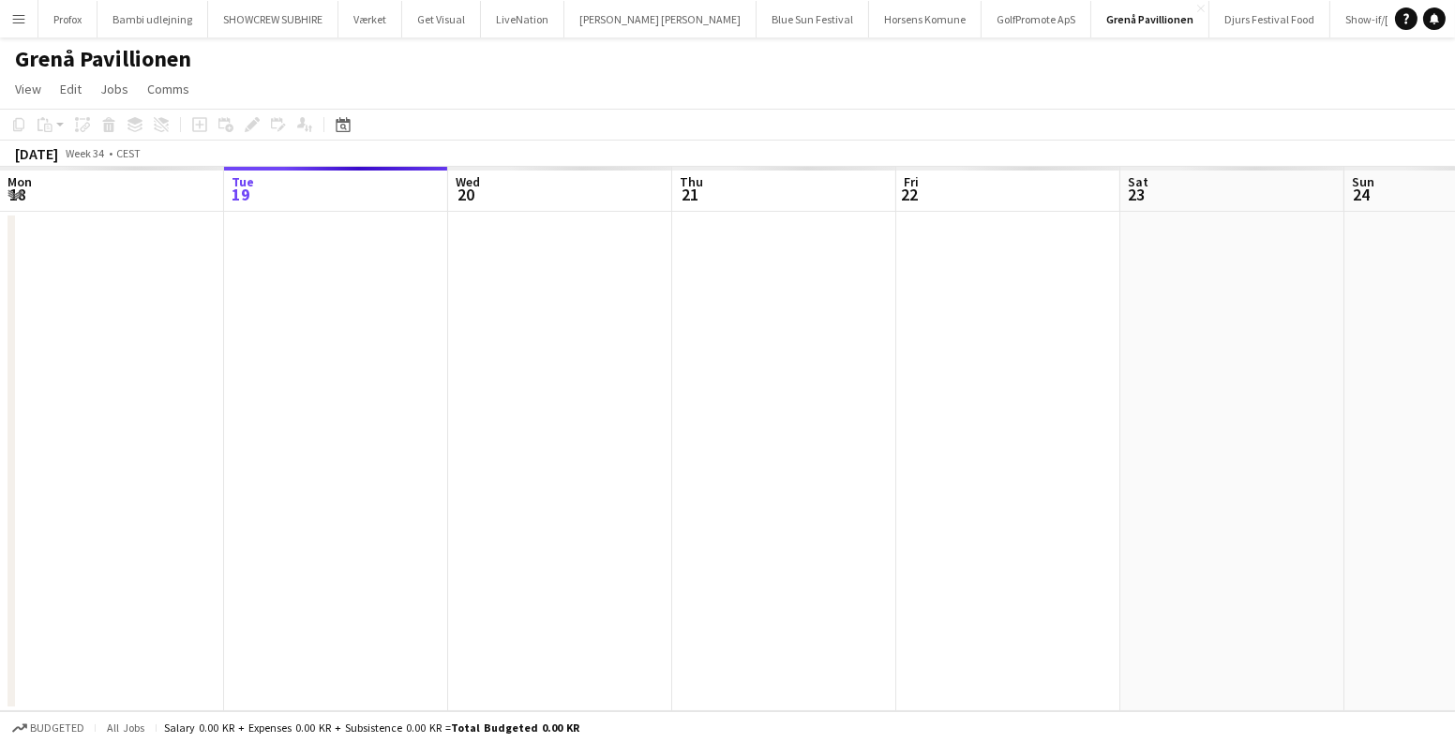
scroll to position [0, 644]
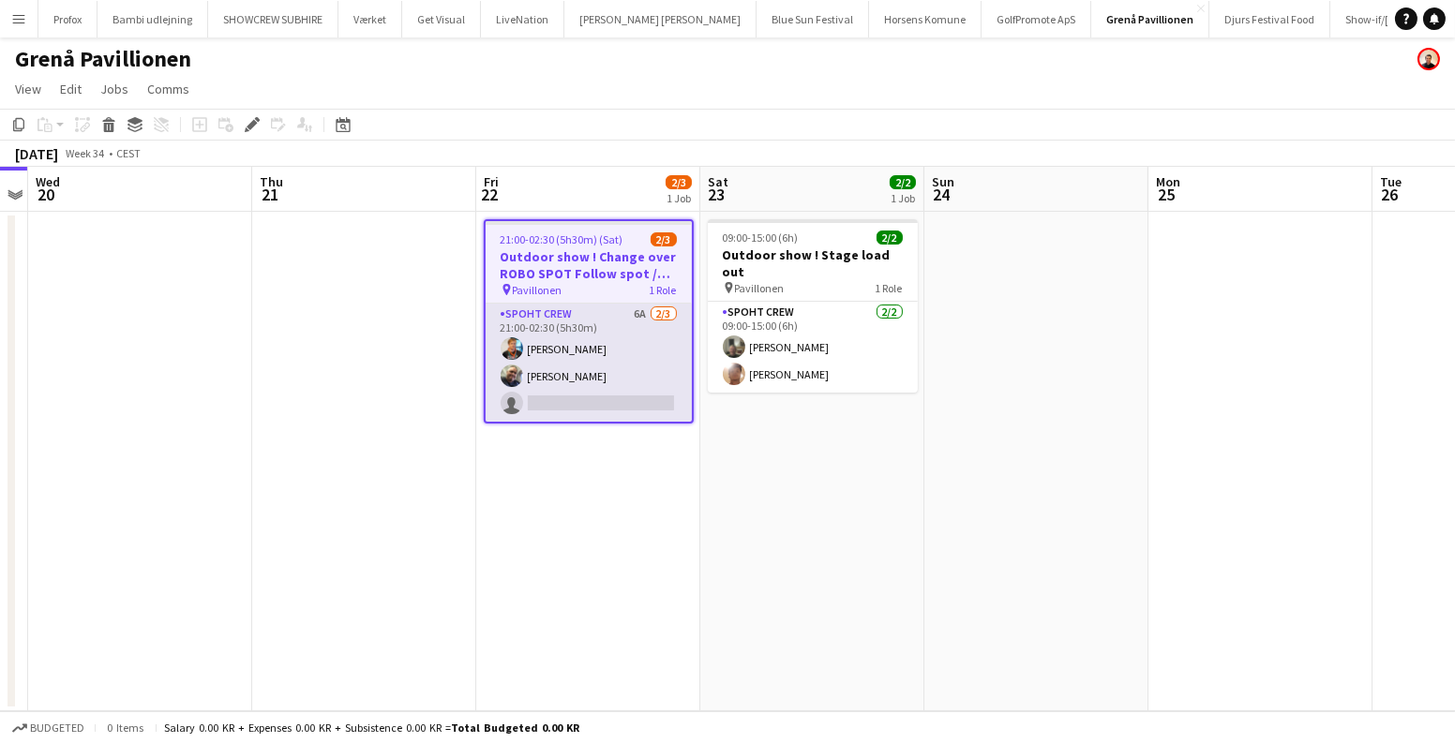
click at [621, 371] on app-card-role "Spoht Crew 6A [DATE] 21:00-02:30 (5h30m) [PERSON_NAME] [PERSON_NAME] single-neu…" at bounding box center [589, 363] width 206 height 118
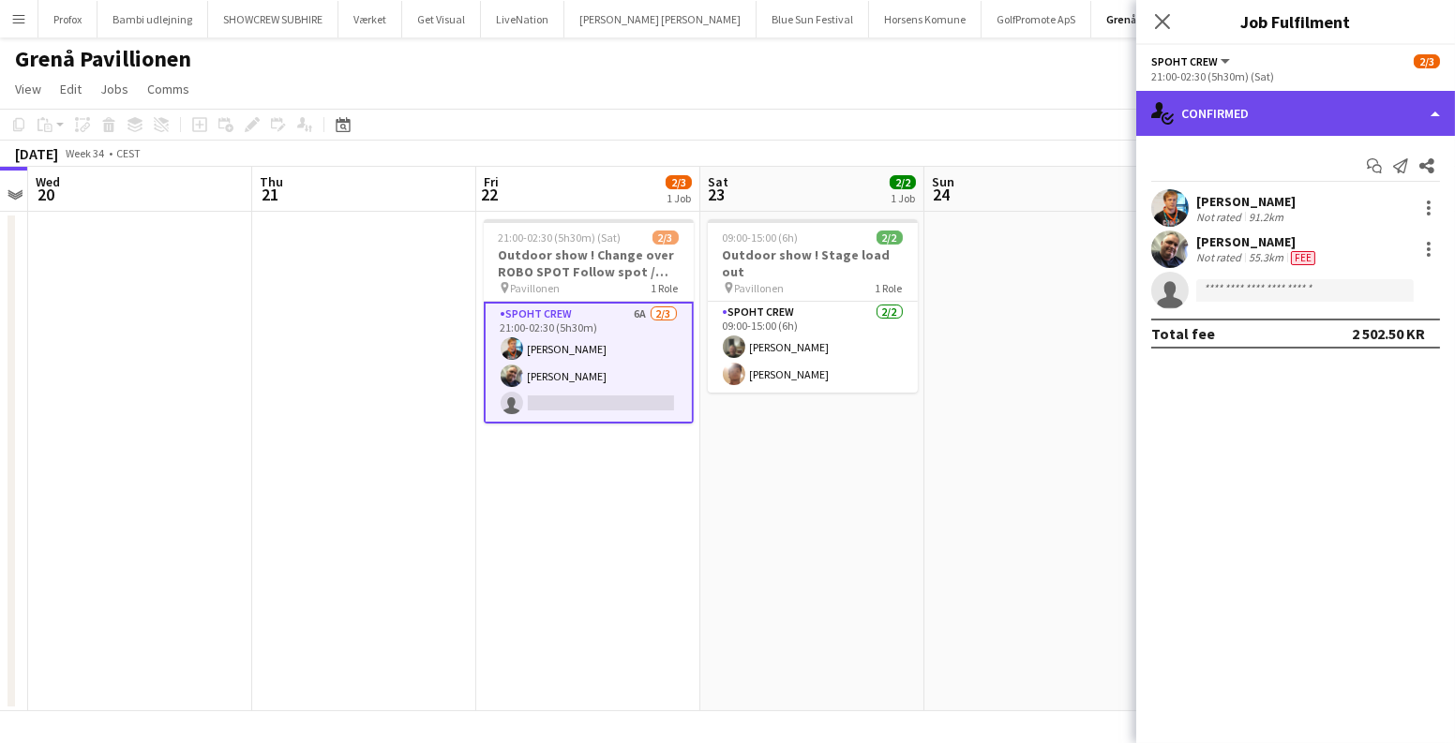
click at [1312, 107] on div "single-neutral-actions-check-2 Confirmed" at bounding box center [1295, 113] width 319 height 45
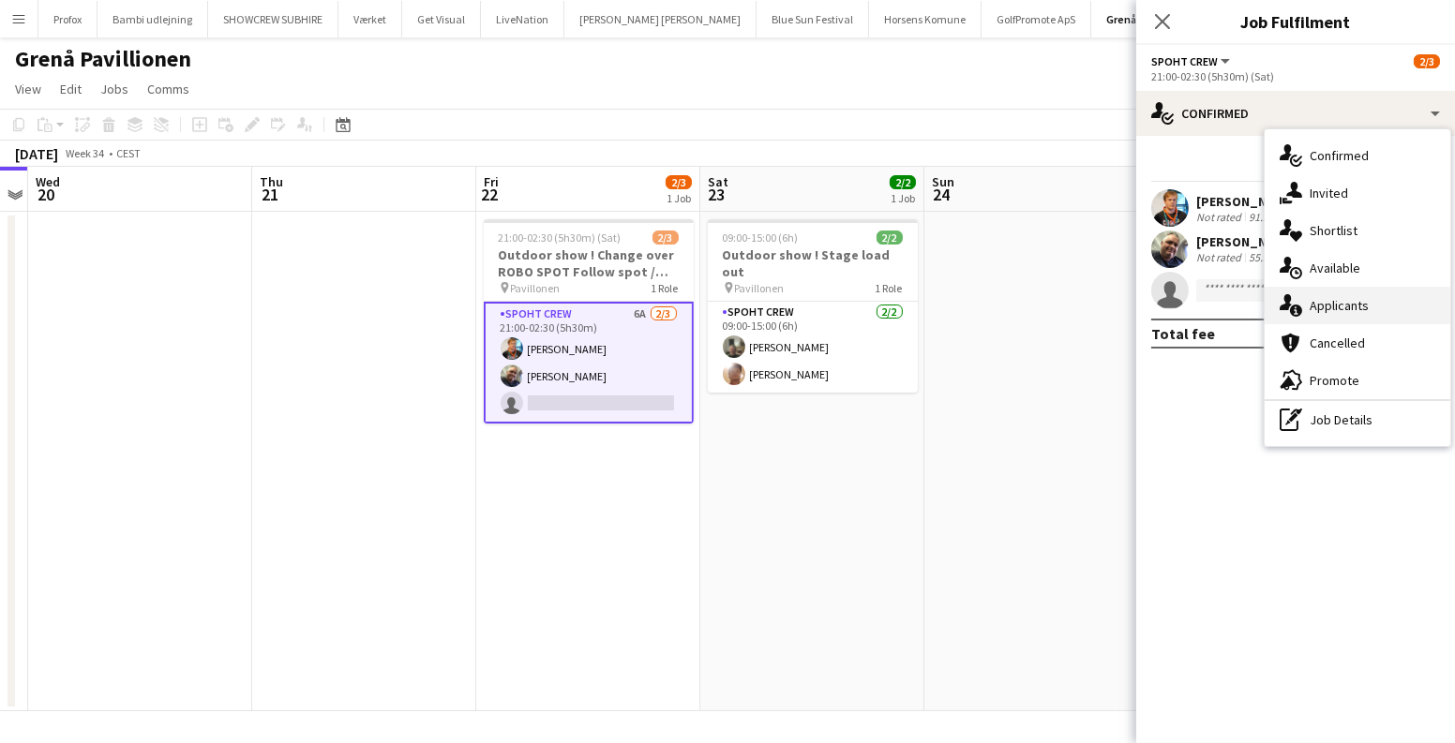
click at [1355, 300] on div "single-neutral-actions-information Applicants" at bounding box center [1357, 305] width 186 height 37
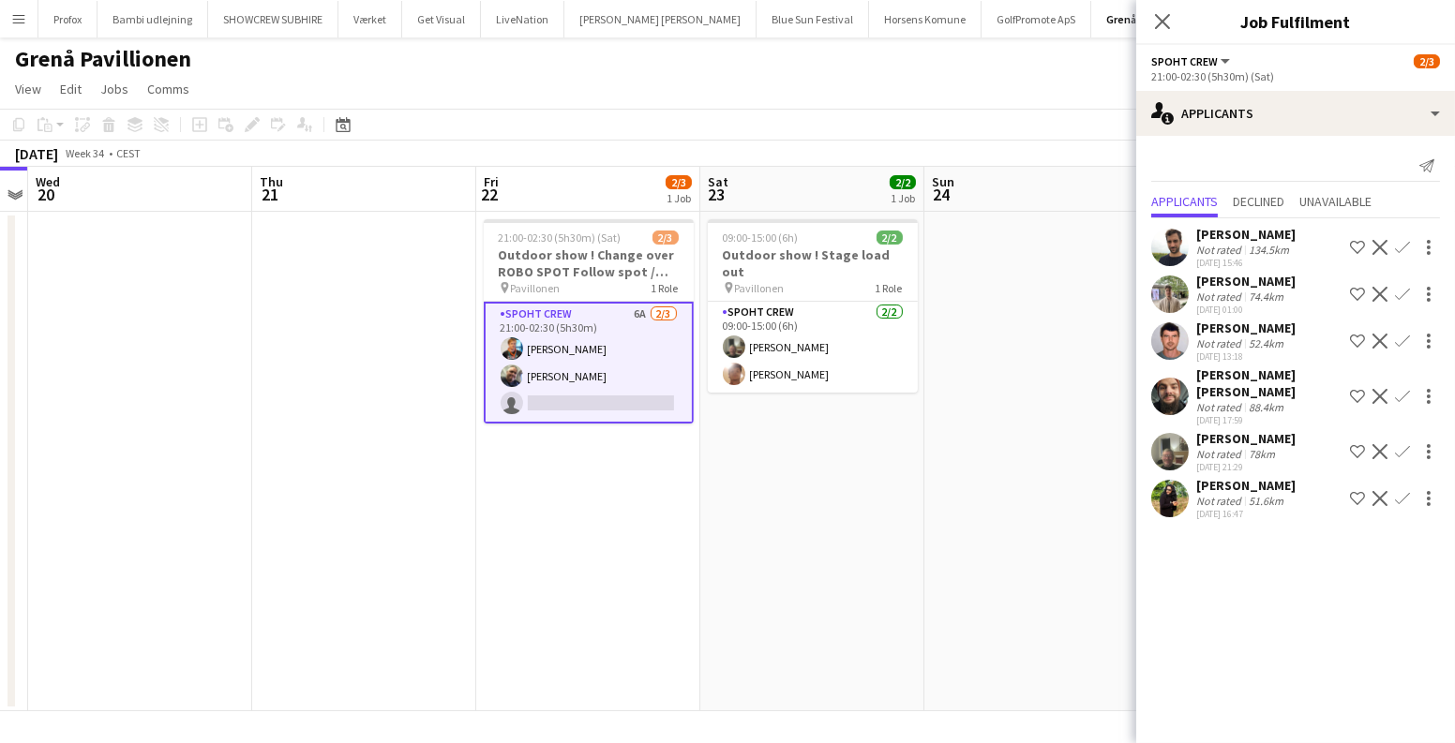
click at [1182, 449] on app-user-avatar at bounding box center [1169, 451] width 37 height 37
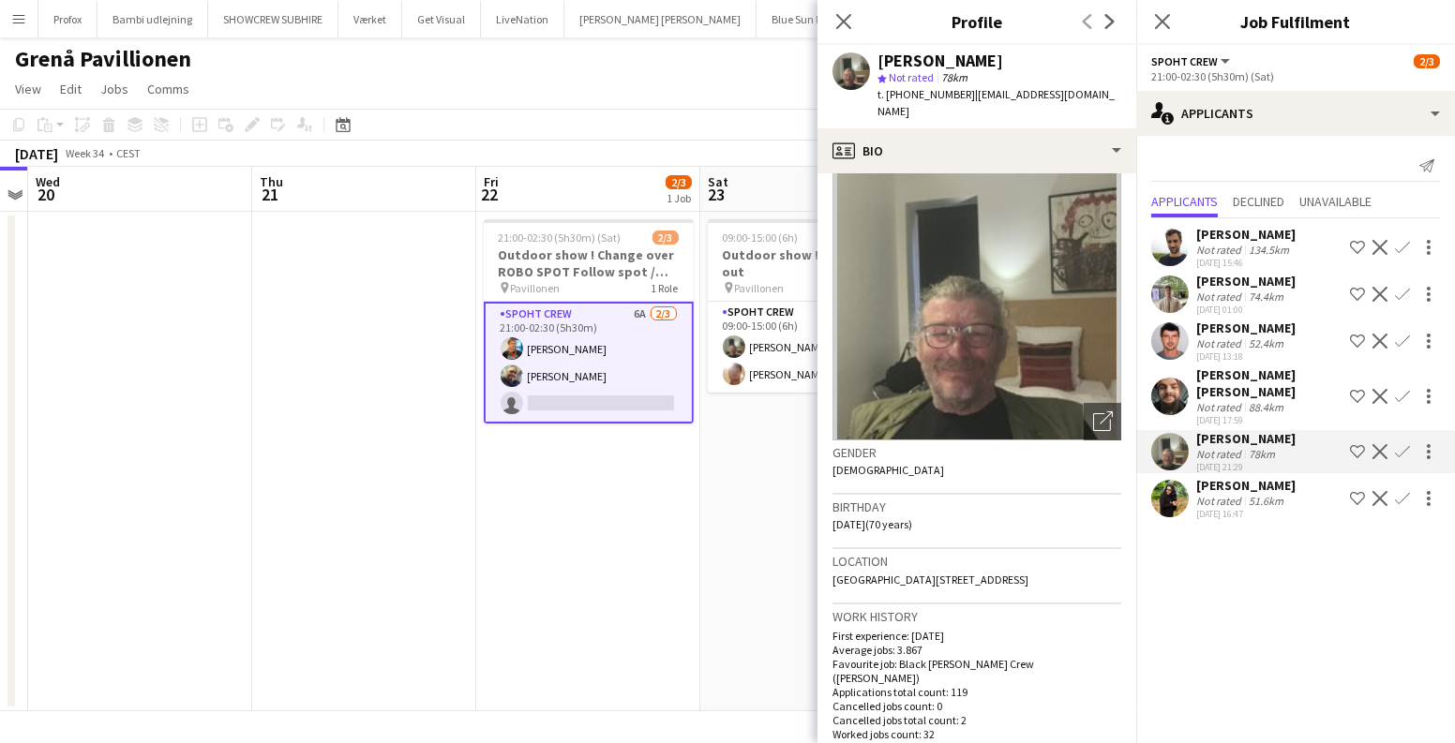
scroll to position [24, 0]
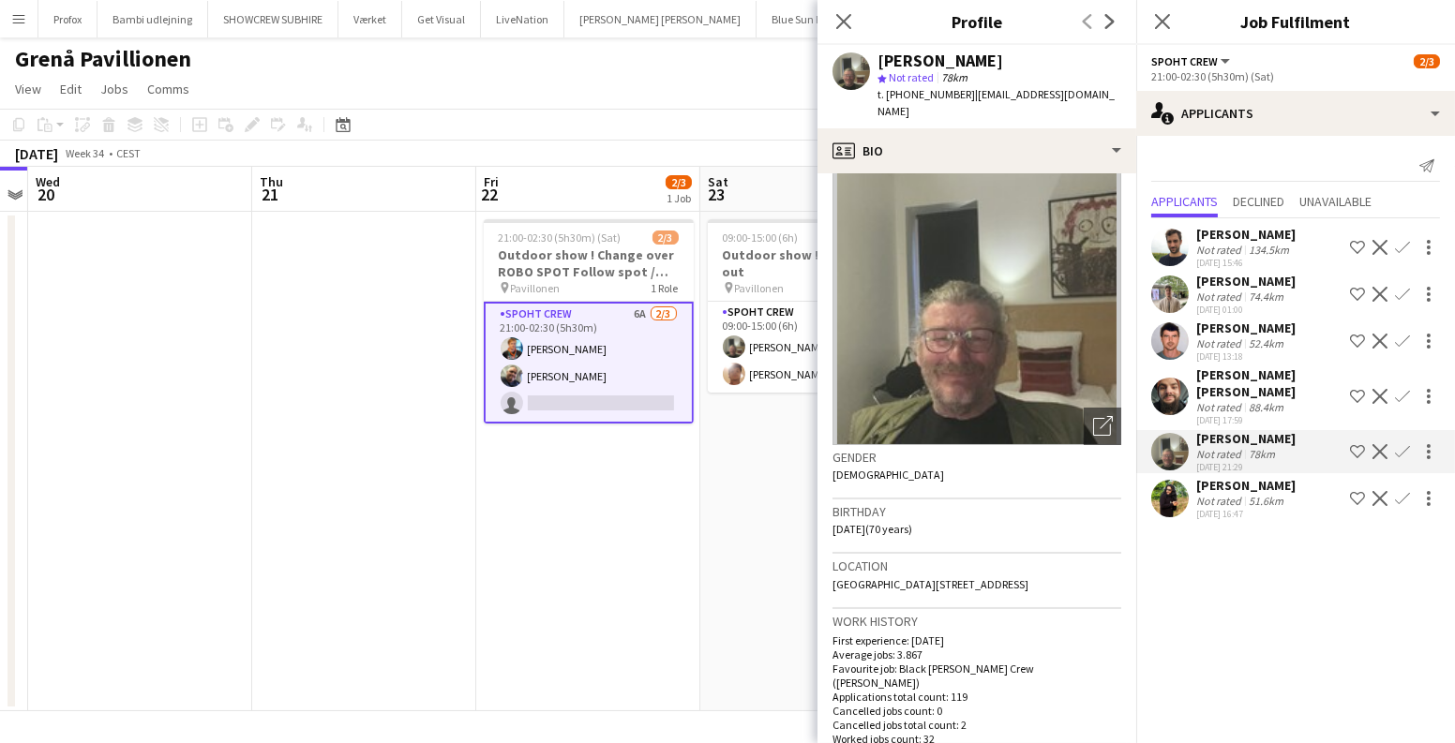
drag, startPoint x: 1155, startPoint y: 297, endPoint x: 1268, endPoint y: 710, distance: 428.6
click at [1268, 710] on mat-expansion-panel "users2 Applicants Send notification Applicants Declined Unavailable [PERSON_NAM…" at bounding box center [1295, 439] width 319 height 607
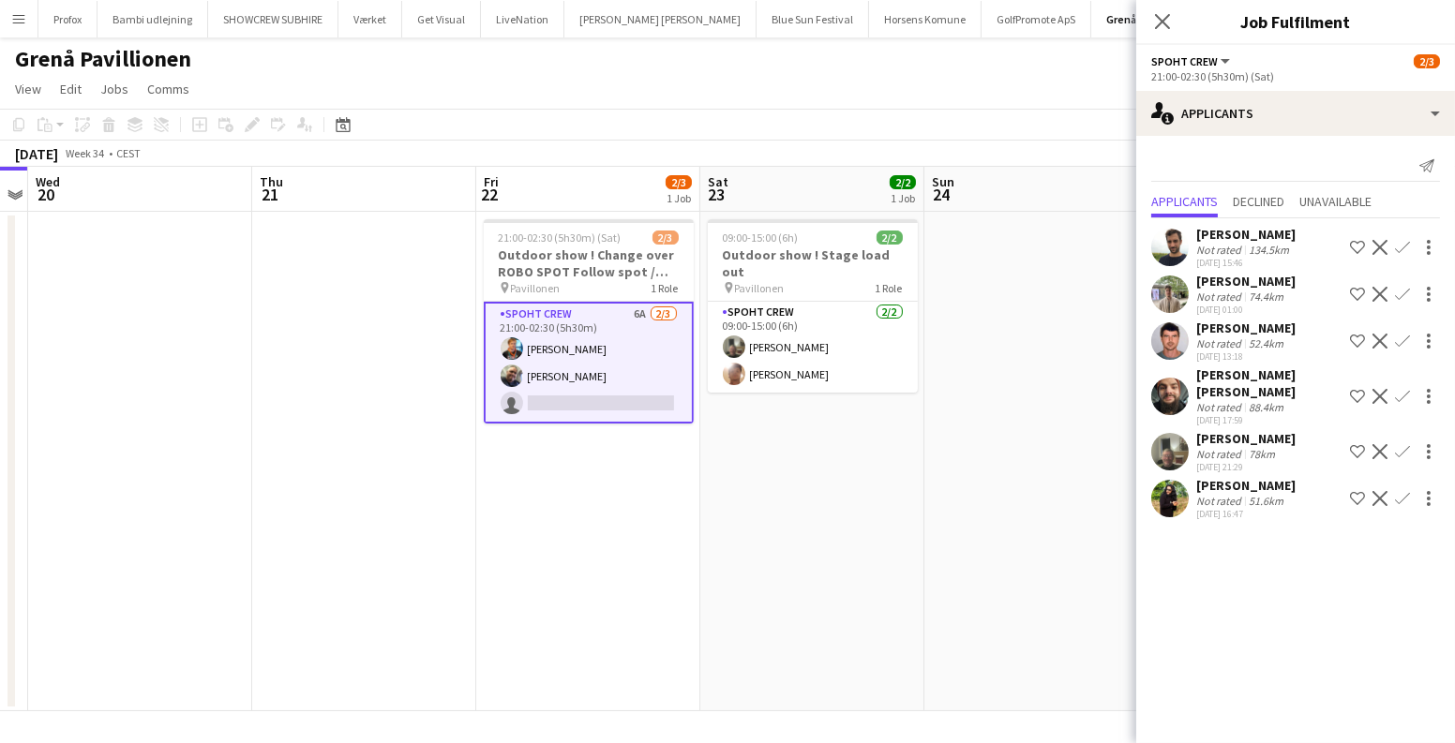
click at [1168, 240] on app-user-avatar at bounding box center [1169, 247] width 37 height 37
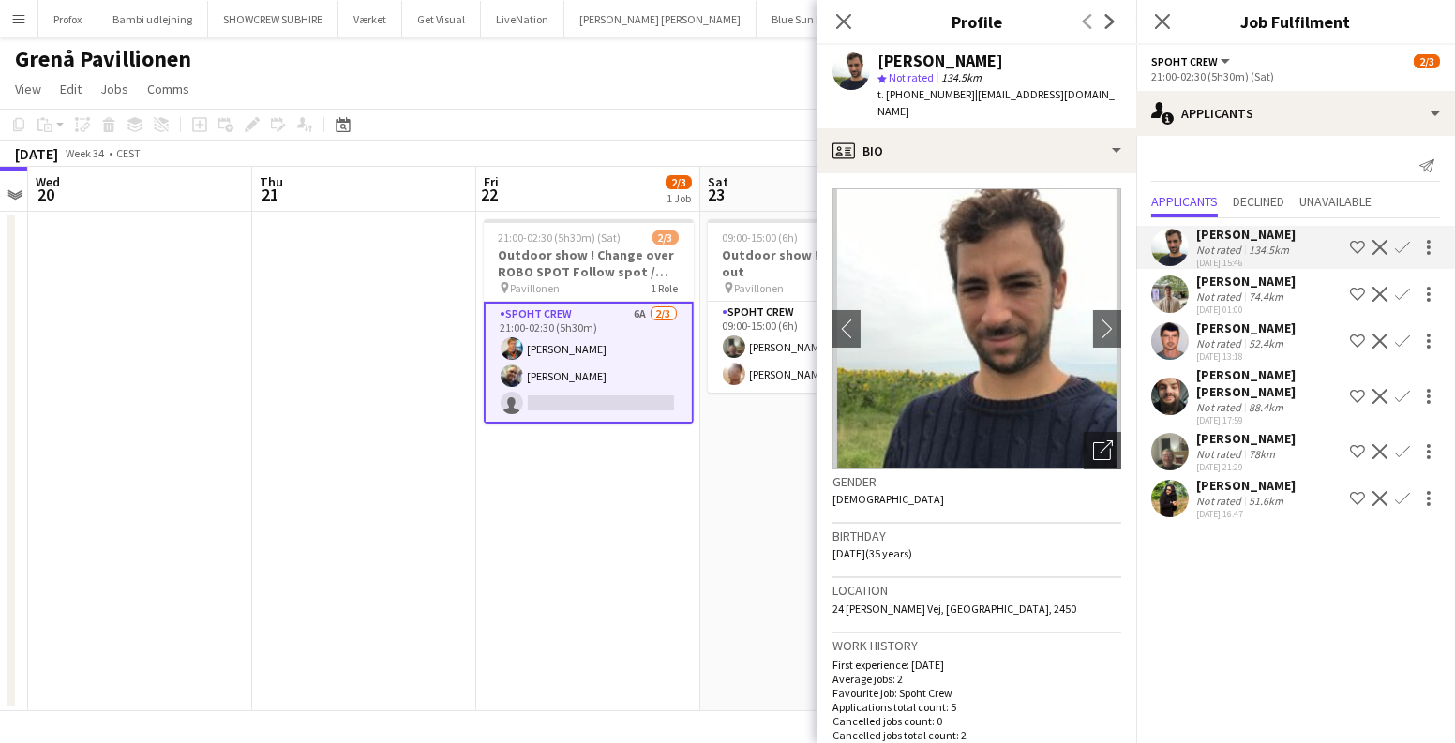
click at [1179, 291] on app-user-avatar at bounding box center [1169, 294] width 37 height 37
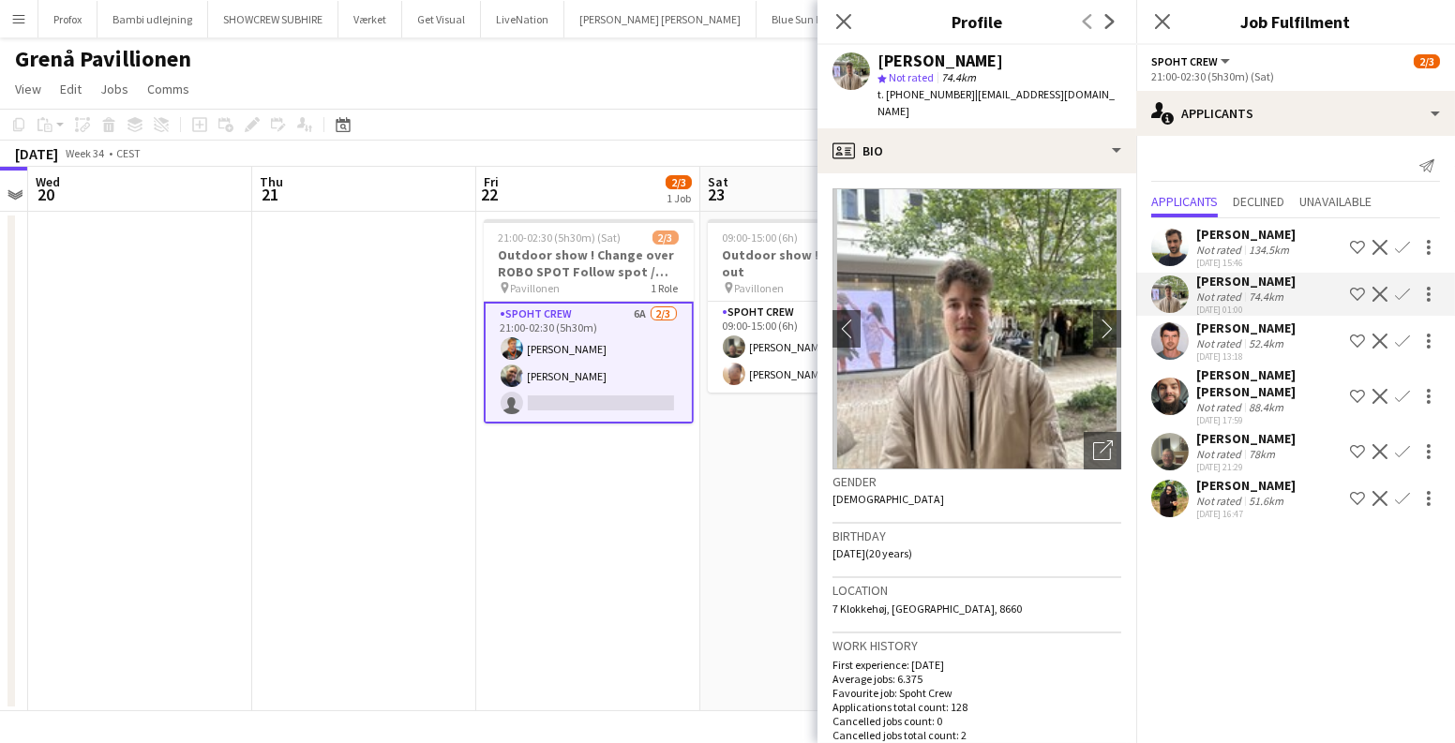
click at [479, 575] on app-date-cell "21:00-02:30 (5h30m) (Sat) 2/3 Outdoor show ! Change over ROBO SPOT Follow spot …" at bounding box center [588, 462] width 224 height 500
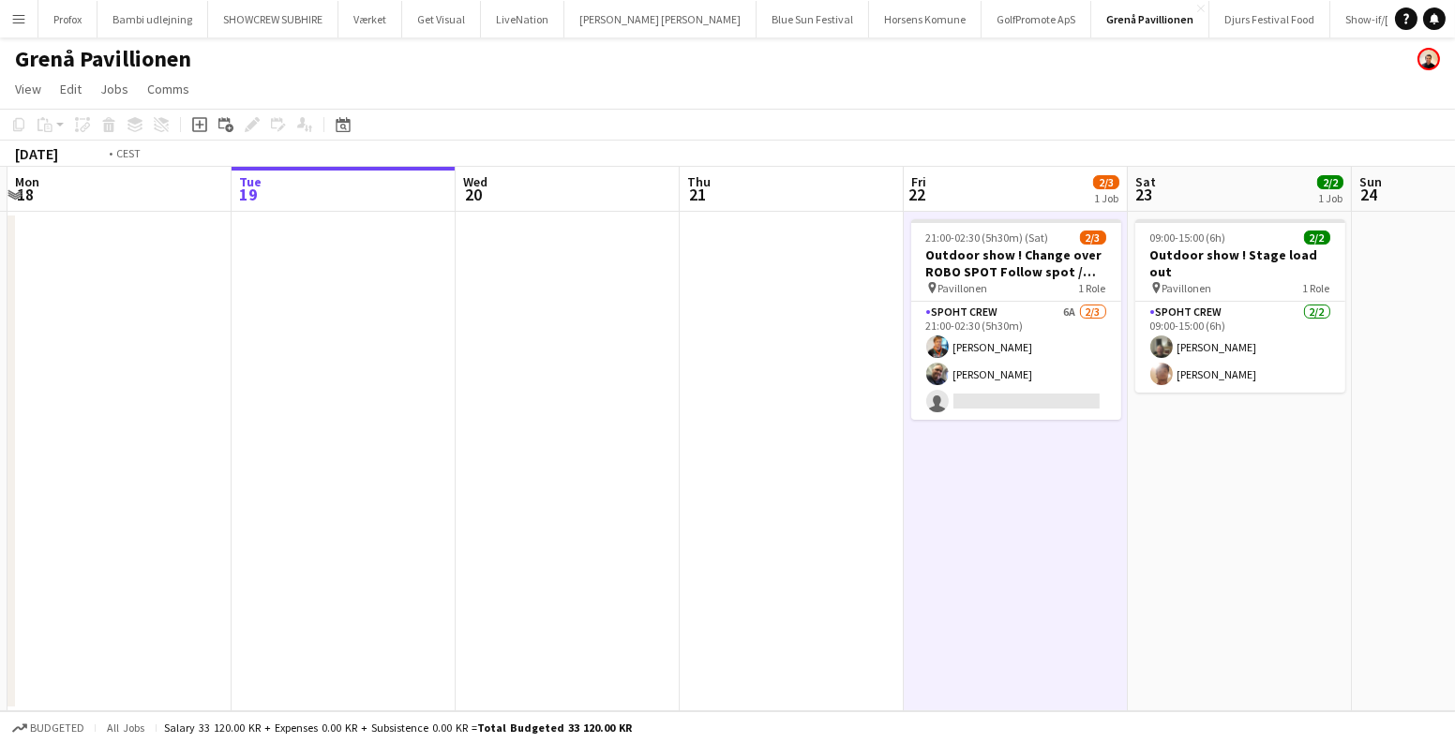
drag, startPoint x: 601, startPoint y: 511, endPoint x: 964, endPoint y: 511, distance: 363.7
click at [1018, 525] on app-calendar-viewport "Sat 16 Sun 17 Mon 18 Tue 19 Wed 20 Thu 21 Fri 22 2/3 1 Job Sat 23 2/2 1 Job Sun…" at bounding box center [727, 439] width 1455 height 545
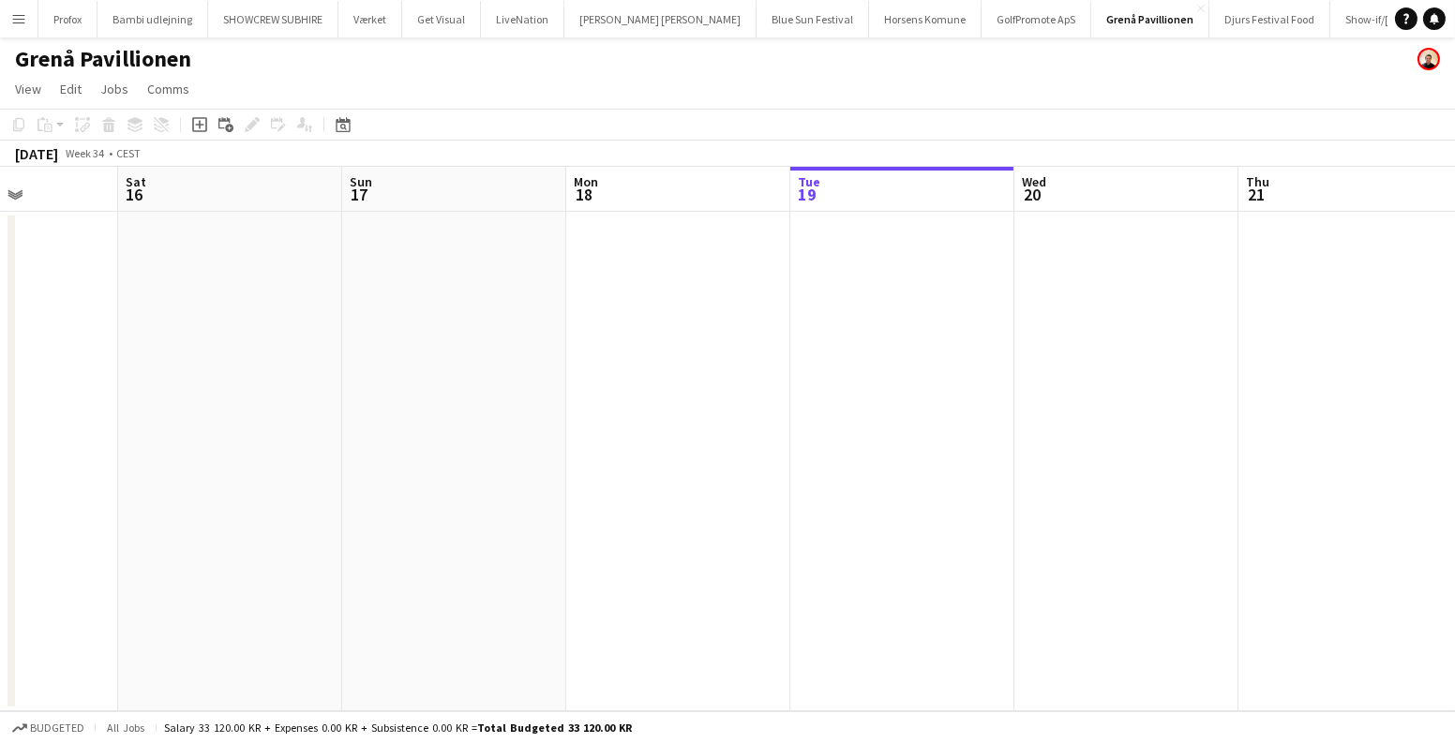
drag, startPoint x: 537, startPoint y: 401, endPoint x: 1101, endPoint y: 409, distance: 564.3
click at [1101, 409] on app-calendar-viewport "Thu 14 Fri 15 Sat 16 Sun 17 Mon 18 Tue 19 Wed 20 Thu 21 Fri 22 2/3 1 Job Sat 23…" at bounding box center [727, 439] width 1455 height 545
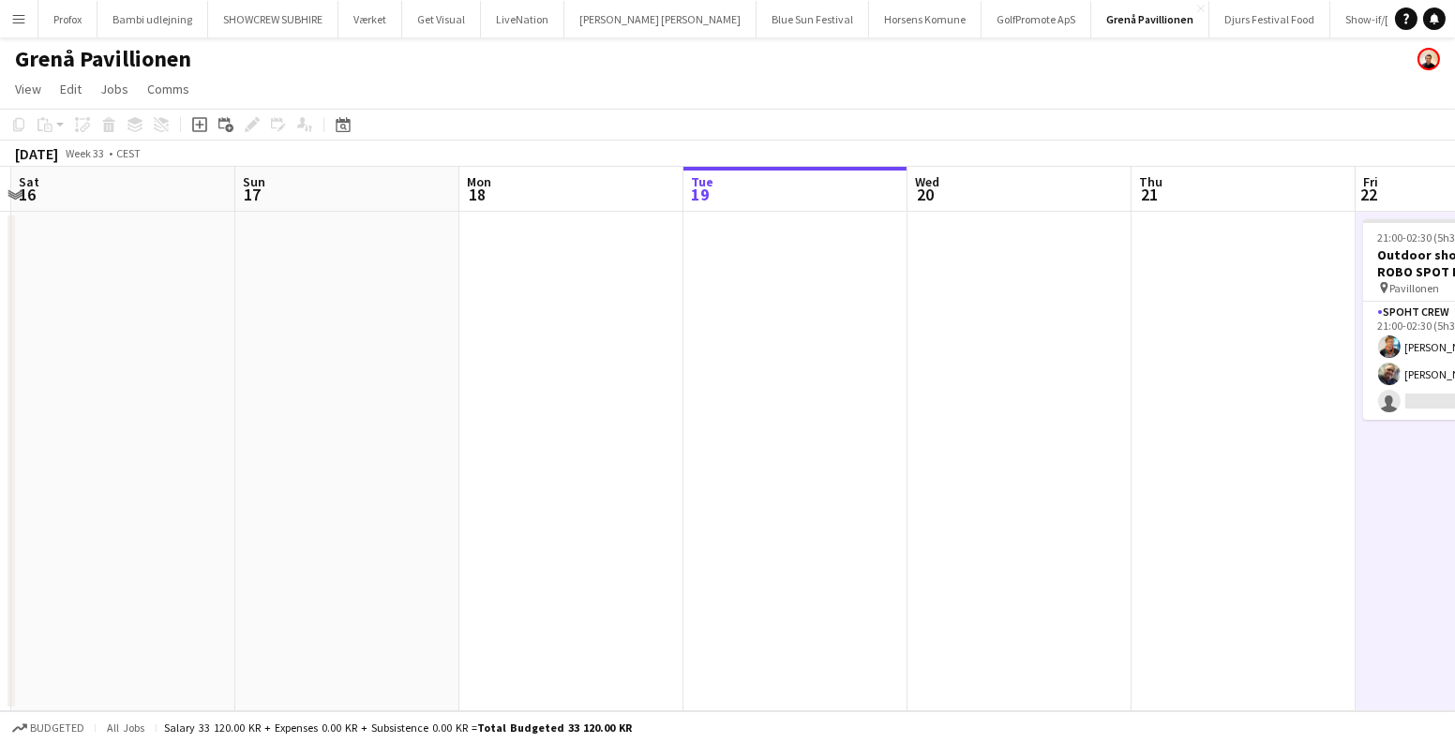
drag, startPoint x: 1112, startPoint y: 419, endPoint x: 194, endPoint y: 401, distance: 917.8
click at [184, 402] on app-calendar-viewport "Wed 13 Thu 14 Fri 15 Sat 16 Sun 17 Mon 18 Tue 19 Wed 20 Thu 21 Fri 22 2/3 1 Job…" at bounding box center [727, 439] width 1455 height 545
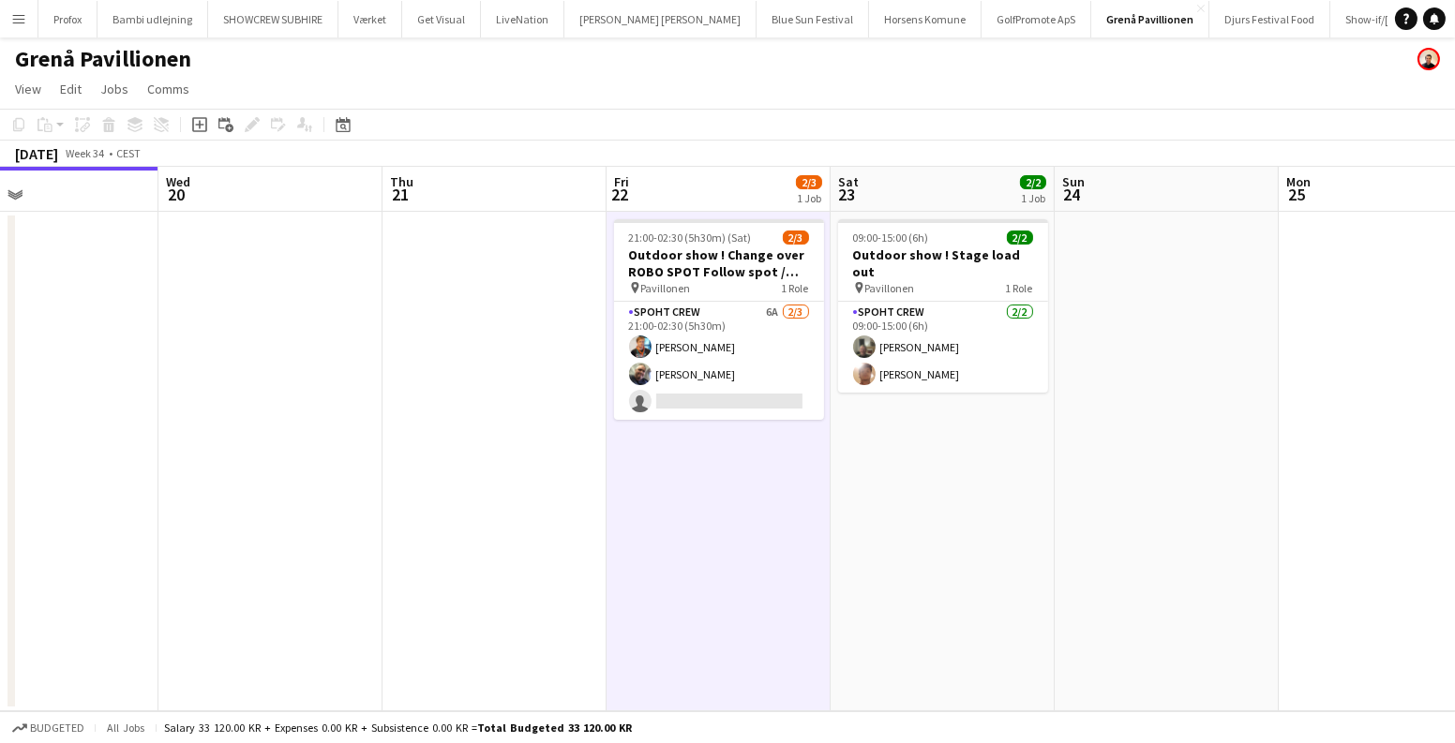
drag, startPoint x: 1029, startPoint y: 418, endPoint x: 119, endPoint y: 425, distance: 910.1
click at [93, 427] on app-calendar-viewport "Sun 17 Mon 18 Tue 19 Wed 20 Thu 21 Fri 22 2/3 1 Job Sat 23 2/2 1 Job Sun 24 Mon…" at bounding box center [727, 439] width 1455 height 545
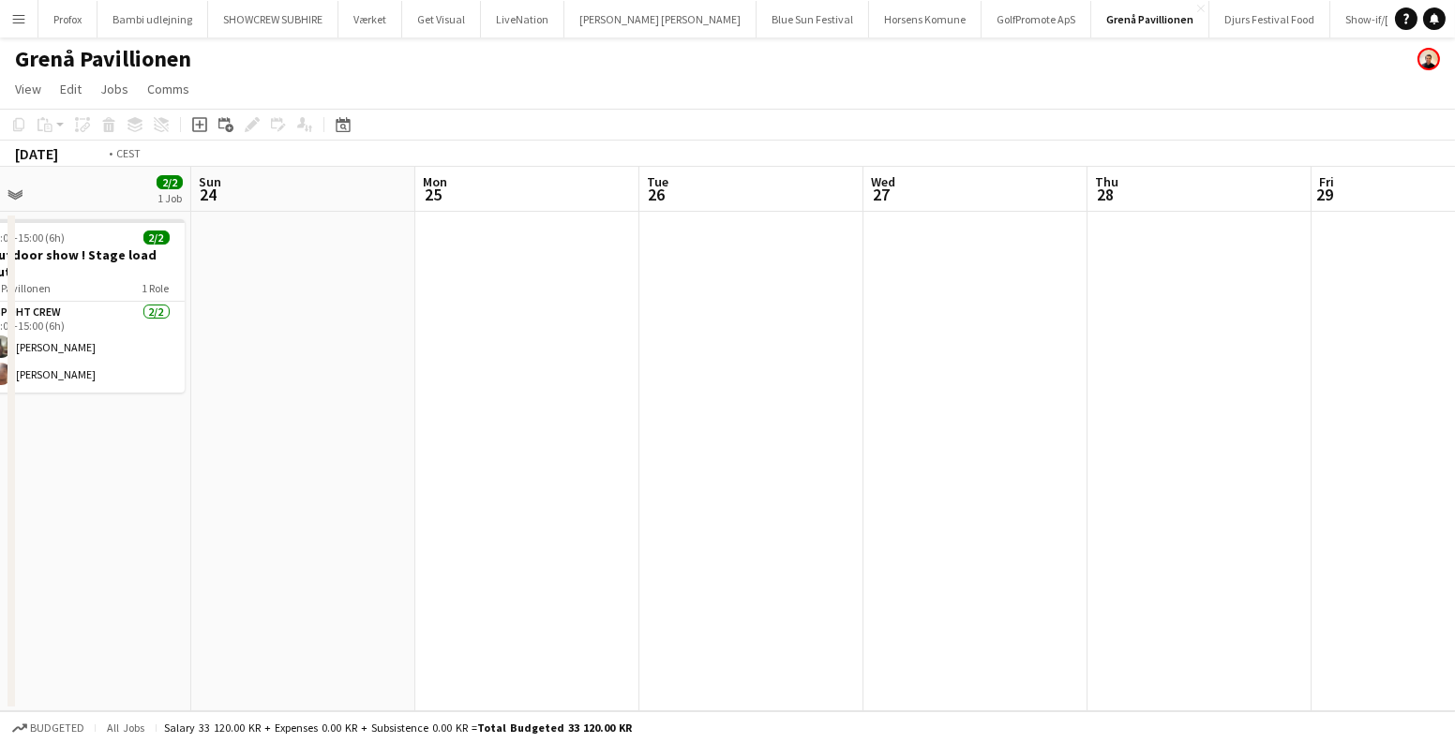
drag, startPoint x: 888, startPoint y: 412, endPoint x: 37, endPoint y: 426, distance: 851.1
click at [37, 426] on app-calendar-viewport "Wed 20 Thu 21 Fri 22 2/3 1 Job Sat 23 2/2 1 Job Sun 24 Mon 25 Tue 26 Wed 27 Thu…" at bounding box center [727, 439] width 1455 height 545
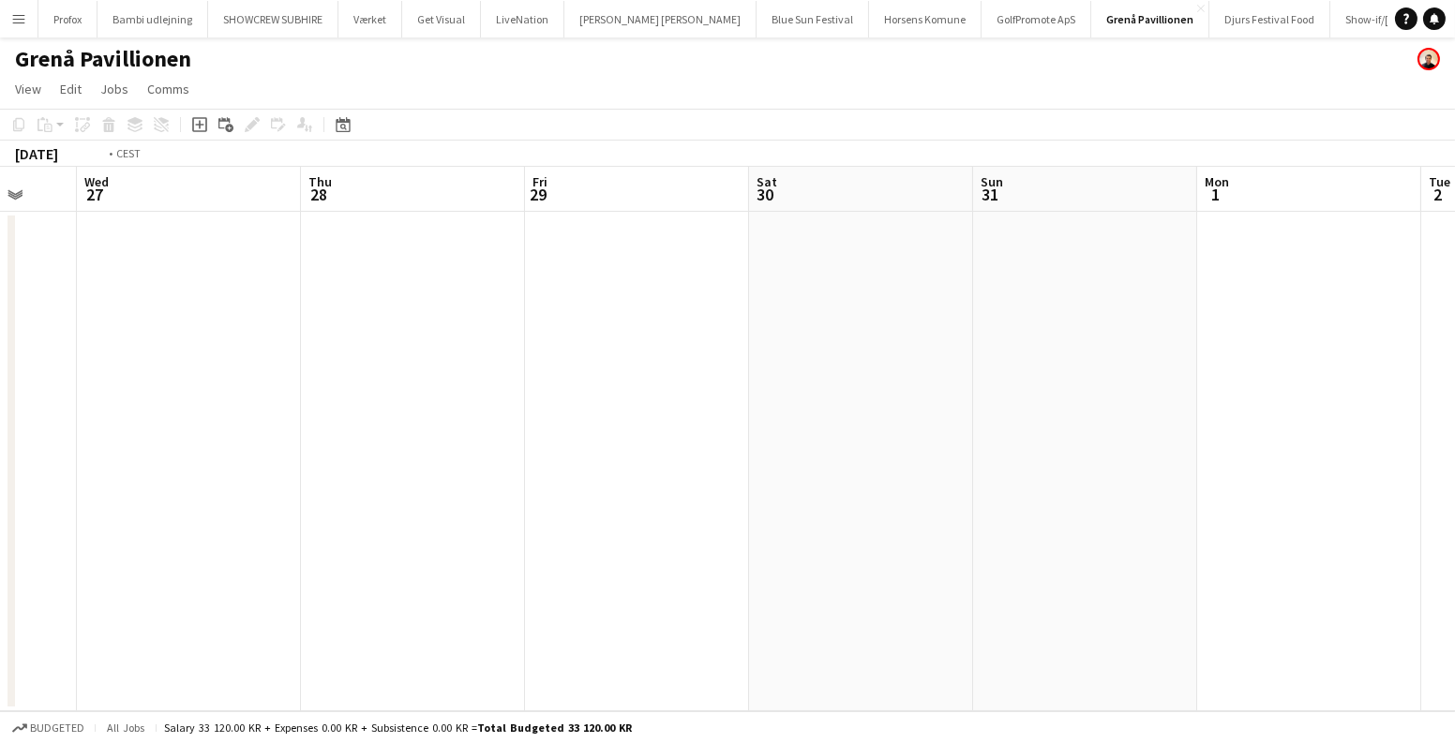
drag, startPoint x: 716, startPoint y: 405, endPoint x: 1039, endPoint y: 426, distance: 324.0
click at [1072, 426] on app-calendar-viewport "Mon 25 Tue 26 Wed 27 Thu 28 Fri 29 Sat 30 Sun 31 Mon 1 Tue 2 Wed 3 Thu 4 Fri 5" at bounding box center [727, 439] width 1455 height 545
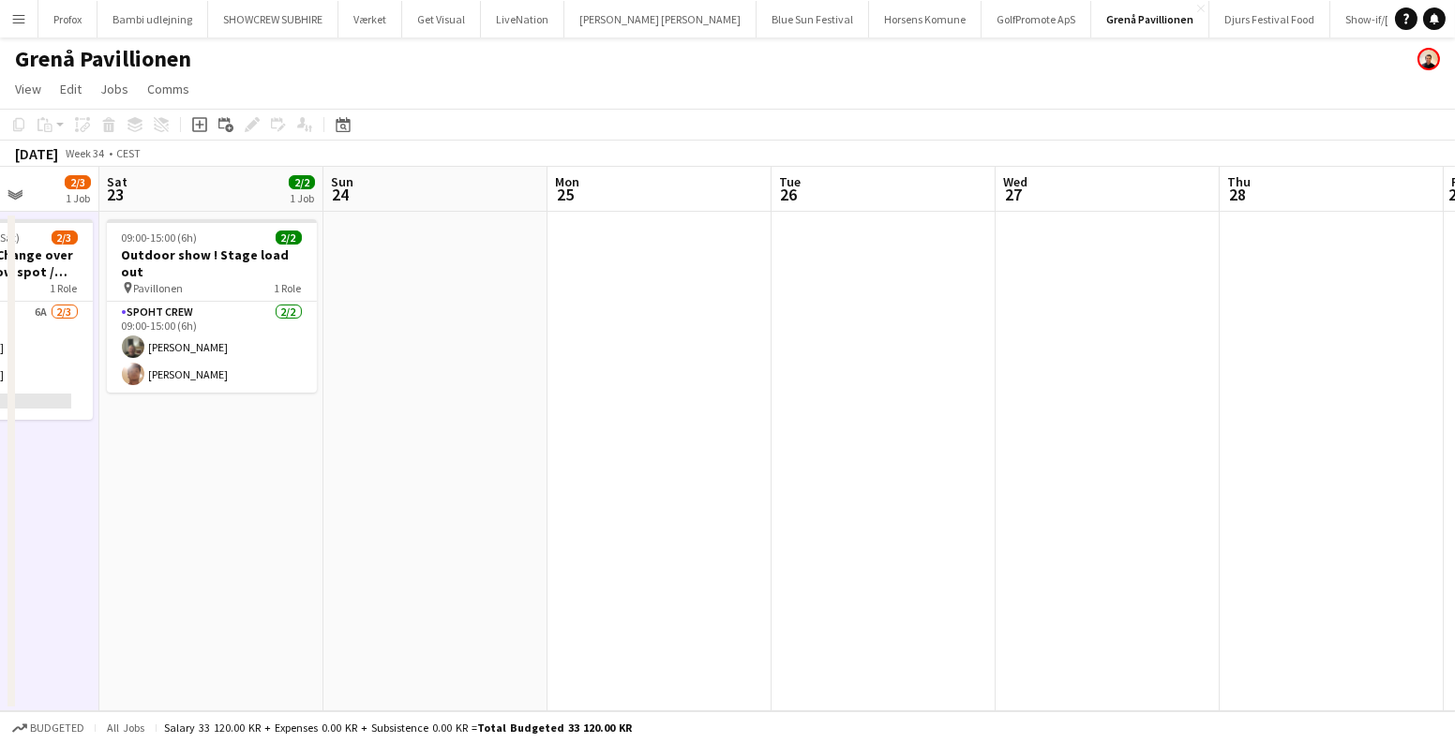
drag, startPoint x: 1099, startPoint y: 407, endPoint x: 668, endPoint y: 366, distance: 433.0
click at [1137, 407] on app-calendar-viewport "Wed 20 Thu 21 Fri 22 2/3 1 Job Sat 23 2/2 1 Job Sun 24 Mon 25 Tue 26 Wed 27 Thu…" at bounding box center [727, 439] width 1455 height 545
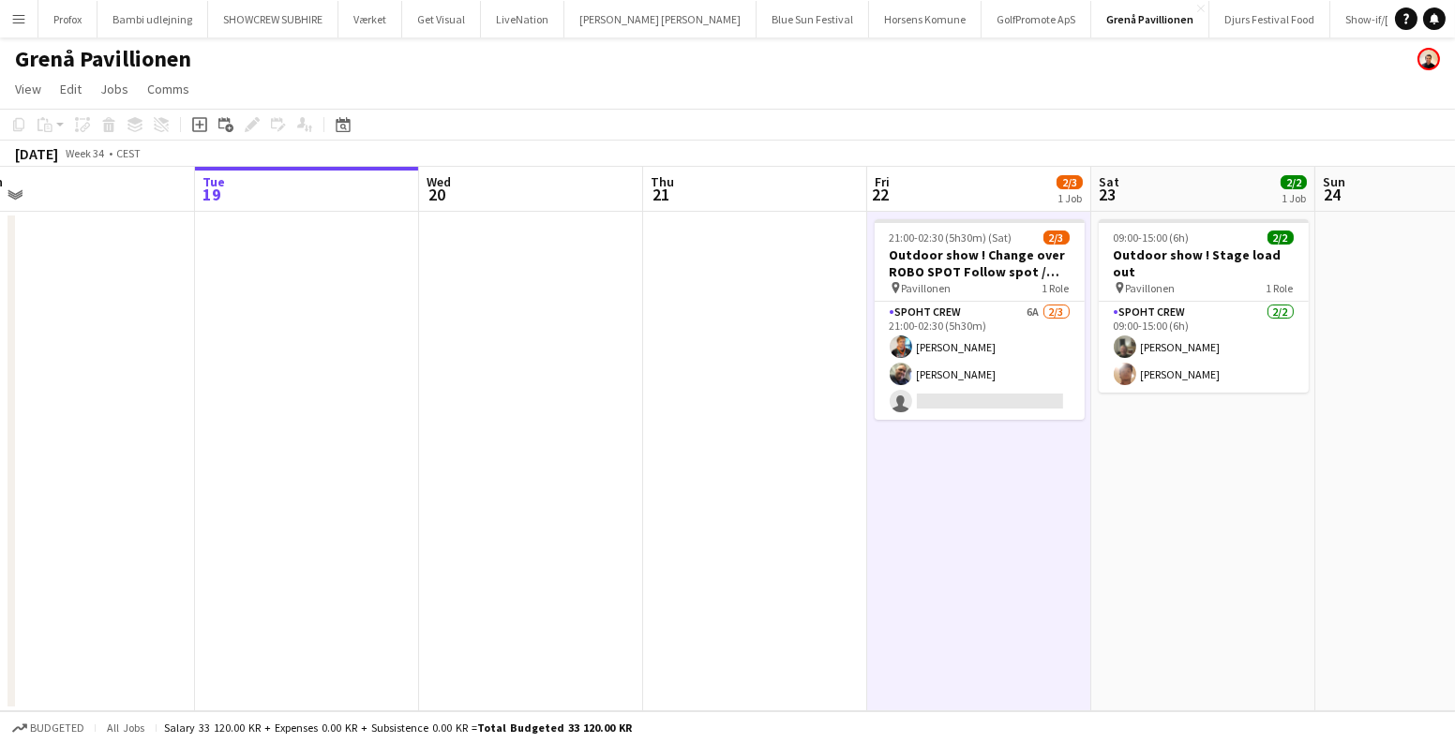
scroll to position [0, 480]
drag, startPoint x: 834, startPoint y: 452, endPoint x: 1278, endPoint y: 504, distance: 447.4
click at [1279, 504] on app-calendar-viewport "Sat 16 Sun 17 Mon 18 Tue 19 Wed 20 Thu 21 Fri 22 2/3 1 Job Sat 23 2/2 1 Job Sun…" at bounding box center [727, 439] width 1455 height 545
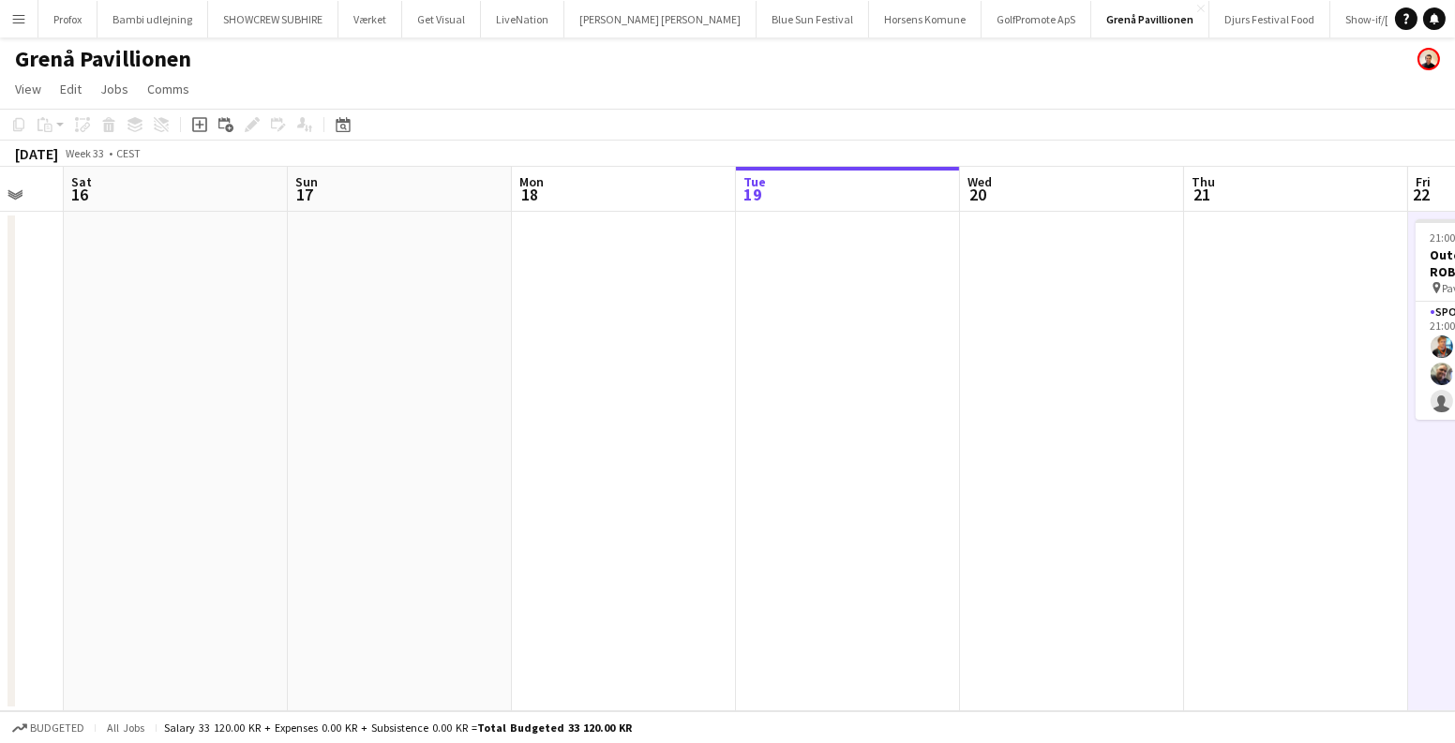
scroll to position [0, 540]
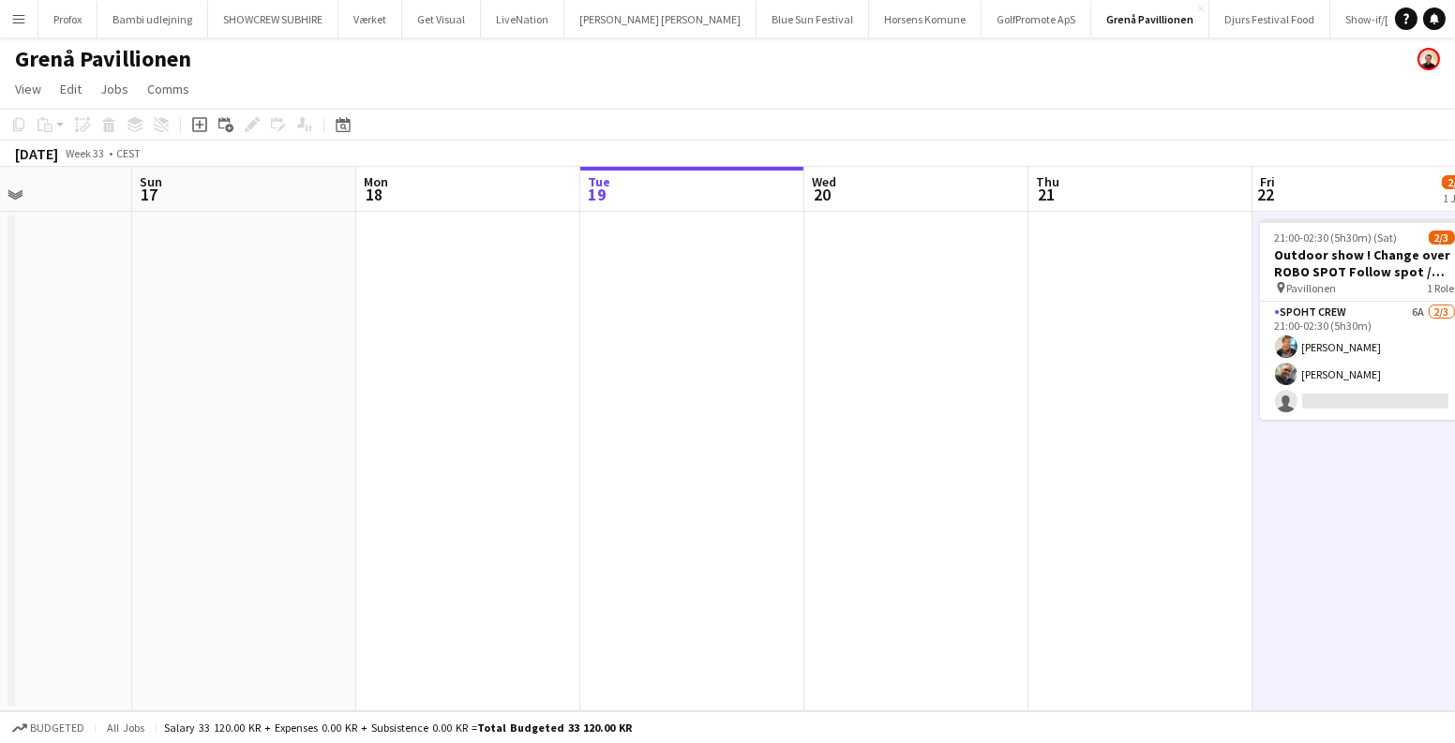
drag, startPoint x: 646, startPoint y: 398, endPoint x: 1013, endPoint y: 388, distance: 367.6
click at [1088, 405] on app-calendar-viewport "Thu 14 Fri 15 Sat 16 Sun 17 Mon 18 Tue 19 Wed 20 Thu 21 Fri 22 2/3 1 Job Sat 23…" at bounding box center [727, 439] width 1455 height 545
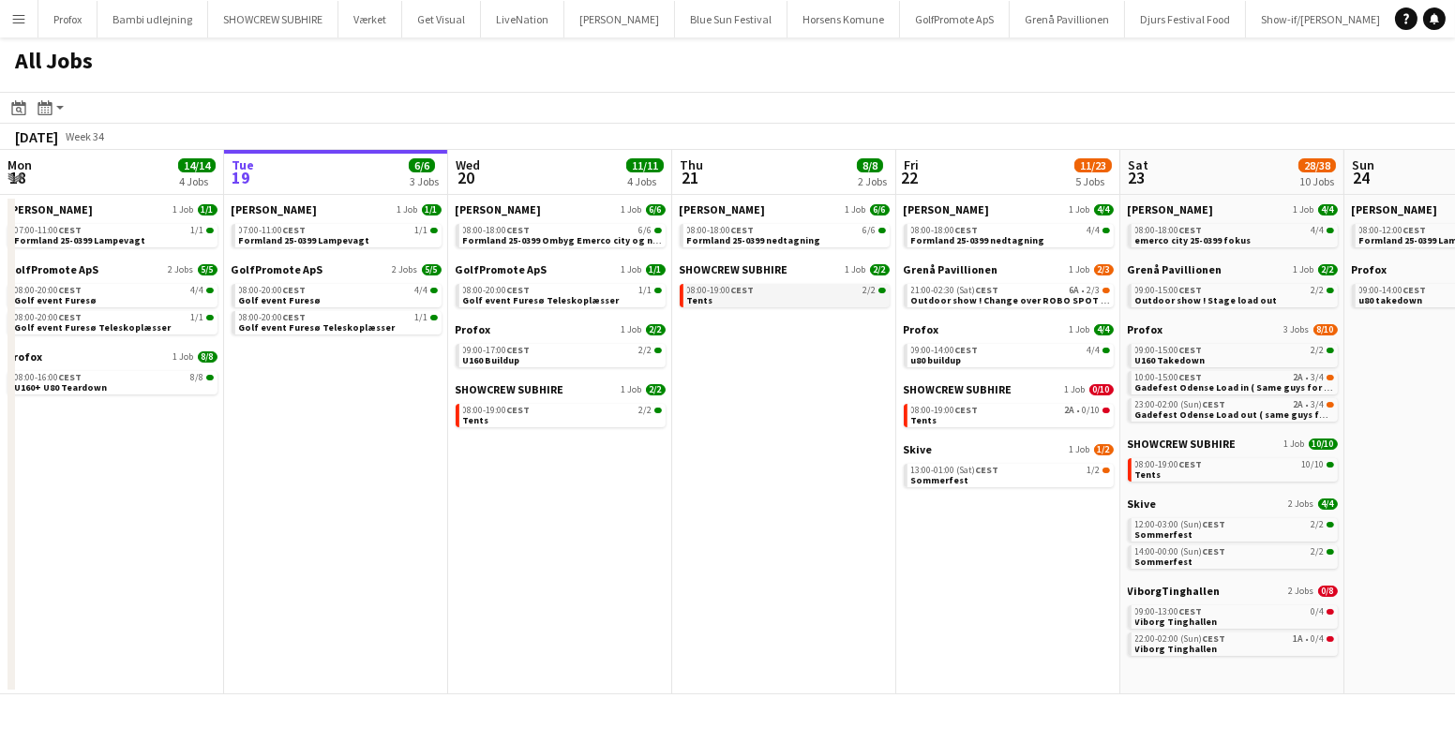
click at [783, 284] on link "08:00-19:00 CEST 2/2 Tents" at bounding box center [786, 295] width 199 height 22
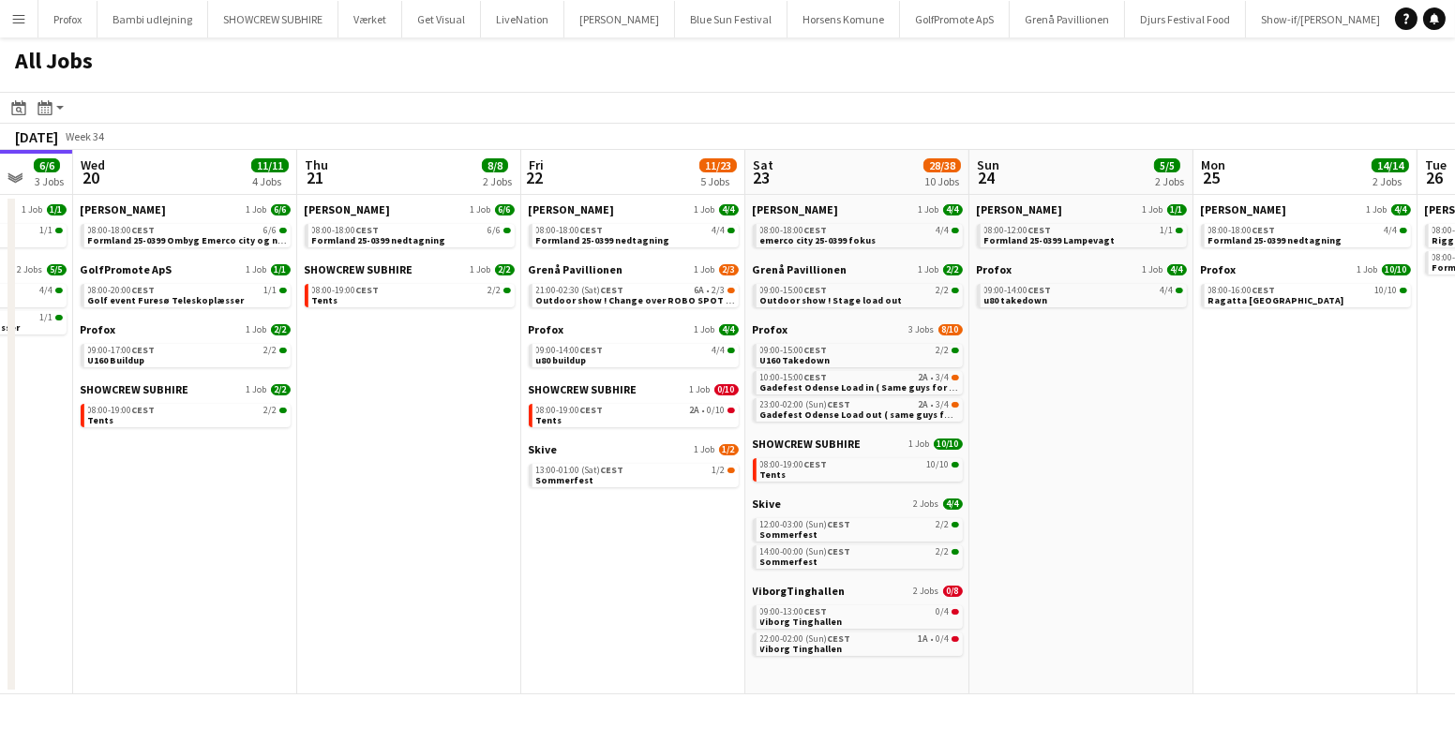
drag, startPoint x: 781, startPoint y: 389, endPoint x: 403, endPoint y: 411, distance: 378.3
click at [403, 411] on app-calendar-viewport "Sat 16 16/16 5 Jobs Sun 17 12/13 4 Jobs Mon 18 14/14 4 Jobs Tue 19 6/6 3 Jobs W…" at bounding box center [727, 422] width 1455 height 545
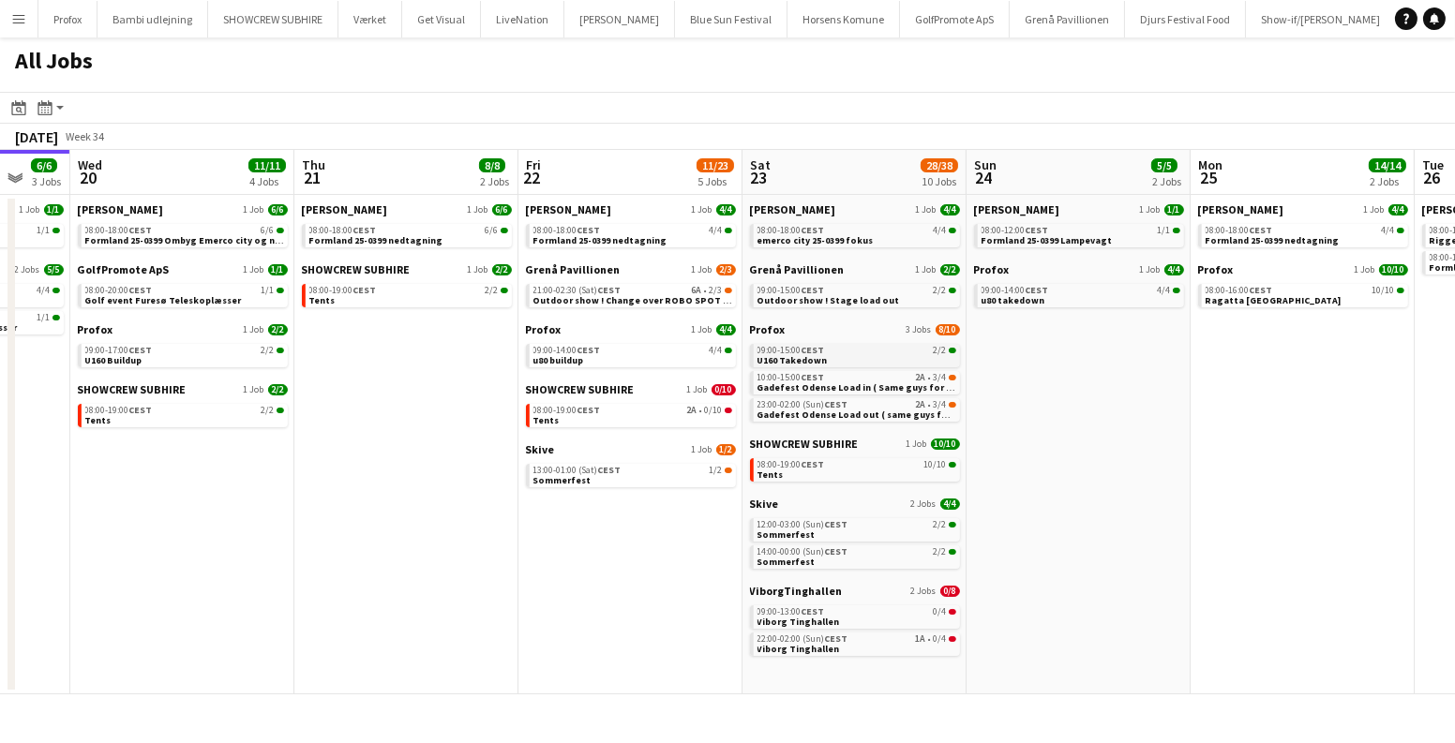
click at [924, 362] on link "09:00-15:00 CEST 2/2 U160 Takedown" at bounding box center [856, 355] width 199 height 22
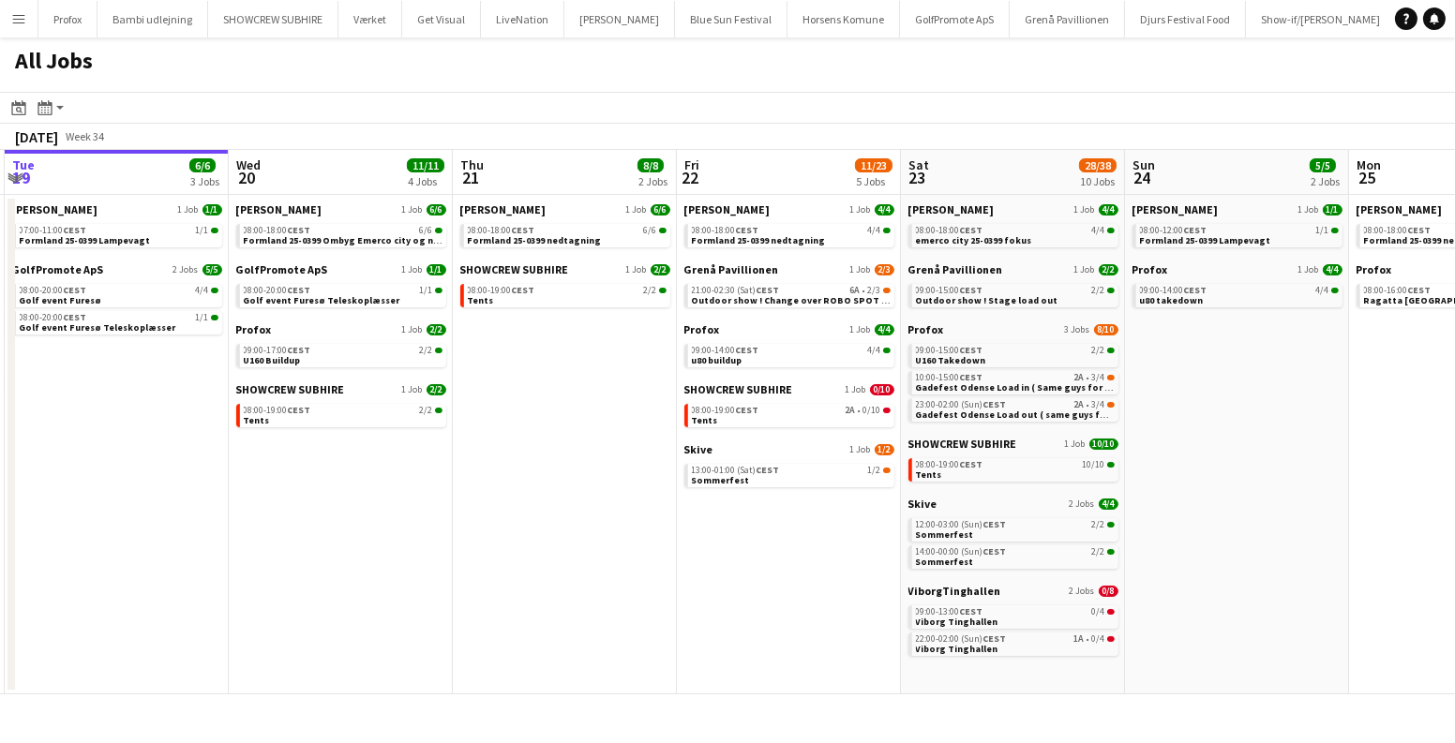
drag, startPoint x: 1152, startPoint y: 511, endPoint x: 1306, endPoint y: 538, distance: 156.1
click at [1321, 543] on app-calendar-viewport "Sat 16 16/16 5 Jobs Sun 17 12/13 4 Jobs Mon 18 14/14 4 Jobs Tue 19 6/6 3 Jobs W…" at bounding box center [727, 422] width 1455 height 545
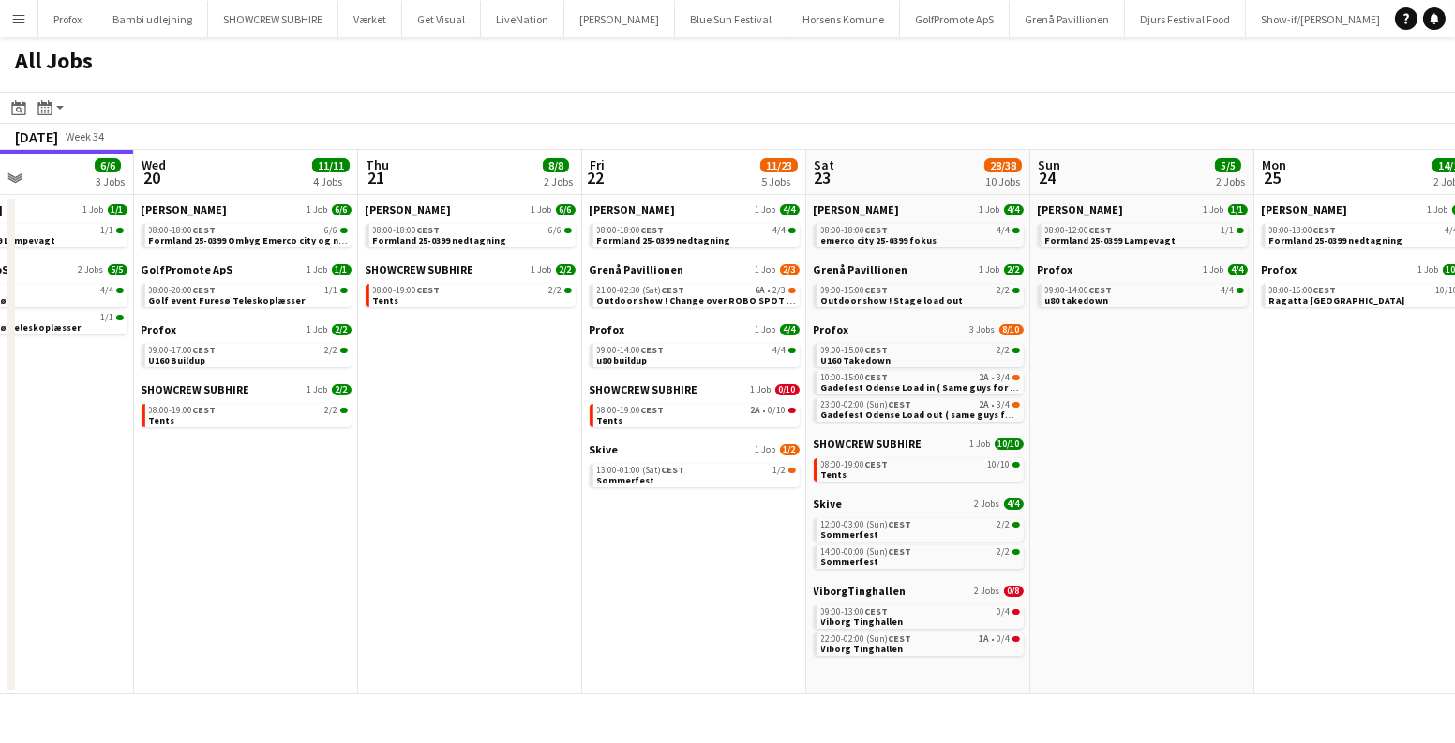
drag, startPoint x: 1284, startPoint y: 521, endPoint x: 1181, endPoint y: 514, distance: 103.4
click at [1181, 514] on app-calendar-viewport "Sat 16 16/16 5 Jobs Sun 17 12/13 4 Jobs Mon 18 14/14 4 Jobs Tue 19 6/6 3 Jobs W…" at bounding box center [727, 422] width 1455 height 545
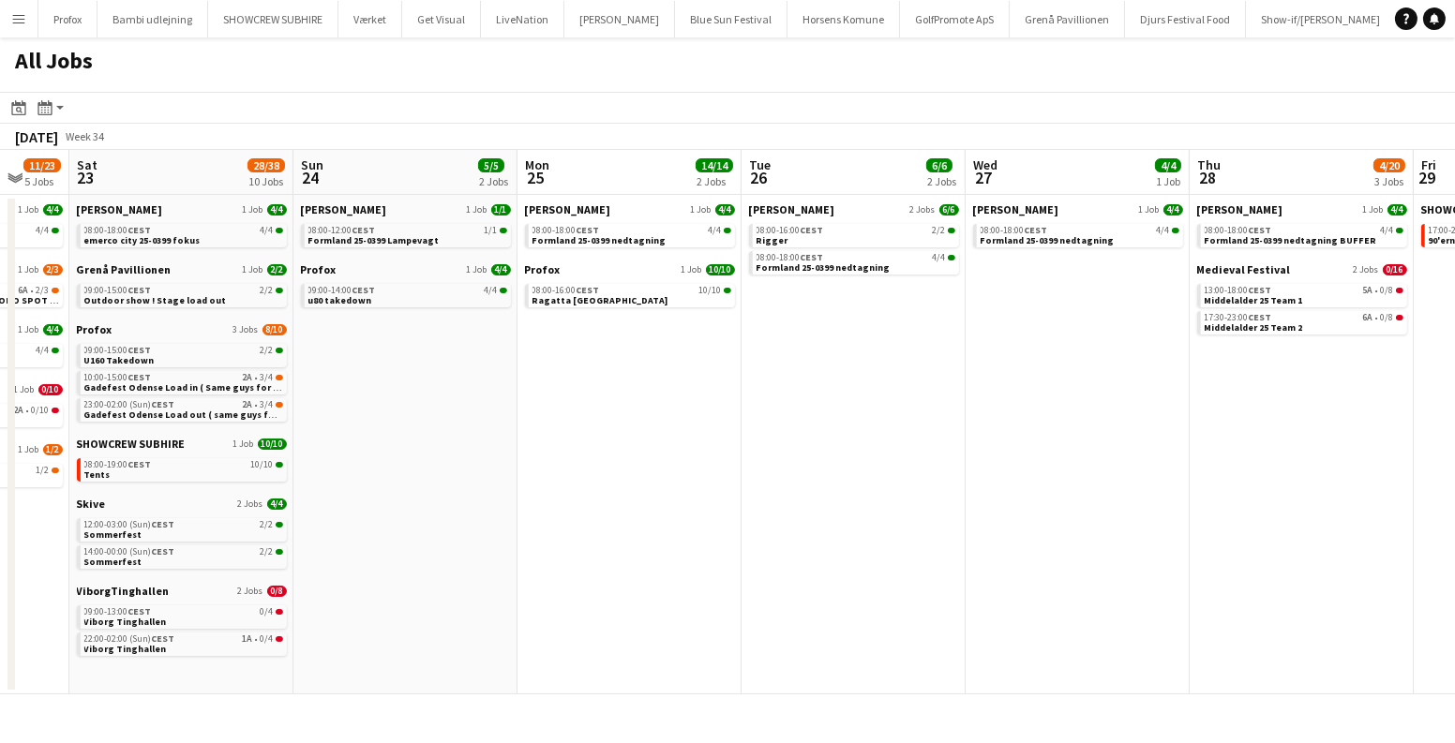
drag, startPoint x: 1179, startPoint y: 363, endPoint x: 449, endPoint y: 310, distance: 732.0
click at [449, 310] on app-calendar-viewport "Tue 19 6/6 3 Jobs Wed 20 11/11 4 Jobs Thu 21 8/8 2 Jobs Fri 22 11/23 5 Jobs Sat…" at bounding box center [727, 422] width 1455 height 545
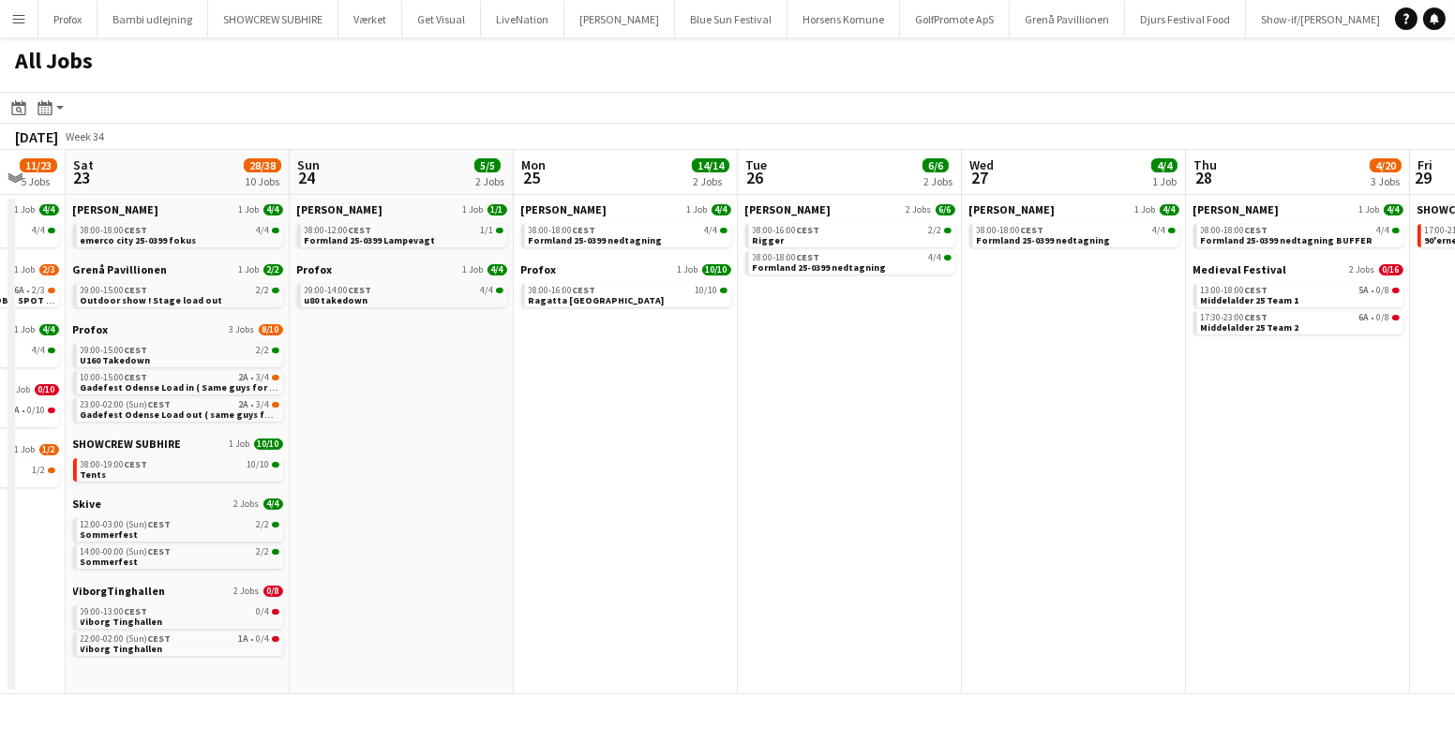
click at [1321, 430] on app-date-cell "Danny Black Luna 1 Job 4/4 08:00-18:00 CEST 4/4 Formland 25-0399 nedtagning BUF…" at bounding box center [1298, 445] width 224 height 500
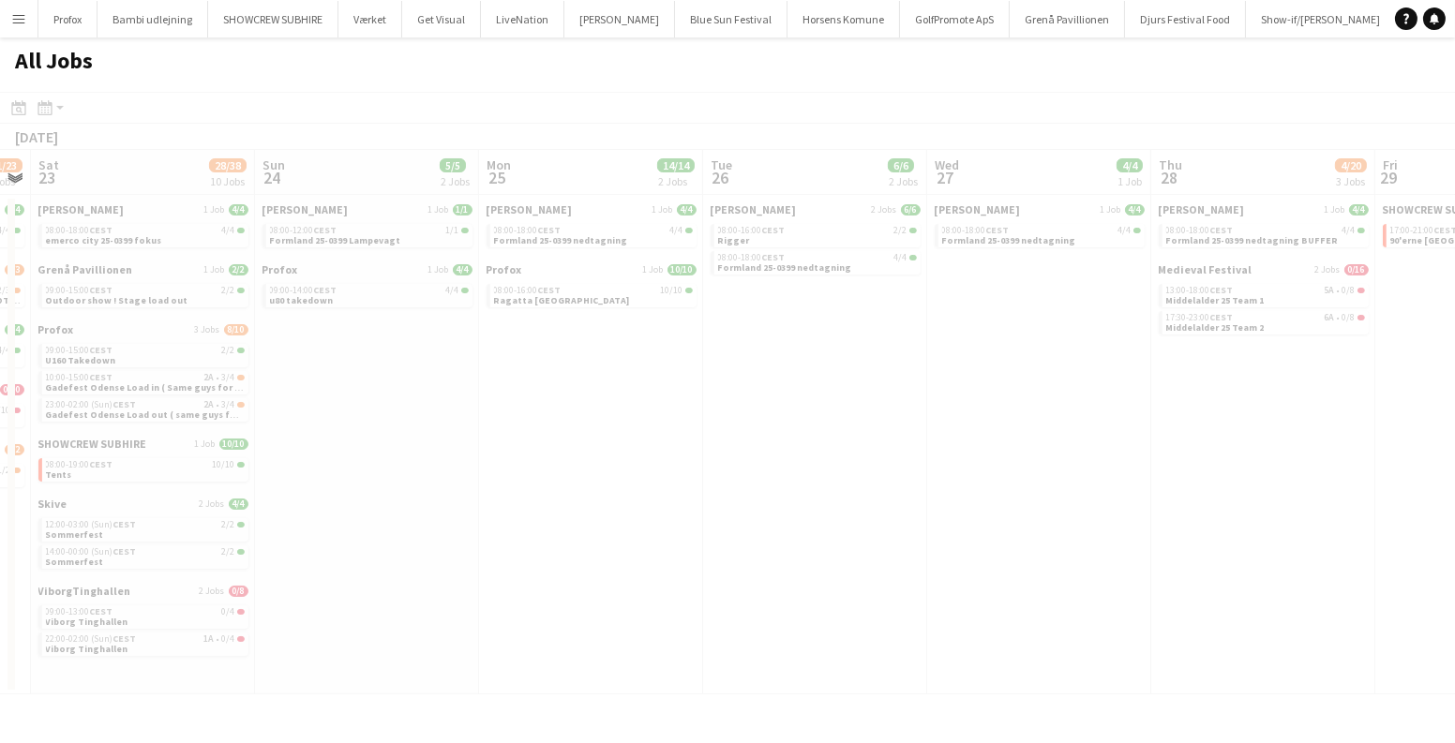
drag, startPoint x: 1286, startPoint y: 433, endPoint x: 622, endPoint y: 406, distance: 664.1
click at [622, 406] on app-calendar-viewport "Wed 20 11/11 4 Jobs Thu 21 8/8 2 Jobs Fri 22 11/23 5 Jobs Sat 23 28/38 10 Jobs …" at bounding box center [727, 422] width 1455 height 545
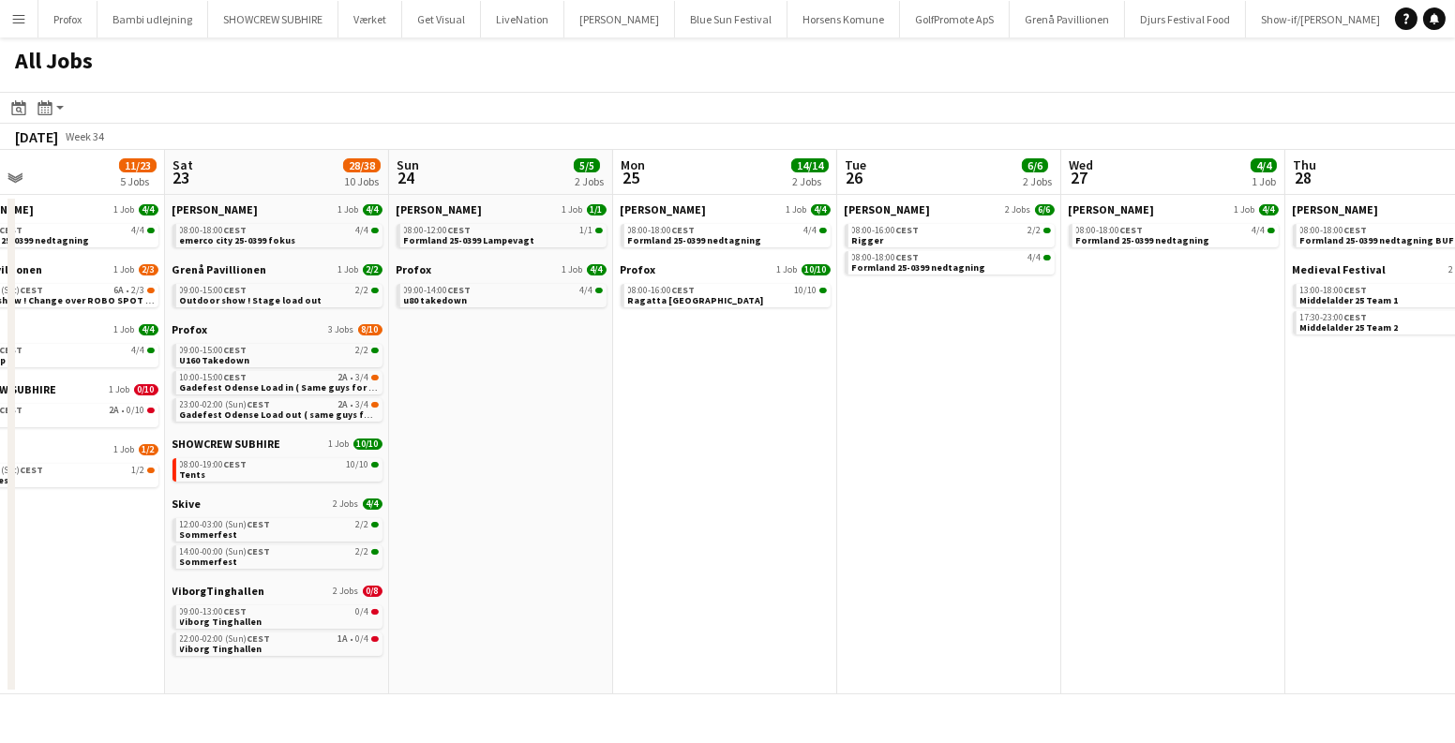
drag, startPoint x: 273, startPoint y: 395, endPoint x: 976, endPoint y: 416, distance: 703.3
click at [976, 416] on app-calendar-viewport "Wed 20 11/11 4 Jobs Thu 21 8/8 2 Jobs Fri 22 11/23 5 Jobs Sat 23 28/38 10 Jobs …" at bounding box center [727, 422] width 1455 height 545
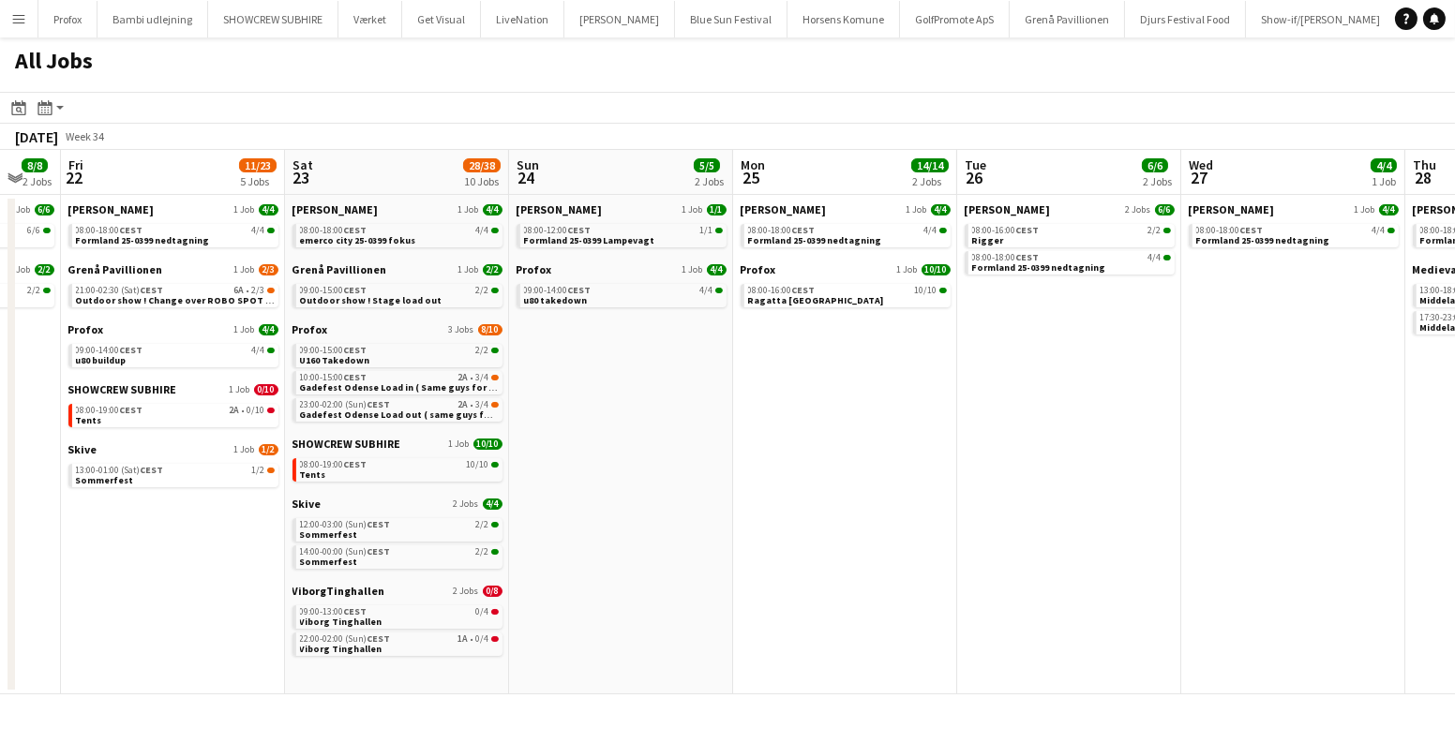
drag, startPoint x: 740, startPoint y: 443, endPoint x: 1285, endPoint y: 490, distance: 546.6
click at [1286, 489] on app-calendar-viewport "Wed 20 11/11 4 Jobs Thu 21 8/8 2 Jobs Fri 22 11/23 5 Jobs Sat 23 28/38 10 Jobs …" at bounding box center [727, 422] width 1455 height 545
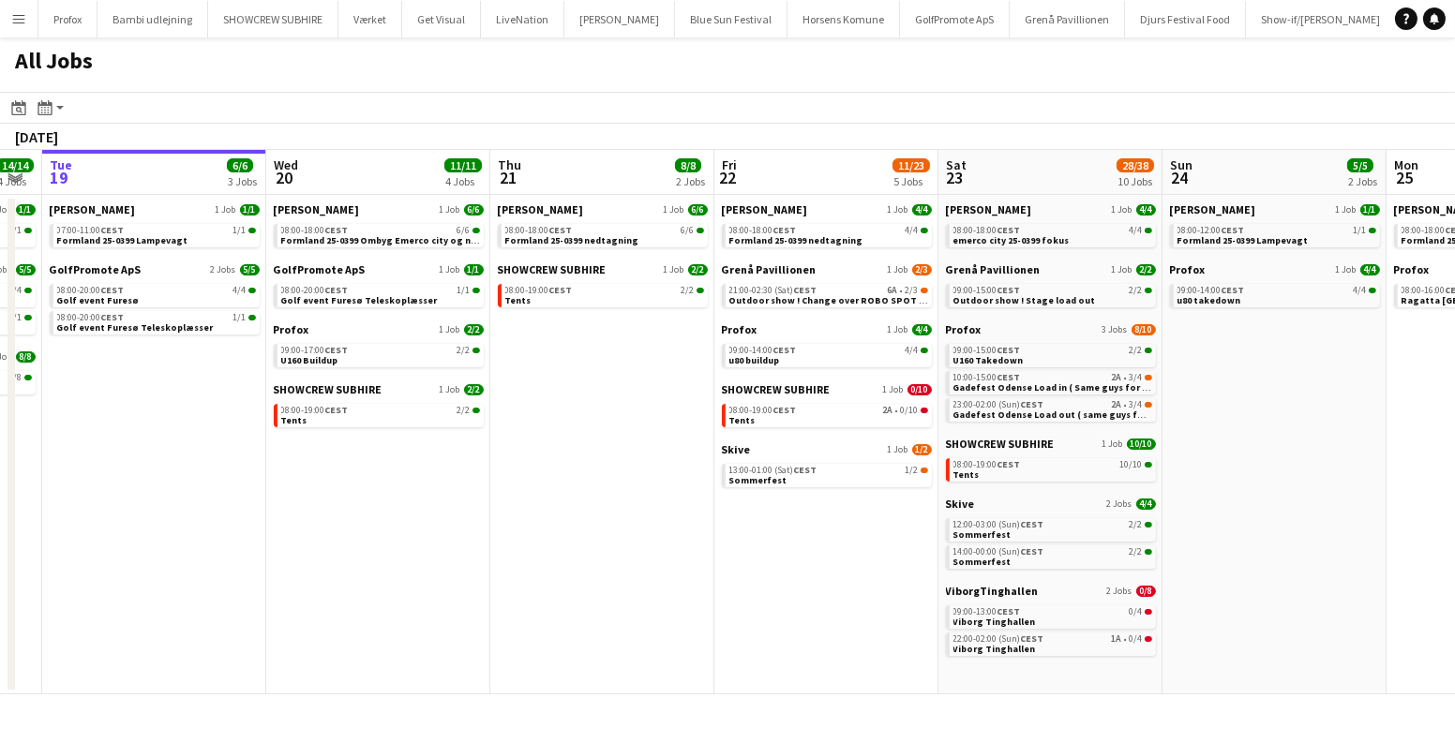
scroll to position [0, 498]
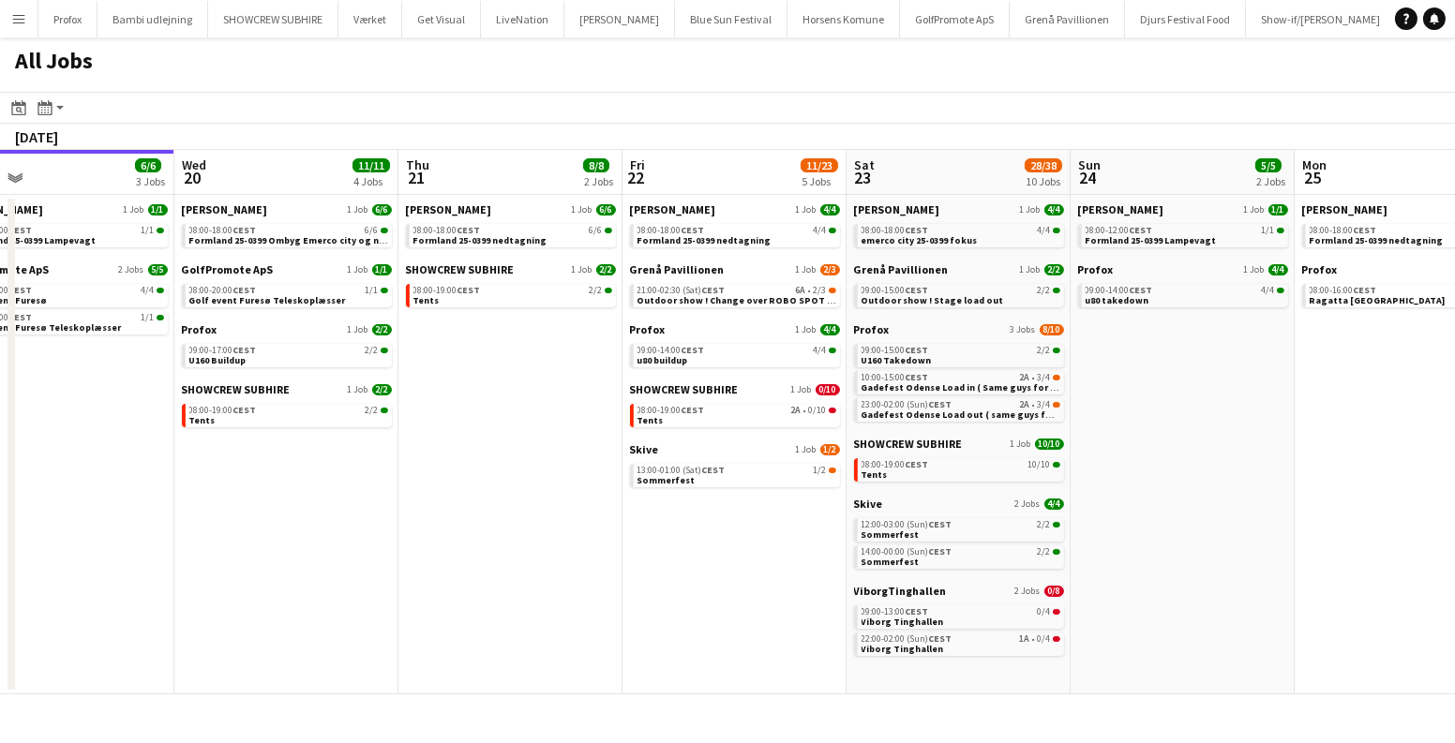
click at [1061, 545] on app-calendar-viewport "Sun 17 12/13 4 Jobs Mon 18 14/14 4 Jobs Tue 19 6/6 3 Jobs Wed 20 11/11 4 Jobs T…" at bounding box center [727, 422] width 1455 height 545
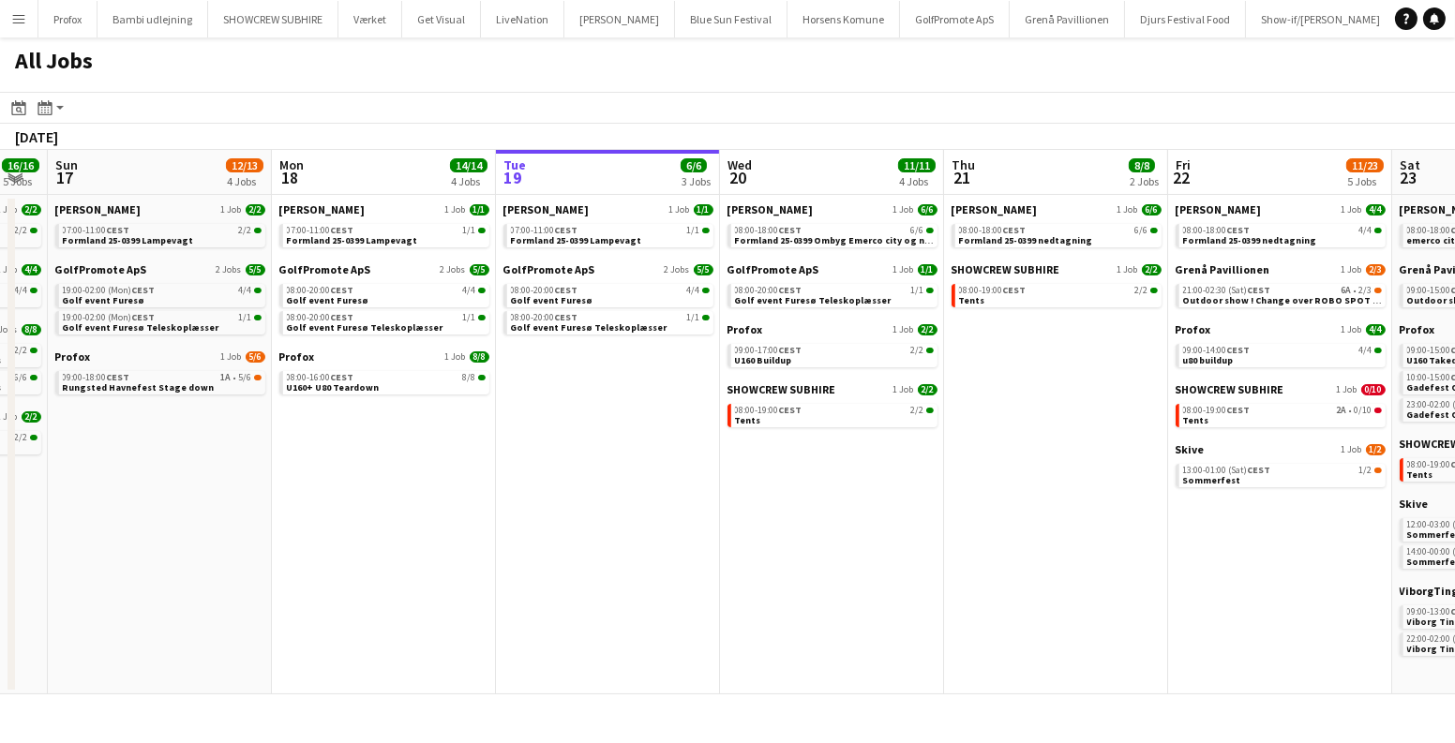
drag, startPoint x: 616, startPoint y: 496, endPoint x: 486, endPoint y: 487, distance: 130.6
click at [493, 489] on app-calendar-viewport "Thu 14 19/19 4 Jobs Fri 15 20/21 3 Jobs Sat 16 16/16 5 Jobs Sun 17 12/13 4 Jobs…" at bounding box center [727, 422] width 1455 height 545
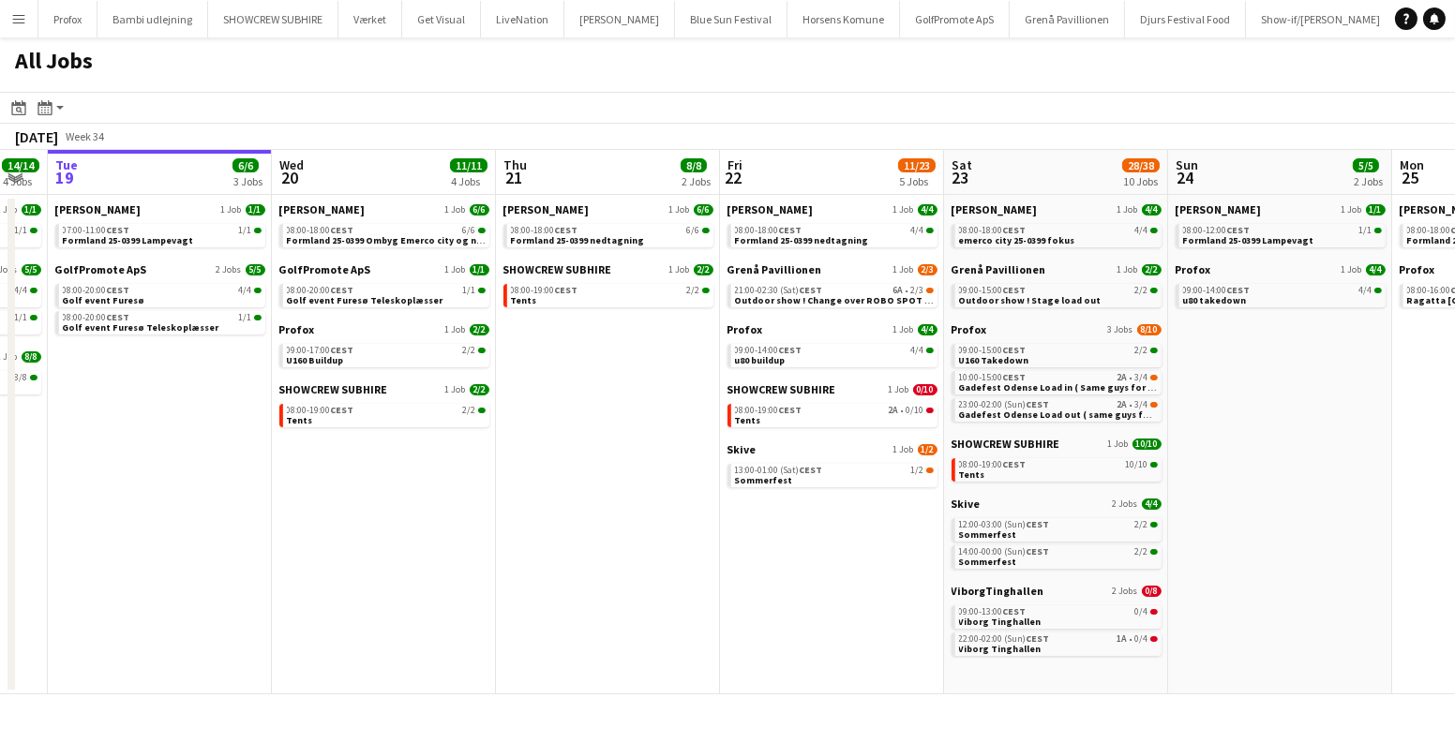
scroll to position [0, 668]
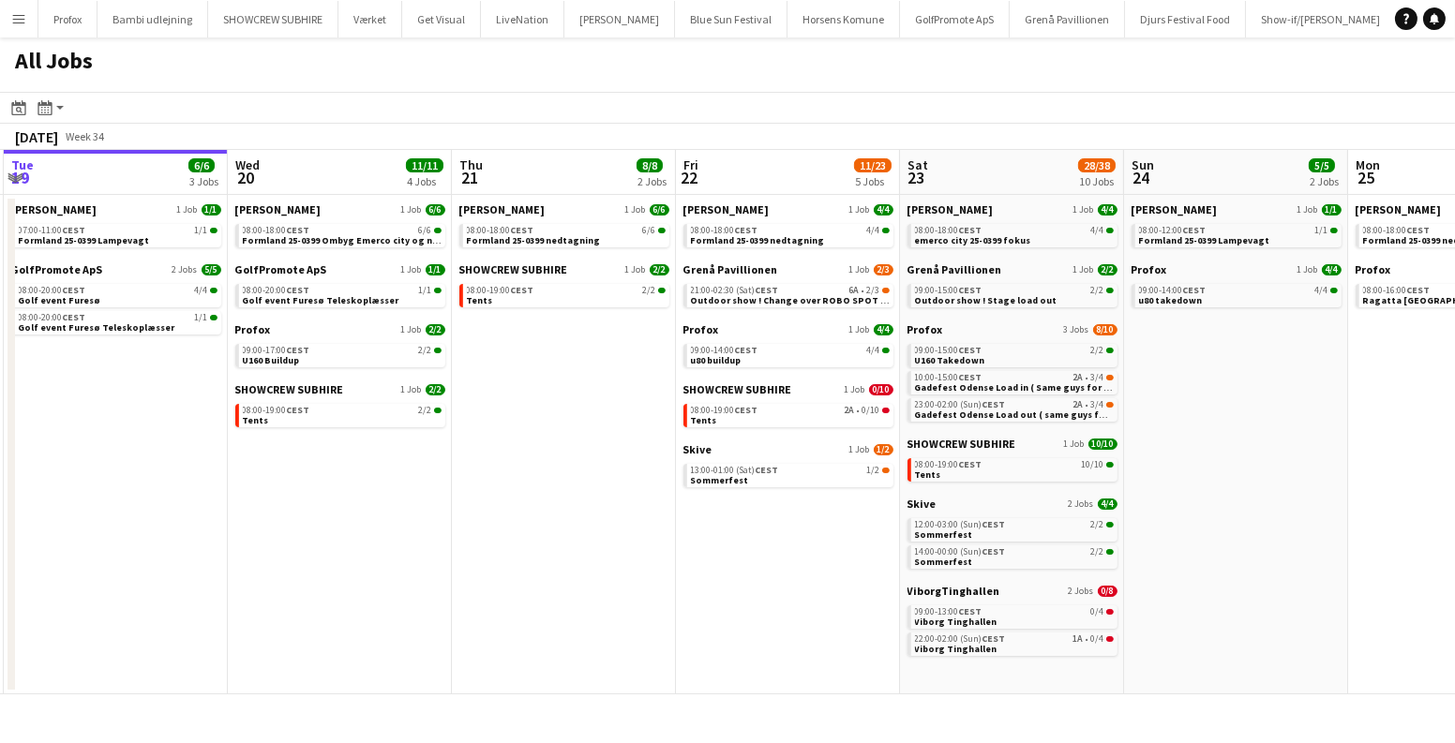
drag, startPoint x: 471, startPoint y: 486, endPoint x: 708, endPoint y: 634, distance: 278.3
click at [709, 635] on app-date-cell "Danny Black Luna 1 Job 4/4 08:00-18:00 CEST 4/4 Formland 25-0399 nedtagning Gre…" at bounding box center [788, 445] width 224 height 500
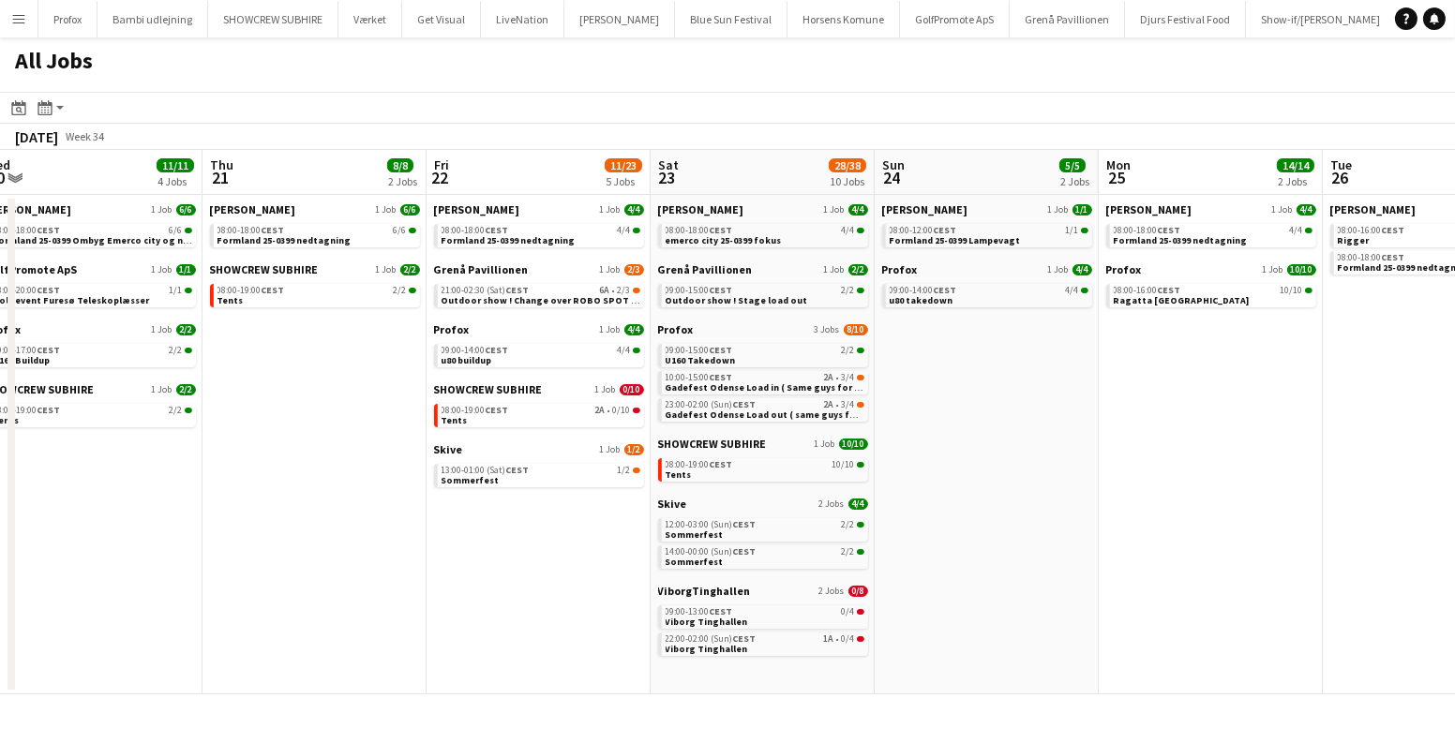
drag, startPoint x: 777, startPoint y: 529, endPoint x: 426, endPoint y: 529, distance: 350.5
click at [426, 529] on app-calendar-viewport "Sun 17 12/13 4 Jobs Mon 18 14/14 4 Jobs Tue 19 6/6 3 Jobs Wed 20 11/11 4 Jobs T…" at bounding box center [727, 422] width 1455 height 545
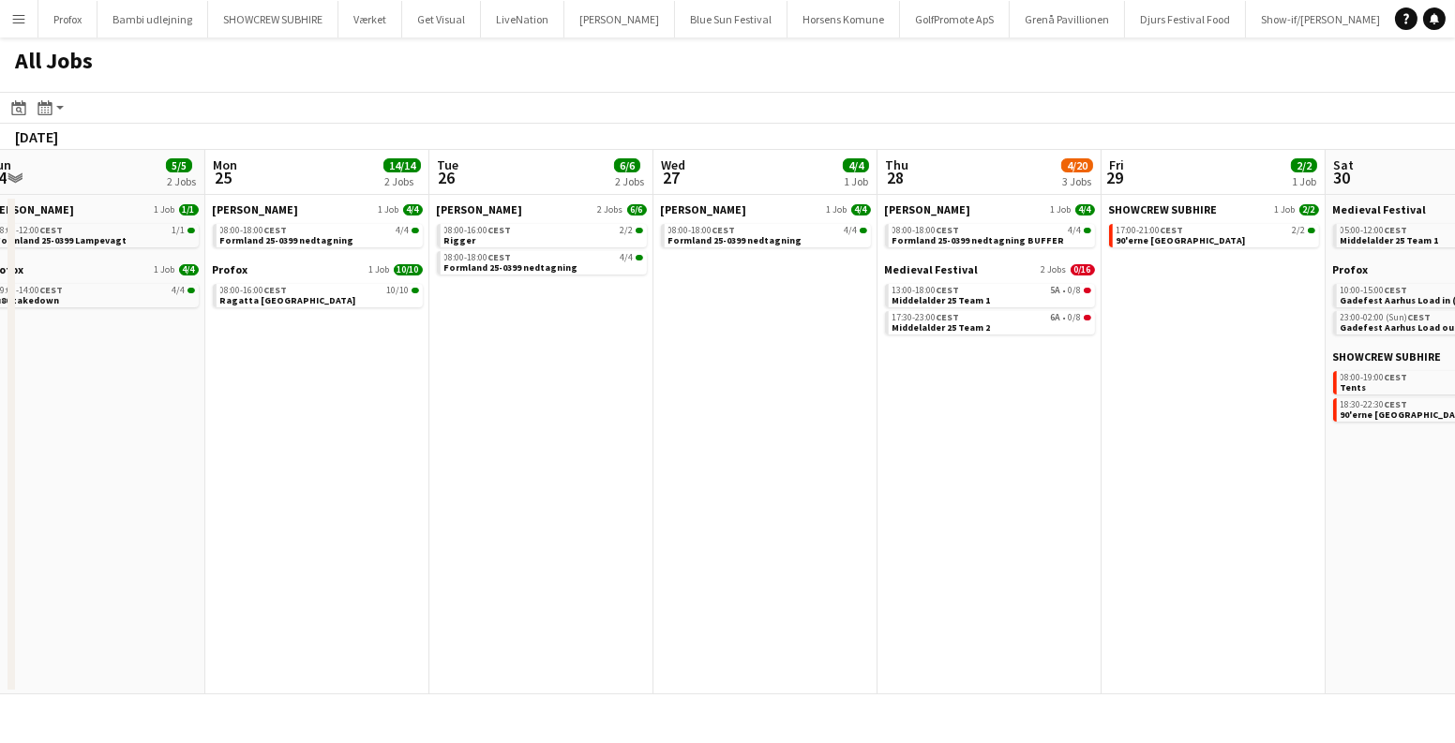
drag, startPoint x: 729, startPoint y: 520, endPoint x: 497, endPoint y: 496, distance: 233.7
click at [497, 495] on app-calendar-viewport "Thu 21 8/8 2 Jobs Fri 22 11/23 5 Jobs Sat 23 28/38 10 Jobs Sun 24 5/5 2 Jobs Mo…" at bounding box center [727, 422] width 1455 height 545
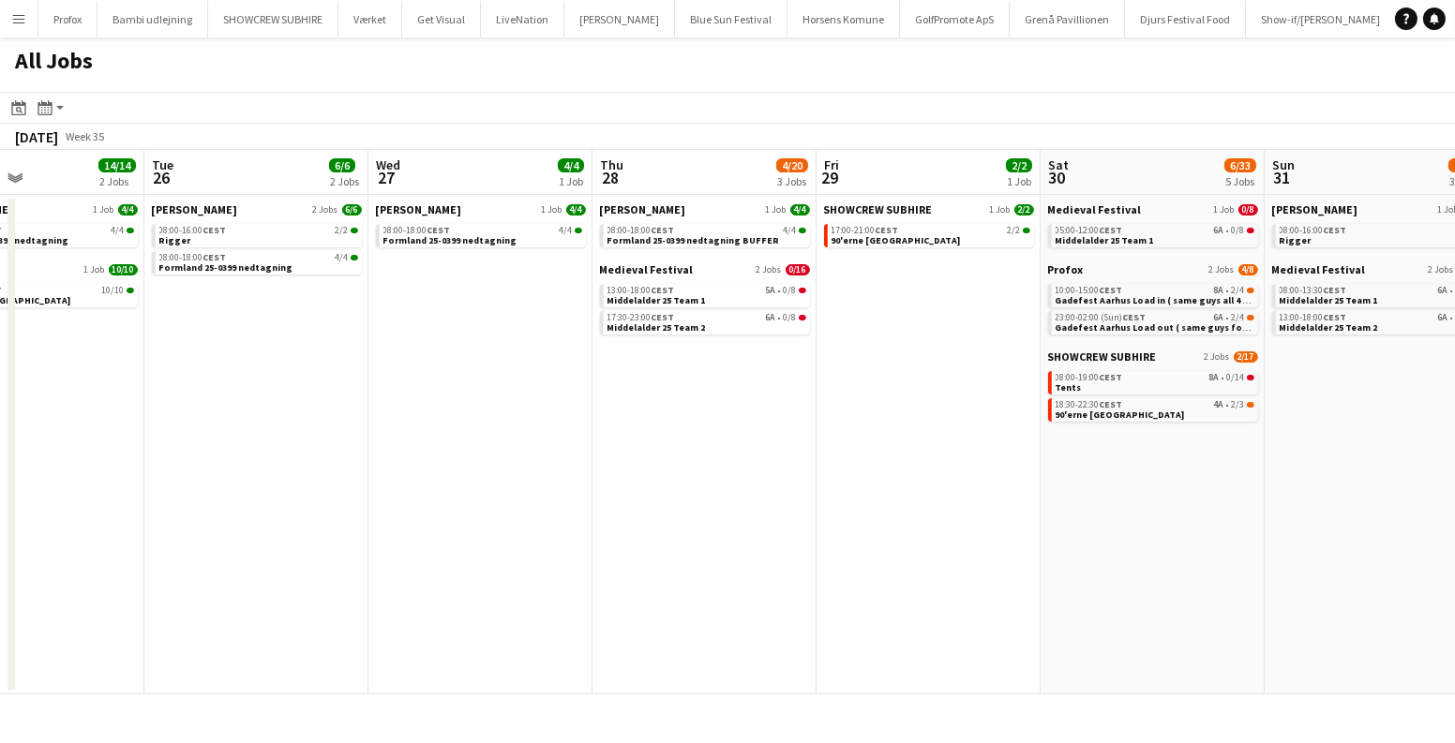
scroll to position [0, 650]
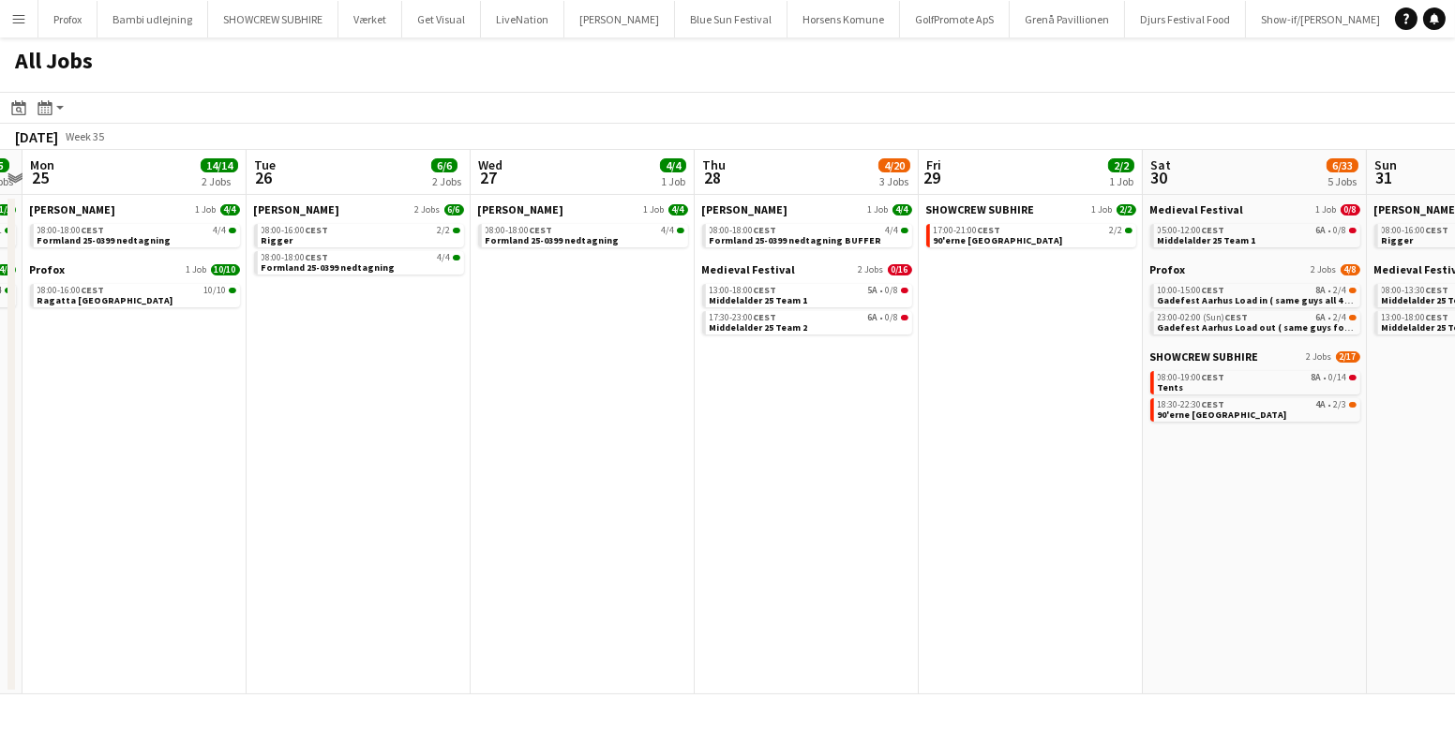
click at [459, 566] on app-all-jobs "All Jobs Date picker AUG 2025 AUG 2025 Monday M Tuesday T Wednesday W Thursday …" at bounding box center [727, 365] width 1455 height 657
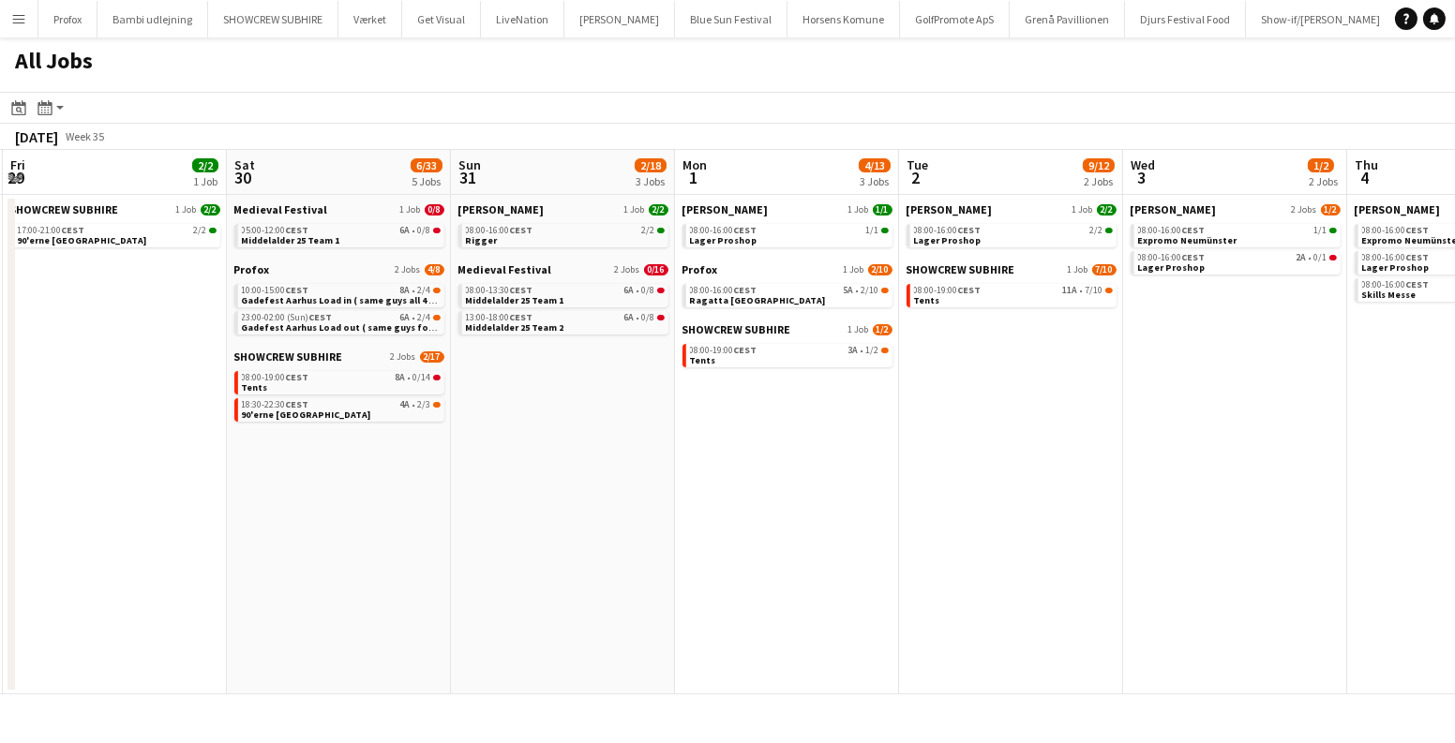
drag, startPoint x: 1006, startPoint y: 509, endPoint x: 308, endPoint y: 548, distance: 698.4
click at [306, 551] on app-calendar-viewport "Tue 26 6/6 2 Jobs Wed 27 4/4 1 Job Thu 28 4/20 3 Jobs Fri 29 2/2 1 Job Sat 30 6…" at bounding box center [727, 422] width 1455 height 545
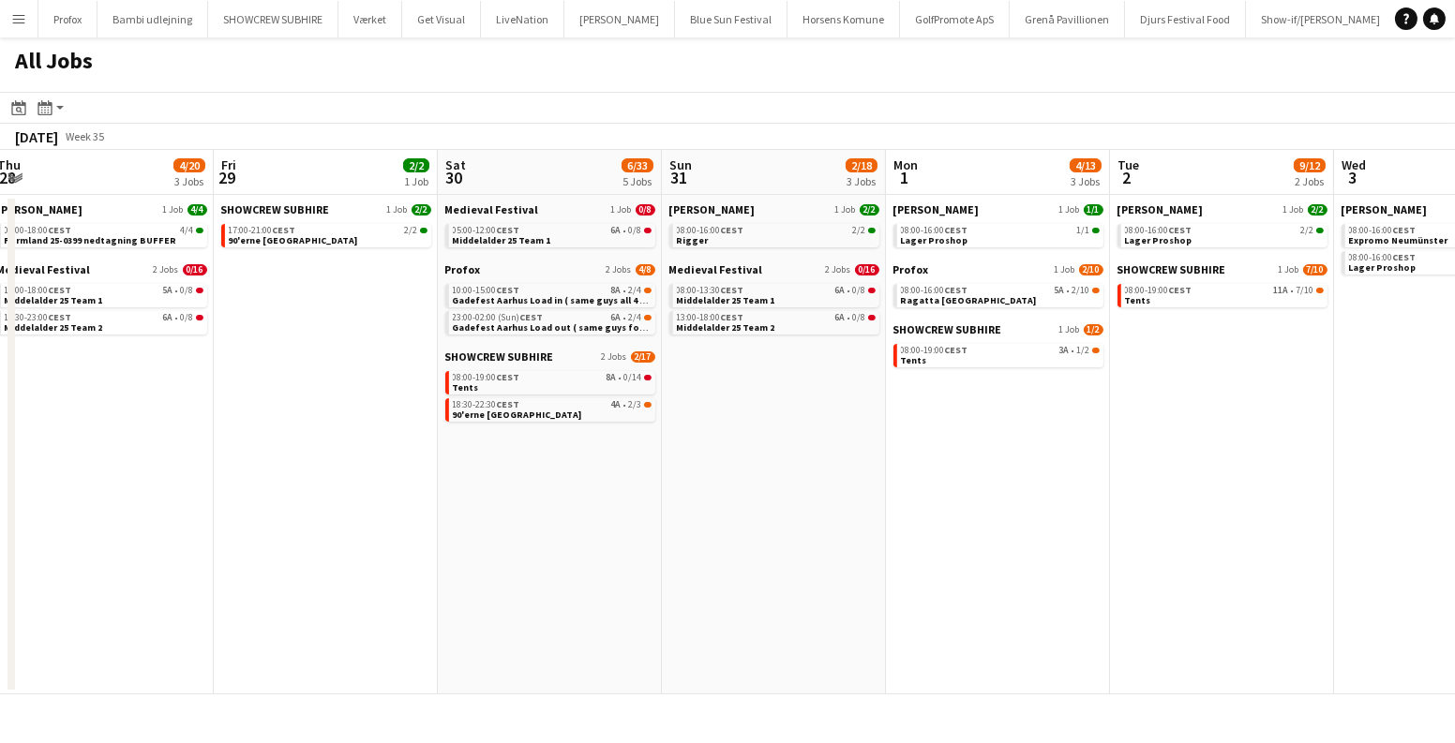
drag, startPoint x: 336, startPoint y: 536, endPoint x: 987, endPoint y: 527, distance: 650.5
click at [987, 527] on app-calendar-viewport "Tue 26 6/6 2 Jobs Wed 27 4/4 1 Job Thu 28 4/20 3 Jobs Fri 29 2/2 1 Job Sat 30 6…" at bounding box center [727, 422] width 1455 height 545
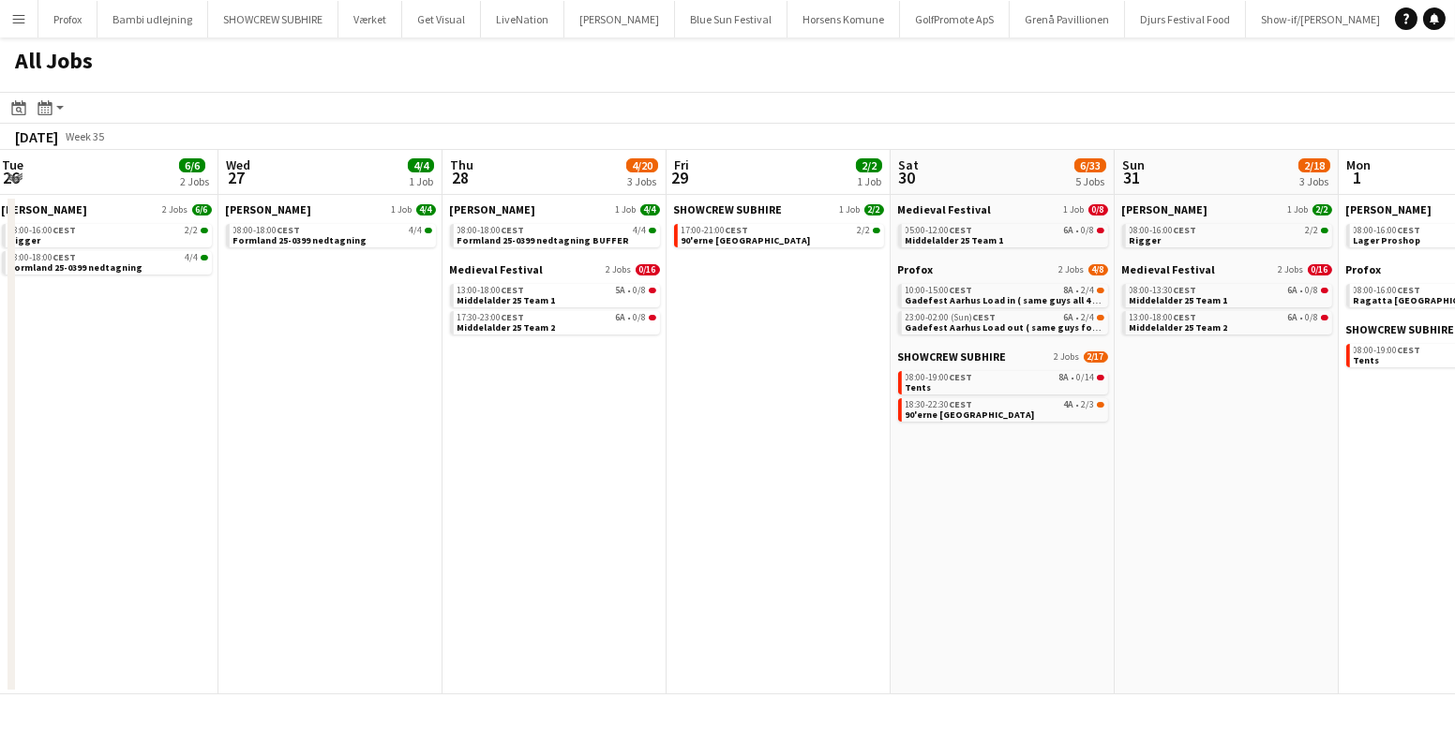
drag, startPoint x: 636, startPoint y: 489, endPoint x: 893, endPoint y: 496, distance: 256.9
click at [877, 495] on app-calendar-viewport "Sun 24 5/5 2 Jobs Mon 25 14/14 2 Jobs Tue 26 6/6 2 Jobs Wed 27 4/4 1 Job Thu 28…" at bounding box center [727, 422] width 1455 height 545
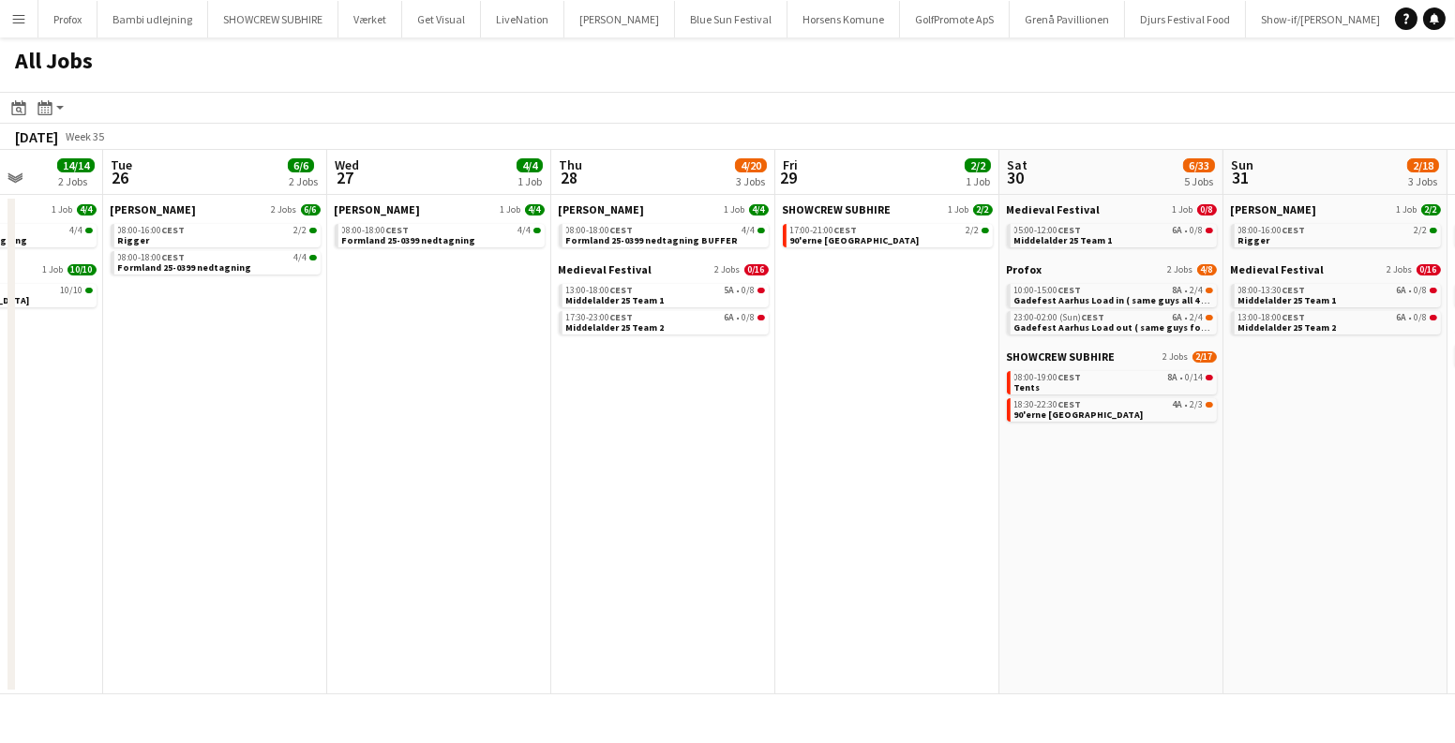
drag, startPoint x: 1341, startPoint y: 432, endPoint x: 285, endPoint y: 469, distance: 1056.9
click at [289, 469] on app-calendar-viewport "Sat 23 28/38 10 Jobs Sun 24 5/5 2 Jobs Mon 25 14/14 2 Jobs Tue 26 6/6 2 Jobs We…" at bounding box center [727, 422] width 1455 height 545
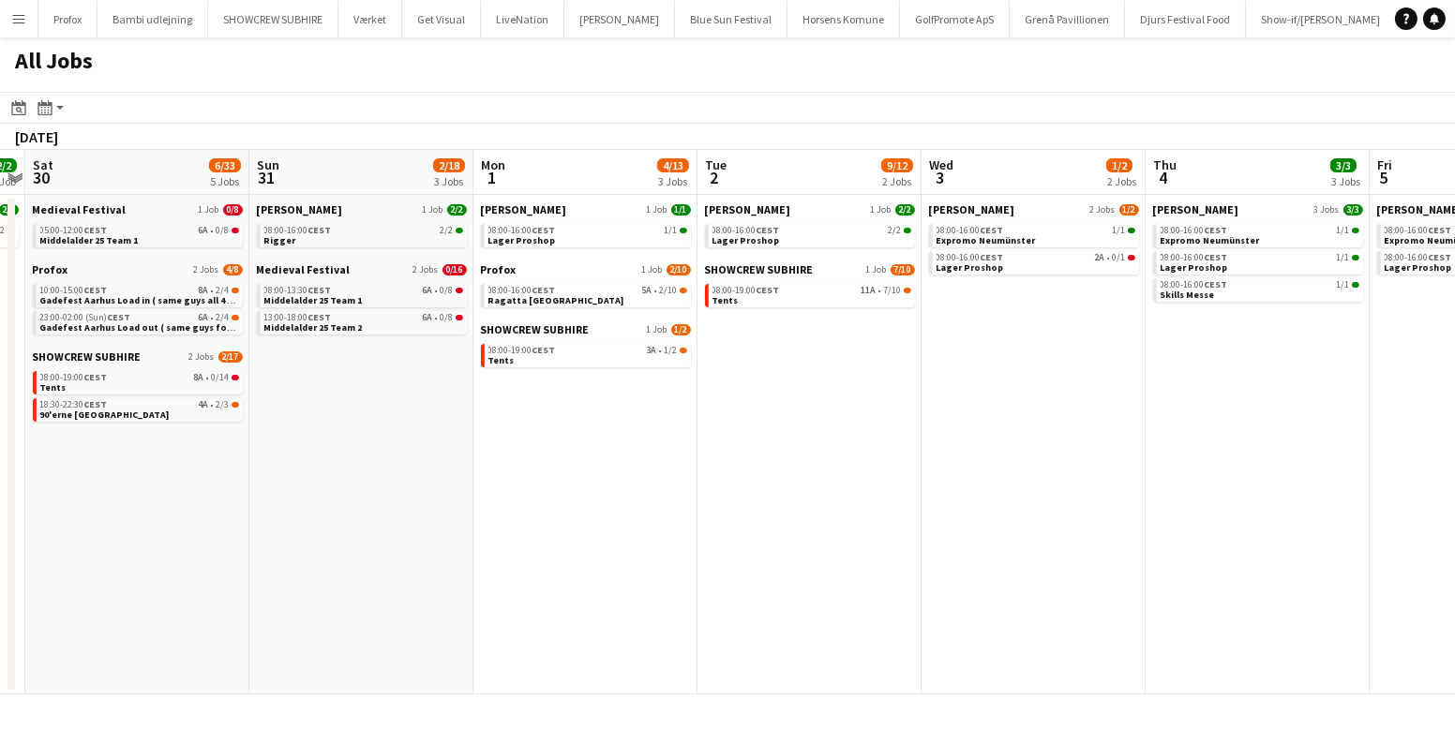
drag, startPoint x: 974, startPoint y: 485, endPoint x: 149, endPoint y: 529, distance: 826.0
click at [149, 529] on app-calendar-viewport "Wed 27 4/4 1 Job Thu 28 4/20 3 Jobs Fri 29 2/2 1 Job Sat 30 6/33 5 Jobs Sun 31 …" at bounding box center [727, 422] width 1455 height 545
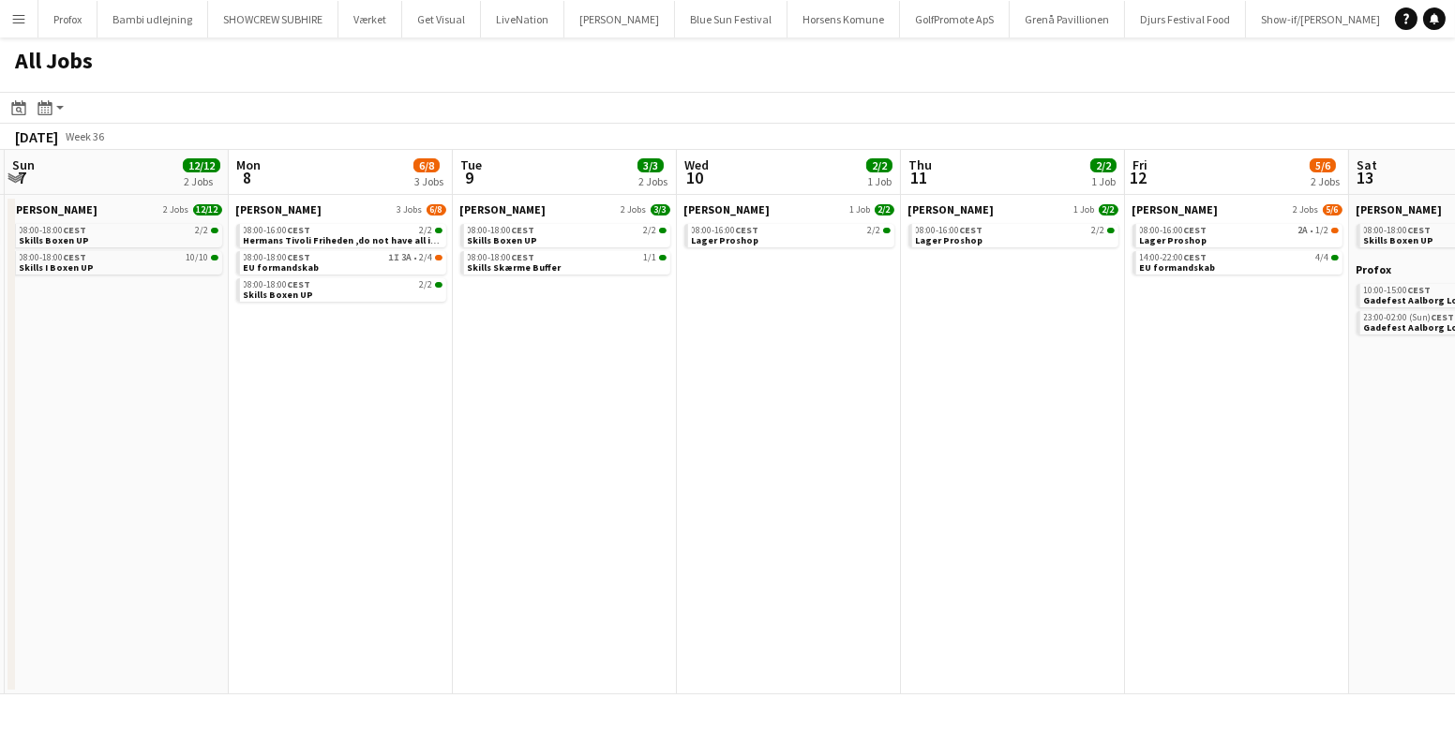
drag, startPoint x: 1096, startPoint y: 440, endPoint x: 209, endPoint y: 456, distance: 886.8
click at [209, 456] on app-calendar-viewport "Thu 4 3/3 3 Jobs Fri 5 3/3 2 Jobs Sat 6 16/20 4 Jobs Sun 7 12/12 2 Jobs Mon 8 6…" at bounding box center [727, 422] width 1455 height 545
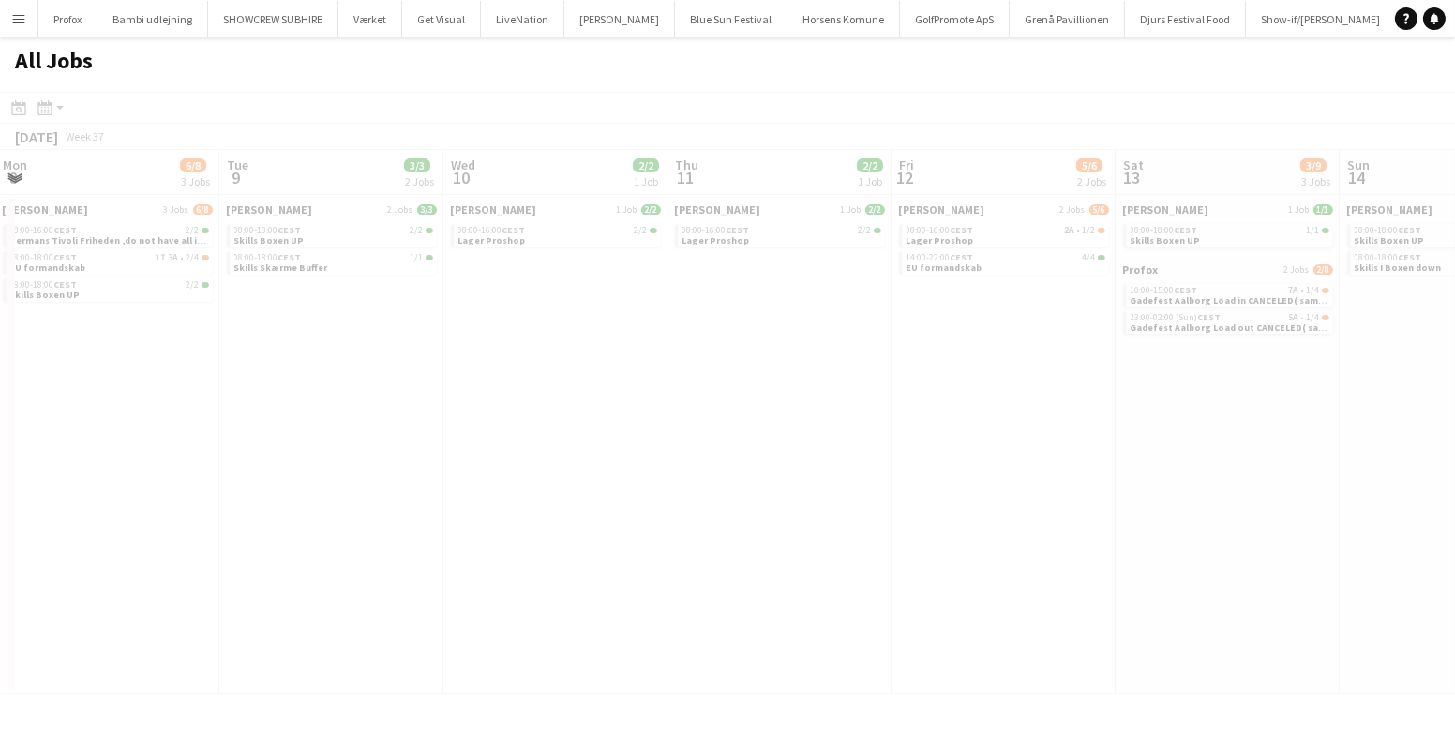
drag, startPoint x: 1179, startPoint y: 409, endPoint x: 387, endPoint y: 453, distance: 793.2
click at [379, 439] on app-calendar-viewport "Sat 6 16/20 4 Jobs Sun 7 12/12 2 Jobs Mon 8 6/8 3 Jobs Tue 9 3/3 2 Jobs Wed 10 …" at bounding box center [727, 422] width 1455 height 545
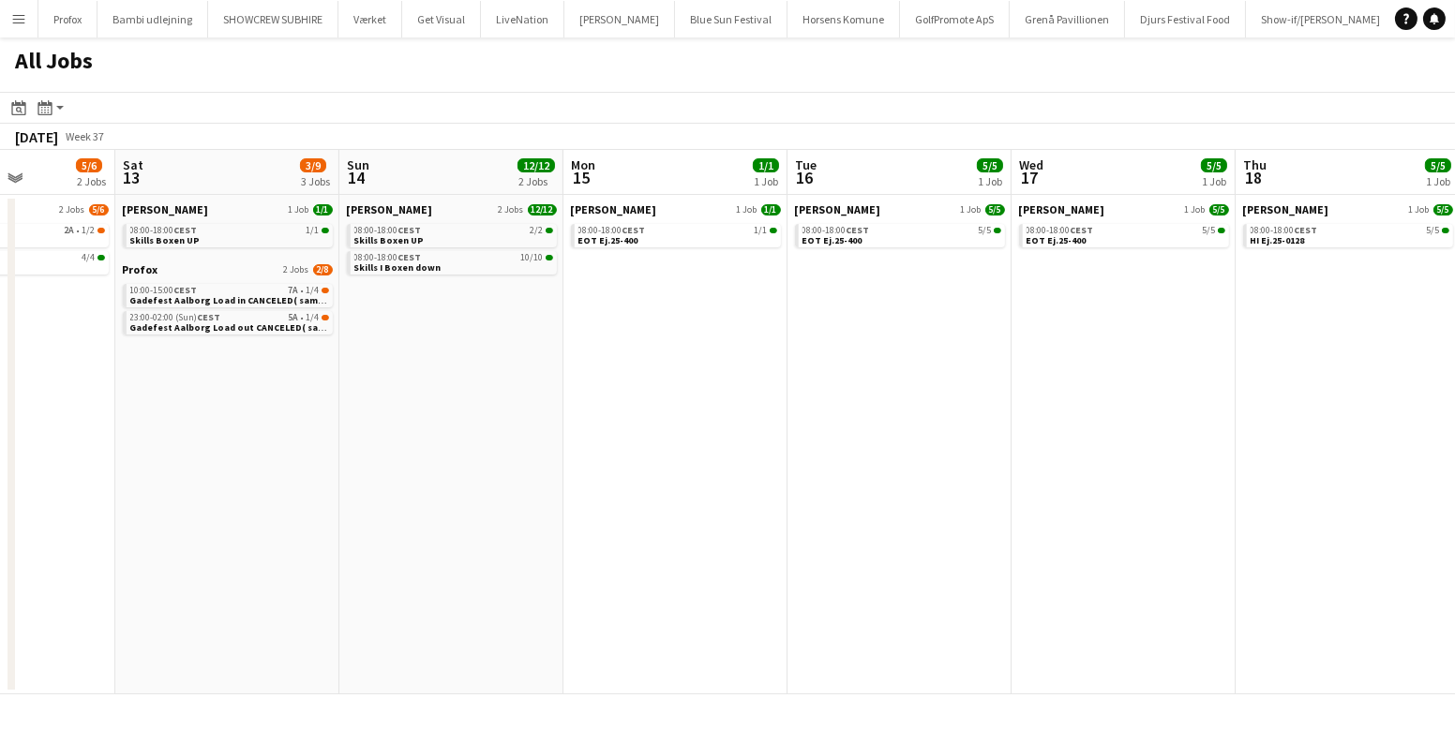
drag, startPoint x: 1271, startPoint y: 379, endPoint x: 858, endPoint y: 449, distance: 419.3
click at [859, 450] on app-calendar-viewport "Tue 9 3/3 2 Jobs Wed 10 2/2 1 Job Thu 11 2/2 1 Job Fri 12 5/6 2 Jobs Sat 13 3/9…" at bounding box center [727, 422] width 1455 height 545
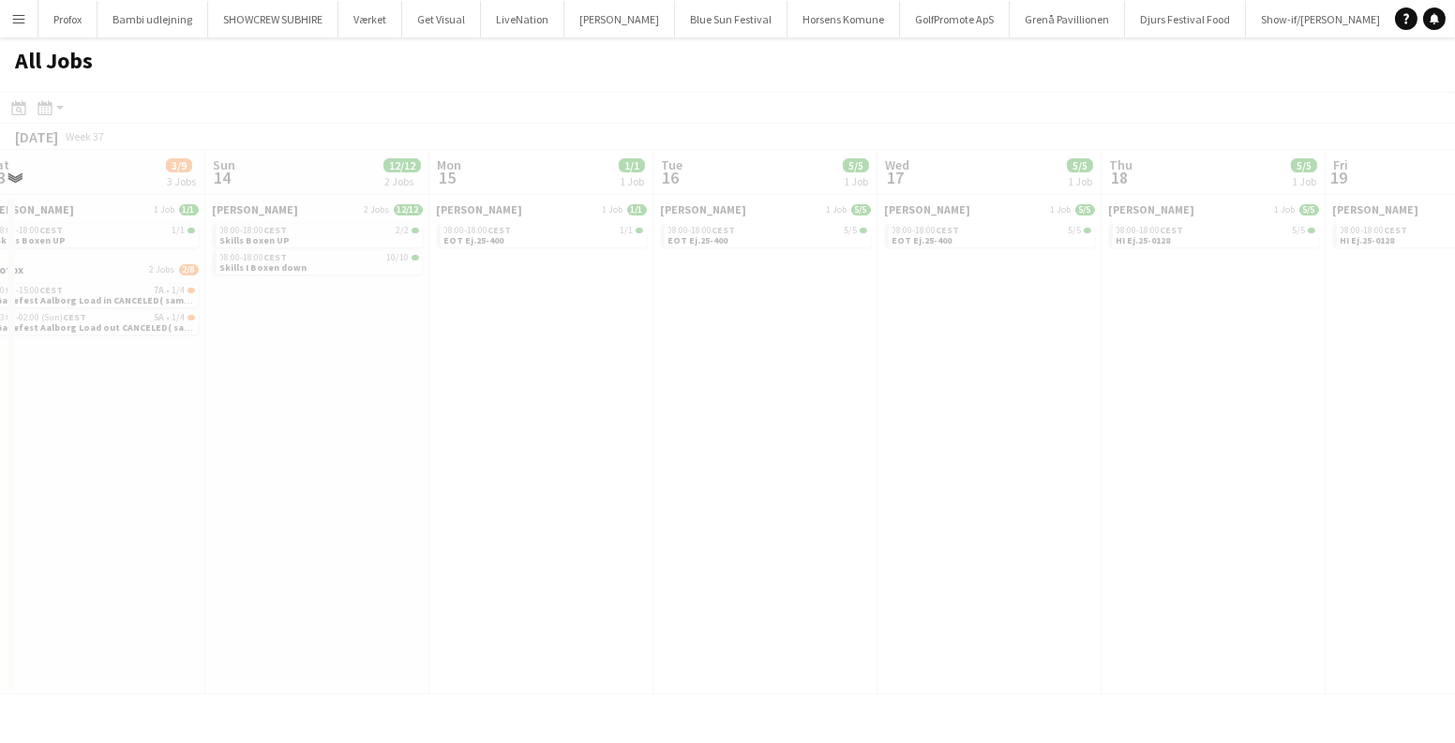
drag, startPoint x: 551, startPoint y: 455, endPoint x: 481, endPoint y: 484, distance: 76.1
click at [223, 521] on app-calendar-viewport "Thu 11 2/2 1 Job Fri 12 5/6 2 Jobs Sat 13 3/9 3 Jobs Sun 14 12/12 2 Jobs Mon 15…" at bounding box center [727, 422] width 1455 height 545
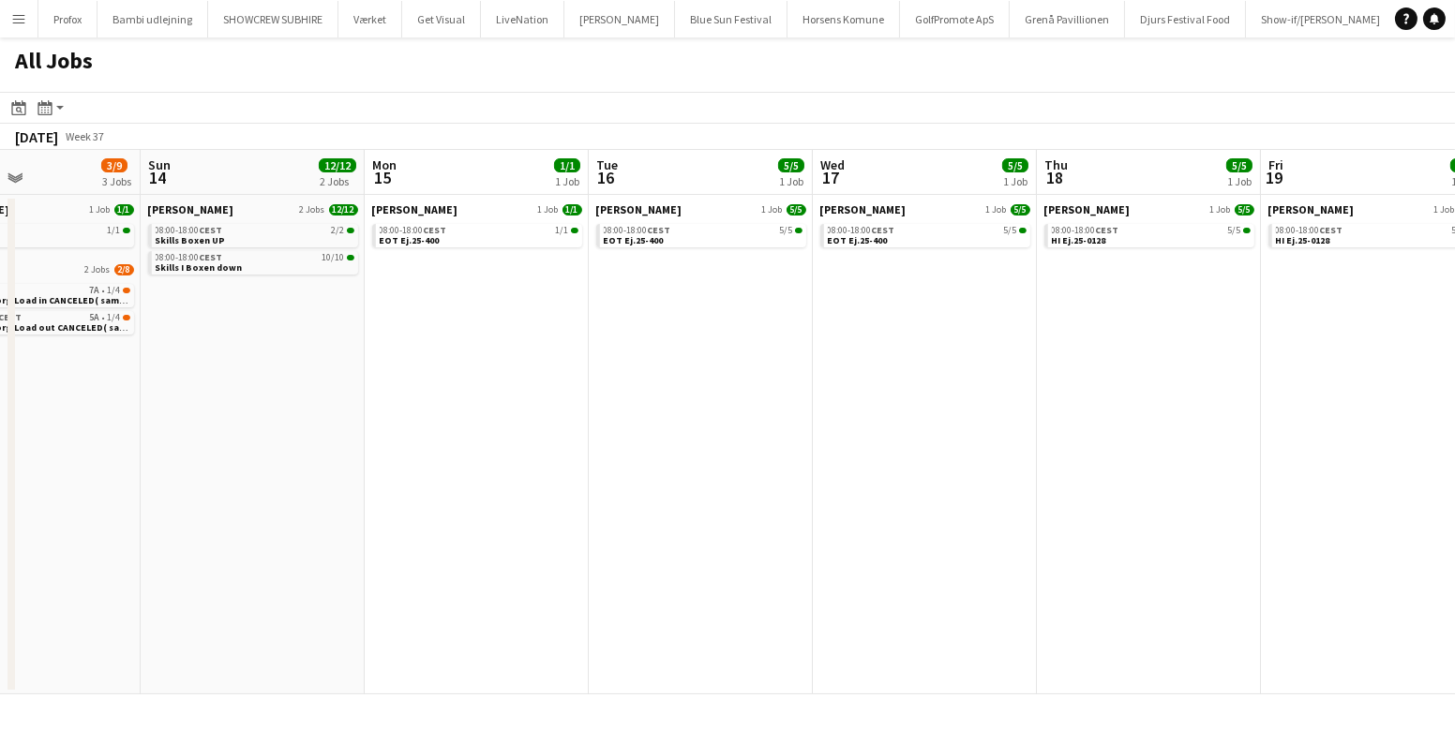
drag, startPoint x: 998, startPoint y: 462, endPoint x: 588, endPoint y: 495, distance: 411.8
click at [1100, 485] on app-calendar-viewport "Thu 11 2/2 1 Job Fri 12 5/6 2 Jobs Sat 13 3/9 3 Jobs Sun 14 12/12 2 Jobs Mon 15…" at bounding box center [727, 422] width 1455 height 545
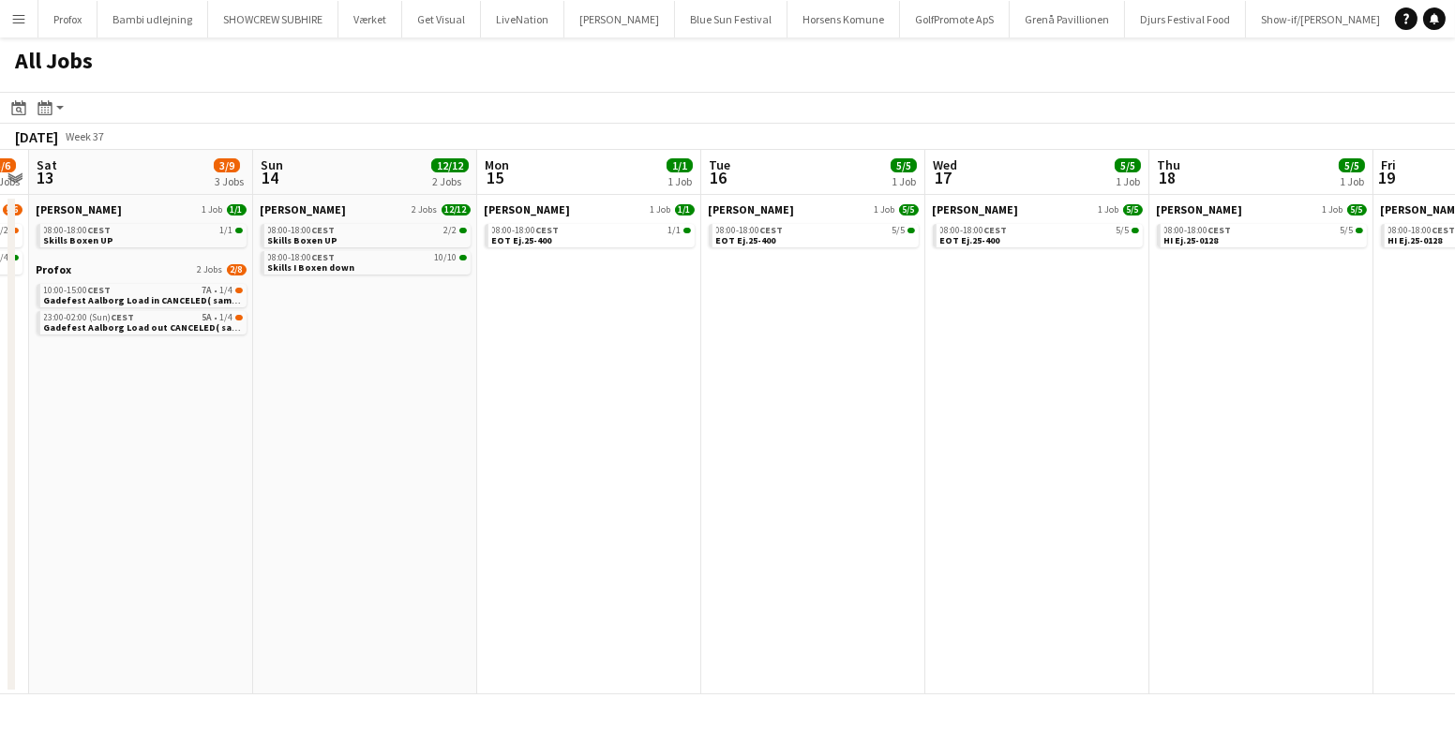
drag, startPoint x: 565, startPoint y: 495, endPoint x: 724, endPoint y: 501, distance: 158.5
click at [1050, 498] on app-calendar-viewport "Thu 11 2/2 1 Job Fri 12 5/6 2 Jobs Sat 13 3/9 3 Jobs Sun 14 12/12 2 Jobs Mon 15…" at bounding box center [727, 422] width 1455 height 545
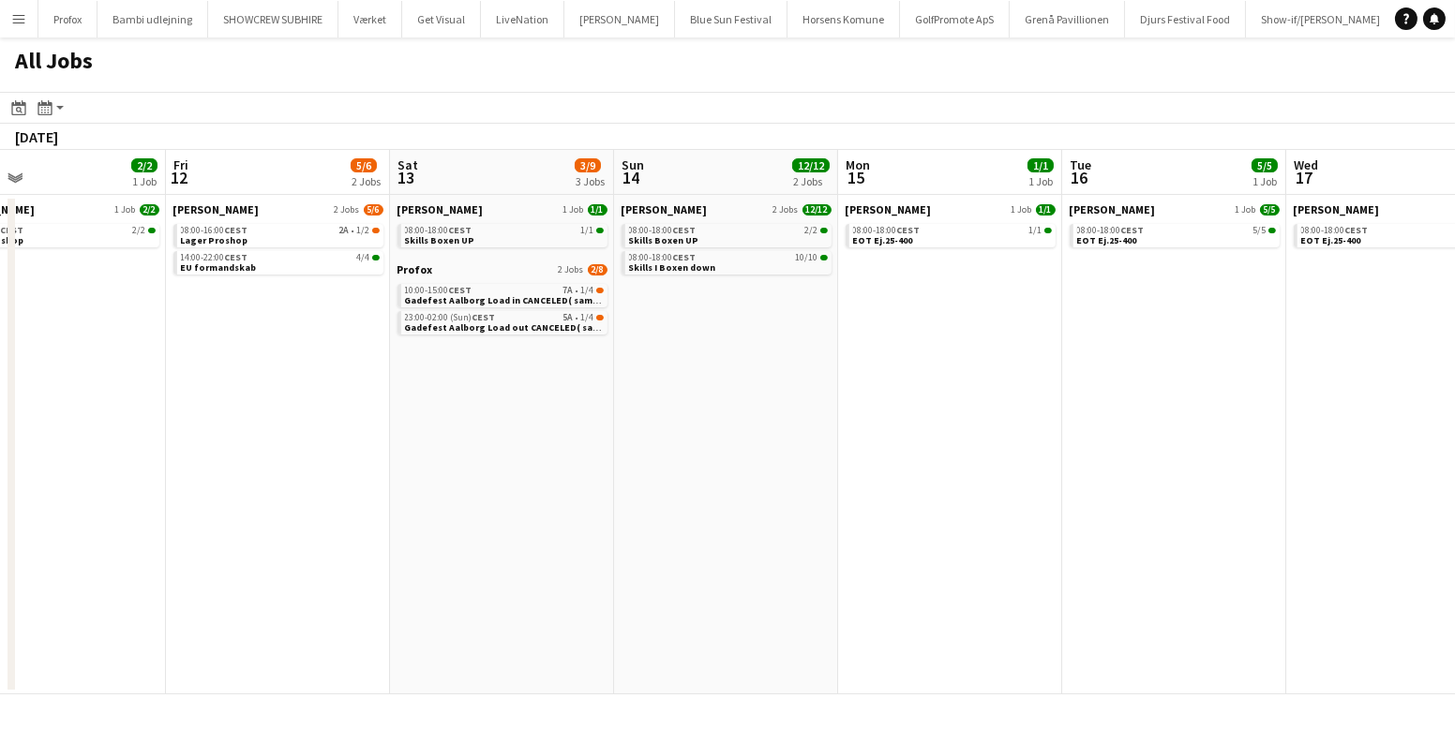
drag, startPoint x: 893, startPoint y: 503, endPoint x: 1305, endPoint y: 514, distance: 411.6
click at [1453, 506] on app-calendar-viewport "Tue 9 3/3 2 Jobs Wed 10 2/2 1 Job Thu 11 2/2 1 Job Fri 12 5/6 2 Jobs Sat 13 3/9…" at bounding box center [727, 422] width 1455 height 545
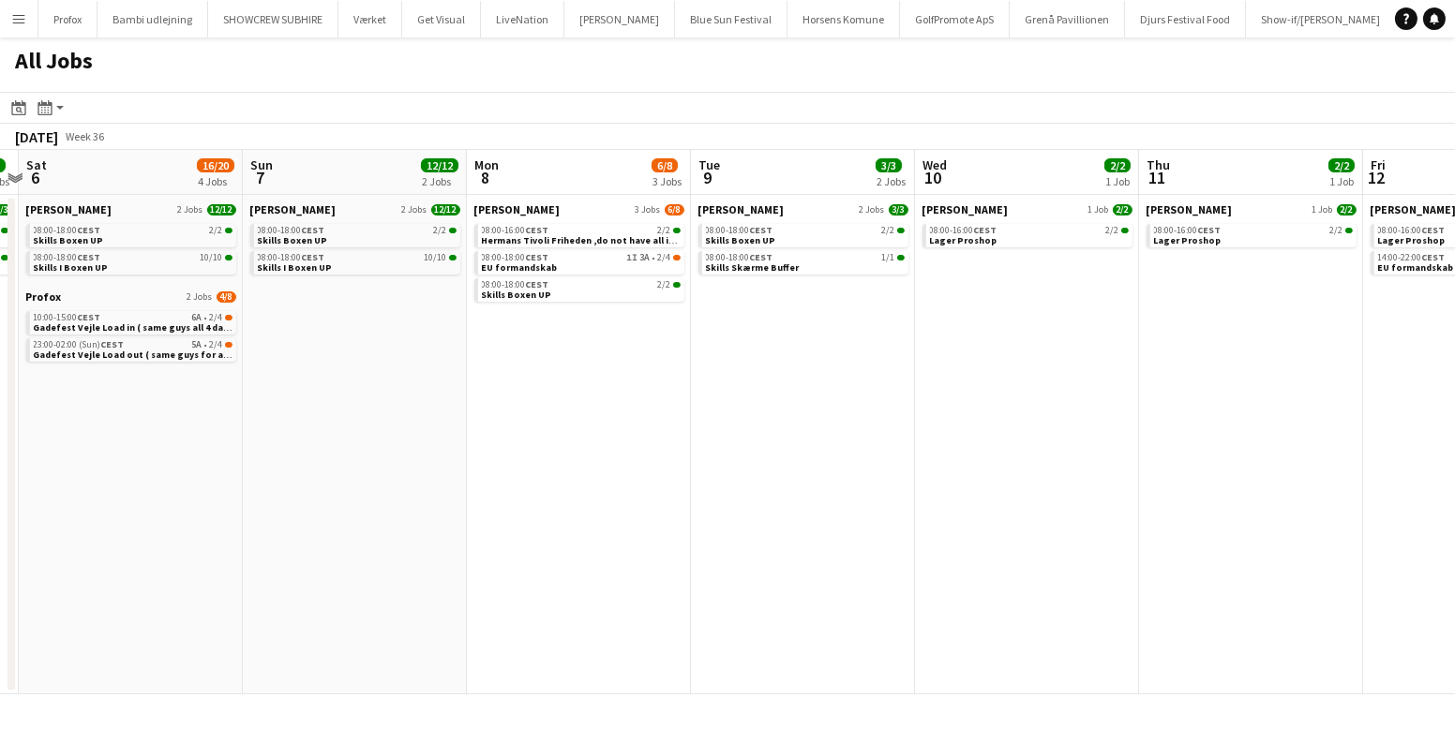
drag, startPoint x: 547, startPoint y: 515, endPoint x: 793, endPoint y: 514, distance: 245.6
click at [907, 511] on app-calendar-viewport "Thu 4 3/3 3 Jobs Fri 5 3/3 2 Jobs Sat 6 16/20 4 Jobs Sun 7 12/12 2 Jobs Mon 8 6…" at bounding box center [727, 422] width 1455 height 545
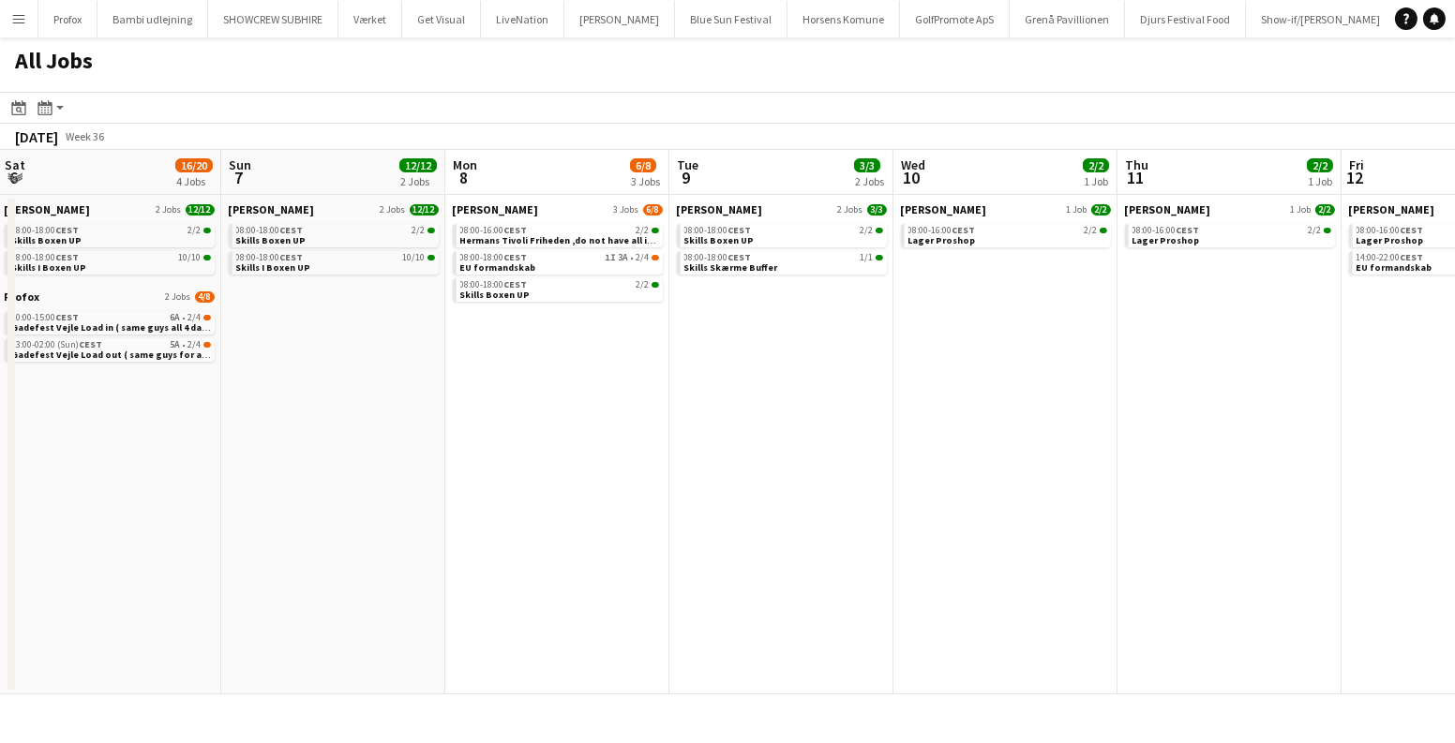
drag, startPoint x: 200, startPoint y: 487, endPoint x: 563, endPoint y: 520, distance: 365.1
click at [587, 514] on app-calendar-viewport "Thu 4 3/3 3 Jobs Fri 5 3/3 2 Jobs Sat 6 16/20 4 Jobs Sun 7 12/12 2 Jobs Mon 8 6…" at bounding box center [727, 422] width 1455 height 545
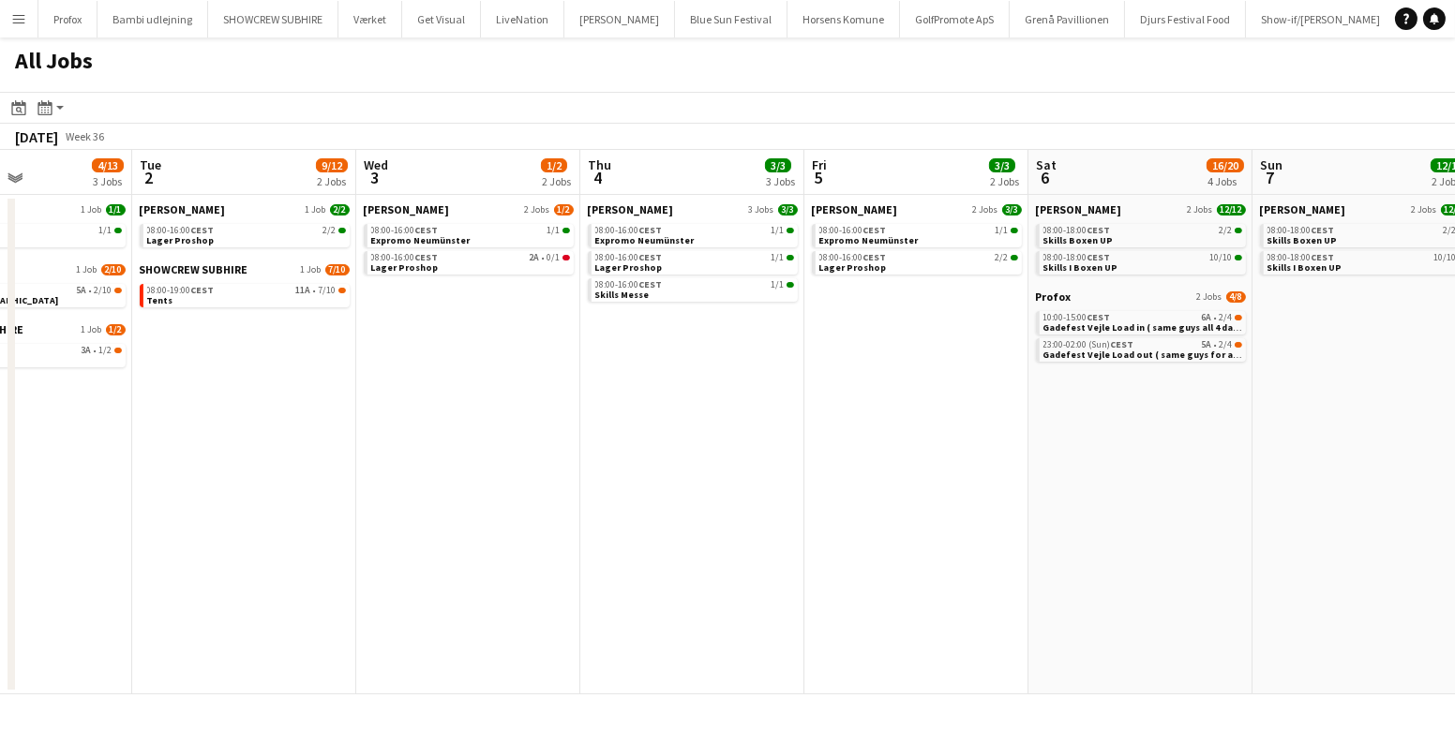
drag, startPoint x: 510, startPoint y: 471, endPoint x: 502, endPoint y: 478, distance: 10.0
click at [718, 484] on app-calendar-viewport "Sat 30 6/33 5 Jobs Sun 31 2/18 3 Jobs Mon 1 4/13 3 Jobs Tue 2 9/12 2 Jobs Wed 3…" at bounding box center [727, 422] width 1455 height 545
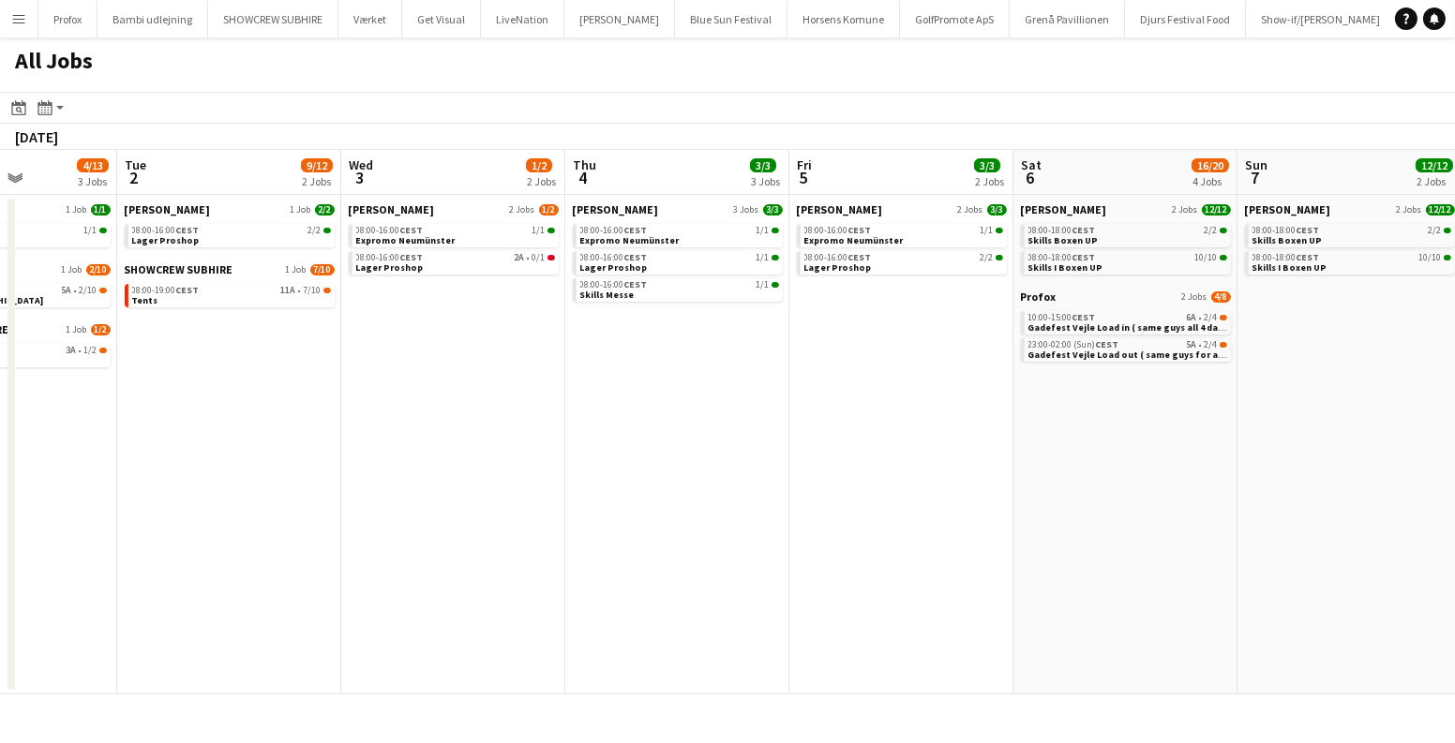
drag, startPoint x: 624, startPoint y: 449, endPoint x: 666, endPoint y: 459, distance: 43.4
click at [674, 456] on app-calendar-viewport "Sat 30 6/33 5 Jobs Sun 31 2/18 3 Jobs Mon 1 4/13 3 Jobs Tue 2 9/12 2 Jobs Wed 3…" at bounding box center [727, 422] width 1455 height 545
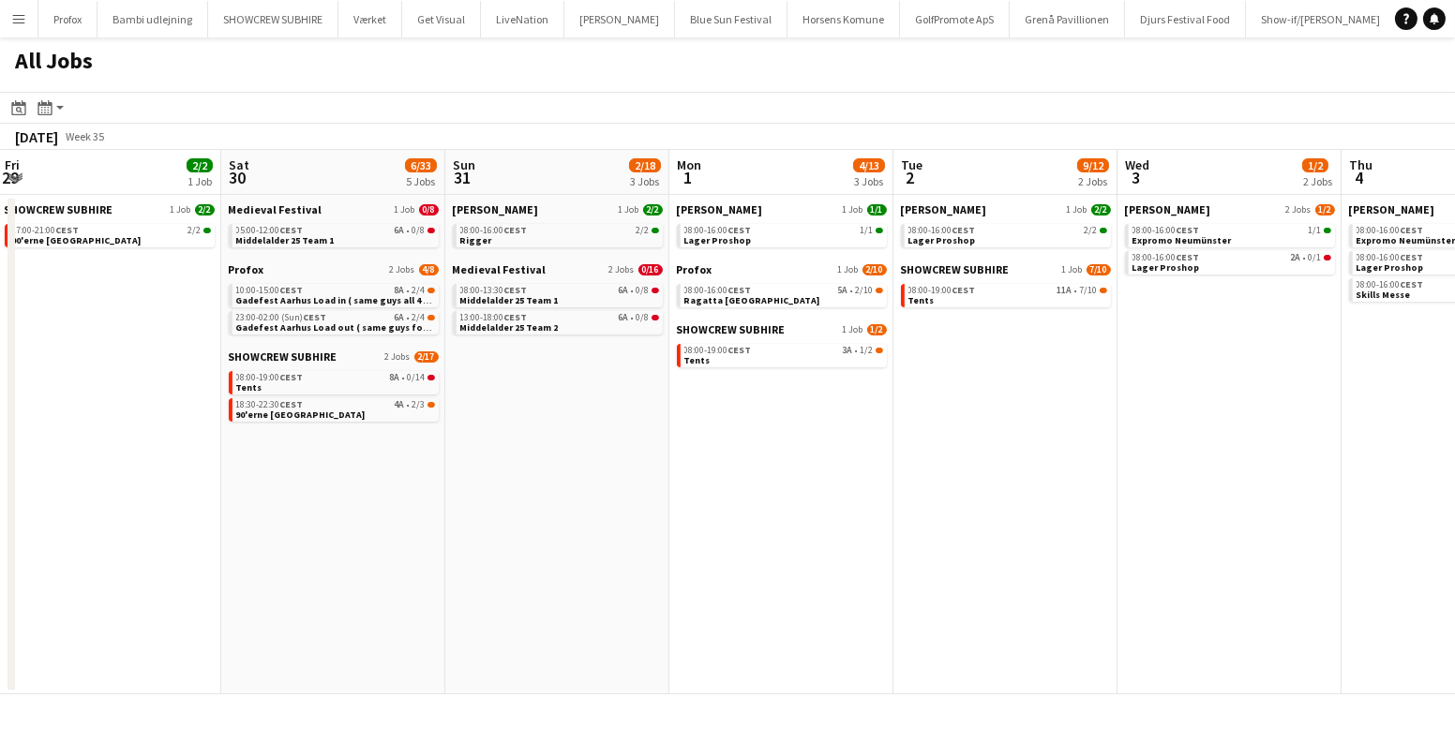
drag, startPoint x: 425, startPoint y: 463, endPoint x: 890, endPoint y: 500, distance: 467.3
click at [891, 500] on app-calendar-viewport "Wed 27 4/4 1 Job Thu 28 4/20 3 Jobs Fri 29 2/2 1 Job Sat 30 6/33 5 Jobs Sun 31 …" at bounding box center [727, 422] width 1455 height 545
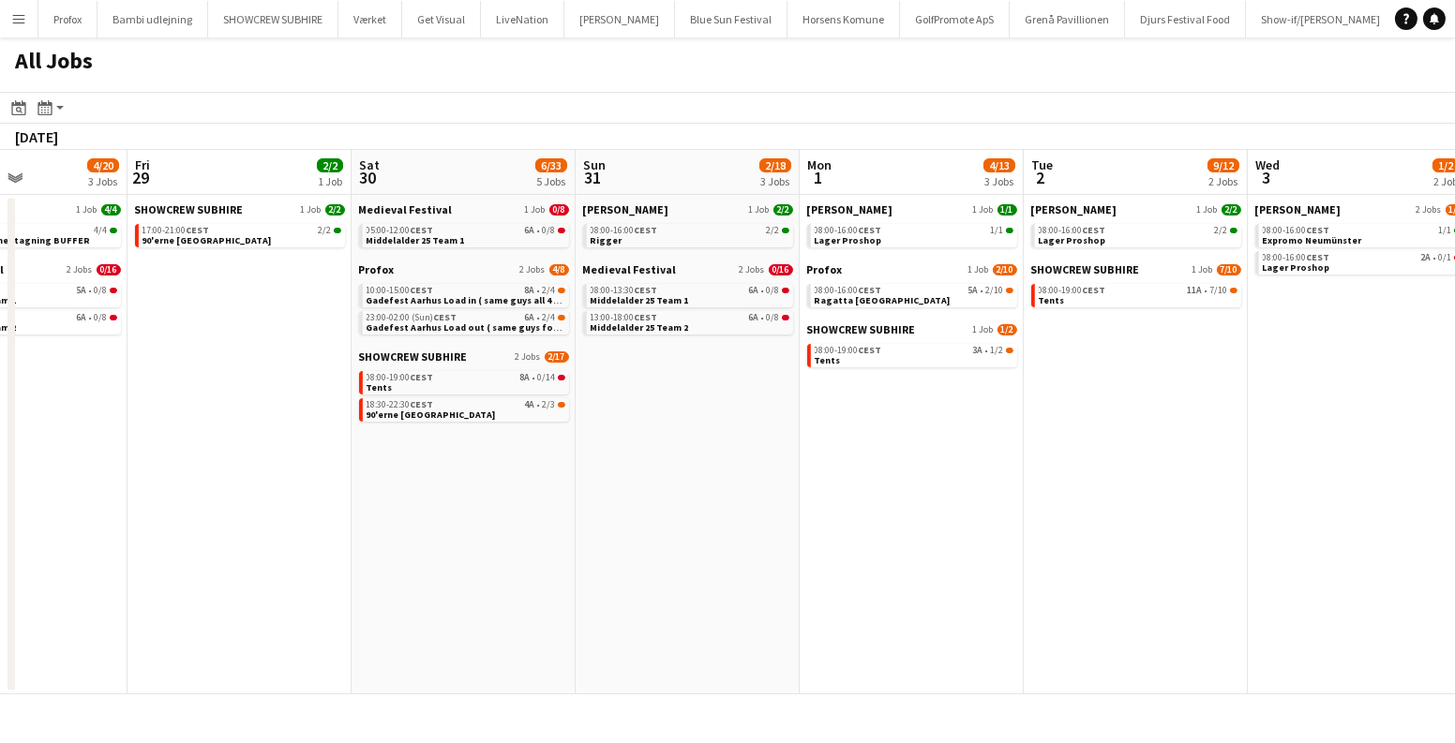
drag, startPoint x: 411, startPoint y: 489, endPoint x: 1105, endPoint y: 537, distance: 696.2
click at [1105, 537] on app-calendar-viewport "Tue 26 6/6 2 Jobs Wed 27 4/4 1 Job Thu 28 4/20 3 Jobs Fri 29 2/2 1 Job Sat 30 6…" at bounding box center [727, 422] width 1455 height 545
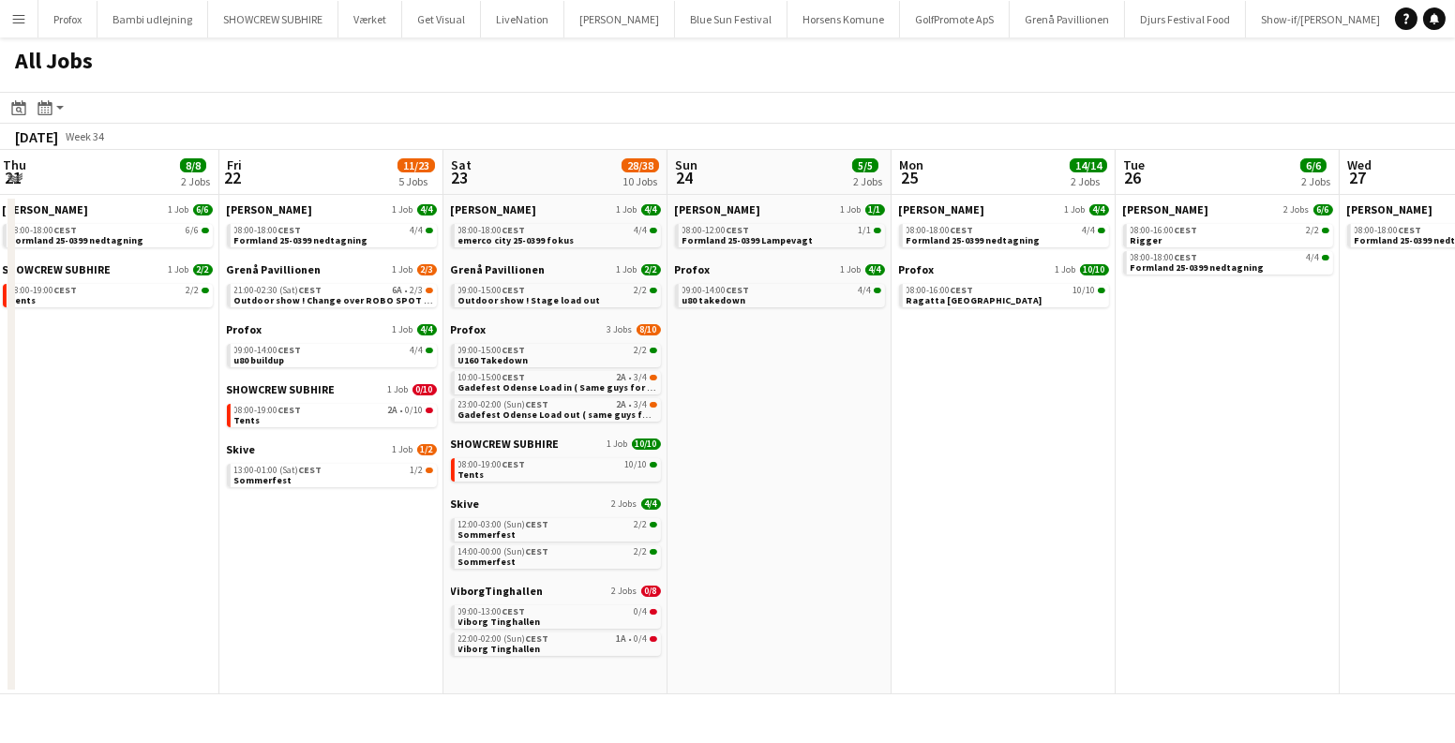
drag, startPoint x: 626, startPoint y: 503, endPoint x: 1453, endPoint y: 558, distance: 828.5
click at [1453, 558] on app-calendar-viewport "Tue 19 6/6 3 Jobs Wed 20 11/11 4 Jobs Thu 21 8/8 2 Jobs Fri 22 11/23 5 Jobs Sat…" at bounding box center [727, 422] width 1455 height 545
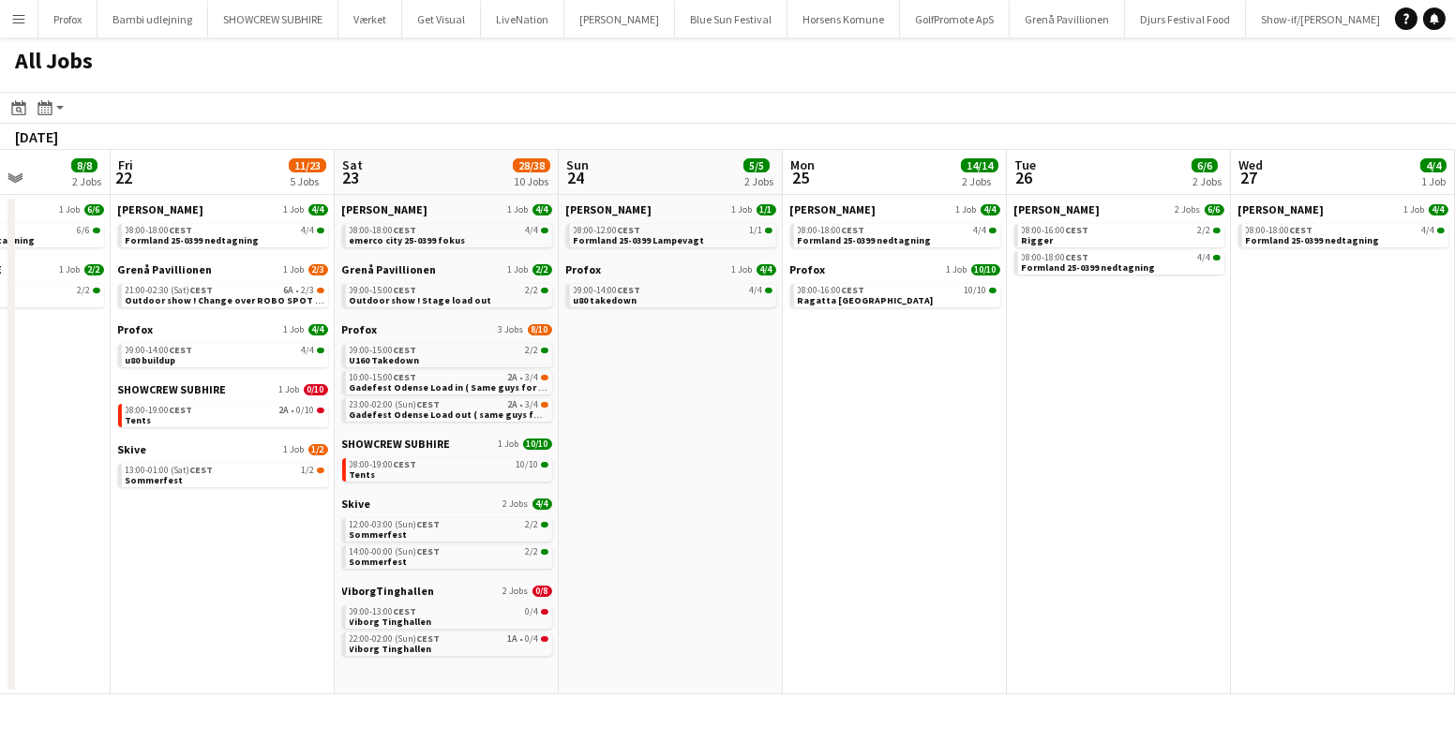
drag, startPoint x: 1433, startPoint y: 534, endPoint x: 161, endPoint y: 598, distance: 1273.5
click at [0, 624] on app-calendar-viewport "Tue 19 6/6 3 Jobs Wed 20 11/11 4 Jobs Thu 21 8/8 2 Jobs Fri 22 11/23 5 Jobs Sat…" at bounding box center [727, 422] width 1455 height 545
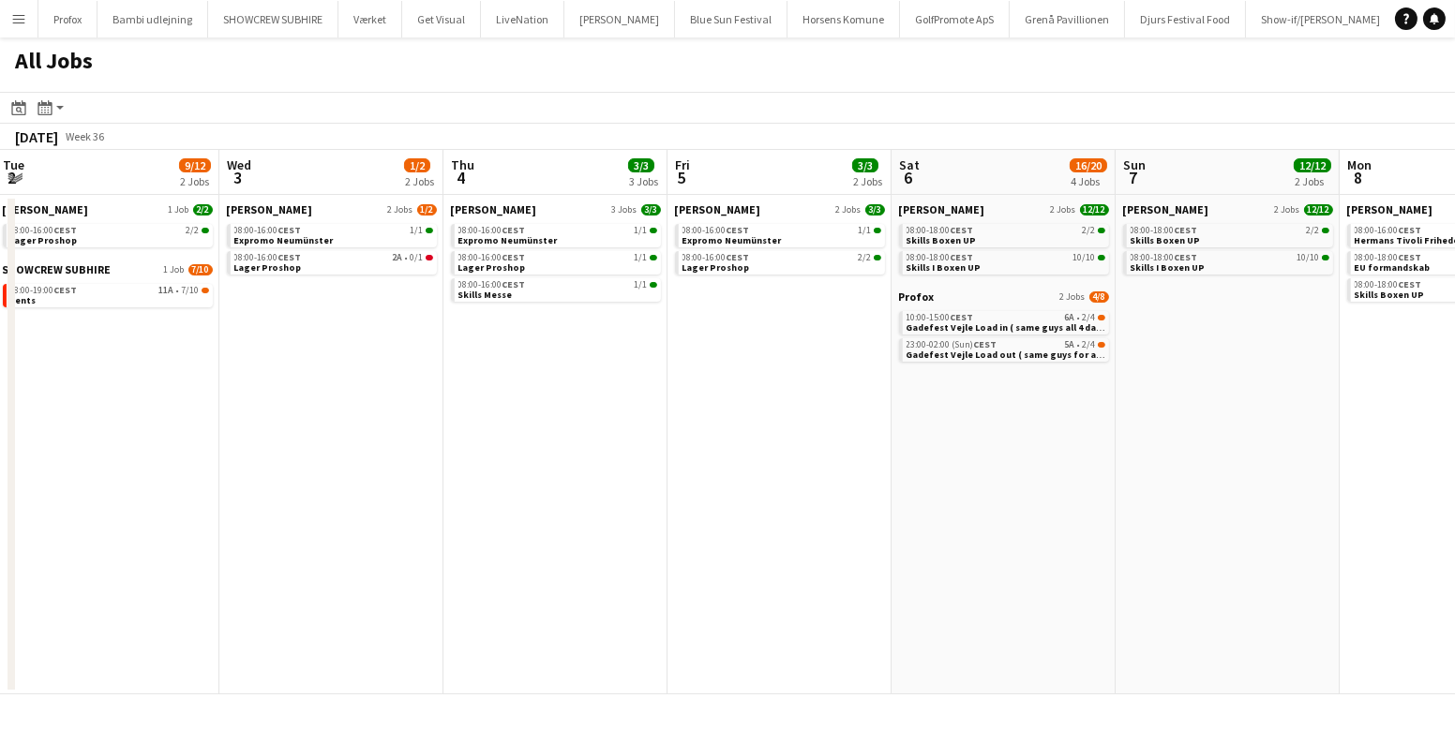
drag, startPoint x: 1235, startPoint y: 538, endPoint x: 45, endPoint y: 535, distance: 1190.3
click at [0, 541] on app-calendar-viewport "Sun 31 2/18 3 Jobs Mon 1 4/13 3 Jobs Tue 2 9/12 2 Jobs Wed 3 1/2 2 Jobs Thu 4 3…" at bounding box center [727, 422] width 1455 height 545
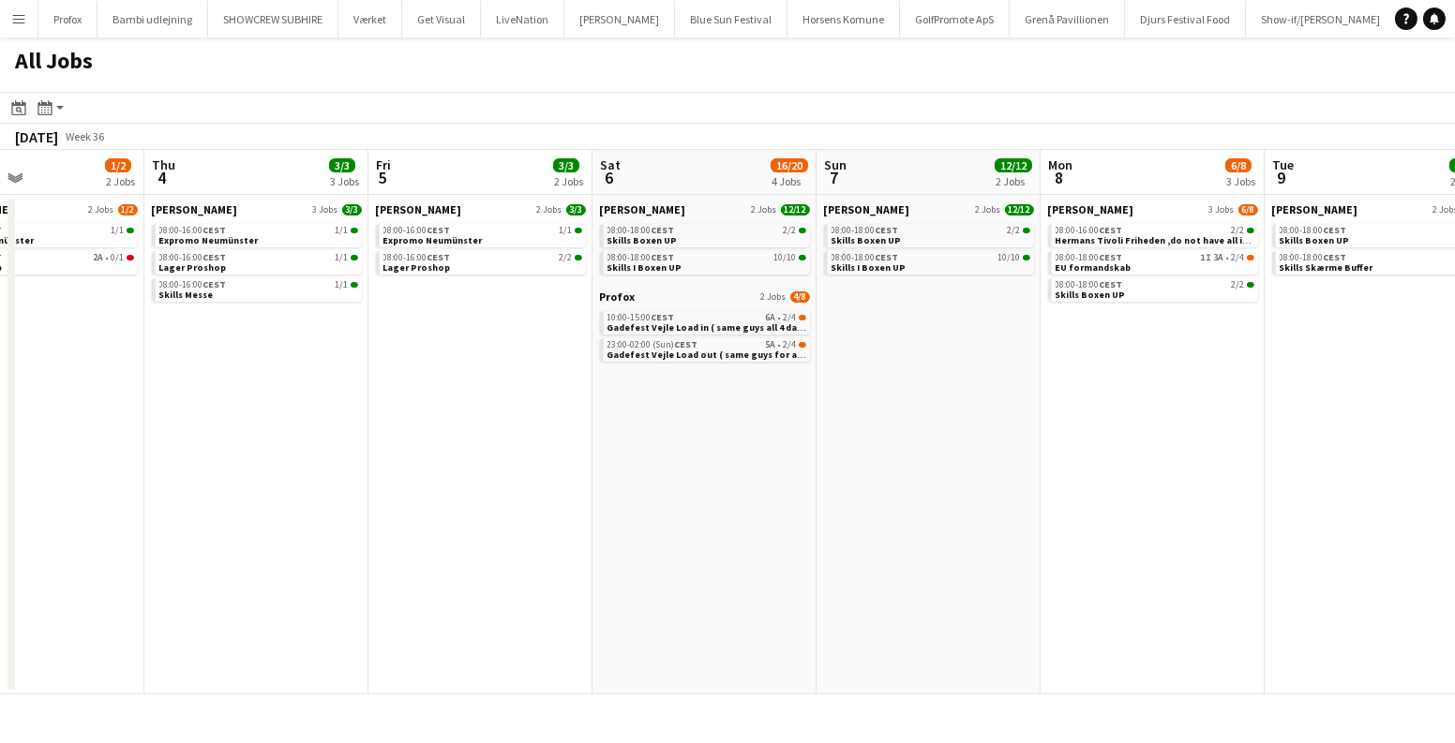
drag, startPoint x: 1006, startPoint y: 530, endPoint x: 734, endPoint y: 512, distance: 272.5
click at [473, 539] on app-calendar-viewport "Sun 31 2/18 3 Jobs Mon 1 4/13 3 Jobs Tue 2 9/12 2 Jobs Wed 3 1/2 2 Jobs Thu 4 3…" at bounding box center [727, 422] width 1455 height 545
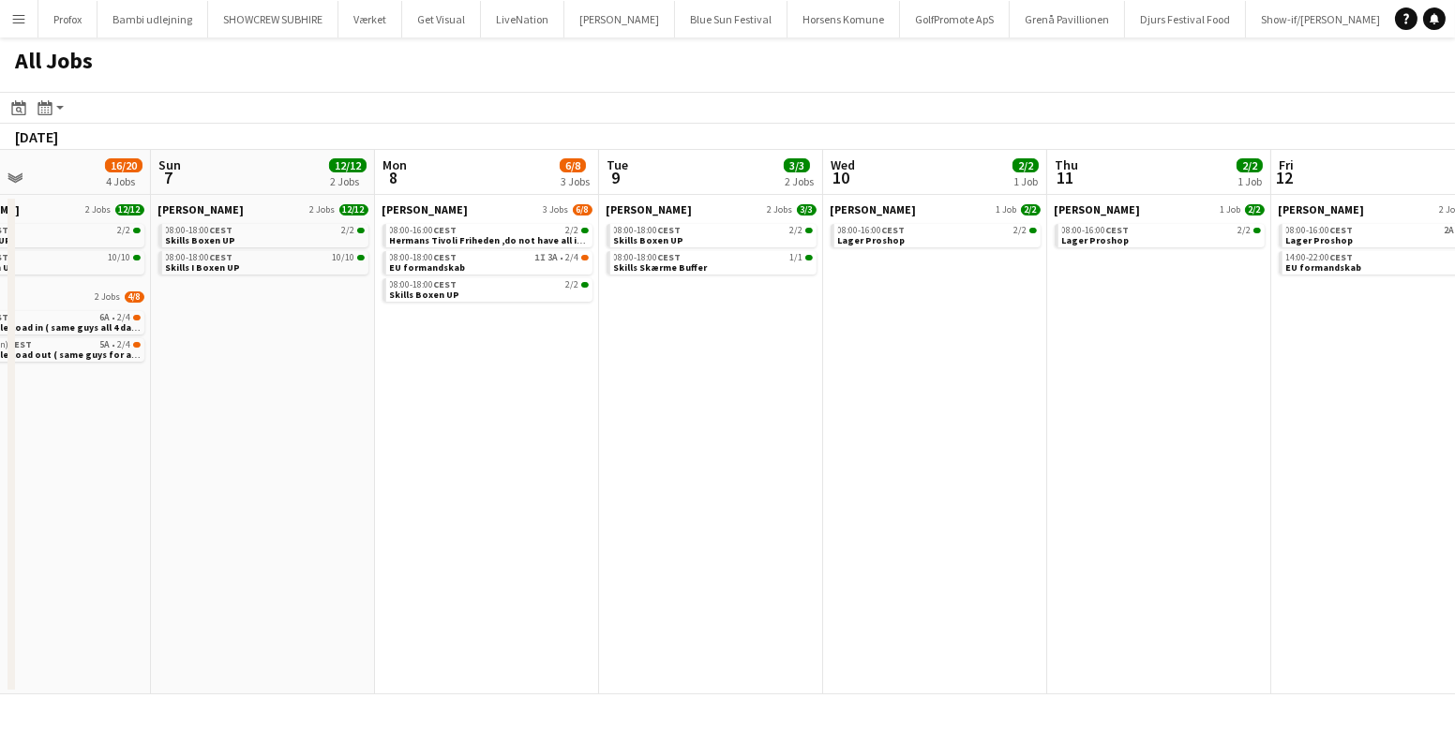
drag, startPoint x: 1142, startPoint y: 505, endPoint x: 649, endPoint y: 534, distance: 493.9
click at [67, 551] on app-calendar-viewport "Wed 3 1/2 2 Jobs Thu 4 3/3 3 Jobs Fri 5 3/3 2 Jobs Sat 6 16/20 4 Jobs Sun 7 12/…" at bounding box center [727, 422] width 1455 height 545
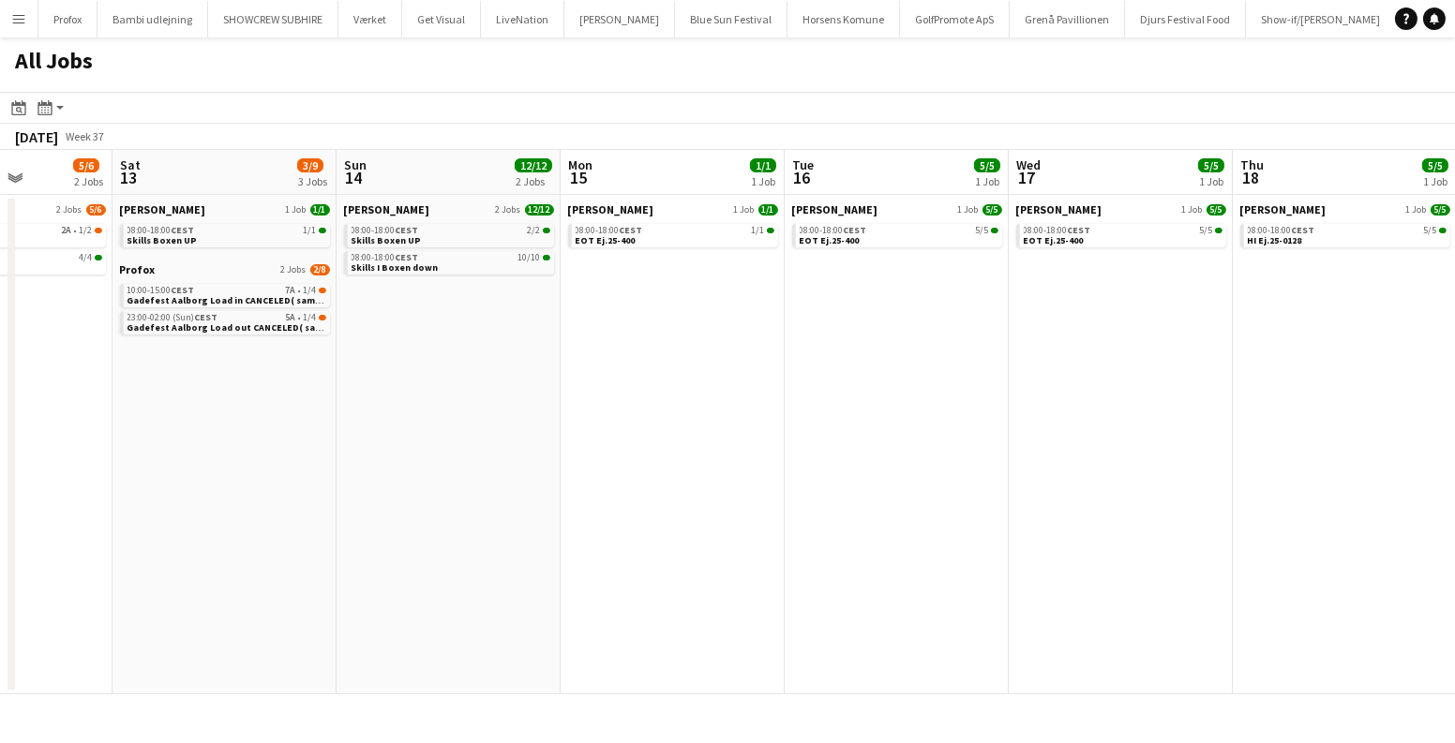
drag, startPoint x: 336, startPoint y: 557, endPoint x: 462, endPoint y: 515, distance: 132.2
click at [279, 556] on app-calendar-viewport "Tue 9 3/3 2 Jobs Wed 10 2/2 1 Job Thu 11 2/2 1 Job Fri 12 5/6 2 Jobs Sat 13 3/9…" at bounding box center [727, 422] width 1455 height 545
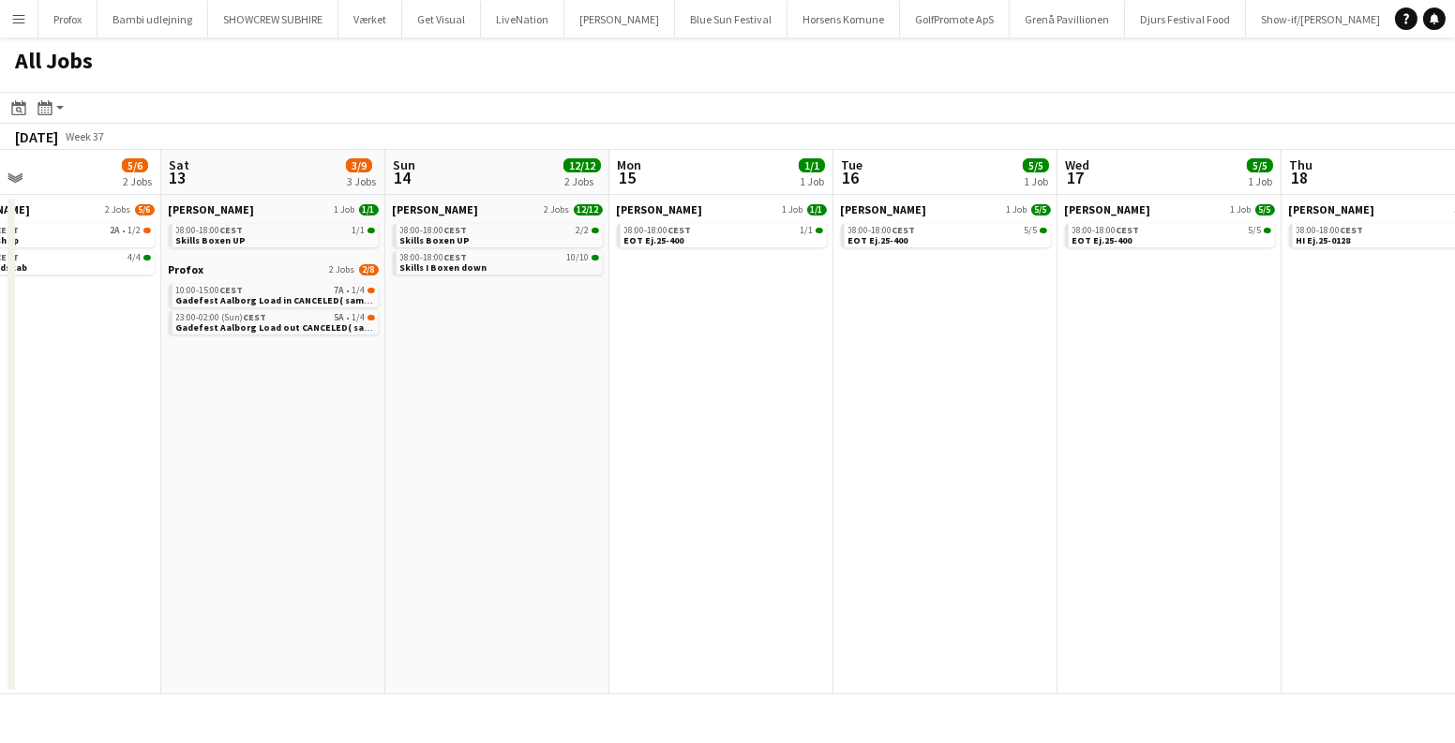
drag
click at [901, 467] on app-calendar-viewport "Tue 9 3/3 2 Jobs Wed 10 2/2 1 Job Thu 11 2/2 1 Job Fri 12 5/6 2 Jobs Sat 13 3/9…" at bounding box center [727, 422] width 1455 height 545
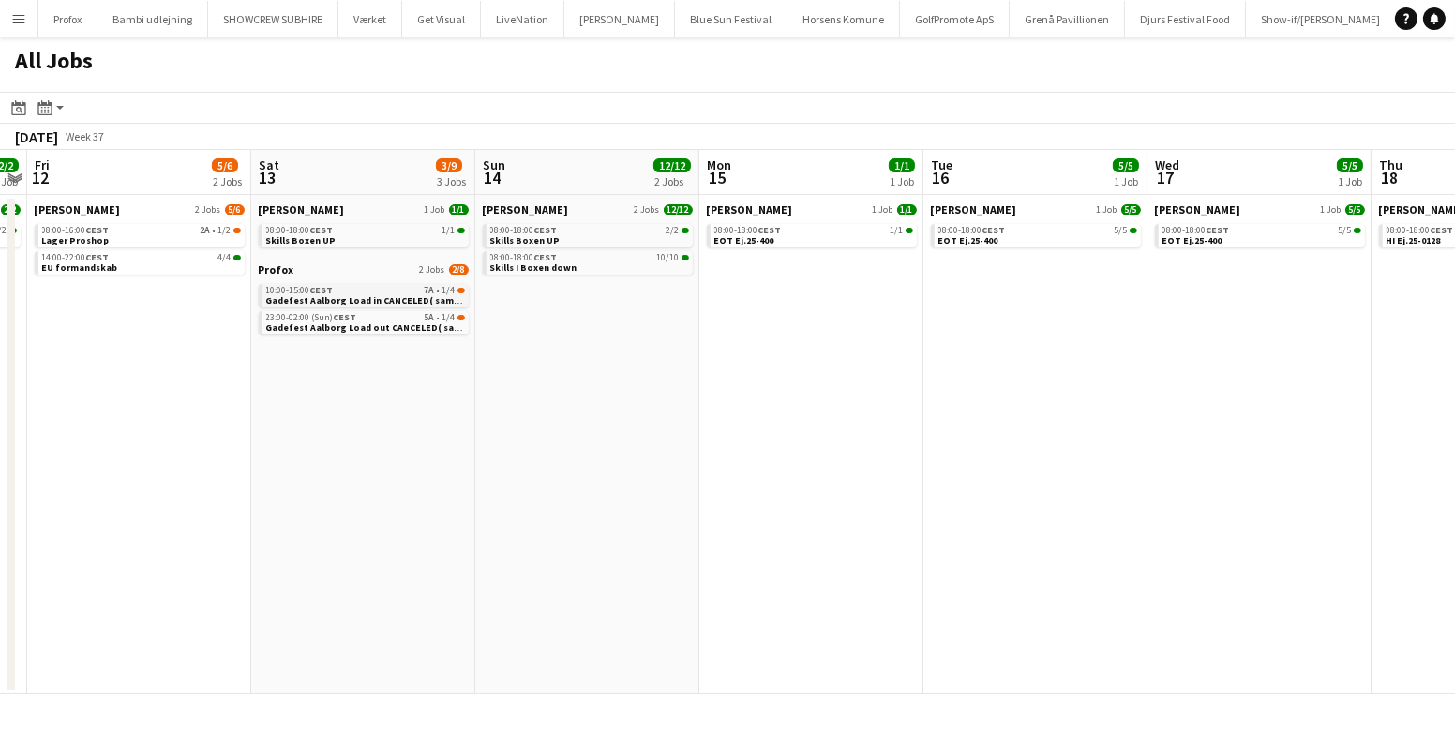
click at [353, 290] on div "10:00-15:00 CEST 7A • 1/4" at bounding box center [365, 290] width 199 height 9
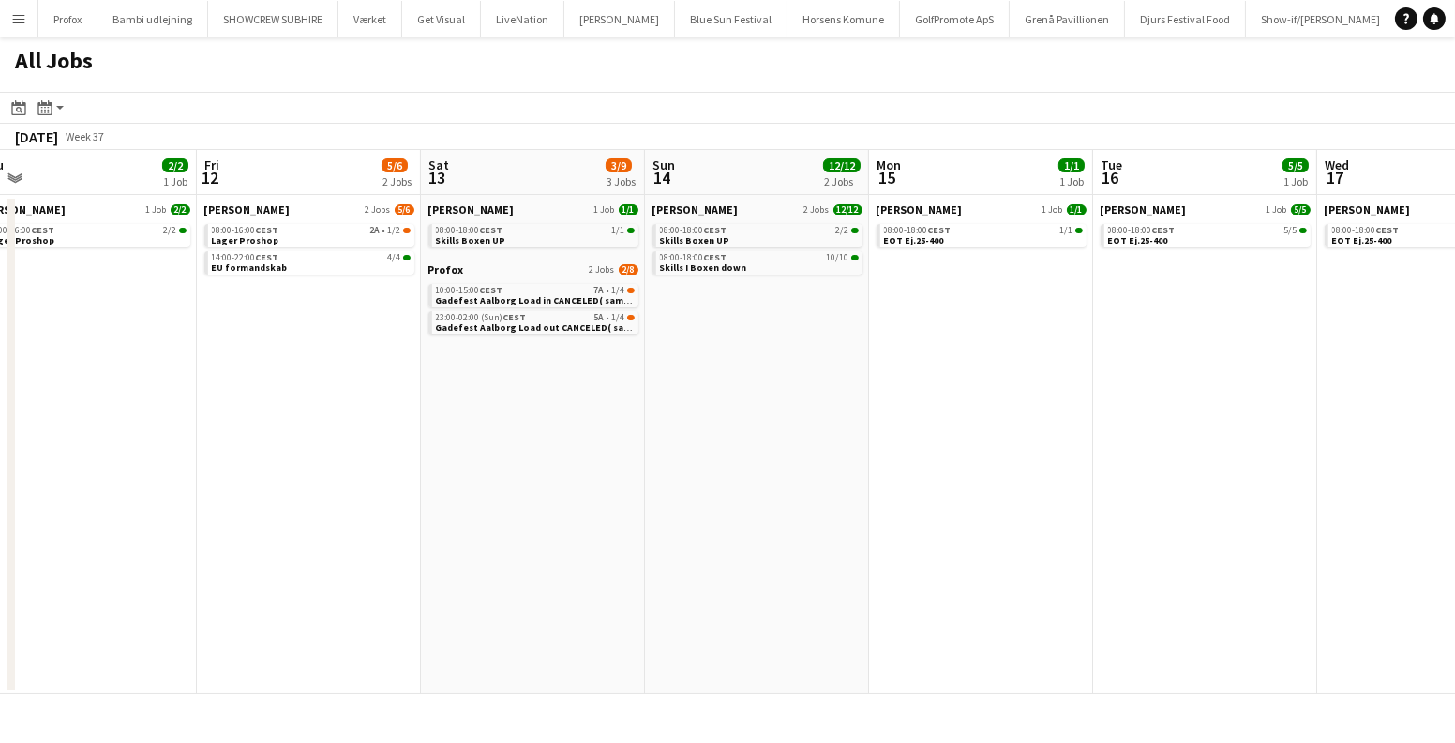
click at [895, 404] on app-calendar-viewport "Tue 9 3/3 2 Jobs Wed 10 2/2 1 Job Thu 11 2/2 1 Job Fri 12 5/6 2 Jobs Sat 13 3/9…" at bounding box center [727, 422] width 1455 height 545
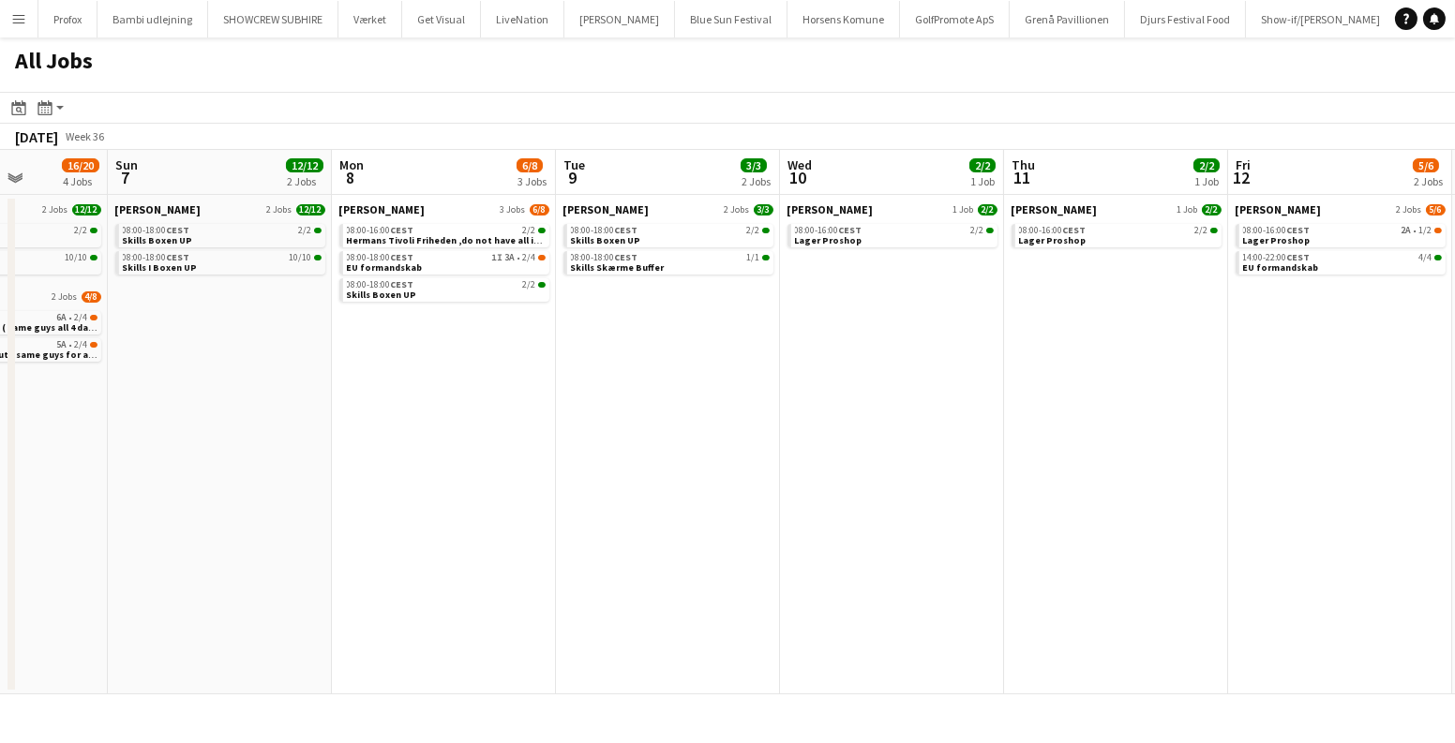
click at [863, 430] on app-calendar-viewport "Fri 5 3/3 2 Jobs Sat 6 16/20 4 Jobs Sun 7 12/12 2 Jobs Mon 8 6/8 3 Jobs Tue 9 3…" at bounding box center [727, 422] width 1455 height 545
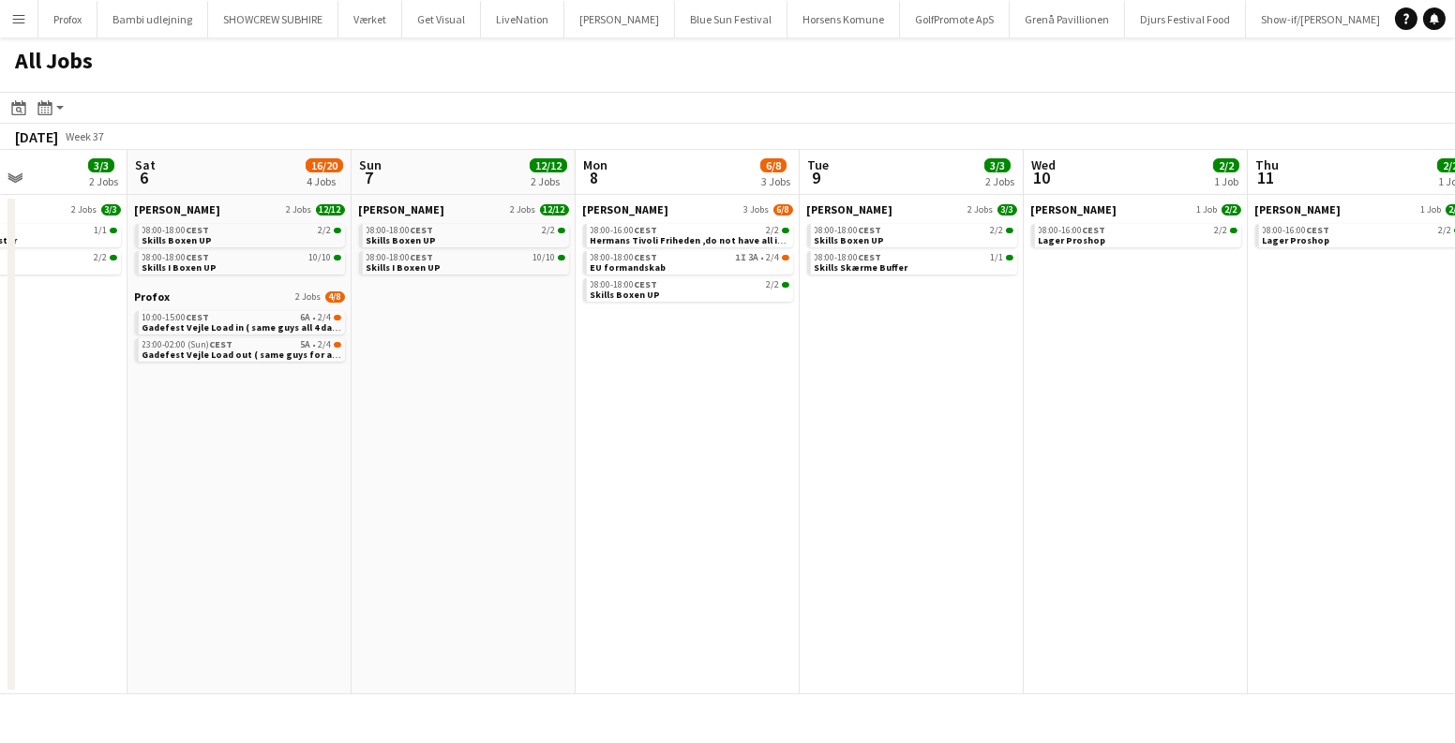
click at [1163, 537] on app-calendar-viewport "Thu 4 3/3 3 Jobs Fri 5 3/3 2 Jobs Sat 6 16/20 4 Jobs Sun 7 12/12 2 Jobs Mon 8 6…" at bounding box center [727, 422] width 1455 height 545
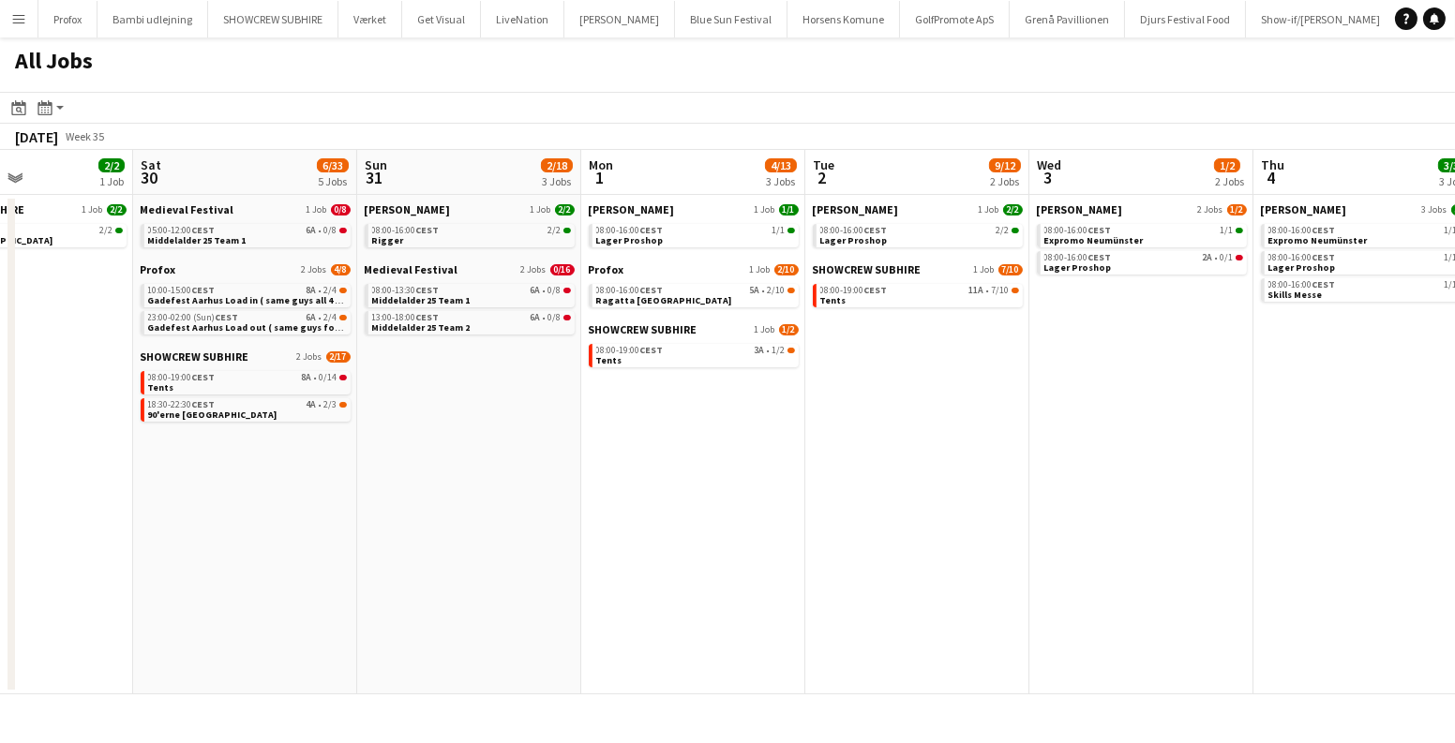
click at [1152, 520] on app-calendar-viewport "Wed 27 4/4 1 Job Thu 28 4/20 3 Jobs Fri 29 2/2 1 Job Sat 30 6/33 5 Jobs Sun 31 …" at bounding box center [727, 422] width 1455 height 545
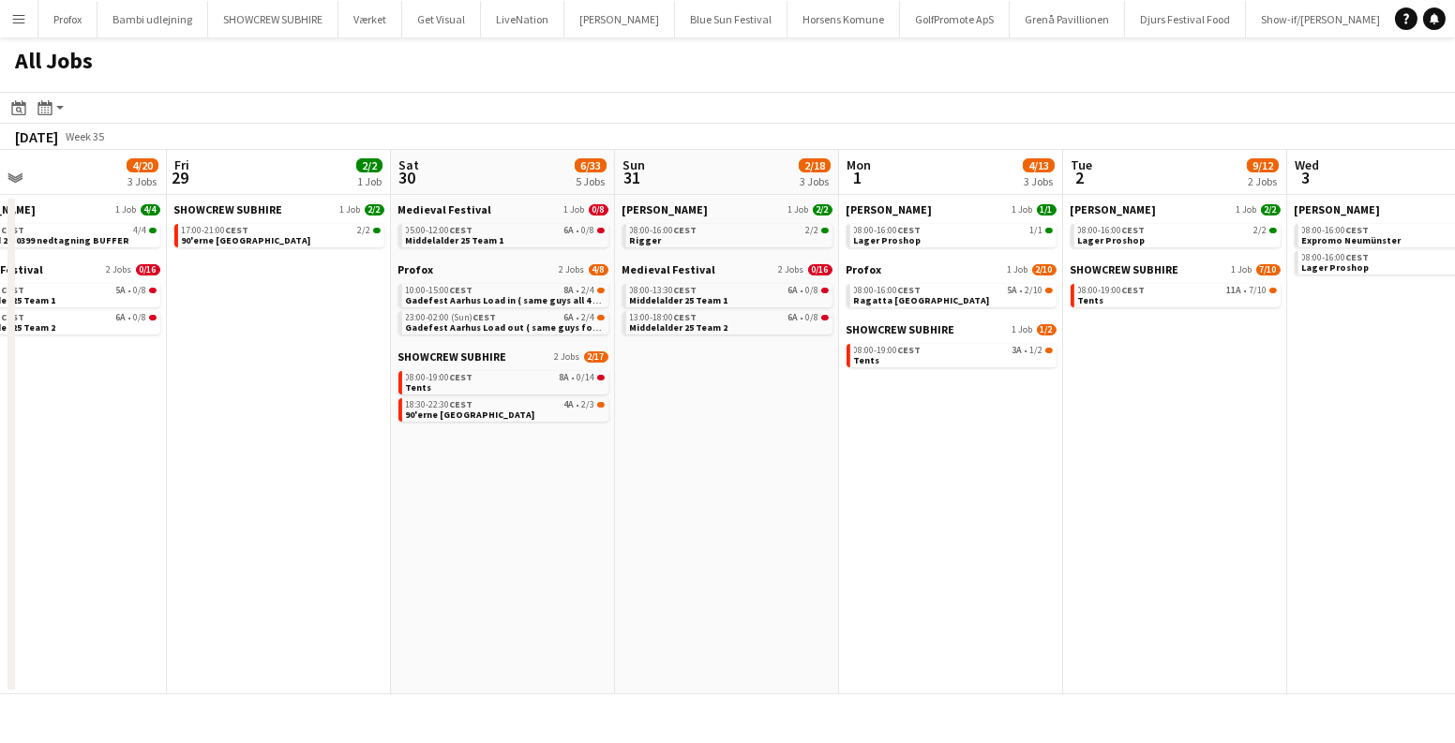
click at [1223, 431] on app-calendar-viewport "Wed 27 4/4 1 Job Thu 28 4/20 3 Jobs Fri 29 2/2 1 Job Sat 30 6/33 5 Jobs Sun 31 …" at bounding box center [727, 422] width 1455 height 545
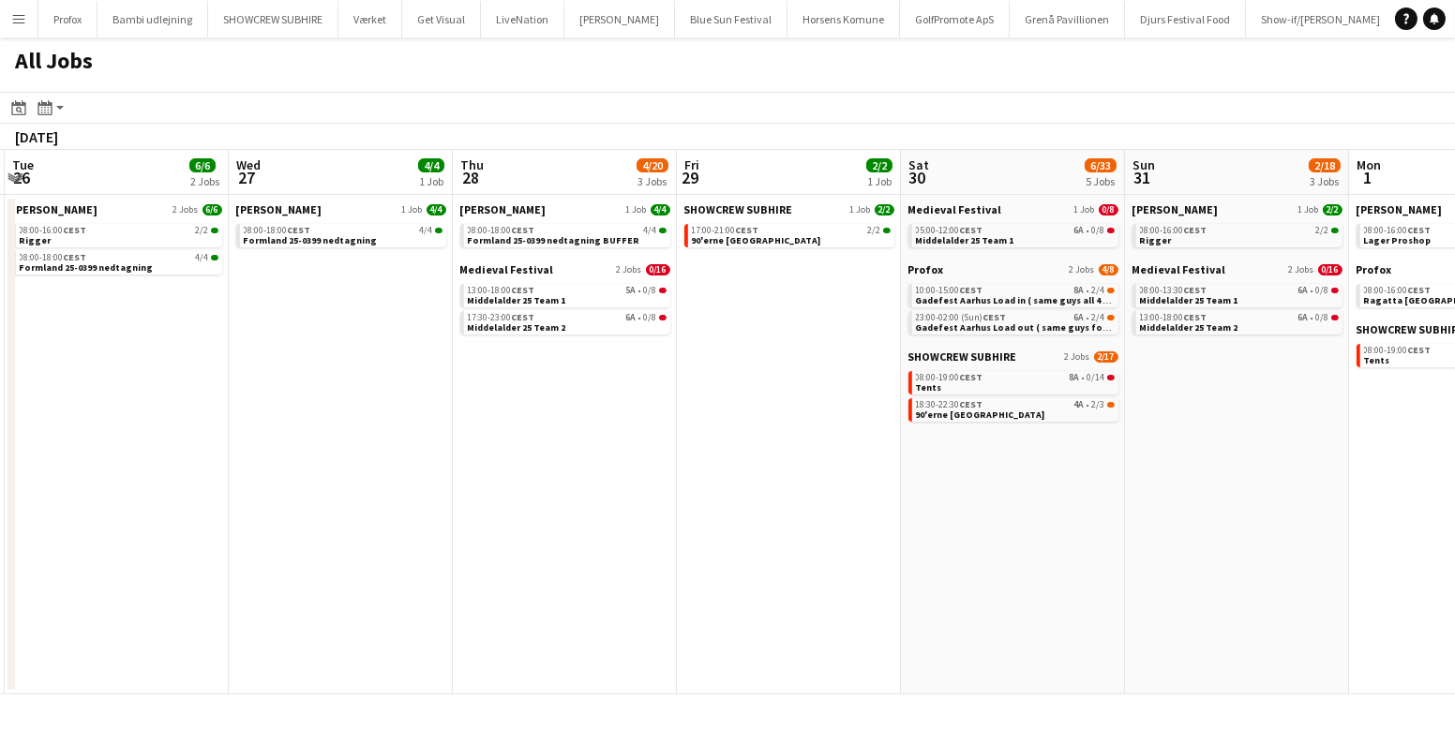
click at [1405, 486] on app-calendar-viewport "Sun 24 5/5 2 Jobs Mon 25 14/14 2 Jobs Tue 26 6/6 2 Jobs Wed 27 4/4 1 Job Thu 28…" at bounding box center [727, 422] width 1455 height 545
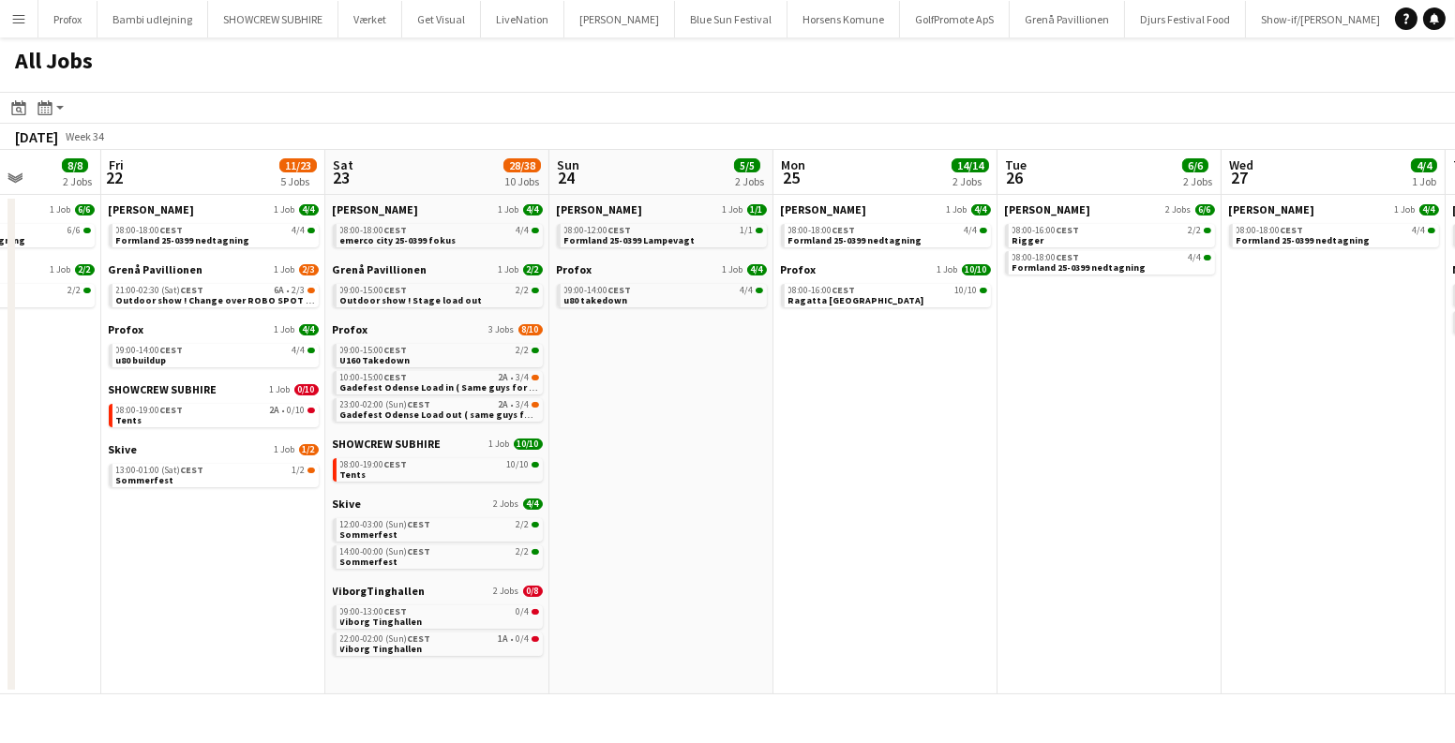
scroll to position [0, 410]
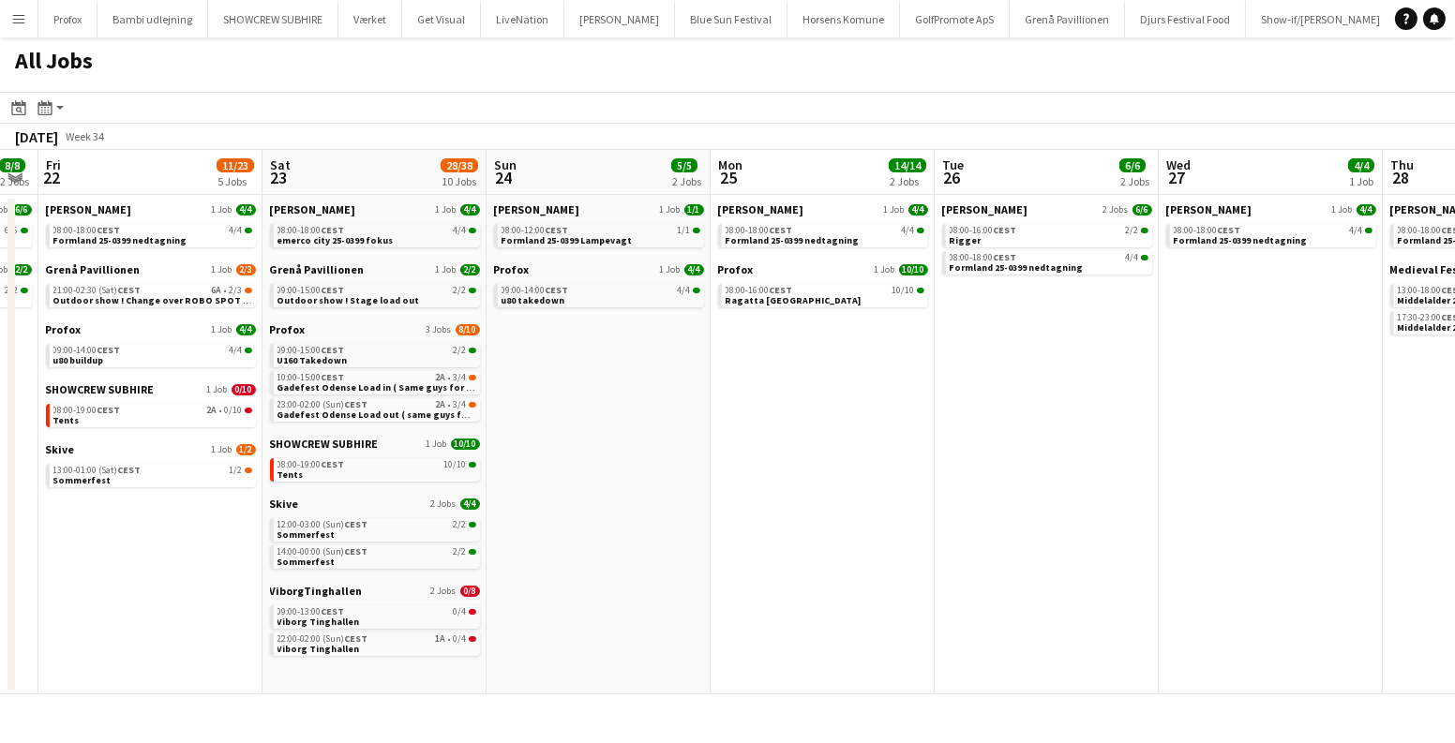
click at [1248, 520] on app-calendar-viewport "Wed 20 11/11 4 Jobs Thu 21 8/8 2 Jobs Fri 22 11/23 5 Jobs Sat 23 28/38 10 Jobs …" at bounding box center [727, 422] width 1455 height 545
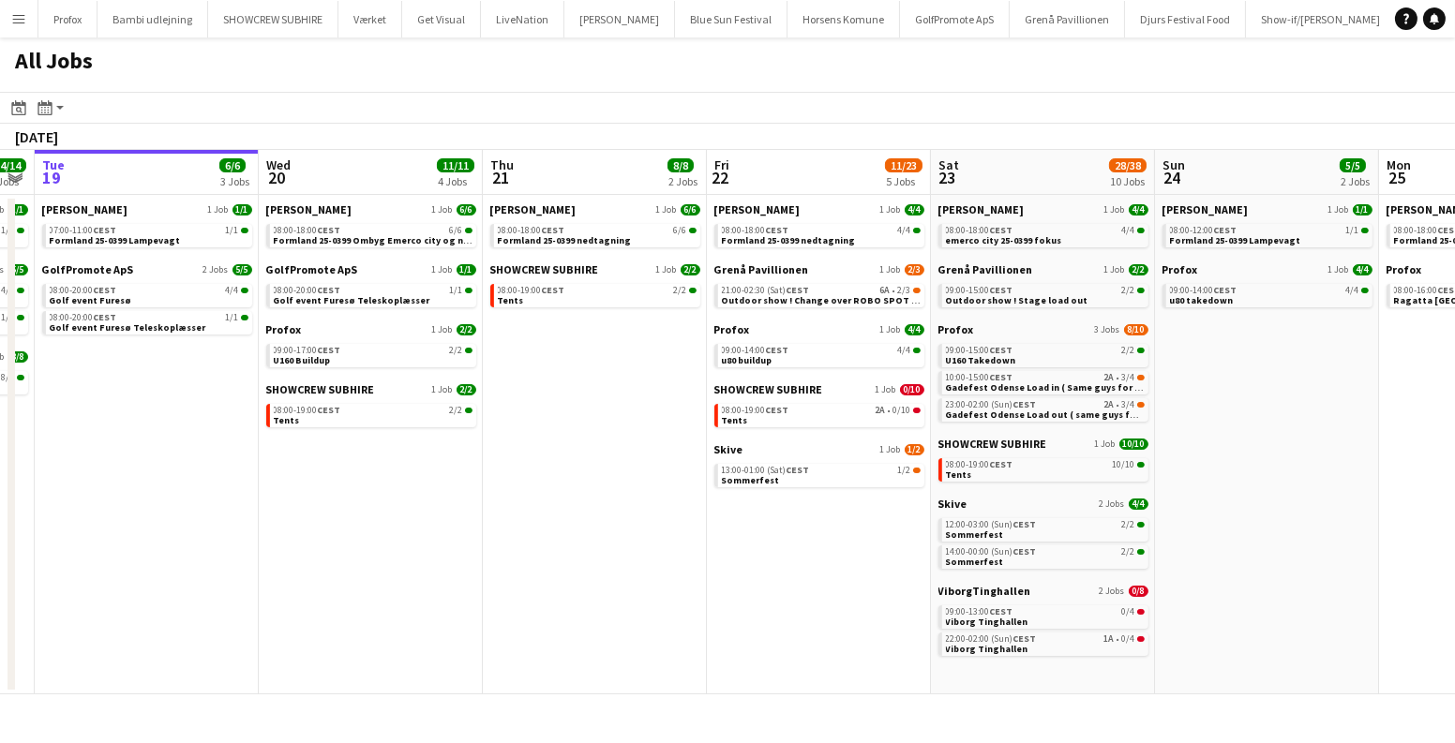
click at [1194, 594] on app-calendar-viewport "Sun 17 12/13 4 Jobs Mon 18 14/14 4 Jobs Tue 19 6/6 3 Jobs Wed 20 11/11 4 Jobs T…" at bounding box center [727, 422] width 1455 height 545
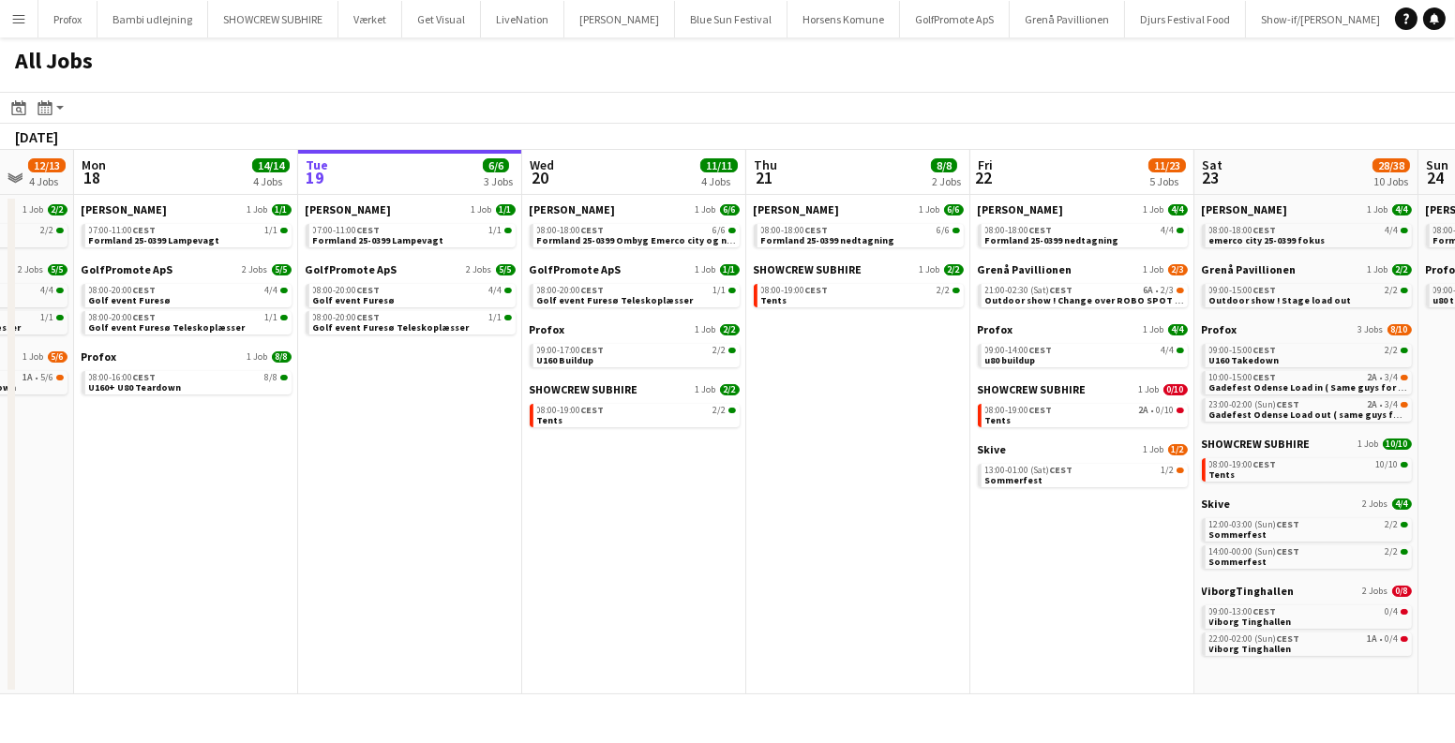
scroll to position [0, 653]
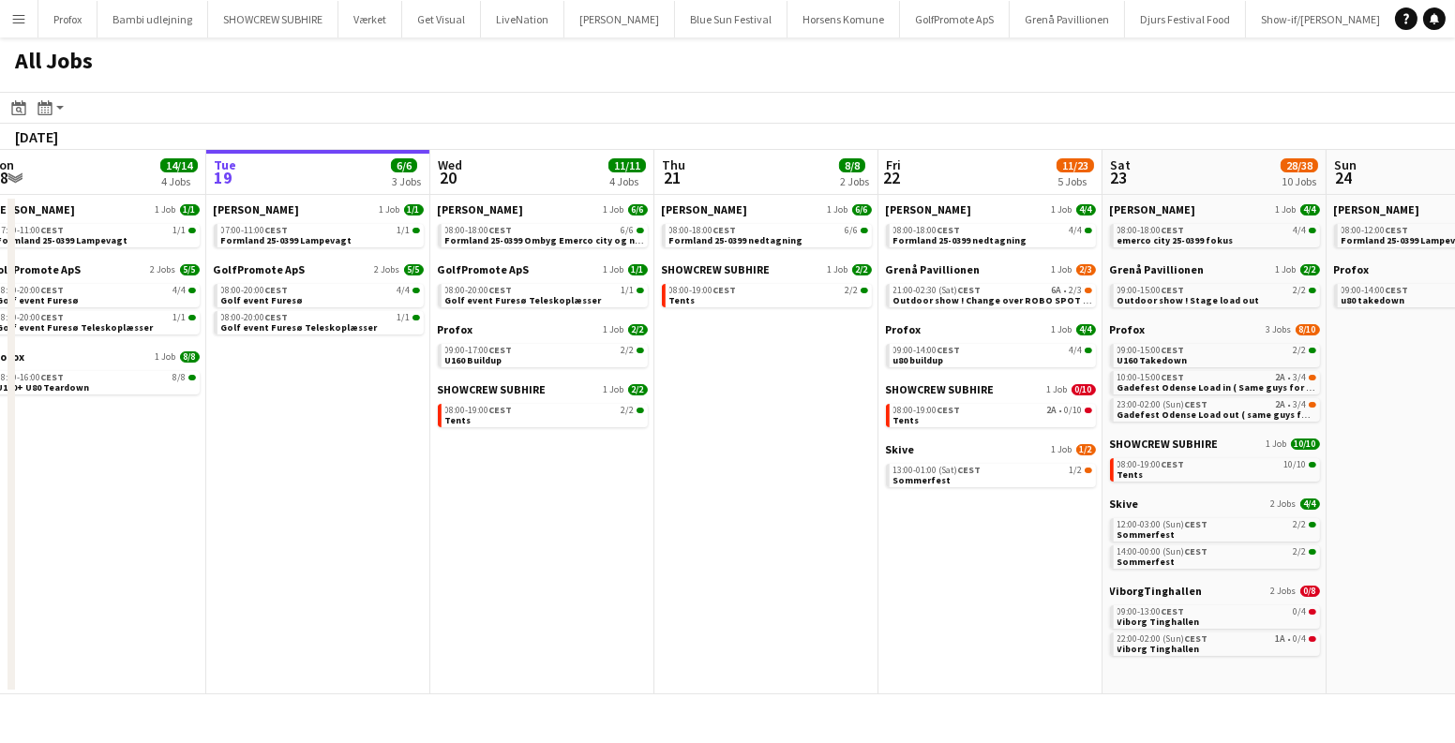
click at [464, 535] on app-calendar-viewport "Fri 15 20/21 3 Jobs Sat 16 16/16 5 Jobs Sun 17 12/13 4 Jobs Mon 18 14/14 4 Jobs…" at bounding box center [727, 422] width 1455 height 545
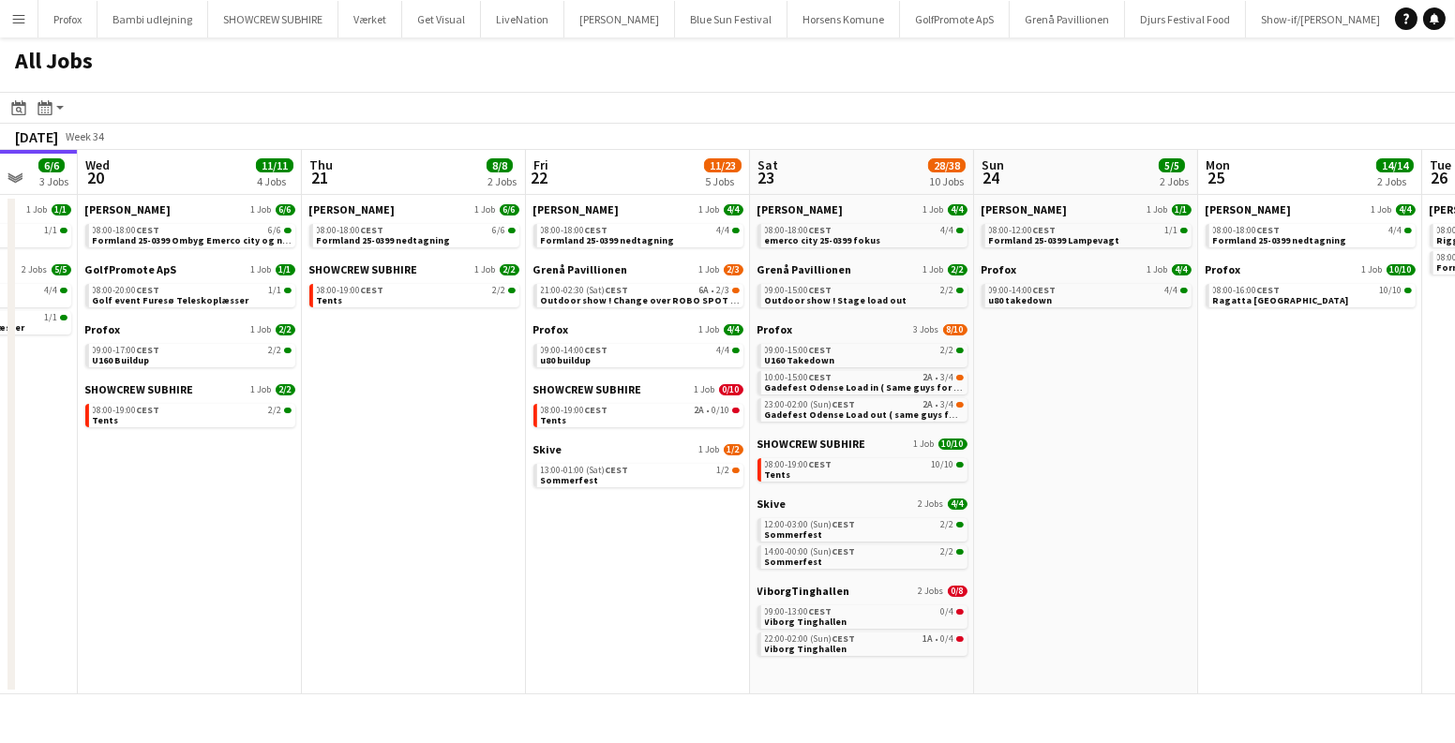
drag, startPoint x: 351, startPoint y: 514, endPoint x: 640, endPoint y: 530, distance: 289.1
click at [635, 533] on app-calendar-viewport "Sun 17 12/13 4 Jobs Mon 18 14/14 4 Jobs Tue 19 6/6 3 Jobs Wed 20 11/11 4 Jobs T…" at bounding box center [727, 422] width 1455 height 545
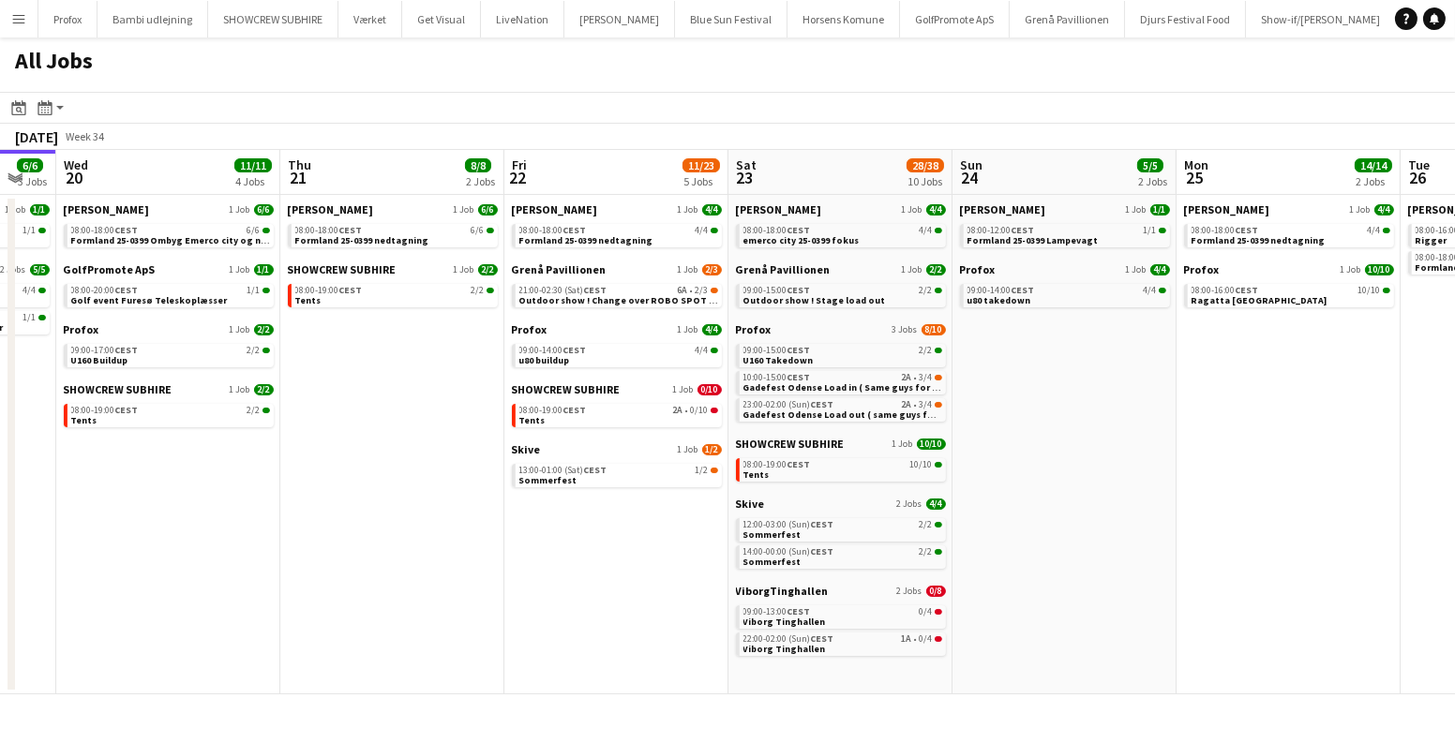
scroll to position [0, 411]
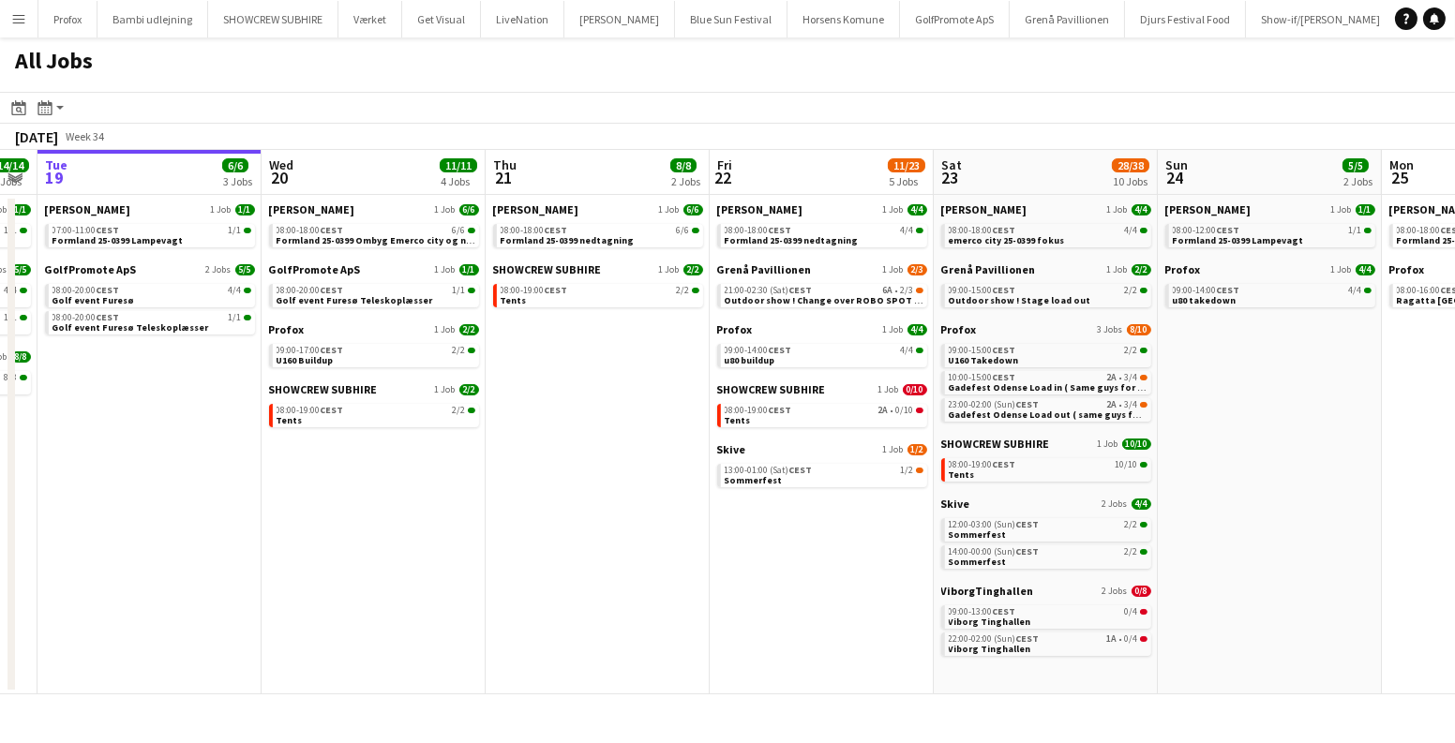
drag, startPoint x: 859, startPoint y: 597, endPoint x: 818, endPoint y: 645, distance: 63.1
click at [818, 645] on app-calendar-viewport "Sun 17 12/13 4 Jobs Mon 18 14/14 4 Jobs Tue 19 6/6 3 Jobs Wed 20 11/11 4 Jobs T…" at bounding box center [727, 422] width 1455 height 545
click at [1083, 650] on link "22:00-02:00 (Sun) CEST 1A • 0/4 Viborg Tinghallen" at bounding box center [1048, 644] width 199 height 22
click at [847, 471] on div "13:00-01:00 (Sat) CEST 1/2" at bounding box center [824, 470] width 199 height 9
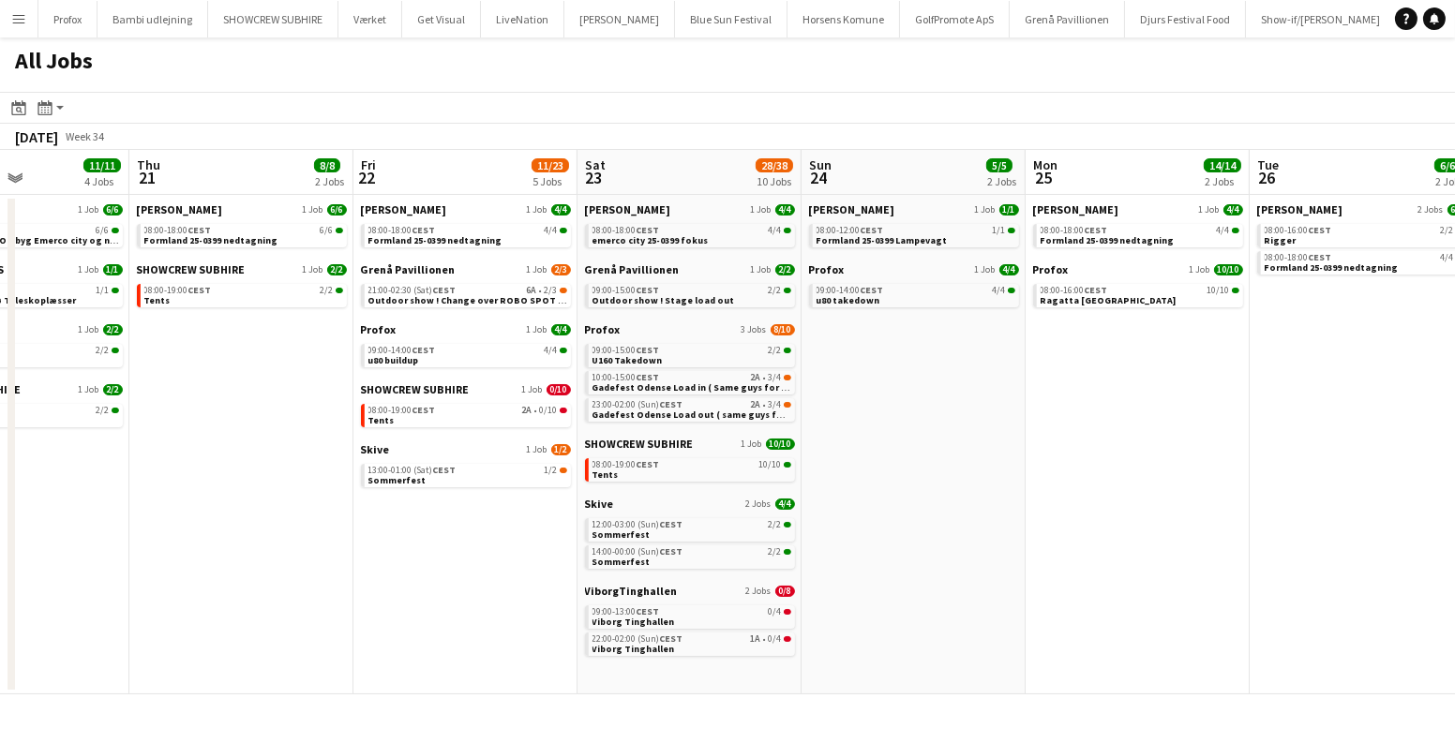
drag, startPoint x: 1342, startPoint y: 457, endPoint x: 966, endPoint y: 481, distance: 376.6
click at [970, 480] on app-calendar-viewport "Sun 17 12/13 4 Jobs Mon 18 14/14 4 Jobs Tue 19 6/6 3 Jobs Wed 20 11/11 4 Jobs T…" at bounding box center [727, 422] width 1455 height 545
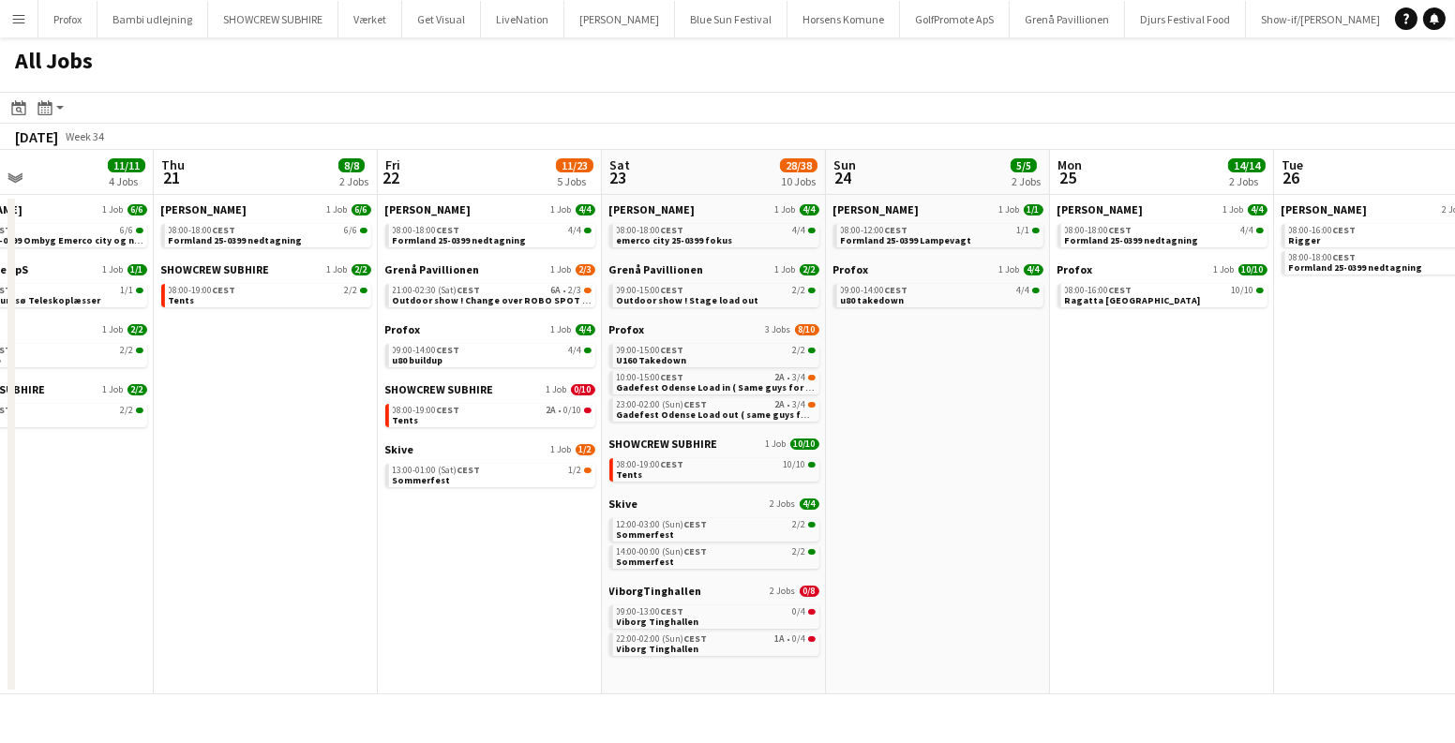
drag, startPoint x: 941, startPoint y: 435, endPoint x: 254, endPoint y: 497, distance: 689.8
click at [245, 501] on app-calendar-viewport "Sun 17 12/13 4 Jobs Mon 18 14/14 4 Jobs Tue 19 6/6 3 Jobs Wed 20 11/11 4 Jobs T…" at bounding box center [727, 422] width 1455 height 545
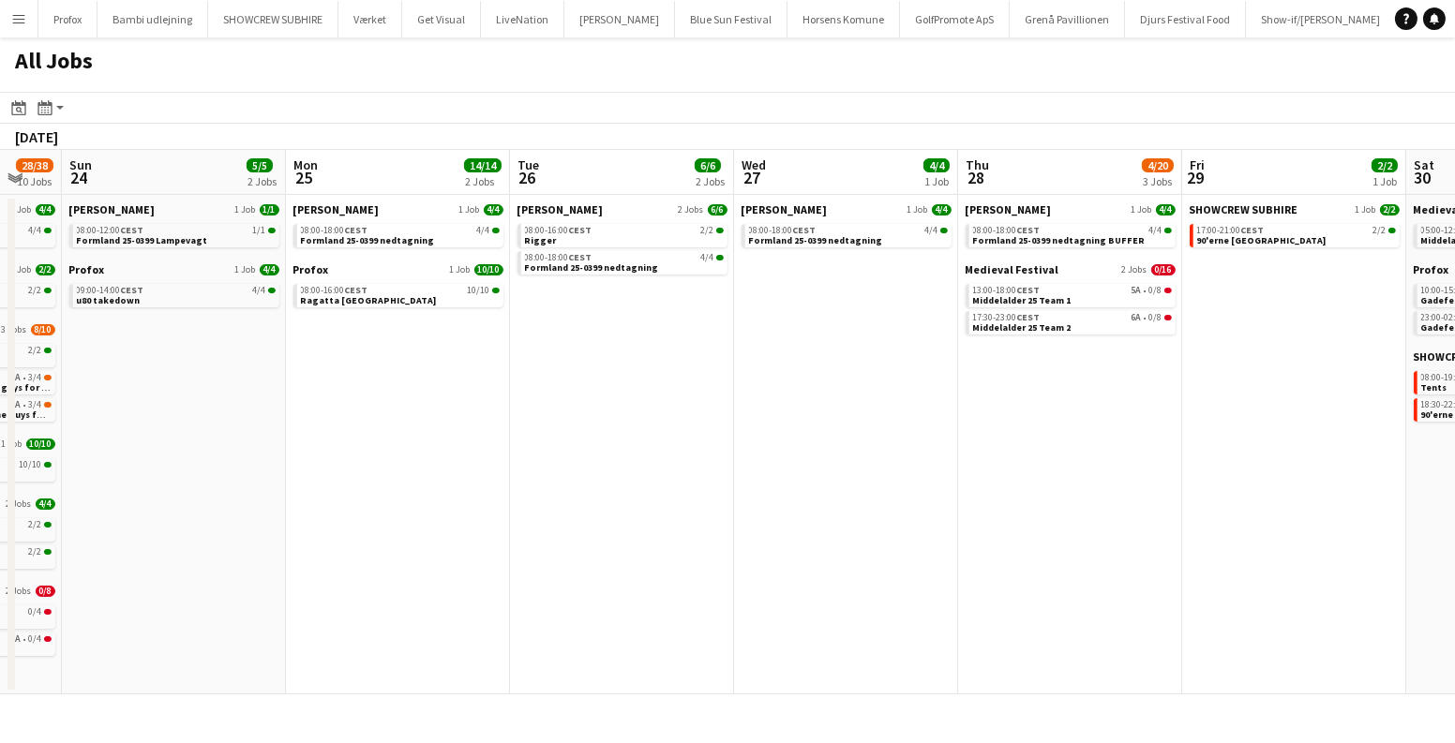
scroll to position [0, 727]
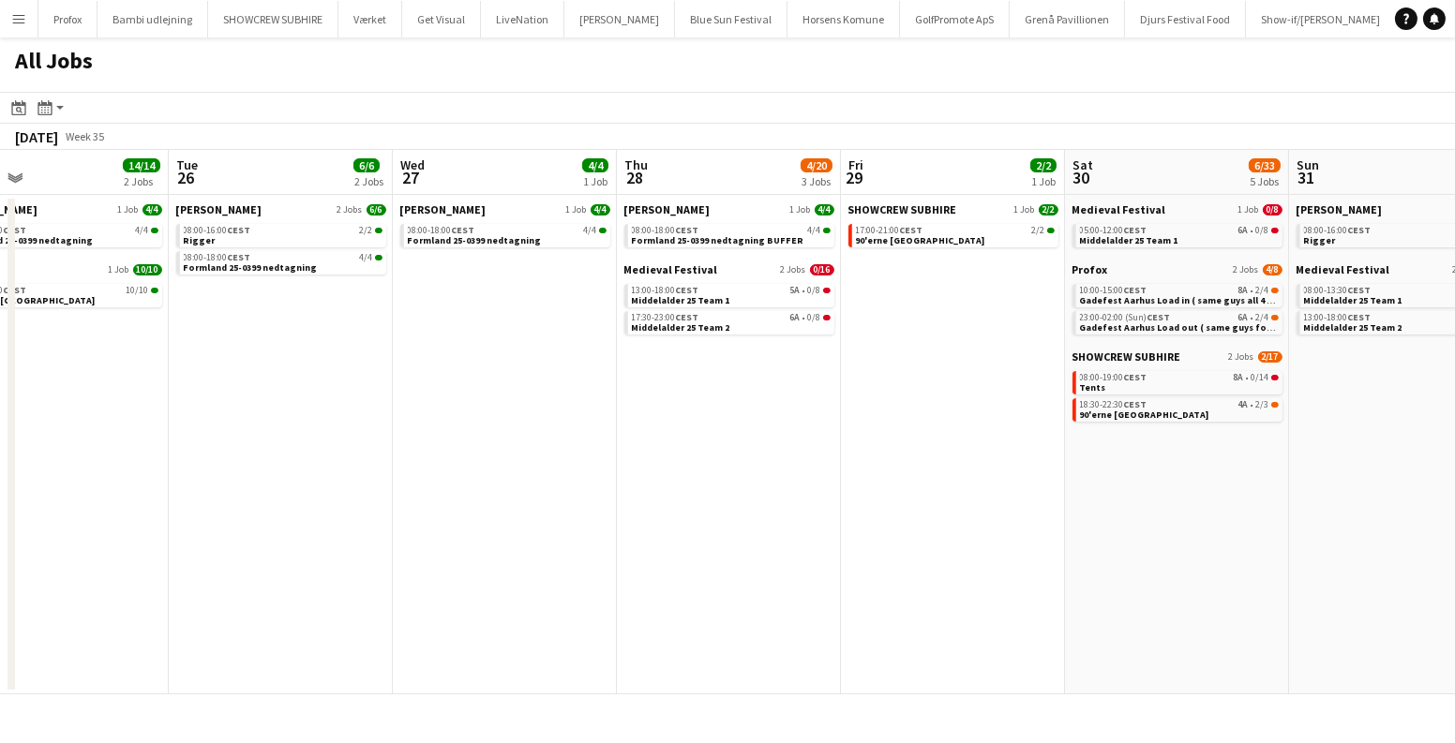
drag, startPoint x: 1131, startPoint y: 552, endPoint x: 785, endPoint y: 515, distance: 347.9
click at [785, 515] on app-calendar-viewport "Fri 22 11/23 5 Jobs Sat 23 28/38 10 Jobs Sun 24 5/5 2 Jobs Mon 25 14/14 2 Jobs …" at bounding box center [727, 422] width 1455 height 545
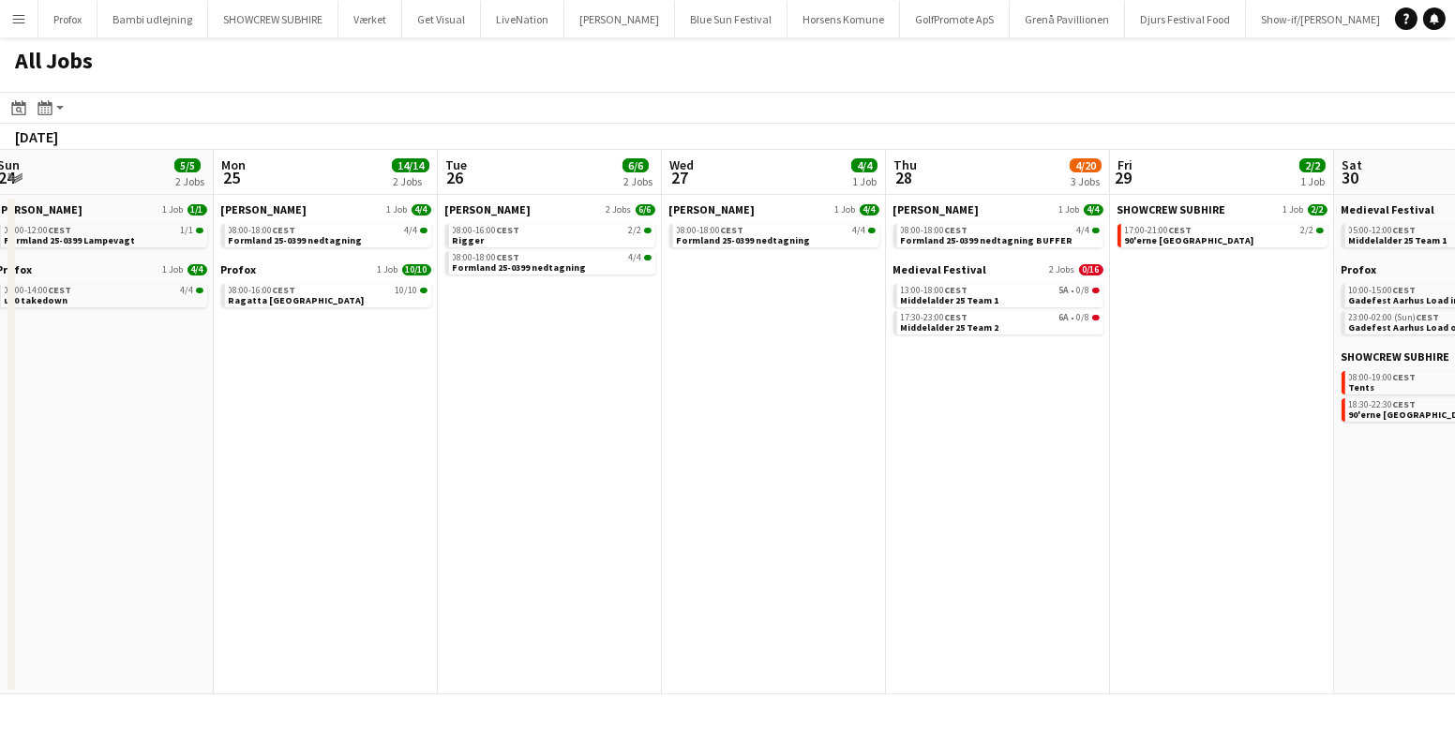
drag, startPoint x: 585, startPoint y: 489, endPoint x: 1078, endPoint y: 489, distance: 493.0
click at [1078, 489] on app-calendar-viewport "Fri 22 11/23 5 Jobs Sat 23 28/38 10 Jobs Sun 24 5/5 2 Jobs Mon 25 14/14 2 Jobs …" at bounding box center [727, 422] width 1455 height 545
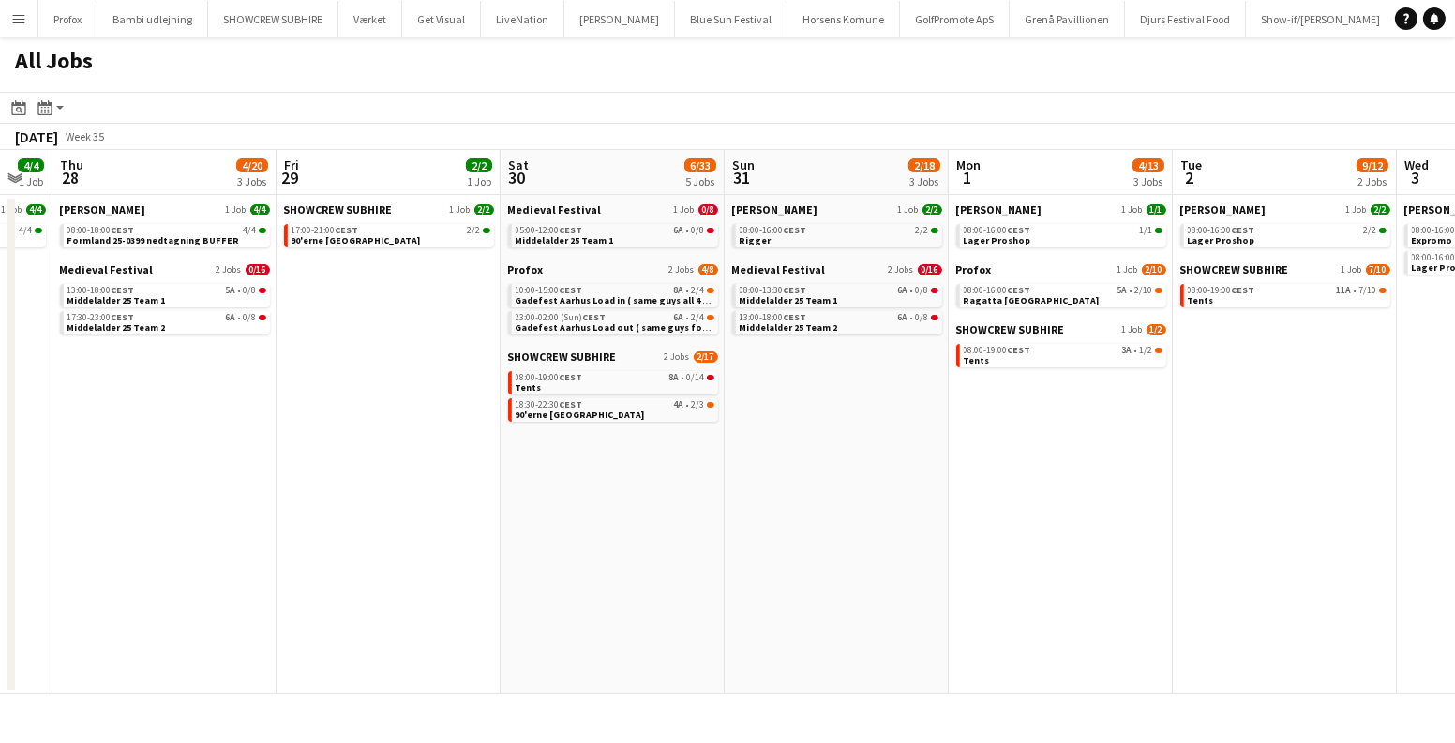
scroll to position [0, 691]
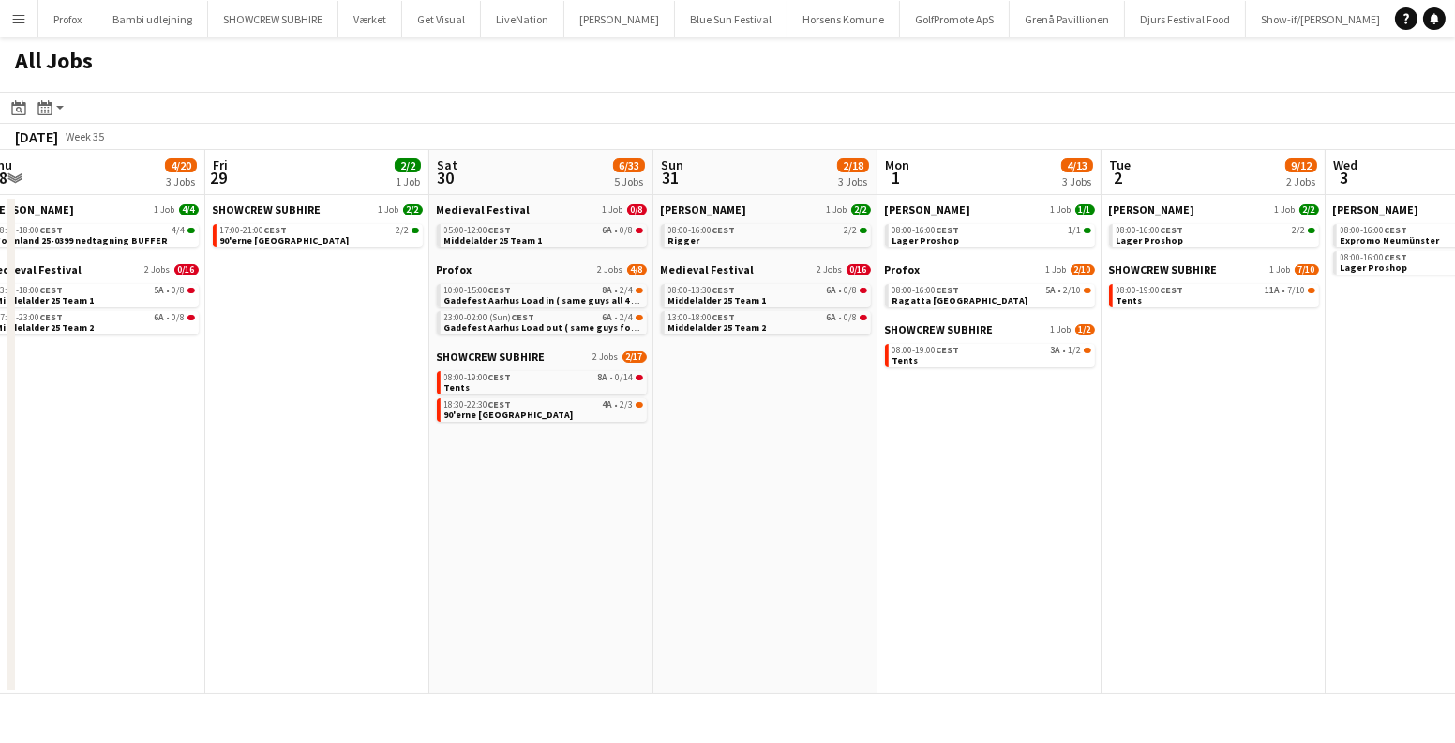
drag, startPoint x: 994, startPoint y: 443, endPoint x: 0, endPoint y: 479, distance: 995.1
click at [0, 479] on app-calendar-viewport "Mon 25 14/14 2 Jobs Tue 26 6/6 2 Jobs Wed 27 4/4 1 Job Thu 28 4/20 3 Jobs Fri 2…" at bounding box center [727, 422] width 1455 height 545
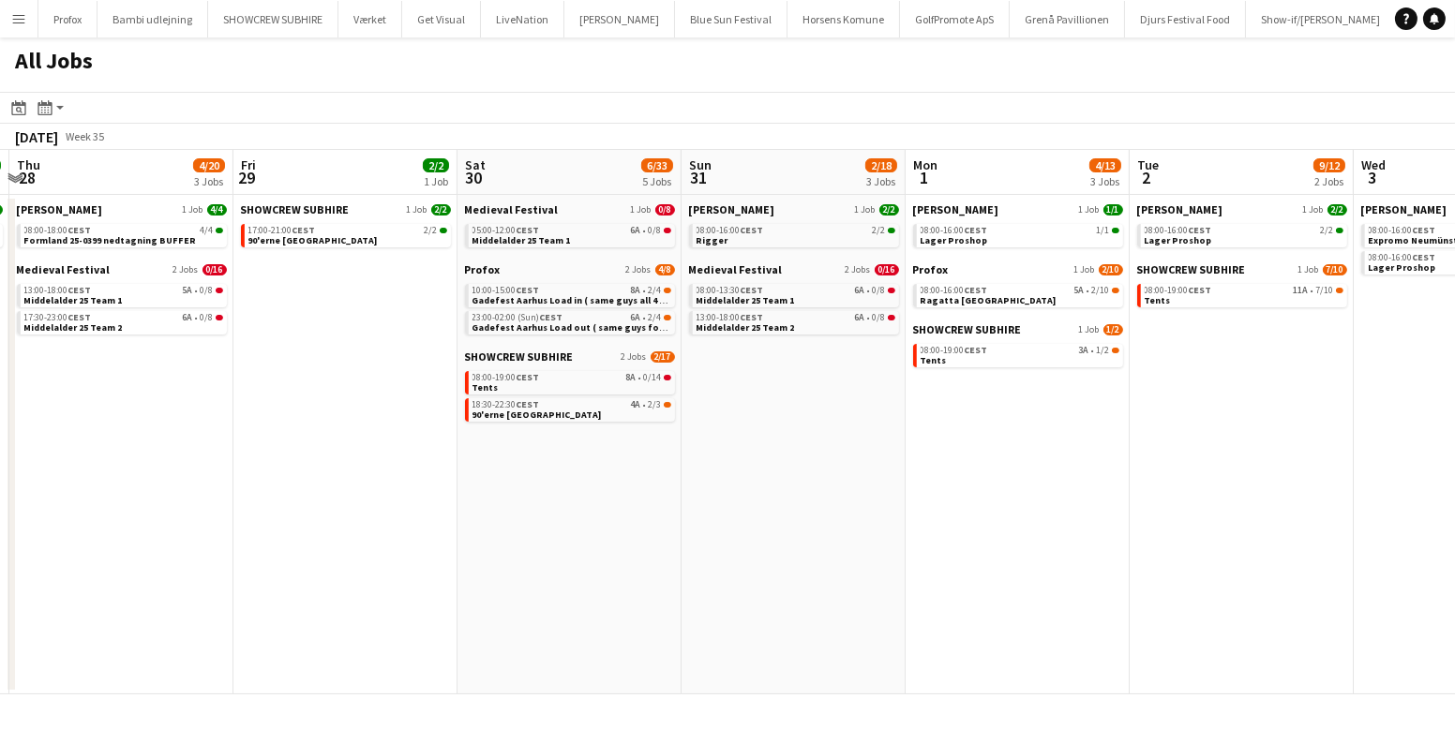
drag, startPoint x: 6, startPoint y: 476, endPoint x: 74, endPoint y: 598, distance: 139.7
click at [16, 621] on app-calendar-viewport "Mon 25 14/14 2 Jobs Tue 26 6/6 2 Jobs Wed 27 4/4 1 Job Thu 28 4/20 3 Jobs Fri 2…" at bounding box center [727, 422] width 1455 height 545
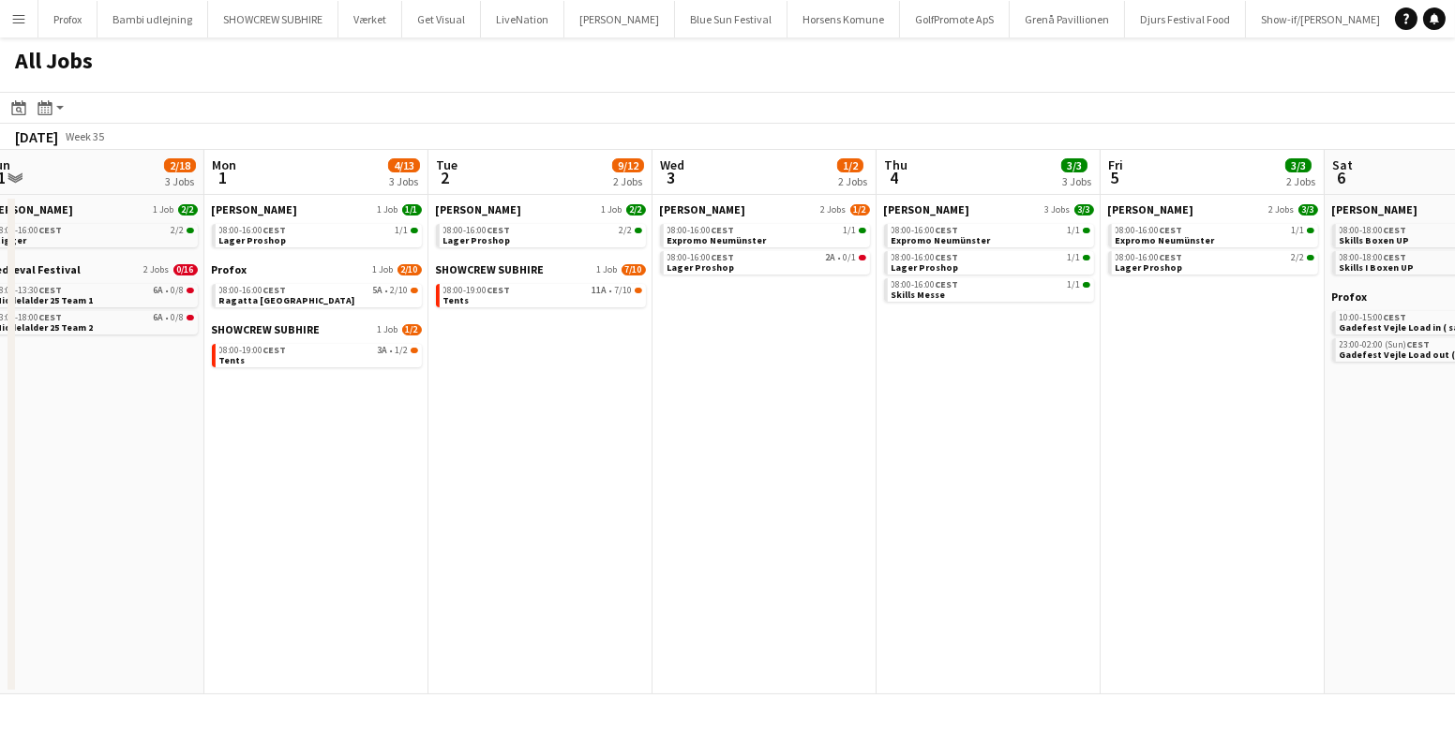
drag, startPoint x: 1042, startPoint y: 494, endPoint x: 395, endPoint y: 557, distance: 650.7
click at [351, 572] on app-calendar-viewport "Thu 28 4/20 3 Jobs Fri 29 2/2 1 Job Sat 30 6/33 5 Jobs Sun 31 2/18 3 Jobs Mon 1…" at bounding box center [727, 422] width 1455 height 545
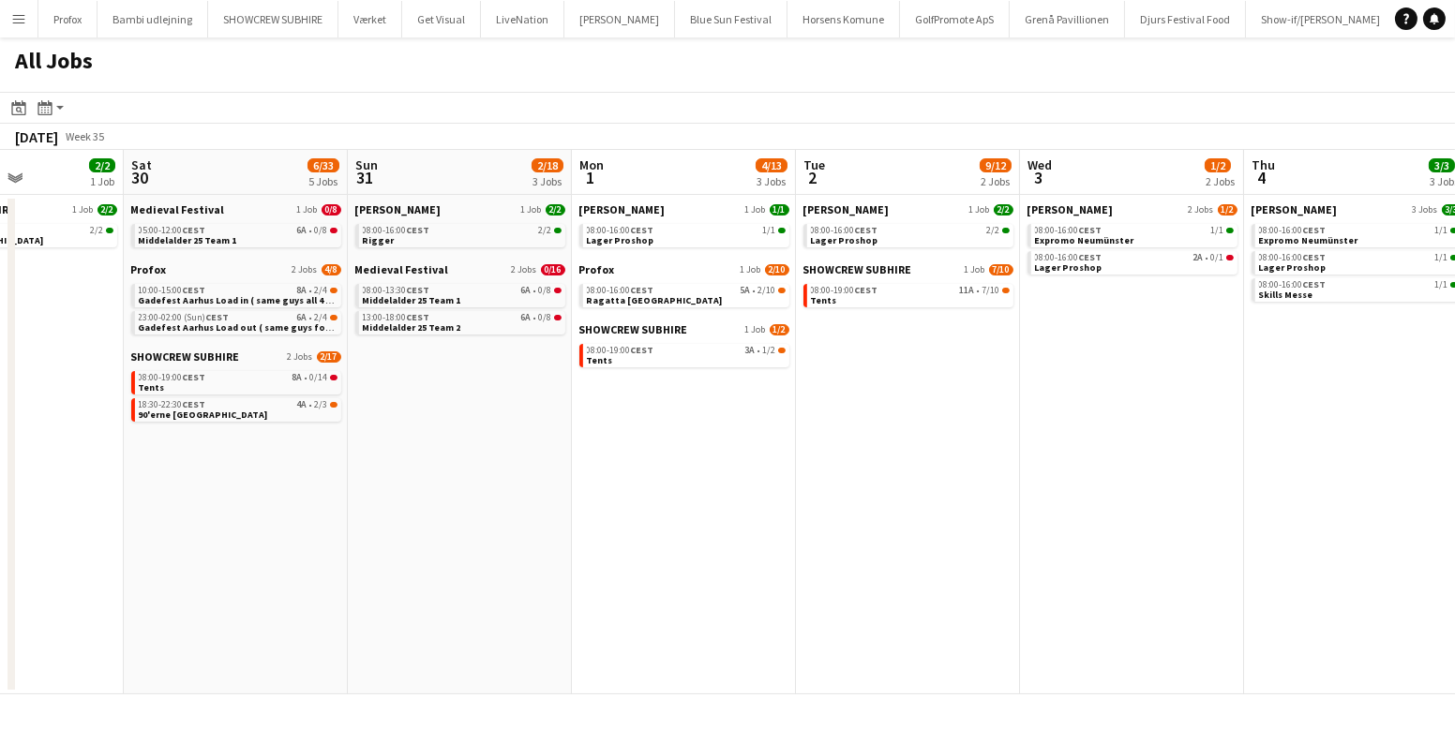
drag, startPoint x: 545, startPoint y: 550, endPoint x: 1160, endPoint y: 497, distance: 618.1
click at [1145, 501] on app-calendar-viewport "Thu 28 4/20 3 Jobs Fri 29 2/2 1 Job Sat 30 6/33 5 Jobs Sun 31 2/18 3 Jobs Mon 1…" at bounding box center [727, 422] width 1455 height 545
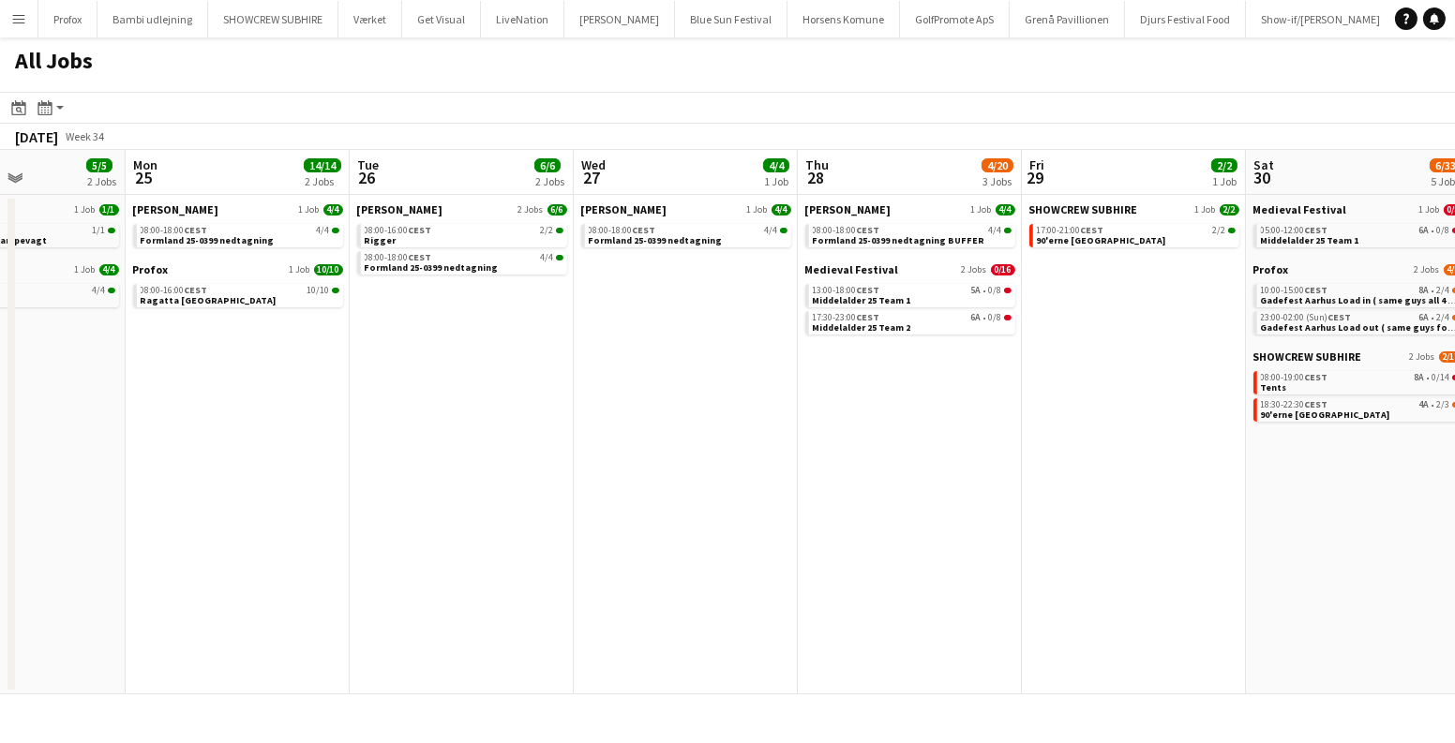
drag, startPoint x: 540, startPoint y: 551, endPoint x: 1305, endPoint y: 530, distance: 765.1
click at [1307, 529] on app-calendar-viewport "Fri 22 11/23 5 Jobs Sat 23 28/38 10 Jobs Sun 24 5/5 2 Jobs Mon 25 14/14 2 Jobs …" at bounding box center [727, 422] width 1455 height 545
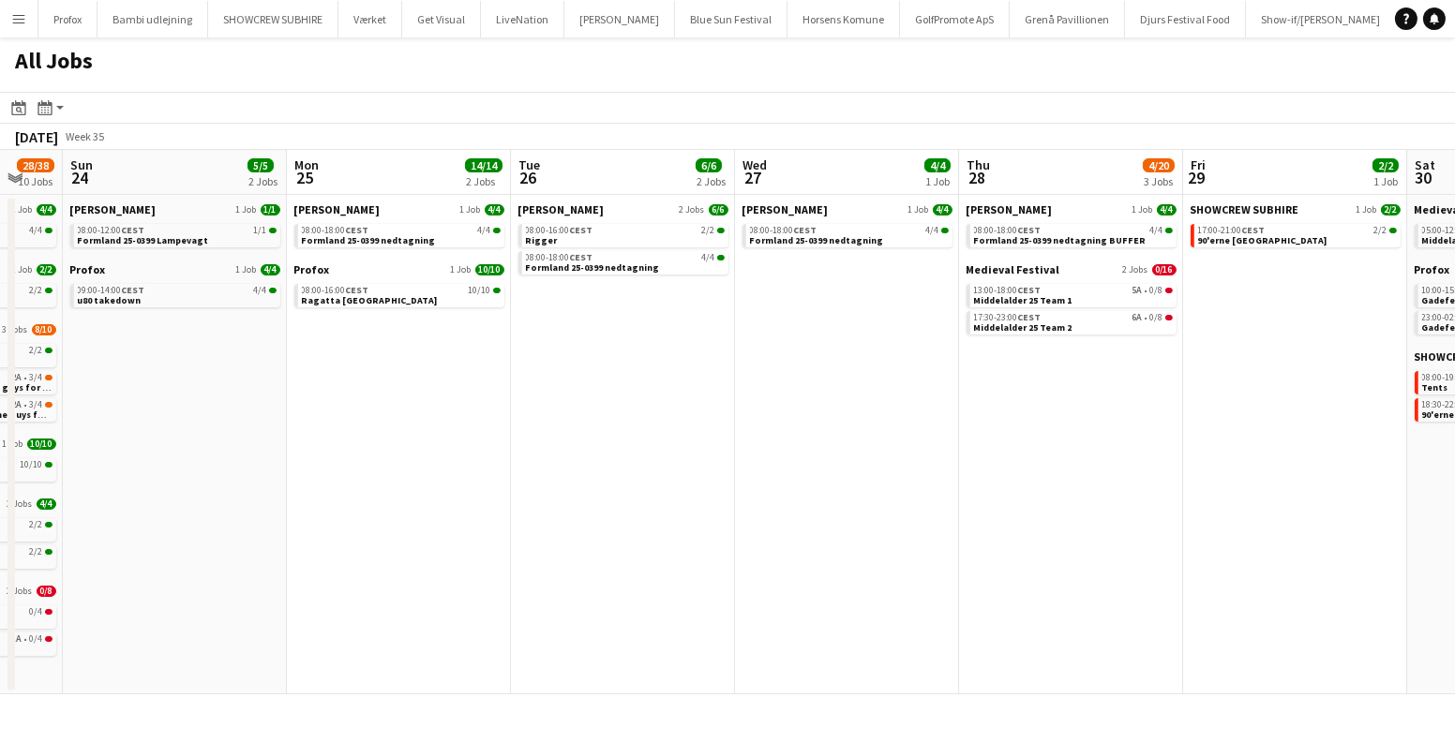
drag, startPoint x: 558, startPoint y: 544, endPoint x: 1053, endPoint y: 533, distance: 495.9
click at [1059, 533] on app-calendar-viewport "Fri 22 11/23 5 Jobs Sat 23 28/38 10 Jobs Sun 24 5/5 2 Jobs Mon 25 14/14 2 Jobs …" at bounding box center [727, 422] width 1455 height 545
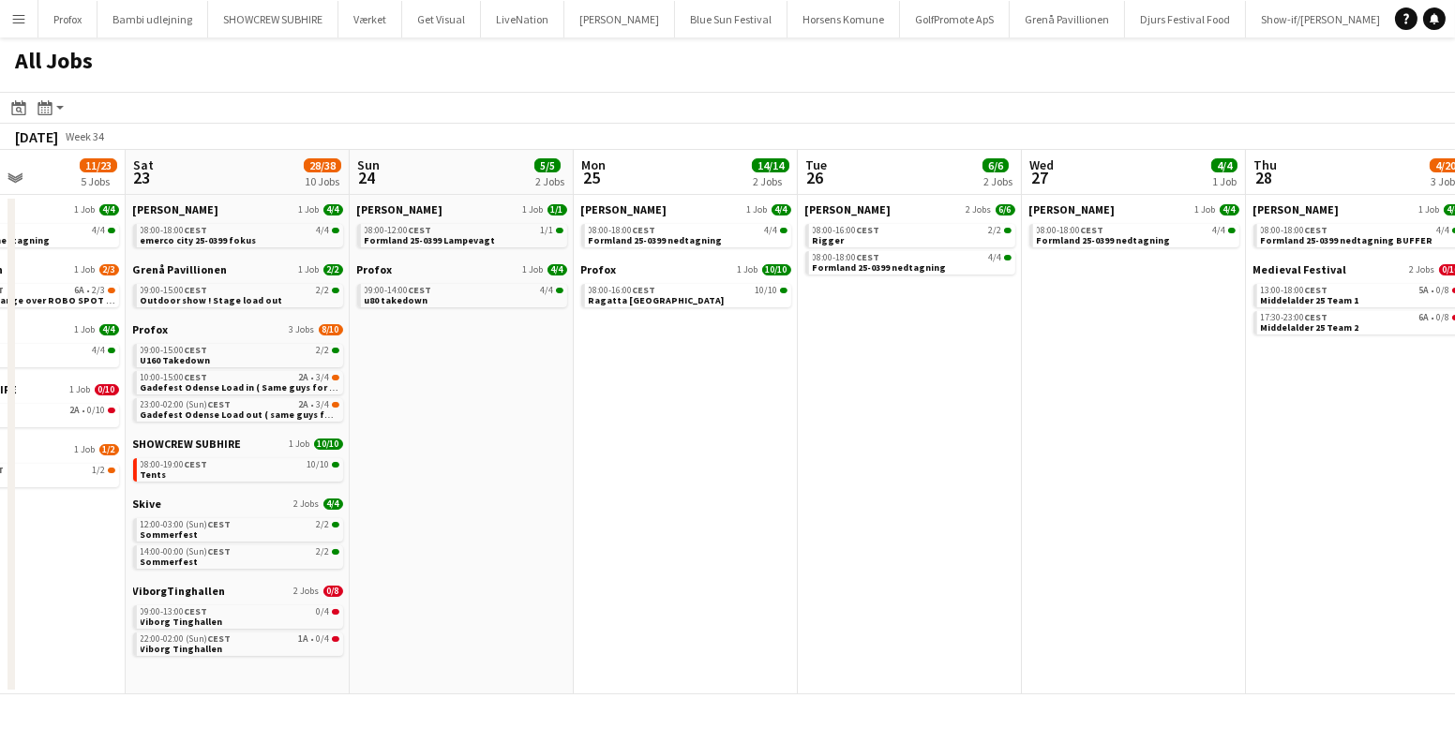
click at [1038, 514] on app-calendar-viewport "Wed 20 11/11 4 Jobs Thu 21 8/8 2 Jobs Fri 22 11/23 5 Jobs Sat 23 28/38 10 Jobs …" at bounding box center [727, 422] width 1455 height 545
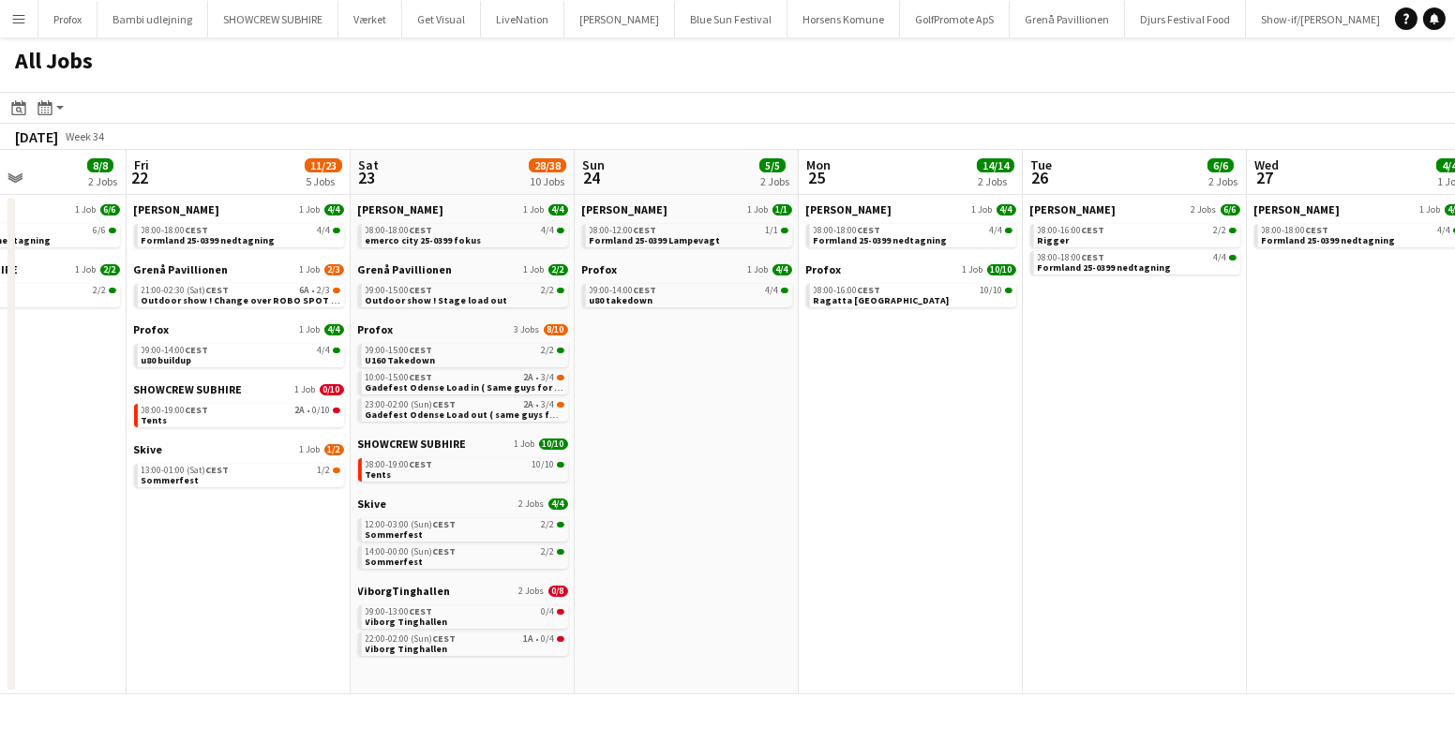
click at [695, 399] on app-date-cell "Danny Black Luna 1 Job 1/1 08:00-12:00 CEST 1/1 Formland 25-0399 Lampevagt Prof…" at bounding box center [687, 445] width 224 height 500
click at [986, 363] on app-date-cell "Danny Black Luna 1 Job 4/4 08:00-18:00 CEST 4/4 Formland 25-0399 nedtagning Pro…" at bounding box center [911, 445] width 224 height 500
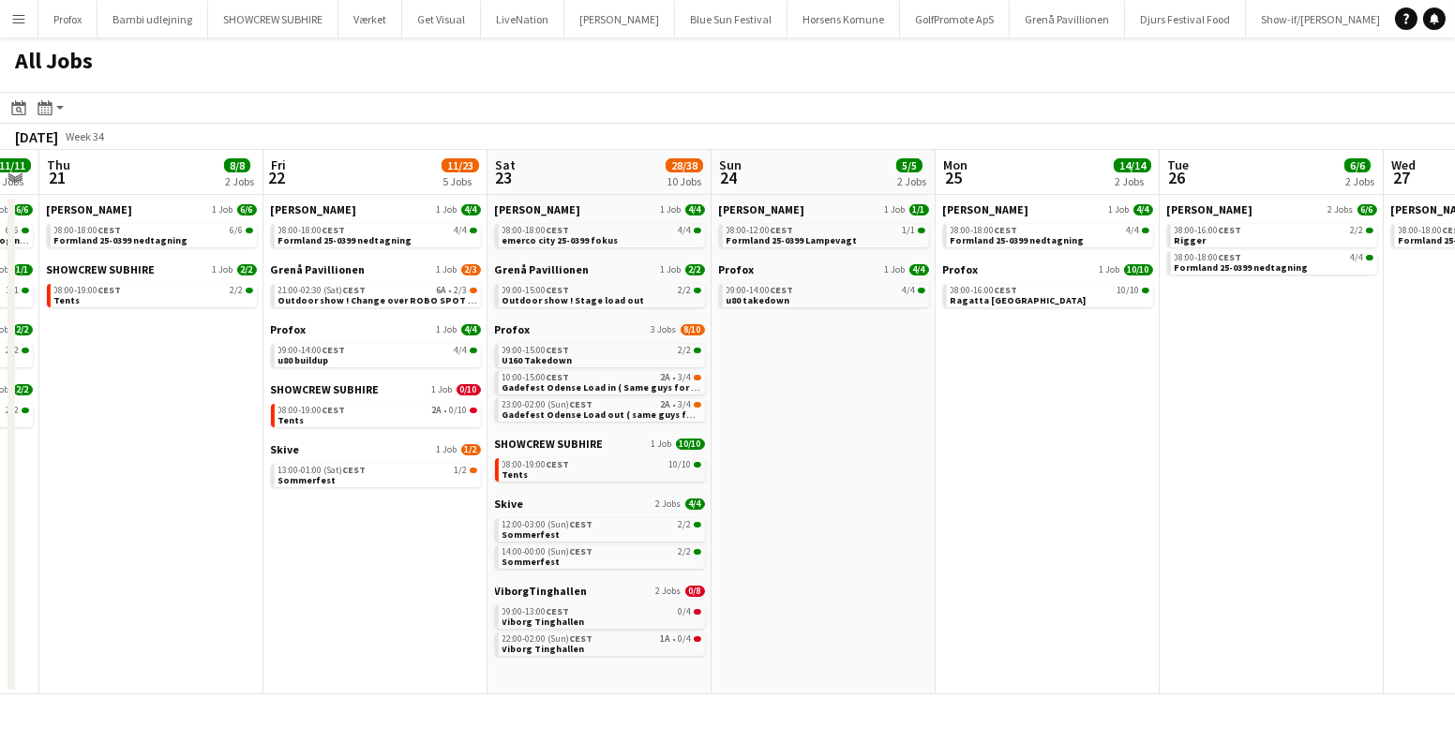
scroll to position [0, 406]
drag, startPoint x: 797, startPoint y: 500, endPoint x: 938, endPoint y: 566, distance: 156.4
click at [936, 560] on app-calendar-viewport "Tue 19 6/6 3 Jobs Wed 20 11/11 4 Jobs Thu 21 8/8 2 Jobs Fri 22 11/23 5 Jobs Sat…" at bounding box center [727, 422] width 1455 height 545
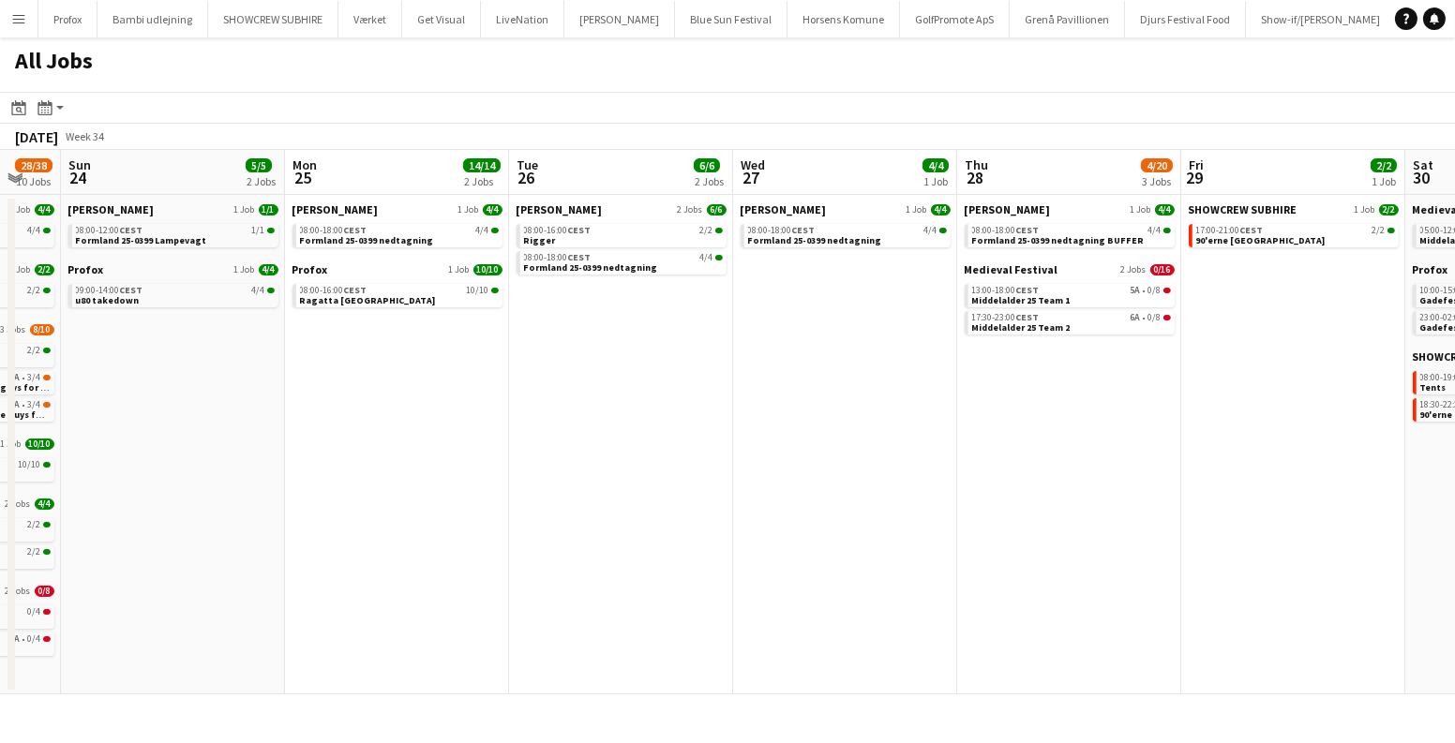
drag, startPoint x: 1222, startPoint y: 407, endPoint x: 558, endPoint y: 471, distance: 667.7
click at [558, 470] on app-calendar-viewport "Thu 21 8/8 2 Jobs Fri 22 11/23 5 Jobs Sat 23 28/38 10 Jobs Sun 24 5/5 2 Jobs Mo…" at bounding box center [727, 422] width 1455 height 545
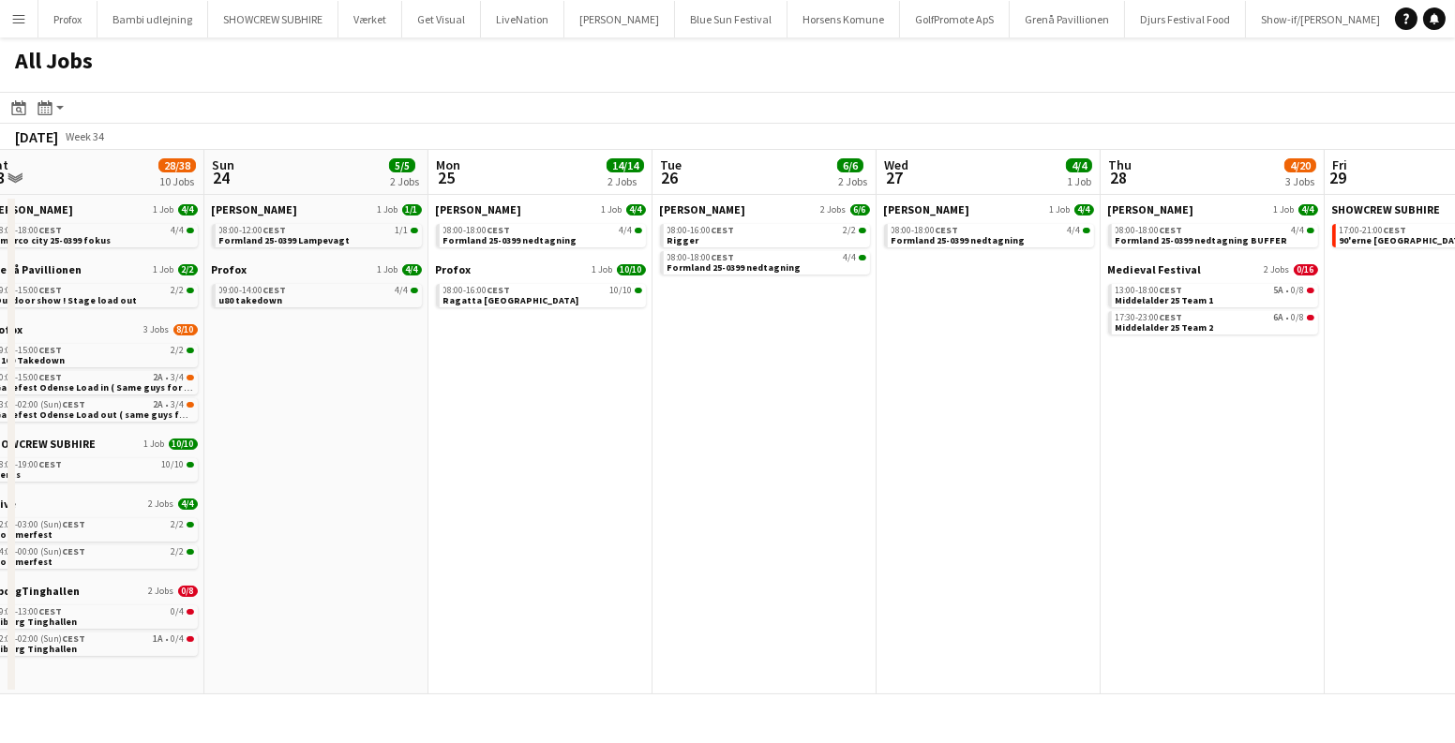
drag, startPoint x: 924, startPoint y: 471, endPoint x: 1251, endPoint y: 484, distance: 327.3
click at [1251, 484] on app-calendar-viewport "Thu 21 8/8 2 Jobs Fri 22 11/23 5 Jobs Sat 23 28/38 10 Jobs Sun 24 5/5 2 Jobs Mo…" at bounding box center [727, 422] width 1455 height 545
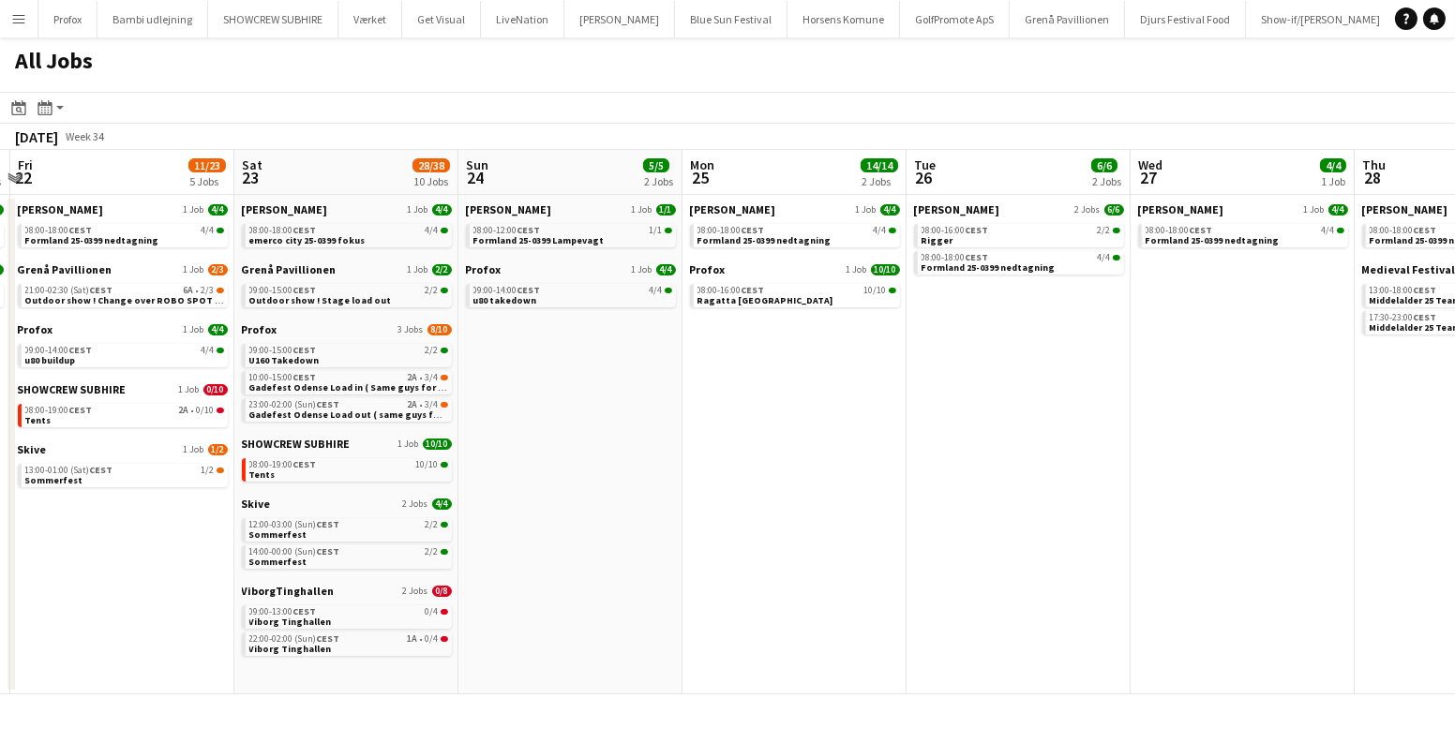
click at [1217, 508] on app-calendar-viewport "Wed 20 11/11 4 Jobs Thu 21 8/8 2 Jobs Fri 22 11/23 5 Jobs Sat 23 28/38 10 Jobs …" at bounding box center [727, 422] width 1455 height 545
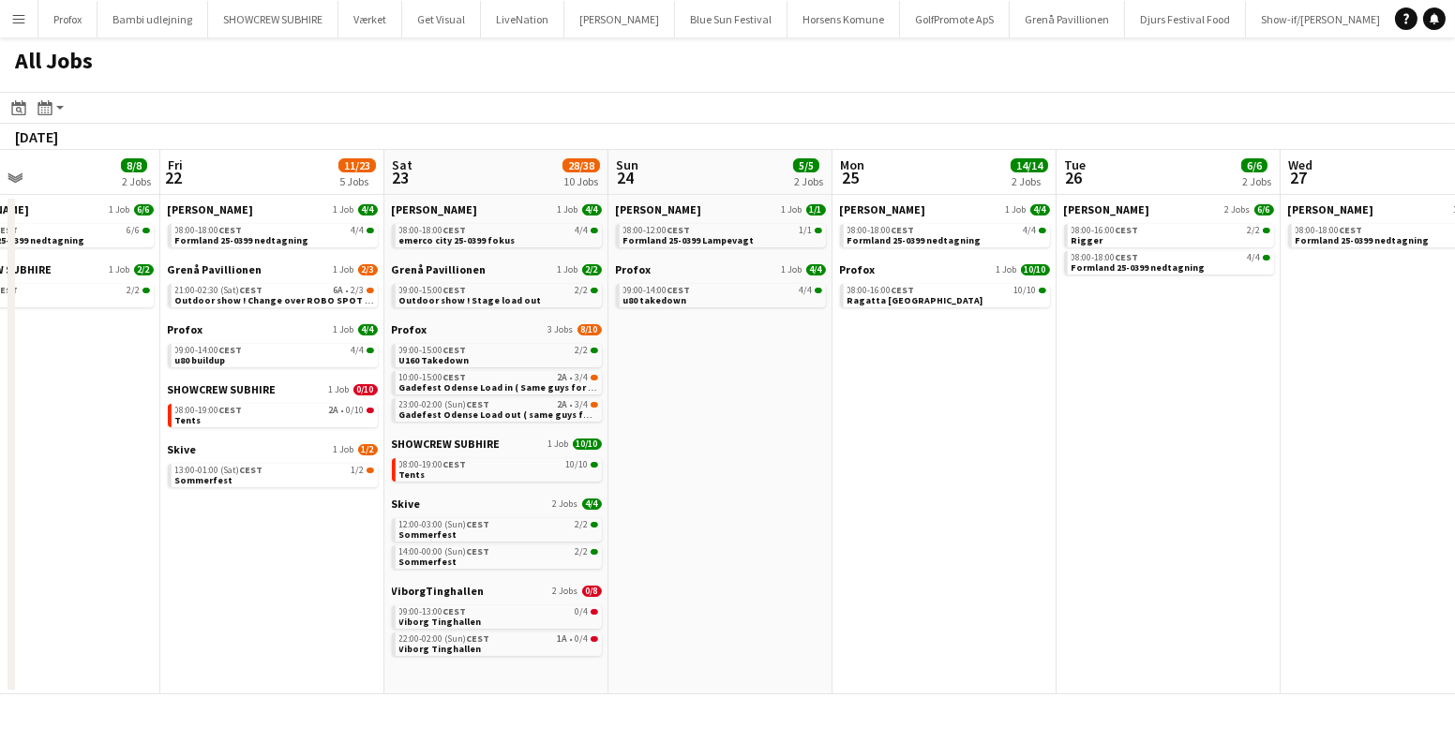
drag, startPoint x: 1380, startPoint y: 492, endPoint x: 200, endPoint y: 546, distance: 1181.3
click at [227, 546] on app-calendar-viewport "Mon 18 14/14 4 Jobs Tue 19 6/6 3 Jobs Wed 20 11/11 4 Jobs Thu 21 8/8 2 Jobs Fri…" at bounding box center [727, 422] width 1455 height 545
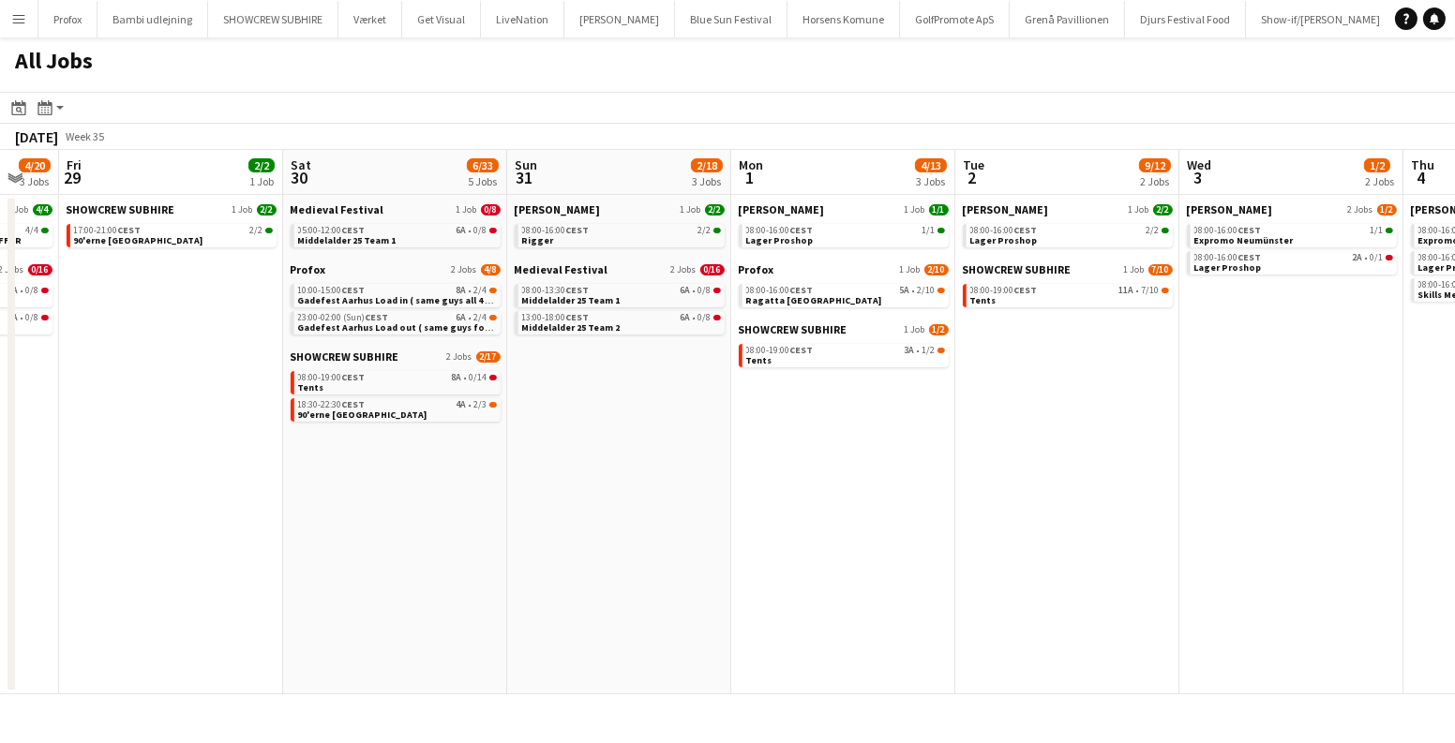
scroll to position [0, 837]
drag, startPoint x: 1085, startPoint y: 536, endPoint x: 411, endPoint y: 591, distance: 677.1
click at [411, 591] on app-calendar-viewport "Mon 25 14/14 2 Jobs Tue 26 6/6 2 Jobs Wed 27 4/4 1 Job Thu 28 4/20 3 Jobs Fri 2…" at bounding box center [727, 422] width 1455 height 545
click at [411, 591] on app-date-cell "Medieval Festival 1 Job 0/8 05:00-12:00 CEST 6A • 0/8 Middelalder 25 Team 1 Pro…" at bounding box center [395, 445] width 224 height 500
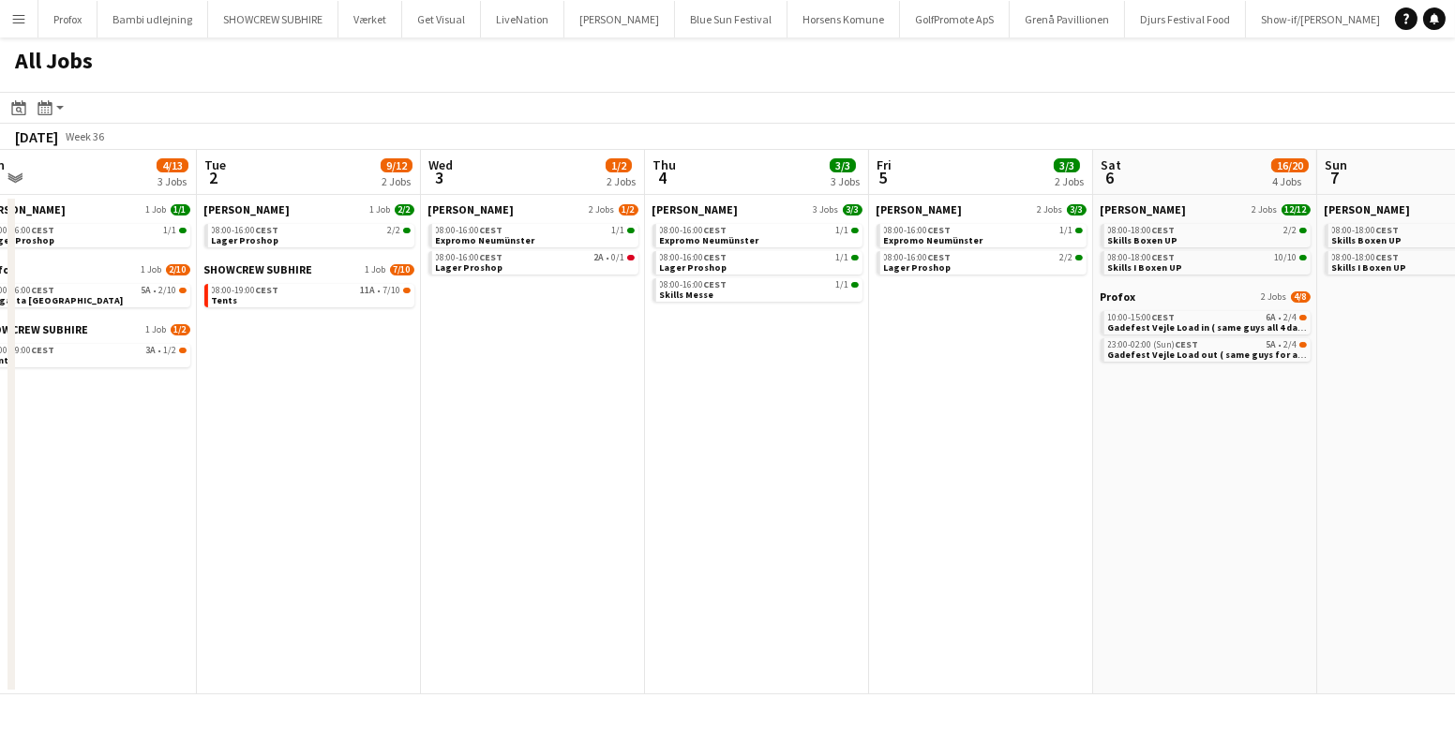
drag, startPoint x: 1391, startPoint y: 557, endPoint x: 625, endPoint y: 596, distance: 766.8
click at [625, 596] on app-calendar-viewport "Sat 30 6/33 5 Jobs Sun 31 2/18 3 Jobs Mon 1 4/13 3 Jobs Tue 2 9/12 2 Jobs Wed 3…" at bounding box center [727, 422] width 1455 height 545
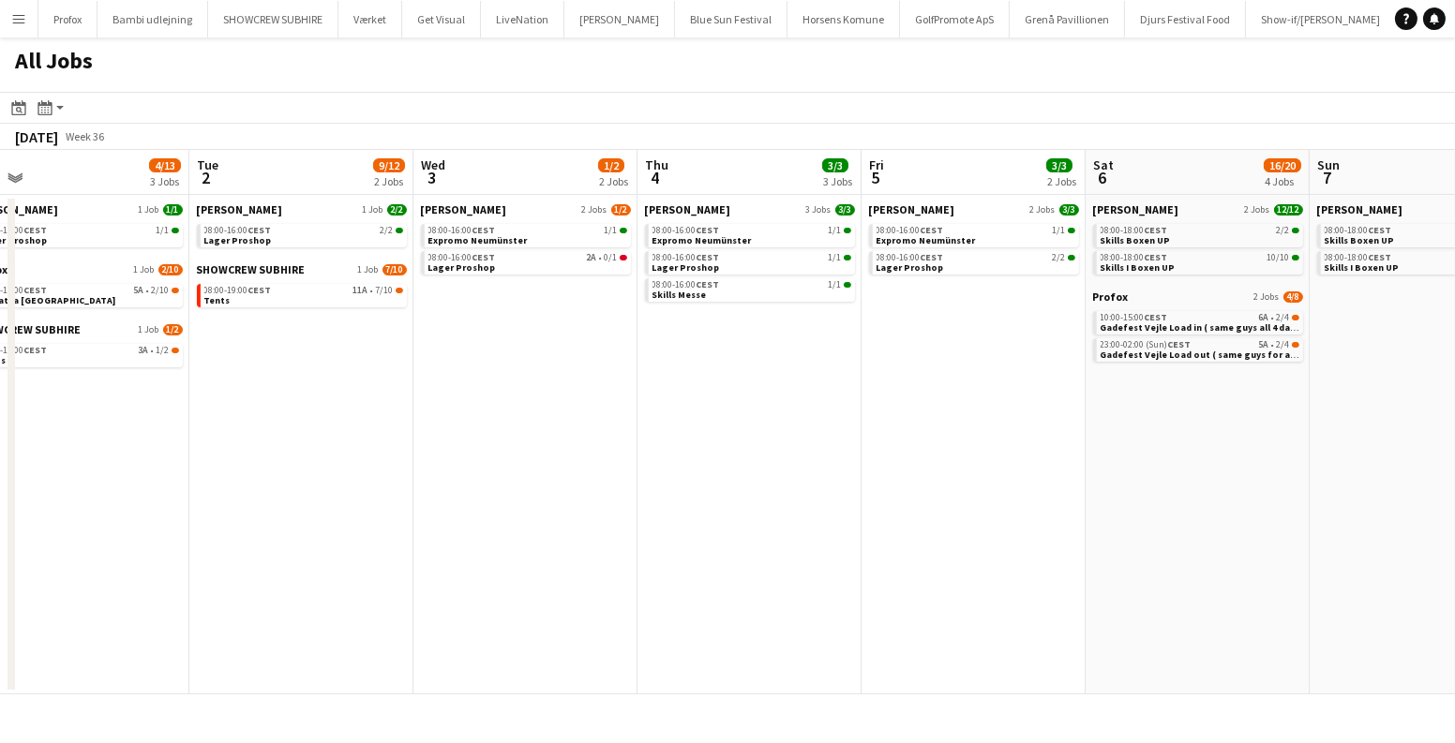
click at [1217, 498] on app-date-cell "Danny Black Luna 2 Jobs 12/12 08:00-18:00 CEST 2/2 Skills Boxen UP 08:00-18:00 …" at bounding box center [1197, 445] width 224 height 500
click at [1179, 322] on span "Gadefest Vejle Load in ( same guys all 4 dates )" at bounding box center [1205, 327] width 211 height 12
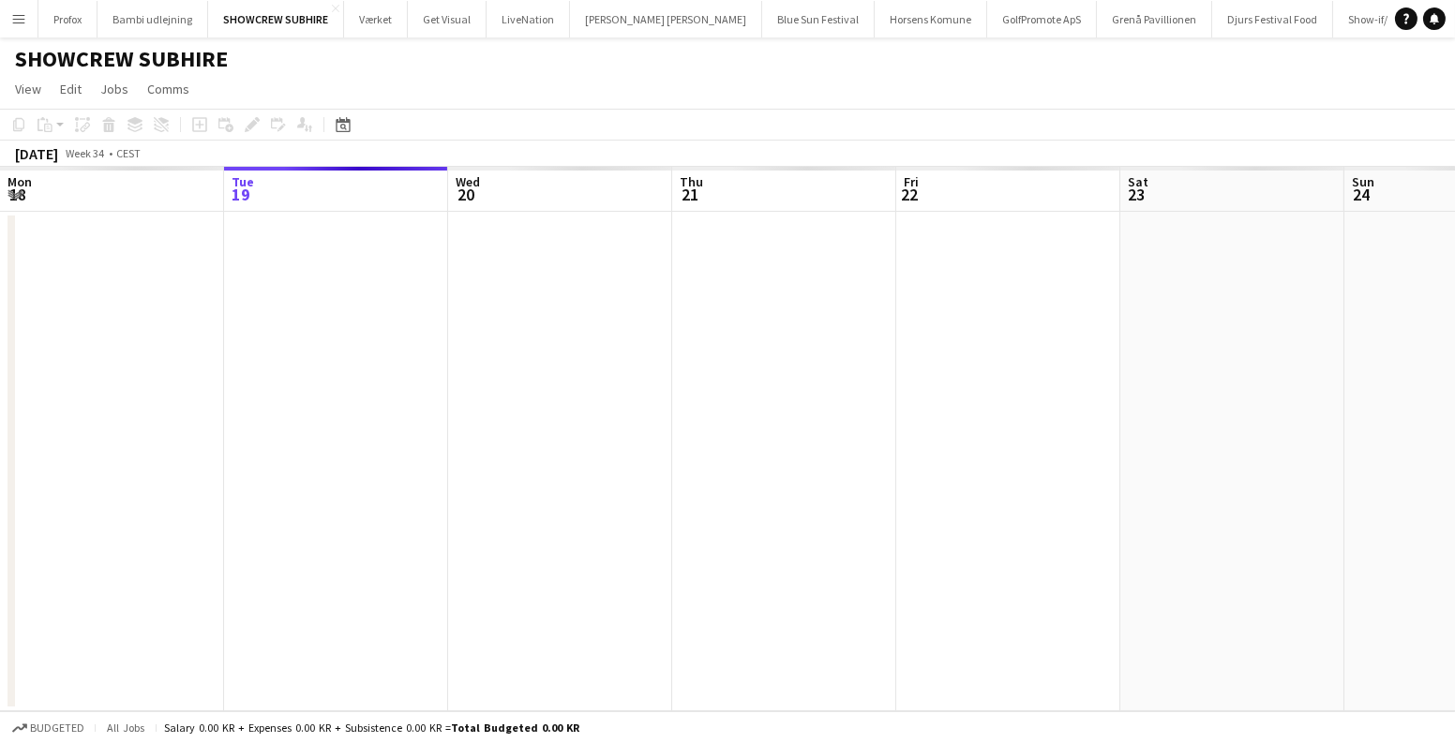
scroll to position [0, 644]
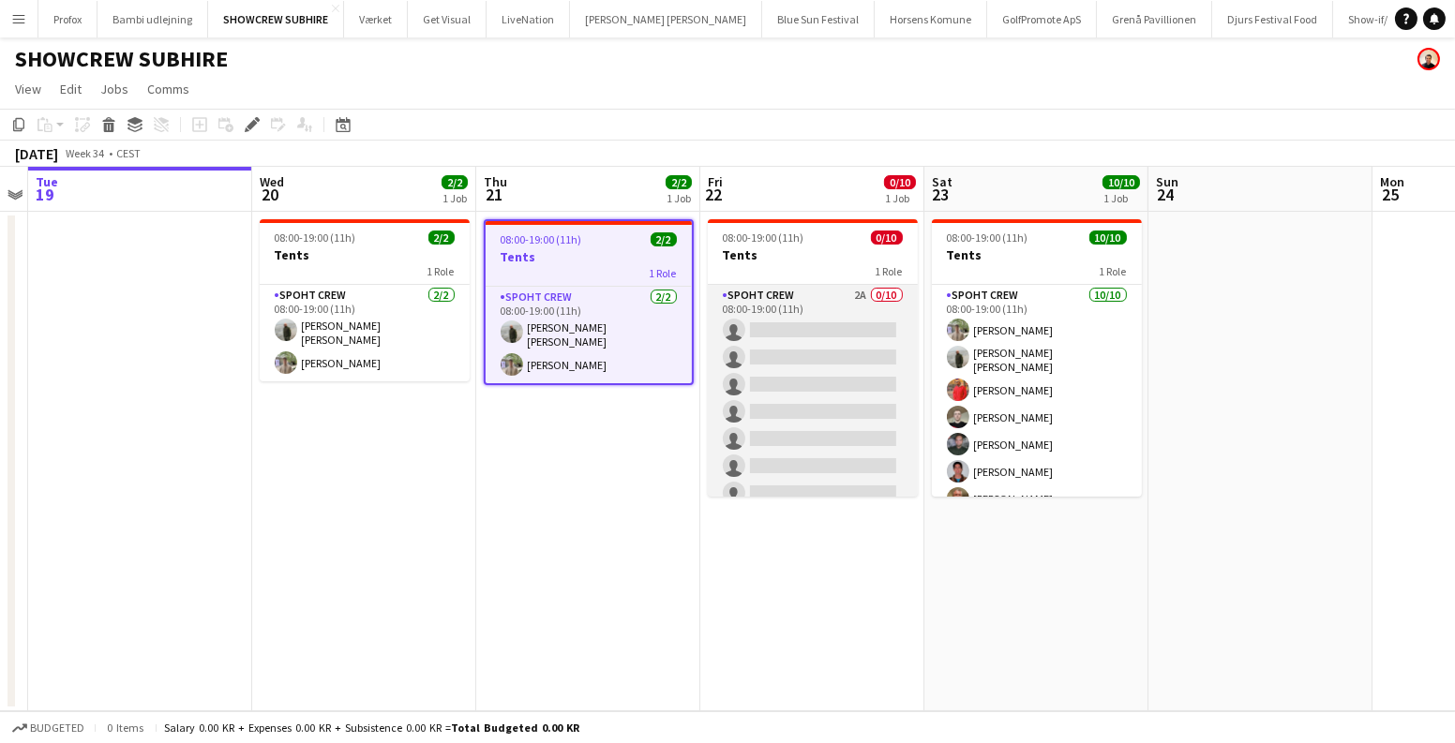
click at [802, 411] on app-card-role "Spoht Crew 2A 0/10 08:00-19:00 (11h) single-neutral-actions single-neutral-acti…" at bounding box center [813, 439] width 210 height 308
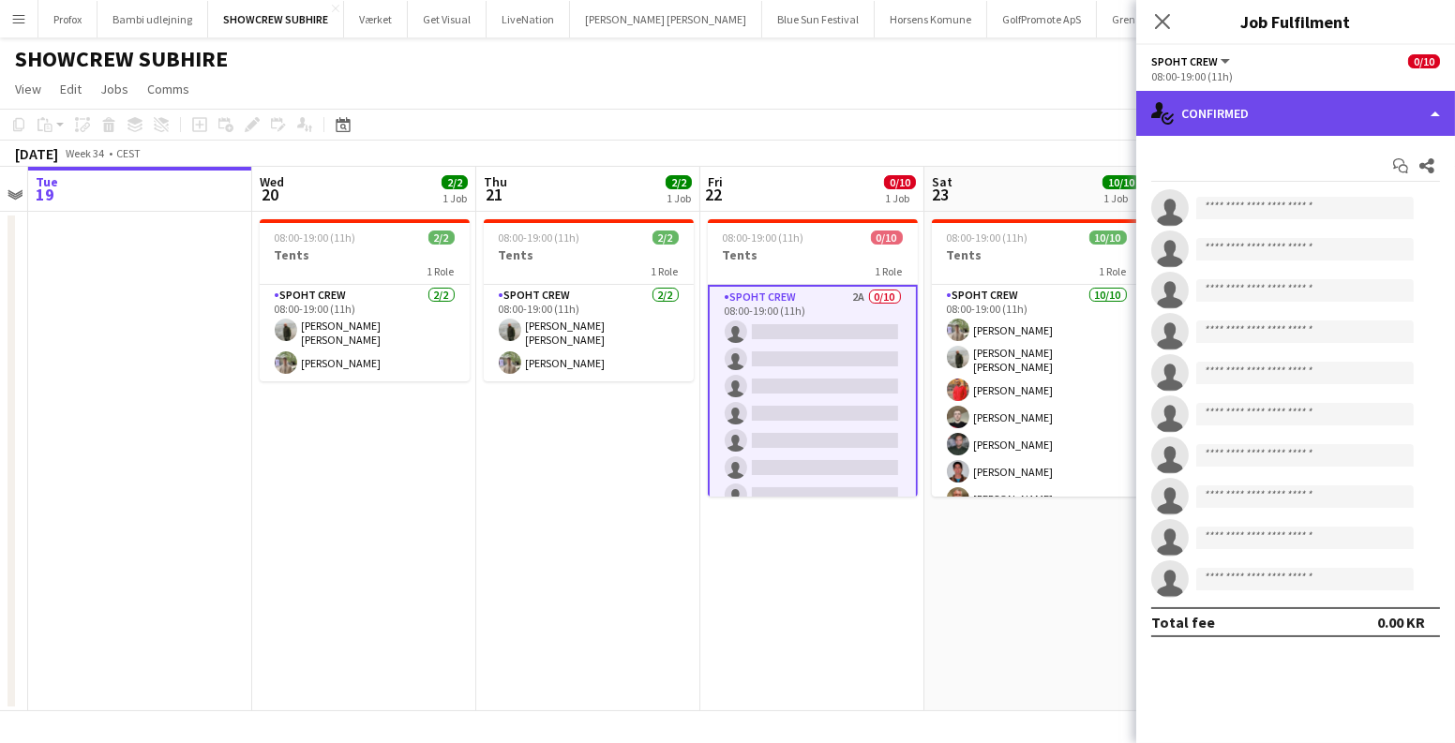
click at [1243, 129] on div "single-neutral-actions-check-2 Confirmed" at bounding box center [1295, 113] width 319 height 45
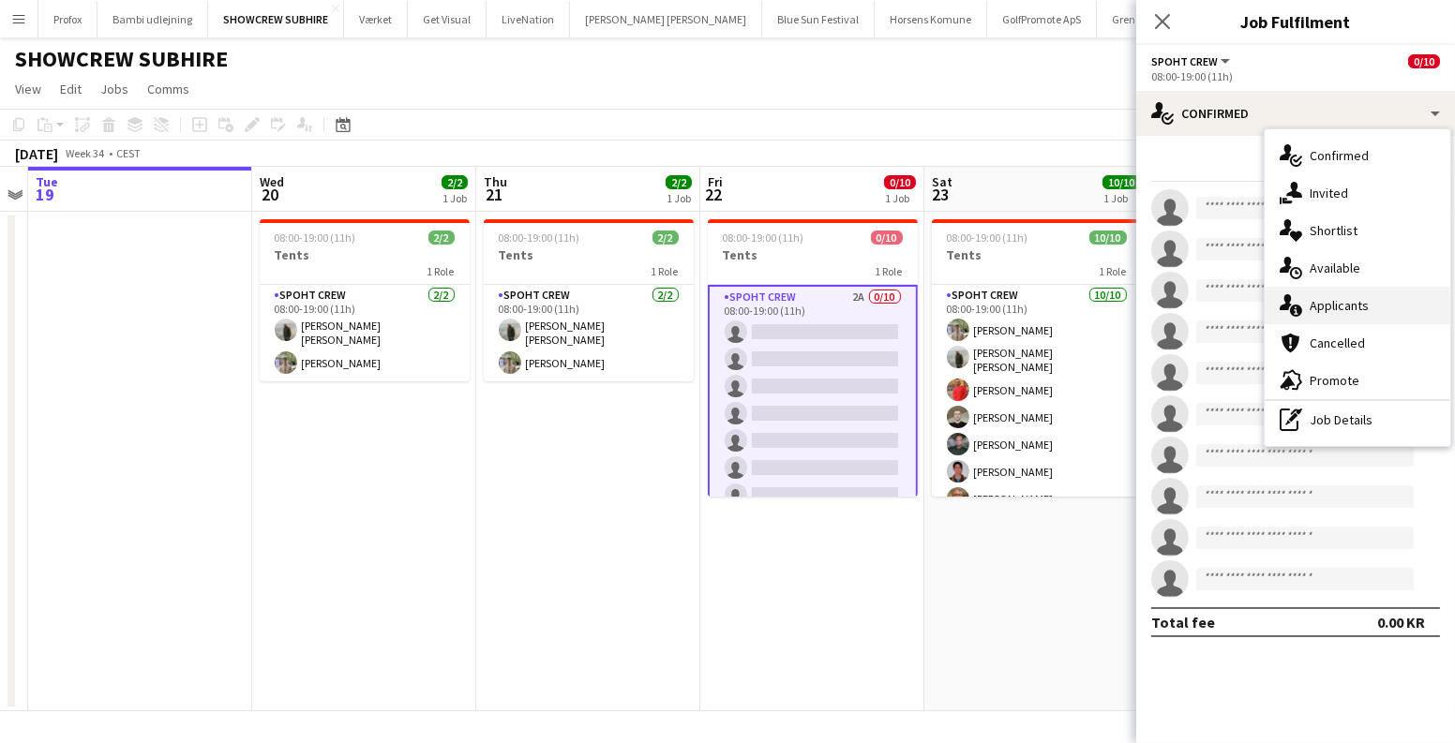
click at [1349, 310] on div "single-neutral-actions-information Applicants" at bounding box center [1357, 305] width 186 height 37
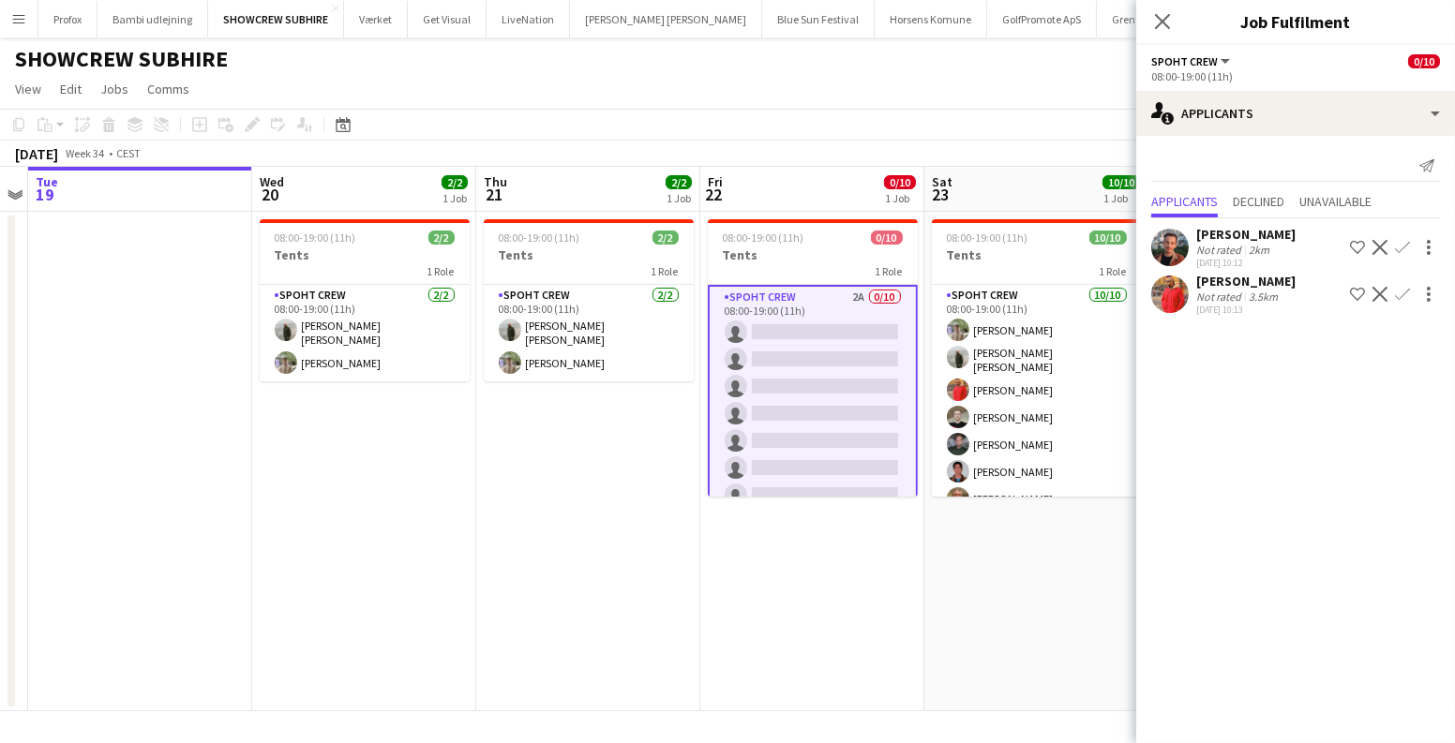
click at [1406, 302] on app-icon "Confirm" at bounding box center [1402, 294] width 15 height 15
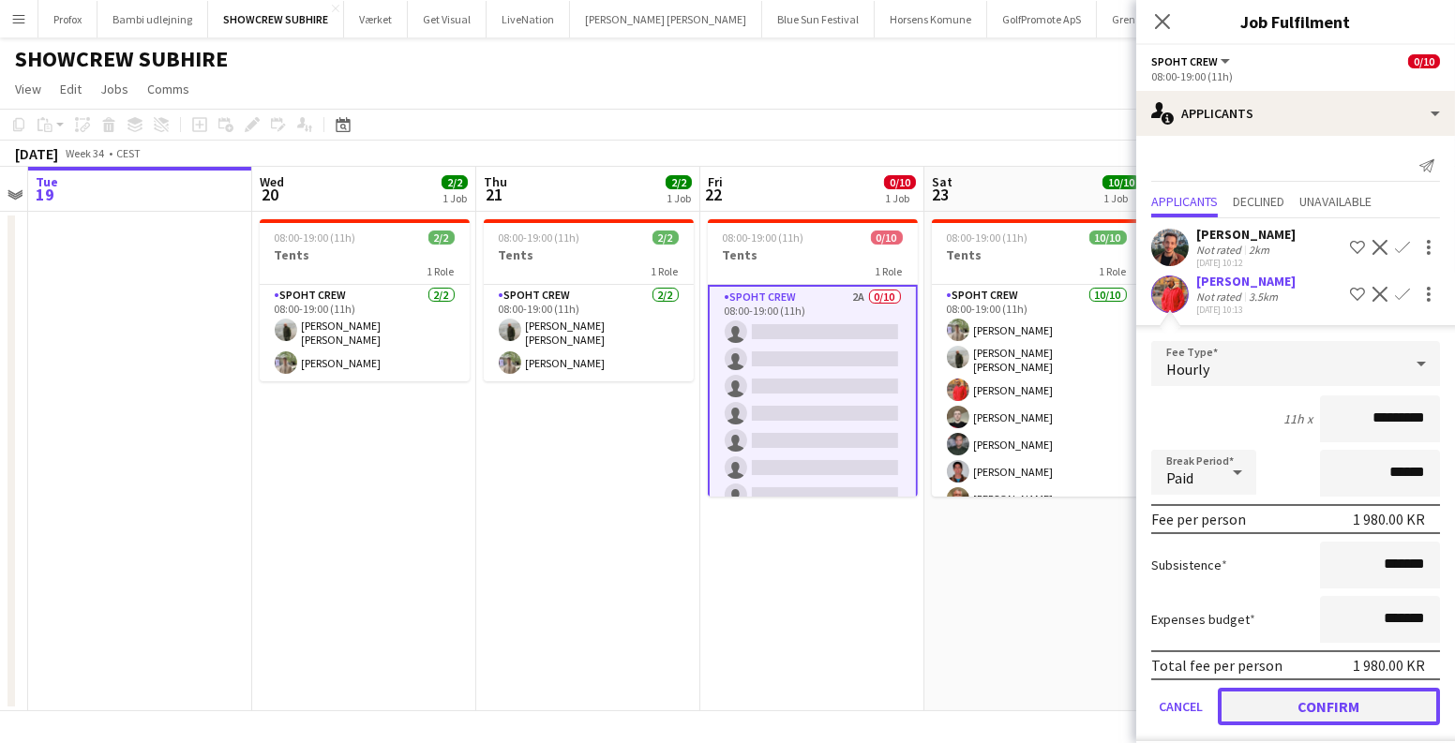
click at [1304, 713] on button "Confirm" at bounding box center [1329, 706] width 222 height 37
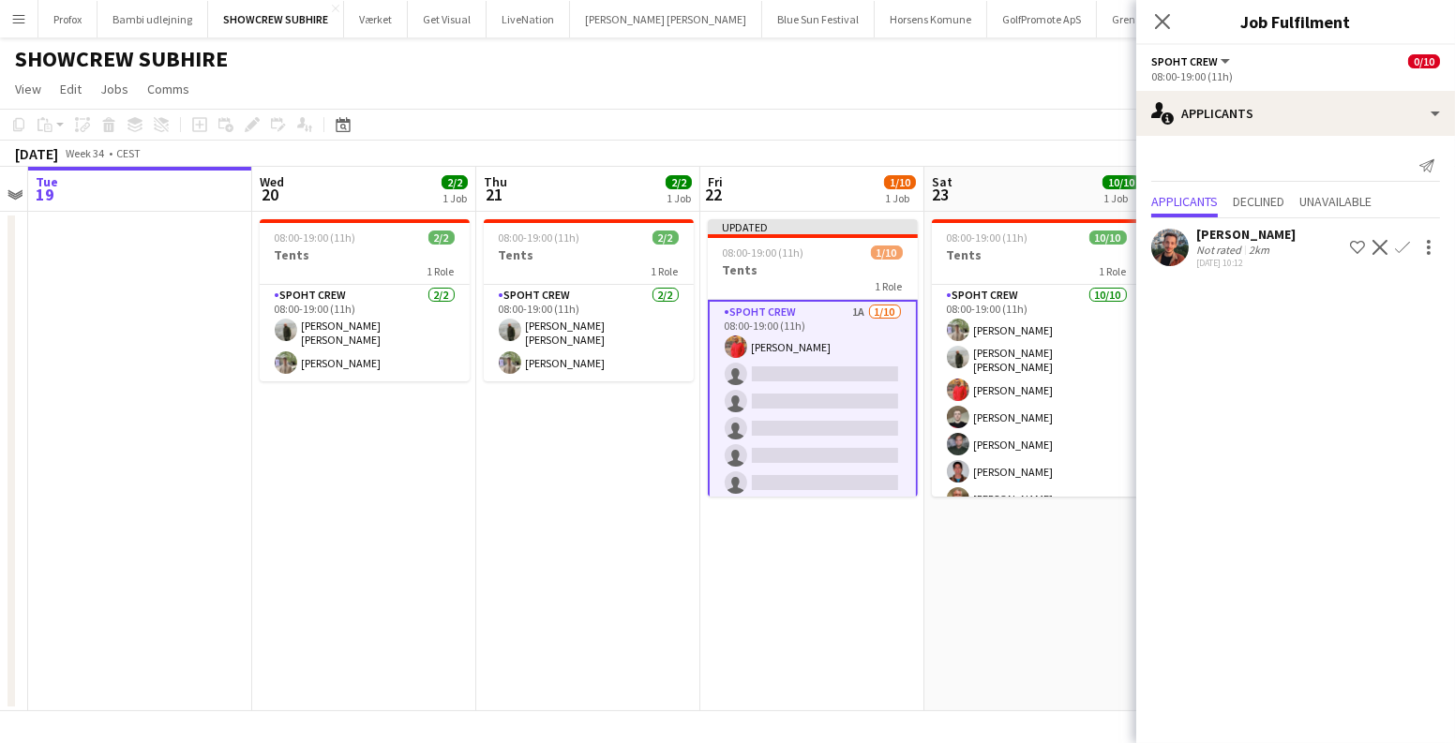
click at [1404, 252] on app-icon "Confirm" at bounding box center [1402, 247] width 15 height 15
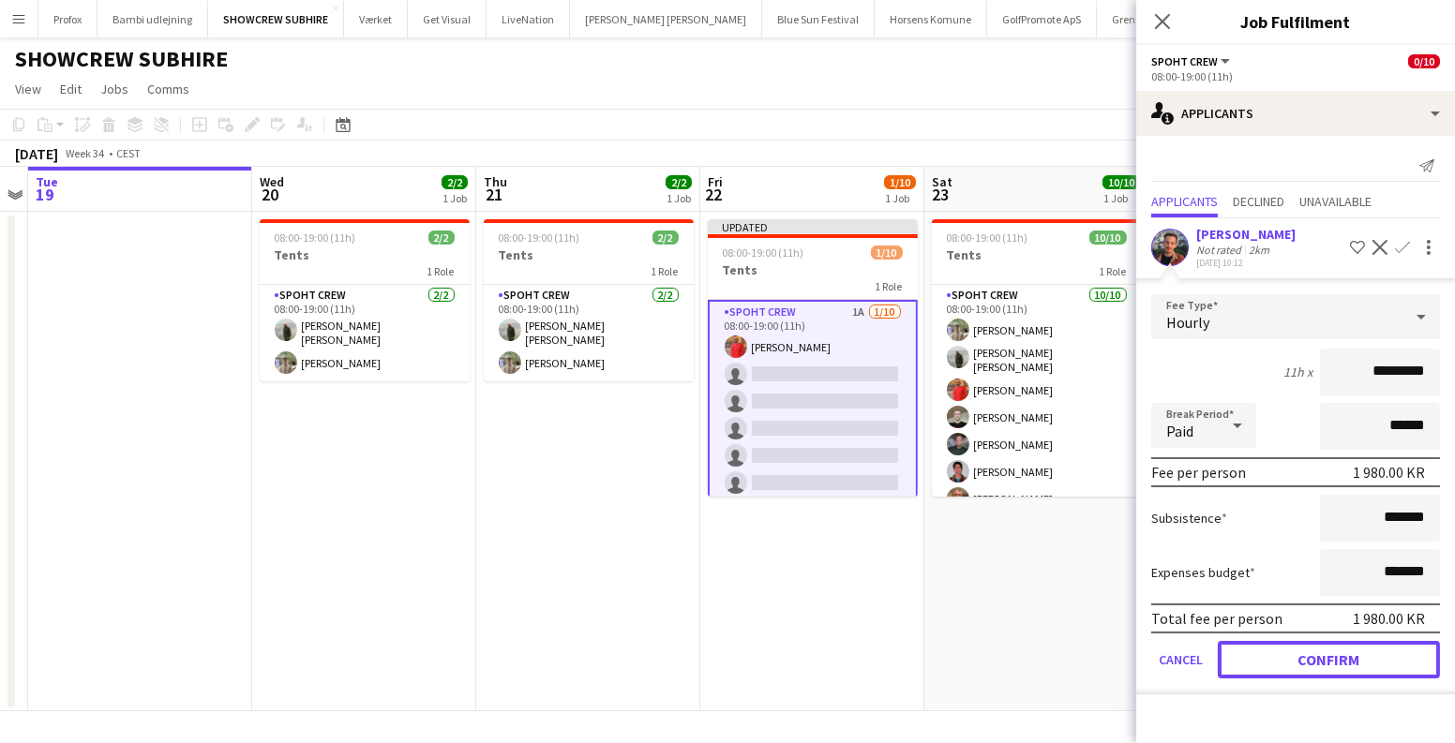
click at [1330, 677] on button "Confirm" at bounding box center [1329, 659] width 222 height 37
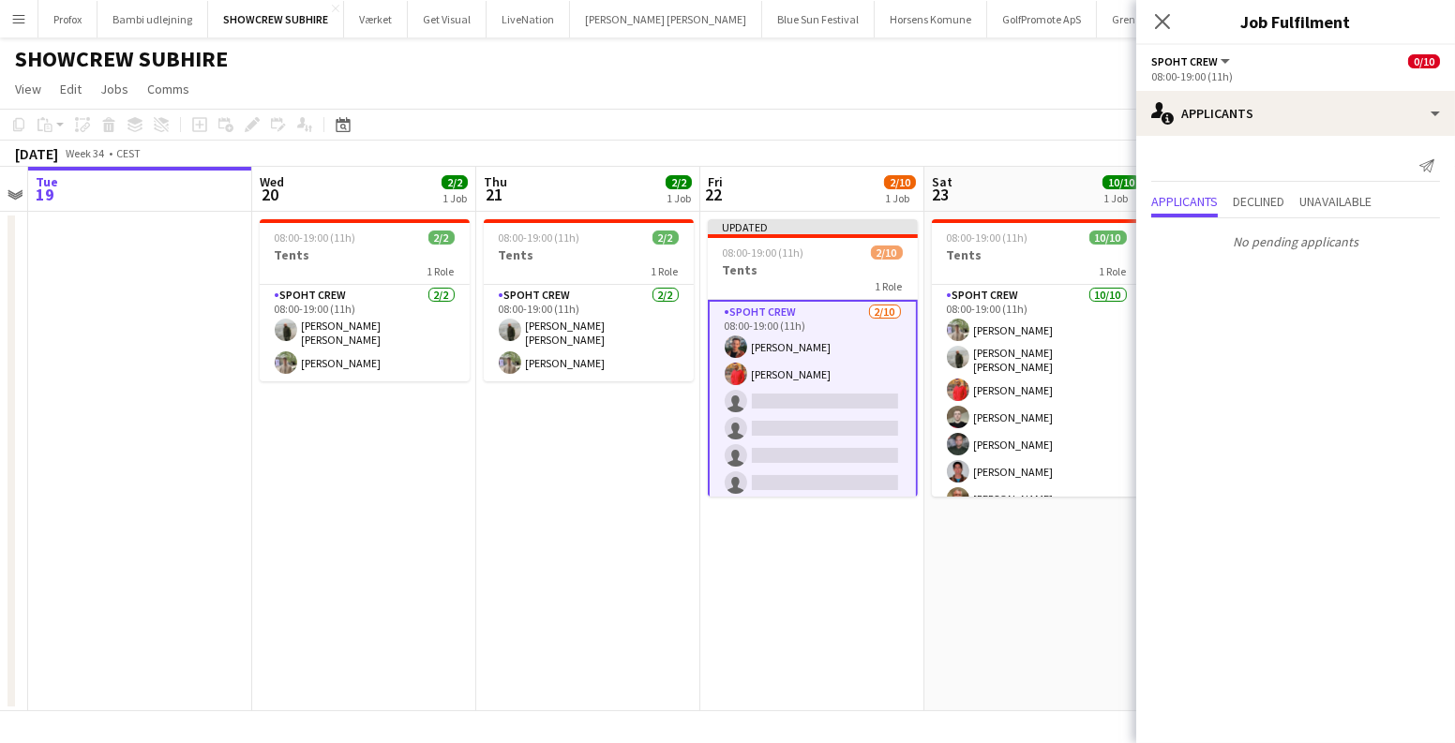
click at [908, 566] on app-date-cell "Updated 08:00-19:00 (11h) 2/10 Tents 1 Role Spoht Crew 2/10 08:00-19:00 (11h) T…" at bounding box center [812, 462] width 224 height 500
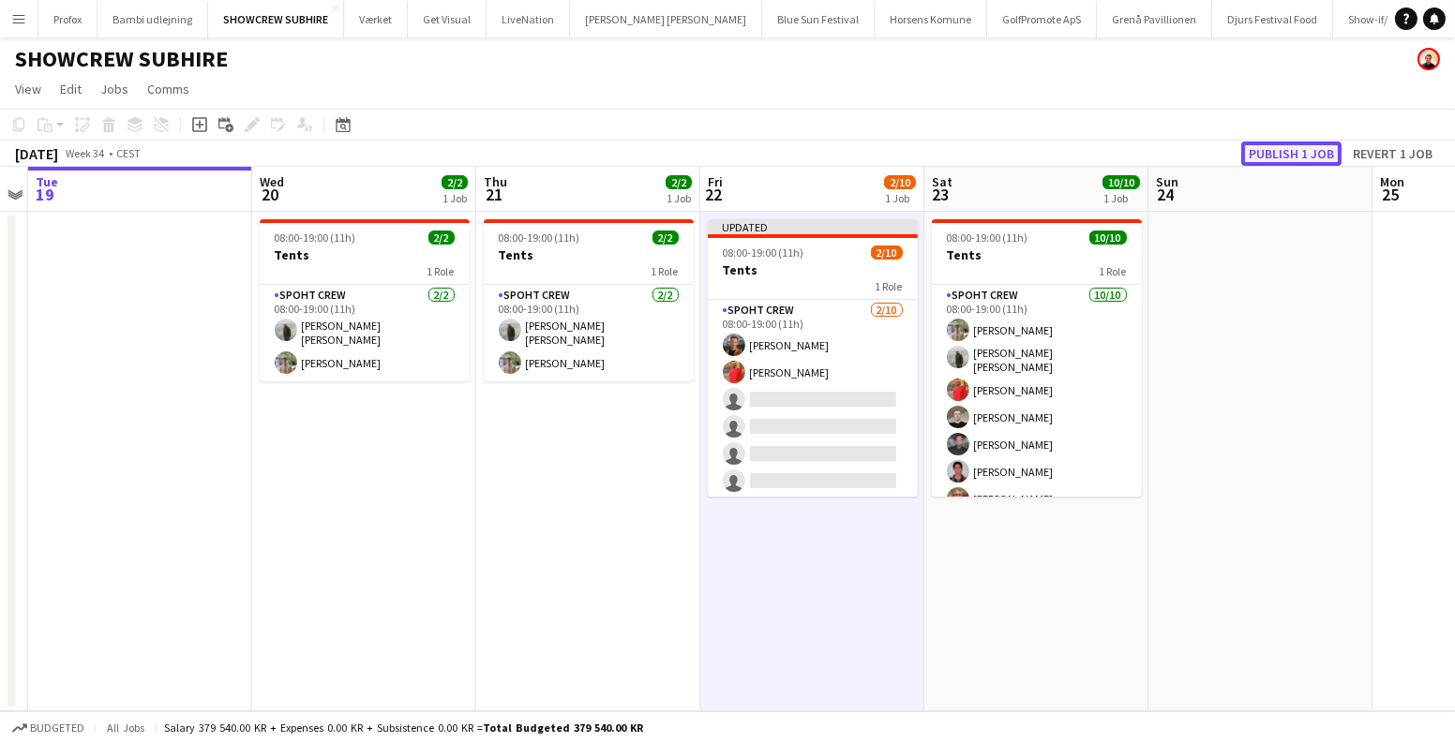
click at [1284, 151] on button "Publish 1 job" at bounding box center [1291, 154] width 100 height 24
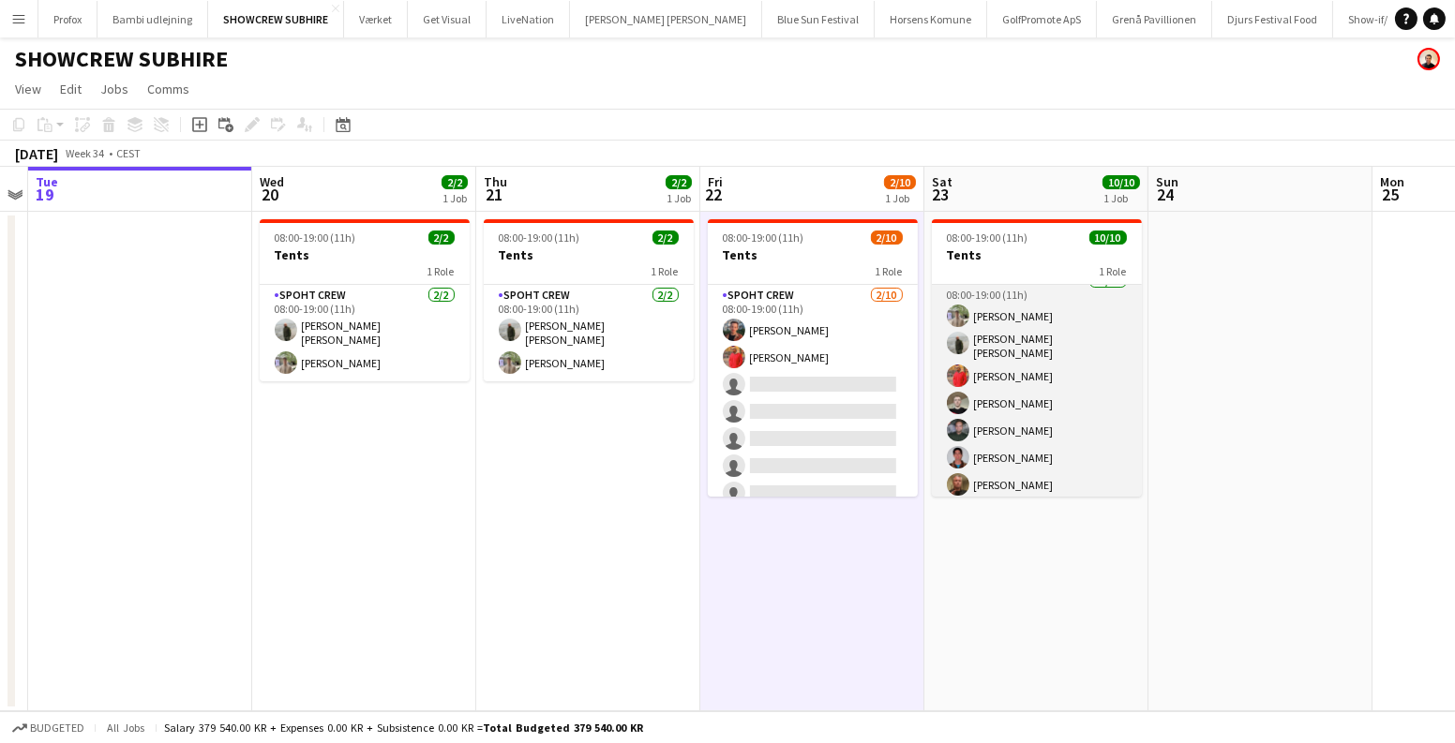
scroll to position [0, 0]
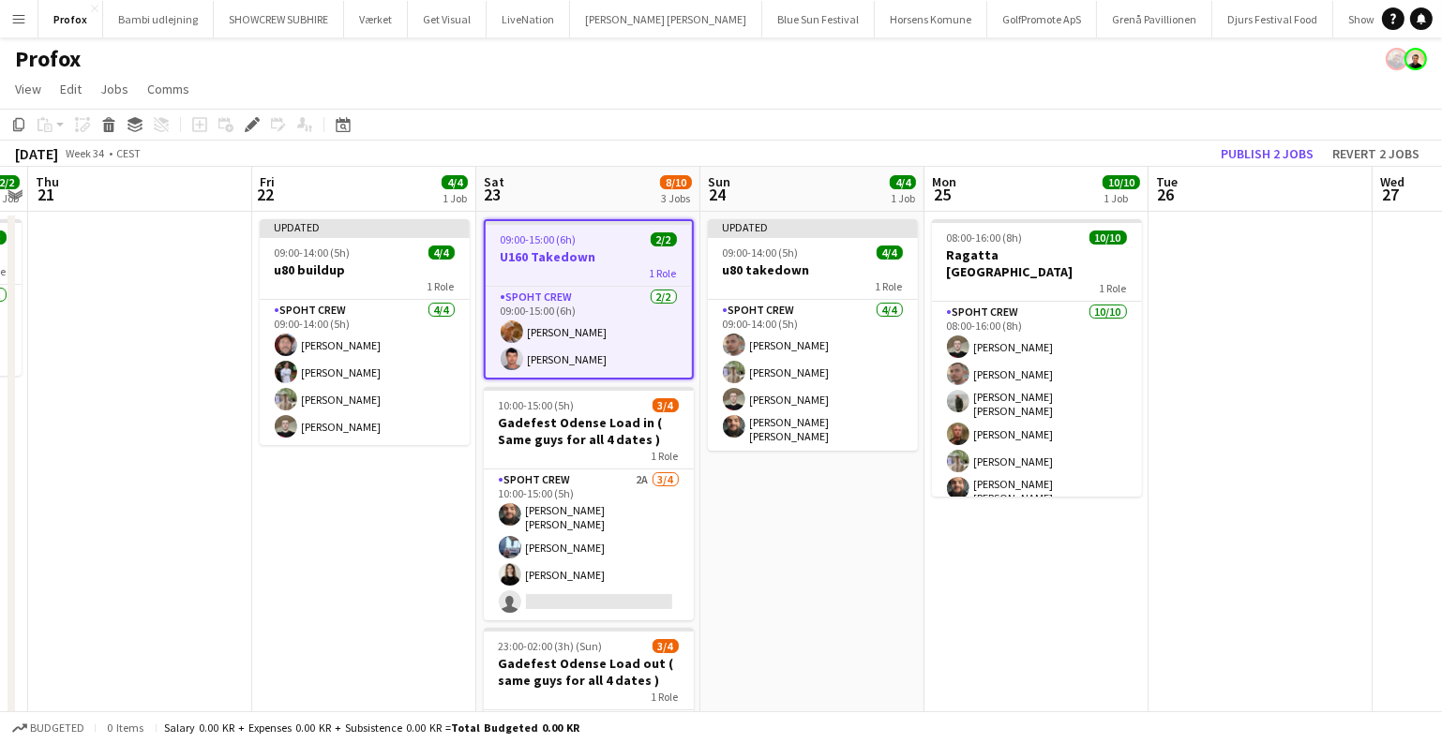
click at [823, 508] on app-date-cell "Updated 09:00-14:00 (5h) 4/4 u80 takedown 1 Role Spoht Crew [DATE] 09:00-14:00 …" at bounding box center [812, 550] width 224 height 677
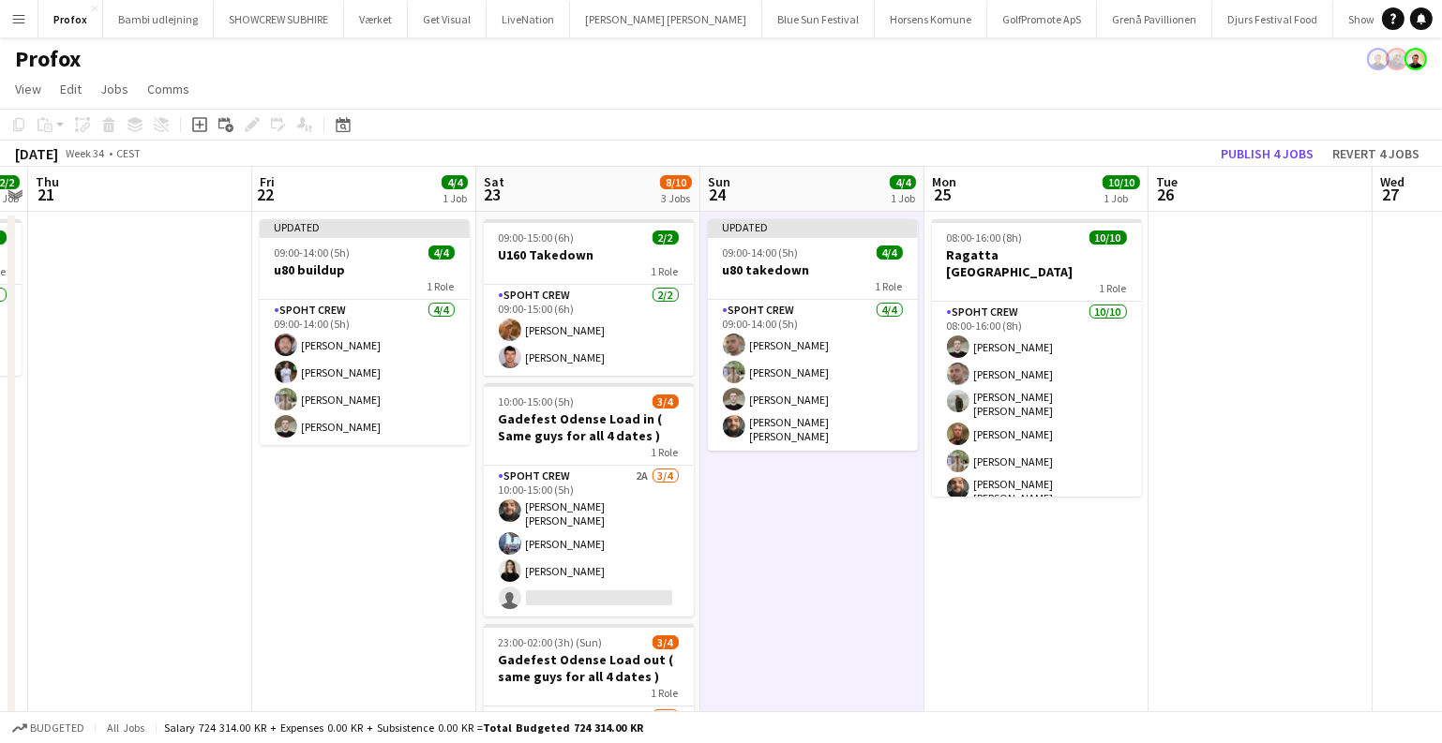
click at [869, 505] on app-date-cell "Updated 09:00-14:00 (5h) 4/4 u80 takedown 1 Role Spoht Crew [DATE] 09:00-14:00 …" at bounding box center [812, 550] width 224 height 677
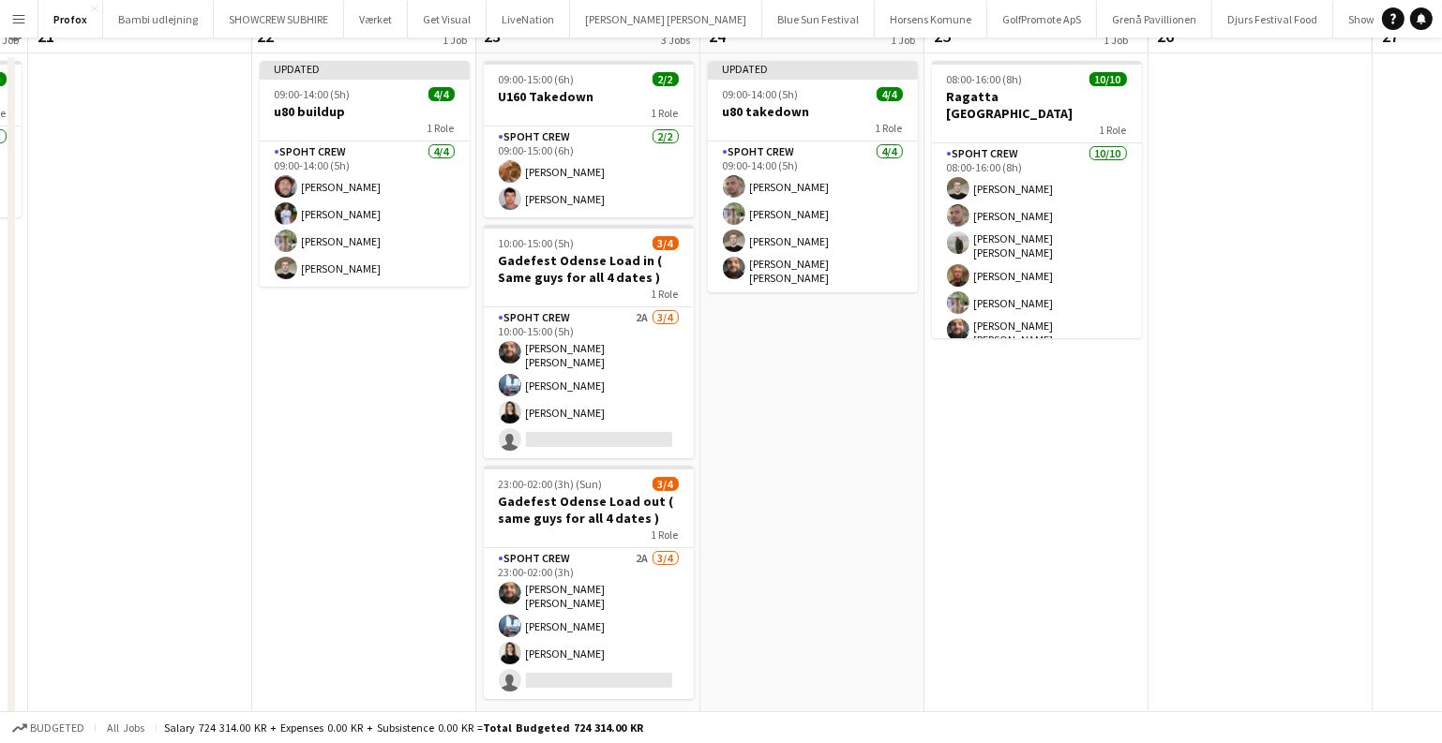
scroll to position [174, 0]
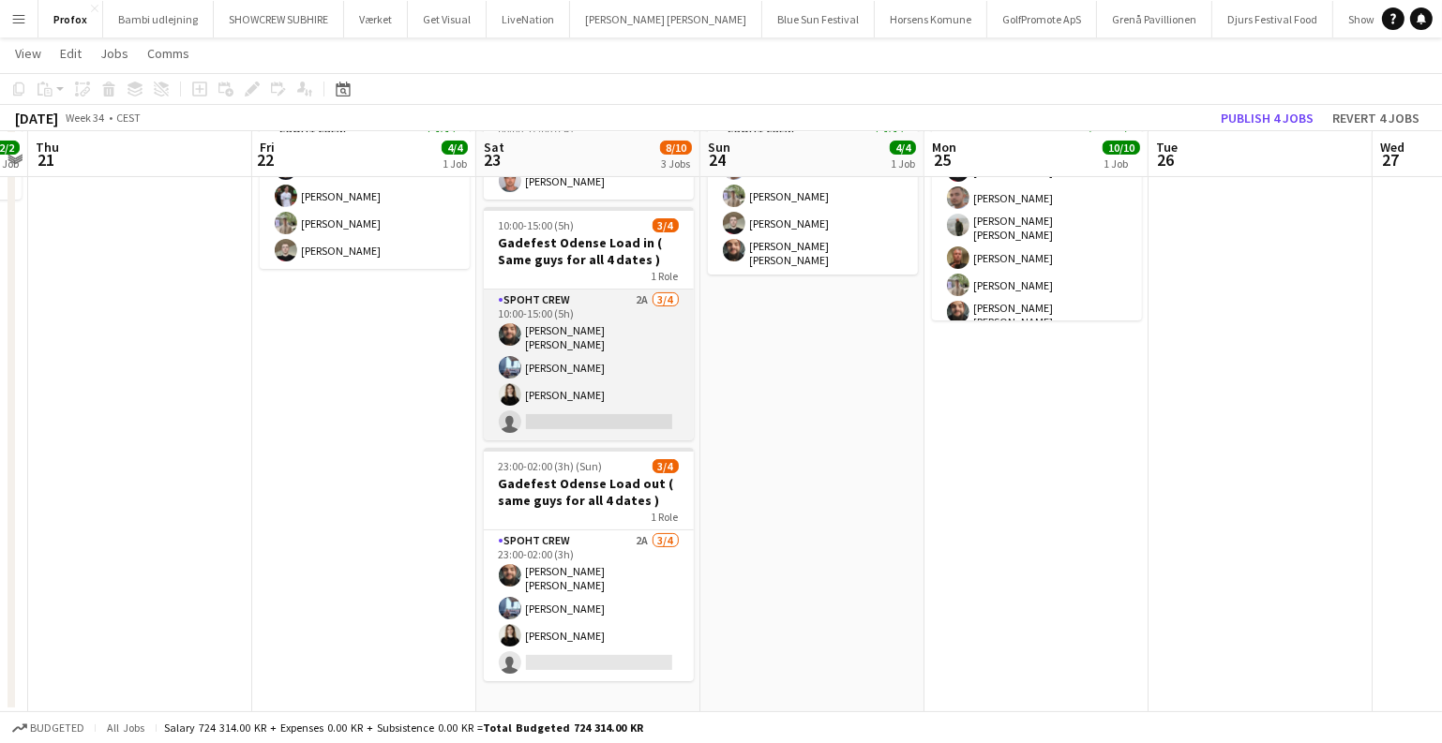
click at [631, 387] on app-card-role "Spoht Crew 2A [DATE] 10:00-15:00 (5h) [PERSON_NAME] [PERSON_NAME] Irom Ekaterin…" at bounding box center [589, 365] width 210 height 151
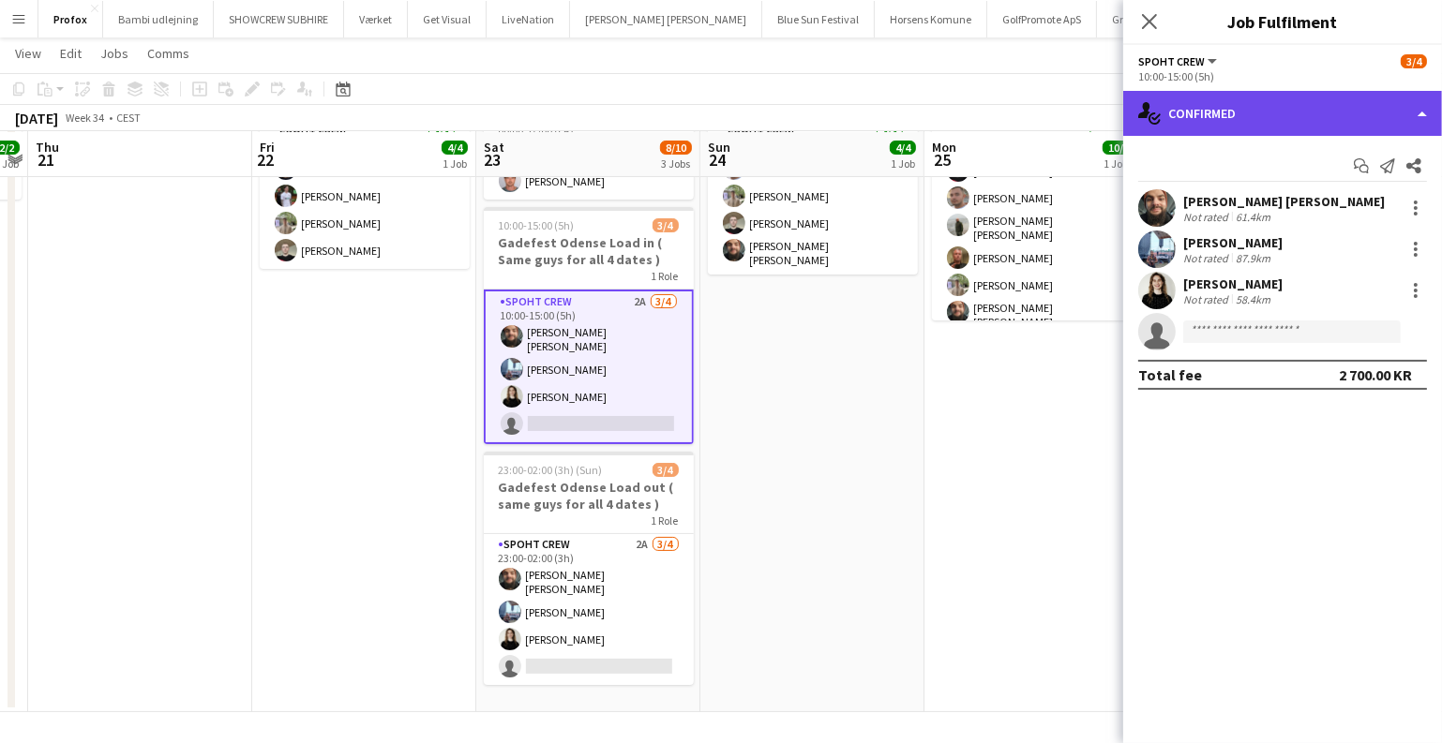
click at [1233, 127] on div "single-neutral-actions-check-2 Confirmed" at bounding box center [1282, 113] width 319 height 45
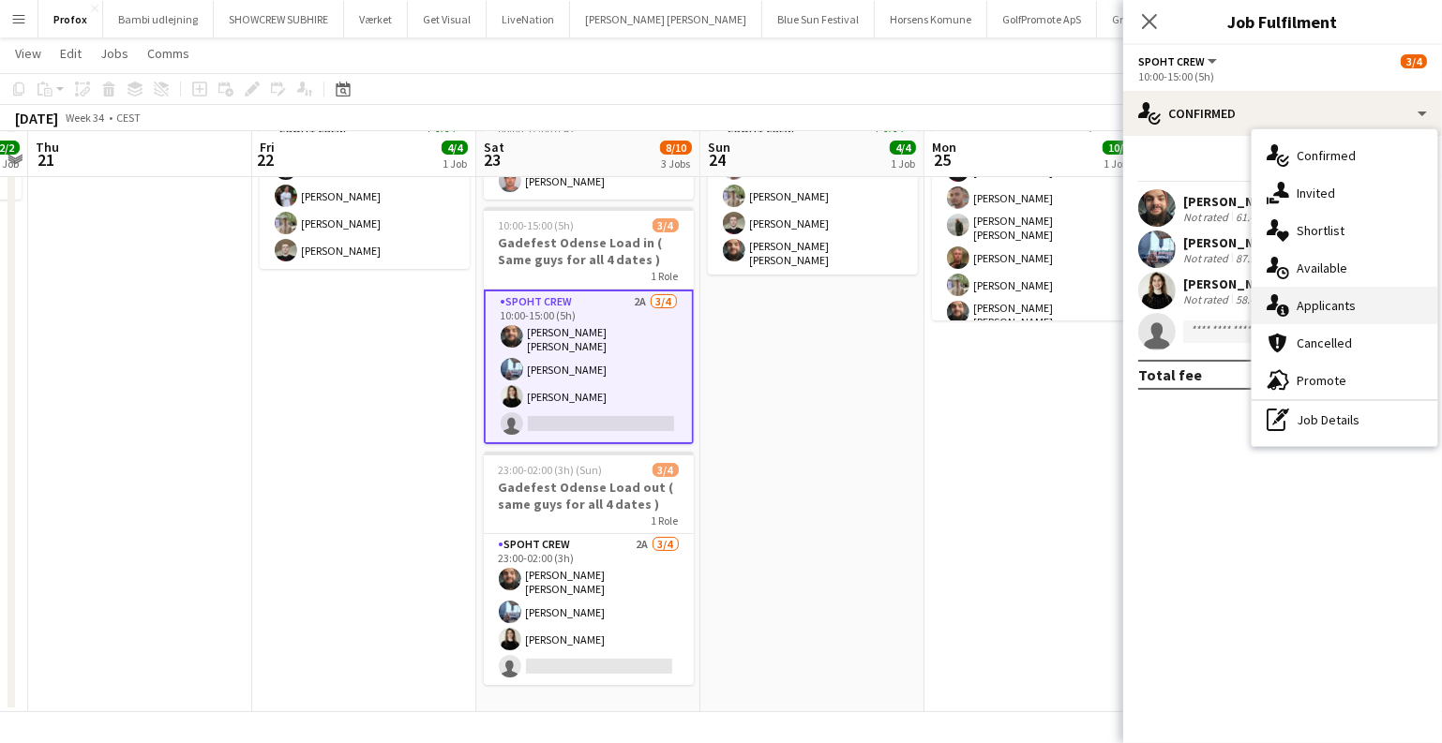
click at [1309, 303] on div "single-neutral-actions-information Applicants" at bounding box center [1344, 305] width 186 height 37
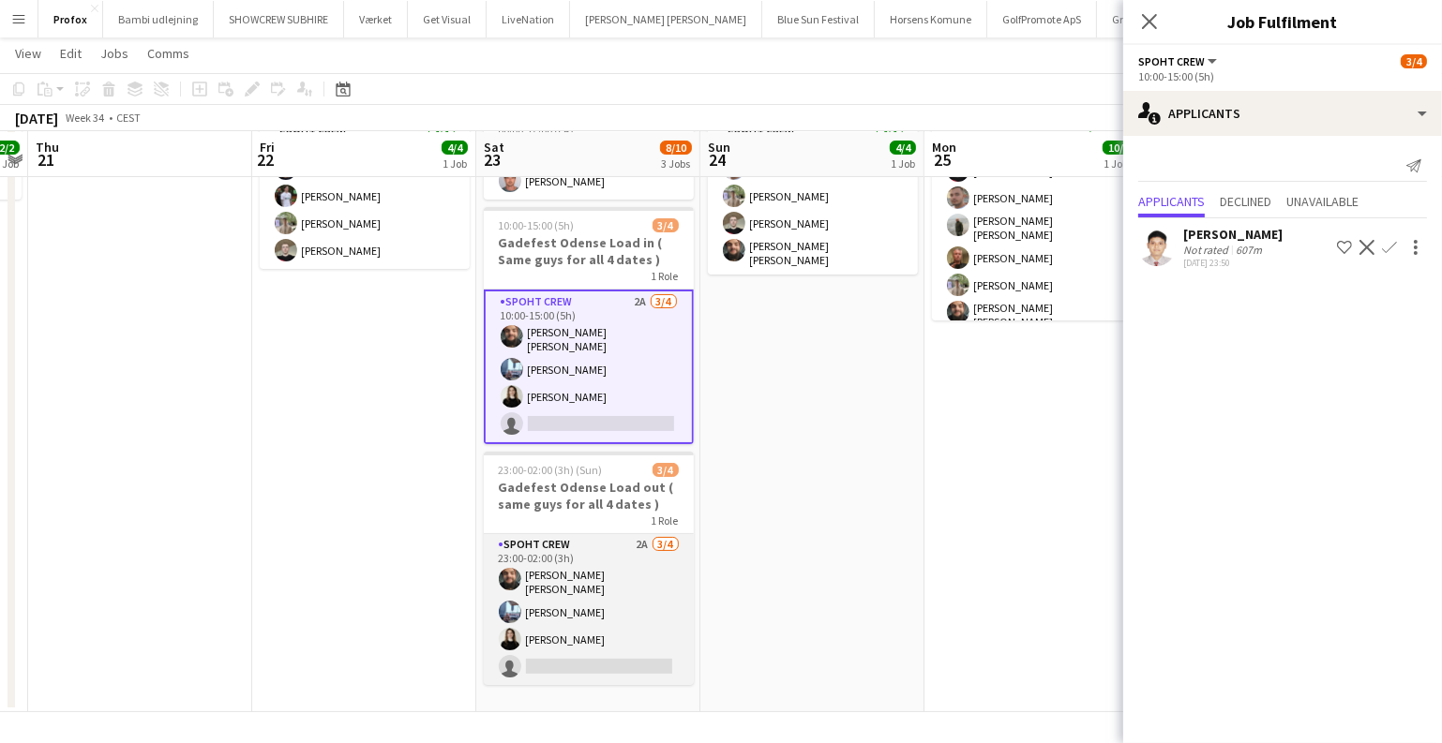
click at [620, 620] on app-card-role "Spoht Crew 2A [DATE] 23:00-02:00 (3h) [PERSON_NAME] [PERSON_NAME] Irom Ekaterin…" at bounding box center [589, 609] width 210 height 151
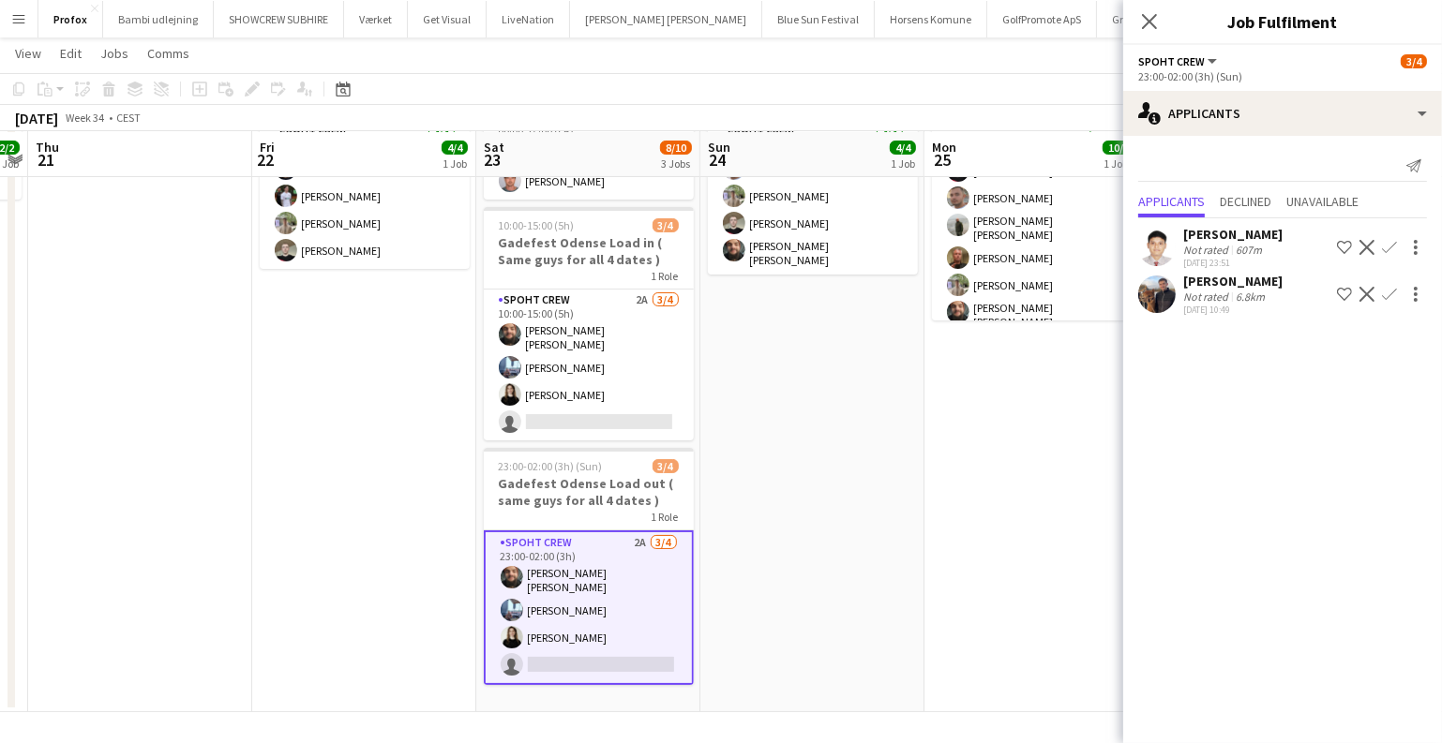
click at [880, 423] on app-date-cell "Updated 09:00-14:00 (5h) 4/4 u80 takedown 1 Role Spoht Crew [DATE] 09:00-14:00 …" at bounding box center [812, 374] width 224 height 677
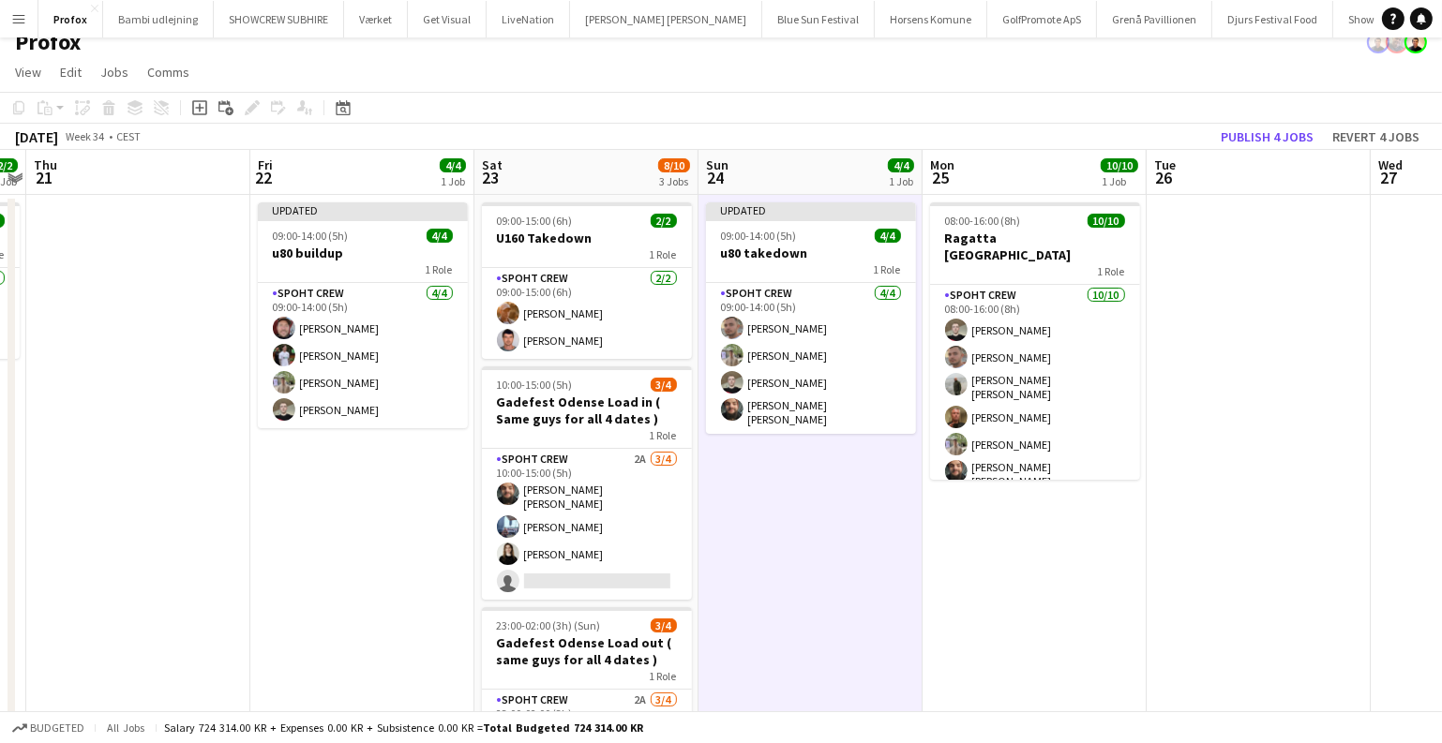
scroll to position [0, 0]
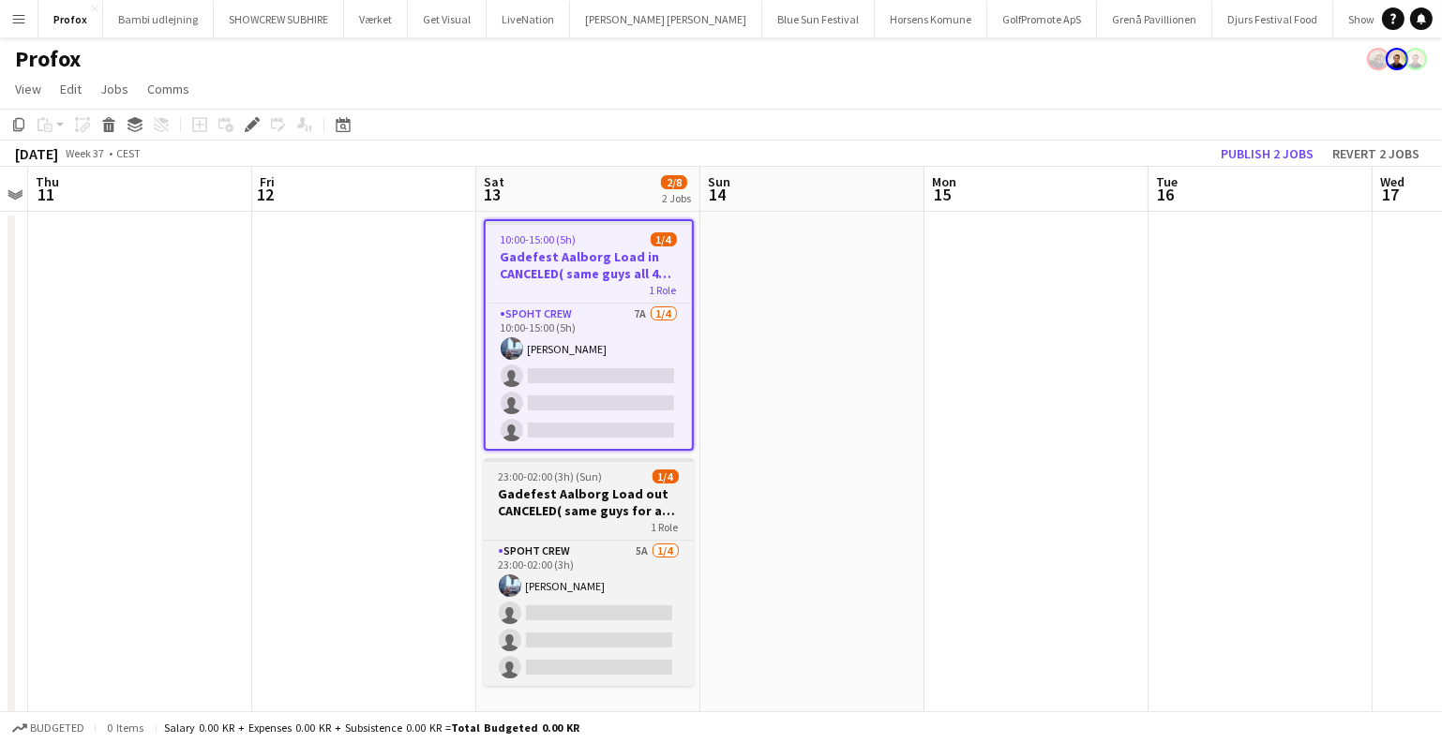
click at [577, 489] on h3 "Gadefest Aalborg Load out CANCELED( same guys for all 4 dates )" at bounding box center [589, 503] width 210 height 34
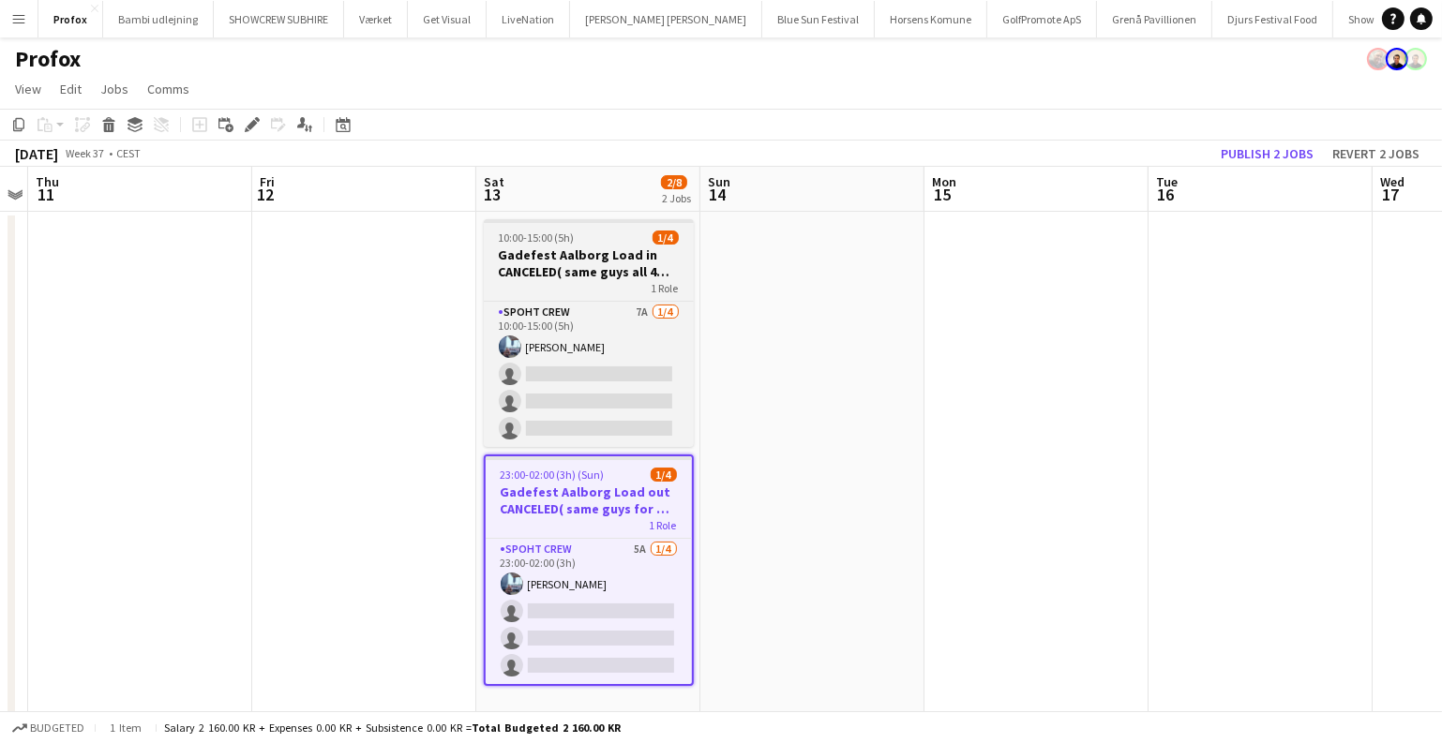
click at [556, 236] on span "10:00-15:00 (5h)" at bounding box center [537, 238] width 76 height 14
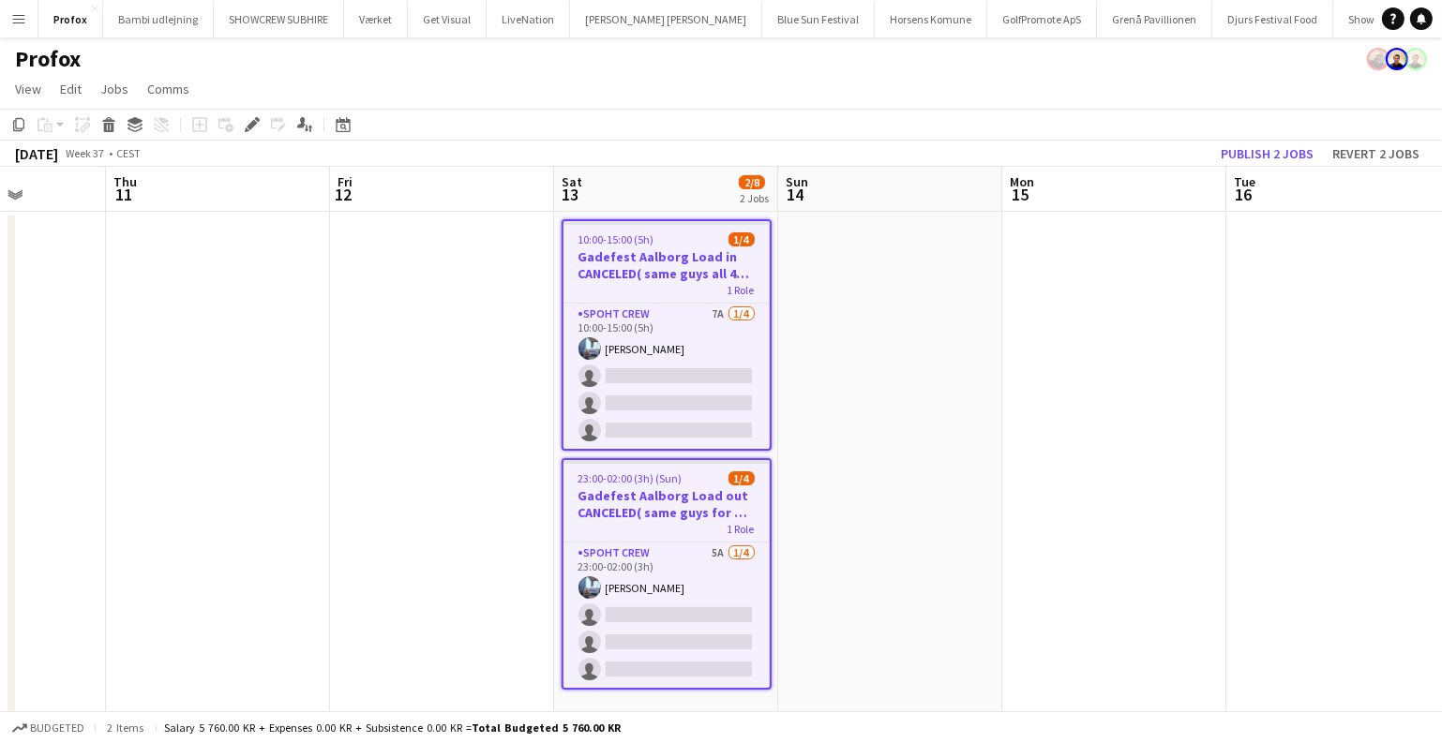
click at [946, 353] on app-calendar-viewport "Mon 8 Tue 9 Wed 10 Thu 11 Fri 12 Sat 13 2/8 2 Jobs Sun 14 Mon 15 Tue 16 Wed 17 …" at bounding box center [721, 528] width 1442 height 722
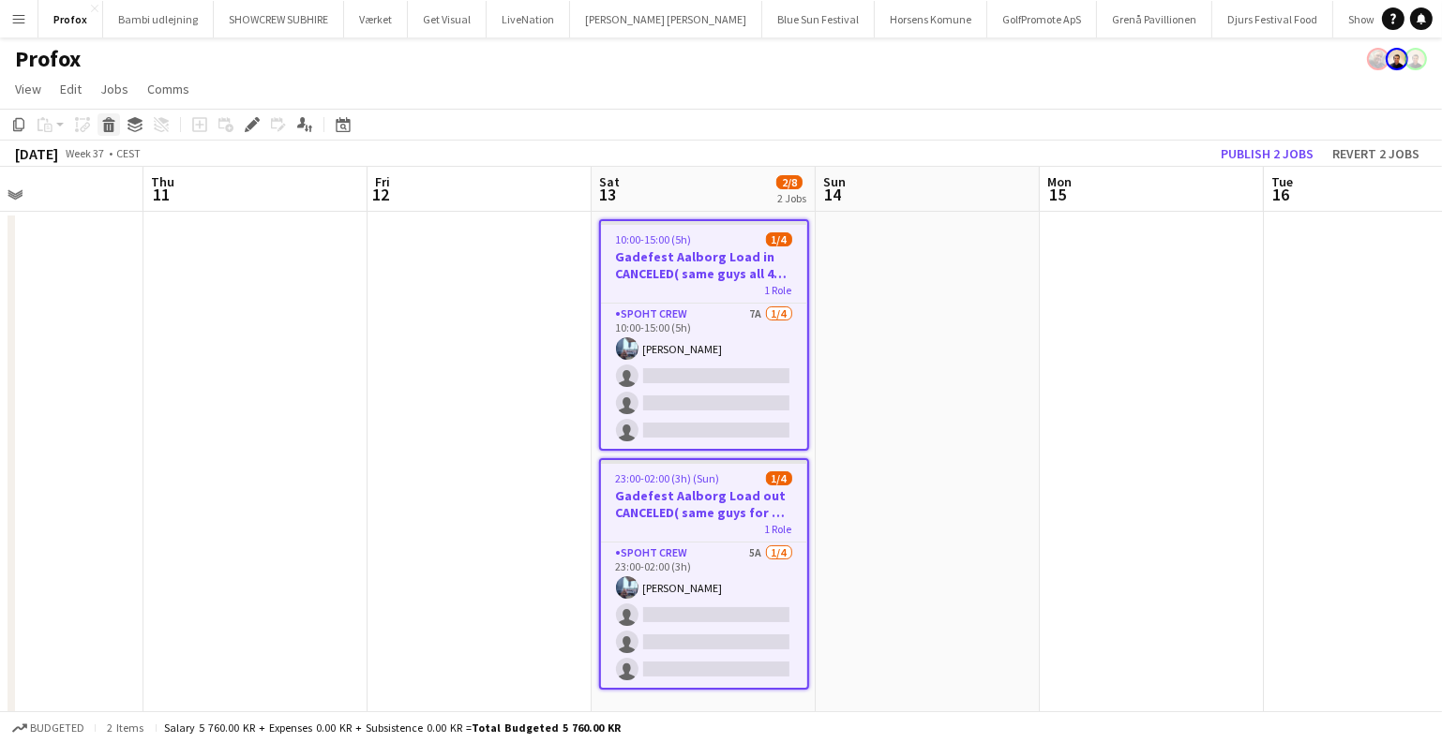
click at [111, 128] on icon at bounding box center [109, 127] width 10 height 9
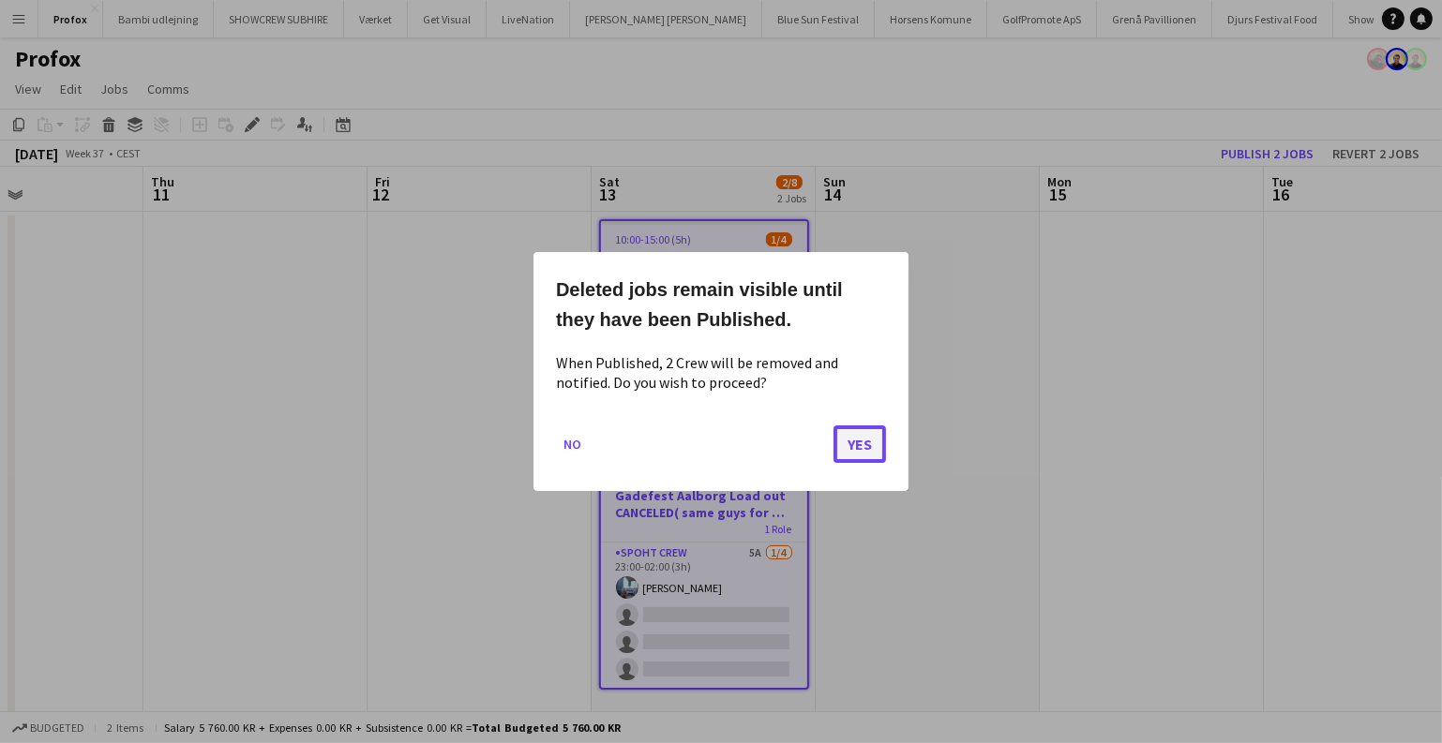
click at [858, 440] on button "Yes" at bounding box center [859, 444] width 52 height 37
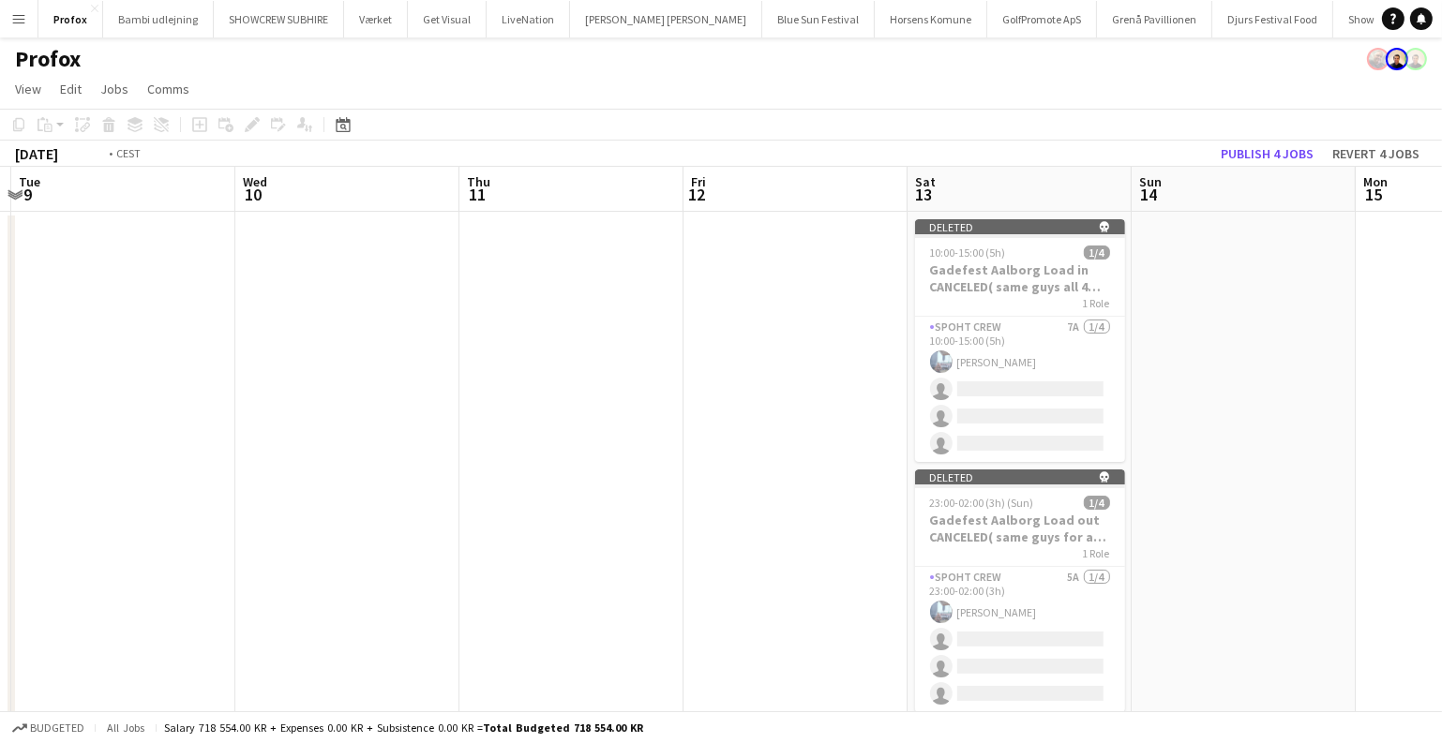
drag, startPoint x: 425, startPoint y: 335, endPoint x: 1079, endPoint y: 386, distance: 656.2
click at [1091, 385] on app-calendar-viewport "Sun 7 Mon 8 Tue 9 Wed 10 Thu 11 Fri 12 Sat 13 Sun 14 Mon 15 Tue 16 Wed 17 Thu 1…" at bounding box center [721, 528] width 1442 height 722
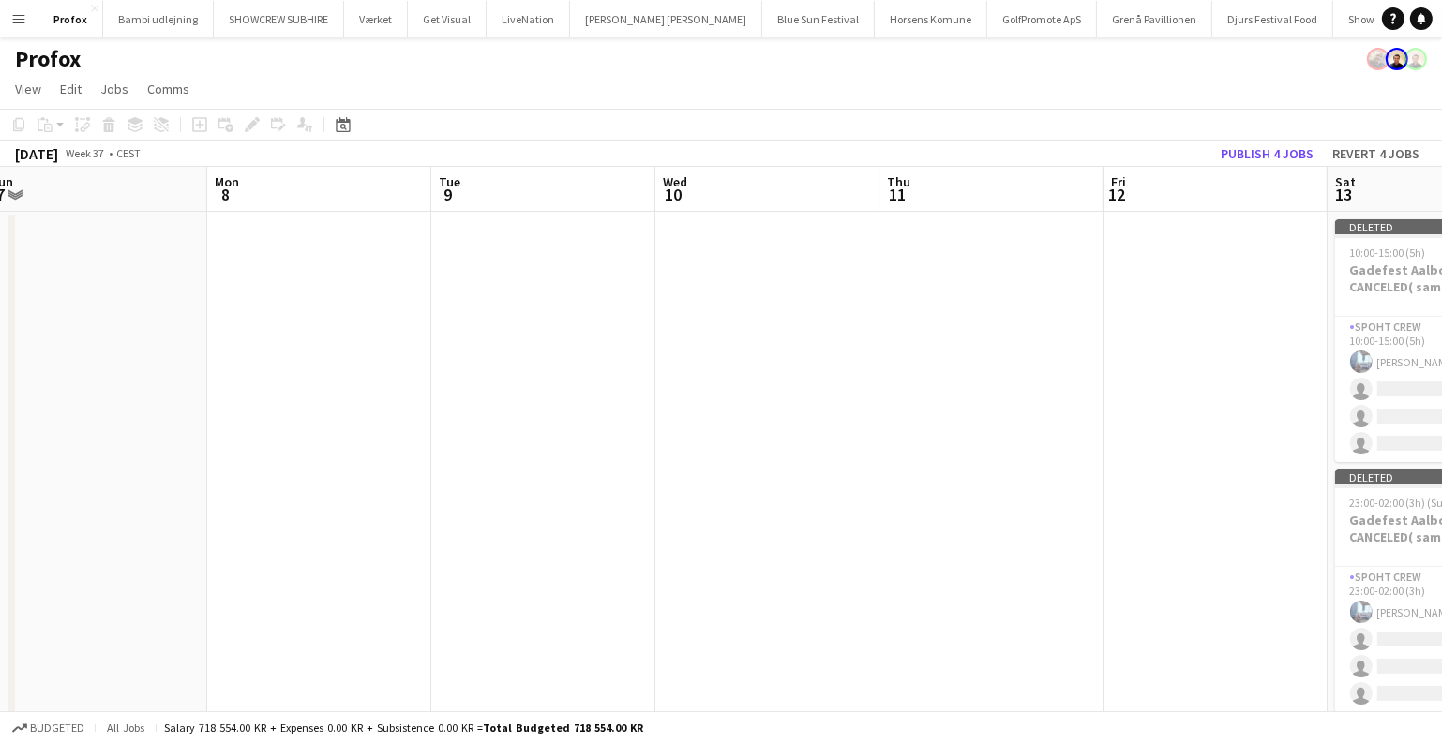
click at [1279, 402] on app-calendar-viewport "Fri 5 Sat 6 4/8 2 Jobs Sun 7 Mon 8 Tue 9 Wed 10 Thu 11 Fri 12 Sat 13 Sun 14 Mon…" at bounding box center [721, 528] width 1442 height 722
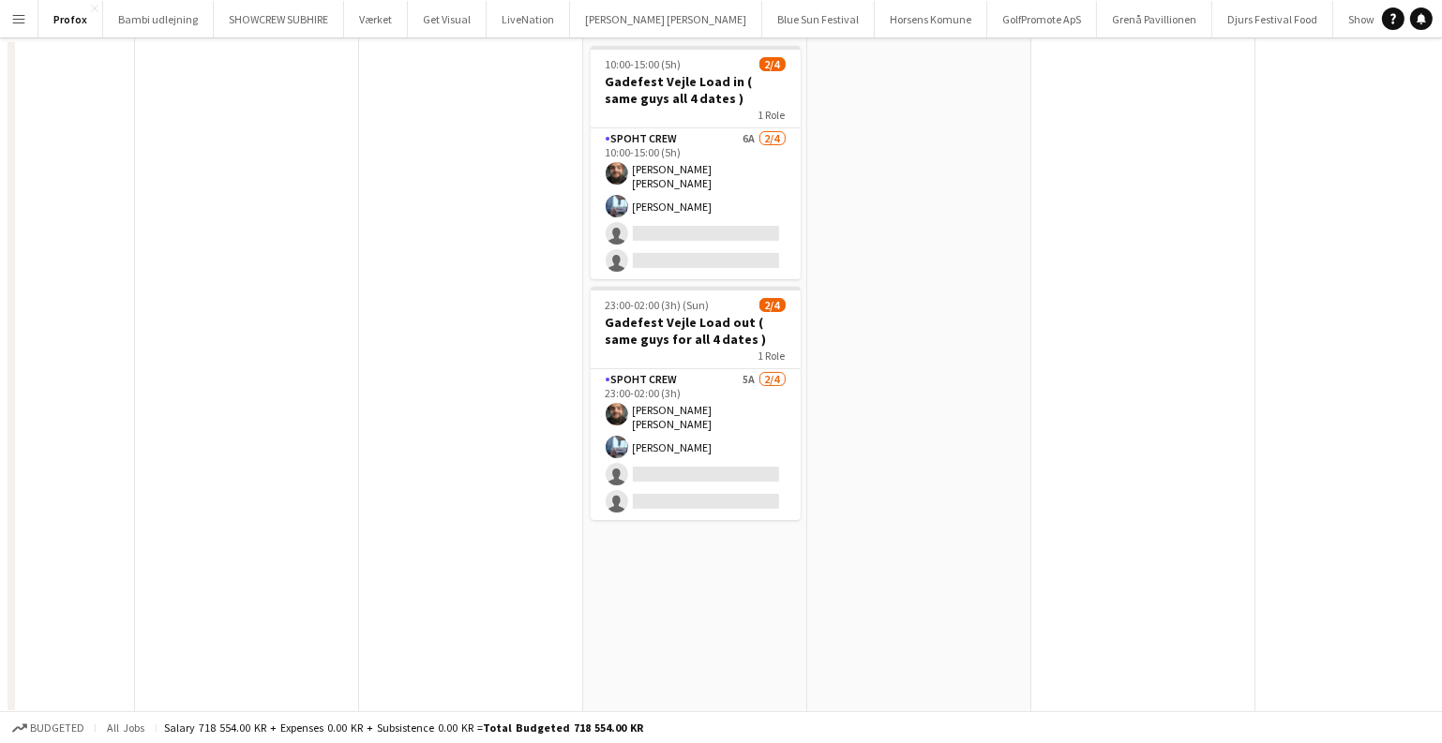
scroll to position [174, 0]
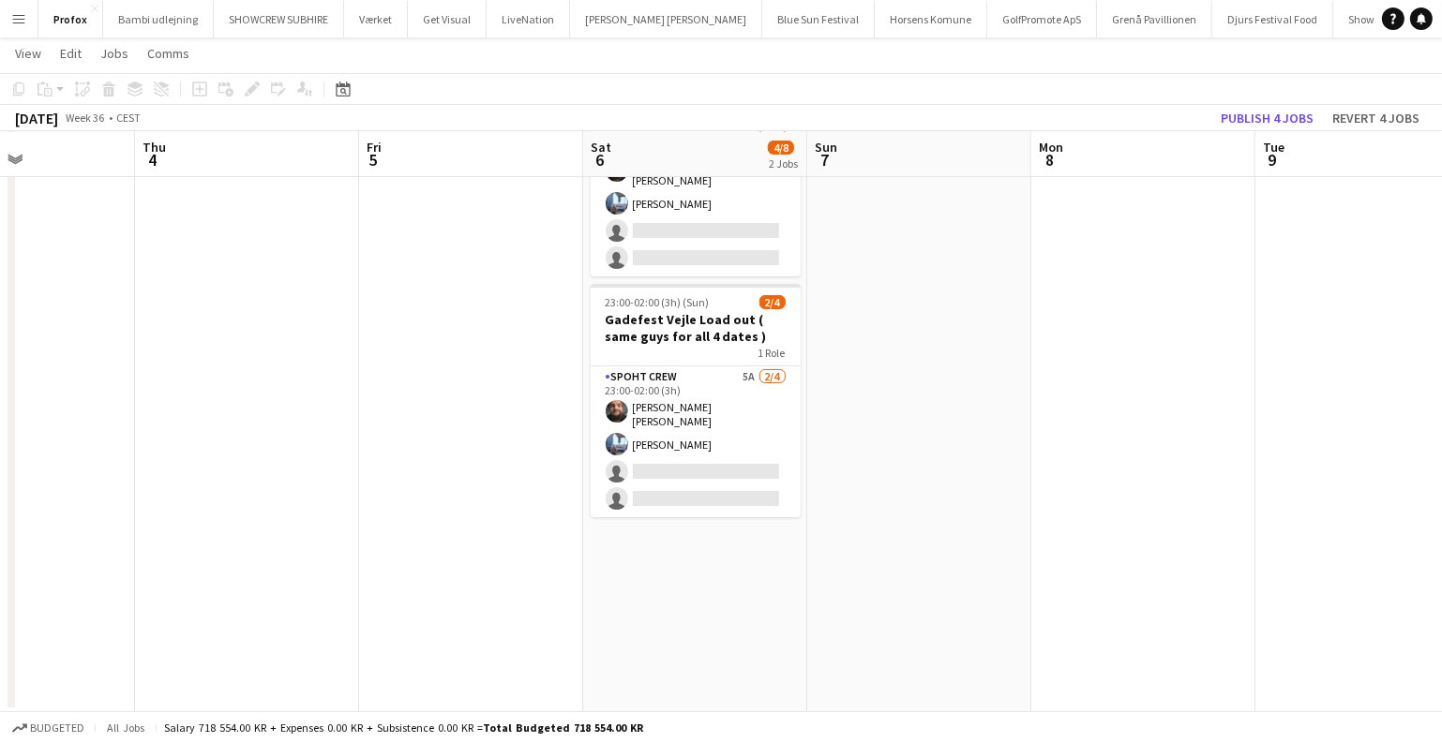
drag, startPoint x: 350, startPoint y: 296, endPoint x: 386, endPoint y: 293, distance: 36.7
click at [366, 296] on app-calendar-viewport "Mon 1 2/10 1 Job Tue 2 Wed 3 Thu 4 Fri 5 Sat 6 4/8 2 Jobs Sun 7 Mon 8 Tue 9 Wed…" at bounding box center [721, 306] width 1442 height 814
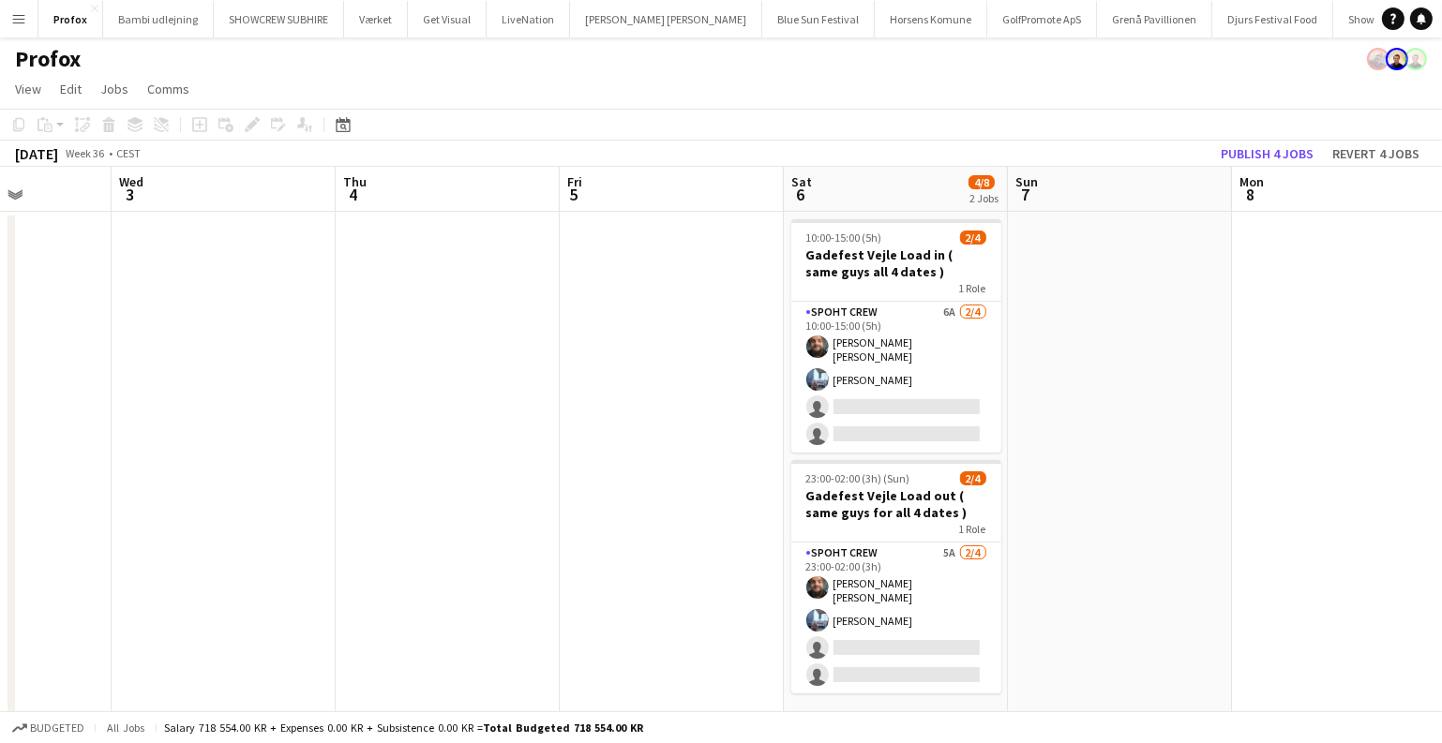
scroll to position [0, 465]
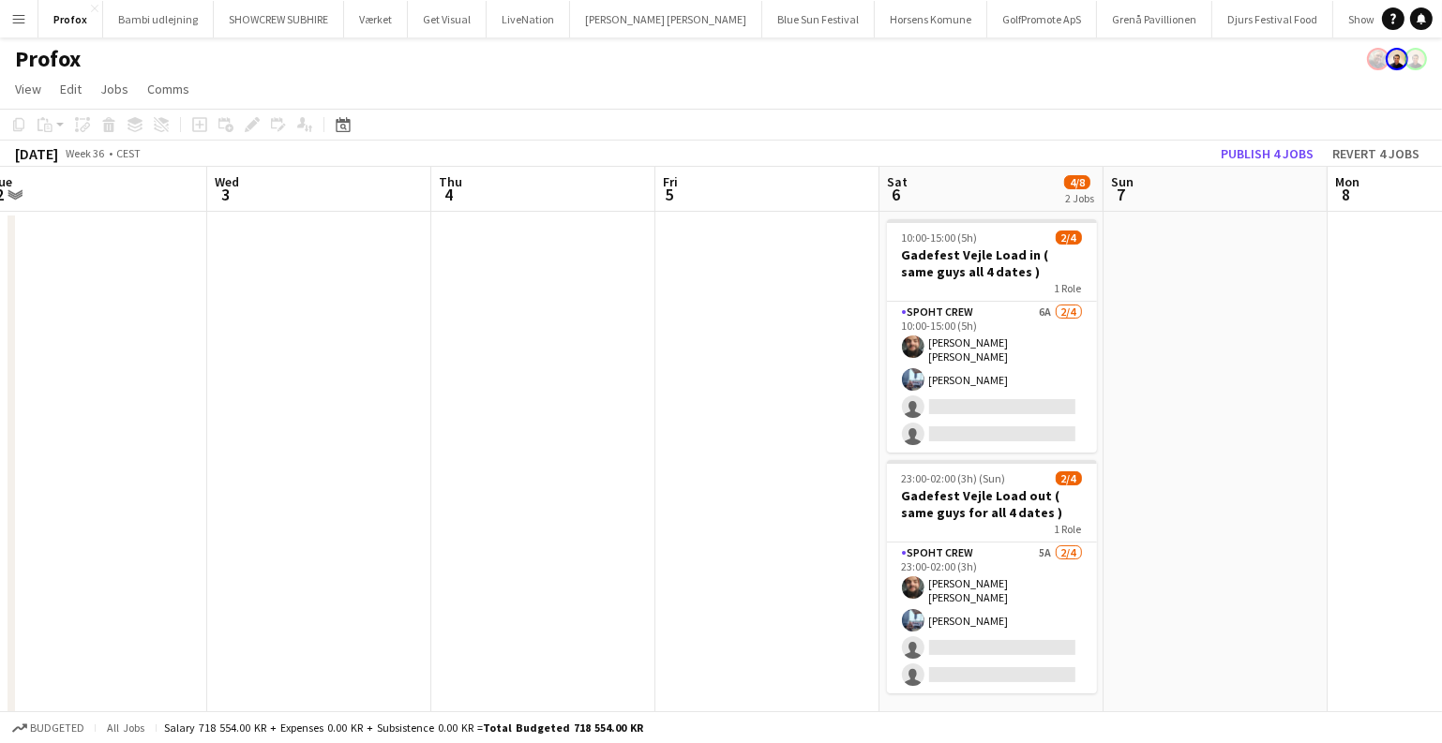
drag, startPoint x: 639, startPoint y: 495, endPoint x: 464, endPoint y: 426, distance: 188.2
click at [641, 495] on app-calendar-viewport "Sun 31 Mon 1 2/10 1 Job Tue 2 Wed 3 Thu 4 Fri 5 Sat 6 4/8 2 Jobs Sun 7 Mon 8 Tu…" at bounding box center [721, 528] width 1442 height 722
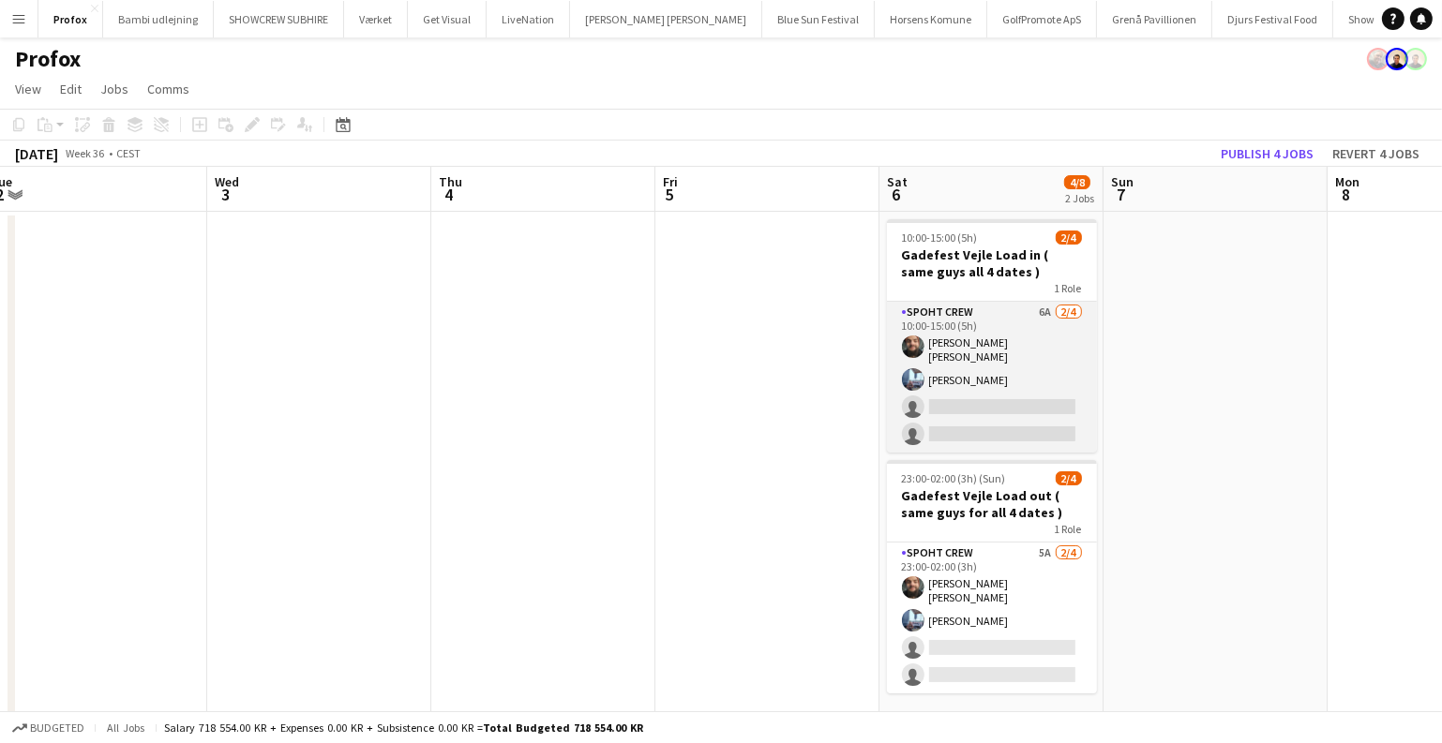
click at [964, 388] on app-card-role "Spoht Crew 6A 2/4 10:00-15:00 (5h) Adam Shem Abraham Armando Irom single-neutra…" at bounding box center [992, 377] width 210 height 151
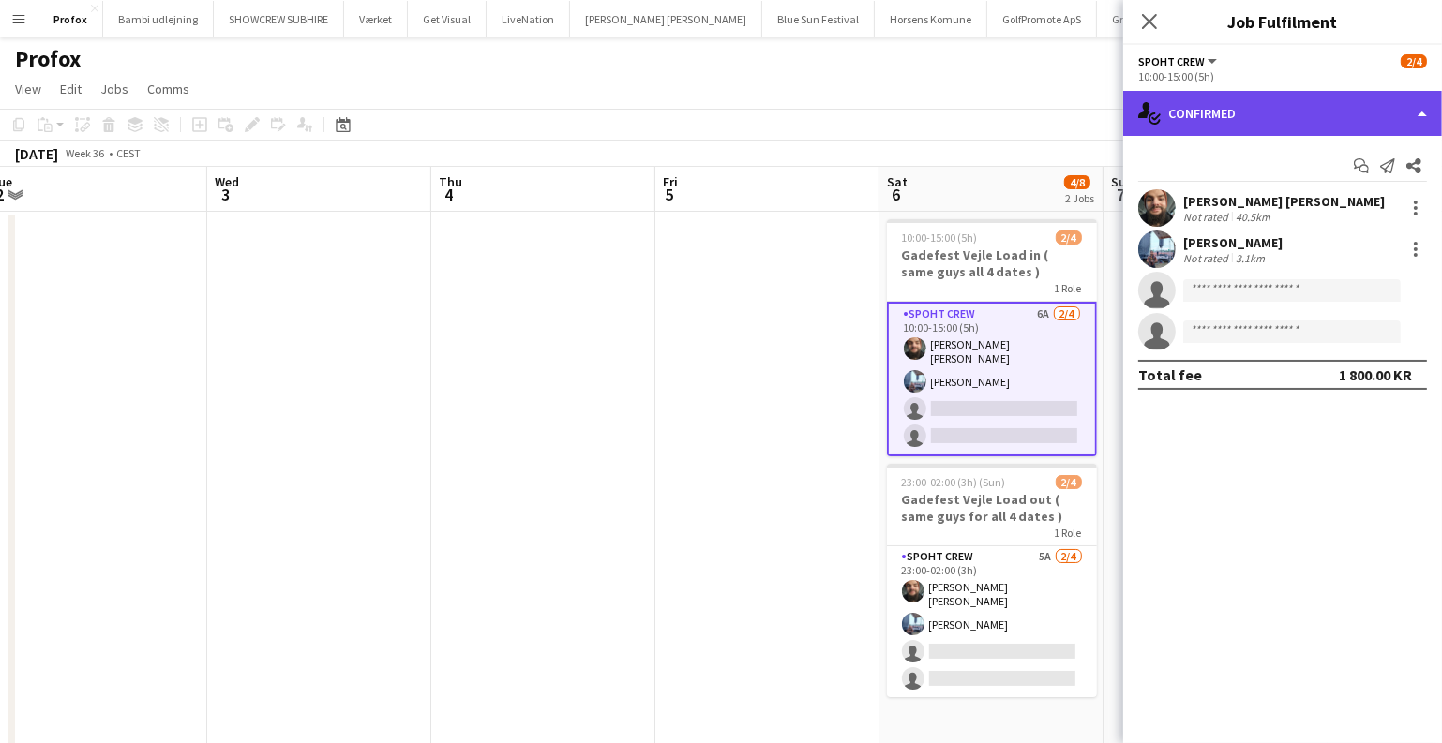
click at [1265, 96] on div "single-neutral-actions-check-2 Confirmed" at bounding box center [1282, 113] width 319 height 45
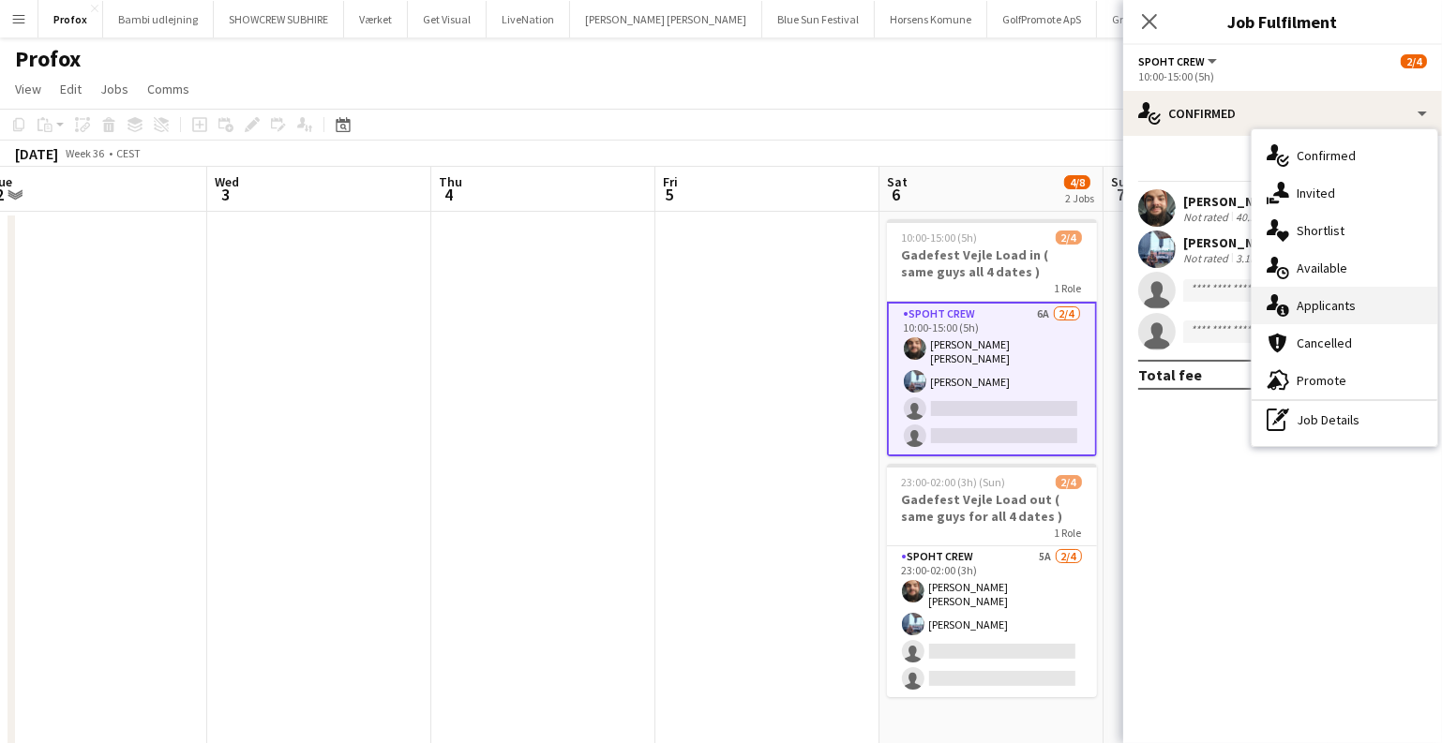
click at [1340, 317] on div "single-neutral-actions-information Applicants" at bounding box center [1344, 305] width 186 height 37
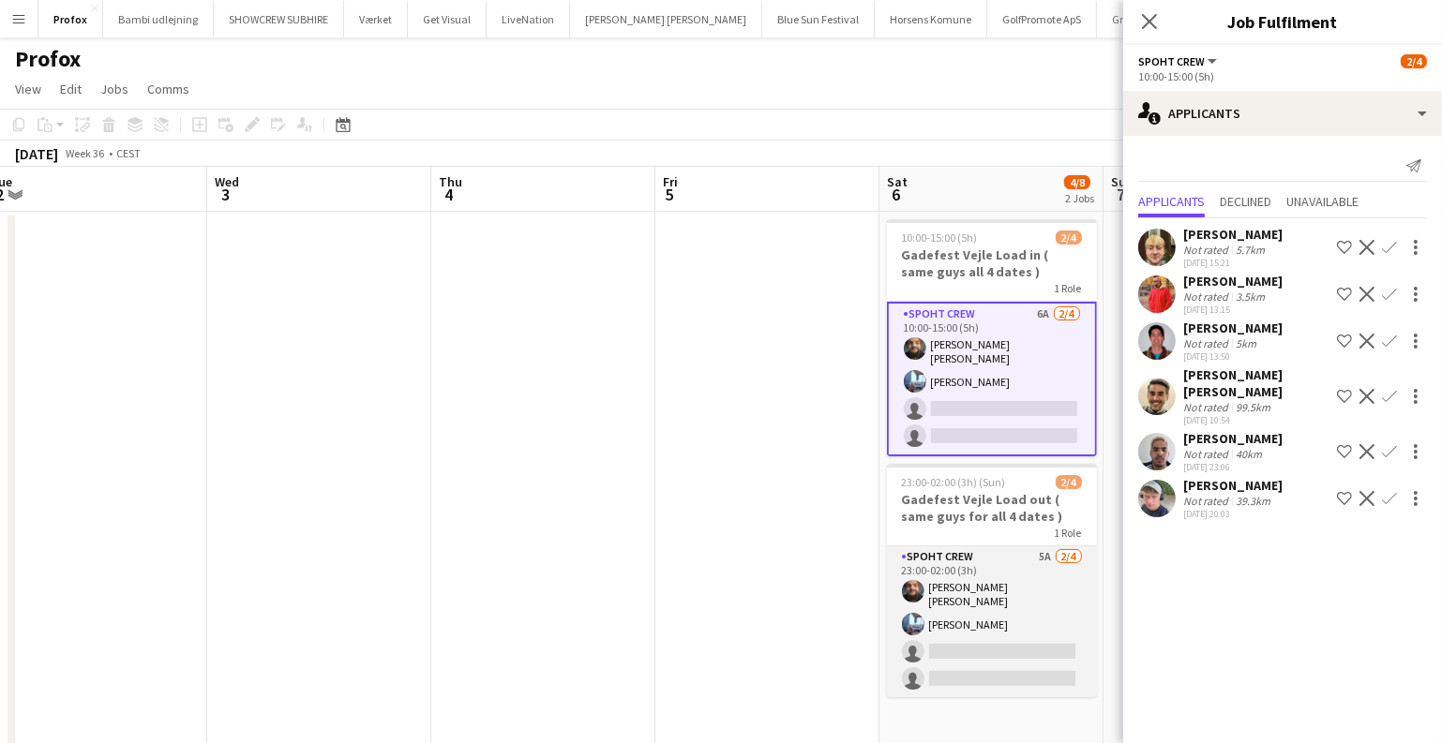
click at [952, 608] on app-card-role "Spoht Crew 5A 2/4 23:00-02:00 (3h) Adam Shem Abraham Armando Irom single-neutra…" at bounding box center [992, 621] width 210 height 151
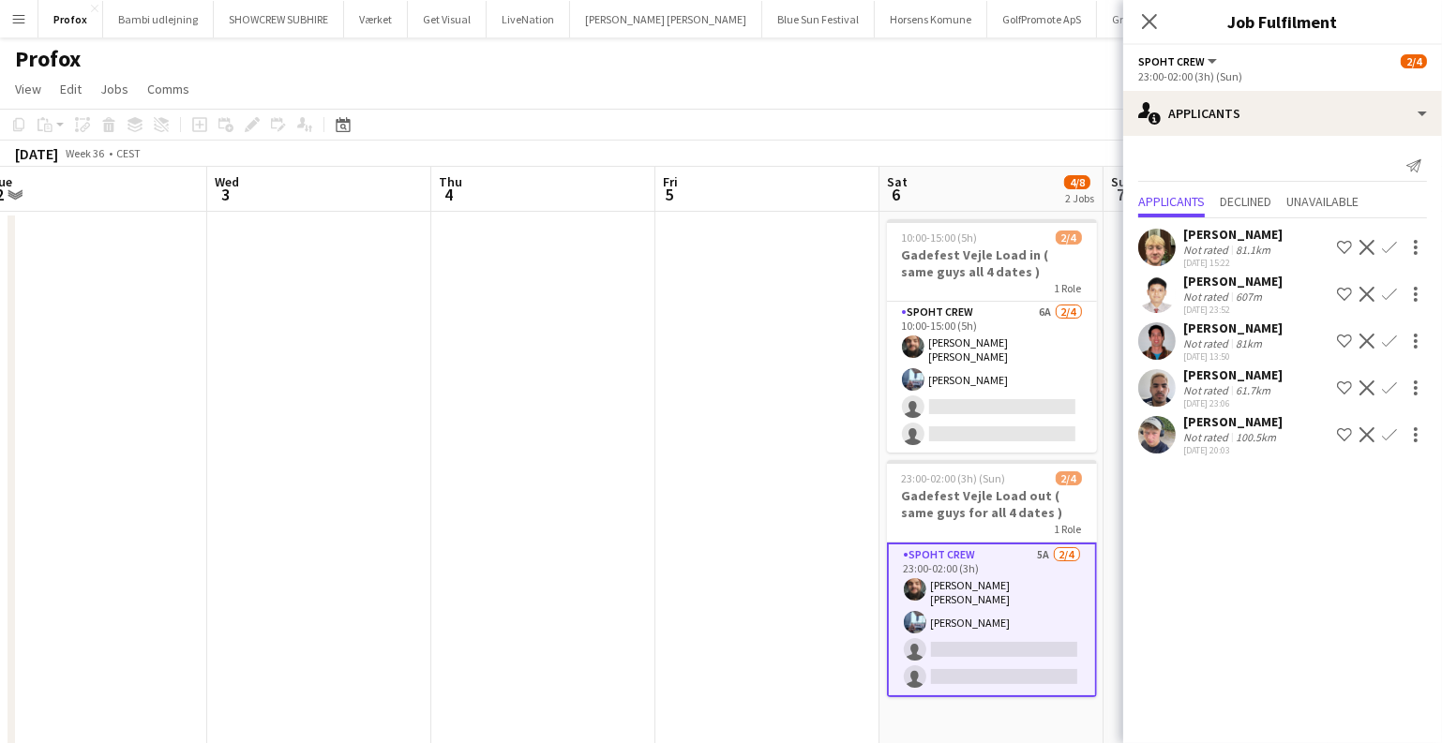
click at [459, 473] on app-date-cell at bounding box center [543, 550] width 224 height 677
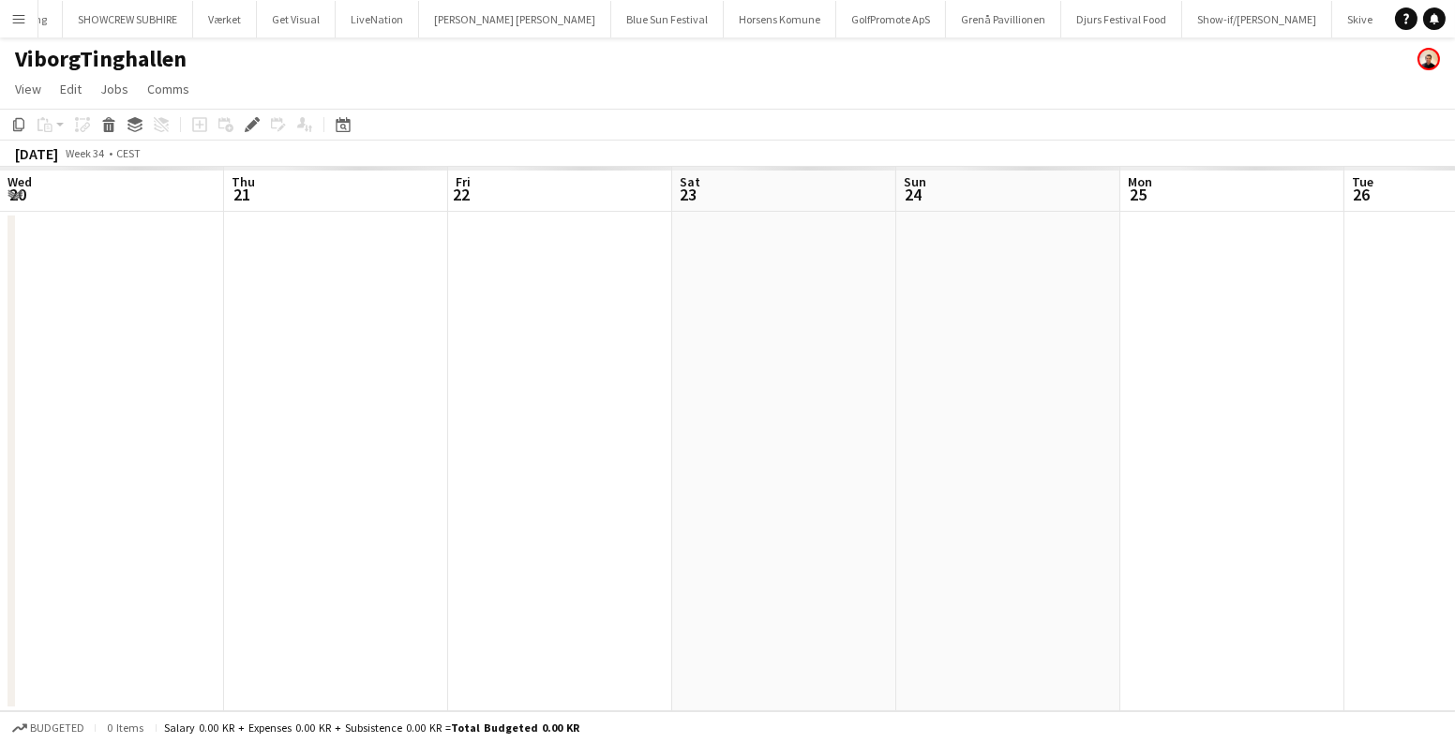
scroll to position [0, 644]
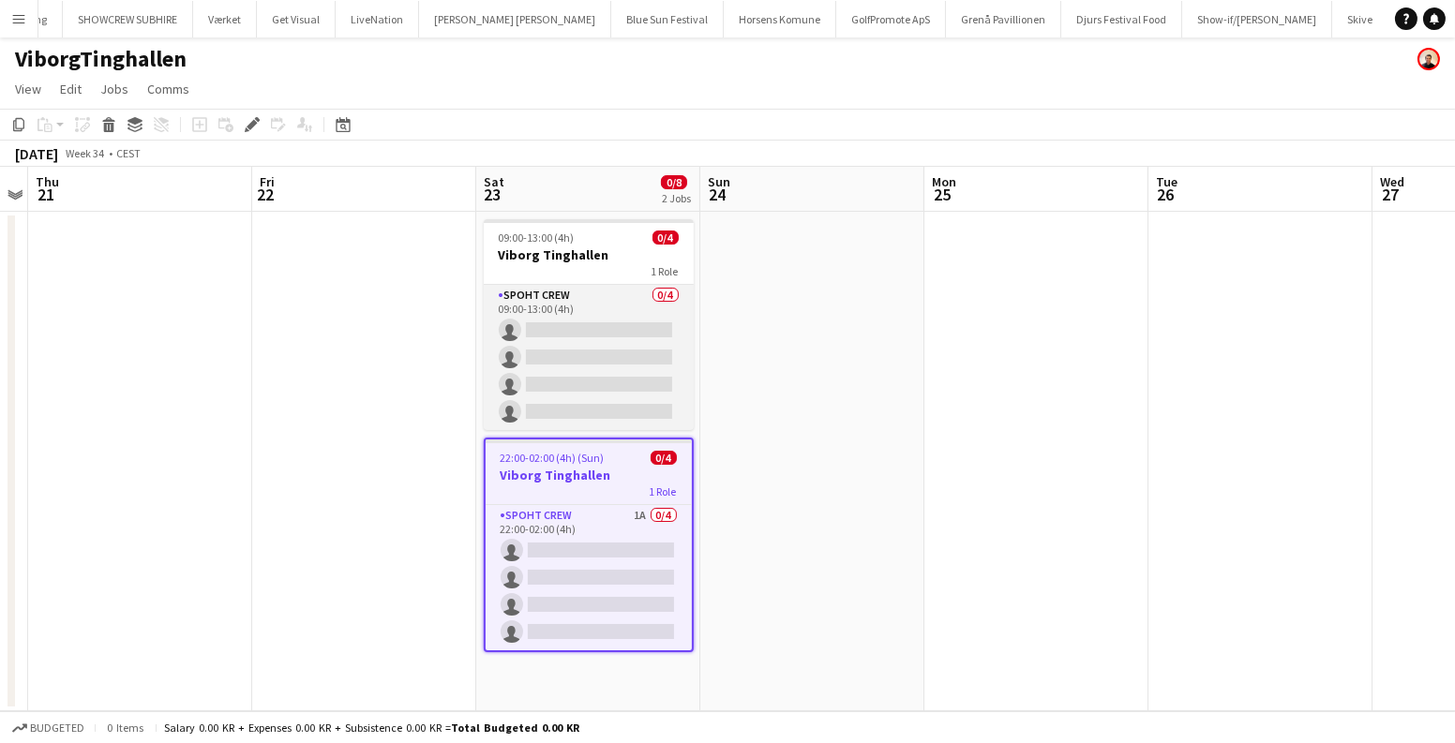
click at [645, 366] on app-card-role "Spoht Crew 0/4 09:00-13:00 (4h) single-neutral-actions single-neutral-actions s…" at bounding box center [589, 357] width 210 height 145
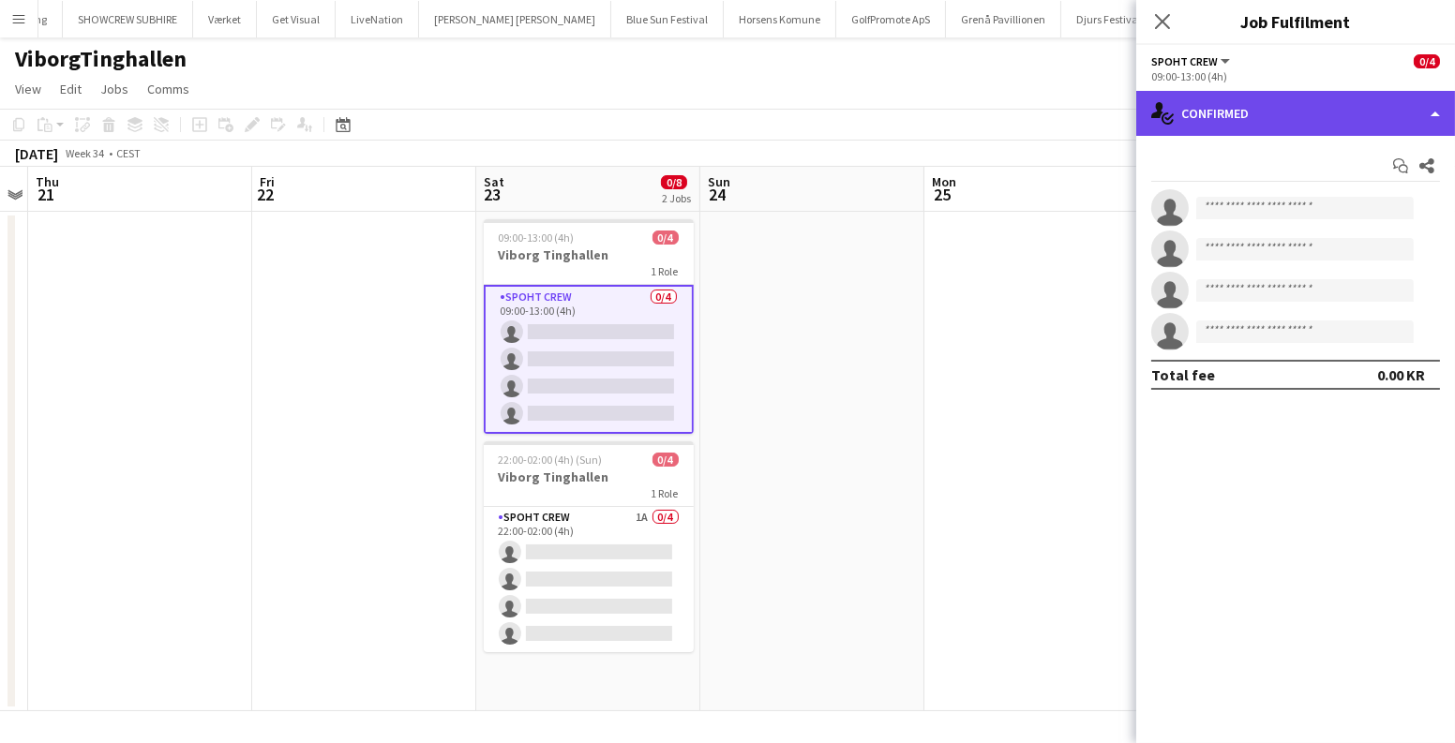
click at [1218, 105] on div "single-neutral-actions-check-2 Confirmed" at bounding box center [1295, 113] width 319 height 45
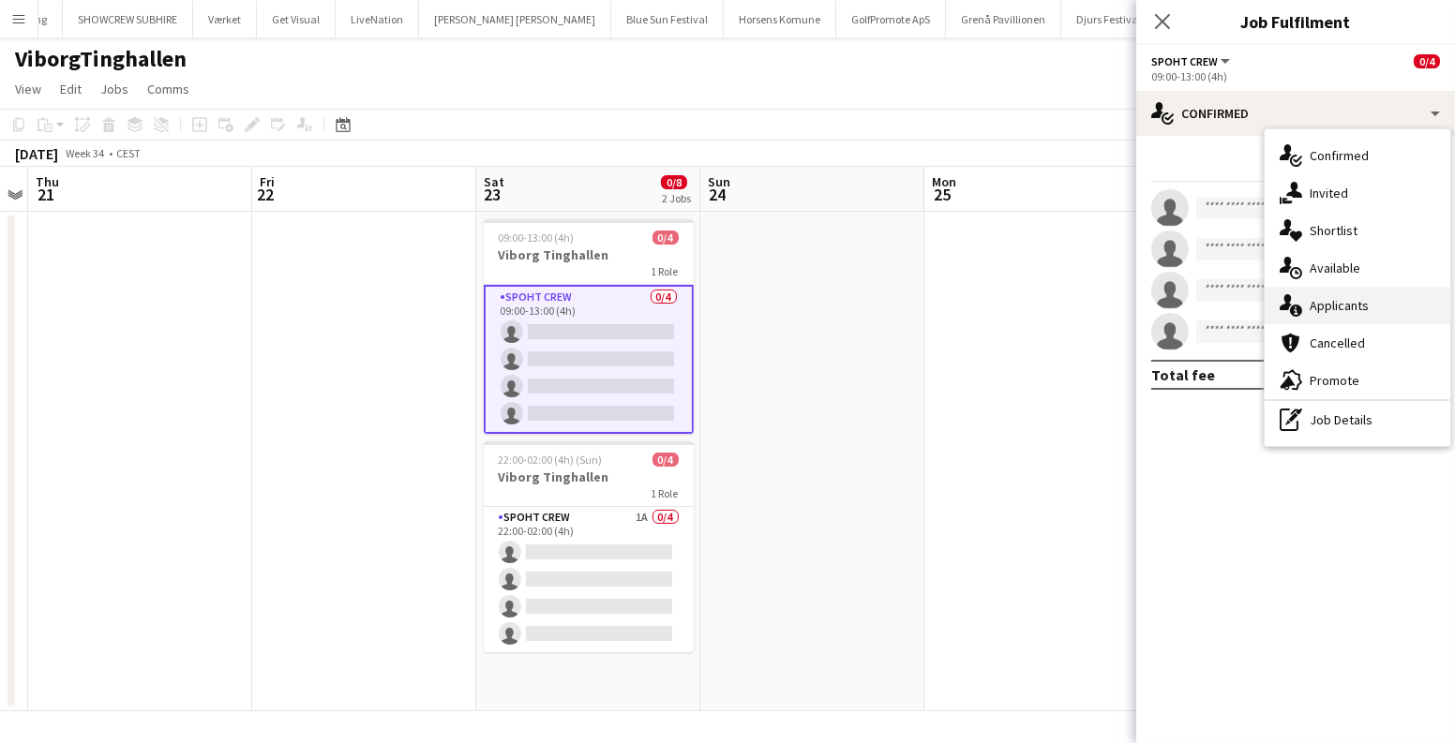
click at [1331, 305] on div "single-neutral-actions-information Applicants" at bounding box center [1357, 305] width 186 height 37
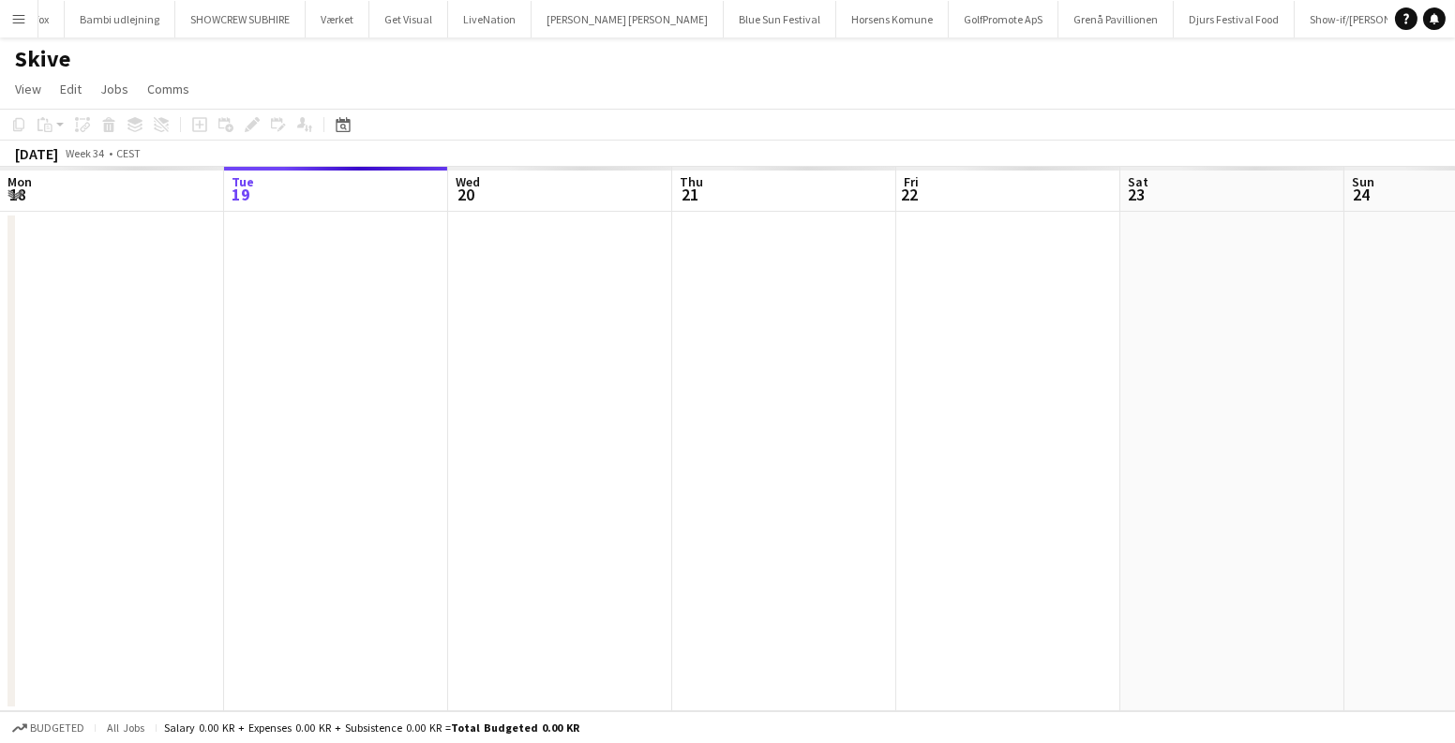
scroll to position [0, 644]
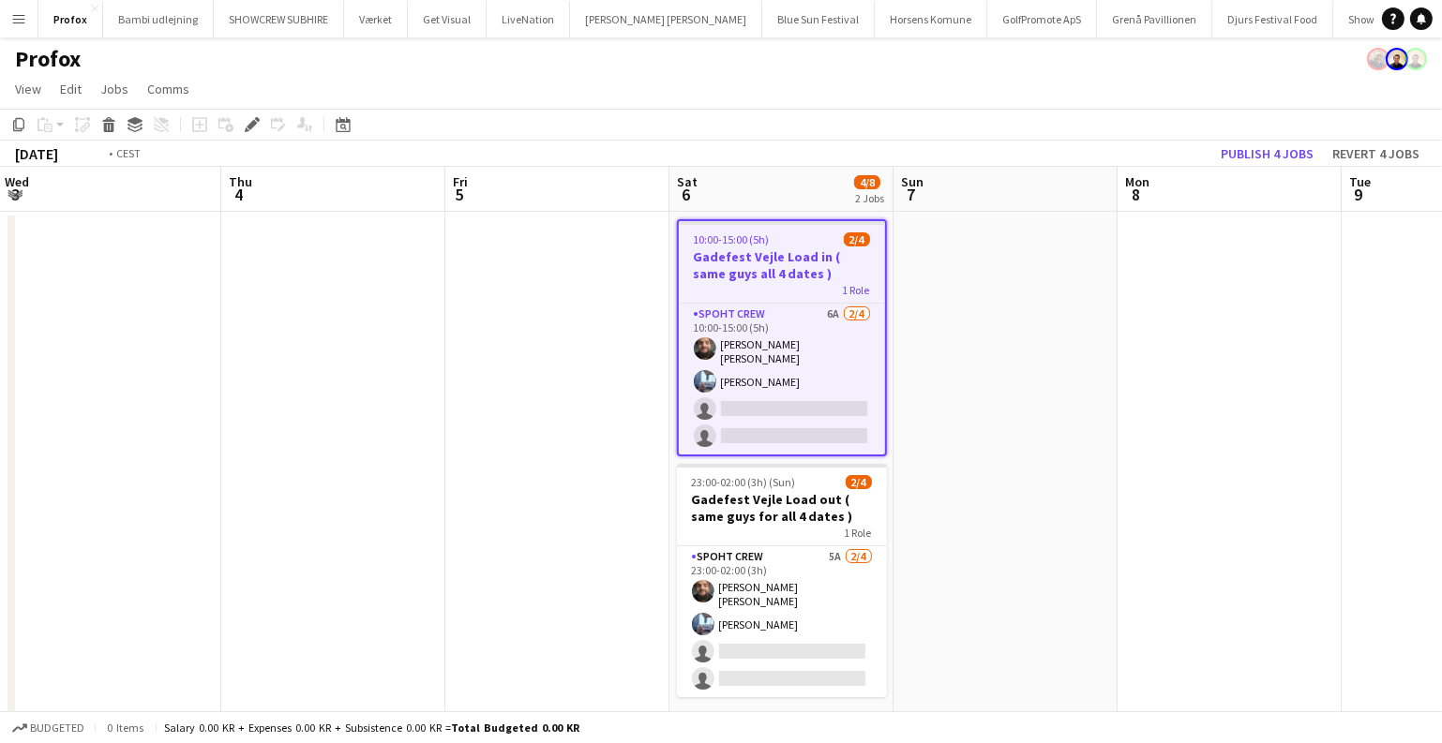
drag, startPoint x: 241, startPoint y: 499, endPoint x: 769, endPoint y: 501, distance: 527.7
click at [978, 515] on app-calendar-viewport "Mon 1 2/10 1 Job Tue 2 Wed 3 Thu 4 Fri 5 Sat 6 4/8 2 Jobs Sun 7 Mon 8 Tue 9 Wed…" at bounding box center [721, 528] width 1442 height 722
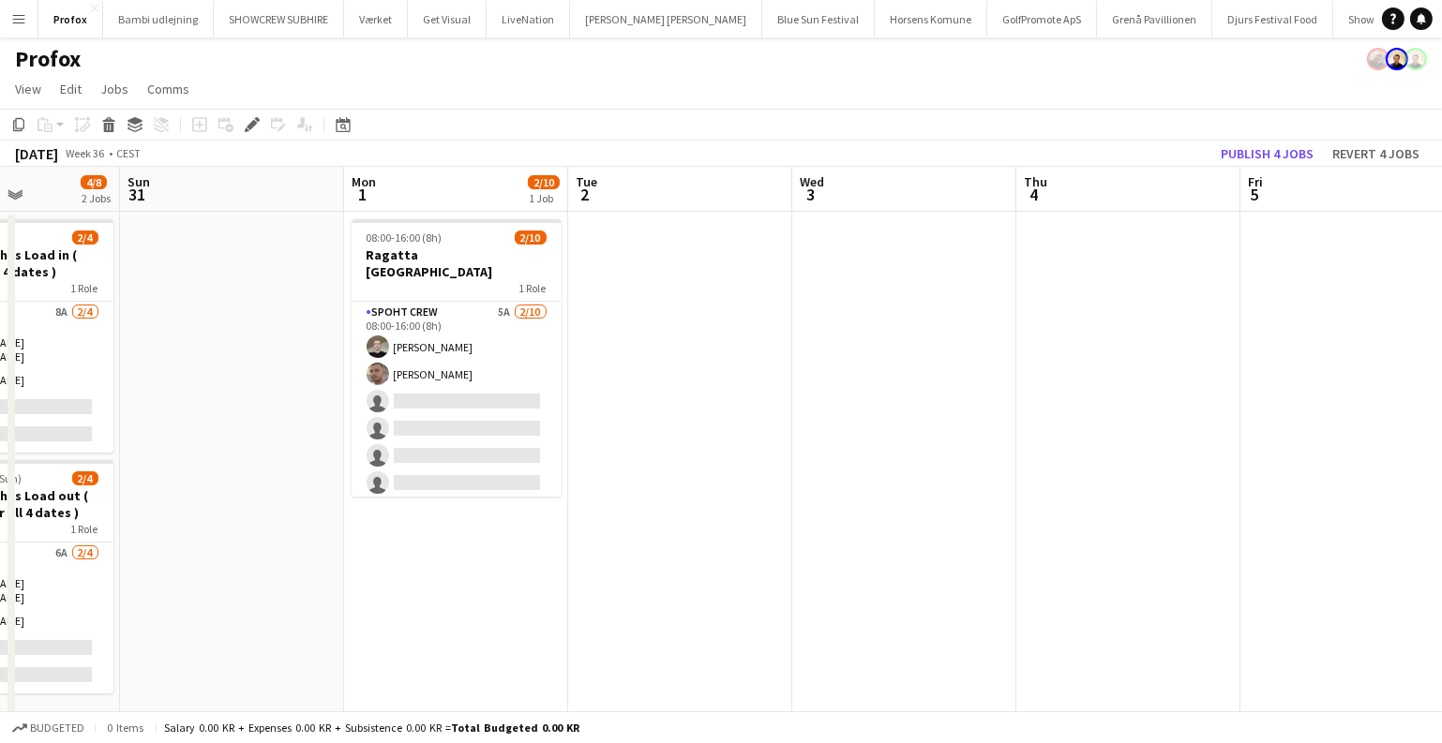
scroll to position [0, 576]
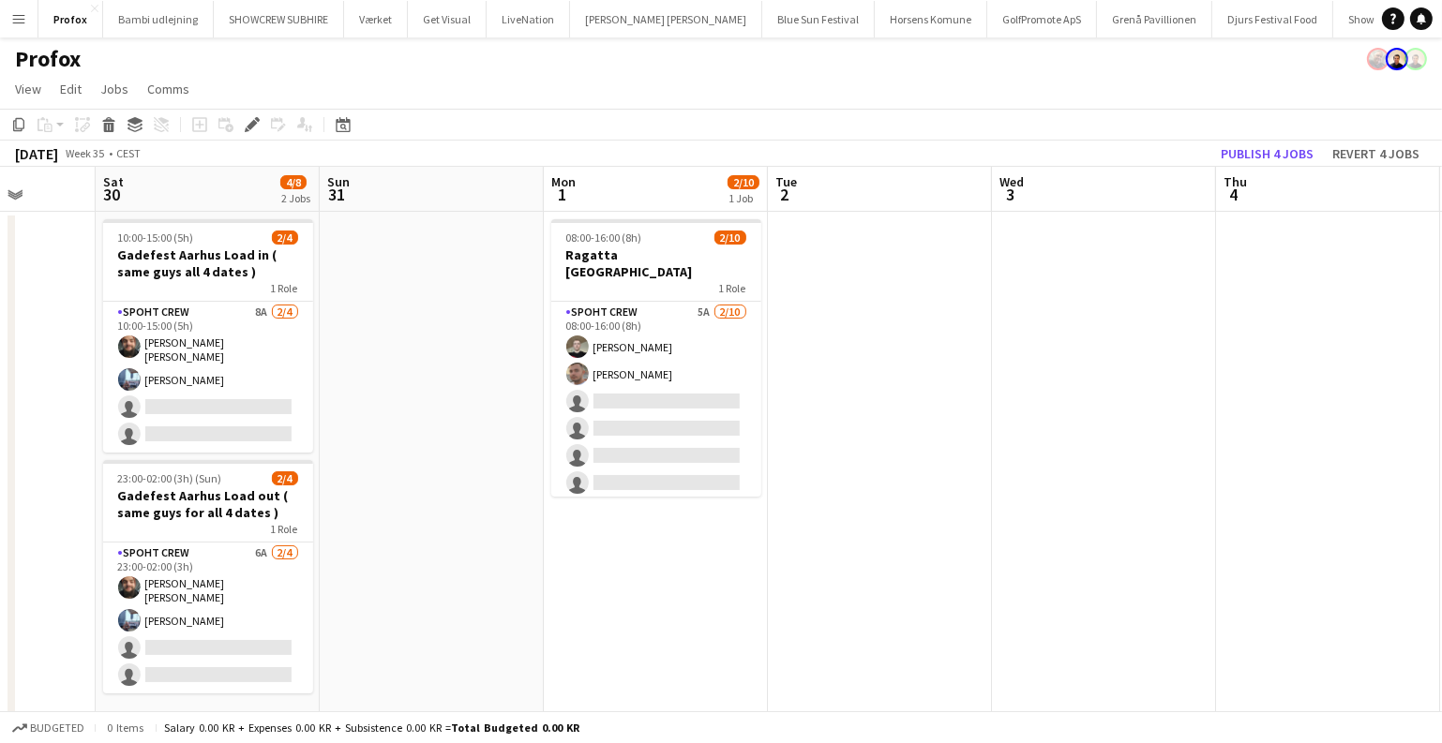
drag, startPoint x: 871, startPoint y: 515, endPoint x: 1070, endPoint y: 528, distance: 200.1
click at [1070, 528] on app-calendar-viewport "Wed 27 Thu 28 Fri 29 Sat 30 4/8 2 Jobs Sun 31 Mon 1 2/10 1 Job Tue 2 Wed 3 Thu …" at bounding box center [721, 528] width 1442 height 722
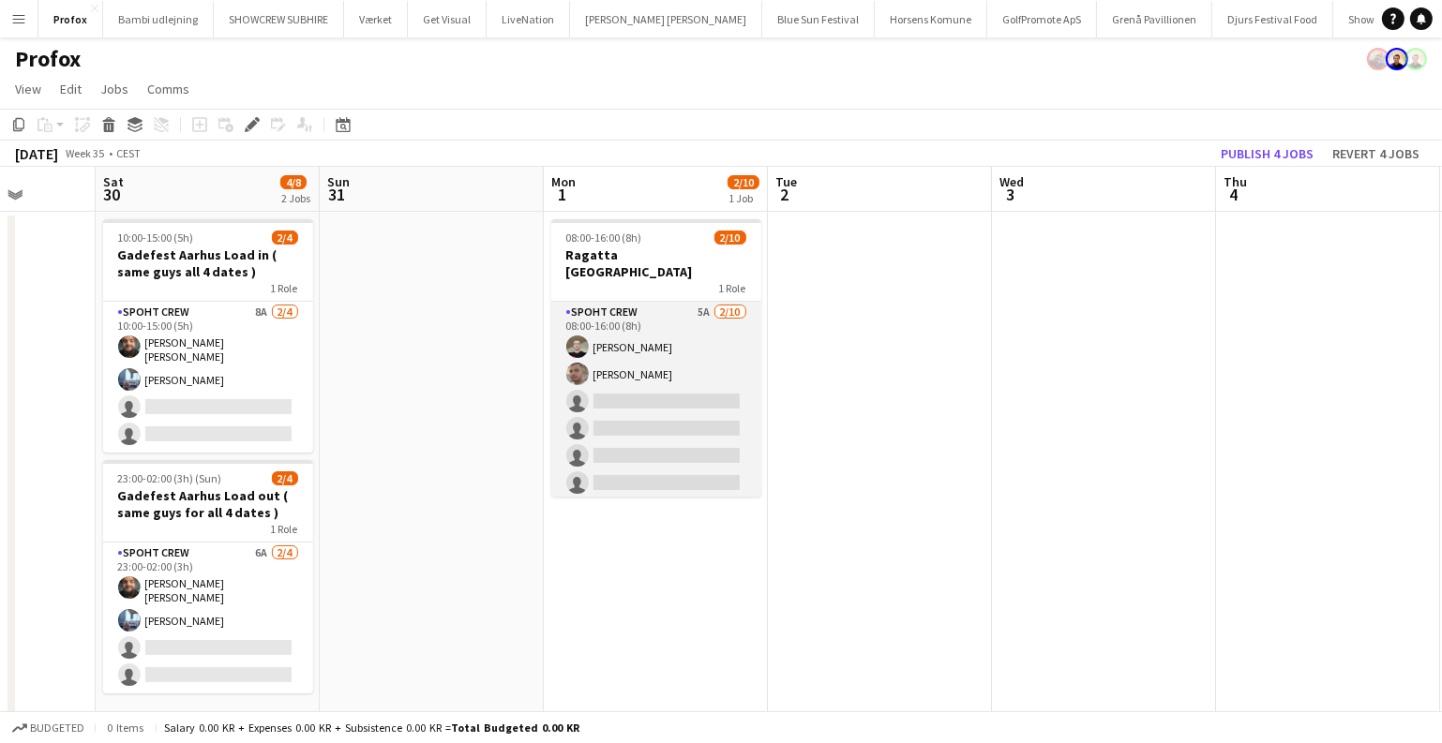
click at [660, 440] on app-card-role "Spoht Crew 5A 2/10 08:00-16:00 (8h) Nicolai Schmidt Tomas Ambarcumianas single-…" at bounding box center [656, 456] width 210 height 308
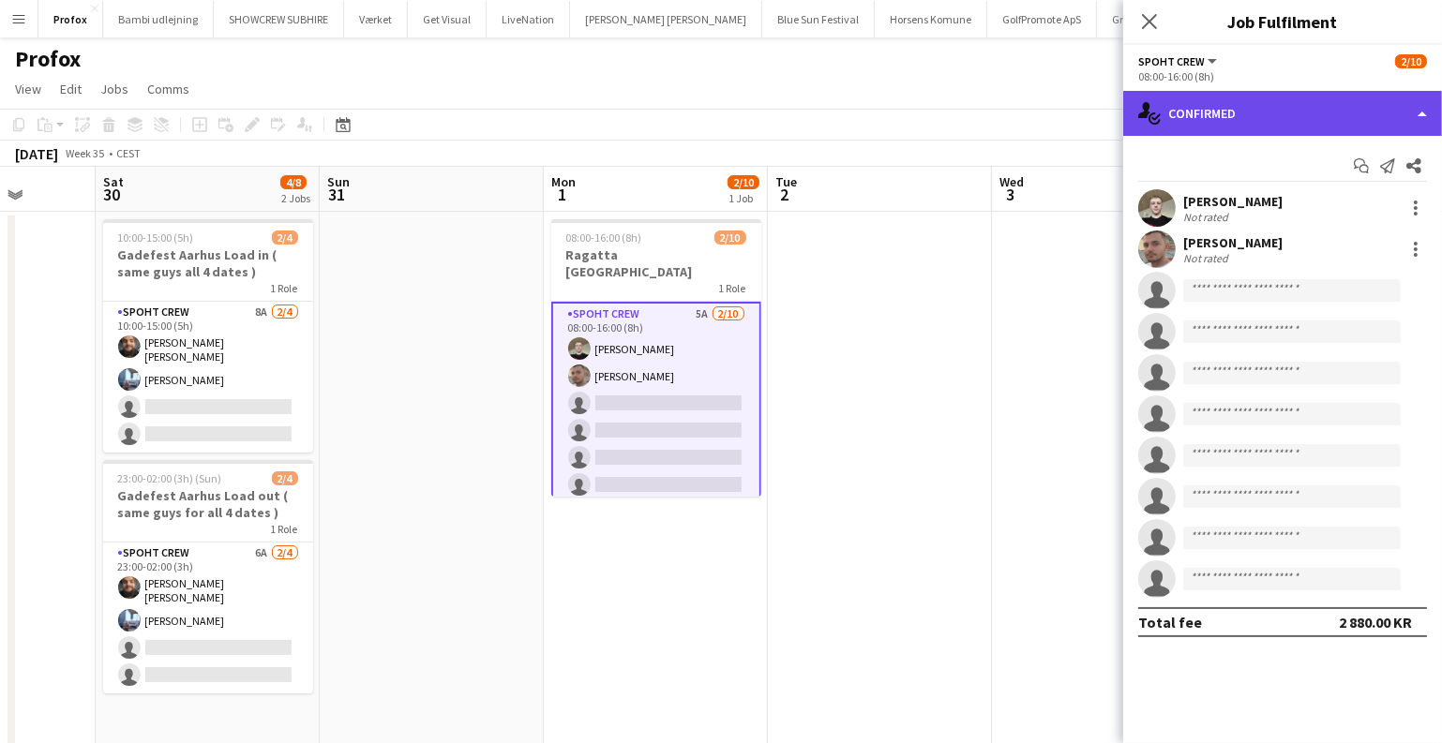
click at [1267, 108] on div "single-neutral-actions-check-2 Confirmed" at bounding box center [1282, 113] width 319 height 45
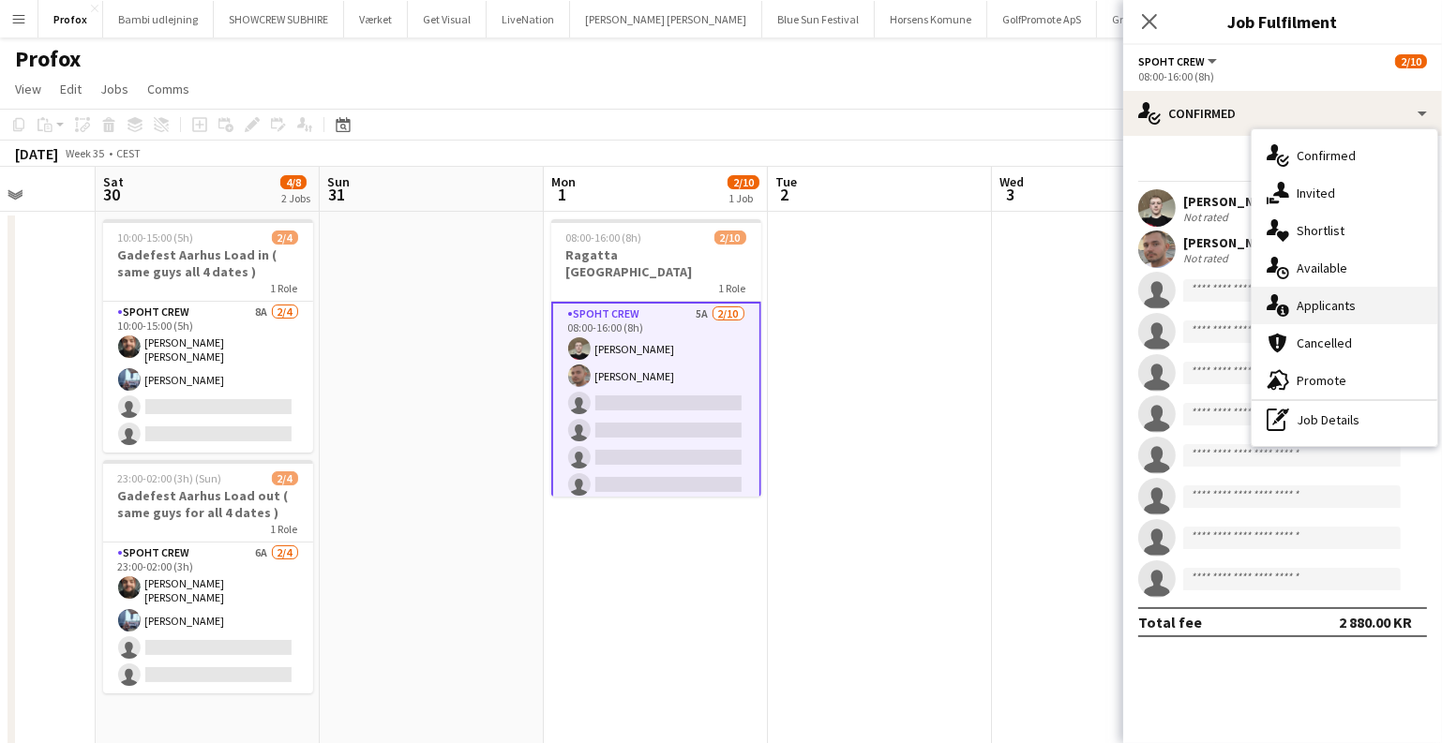
click at [1336, 307] on div "single-neutral-actions-information Applicants" at bounding box center [1344, 305] width 186 height 37
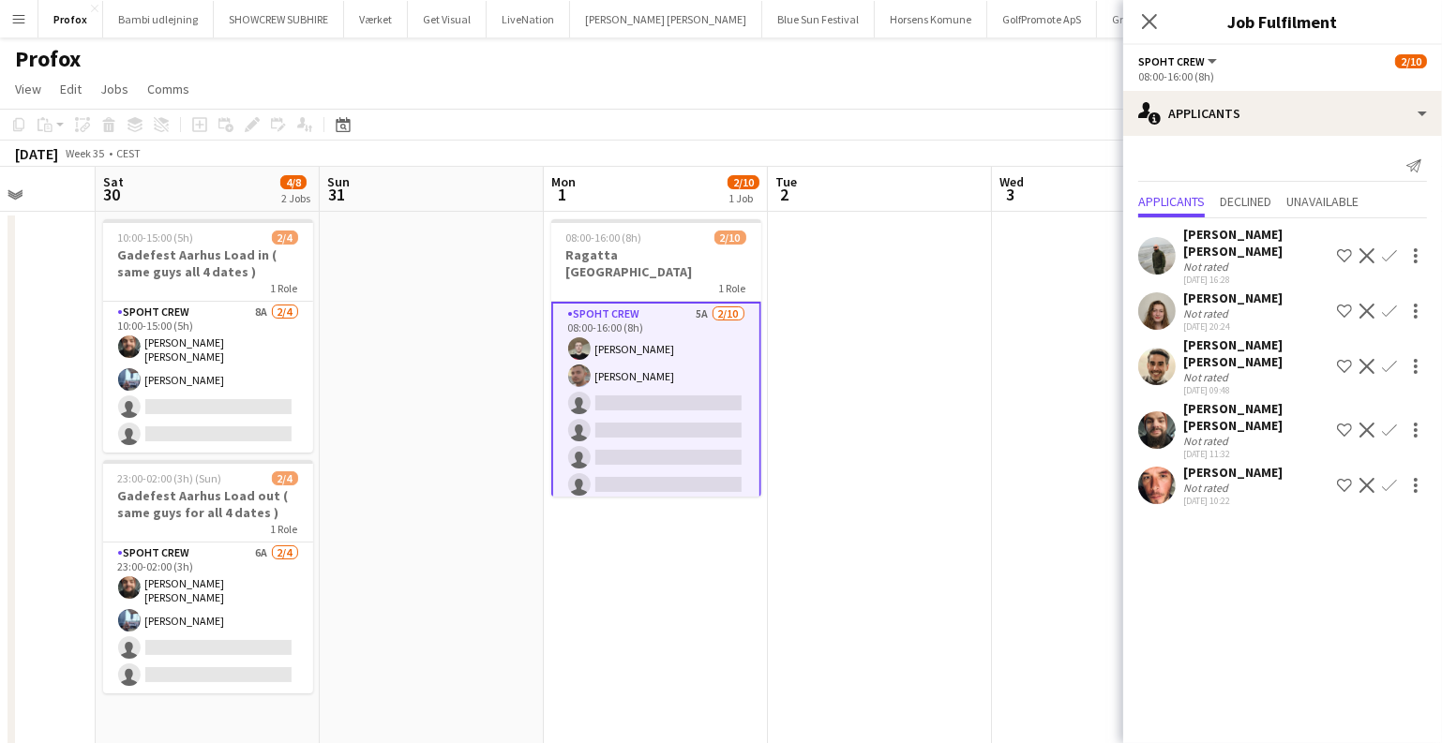
click at [474, 590] on app-date-cell at bounding box center [432, 550] width 224 height 677
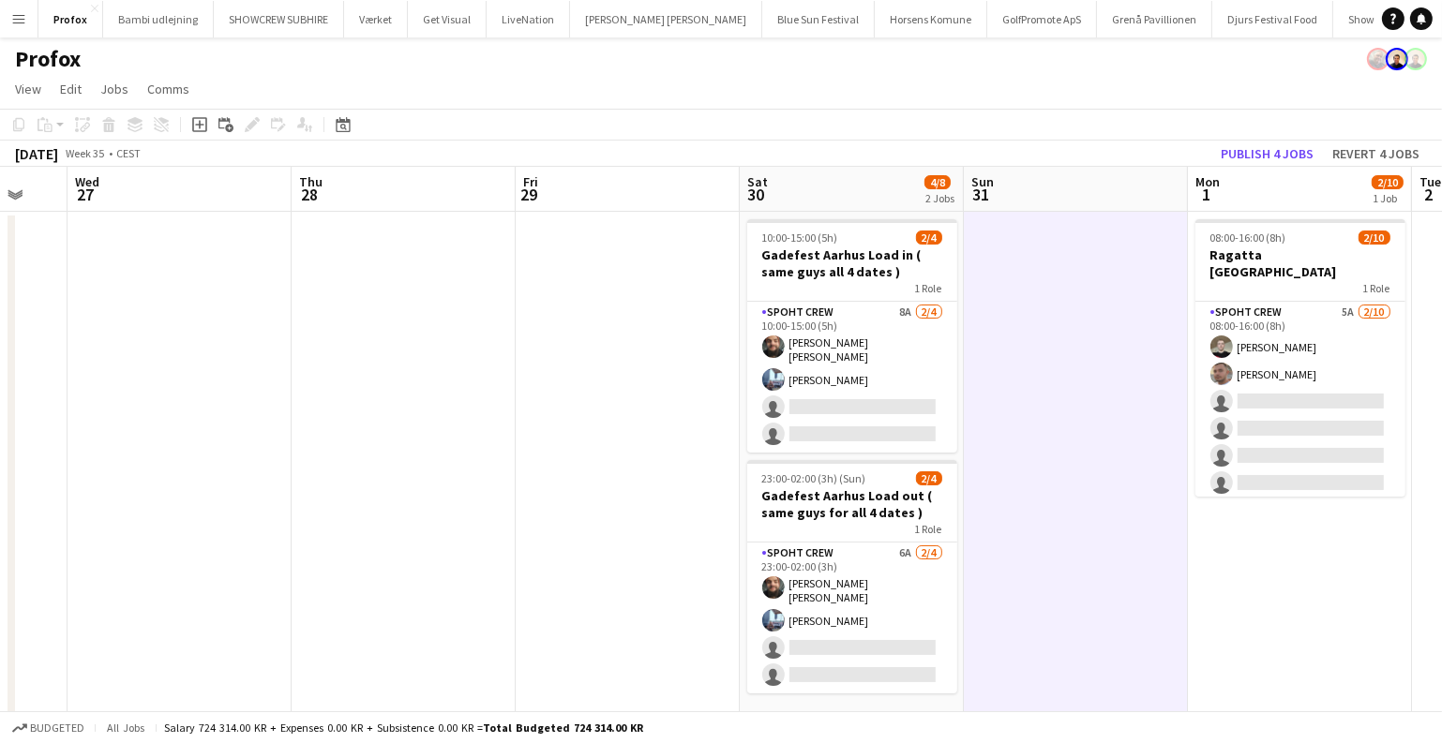
drag, startPoint x: 474, startPoint y: 590, endPoint x: 1361, endPoint y: 583, distance: 886.7
click at [1358, 583] on app-calendar-viewport "Mon 25 10/10 1 Job Tue 26 Wed 27 Thu 28 Fri 29 Sat 30 4/8 2 Jobs Sun 31 Mon 1 2…" at bounding box center [721, 528] width 1442 height 722
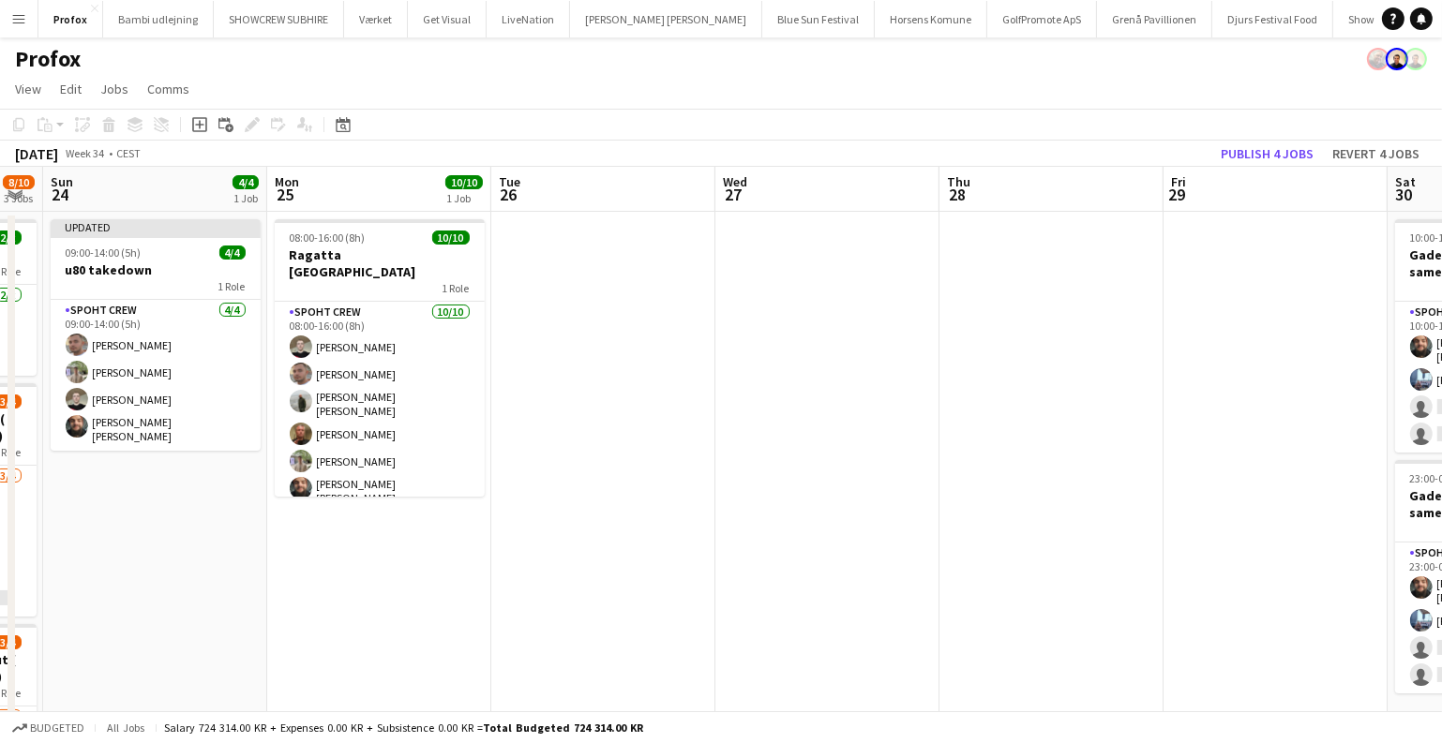
drag, startPoint x: 752, startPoint y: 540, endPoint x: 1251, endPoint y: 559, distance: 499.9
click at [1251, 559] on app-calendar-viewport "Fri 22 4/4 1 Job Sat 23 8/10 3 Jobs Sun 24 4/4 1 Job Mon 25 10/10 1 Job Tue 26 …" at bounding box center [721, 528] width 1442 height 722
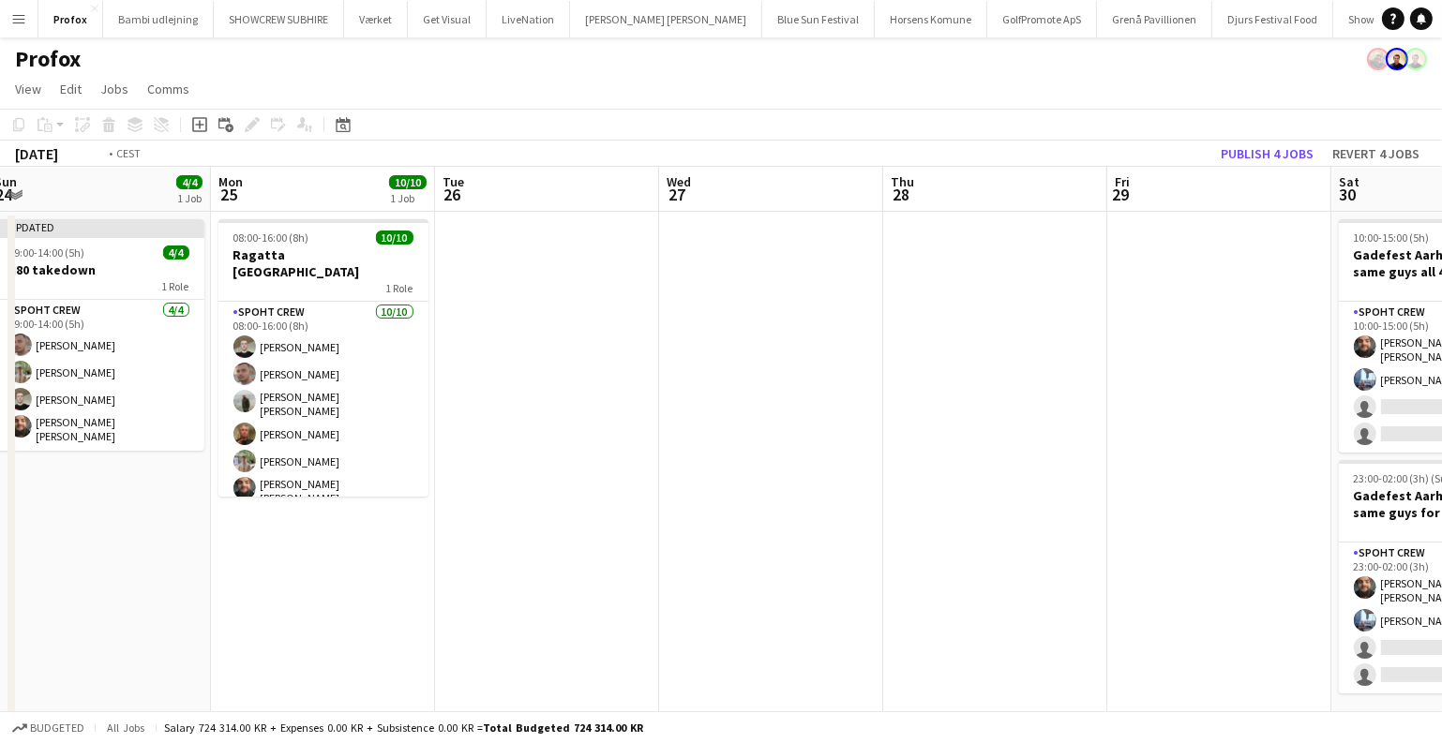
drag, startPoint x: 1264, startPoint y: 544, endPoint x: 84, endPoint y: 545, distance: 1180.0
click at [84, 545] on app-calendar-viewport "Thu 21 Fri 22 4/4 1 Job Sat 23 8/10 3 Jobs Sun 24 4/4 1 Job Mon 25 10/10 1 Job …" at bounding box center [721, 528] width 1442 height 722
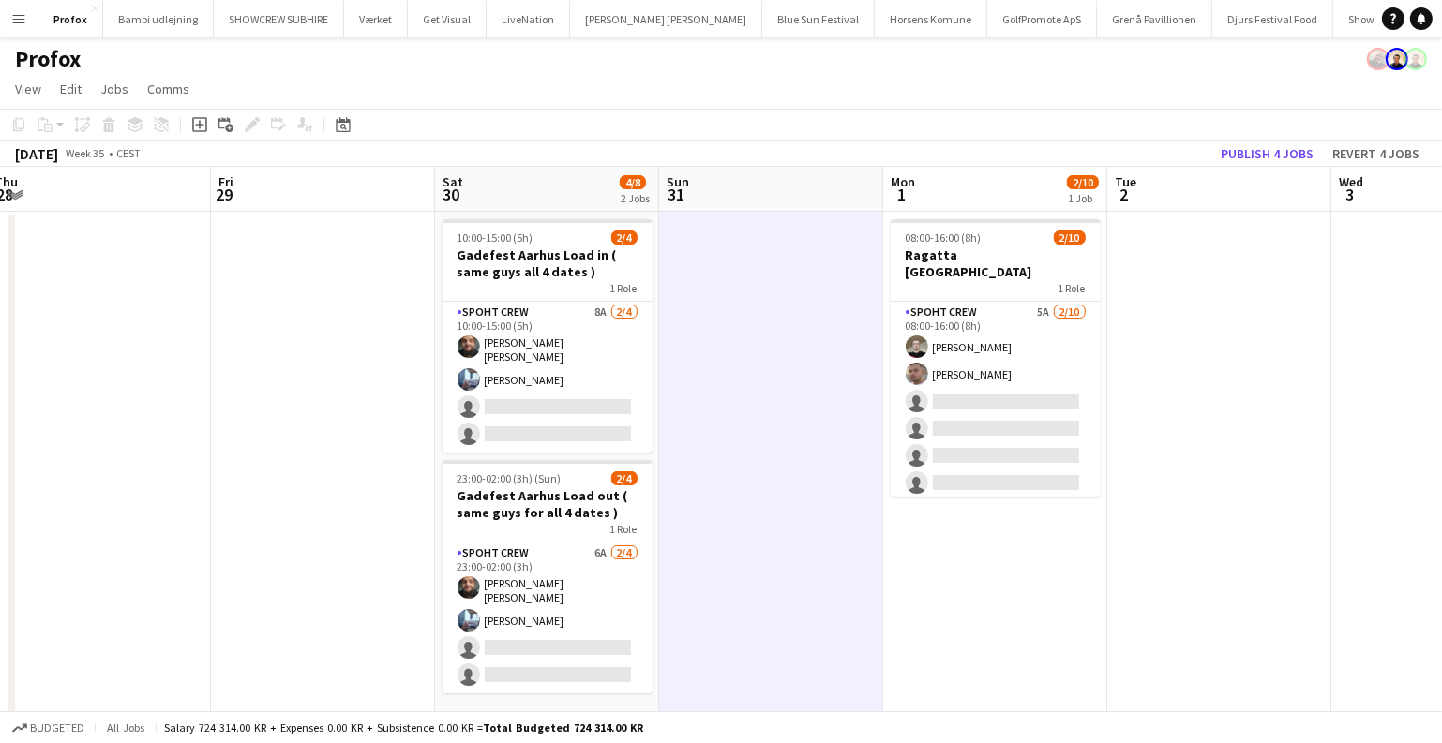
scroll to position [0, 687]
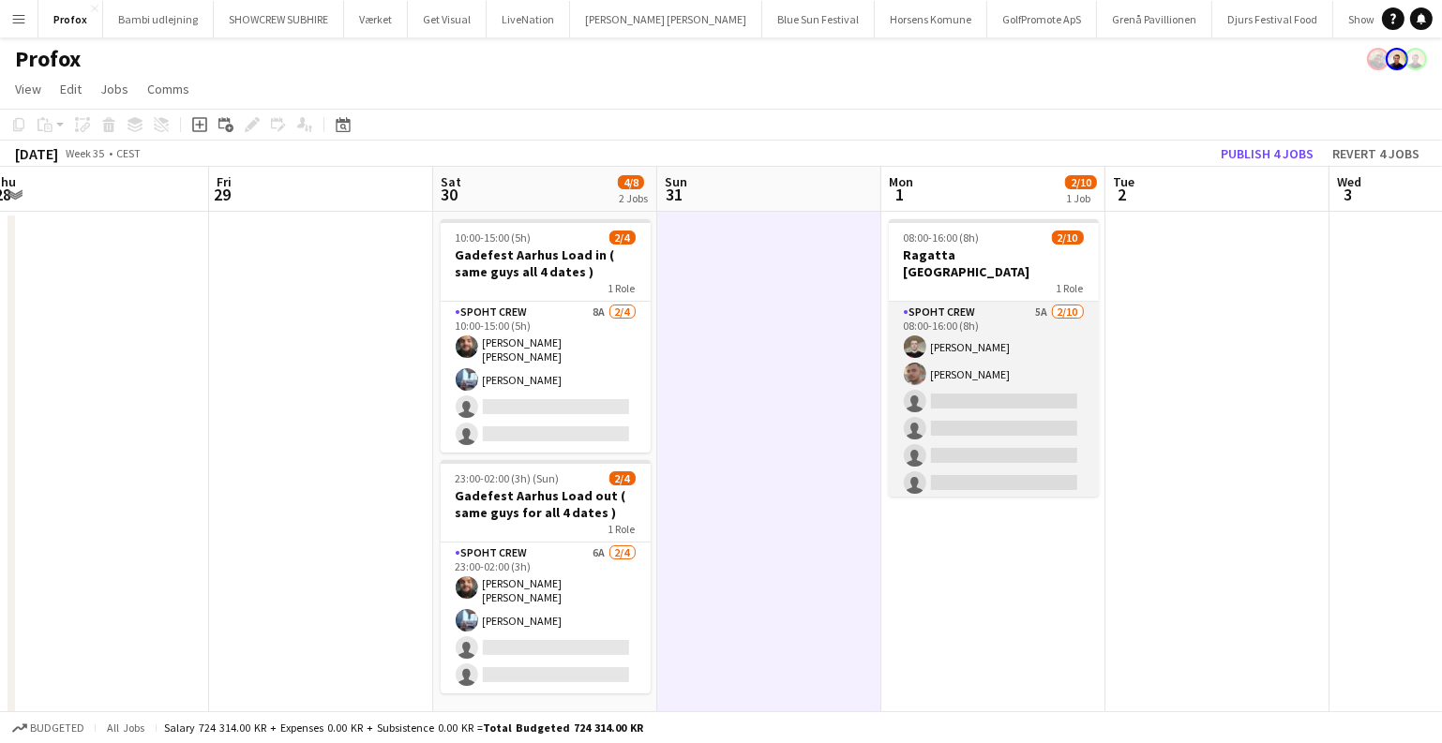
click at [983, 425] on app-card-role "Spoht Crew 5A 2/10 08:00-16:00 (8h) Nicolai Schmidt Tomas Ambarcumianas single-…" at bounding box center [994, 456] width 210 height 308
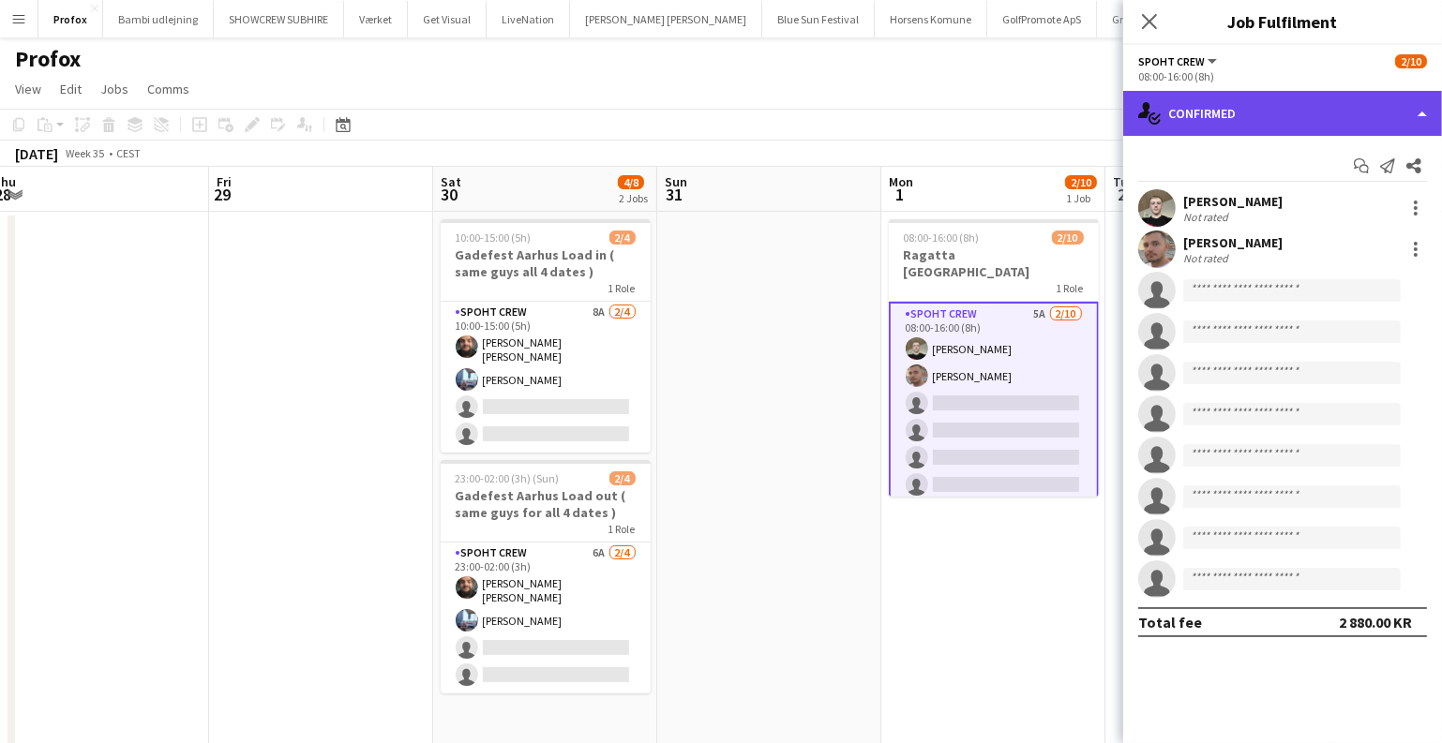
click at [1292, 100] on div "single-neutral-actions-check-2 Confirmed" at bounding box center [1282, 113] width 319 height 45
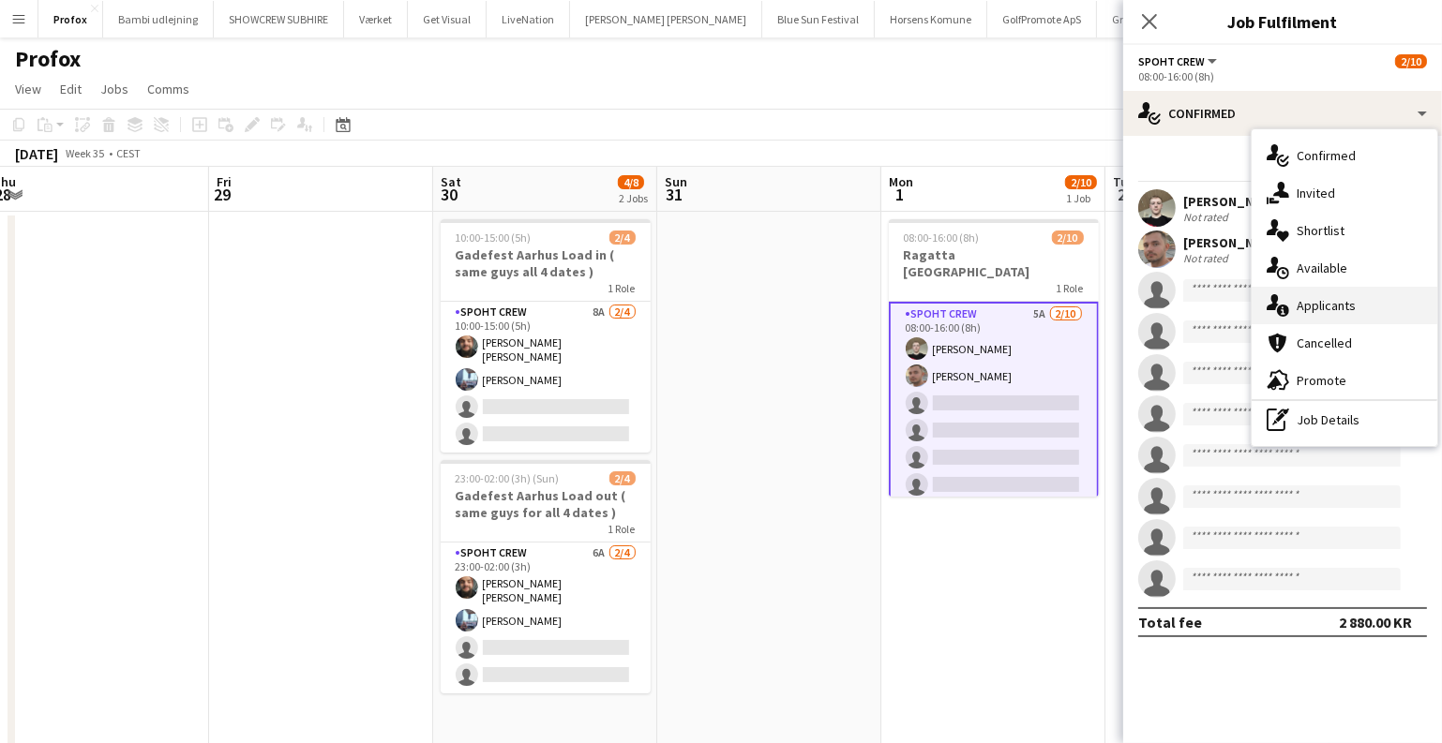
click at [1316, 294] on div "single-neutral-actions-information Applicants" at bounding box center [1344, 305] width 186 height 37
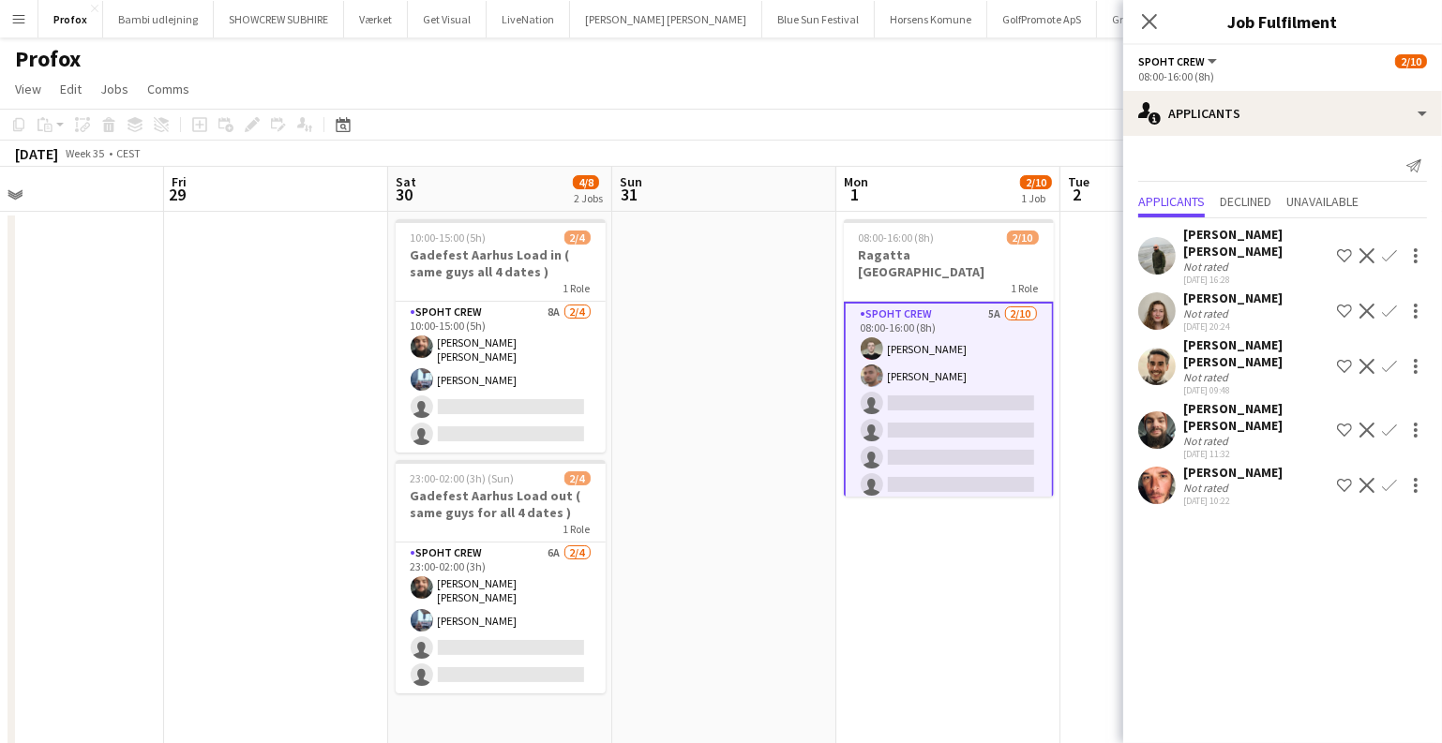
scroll to position [0, 842]
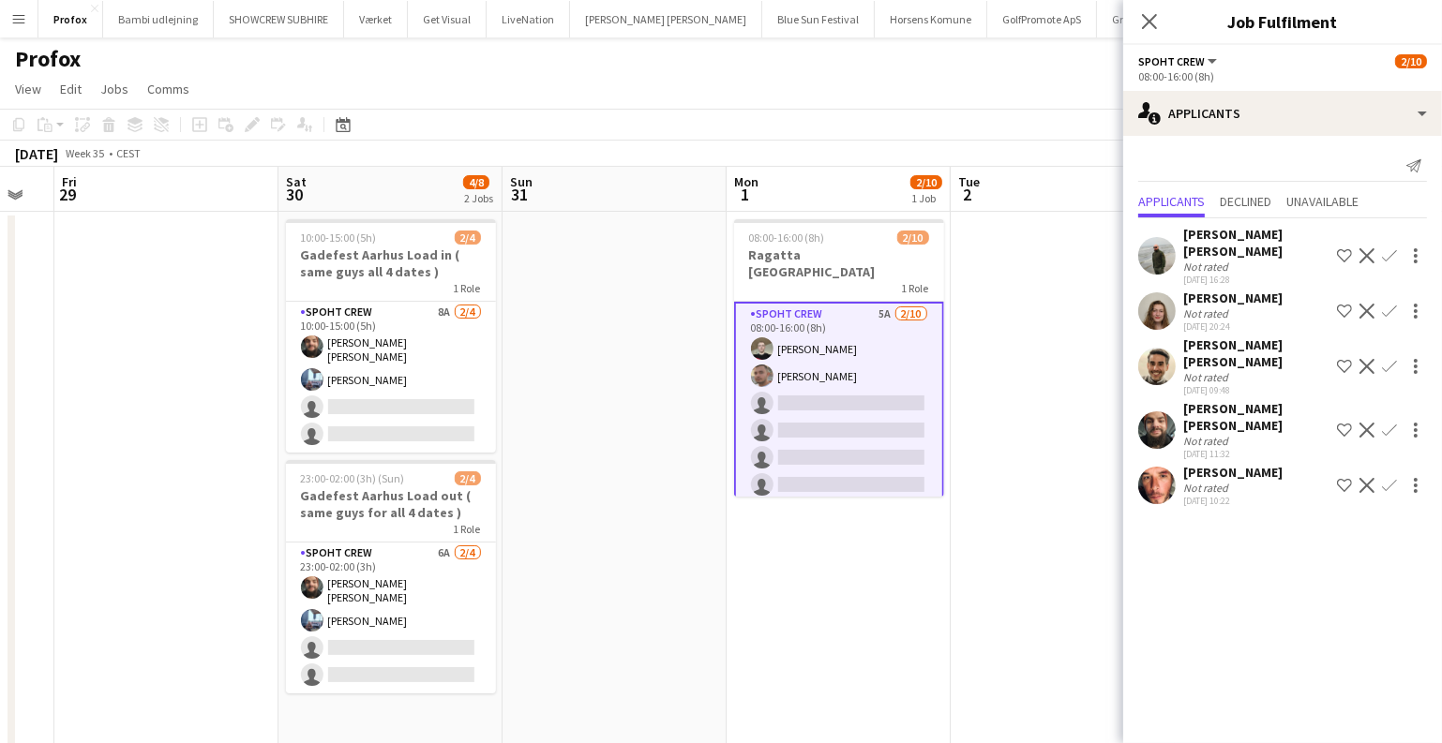
drag, startPoint x: 955, startPoint y: 544, endPoint x: 800, endPoint y: 553, distance: 154.9
click at [800, 553] on app-calendar-viewport "Mon 25 10/10 1 Job Tue 26 Wed 27 Thu 28 Fri 29 Sat 30 4/8 2 Jobs Sun 31 Mon 1 2…" at bounding box center [721, 528] width 1442 height 722
click at [1397, 245] on button "Confirm" at bounding box center [1389, 256] width 22 height 22
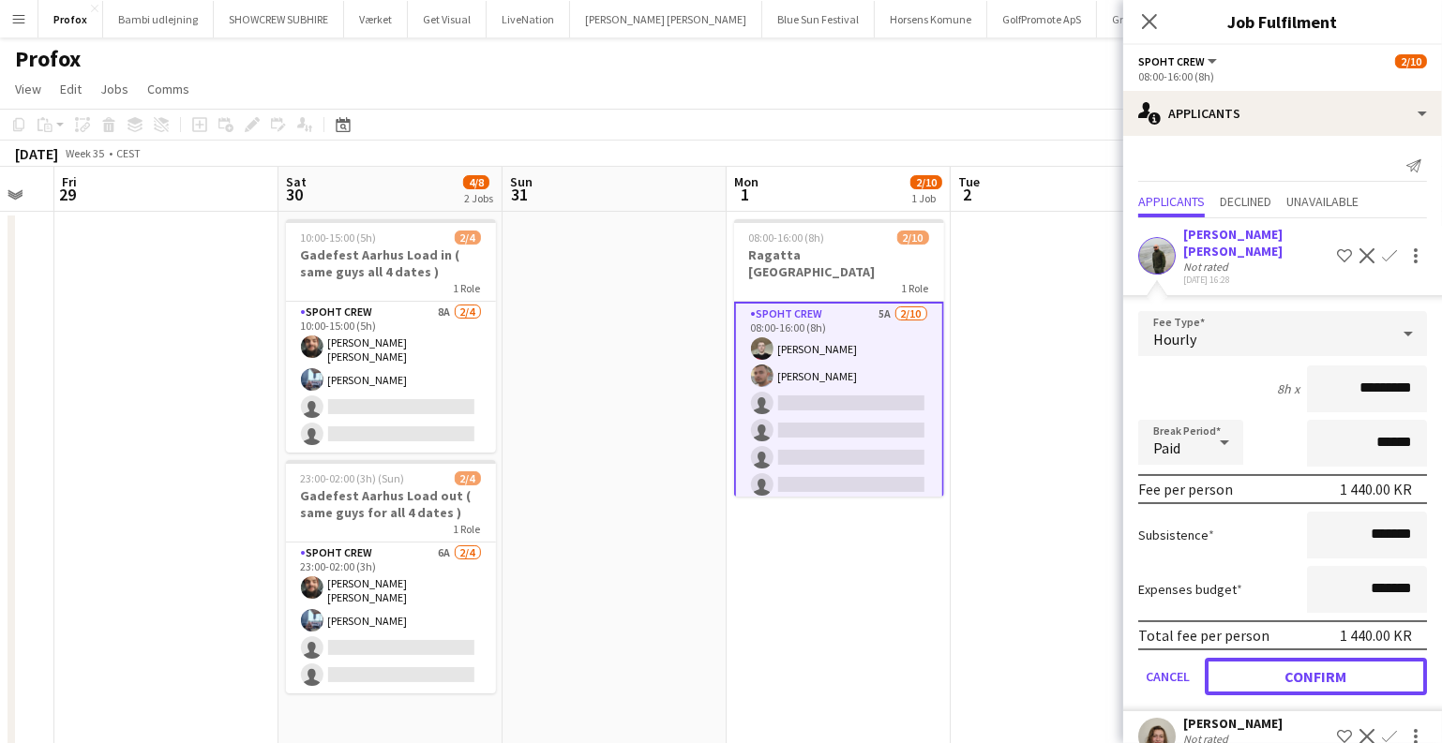
click at [1306, 658] on button "Confirm" at bounding box center [1315, 676] width 222 height 37
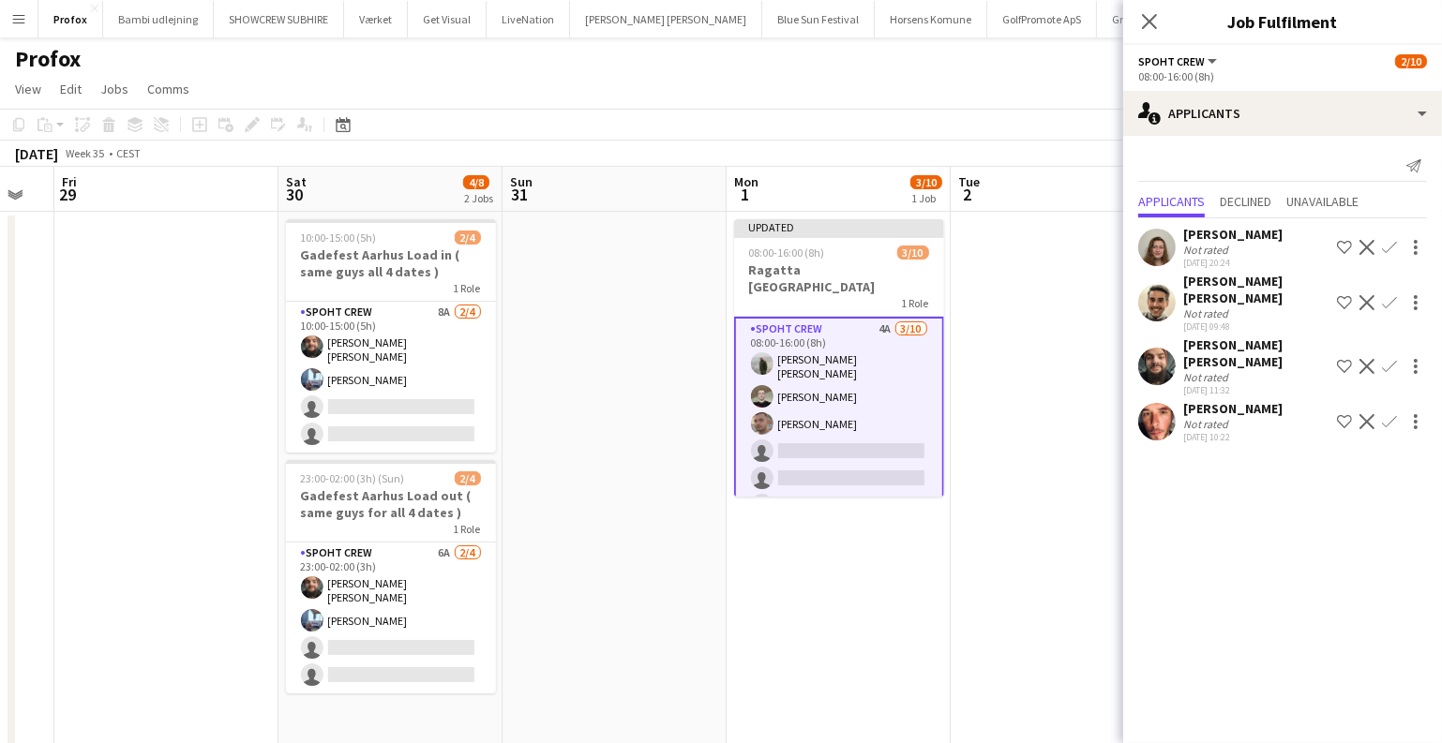
click at [1385, 240] on app-icon "Confirm" at bounding box center [1389, 247] width 15 height 15
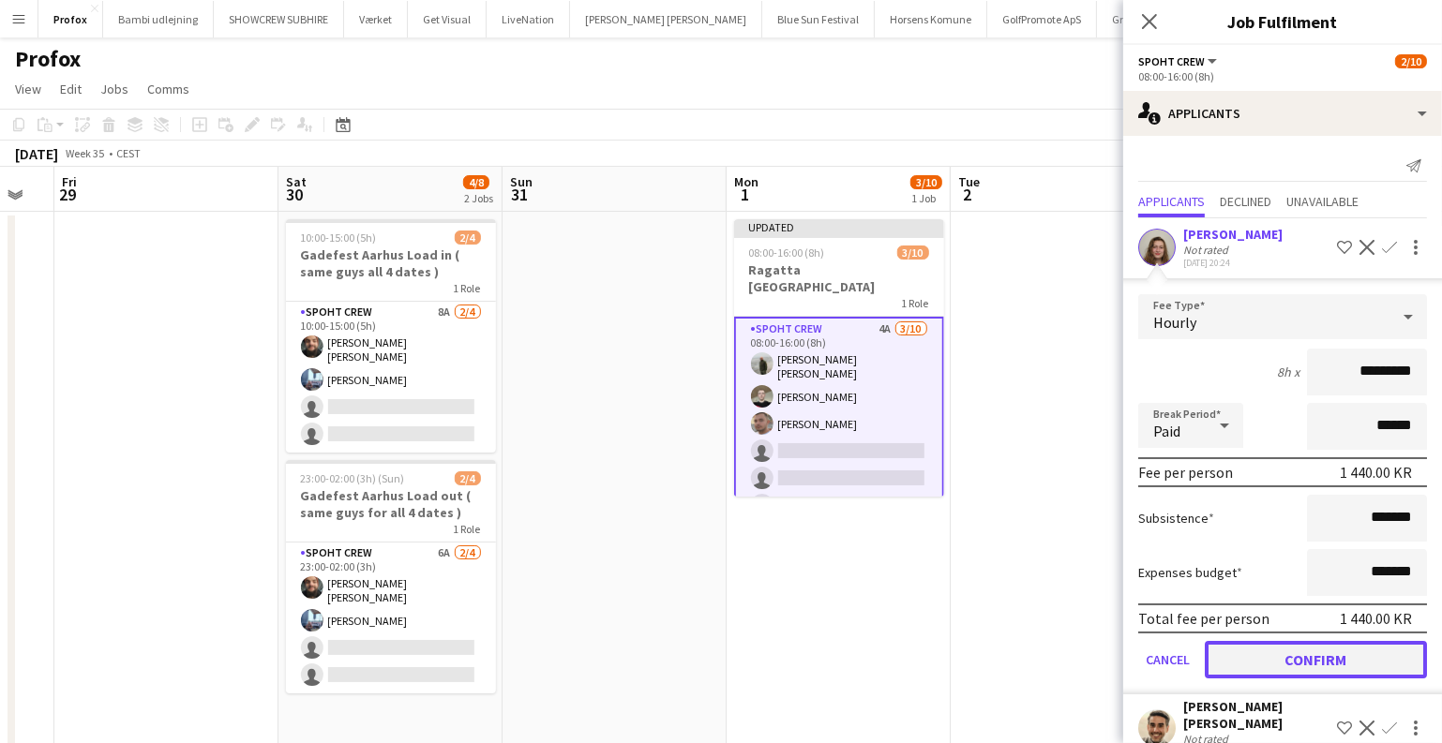
click at [1290, 654] on button "Confirm" at bounding box center [1315, 659] width 222 height 37
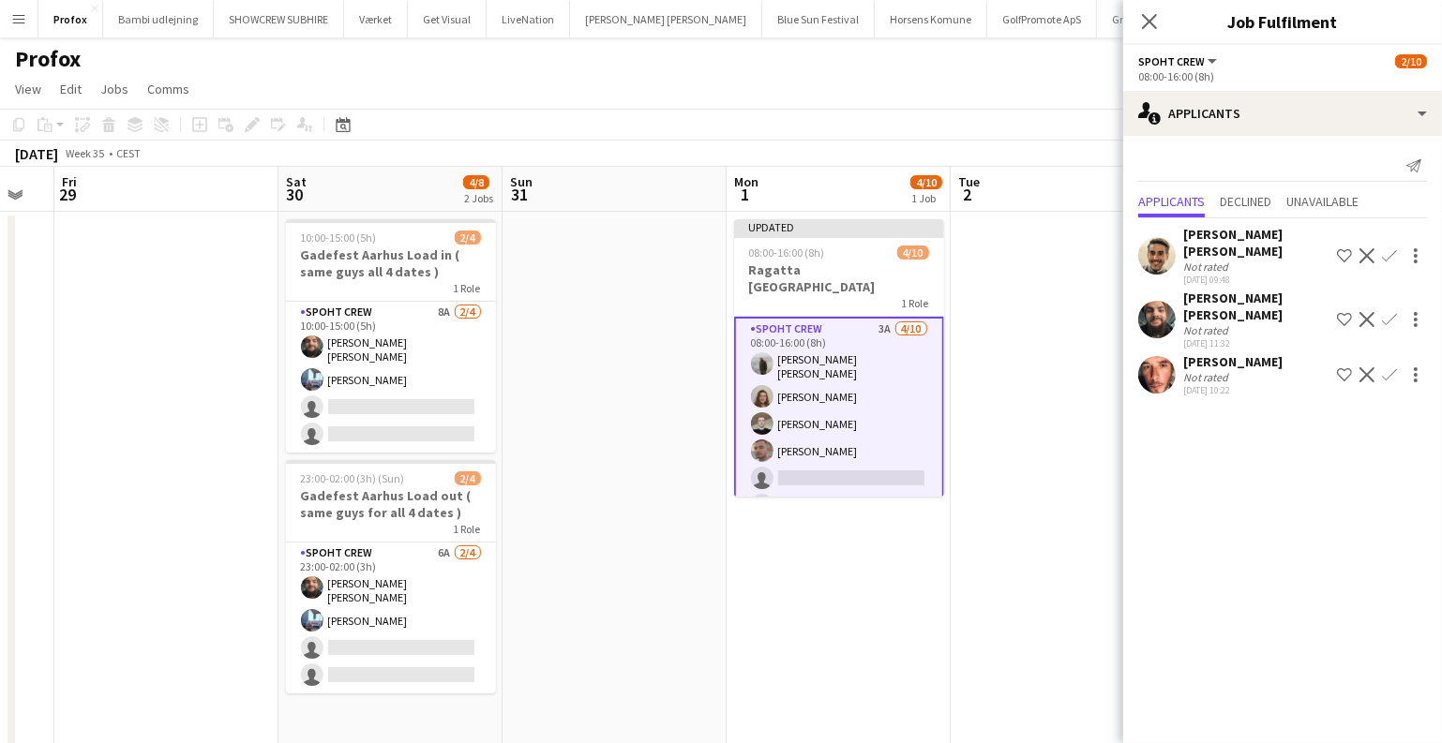
click at [990, 522] on app-date-cell at bounding box center [1062, 550] width 224 height 677
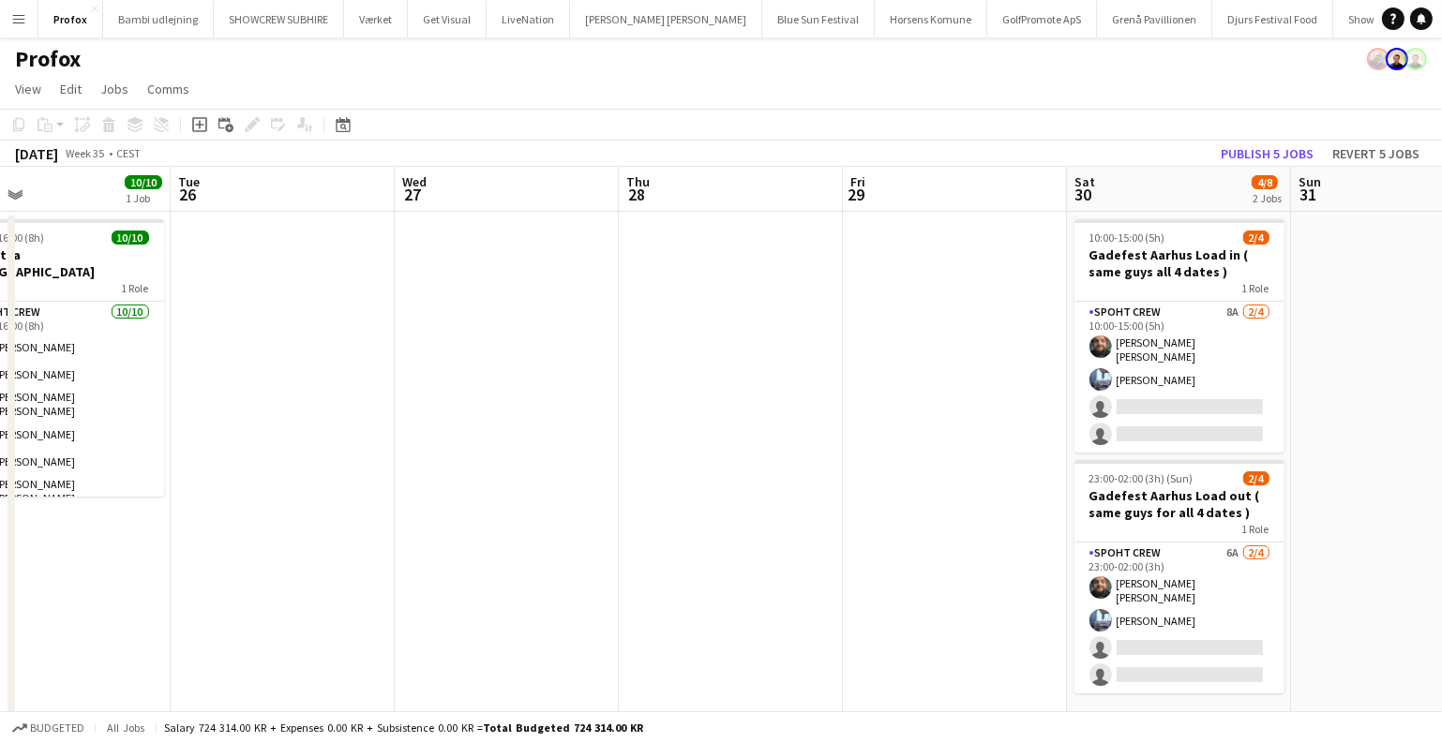
drag, startPoint x: 841, startPoint y: 441, endPoint x: 1450, endPoint y: 466, distance: 609.7
click at [1442, 466] on html "Menu Boards Boards Boards All jobs Status Workforce Workforce My Workforce Recr…" at bounding box center [721, 460] width 1442 height 920
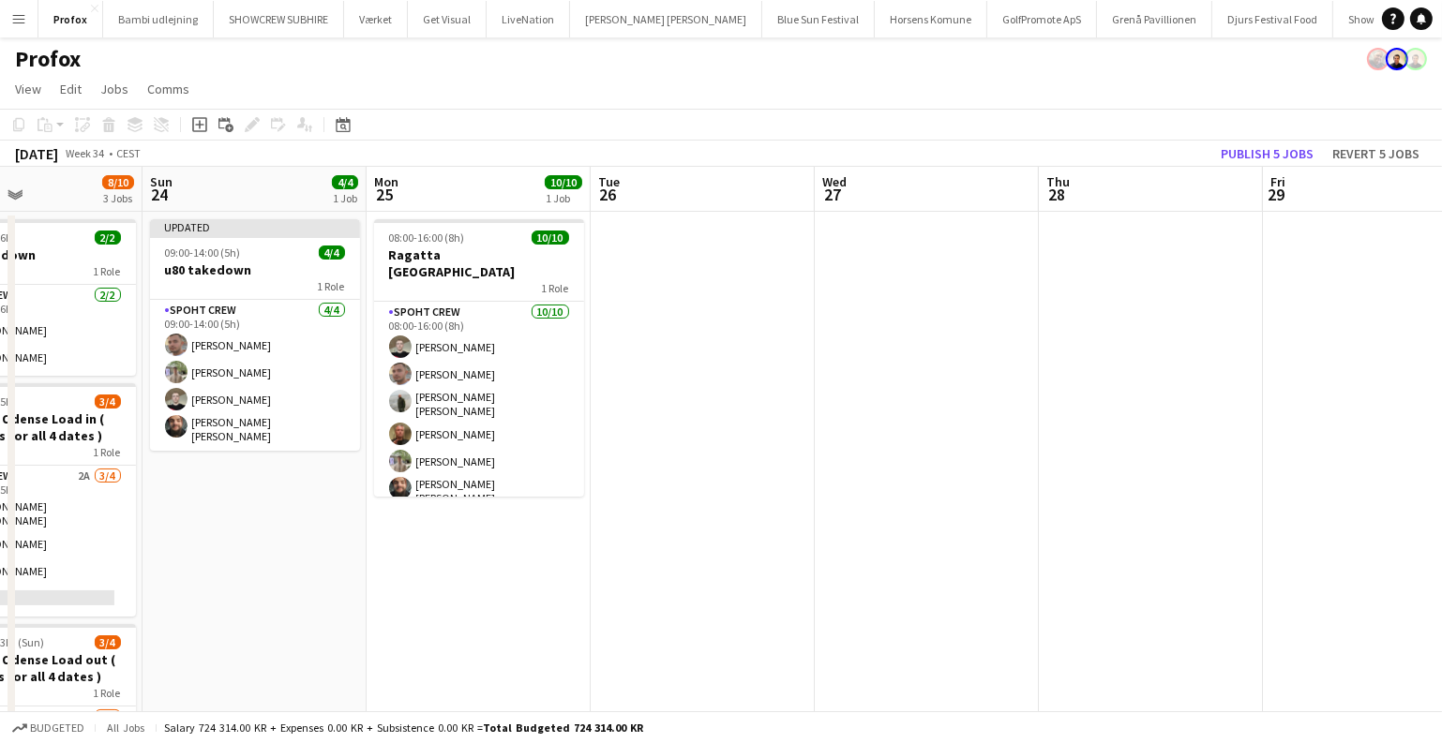
scroll to position [0, 427]
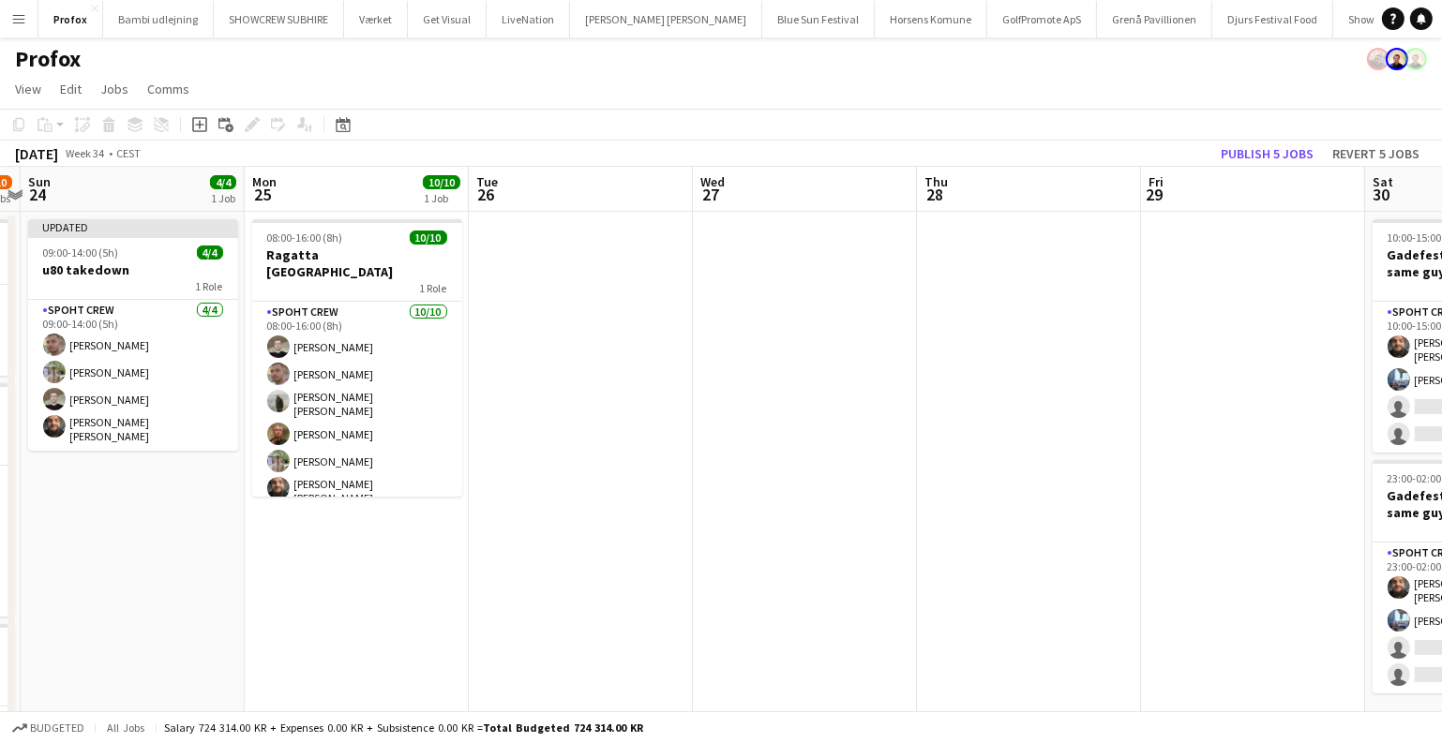
drag, startPoint x: 899, startPoint y: 491, endPoint x: 970, endPoint y: 467, distance: 75.3
click at [1224, 500] on app-calendar-viewport "Fri 22 4/4 1 Job Sat 23 8/10 3 Jobs Sun 24 4/4 1 Job Mon 25 10/10 1 Job Tue 26 …" at bounding box center [721, 528] width 1442 height 722
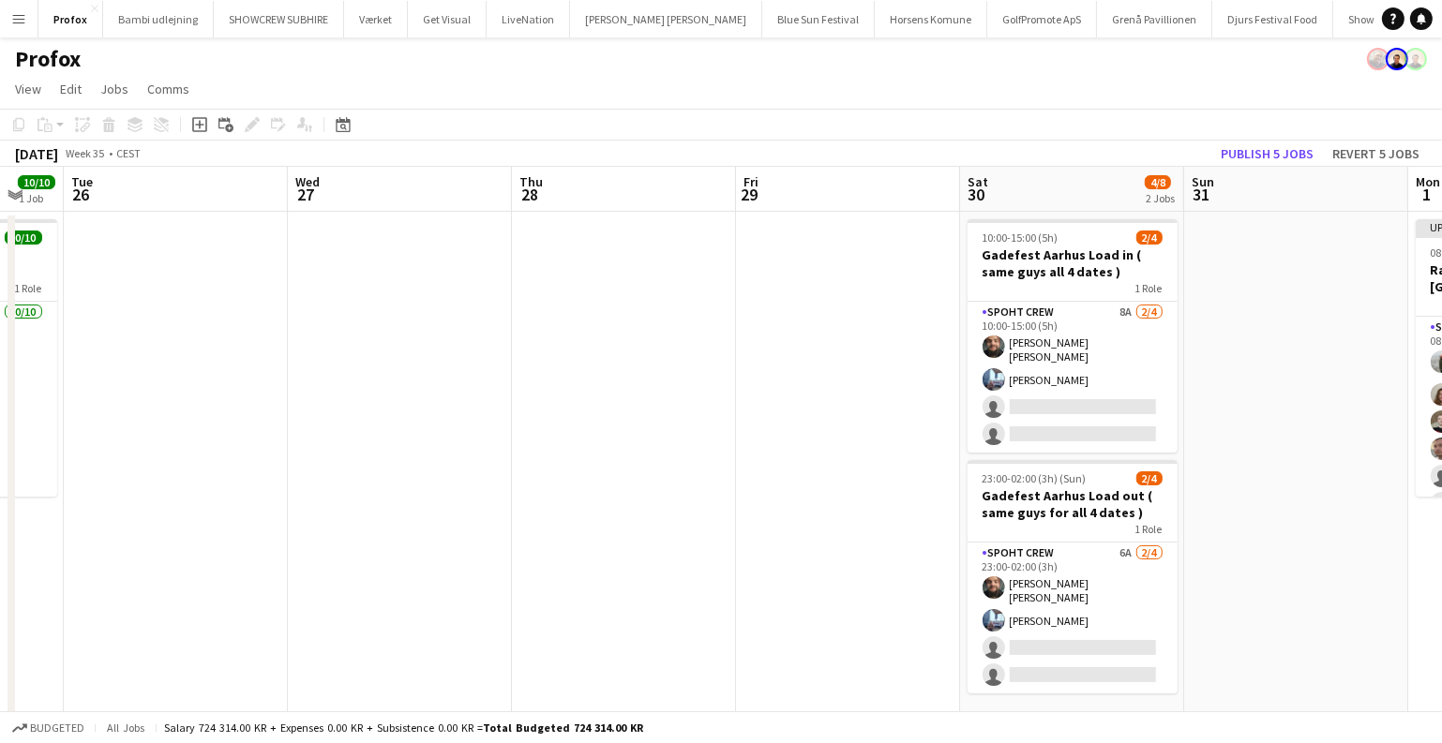
scroll to position [0, 756]
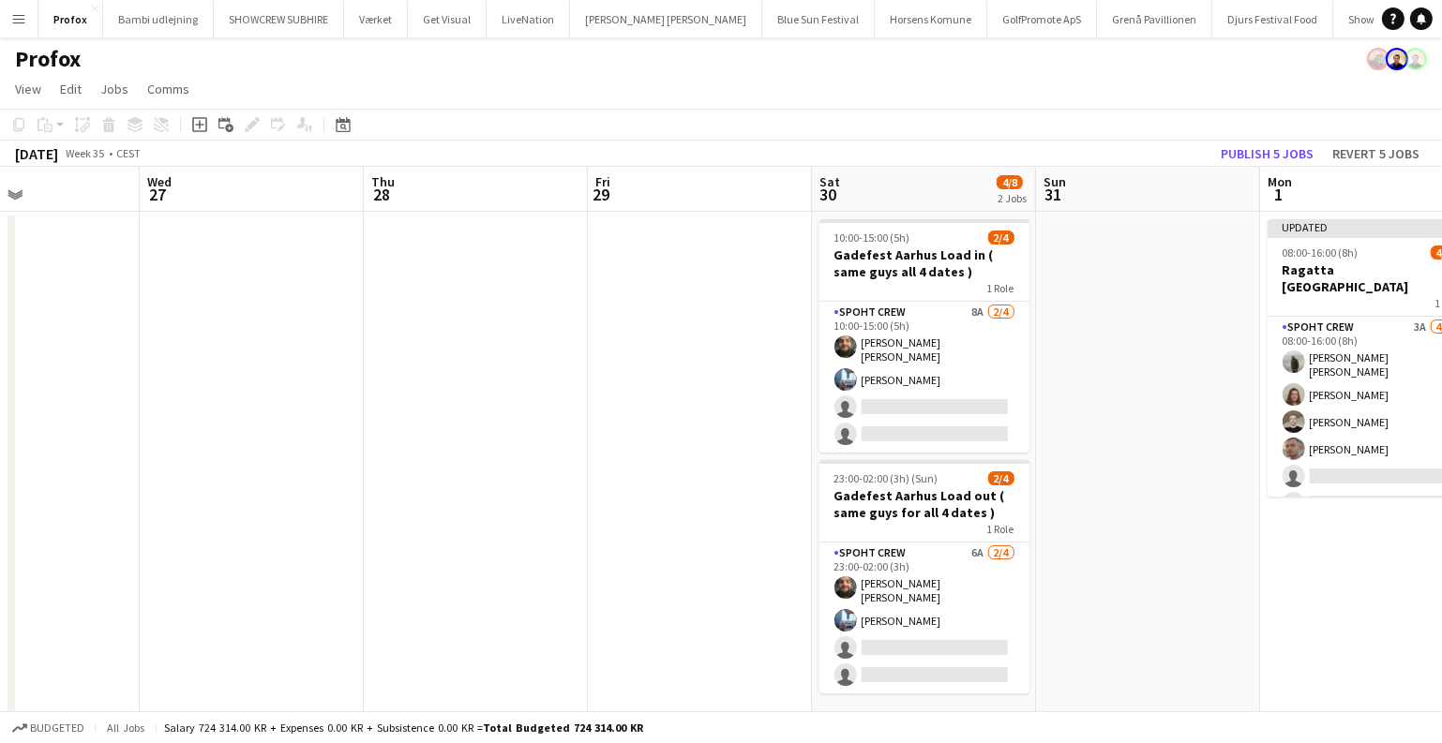
drag, startPoint x: 1113, startPoint y: 463, endPoint x: 460, endPoint y: 362, distance: 660.1
click at [0, 494] on app-calendar-viewport "Sat 23 8/10 3 Jobs Sun 24 4/4 1 Job Mon 25 10/10 1 Job Tue 26 Wed 27 Thu 28 Fri…" at bounding box center [721, 528] width 1442 height 722
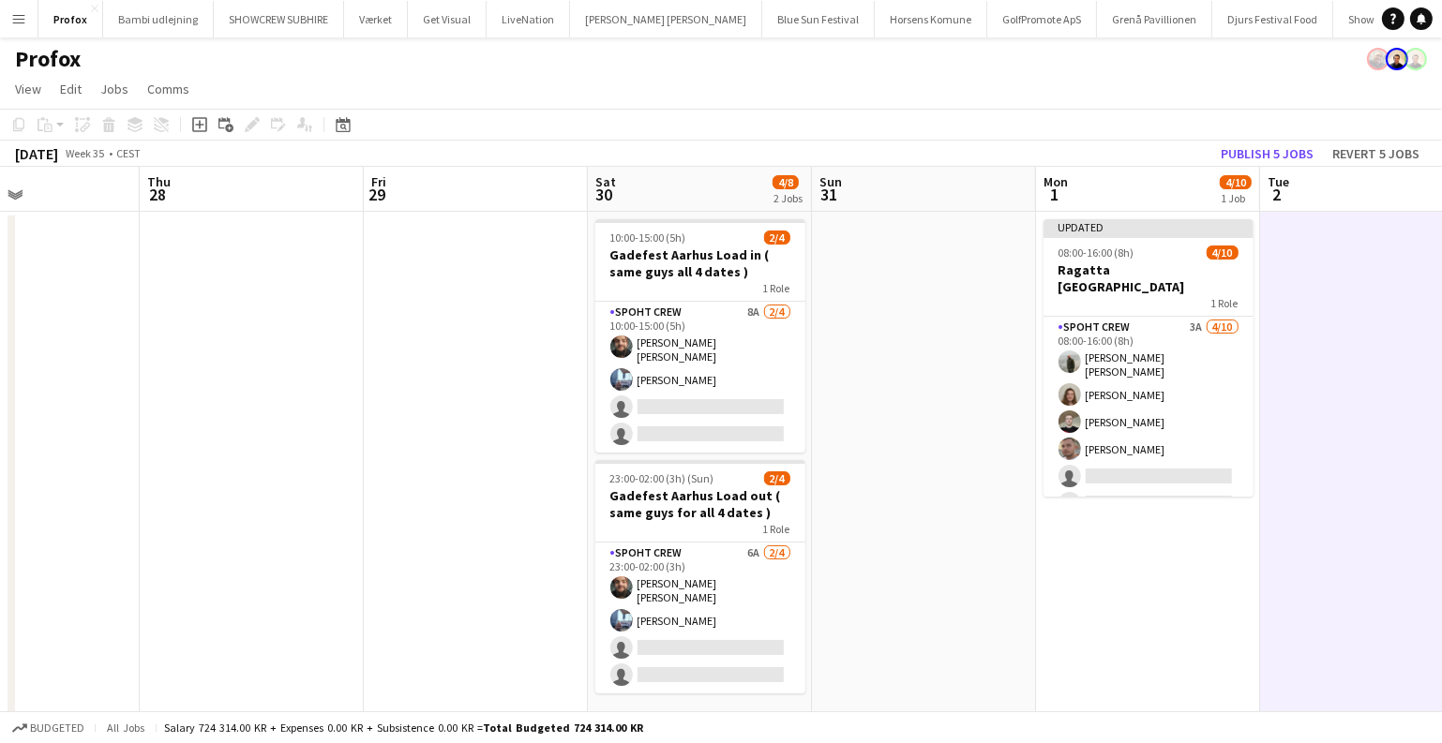
click at [1212, 142] on div "Publish 5 jobs Revert 5 jobs" at bounding box center [1320, 154] width 244 height 24
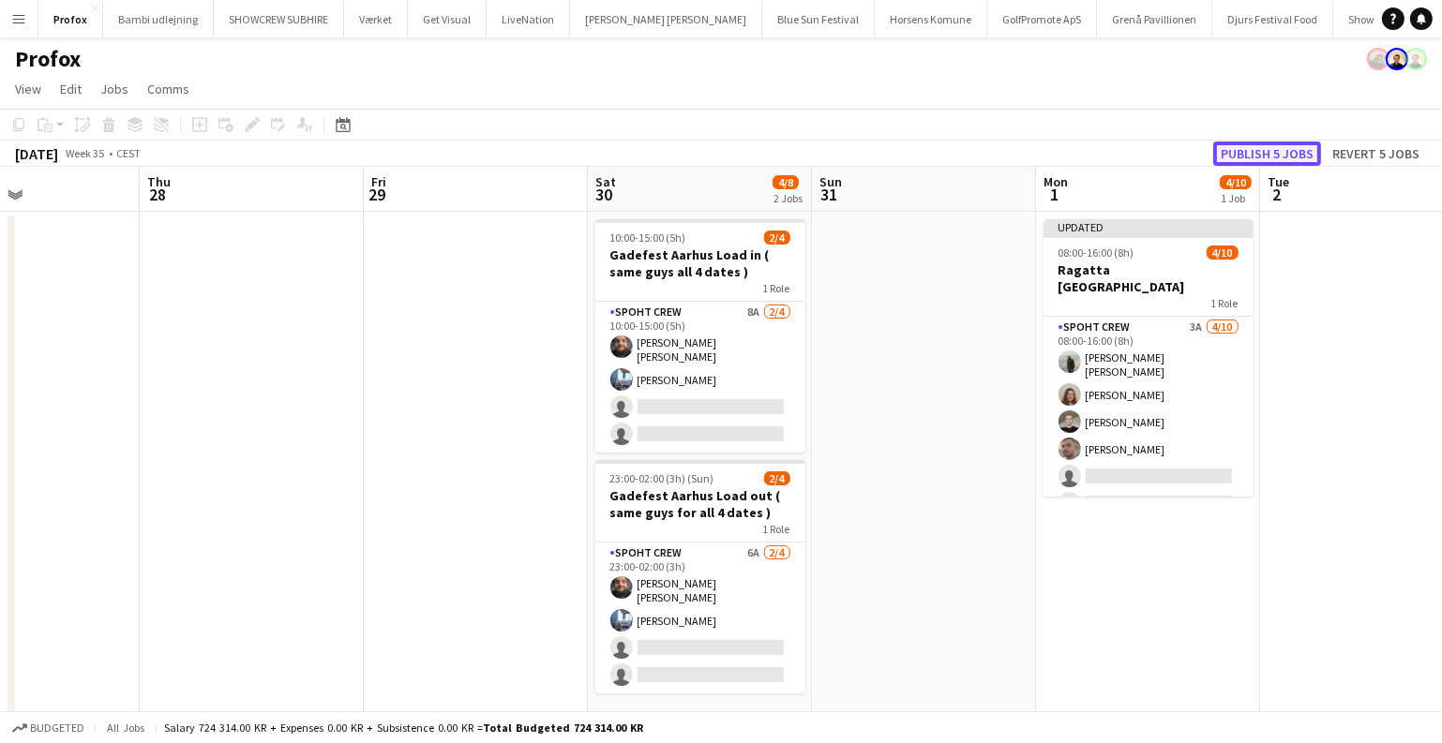
click at [1235, 154] on button "Publish 5 jobs" at bounding box center [1267, 154] width 108 height 24
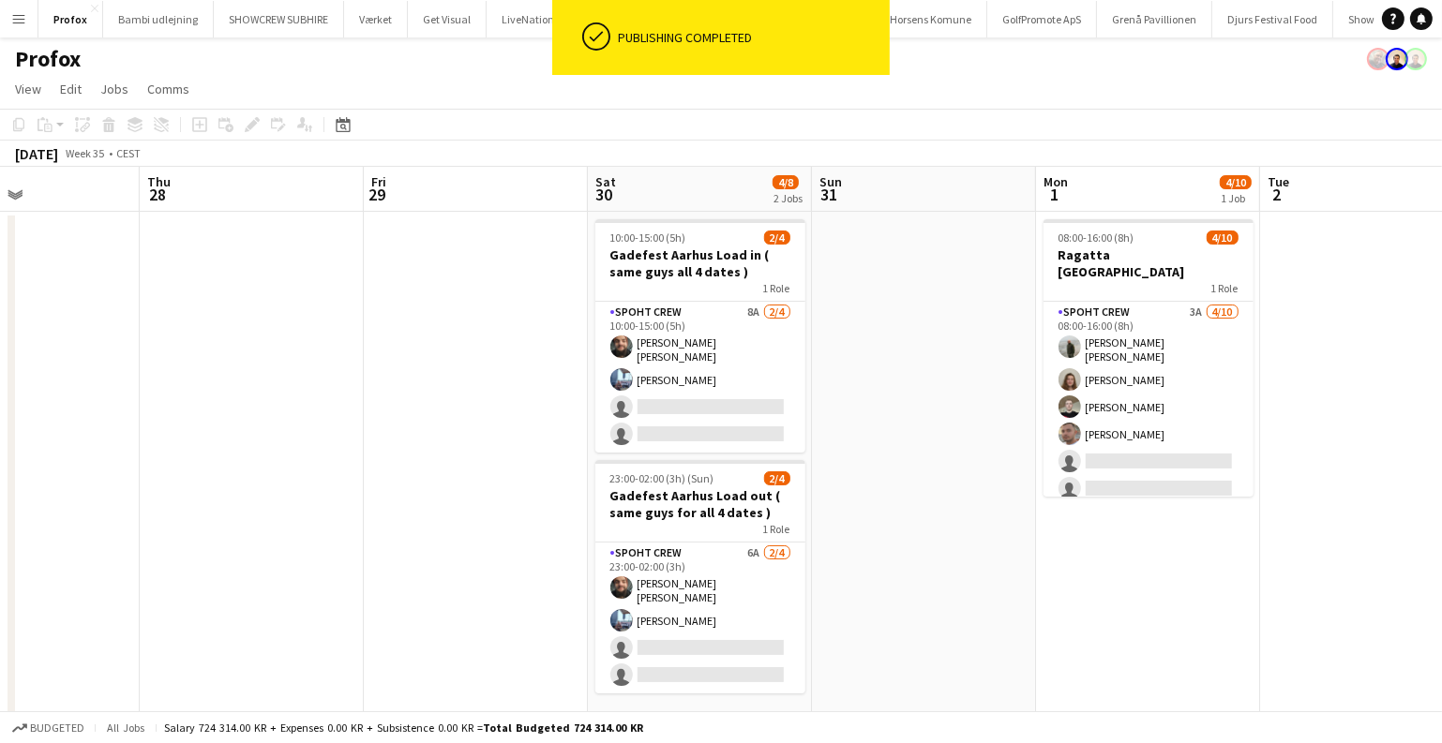
click at [1417, 479] on app-date-cell at bounding box center [1372, 550] width 224 height 677
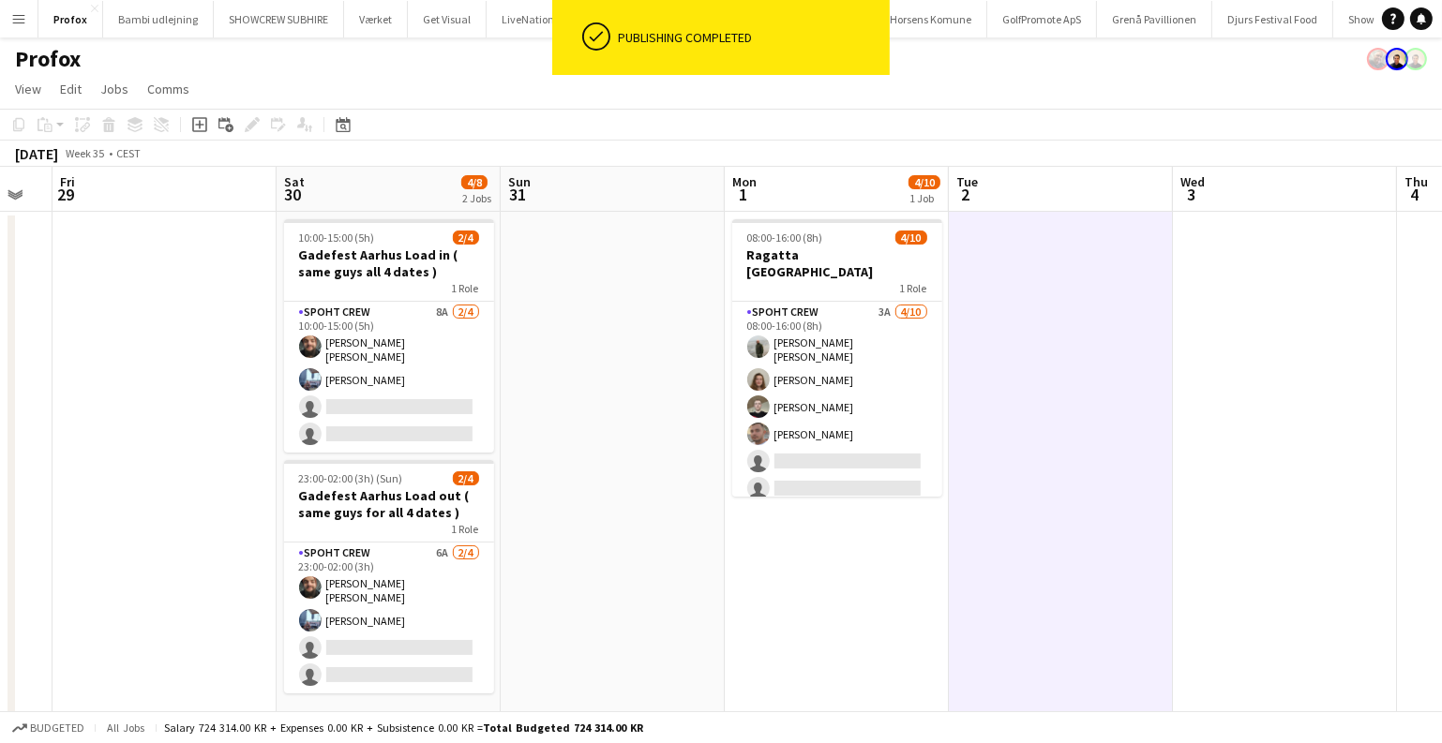
drag, startPoint x: 1372, startPoint y: 486, endPoint x: 590, endPoint y: 500, distance: 782.7
click at [710, 526] on app-calendar-viewport "Tue 26 Wed 27 Thu 28 Fri 29 Sat 30 4/8 2 Jobs Sun 31 Mon 1 4/10 1 Job Tue 2 Wed…" at bounding box center [721, 528] width 1442 height 722
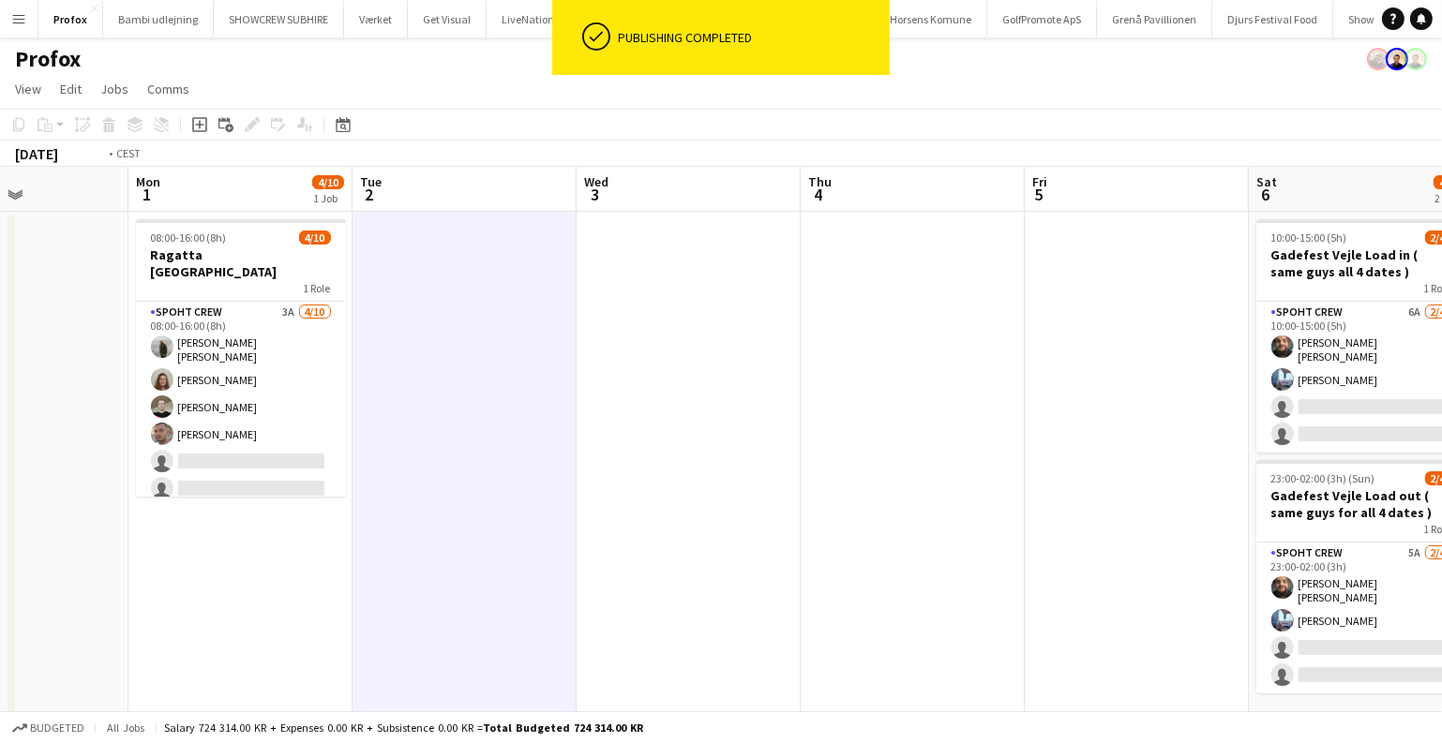
drag, startPoint x: 1169, startPoint y: 518, endPoint x: 462, endPoint y: 514, distance: 706.7
click at [467, 514] on app-calendar-viewport "Thu 28 Fri 29 Sat 30 4/8 2 Jobs Sun 31 Mon 1 4/10 1 Job Tue 2 Wed 3 Thu 4 Fri 5…" at bounding box center [721, 528] width 1442 height 722
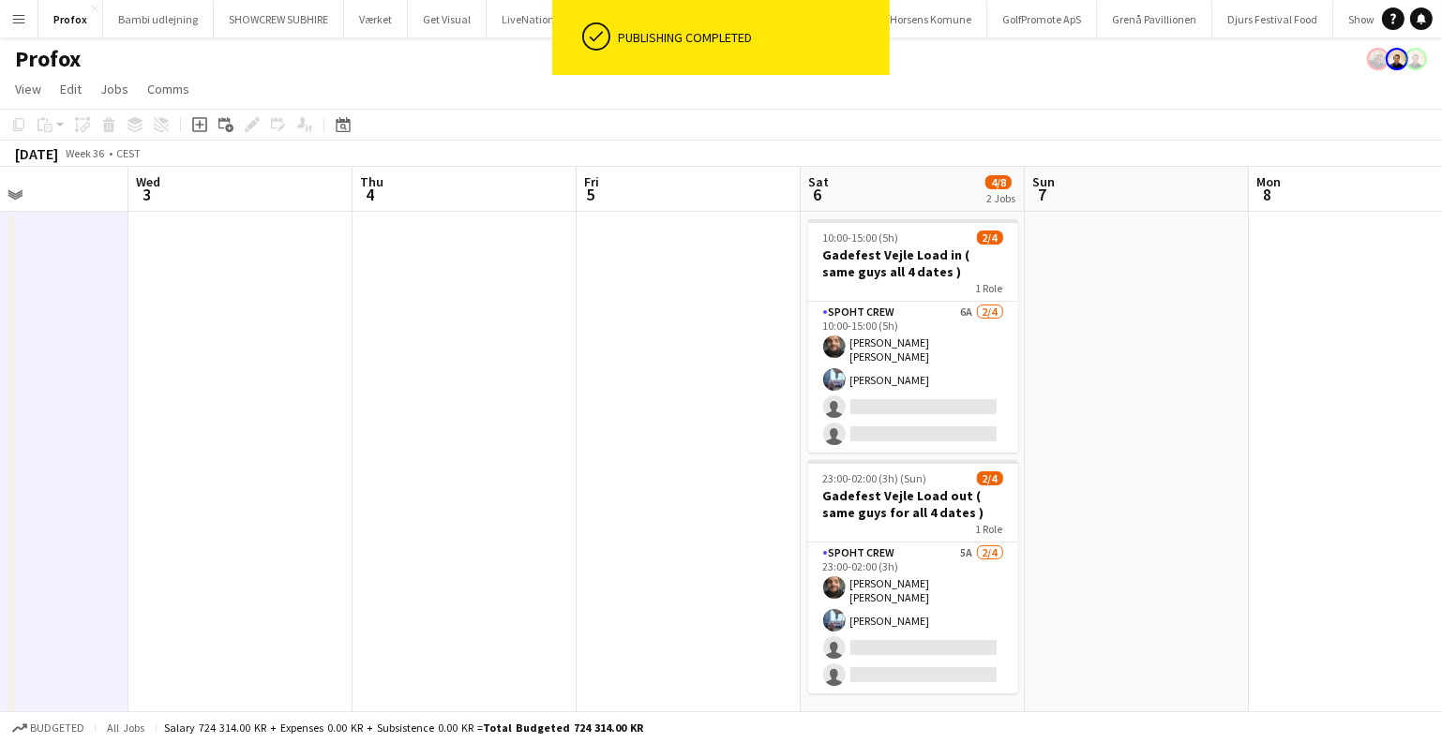
scroll to position [0, 809]
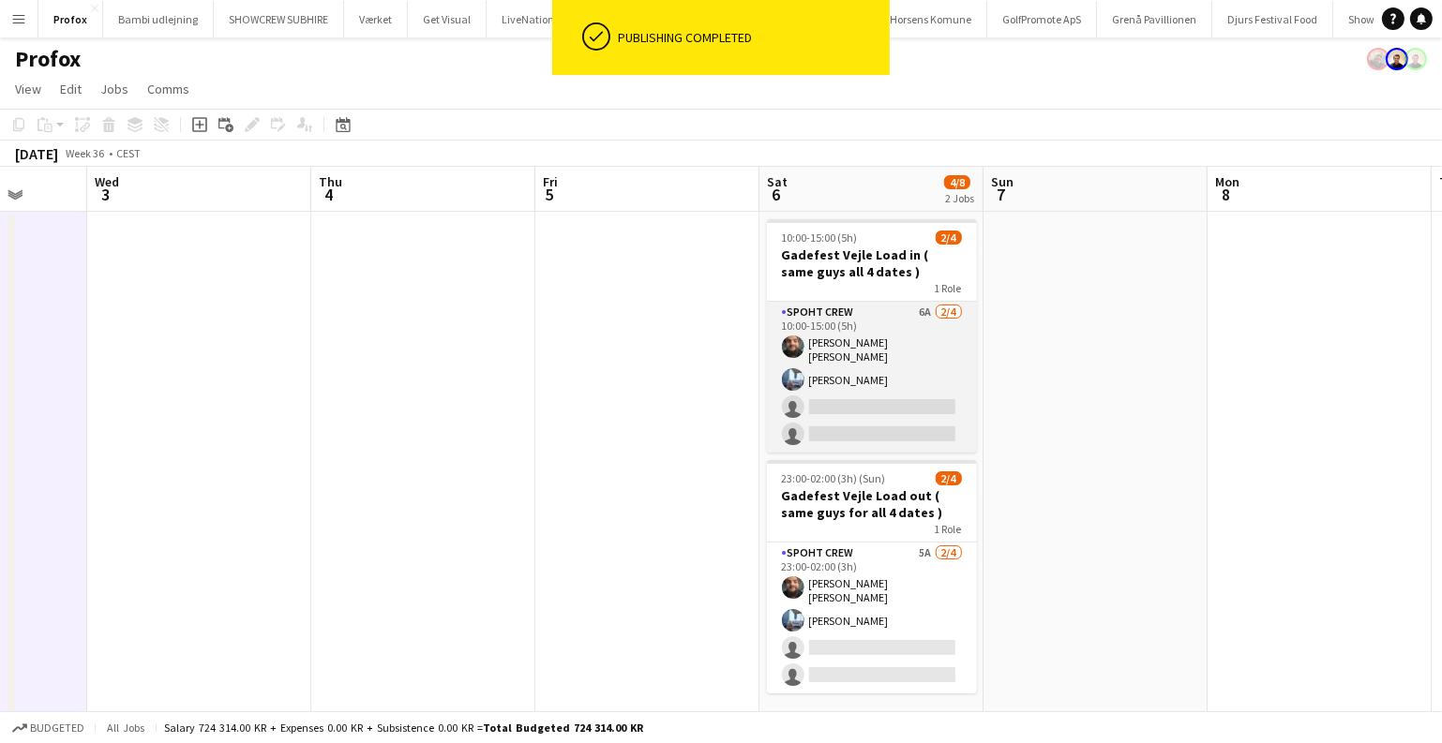
click at [824, 353] on app-card-role "Spoht Crew 6A 2/4 10:00-15:00 (5h) Adam Shem Abraham Armando Irom single-neutra…" at bounding box center [872, 377] width 210 height 151
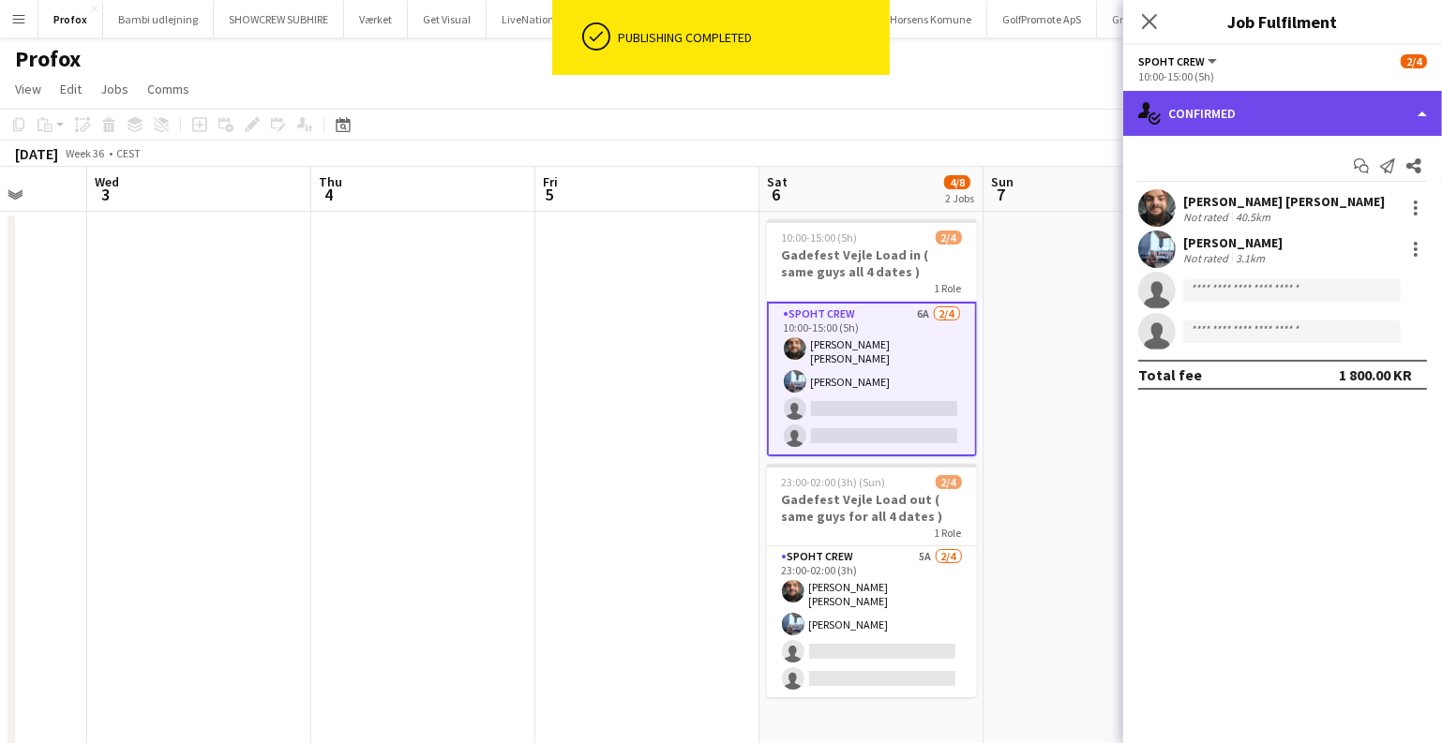
click at [1353, 91] on div "single-neutral-actions-check-2 Confirmed" at bounding box center [1282, 113] width 319 height 45
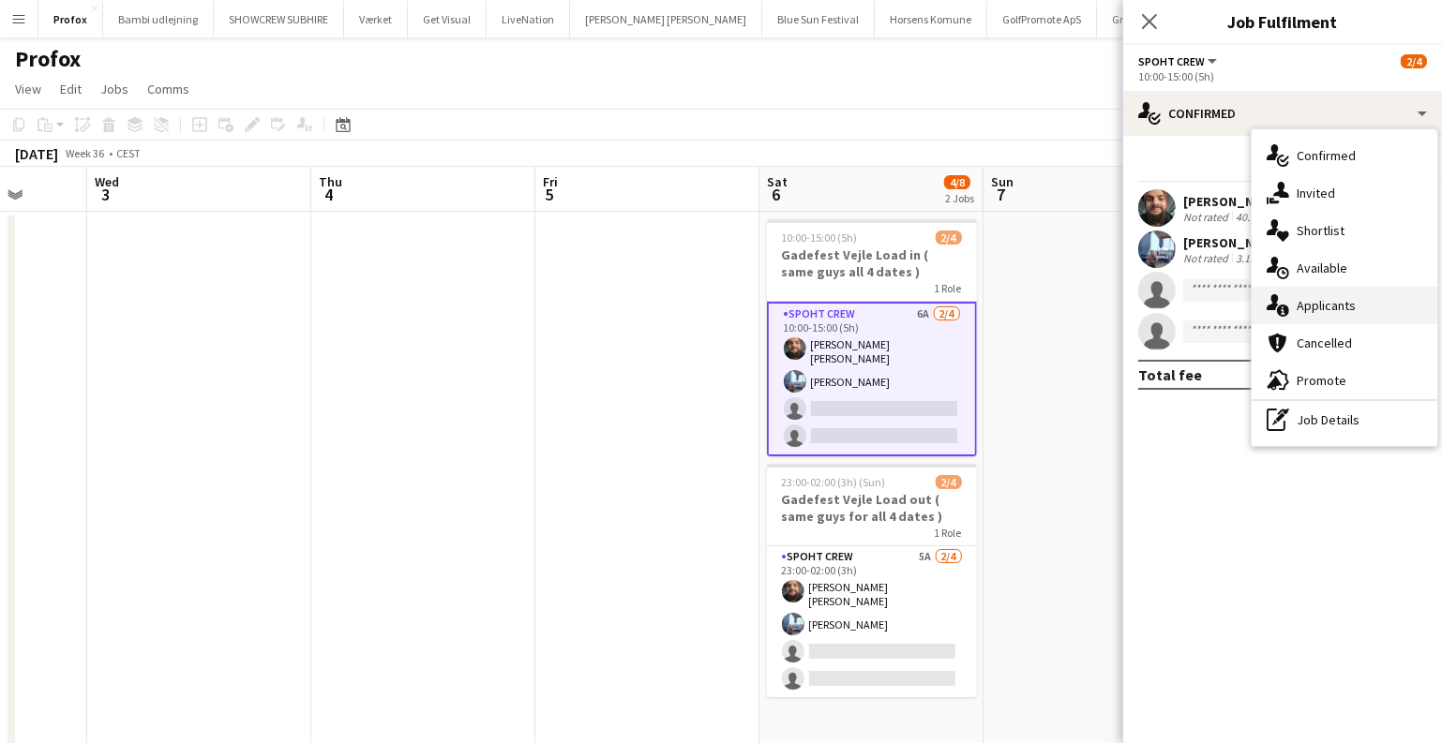
click at [1306, 297] on div "single-neutral-actions-information Applicants" at bounding box center [1344, 305] width 186 height 37
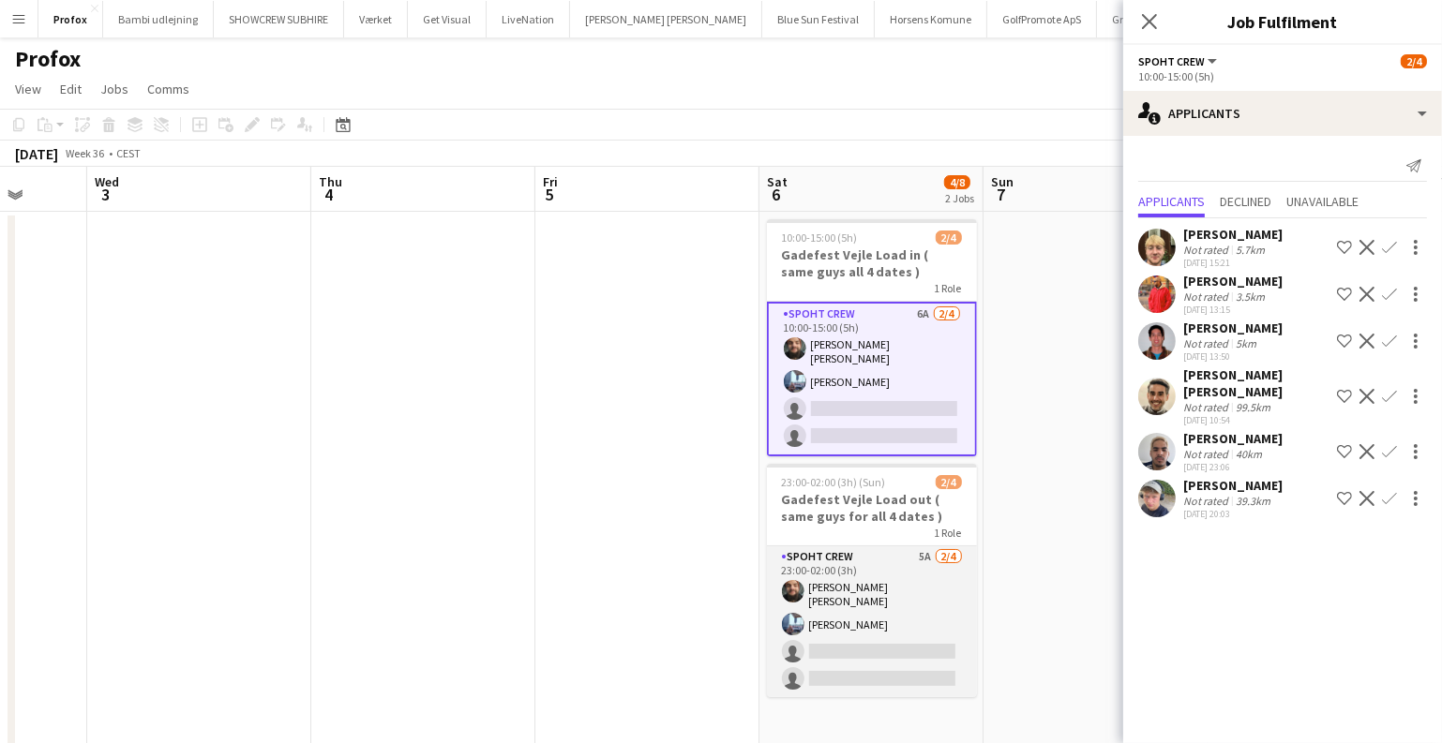
click at [881, 556] on app-card-role "Spoht Crew 5A 2/4 23:00-02:00 (3h) Adam Shem Abraham Armando Irom single-neutra…" at bounding box center [872, 621] width 210 height 151
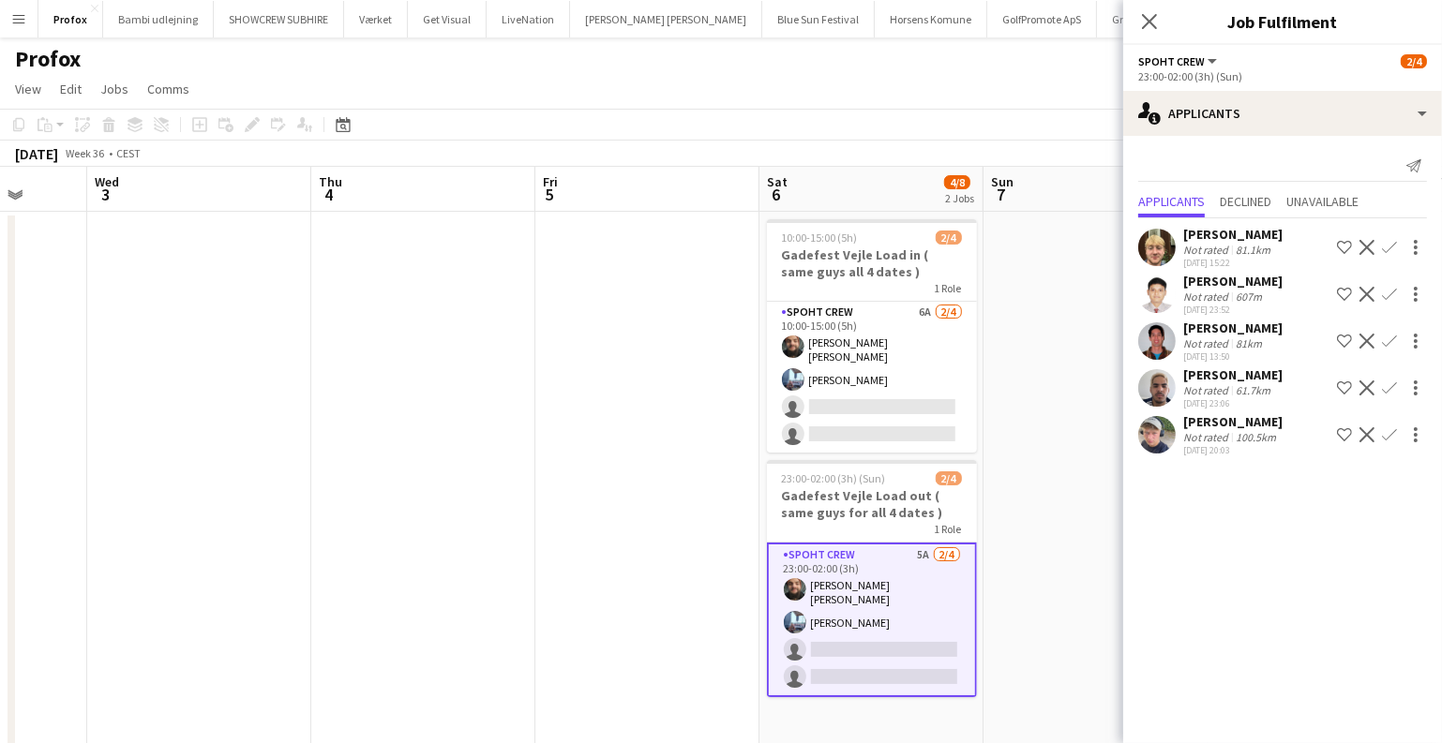
click at [635, 485] on app-date-cell at bounding box center [647, 550] width 224 height 677
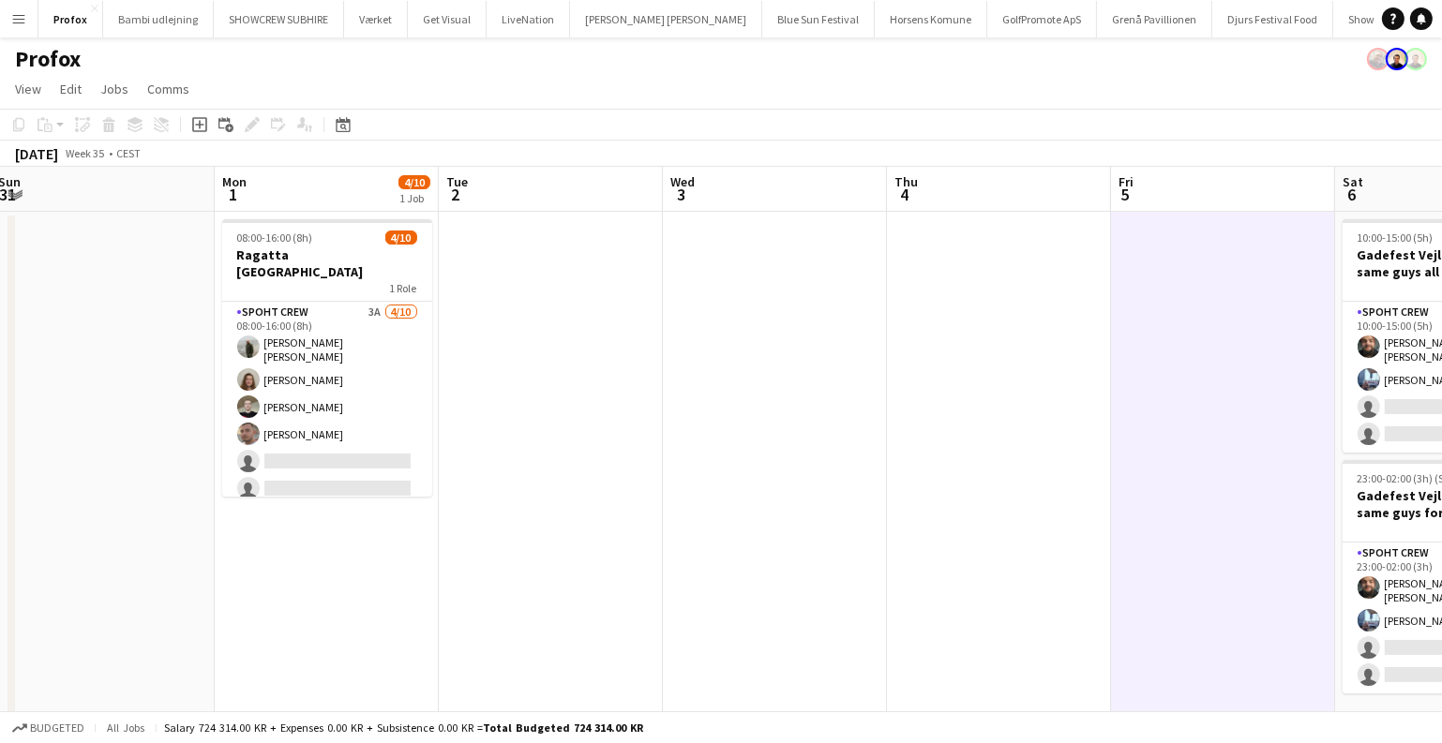
drag, startPoint x: 569, startPoint y: 470, endPoint x: 1230, endPoint y: 469, distance: 660.8
click at [1229, 469] on app-calendar-viewport "Fri 29 Sat 30 4/8 2 Jobs Sun 31 Mon 1 4/10 1 Job Tue 2 Wed 3 Thu 4 Fri 5 Sat 6 …" at bounding box center [721, 528] width 1442 height 722
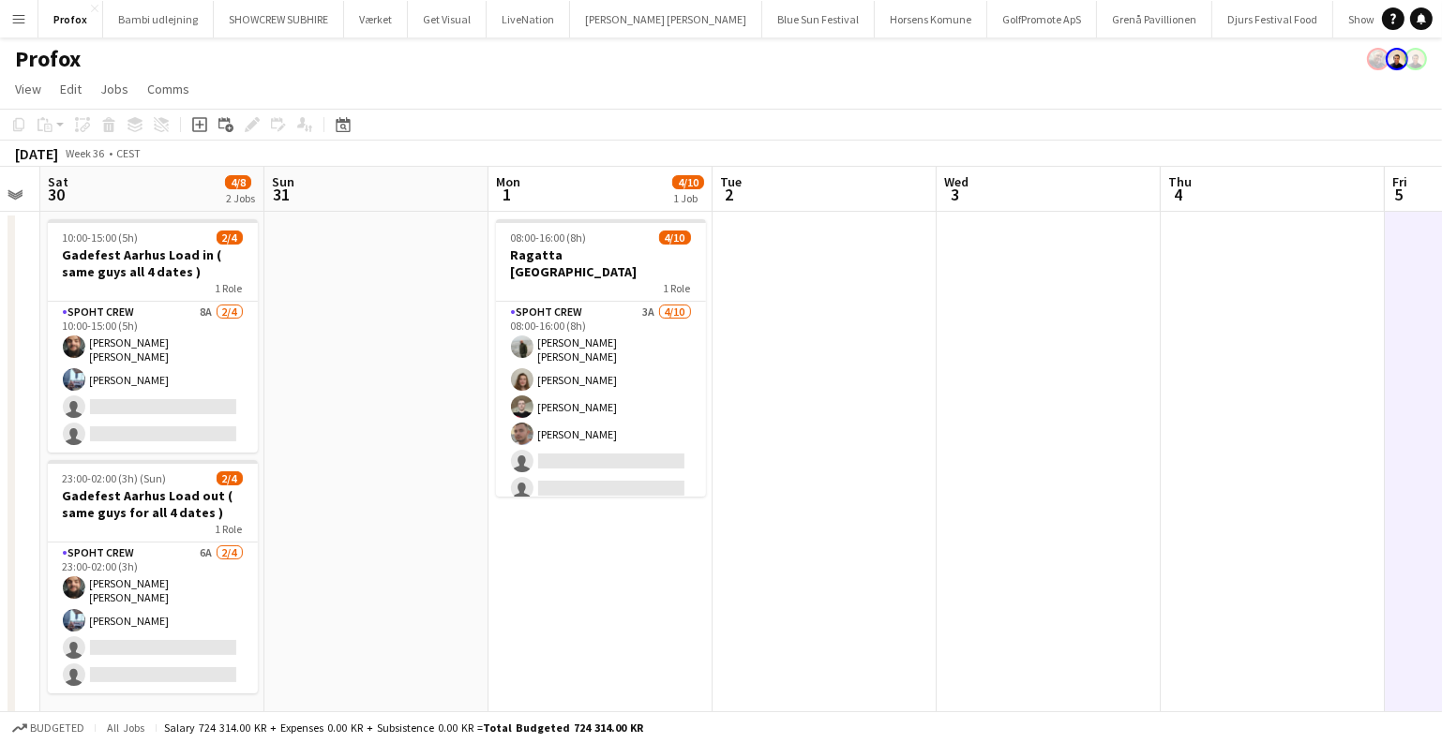
drag, startPoint x: 784, startPoint y: 444, endPoint x: 929, endPoint y: 449, distance: 145.4
click at [929, 449] on app-calendar-viewport "Thu 28 Fri 29 Sat 30 4/8 2 Jobs Sun 31 Mon 1 4/10 1 Job Tue 2 Wed 3 Thu 4 Fri 5…" at bounding box center [721, 528] width 1442 height 722
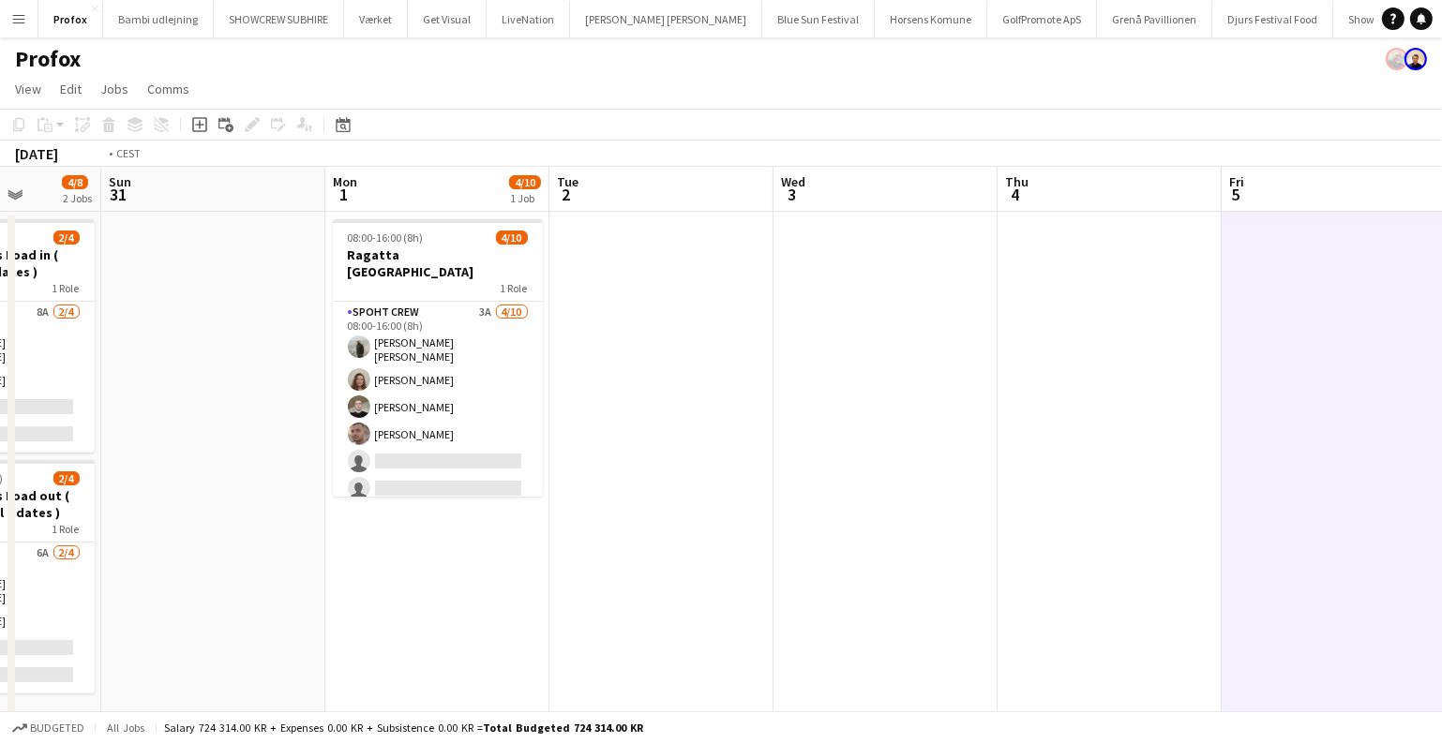
scroll to position [0, 759]
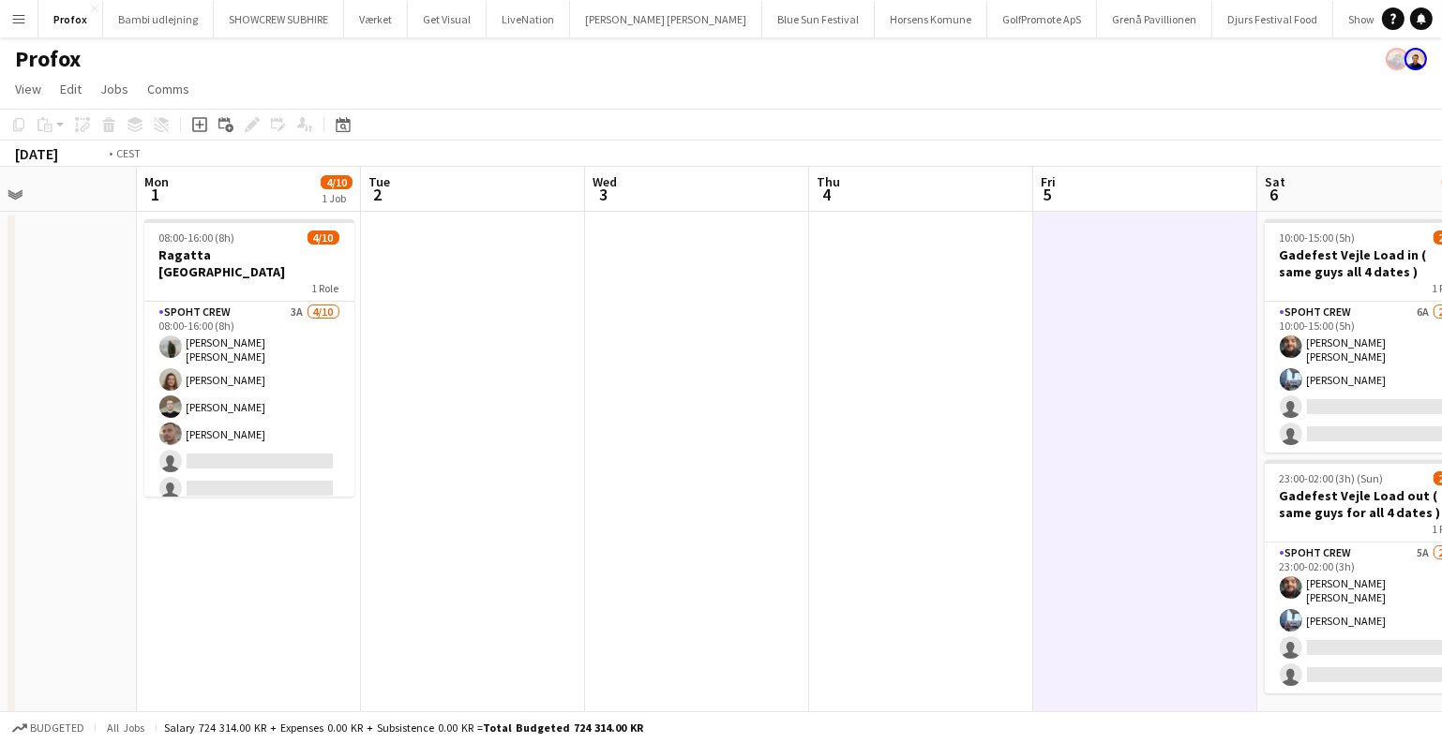
drag, startPoint x: 1261, startPoint y: 383, endPoint x: 0, endPoint y: 348, distance: 1261.1
click at [0, 348] on app-calendar-viewport "Thu 28 Fri 29 Sat 30 4/8 2 Jobs Sun 31 Mon 1 4/10 1 Job Tue 2 Wed 3 Thu 4 Fri 5…" at bounding box center [721, 528] width 1442 height 722
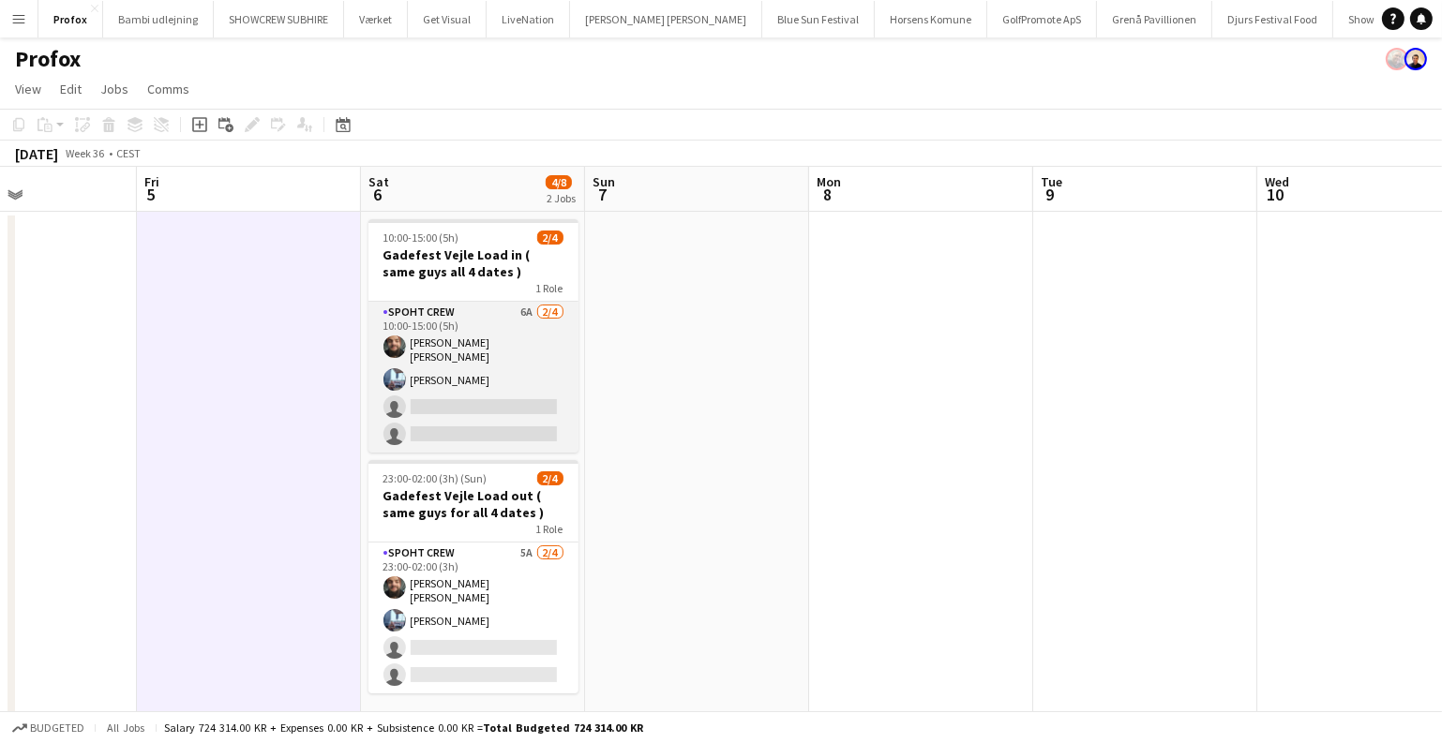
click at [421, 385] on app-card-role "Spoht Crew 6A 2/4 10:00-15:00 (5h) Adam Shem Abraham Armando Irom single-neutra…" at bounding box center [473, 377] width 210 height 151
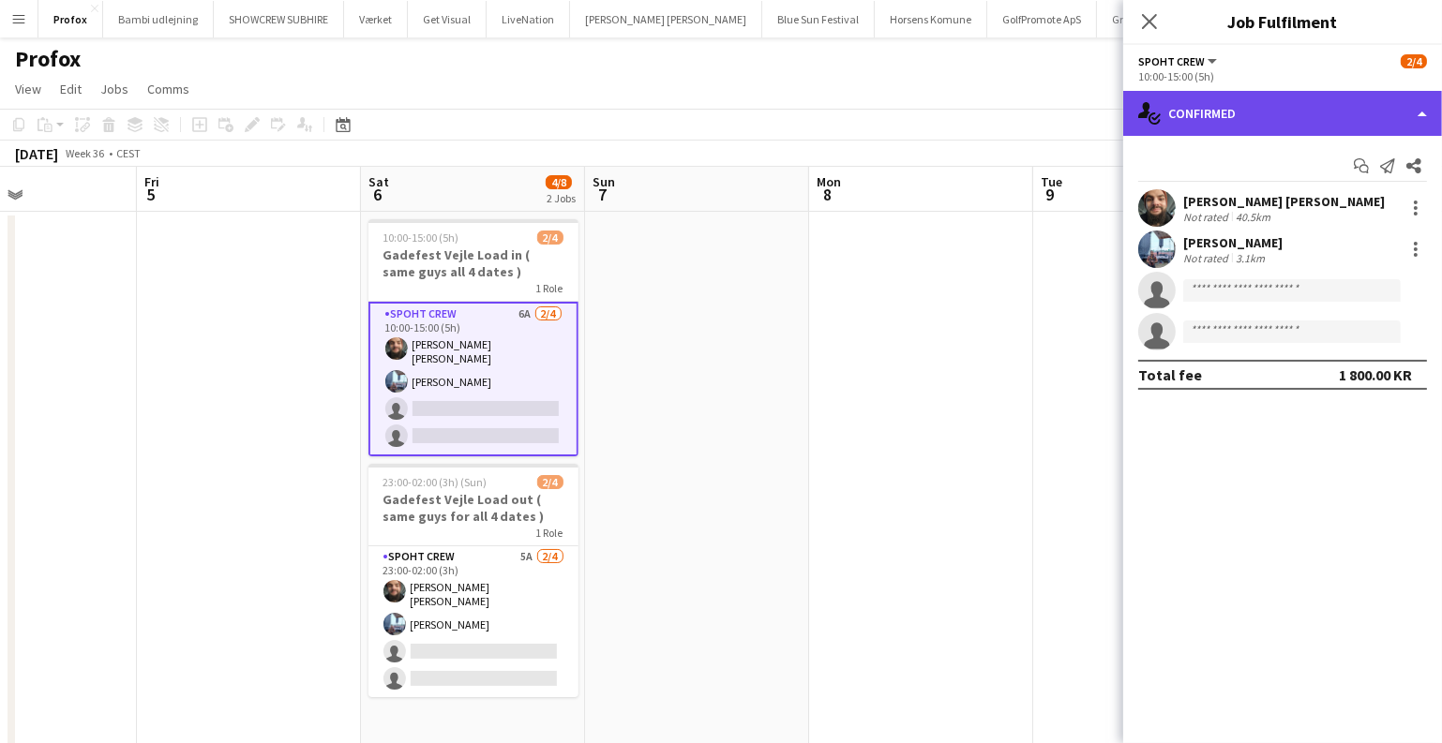
click at [1307, 121] on div "single-neutral-actions-check-2 Confirmed" at bounding box center [1282, 113] width 319 height 45
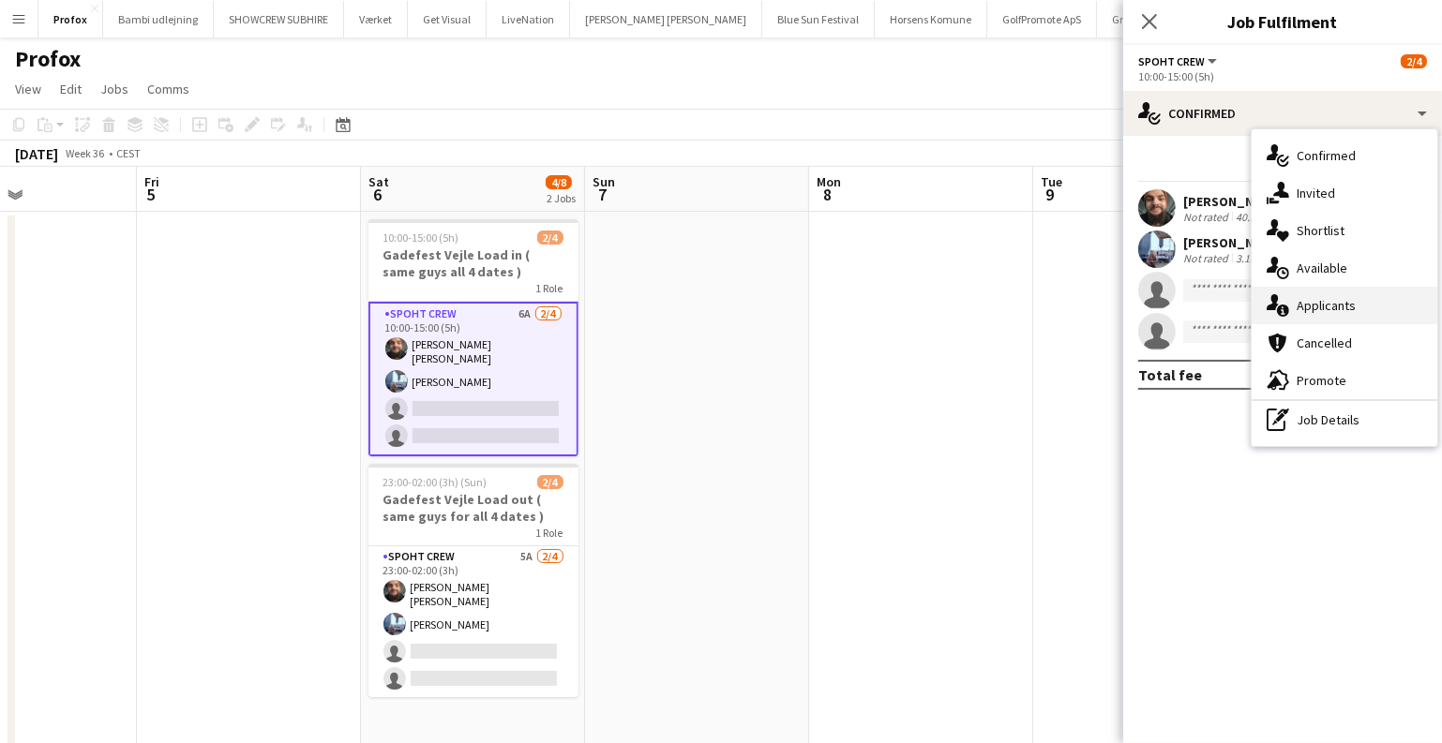
click at [1318, 296] on div "single-neutral-actions-information Applicants" at bounding box center [1344, 305] width 186 height 37
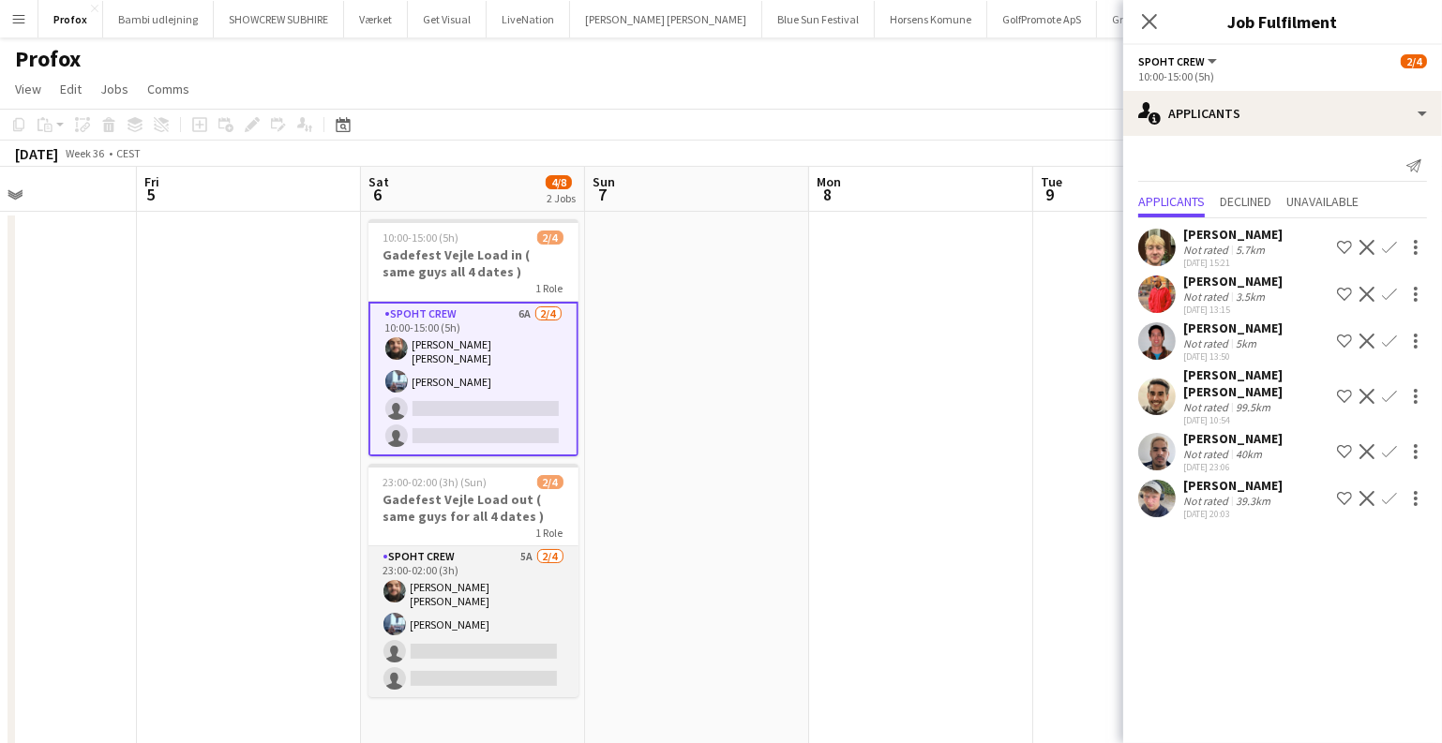
click at [478, 632] on app-card-role "Spoht Crew 5A 2/4 23:00-02:00 (3h) Adam Shem Abraham Armando Irom single-neutra…" at bounding box center [473, 621] width 210 height 151
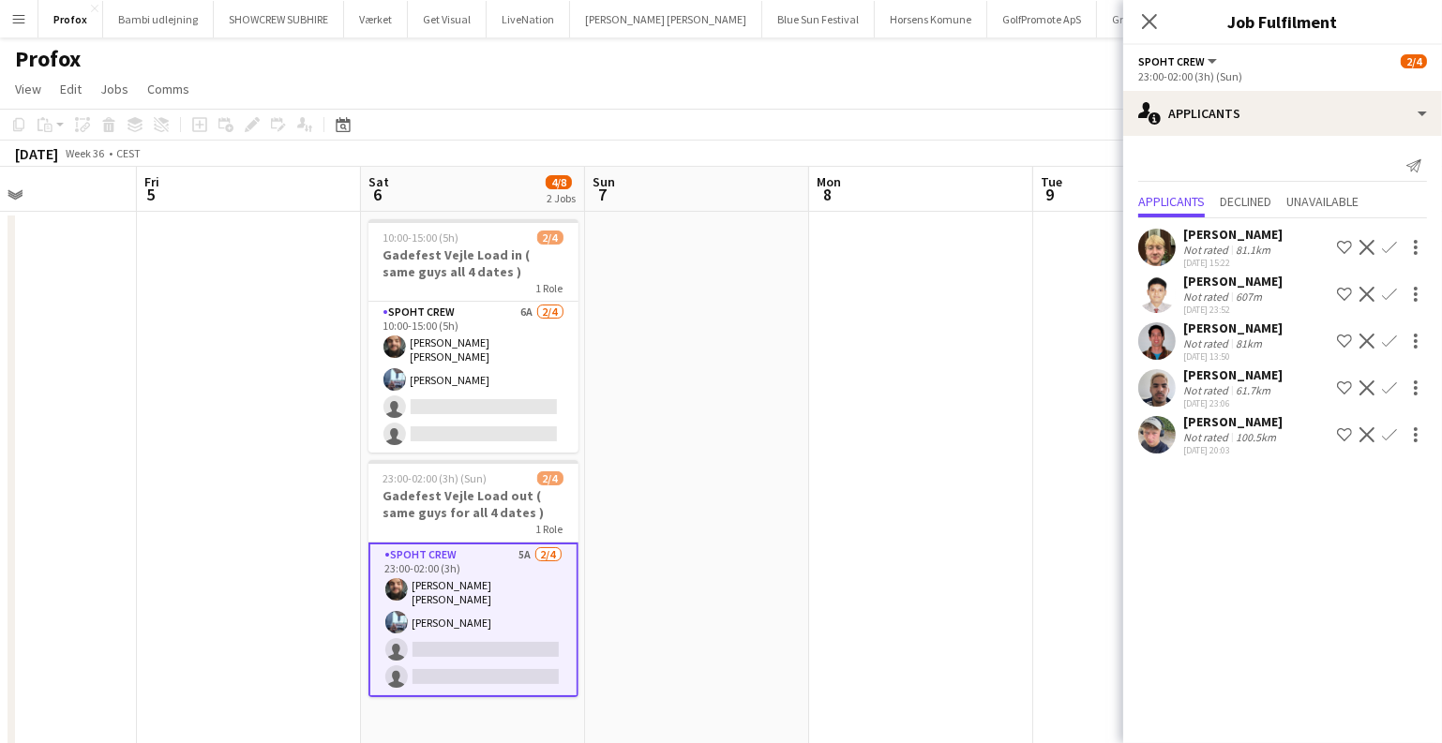
click at [900, 506] on app-date-cell at bounding box center [921, 550] width 224 height 677
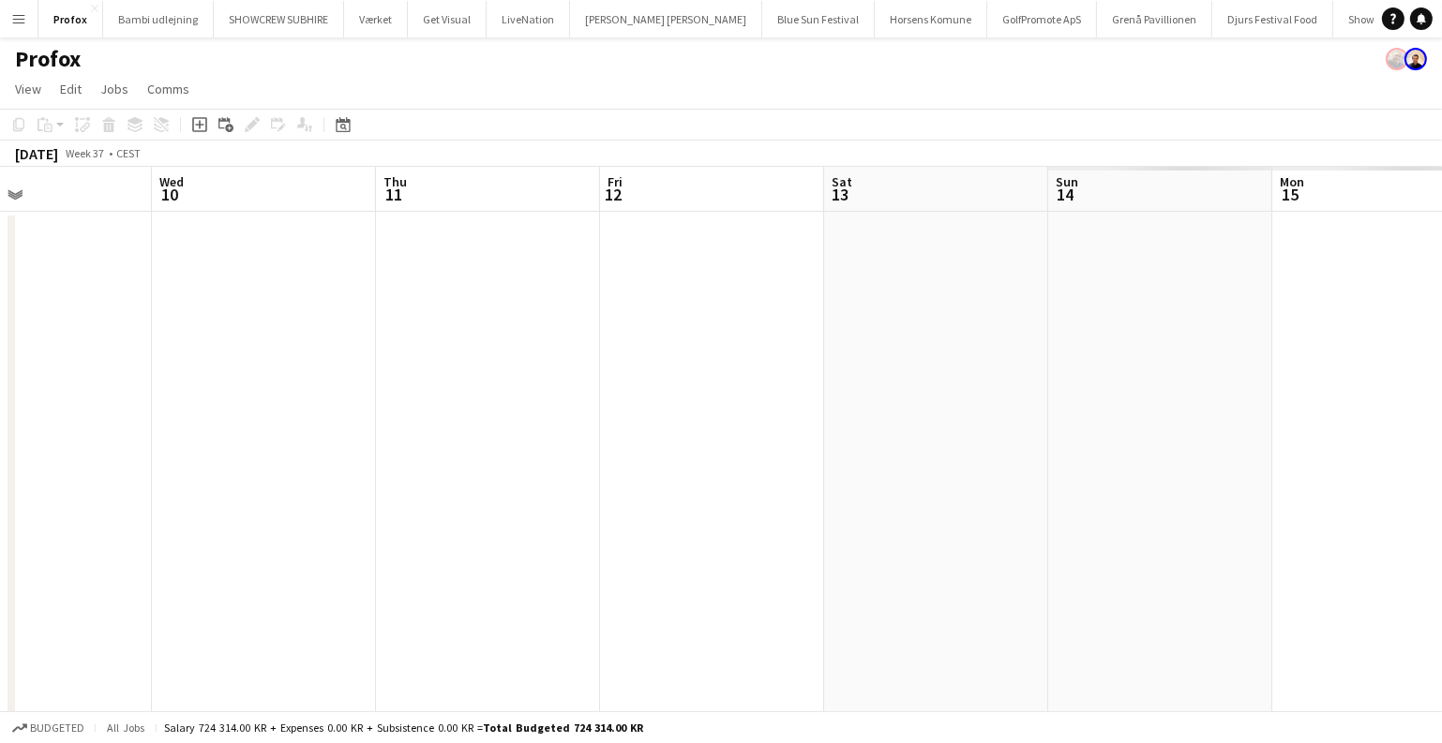
drag, startPoint x: 934, startPoint y: 498, endPoint x: 154, endPoint y: 487, distance: 779.9
click at [0, 494] on app-calendar-viewport "Sun 7 Mon 8 Tue 9 Wed 10 Thu 11 Fri 12 Sat 13 Sun 14 Mon 15 Tue 16 Wed 17 Thu 18" at bounding box center [721, 528] width 1442 height 722
drag, startPoint x: 364, startPoint y: 530, endPoint x: 25, endPoint y: 501, distance: 339.6
click at [0, 507] on app-calendar-viewport "Mon 8 Tue 9 Wed 10 Thu 11 Fri 12 Sat 13 Sun 14 Mon 15 Tue 16 Wed 17 Thu 18 Fri …" at bounding box center [721, 528] width 1442 height 722
drag, startPoint x: 441, startPoint y: 528, endPoint x: 0, endPoint y: 516, distance: 440.7
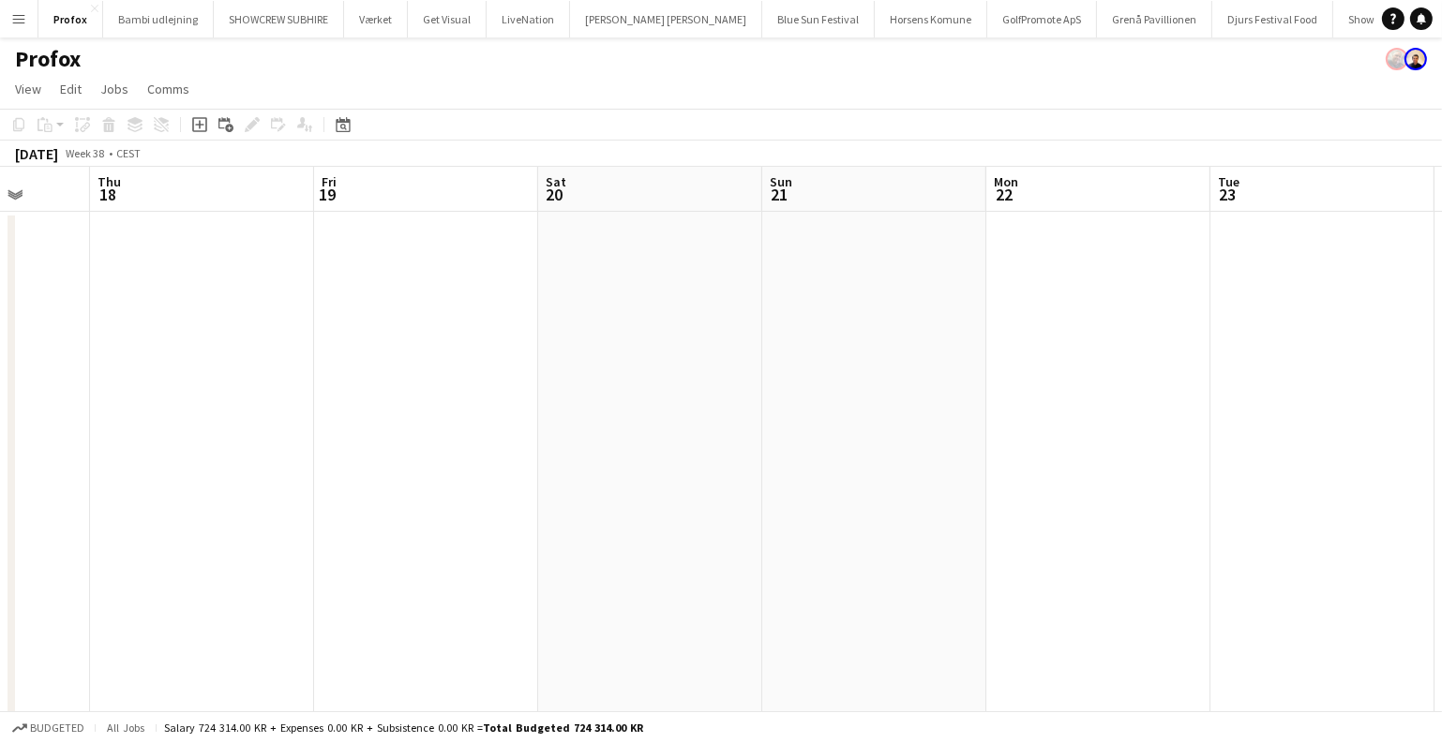
click at [0, 516] on app-calendar-viewport "Sun 14 Mon 15 Tue 16 Wed 17 Thu 18 Fri 19 Sat 20 Sun 21 Mon 22 Tue 23 Wed 24 Th…" at bounding box center [721, 528] width 1442 height 722
drag, startPoint x: 685, startPoint y: 458, endPoint x: 1246, endPoint y: 434, distance: 561.0
click at [1442, 455] on html "Menu Boards Boards Boards All jobs Status Workforce Workforce My Workforce Recr…" at bounding box center [721, 460] width 1442 height 920
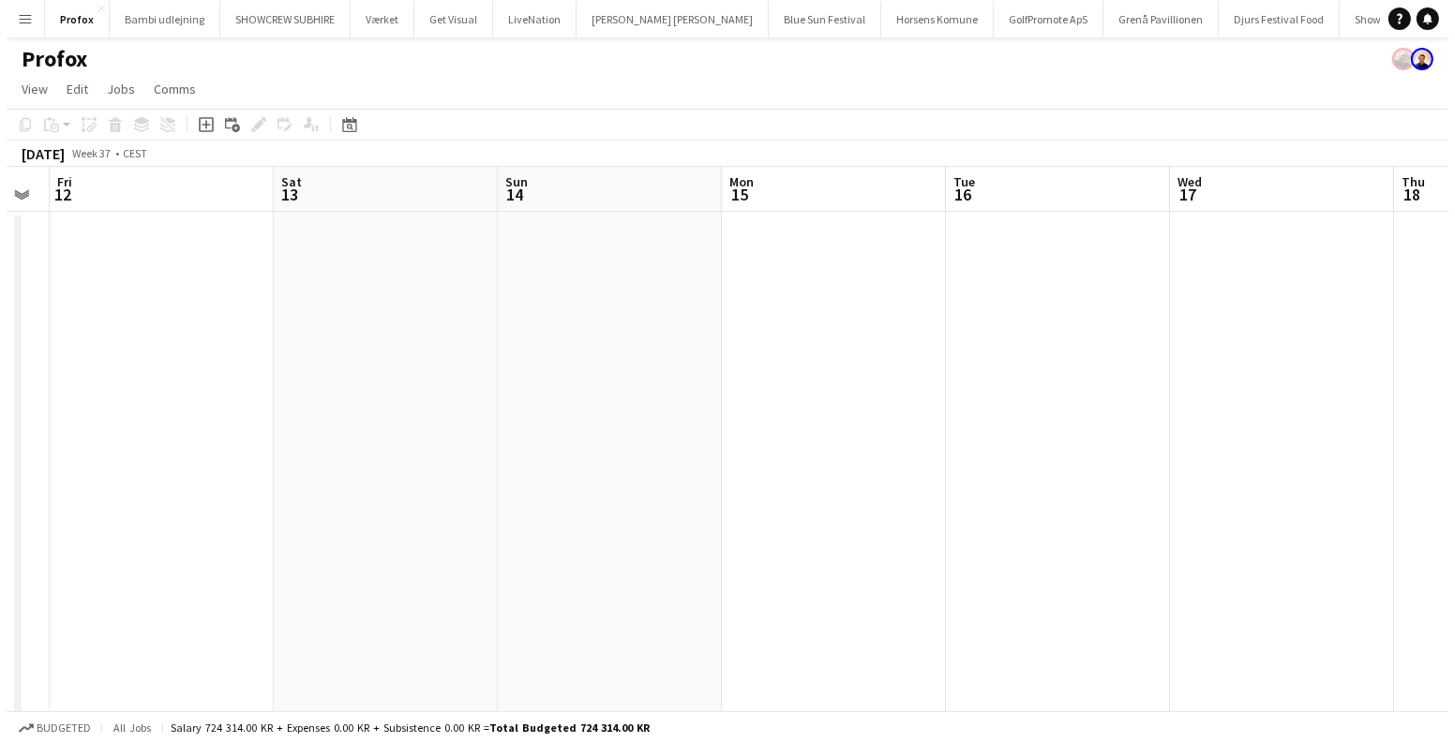
scroll to position [0, 566]
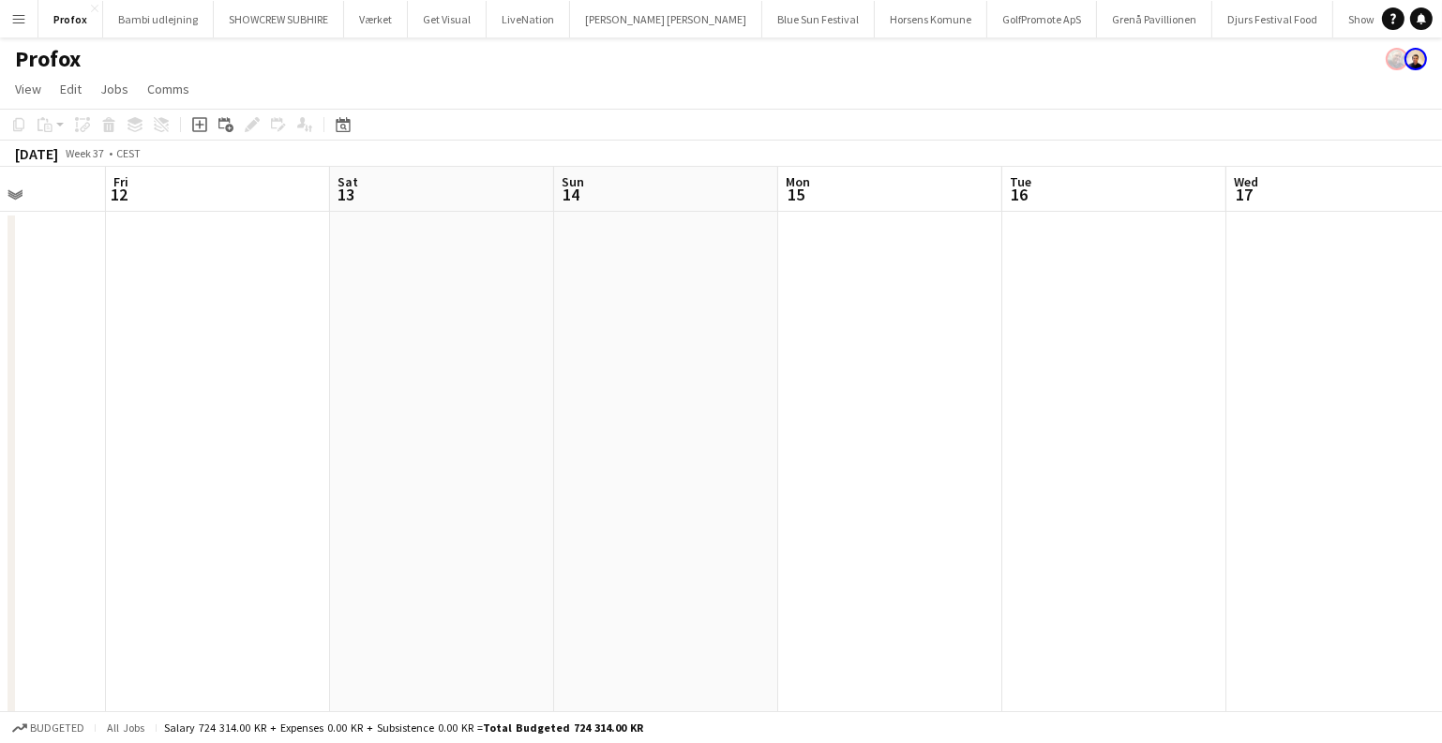
click at [15, 13] on app-icon "Menu" at bounding box center [18, 18] width 15 height 15
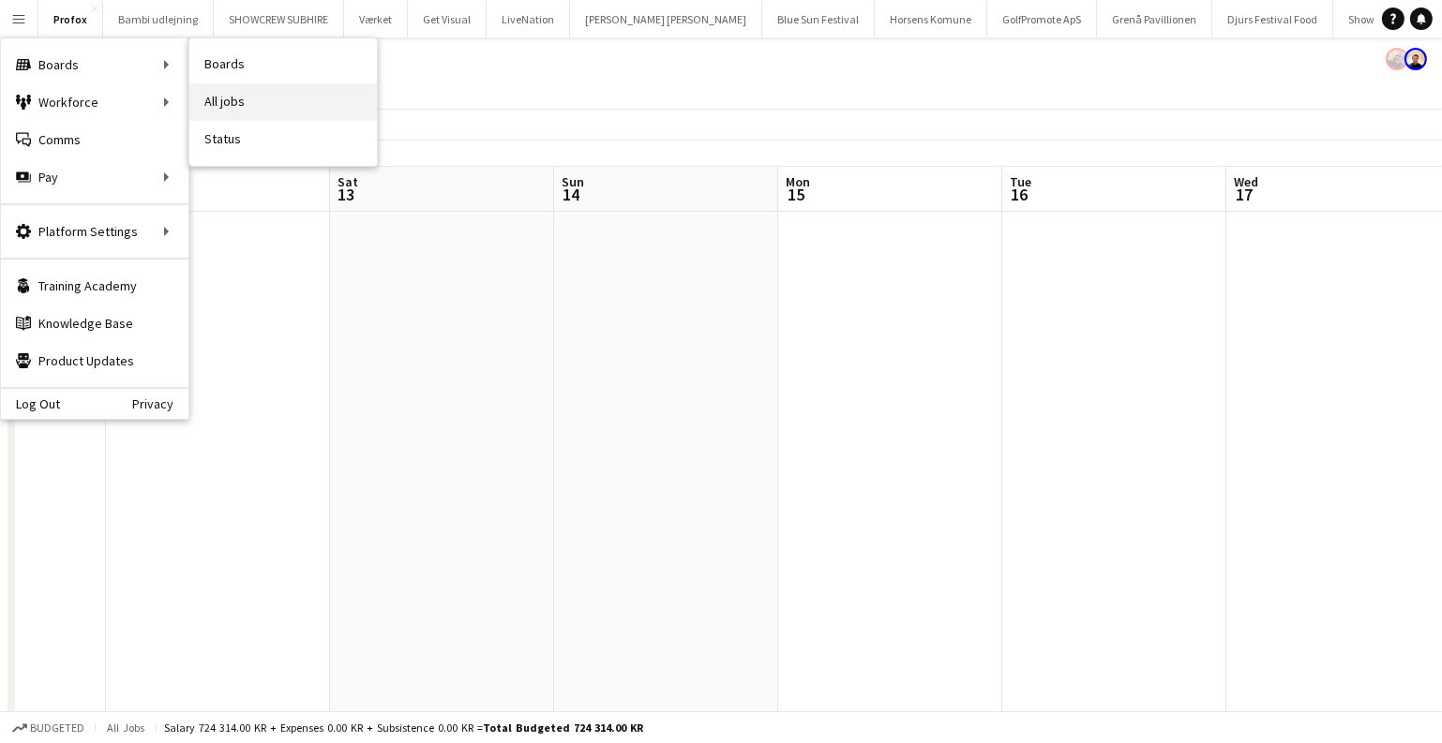
click at [261, 92] on link "All jobs" at bounding box center [282, 101] width 187 height 37
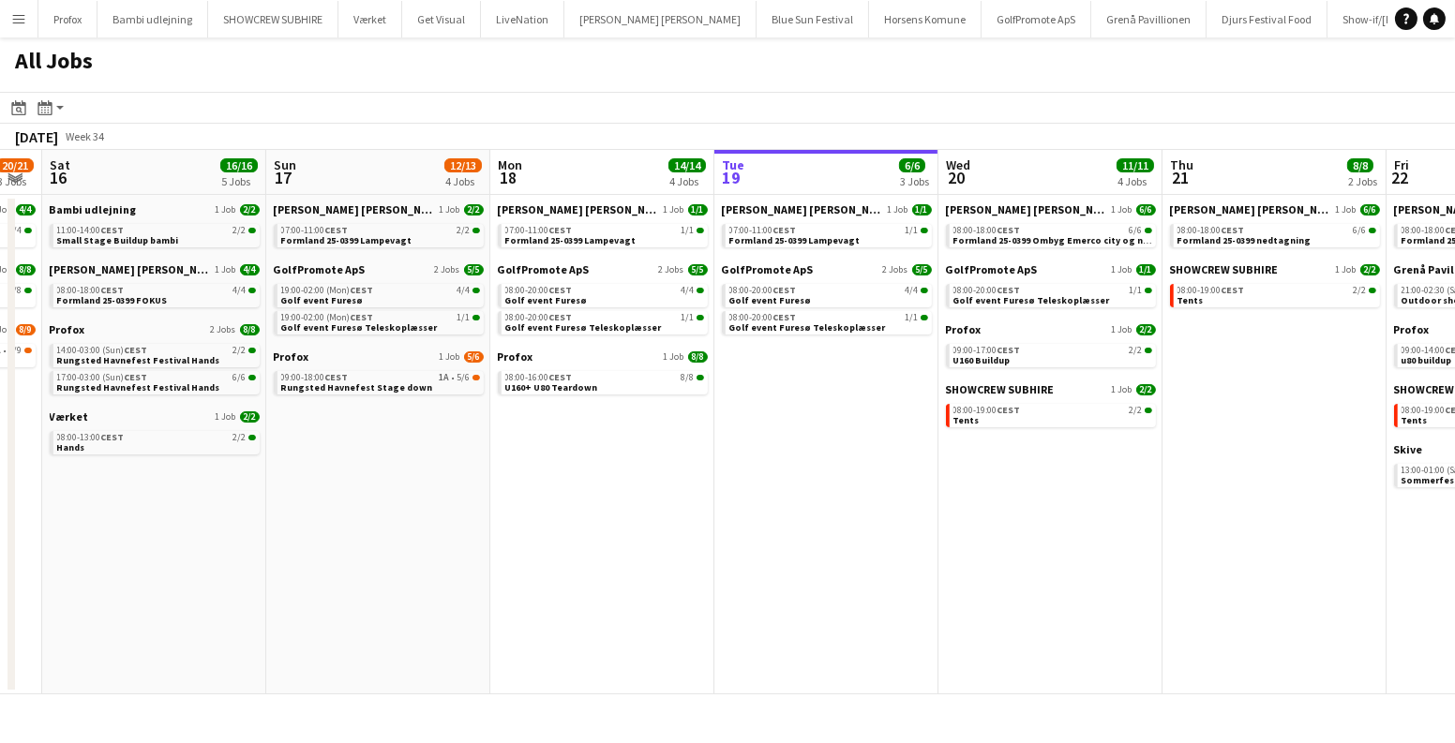
scroll to position [0, 792]
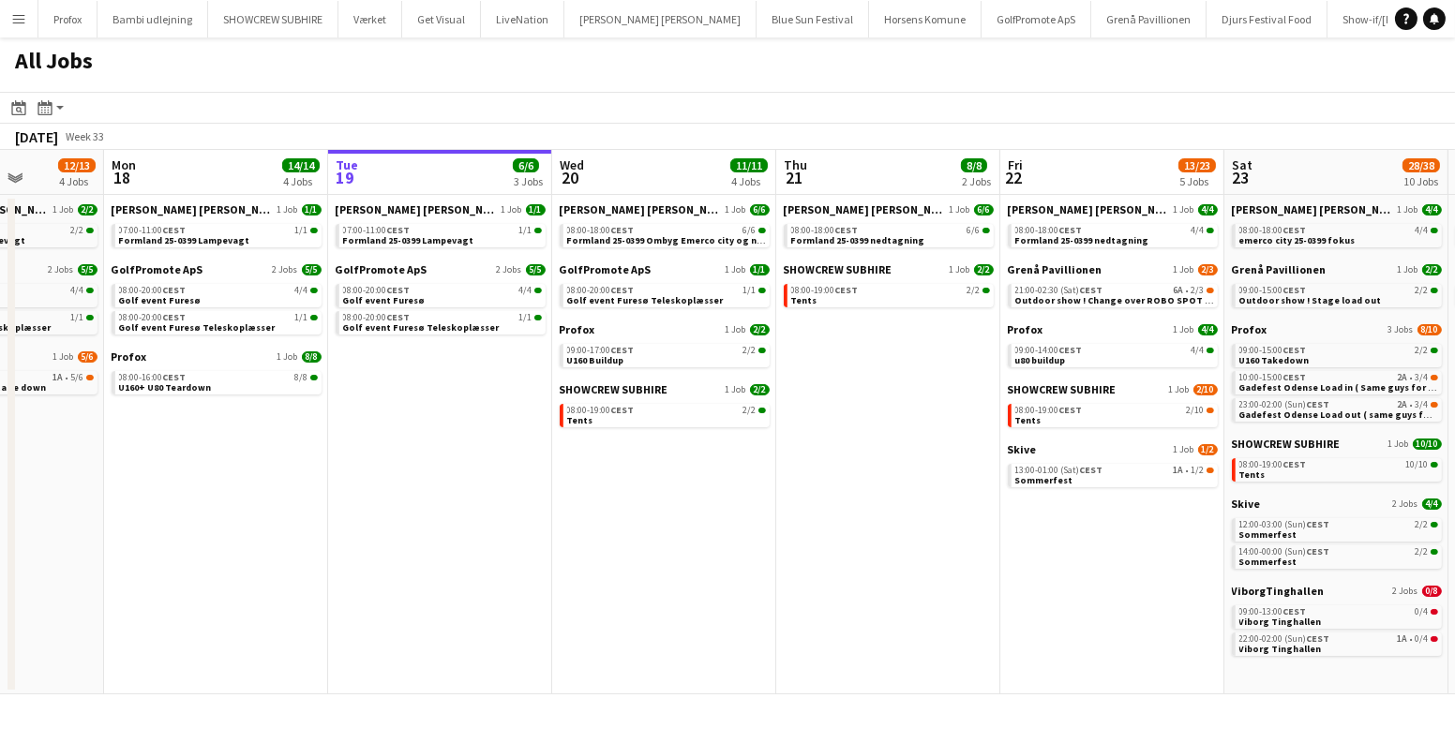
drag, startPoint x: 534, startPoint y: 461, endPoint x: 523, endPoint y: 504, distance: 44.6
click at [523, 504] on app-calendar-viewport "Thu 14 19/19 4 Jobs Fri 15 20/21 3 Jobs Sat 16 16/16 5 Jobs Sun 17 12/13 4 Jobs…" at bounding box center [727, 422] width 1455 height 545
click at [1086, 477] on link "13:00-01:00 (Sat) CEST 1A • 1/2 Sommerfest" at bounding box center [1114, 475] width 199 height 22
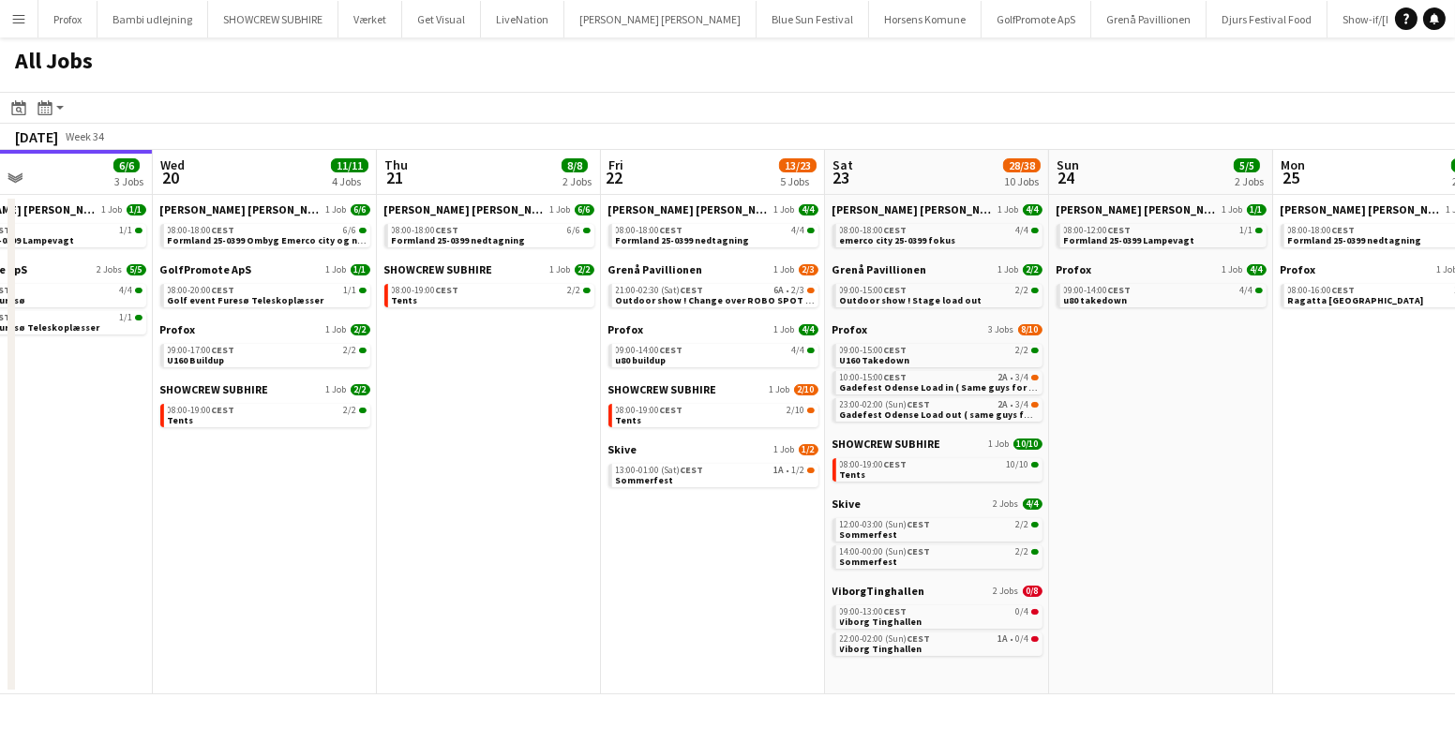
scroll to position [0, 761]
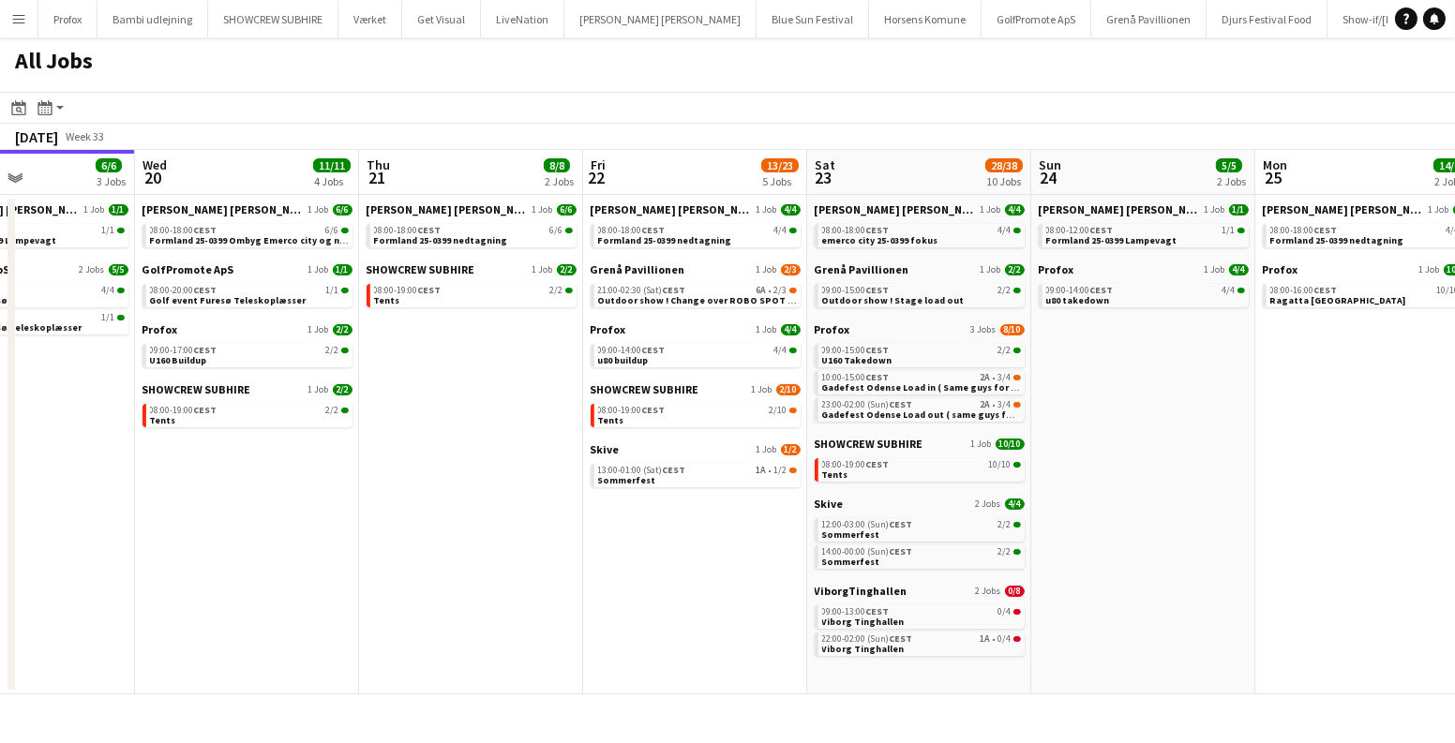
drag, startPoint x: 941, startPoint y: 494, endPoint x: 543, endPoint y: 474, distance: 398.8
click at [543, 474] on app-calendar-viewport "Sat 16 16/16 5 Jobs Sun 17 12/13 4 Jobs Mon 18 14/14 4 Jobs Tue 19 6/6 3 Jobs W…" at bounding box center [727, 422] width 1455 height 545
click at [543, 474] on app-date-cell "Danny Black Luna 1 Job 6/6 08:00-18:00 CEST 6/6 Formland 25-0399 nedtagning SHO…" at bounding box center [471, 445] width 224 height 500
click at [728, 303] on span "Outdoor show ! Change over ROBO SPOT Follow spot / Load out" at bounding box center [744, 300] width 293 height 12
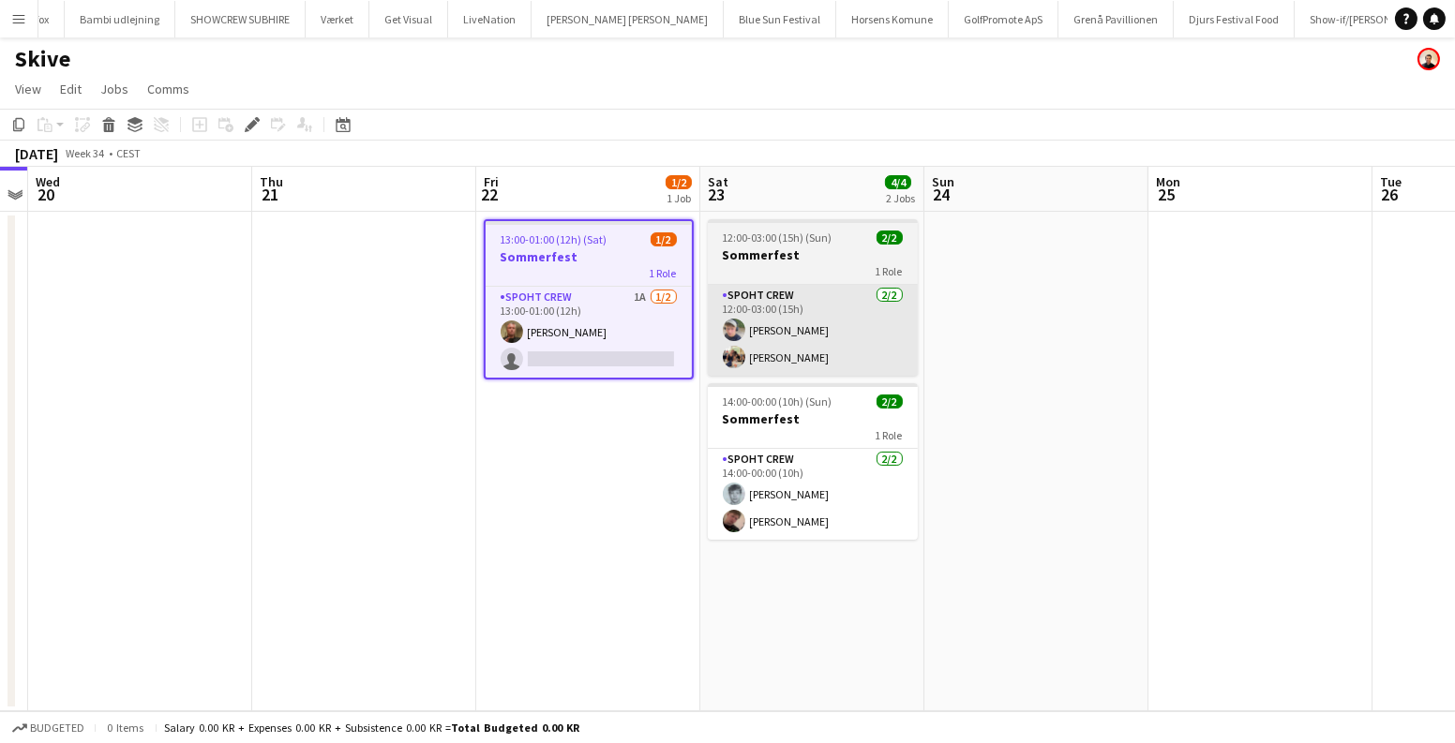
click at [616, 342] on app-card-role "Spoht Crew 1A [DATE] 13:00-01:00 (12h) [PERSON_NAME] single-neutral-actions" at bounding box center [589, 332] width 206 height 91
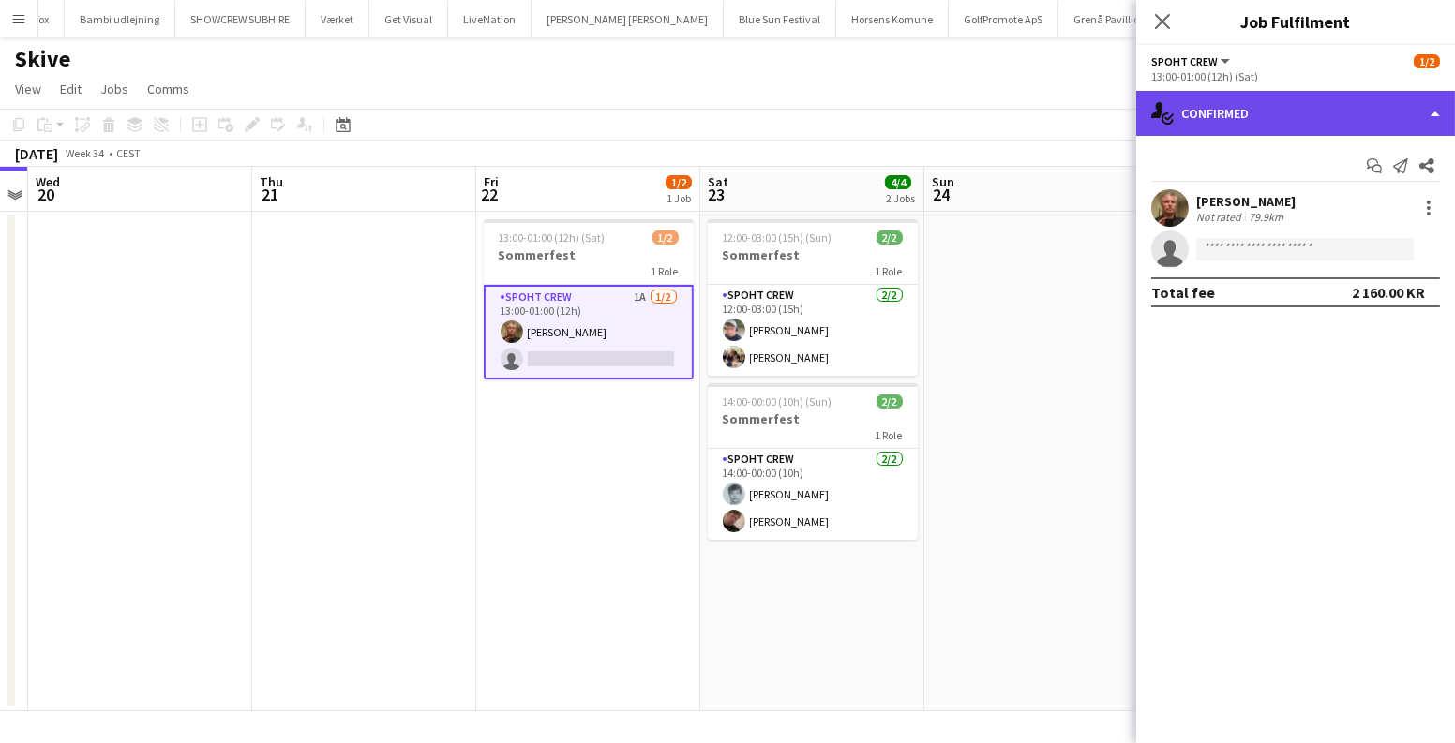
click at [1233, 91] on div "single-neutral-actions-check-2 Confirmed" at bounding box center [1295, 113] width 319 height 45
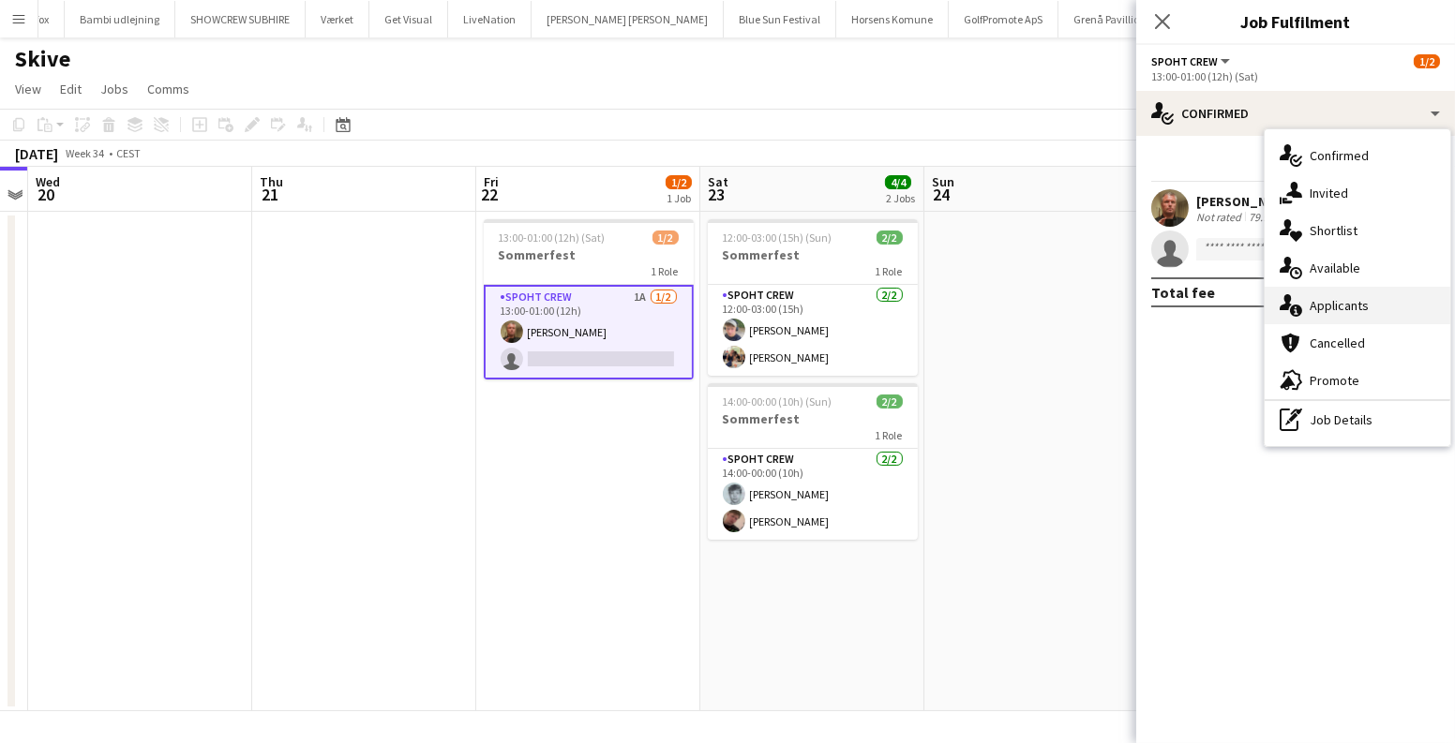
click at [1349, 303] on div "single-neutral-actions-information Applicants" at bounding box center [1357, 305] width 186 height 37
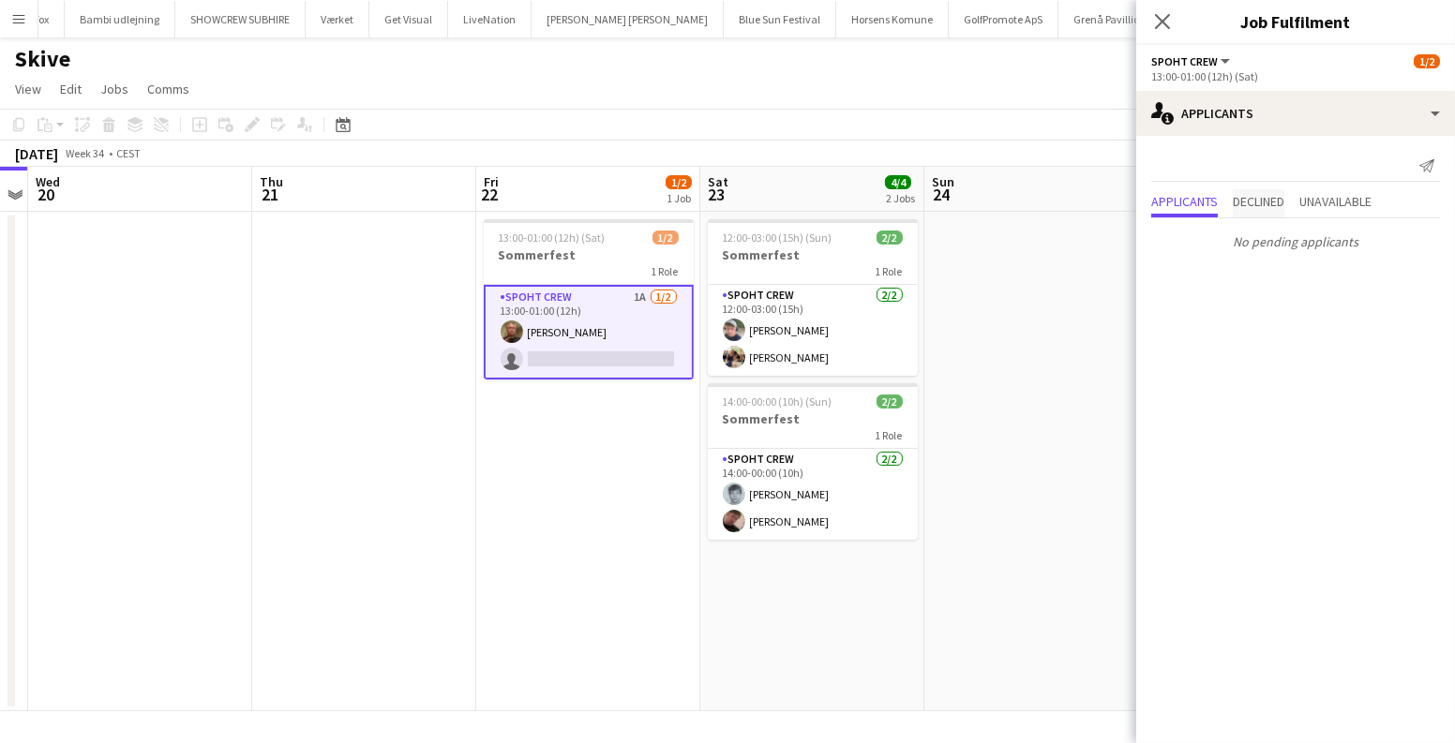
click at [1267, 197] on span "Declined" at bounding box center [1259, 201] width 52 height 13
click at [1345, 226] on p "No declined applicants" at bounding box center [1295, 242] width 319 height 32
click at [1346, 163] on span "Unavailable" at bounding box center [1335, 163] width 72 height 13
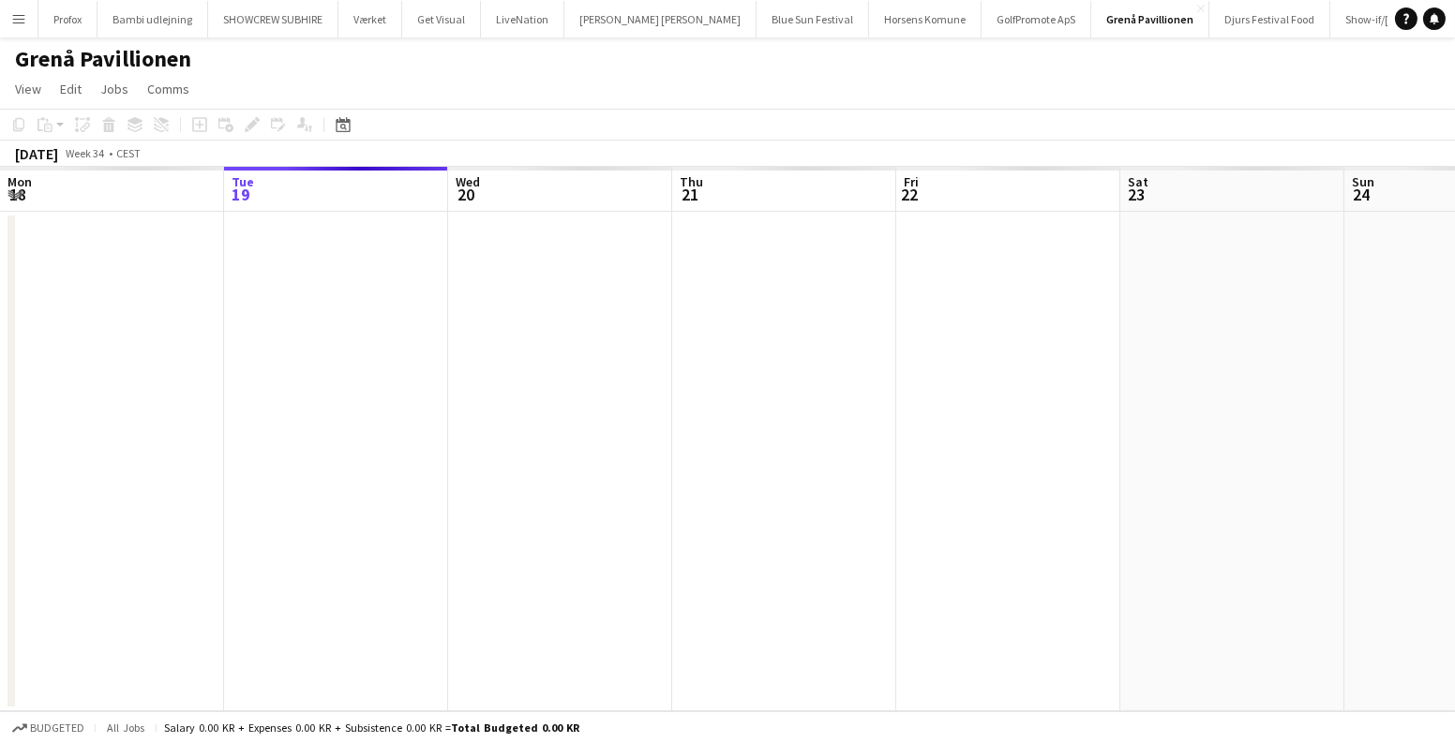
scroll to position [0, 644]
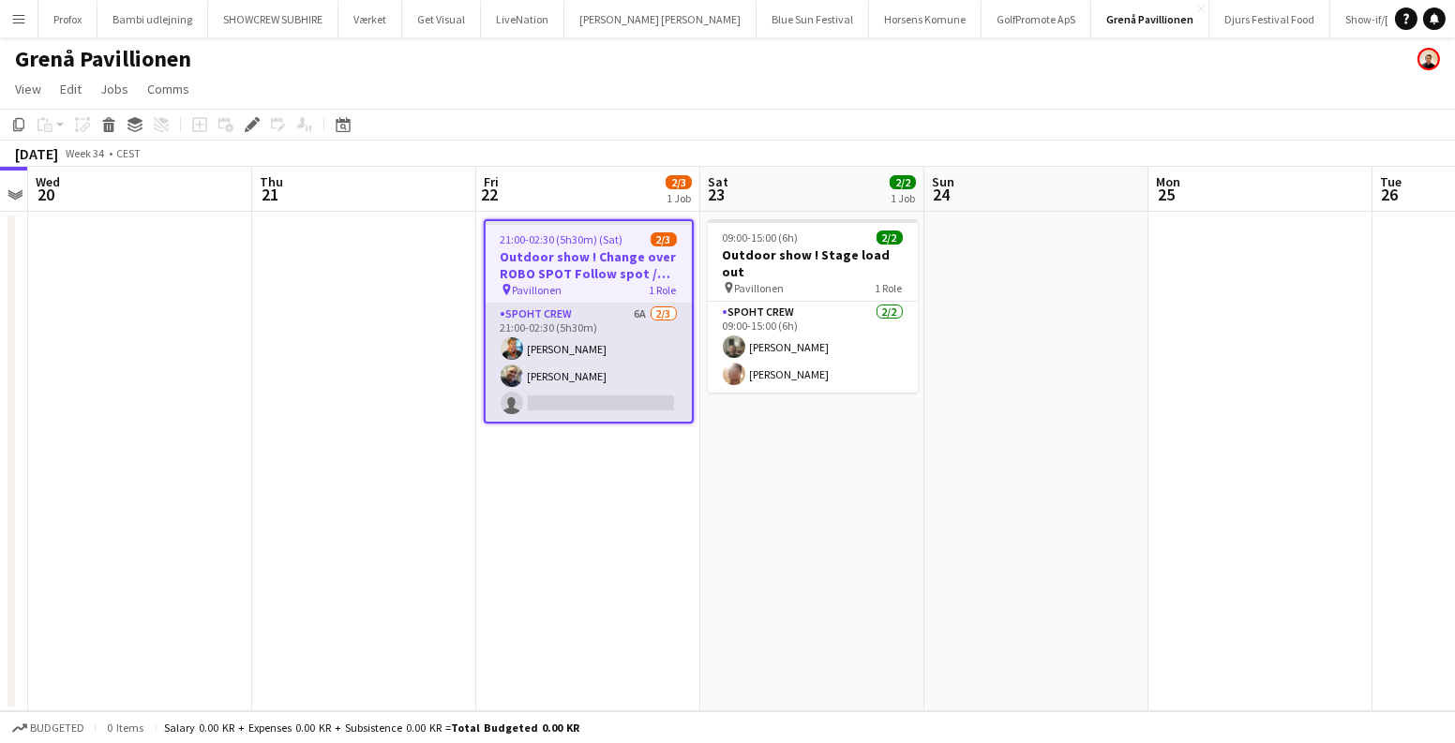
click at [596, 366] on app-card-role "Spoht Crew 6A 2/3 21:00-02:30 (5h30m) Gustav Fly Danny Tranekær single-neutral-…" at bounding box center [589, 363] width 206 height 118
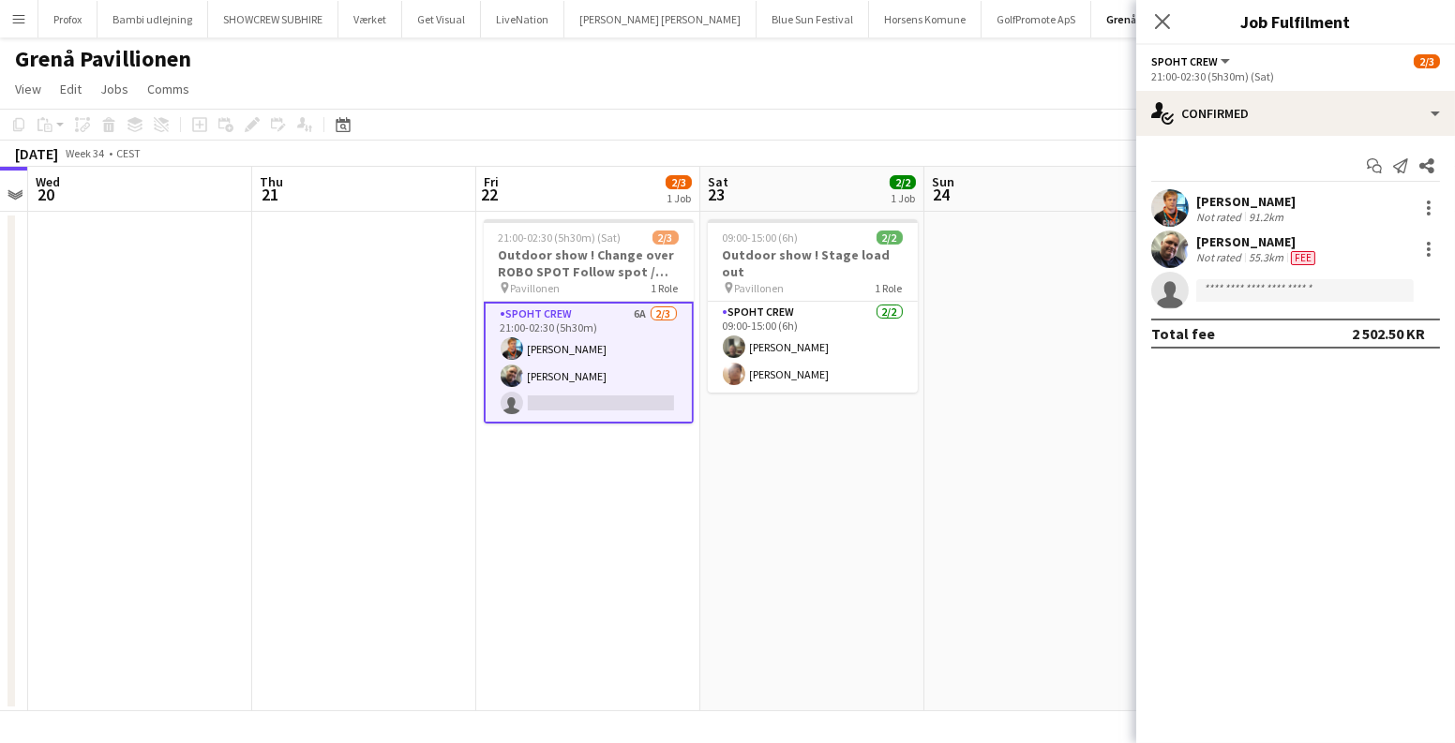
click at [1286, 79] on div "21:00-02:30 (5h30m) (Sat)" at bounding box center [1295, 76] width 289 height 14
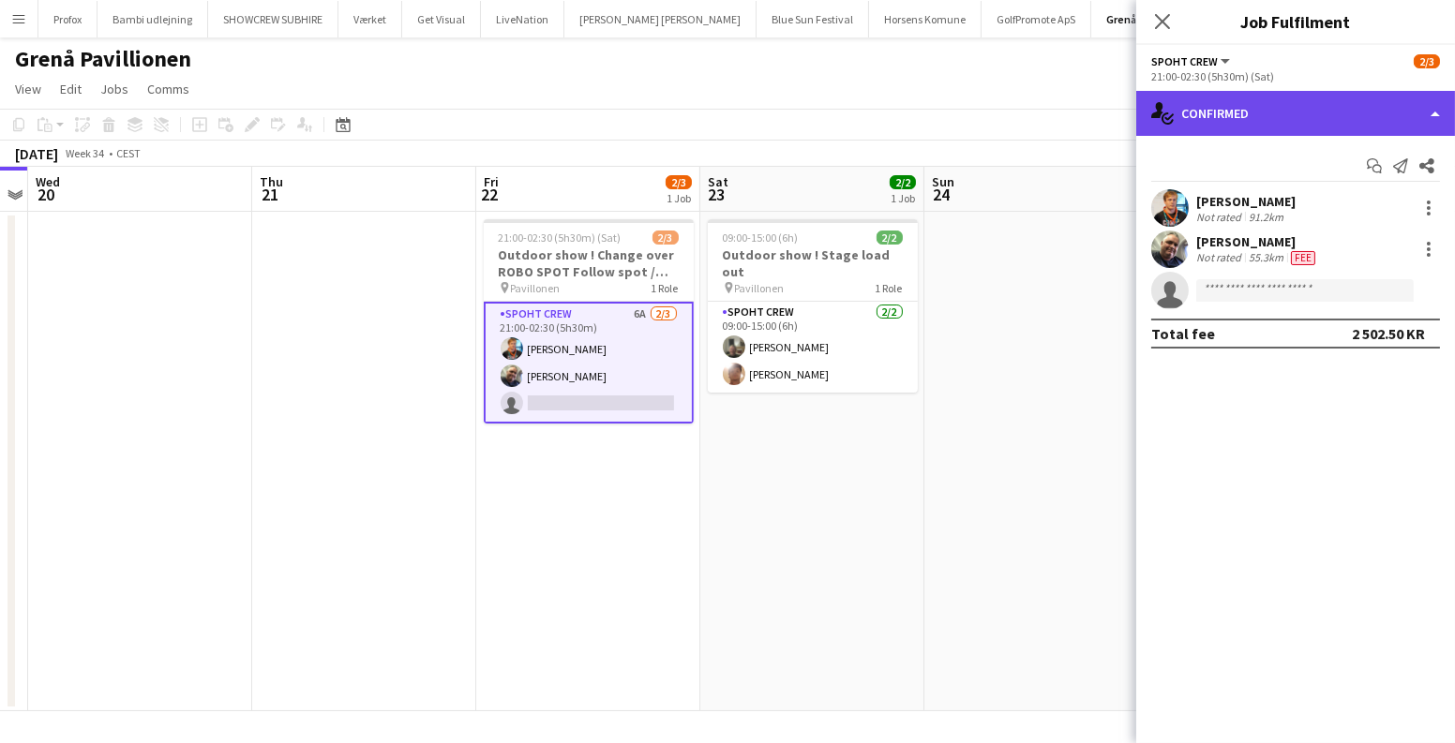
click at [1268, 107] on div "single-neutral-actions-check-2 Confirmed" at bounding box center [1295, 113] width 319 height 45
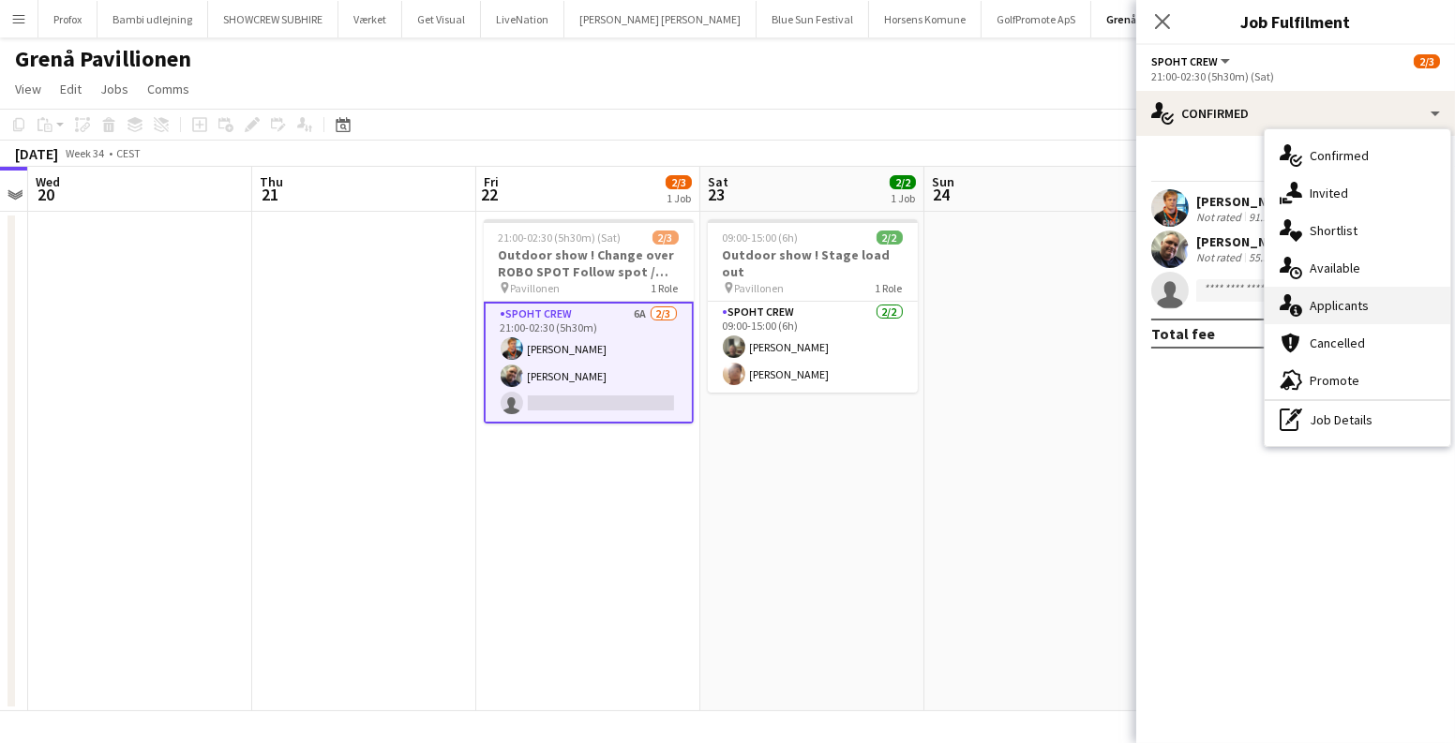
click at [1335, 310] on div "single-neutral-actions-information Applicants" at bounding box center [1357, 305] width 186 height 37
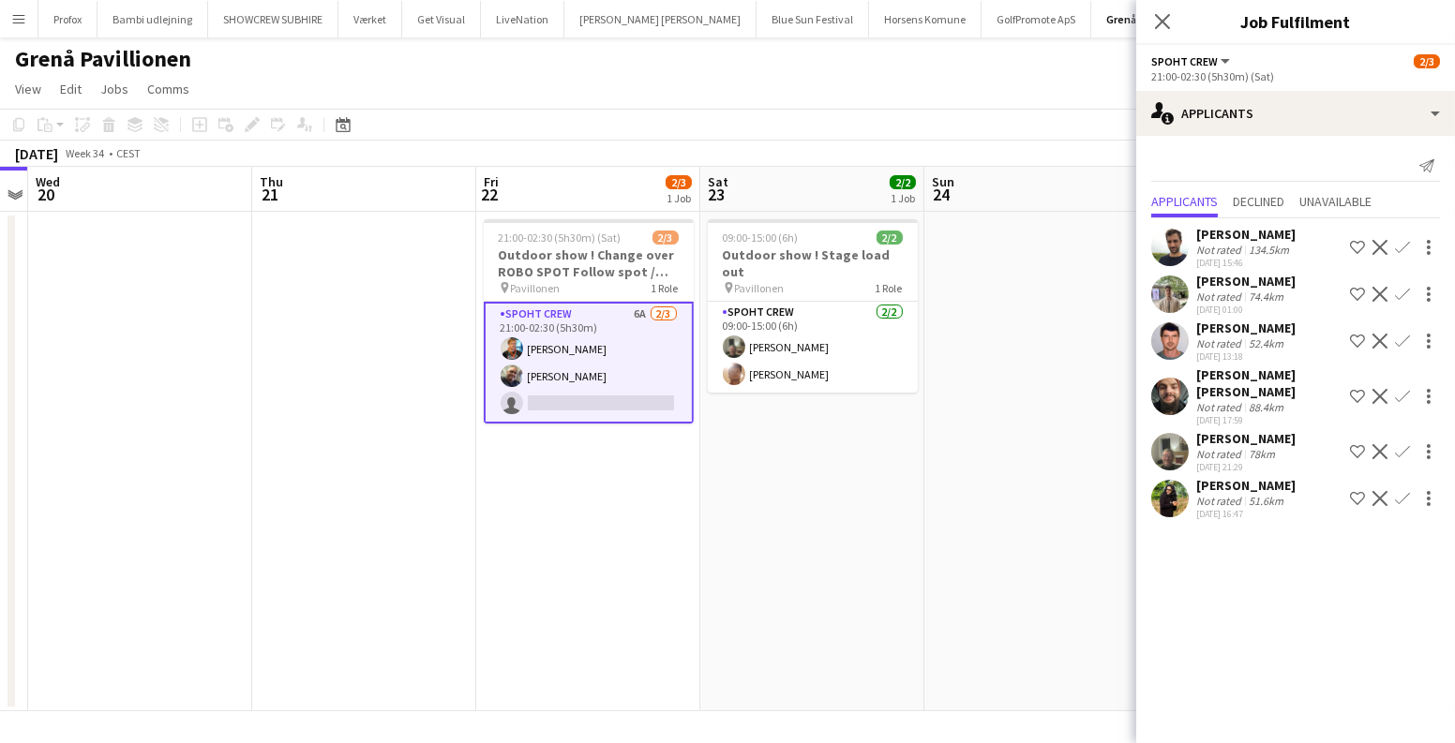
click at [1395, 295] on app-icon "Confirm" at bounding box center [1402, 294] width 15 height 15
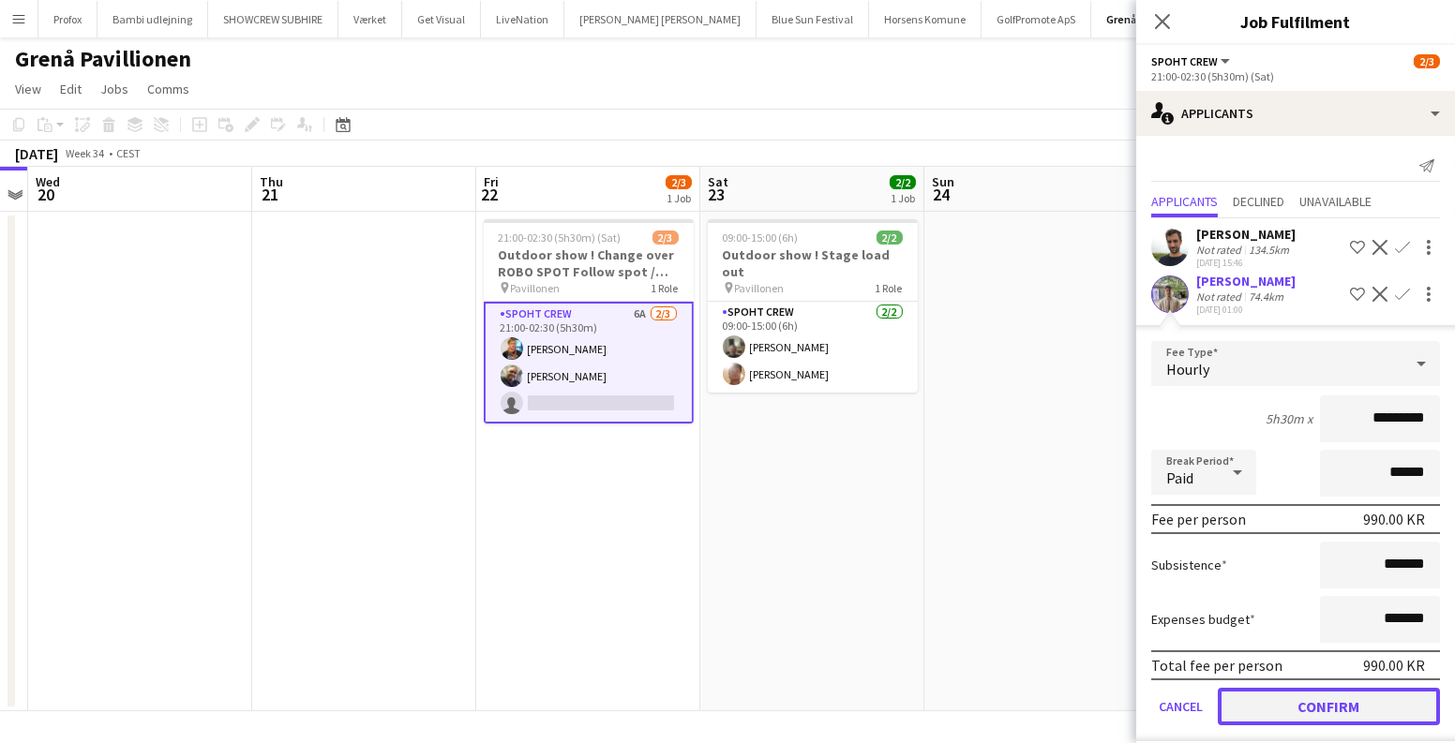
click at [1291, 714] on button "Confirm" at bounding box center [1329, 706] width 222 height 37
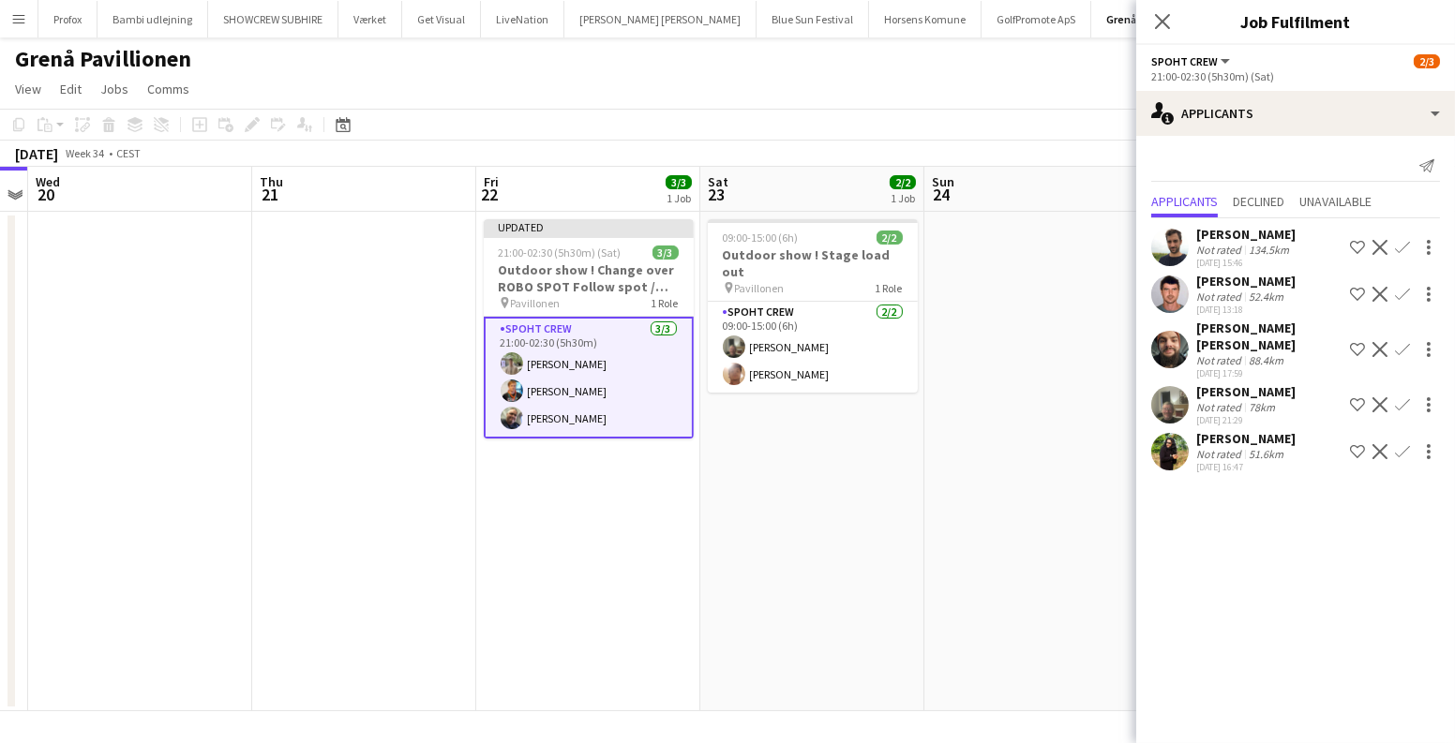
click at [1056, 504] on app-date-cell at bounding box center [1036, 462] width 224 height 500
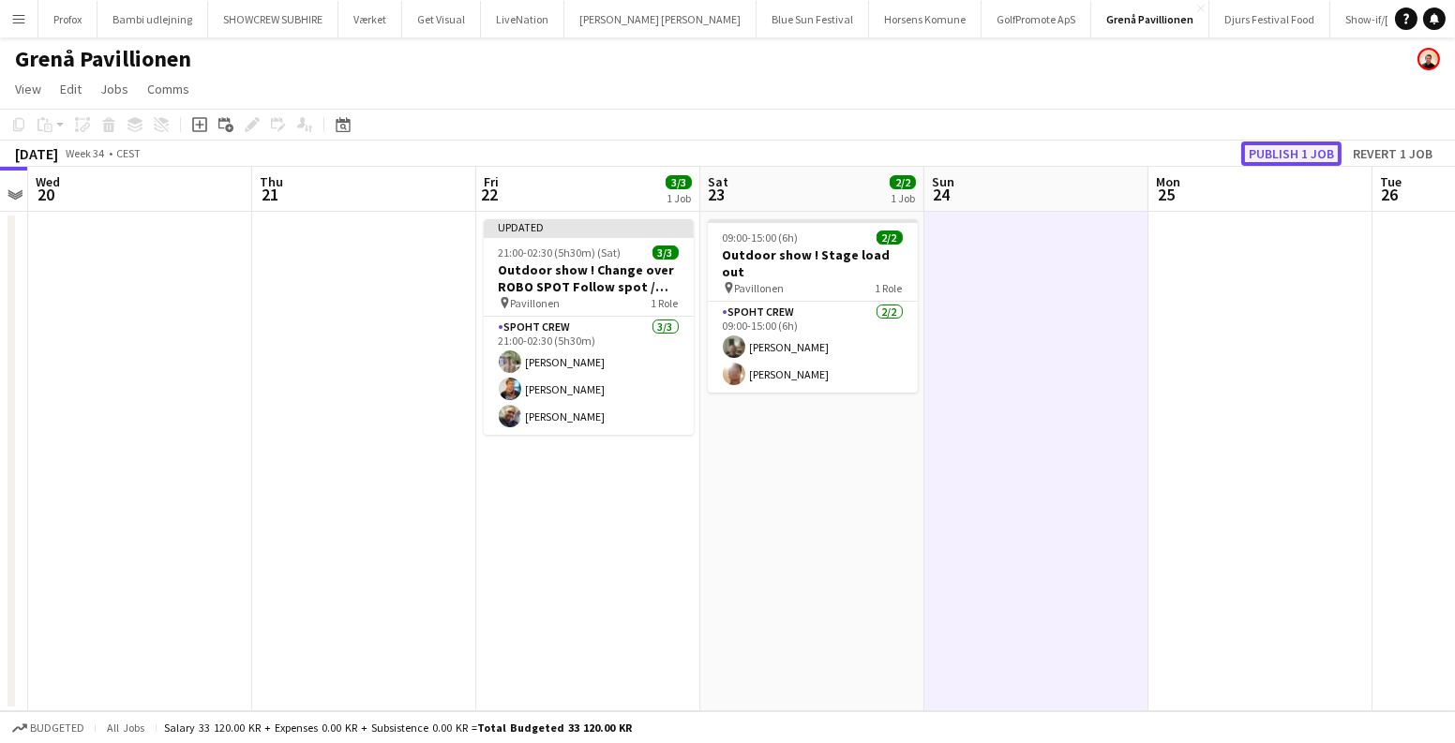
click at [1289, 153] on button "Publish 1 job" at bounding box center [1291, 154] width 100 height 24
